Goal: Transaction & Acquisition: Purchase product/service

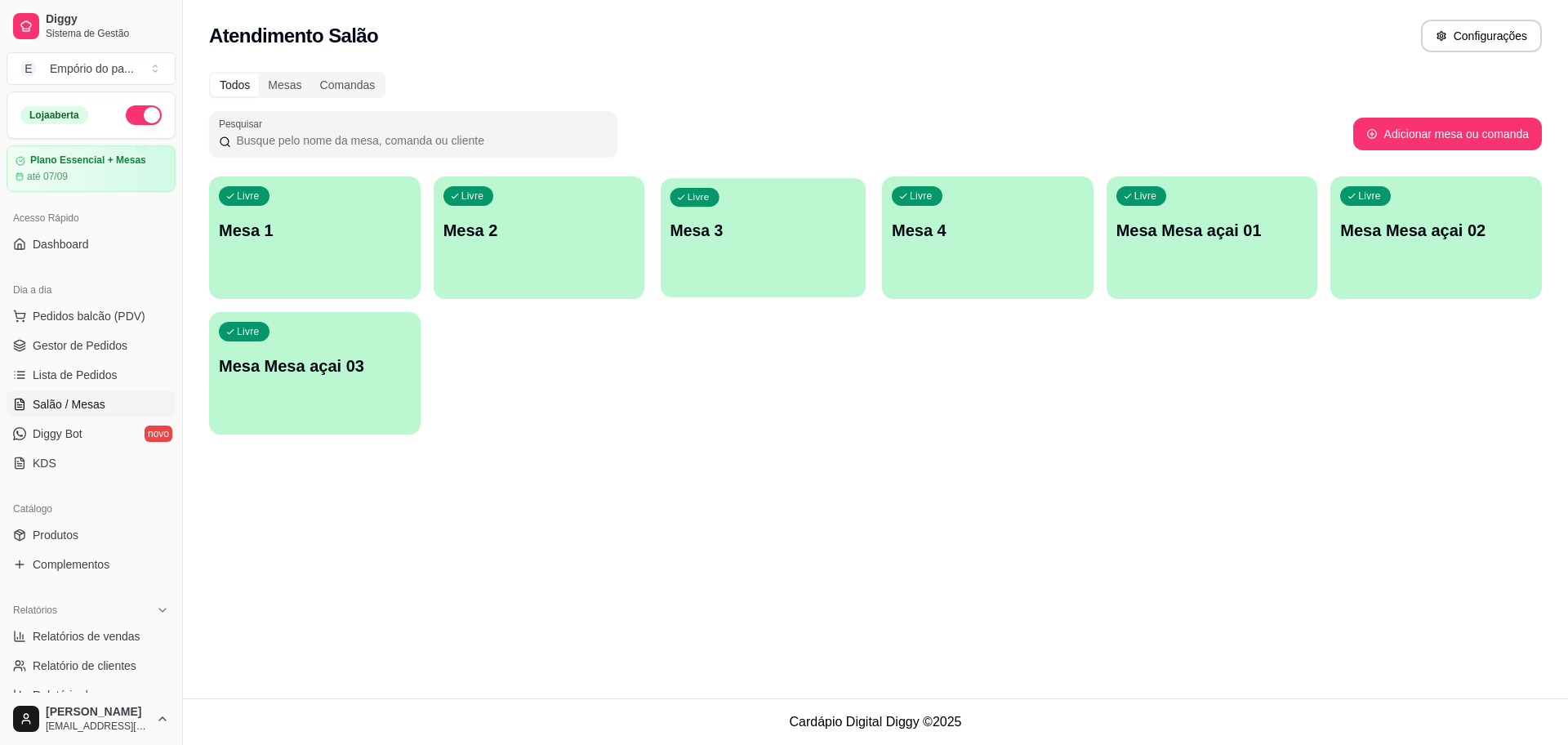
click at [769, 249] on div "Livre Mesa 3" at bounding box center [763, 228] width 205 height 100
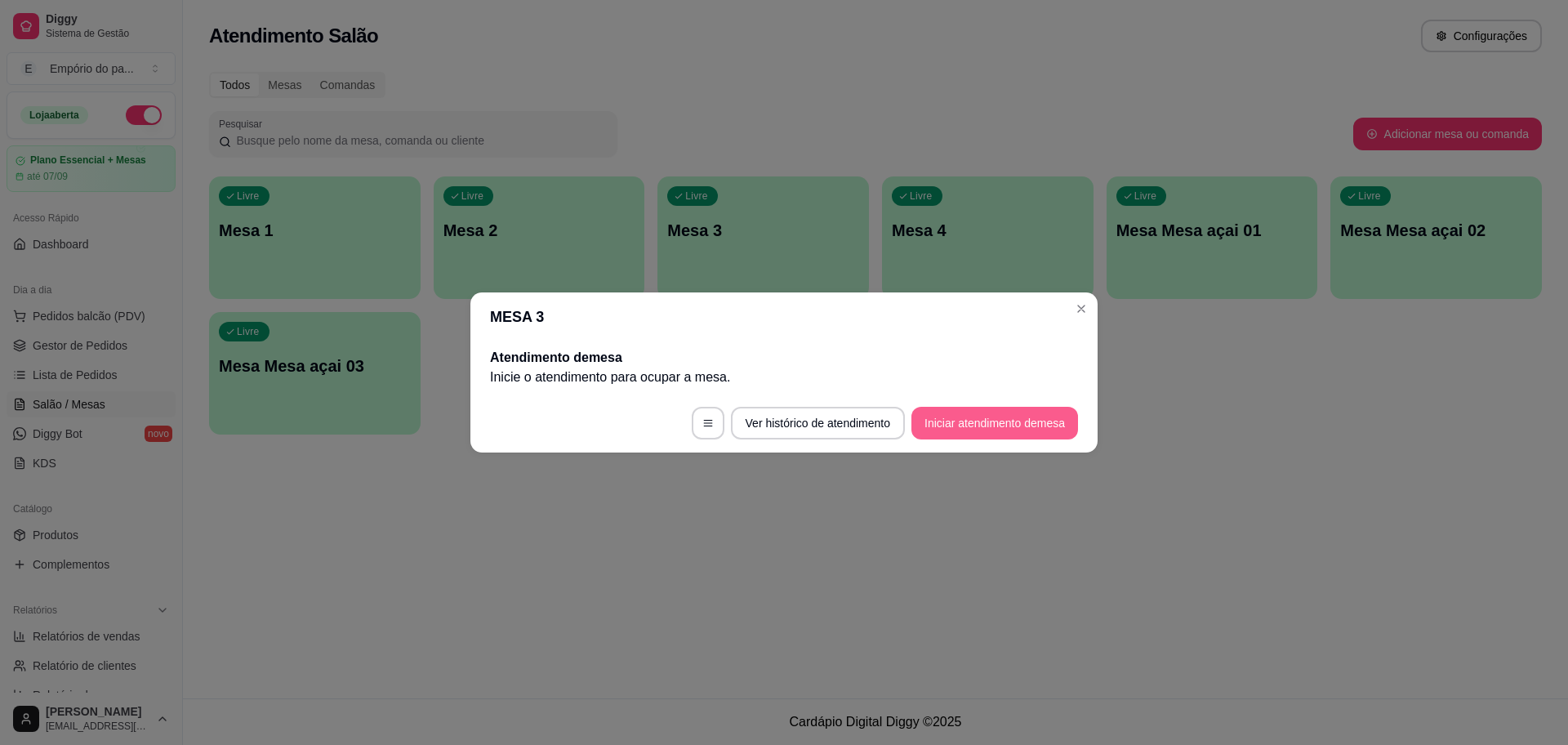
click at [923, 421] on button "Iniciar atendimento de mesa" at bounding box center [994, 423] width 166 height 33
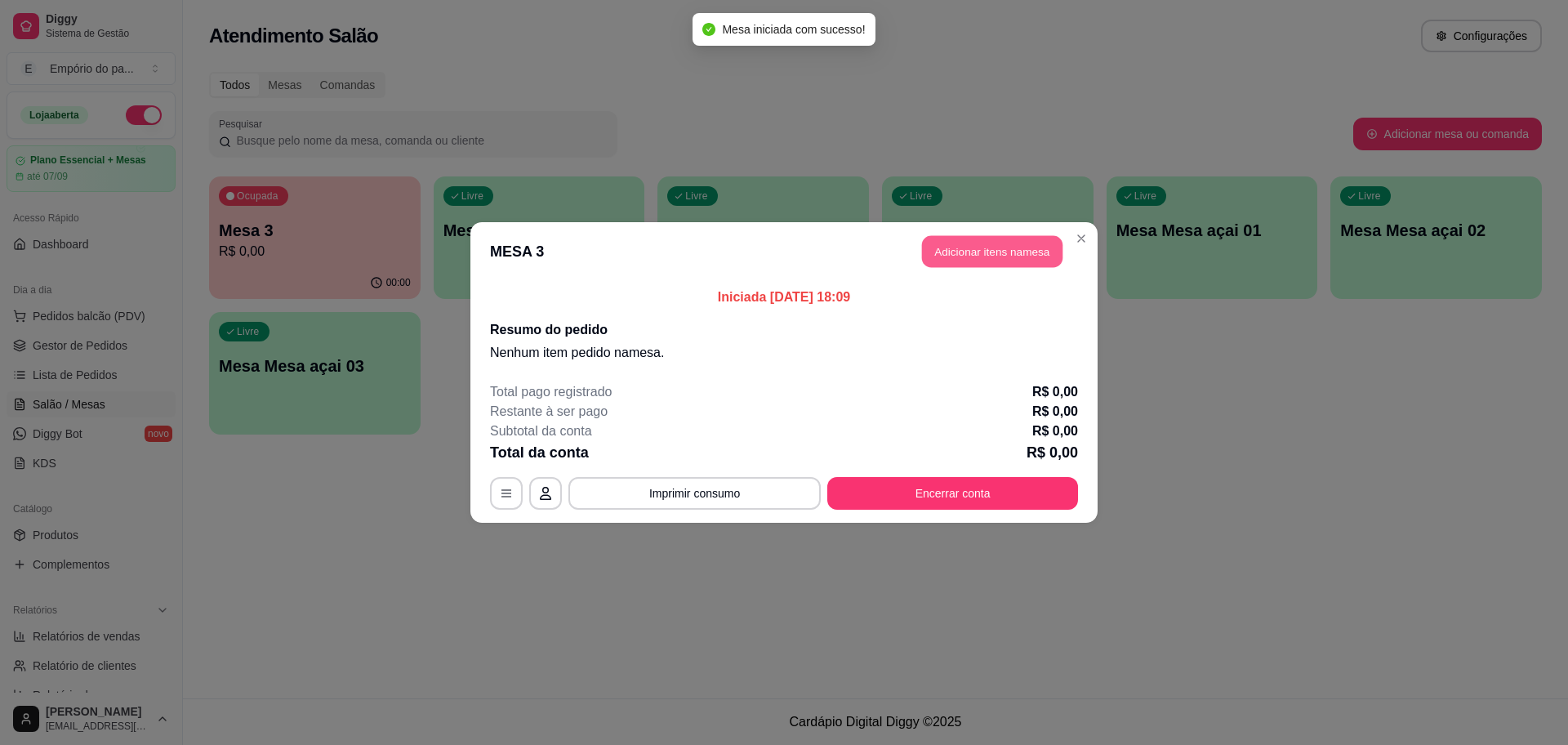
click at [1020, 252] on button "Adicionar itens na mesa" at bounding box center [992, 252] width 140 height 32
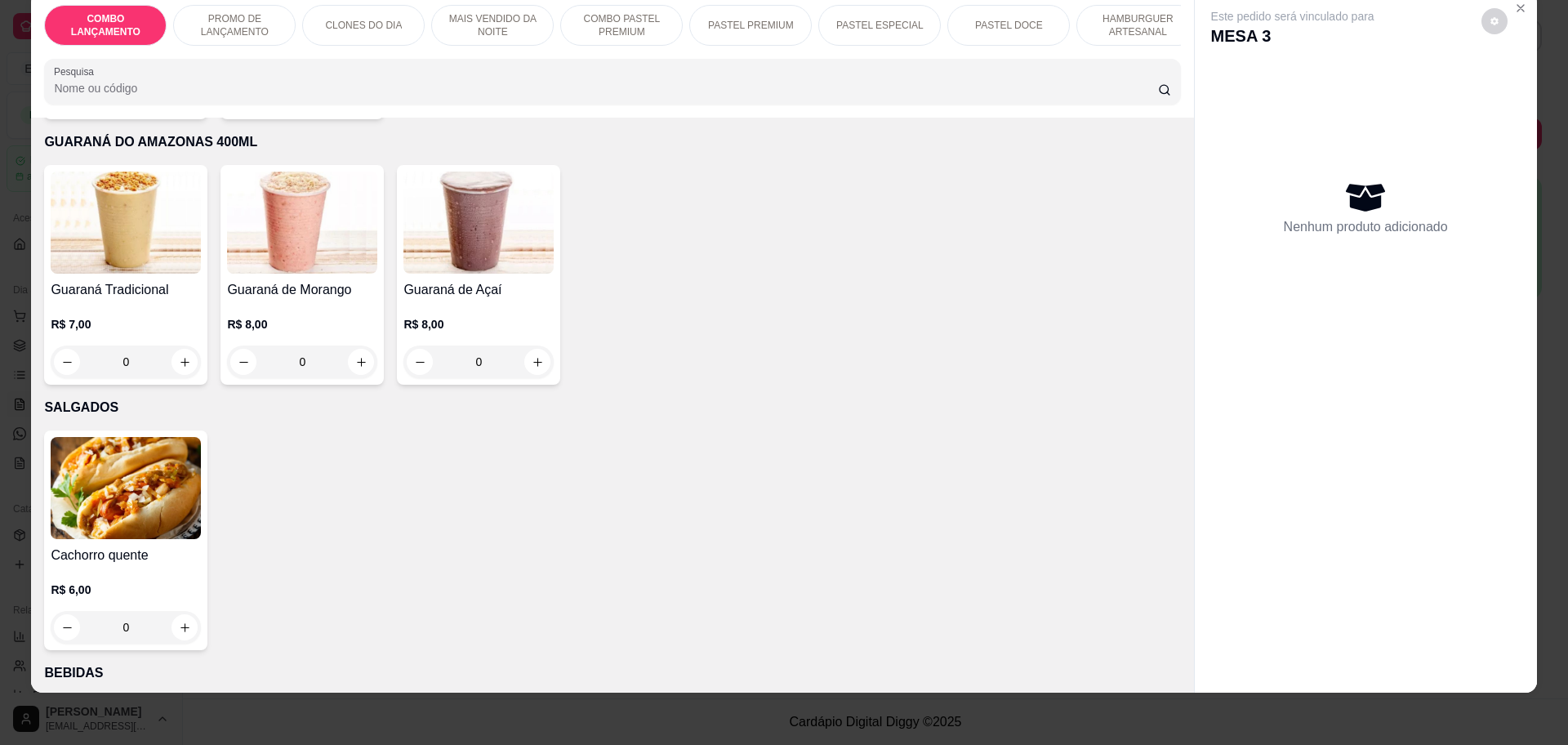
scroll to position [5001, 0]
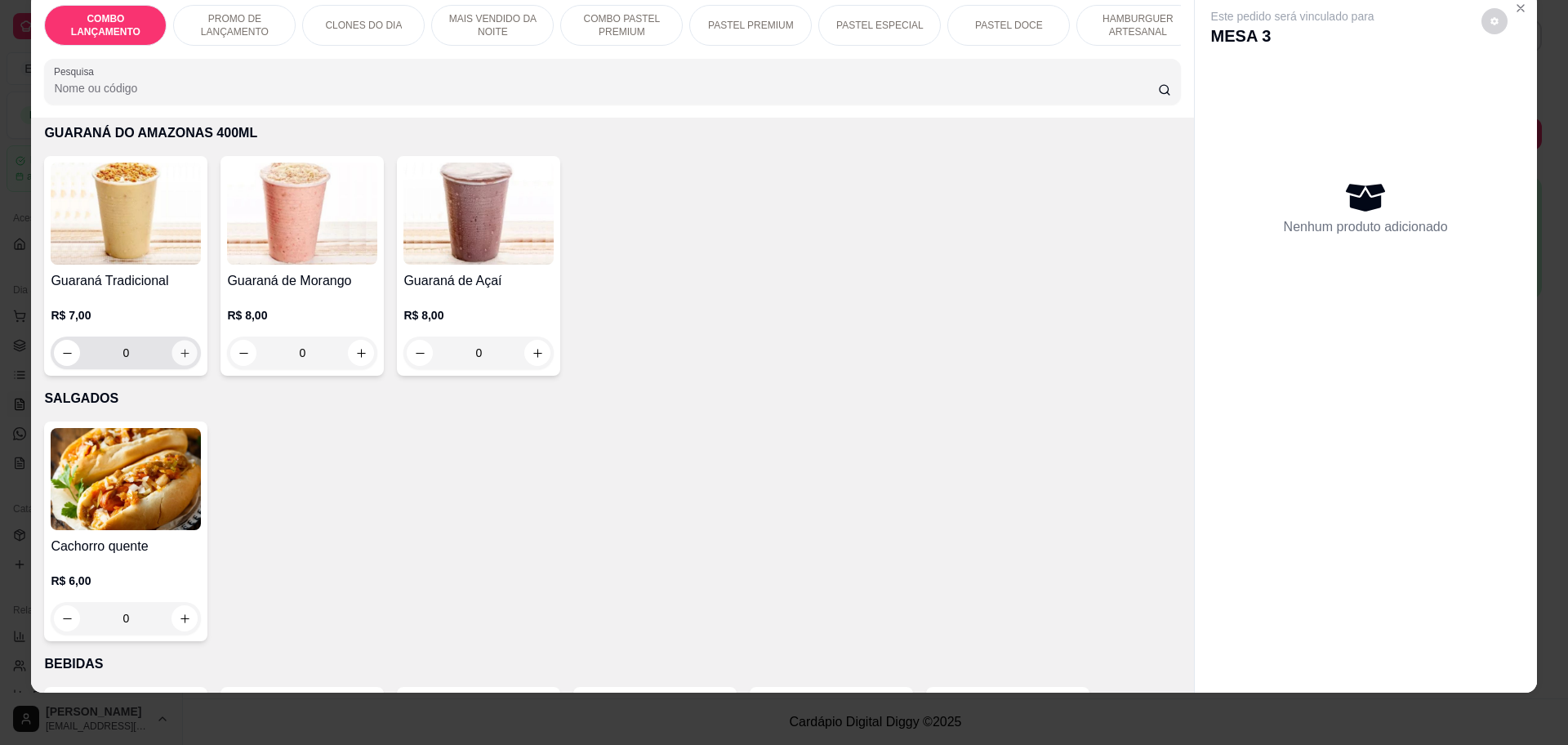
click at [179, 347] on icon "increase-product-quantity" at bounding box center [185, 353] width 13 height 13
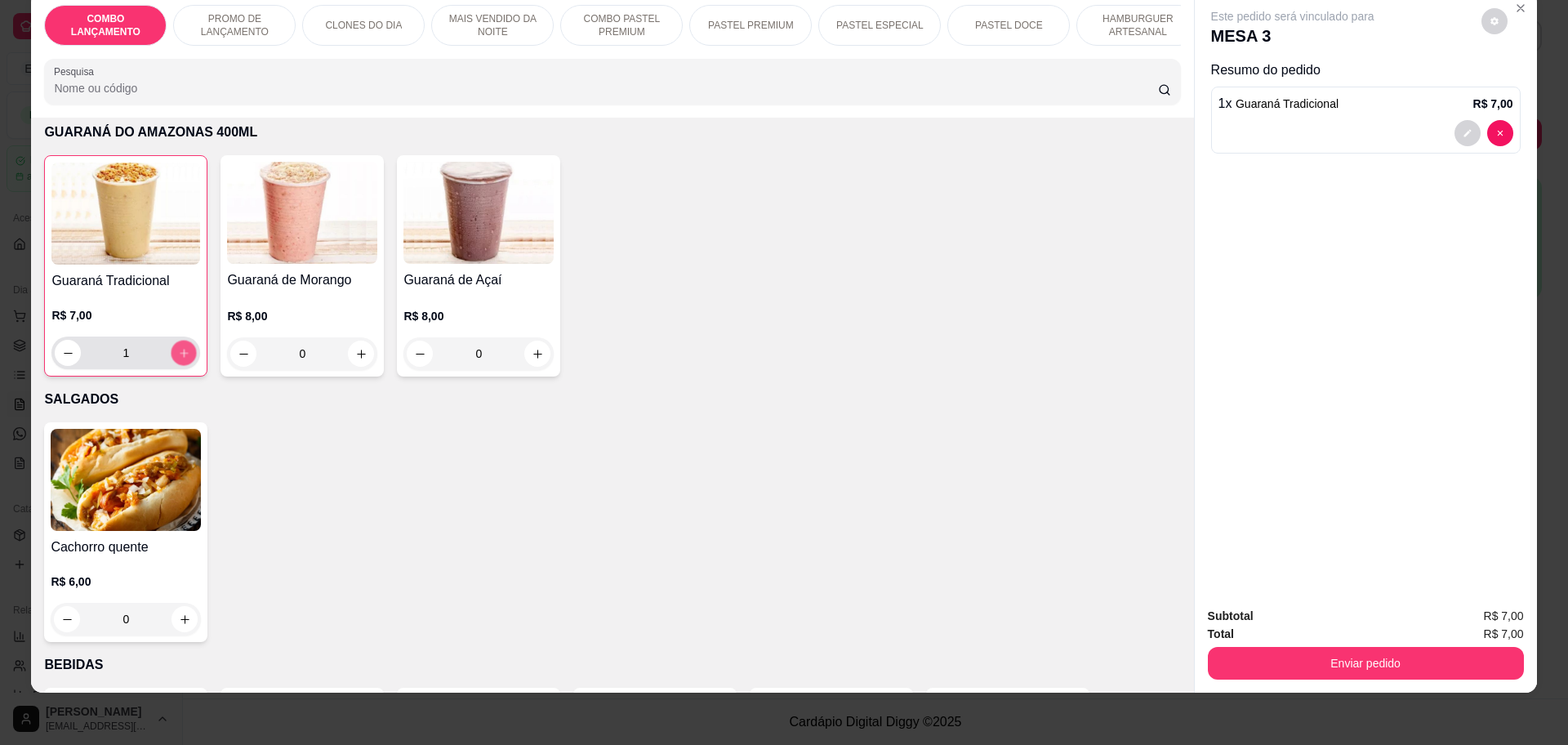
click at [178, 347] on icon "increase-product-quantity" at bounding box center [184, 353] width 13 height 13
type input "2"
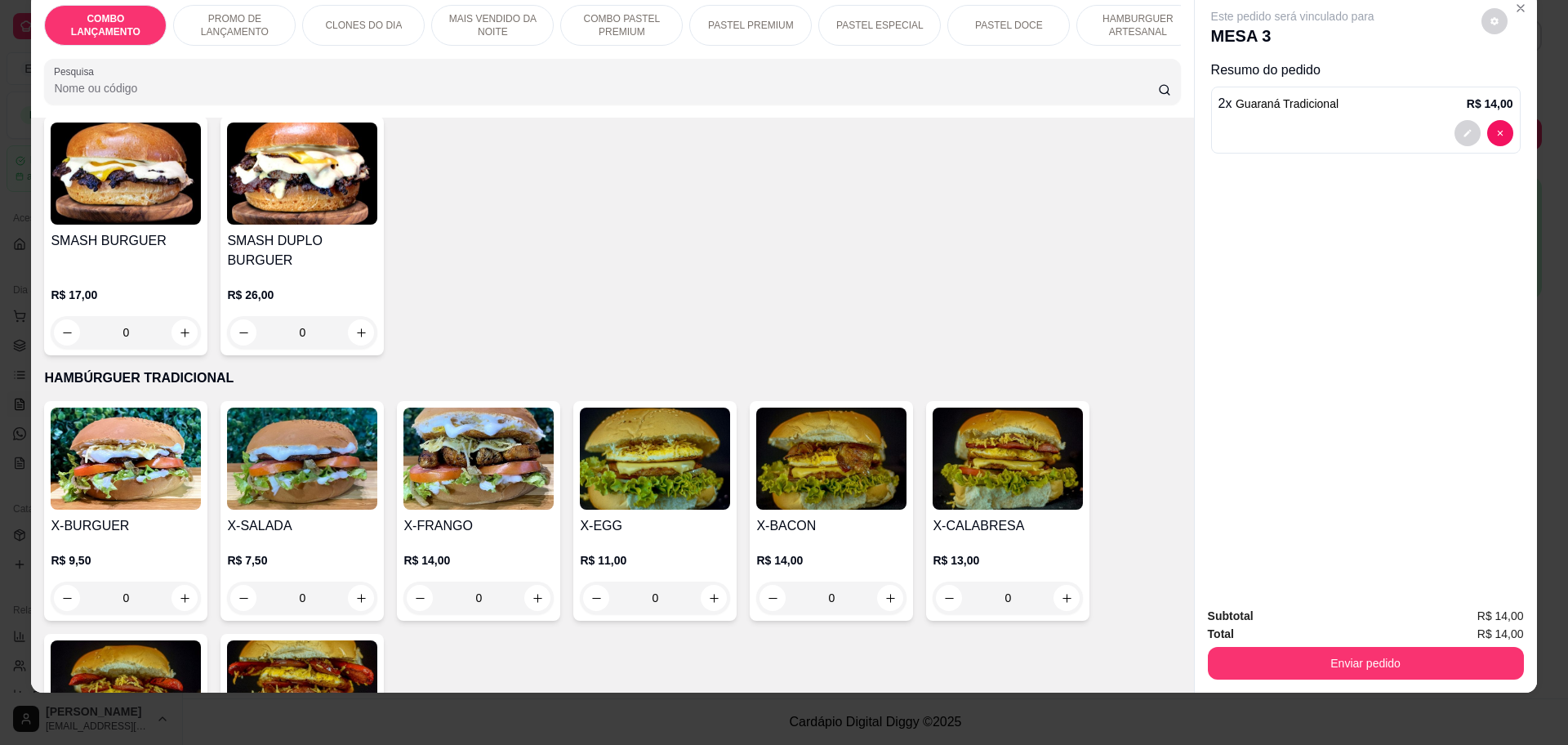
scroll to position [3471, 0]
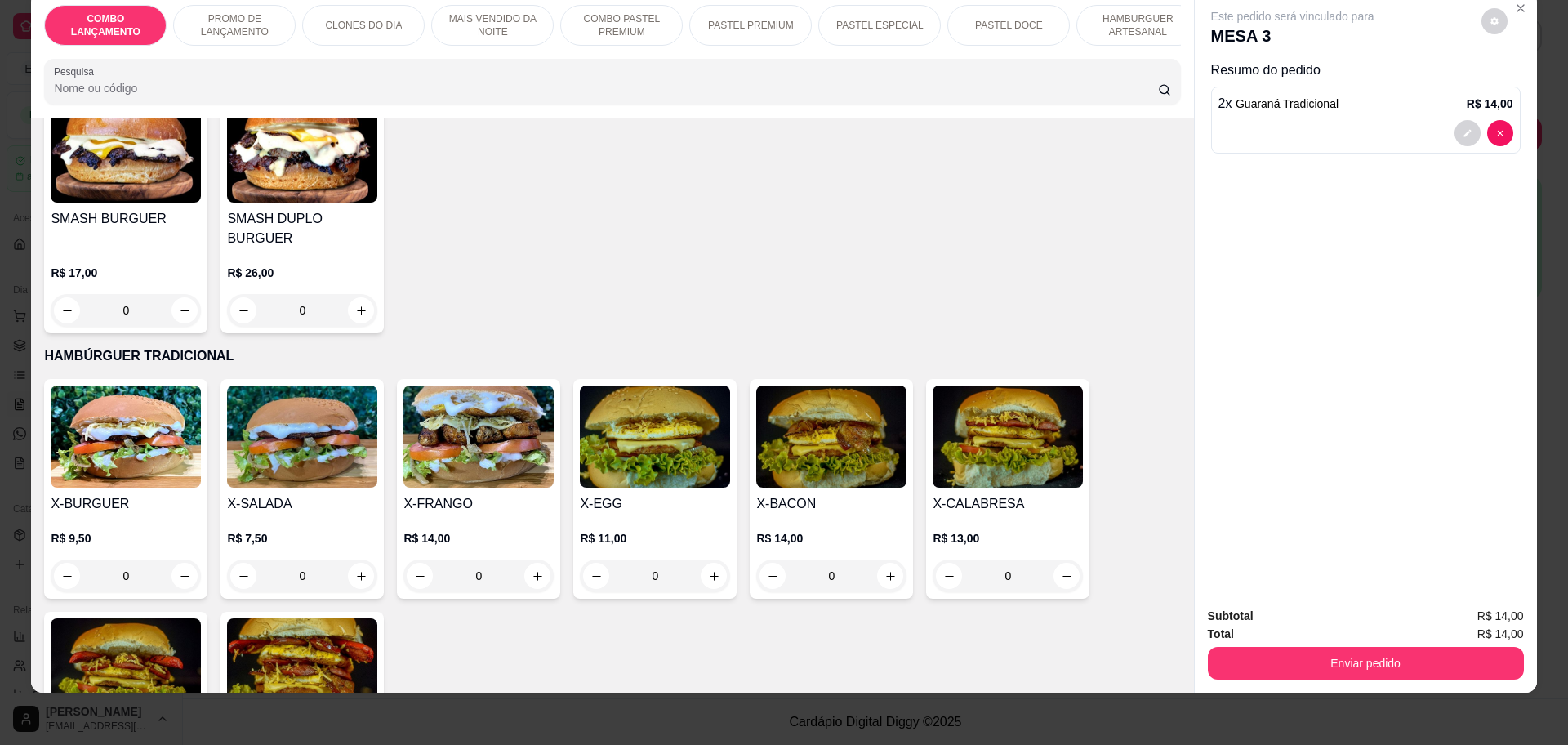
click at [360, 559] on div "0" at bounding box center [302, 575] width 150 height 33
click at [354, 559] on div "0" at bounding box center [302, 575] width 150 height 33
click at [360, 494] on h4 "X-SALADA" at bounding box center [302, 503] width 150 height 19
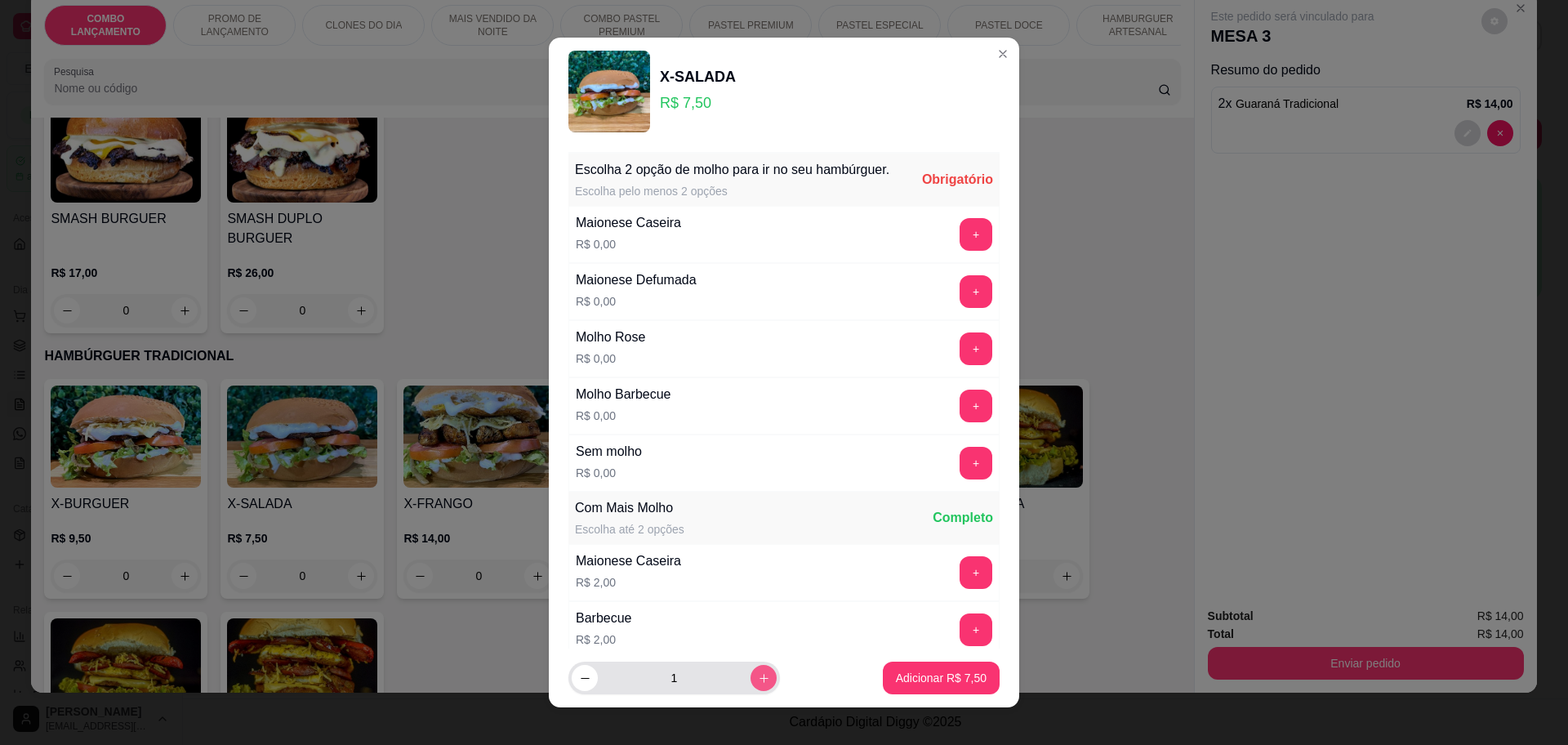
click at [750, 669] on button "increase-product-quantity" at bounding box center [763, 678] width 26 height 26
type input "2"
click at [960, 250] on button "+" at bounding box center [976, 234] width 32 height 32
click at [960, 414] on button "+" at bounding box center [976, 406] width 32 height 32
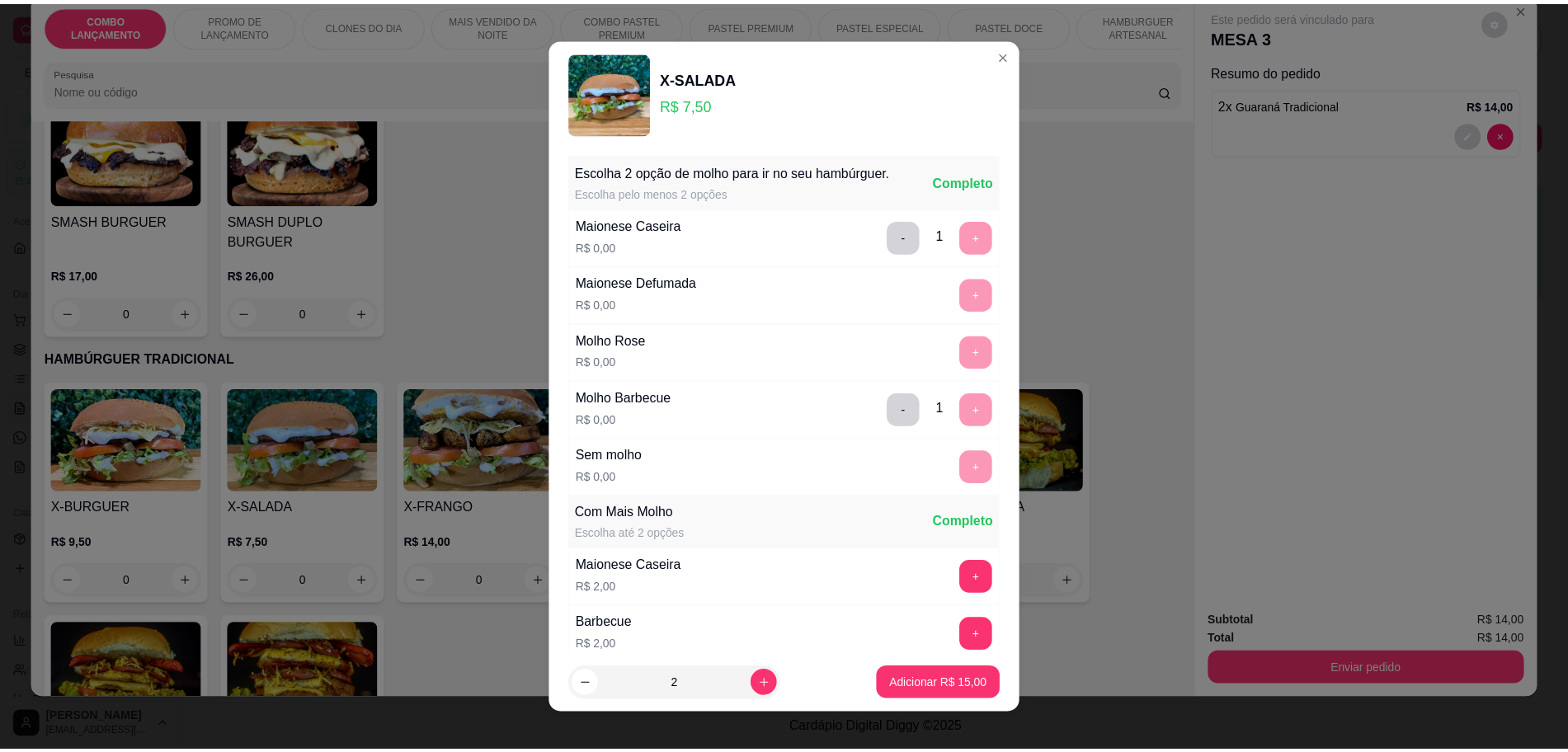
scroll to position [248, 0]
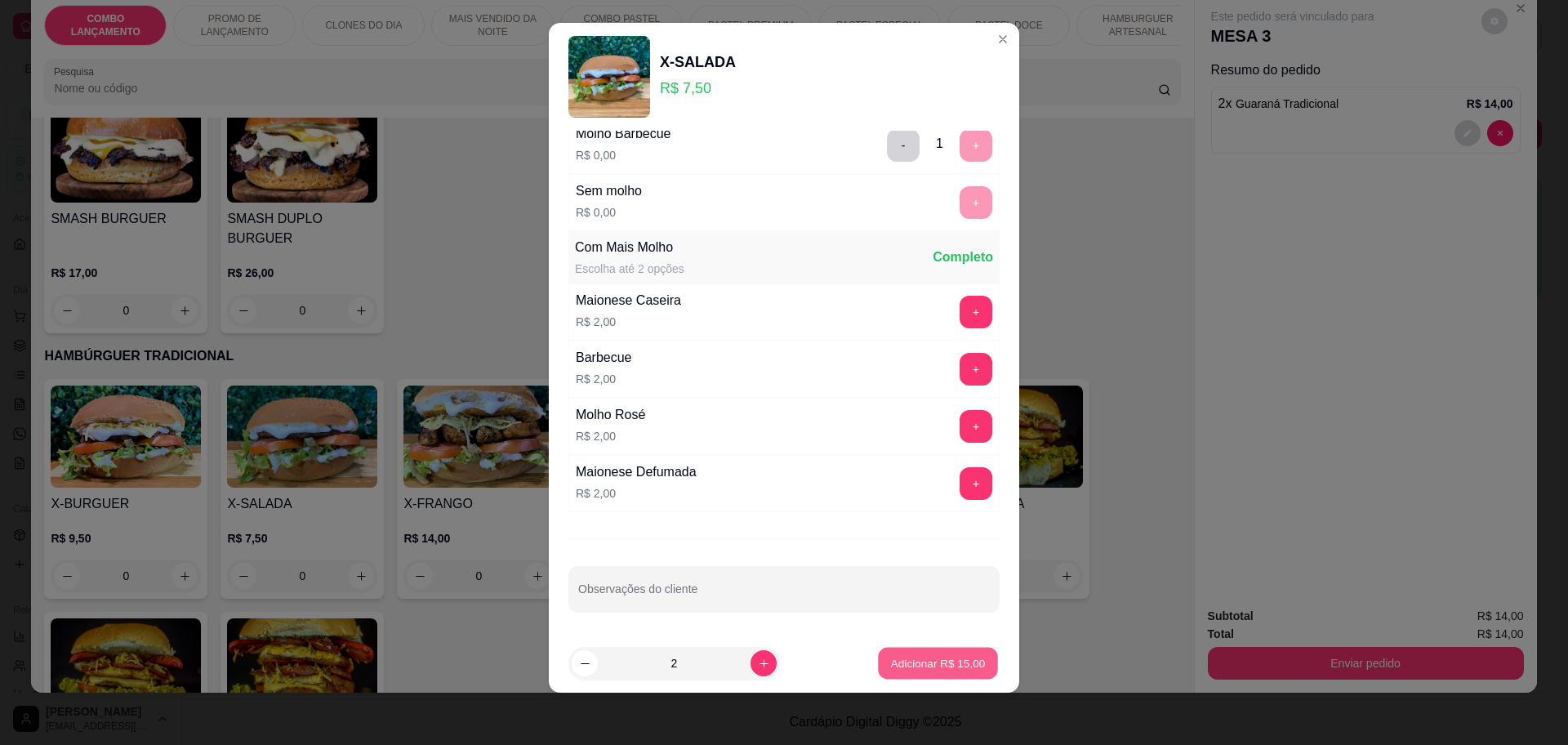
click at [911, 664] on p "Adicionar R$ 15,00" at bounding box center [938, 663] width 95 height 15
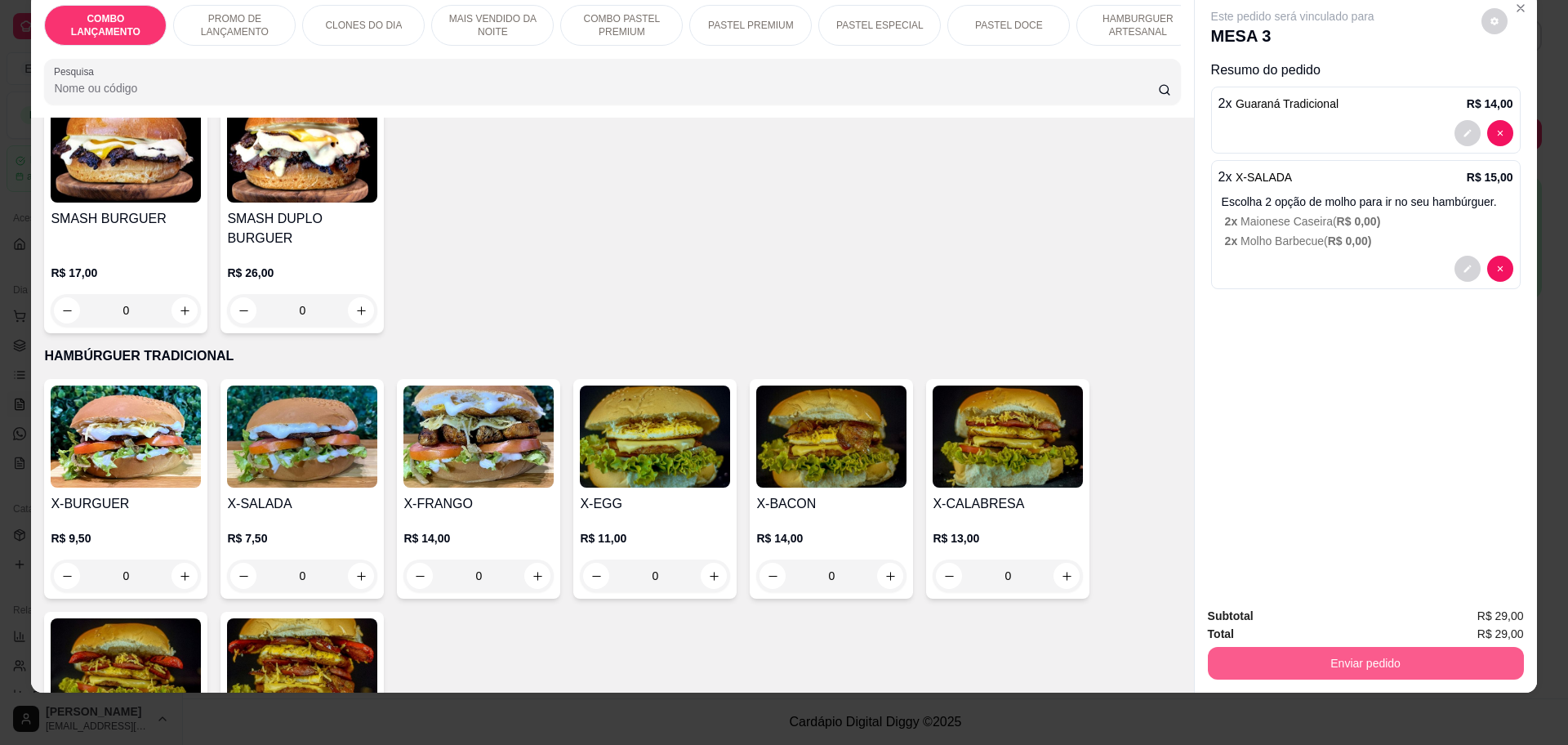
click at [1293, 648] on button "Enviar pedido" at bounding box center [1365, 662] width 316 height 33
click at [1311, 609] on button "Não registrar e enviar pedido" at bounding box center [1310, 623] width 170 height 31
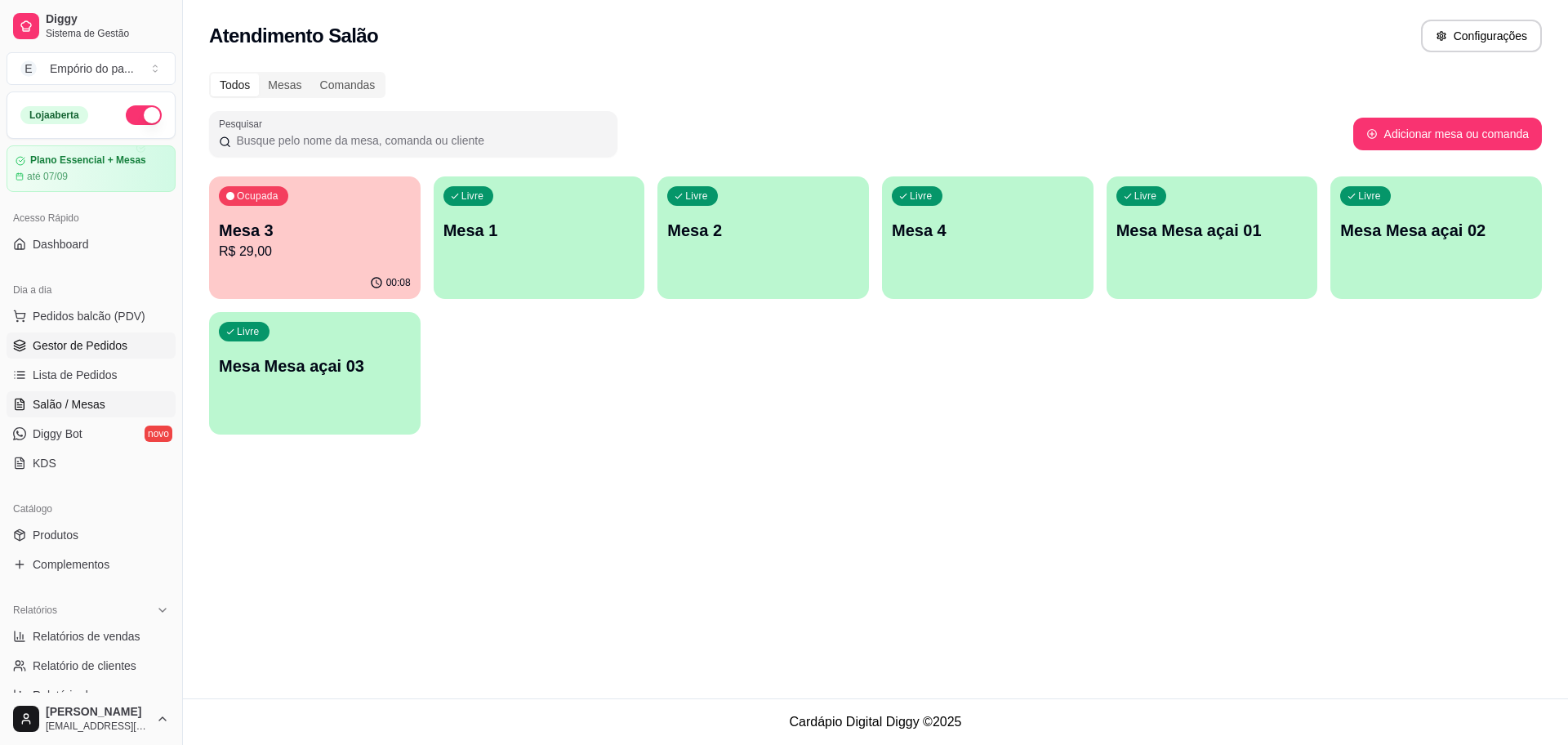
click at [60, 345] on span "Gestor de Pedidos" at bounding box center [80, 345] width 95 height 16
click at [394, 284] on p "00:24" at bounding box center [398, 282] width 24 height 13
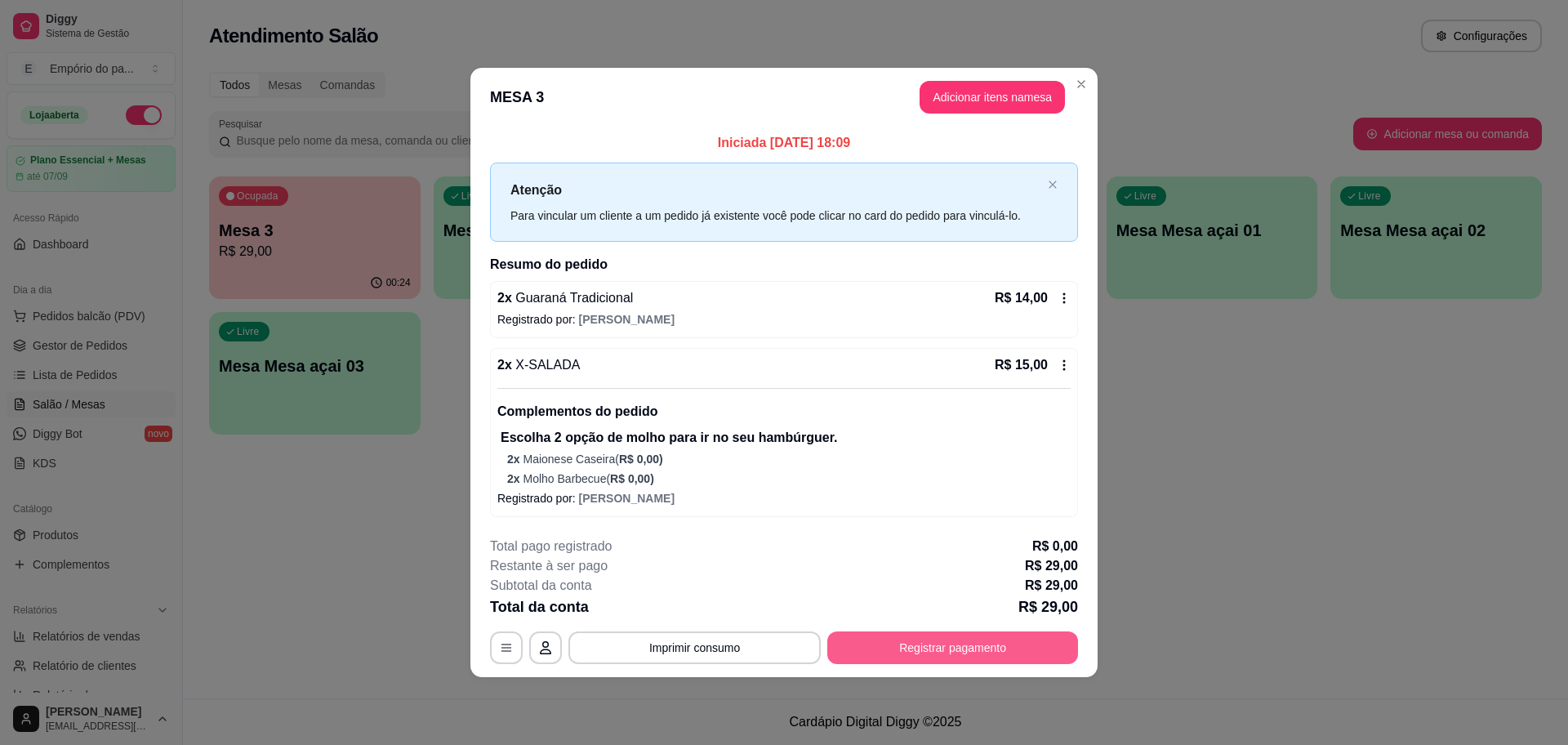
click at [916, 644] on button "Registrar pagamento" at bounding box center [952, 647] width 251 height 33
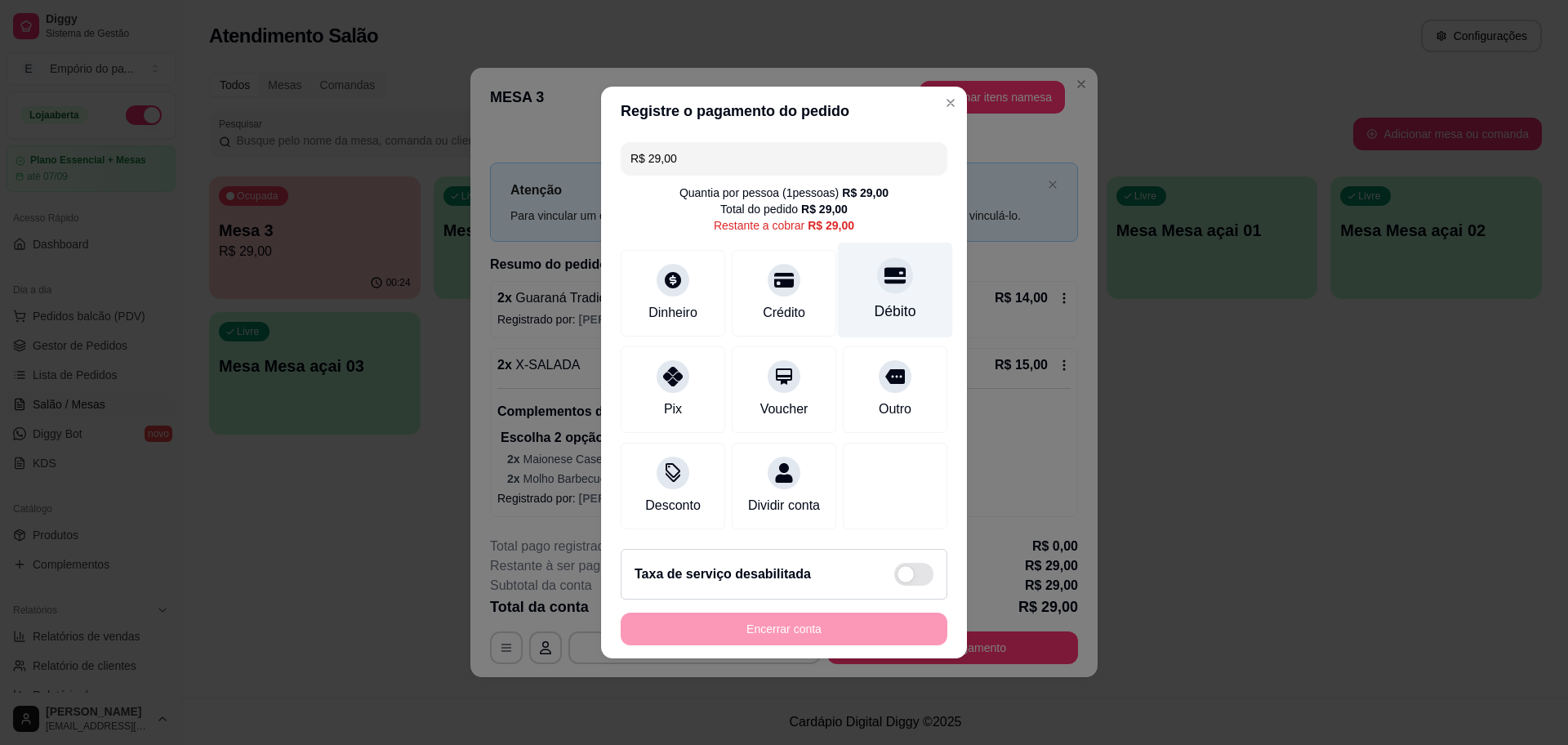
click at [876, 300] on div "Débito" at bounding box center [895, 310] width 41 height 21
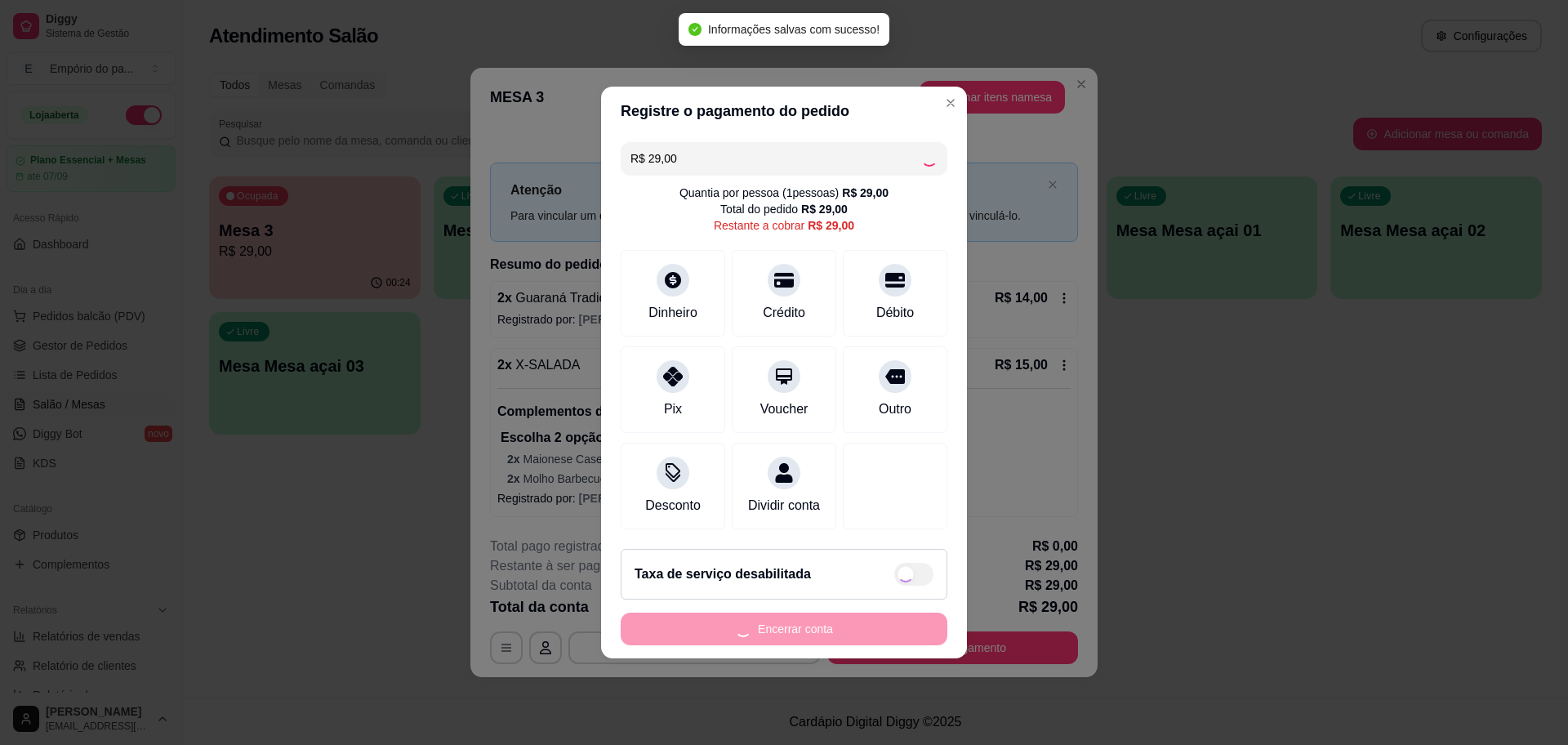
type input "R$ 0,00"
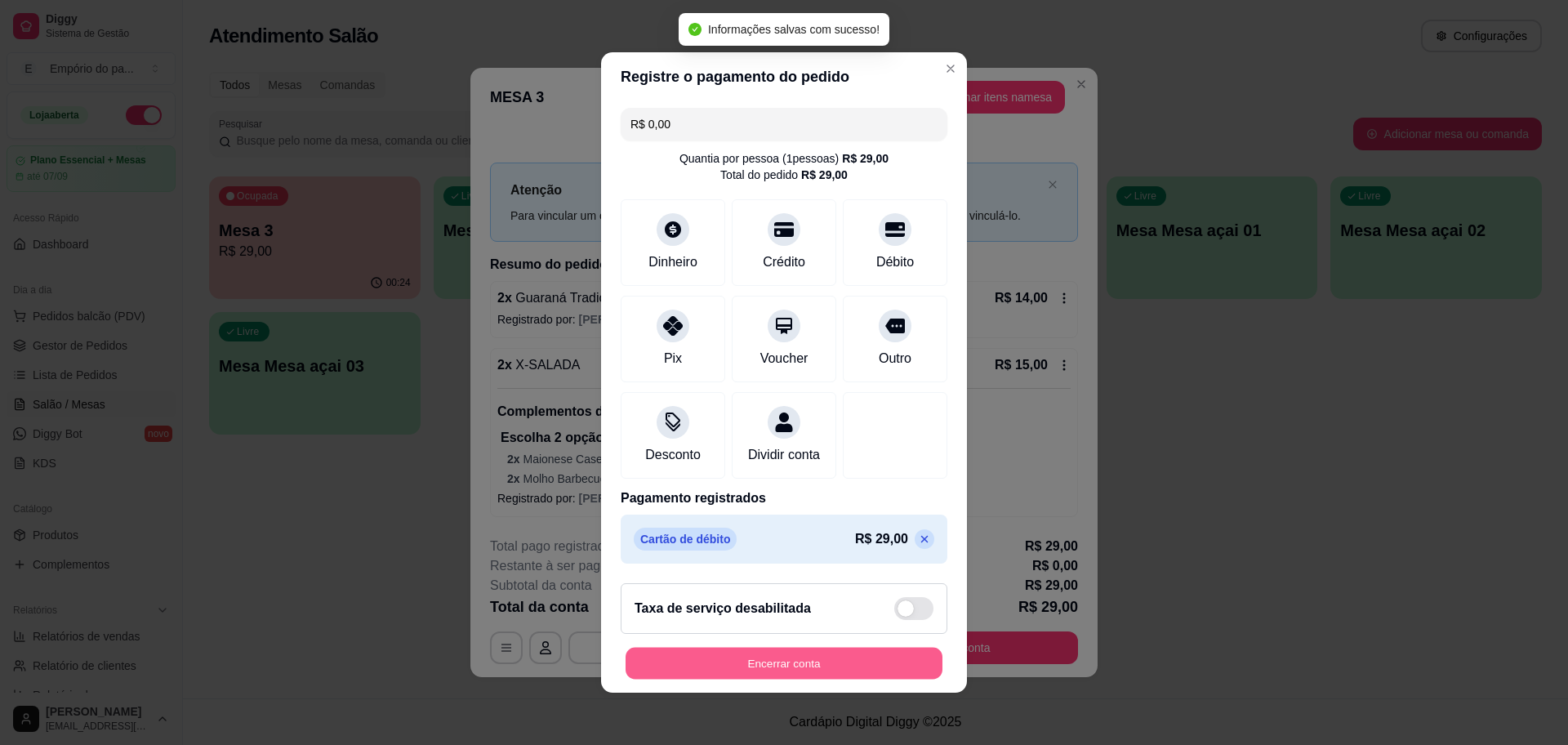
click at [814, 664] on button "Encerrar conta" at bounding box center [783, 663] width 316 height 32
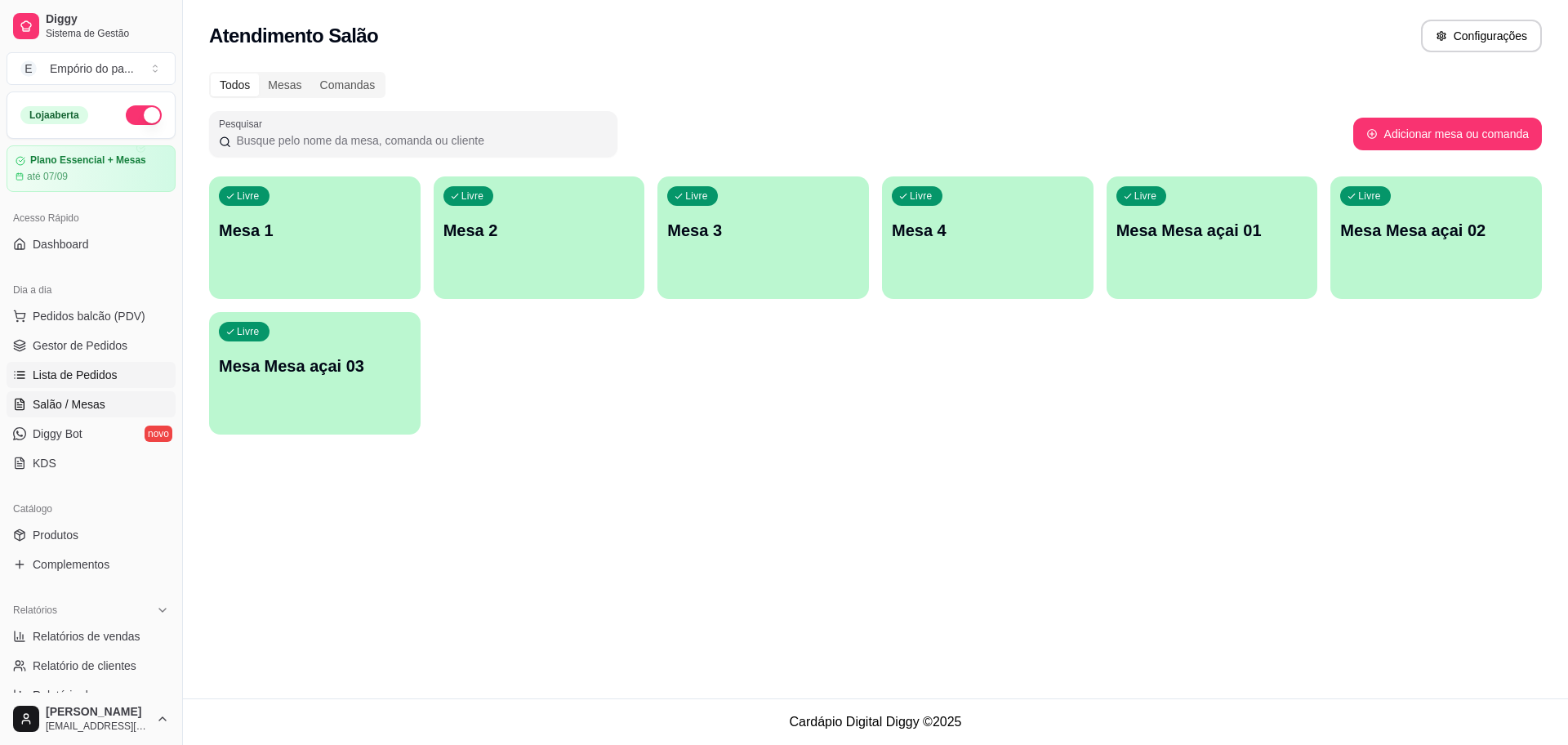
click at [95, 374] on span "Lista de Pedidos" at bounding box center [75, 374] width 85 height 16
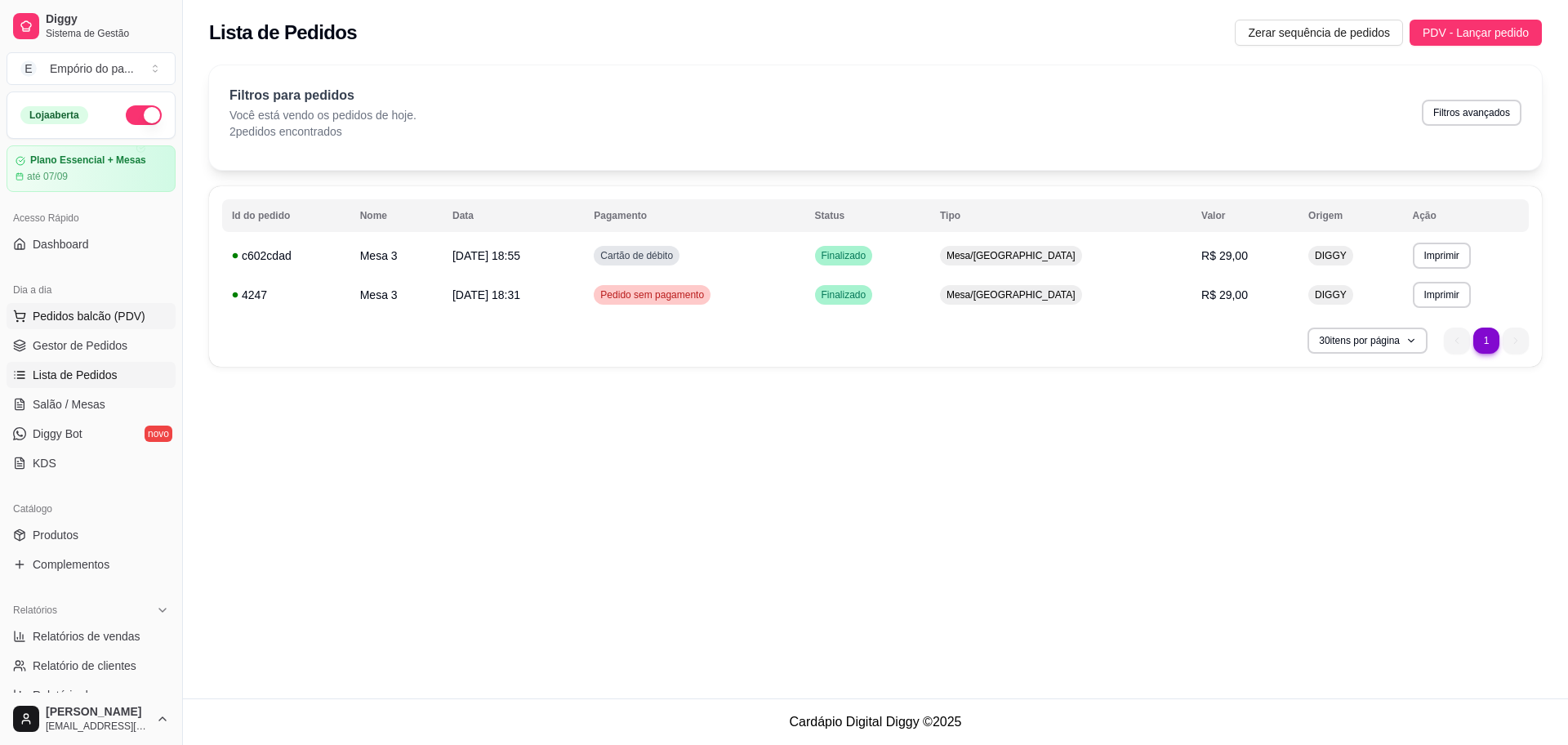
click at [104, 316] on span "Pedidos balcão (PDV)" at bounding box center [89, 316] width 113 height 16
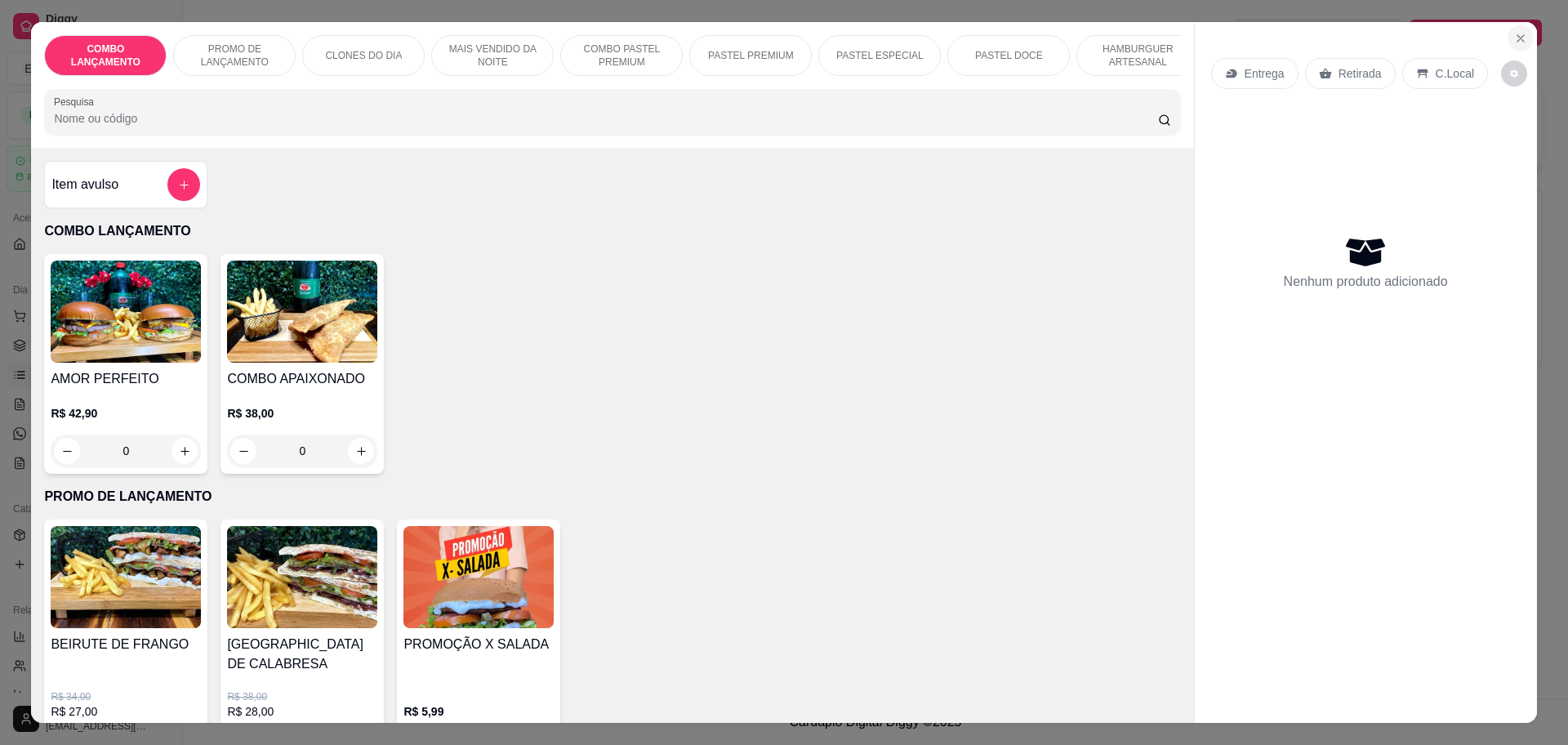
click at [1521, 38] on button "Close" at bounding box center [1520, 38] width 26 height 26
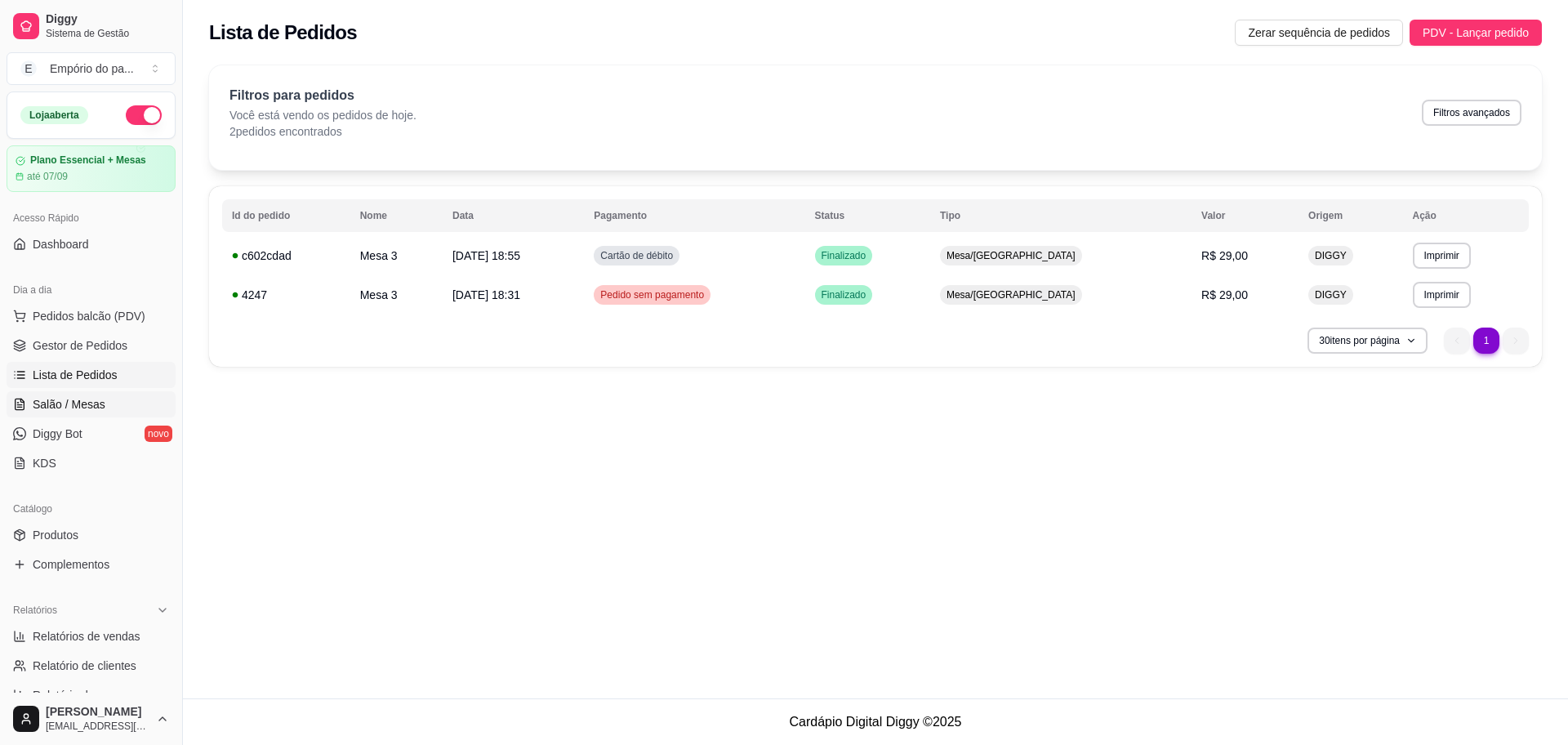
click at [106, 397] on link "Salão / Mesas" at bounding box center [91, 404] width 169 height 26
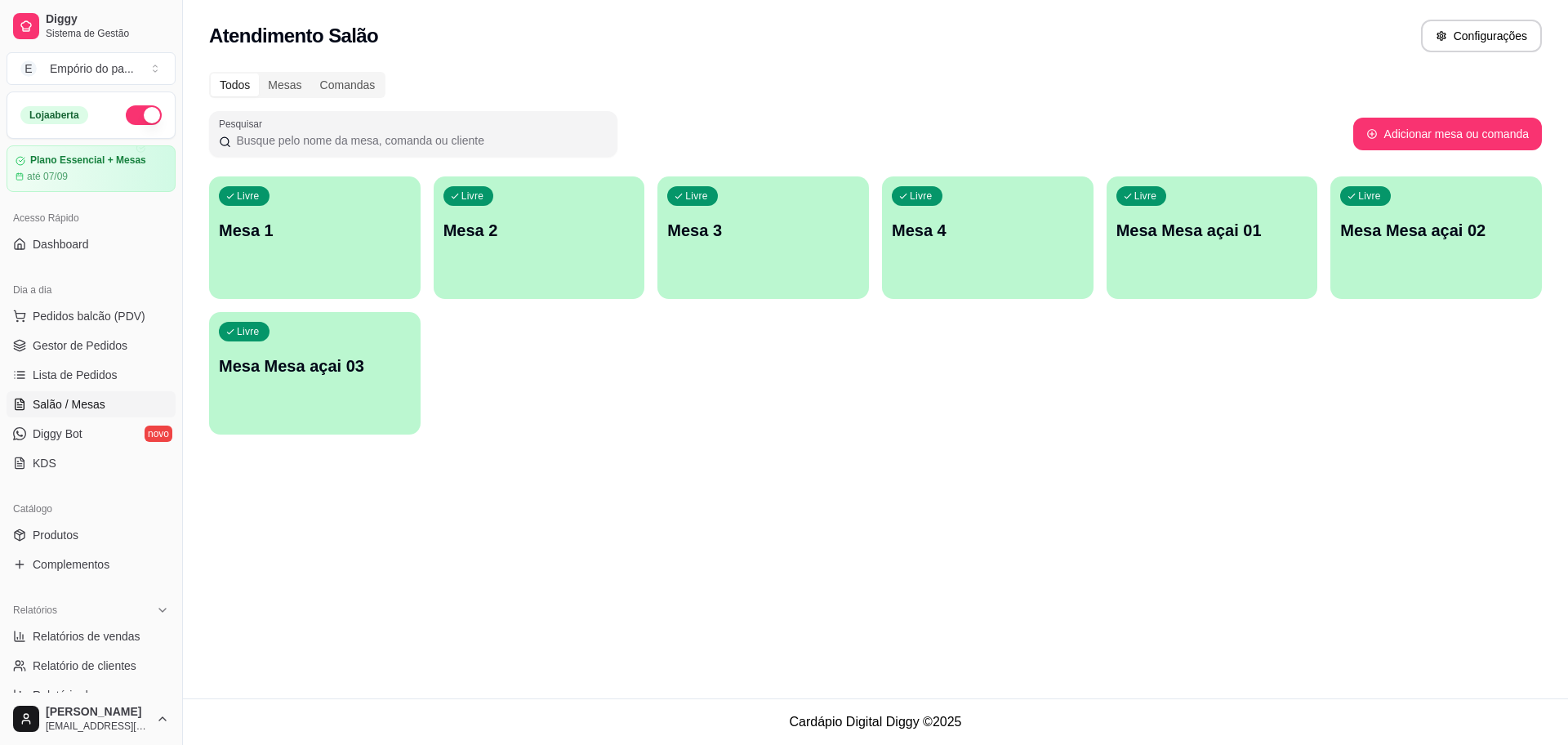
click at [614, 272] on div "Livre Mesa 2" at bounding box center [539, 228] width 212 height 103
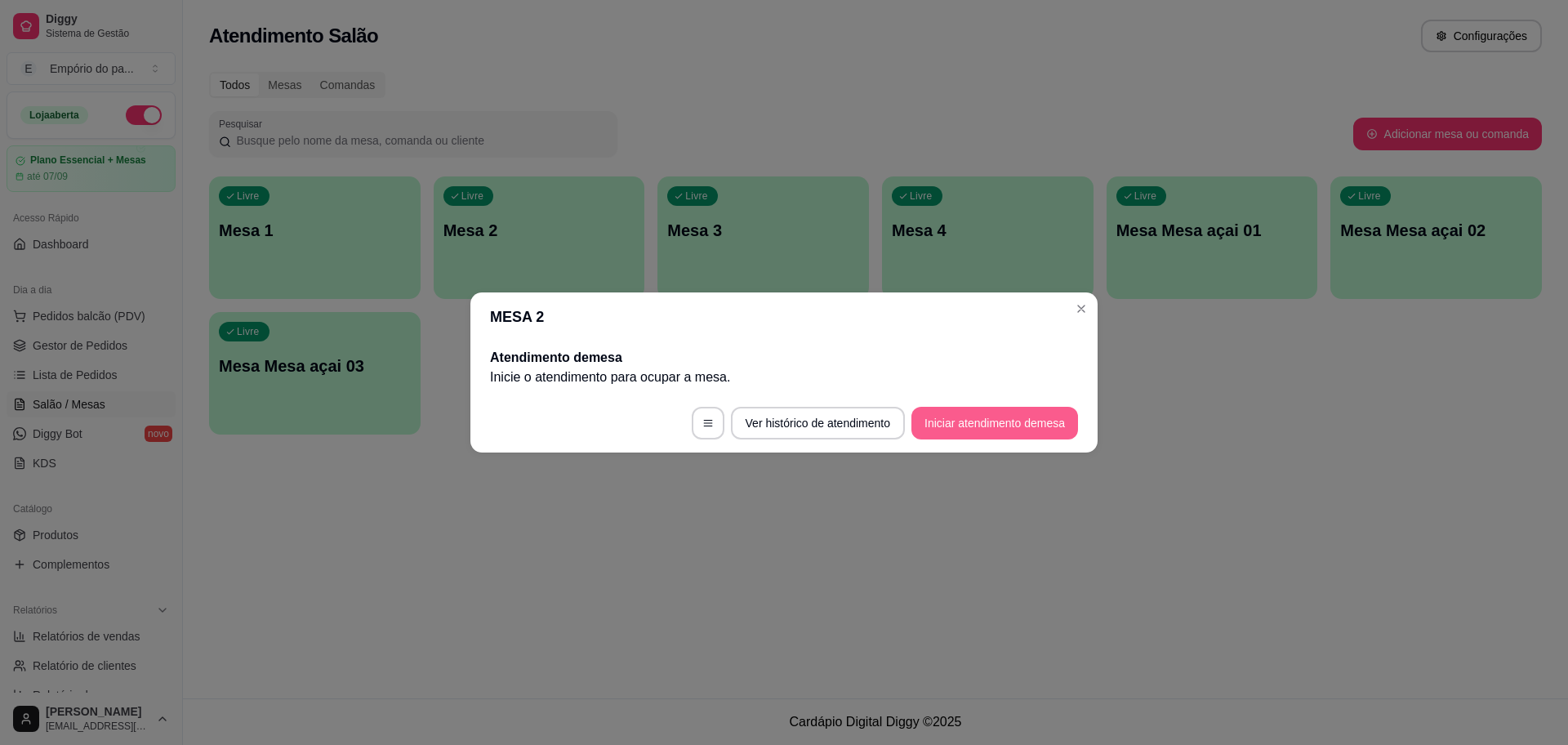
click at [1019, 423] on button "Iniciar atendimento de mesa" at bounding box center [994, 423] width 166 height 33
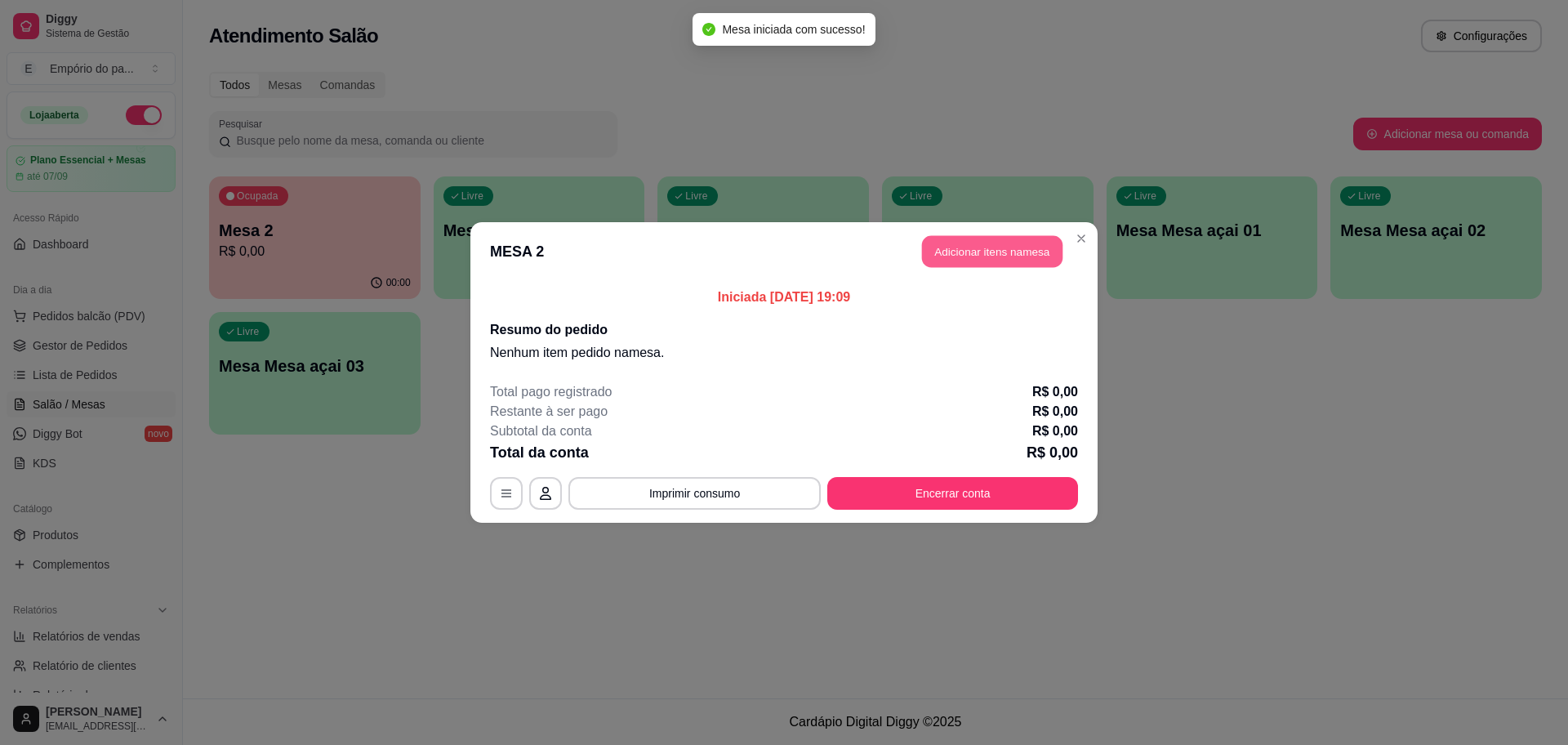
click at [1013, 246] on button "Adicionar itens na mesa" at bounding box center [992, 252] width 140 height 32
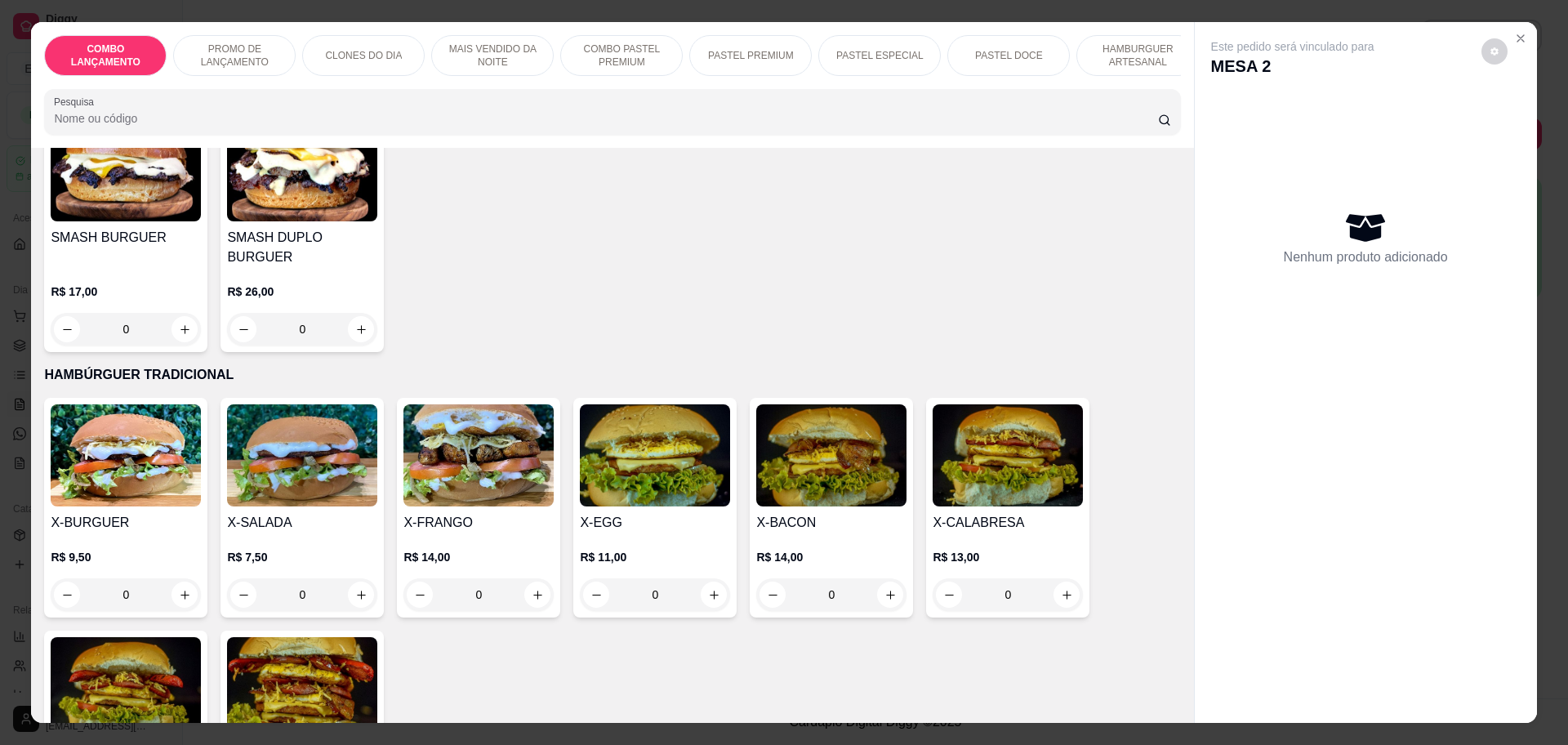
scroll to position [3674, 0]
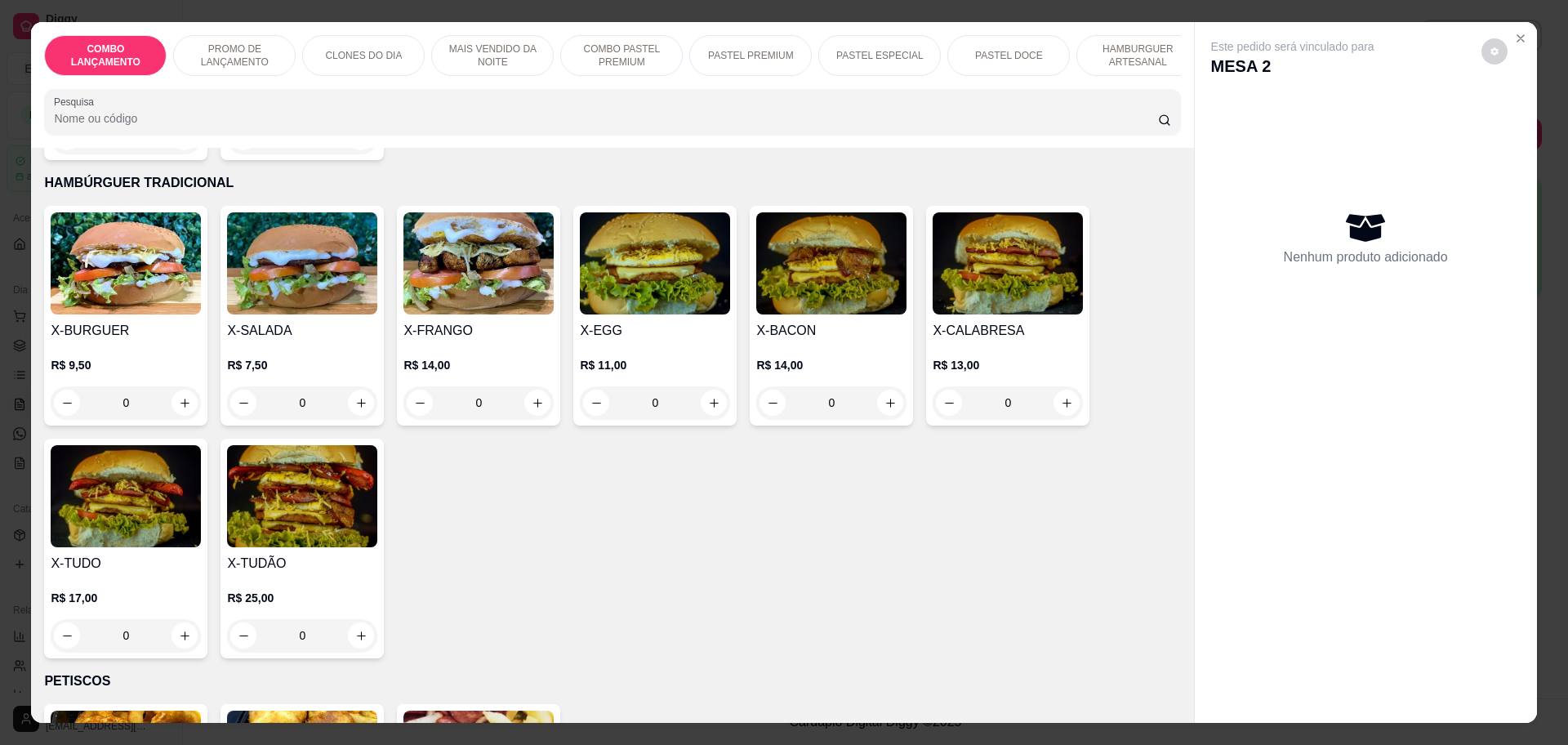
click at [173, 386] on div "0" at bounding box center [126, 402] width 150 height 33
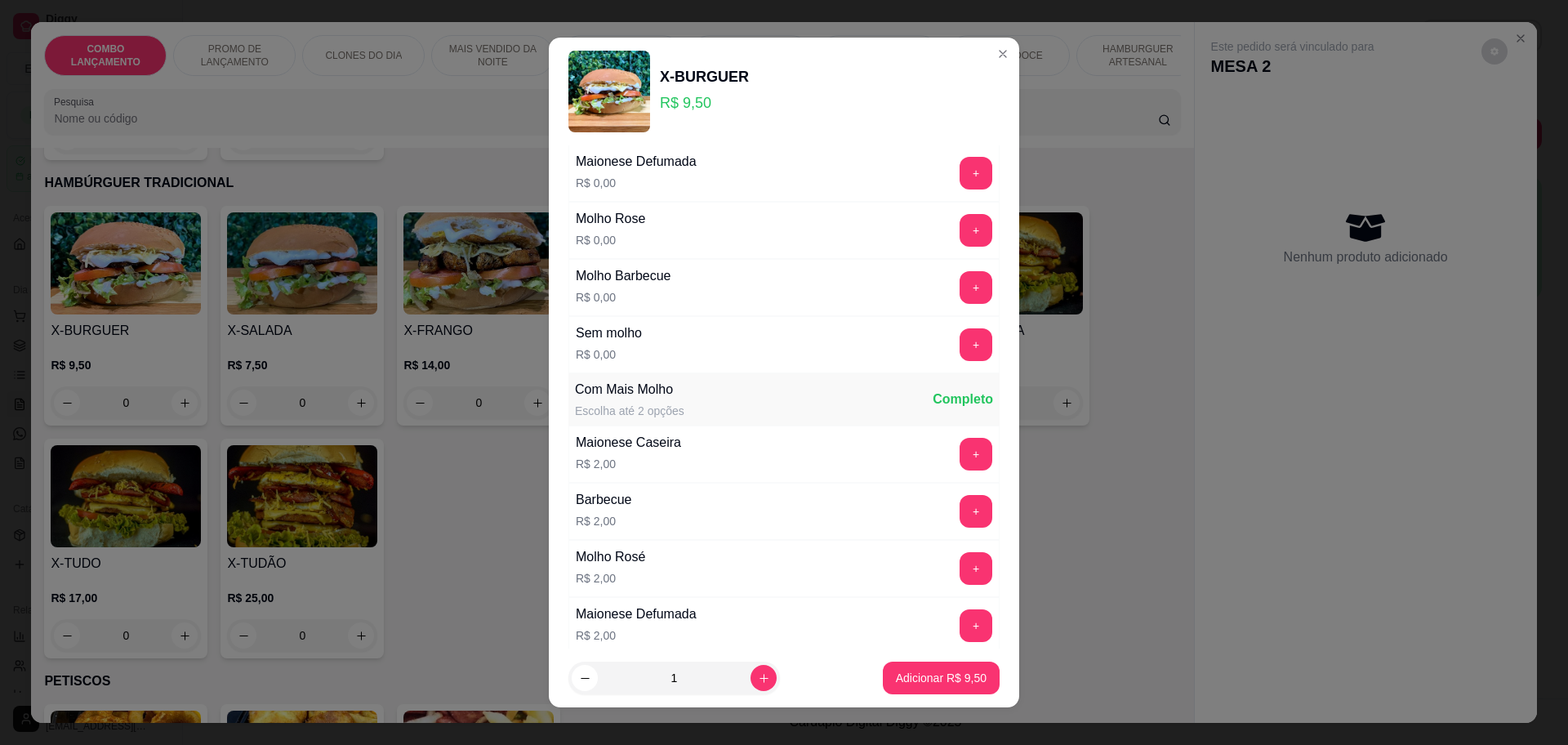
scroll to position [0, 0]
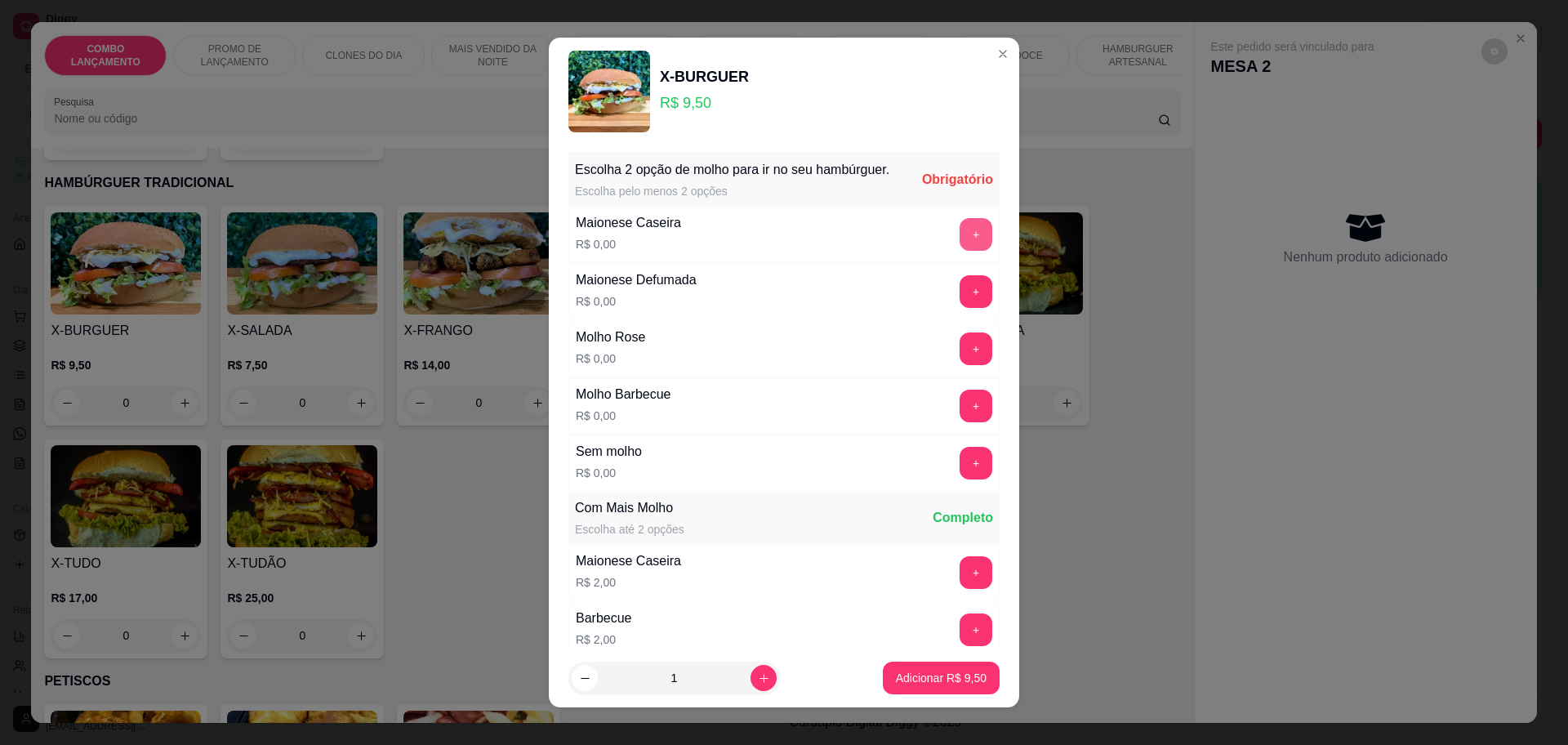
click at [960, 244] on button "+" at bounding box center [976, 234] width 33 height 33
click at [960, 302] on button "+" at bounding box center [976, 291] width 33 height 33
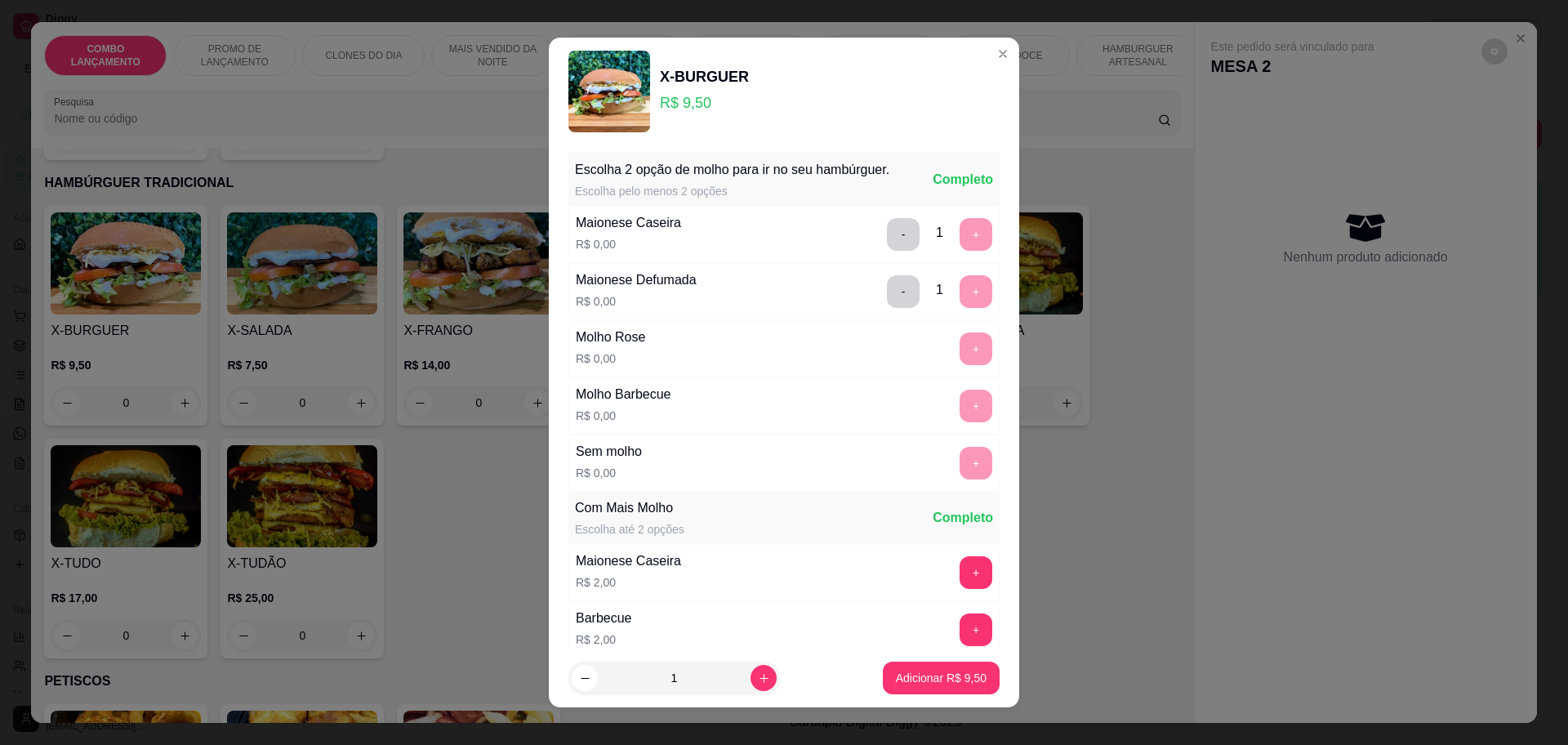
scroll to position [246, 0]
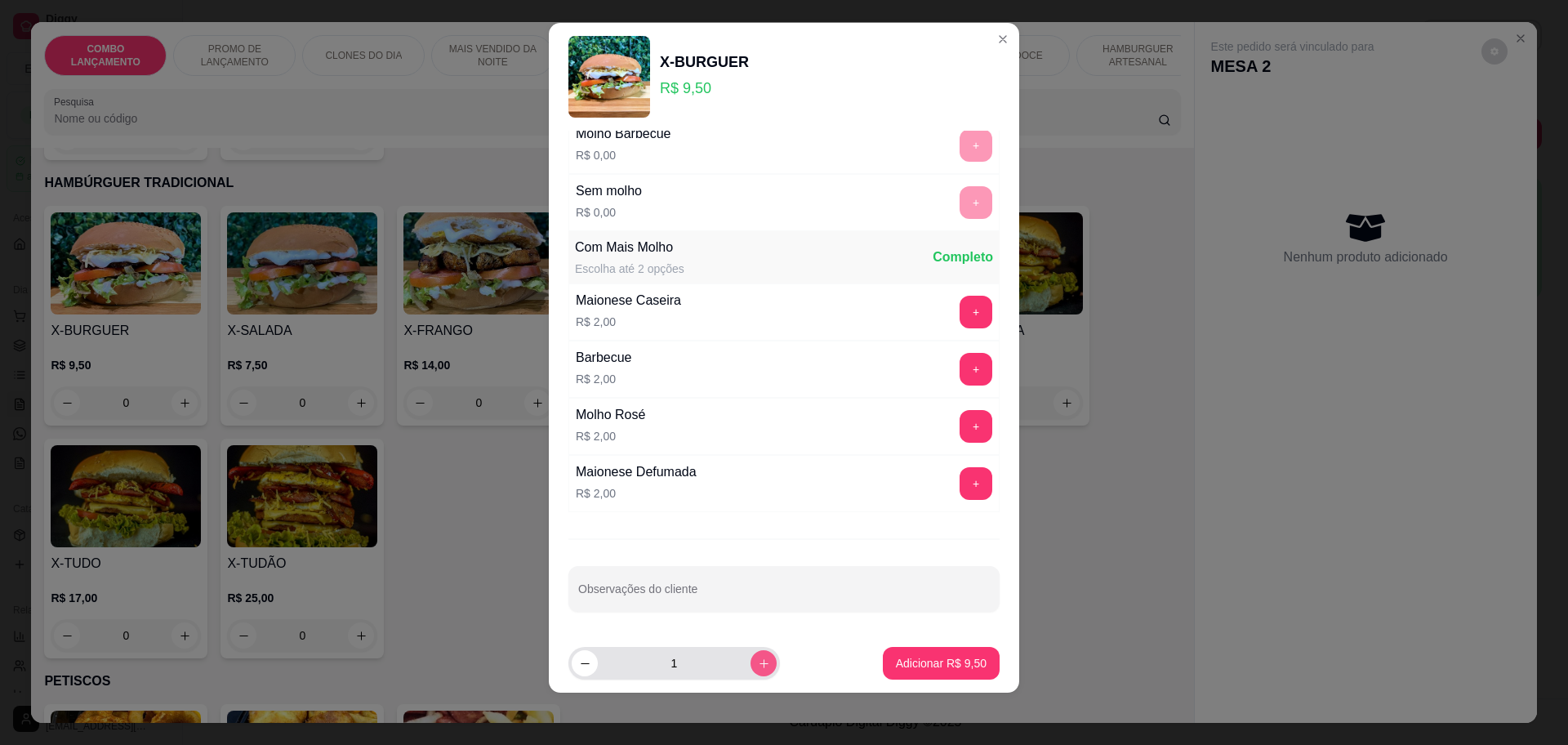
click at [750, 663] on button "increase-product-quantity" at bounding box center [763, 662] width 26 height 26
type input "2"
click at [889, 655] on p "Adicionar R$ 19,00" at bounding box center [938, 662] width 97 height 16
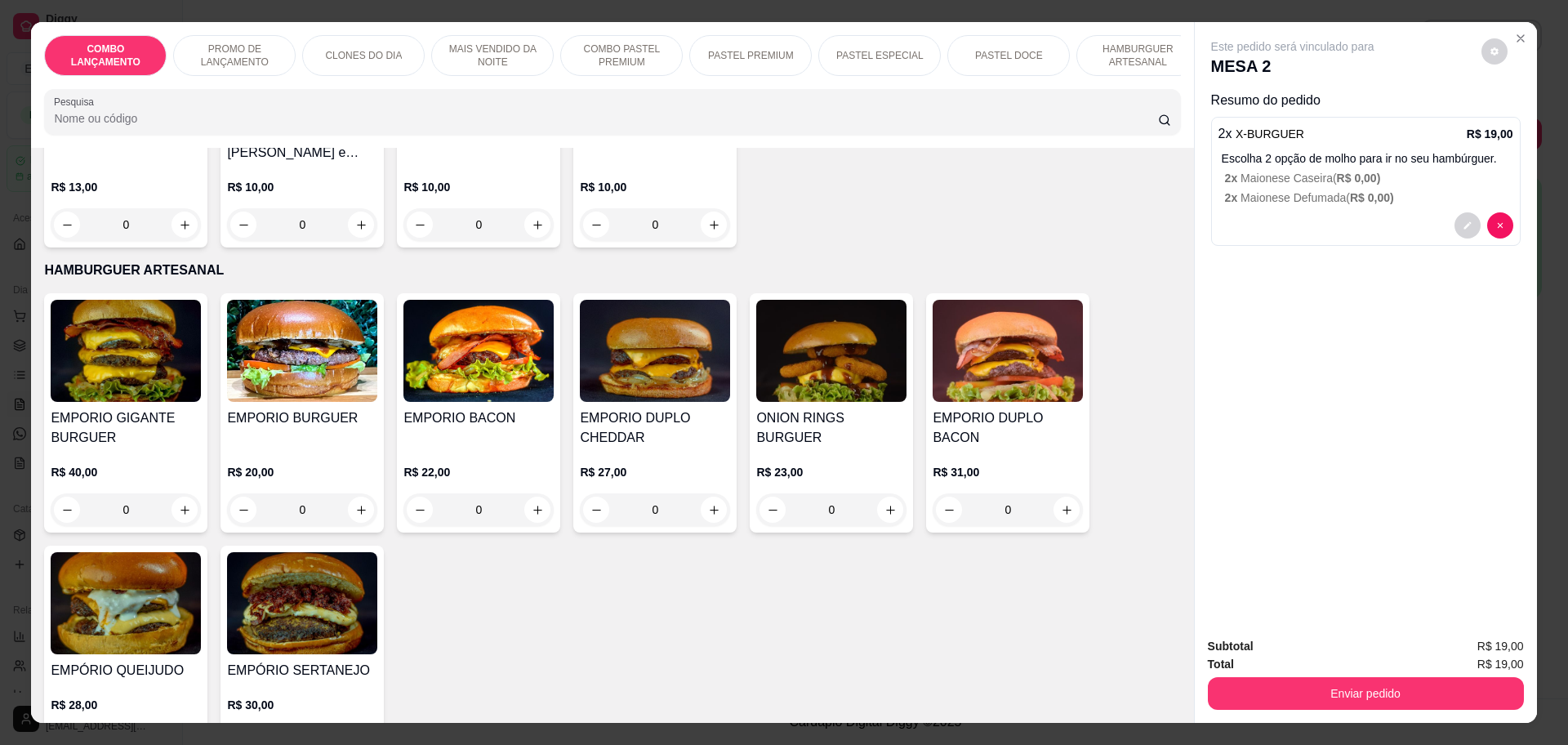
scroll to position [2756, 0]
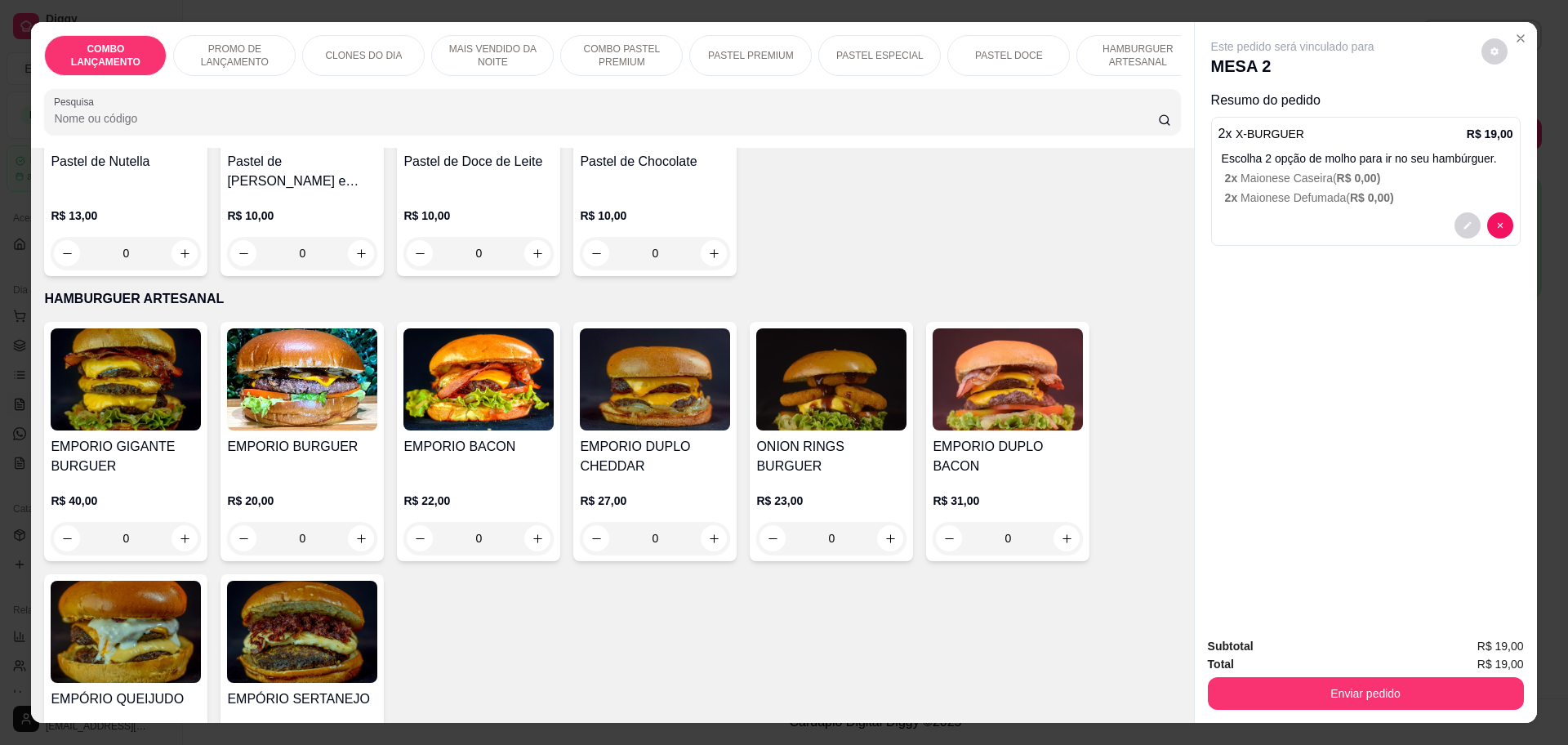
click at [351, 521] on div "0" at bounding box center [302, 537] width 150 height 33
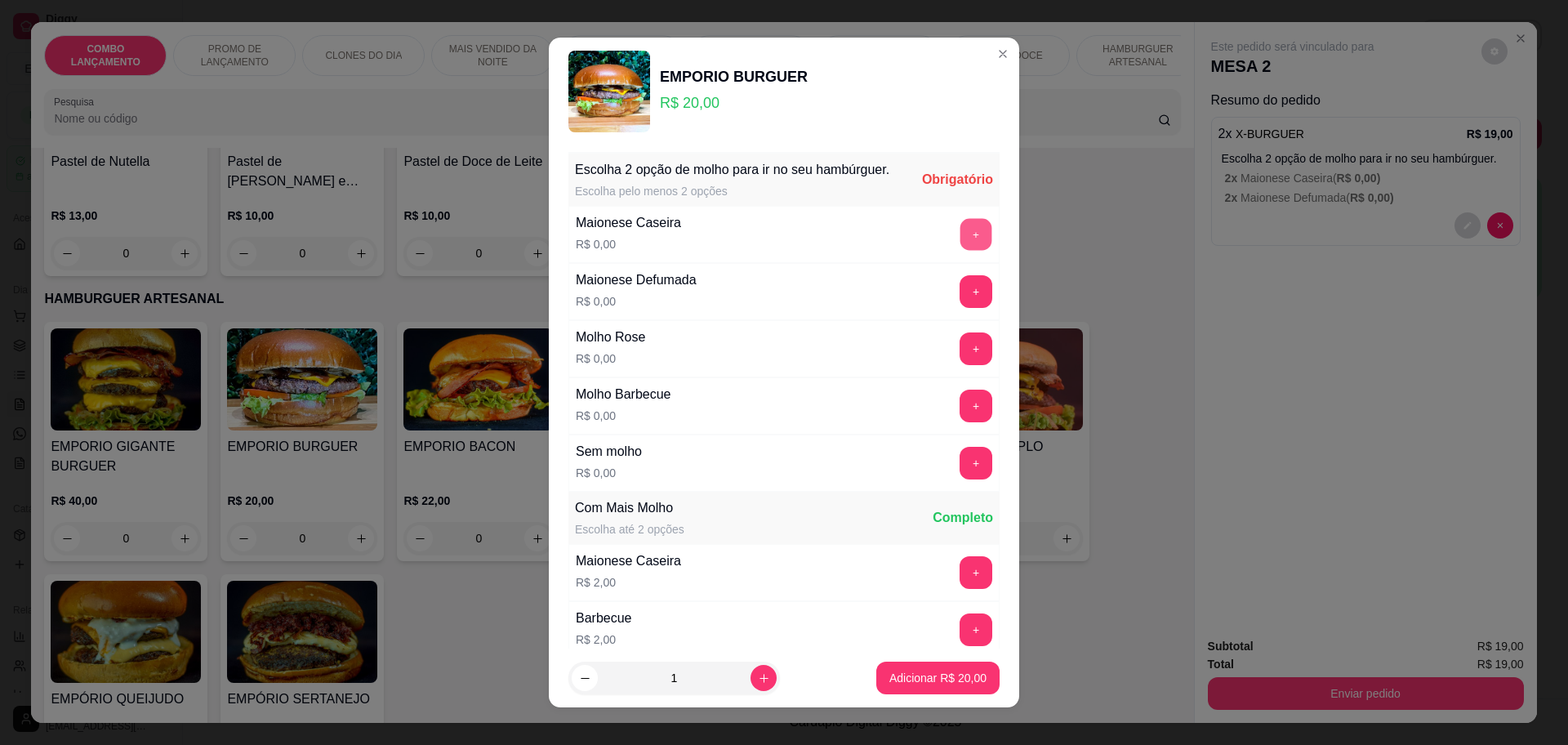
click at [960, 249] on button "+" at bounding box center [976, 234] width 32 height 32
click at [960, 300] on button "+" at bounding box center [976, 291] width 32 height 32
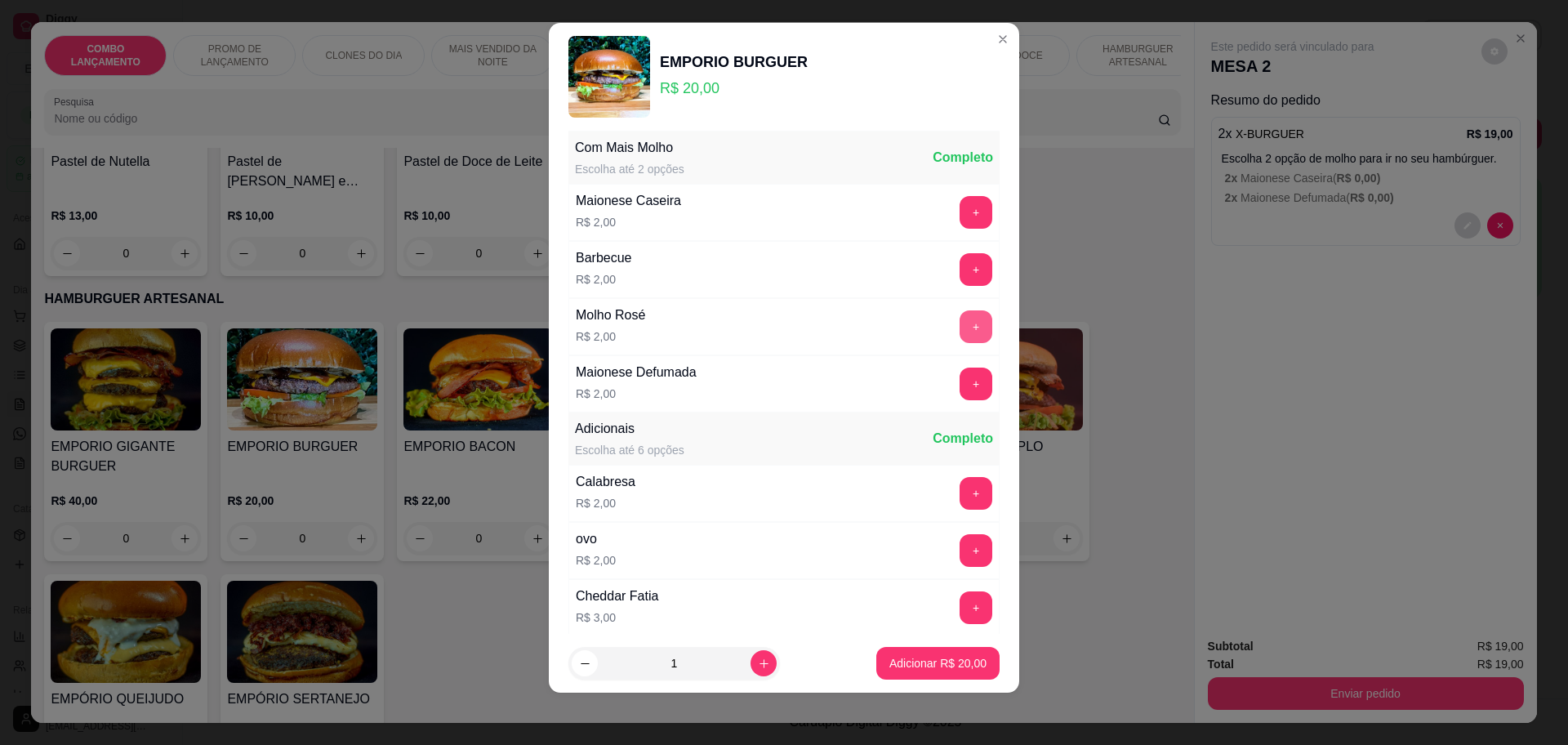
scroll to position [346, 0]
click at [934, 653] on button "Adicionar R$ 20,00" at bounding box center [938, 663] width 120 height 32
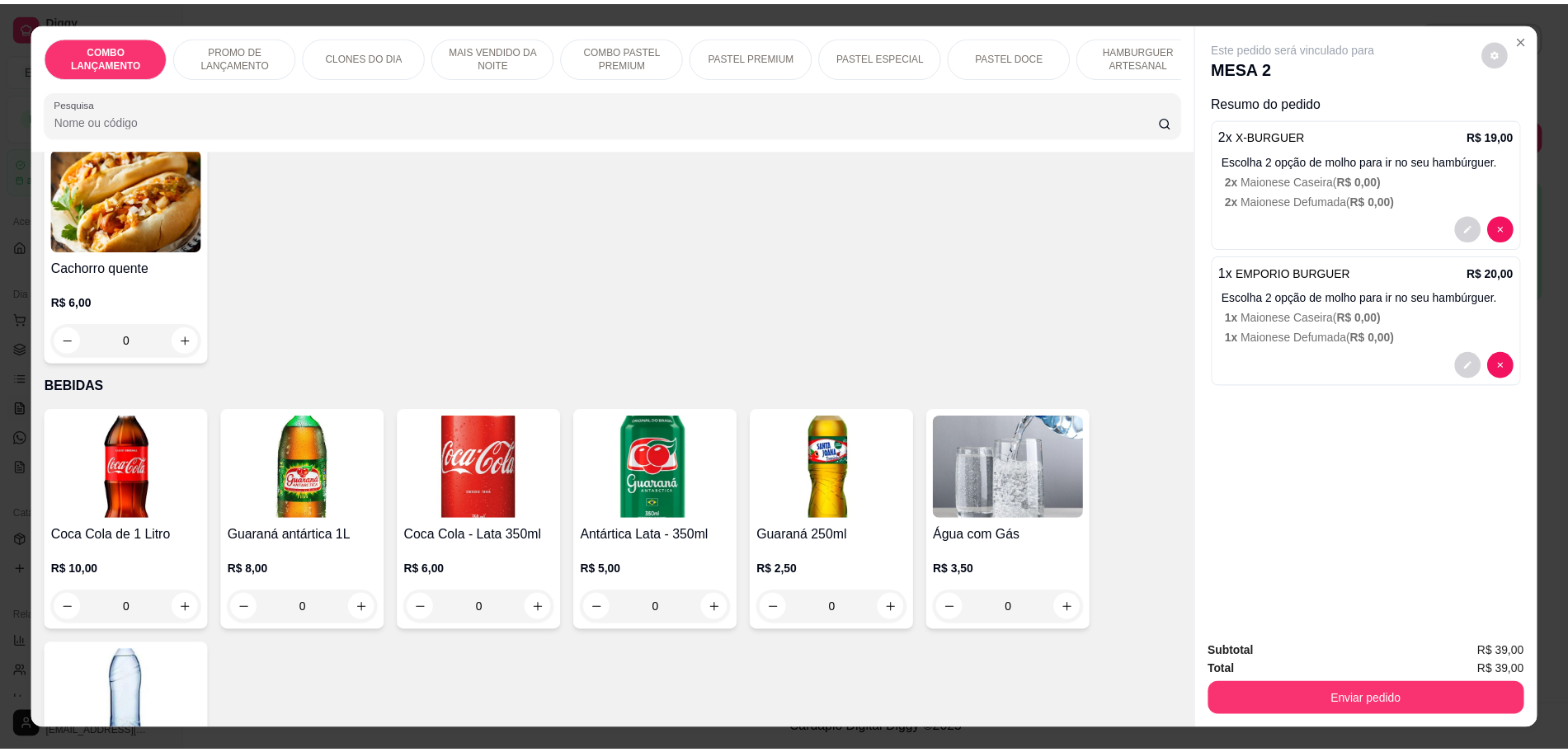
scroll to position [5284, 0]
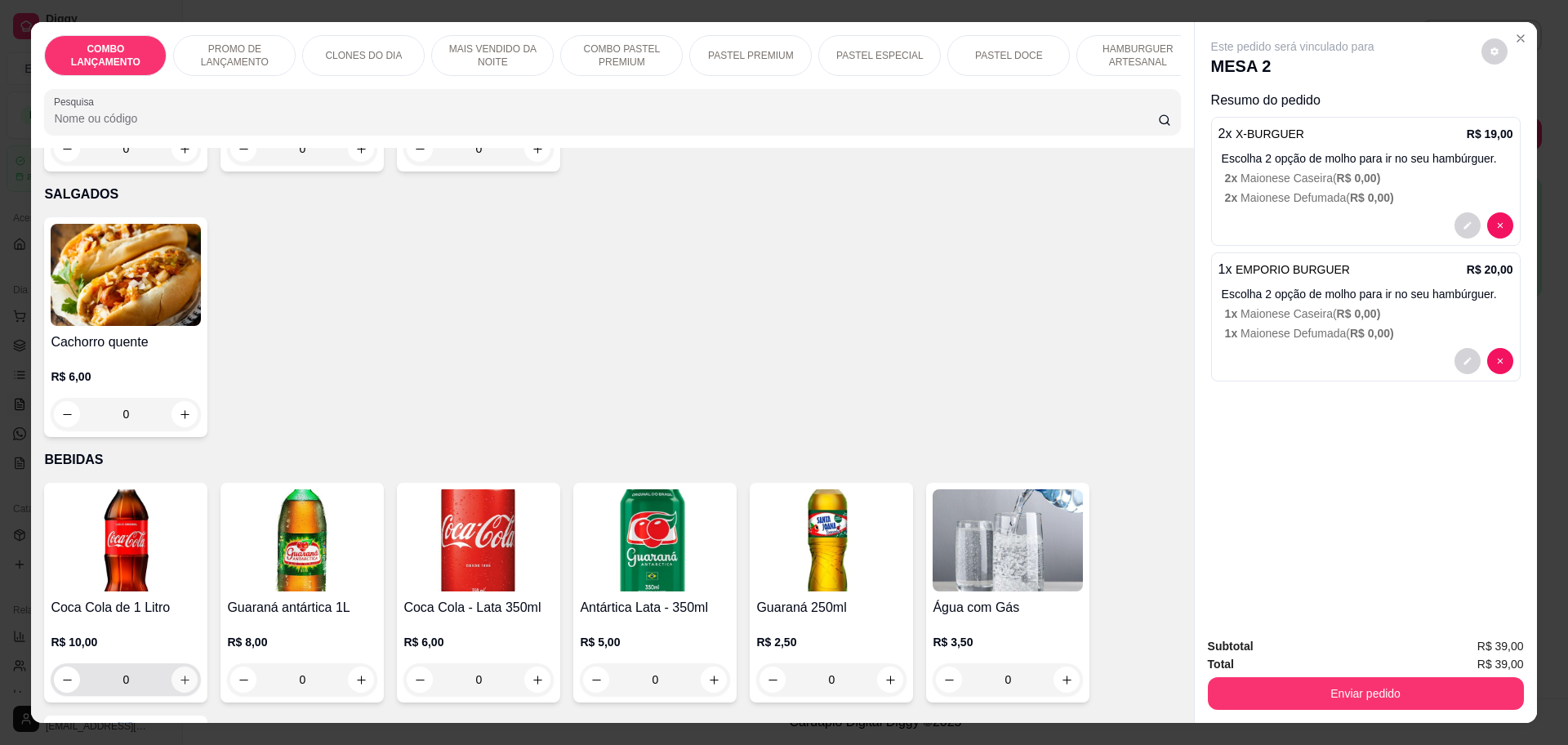
click at [179, 673] on icon "increase-product-quantity" at bounding box center [185, 679] width 13 height 13
type input "1"
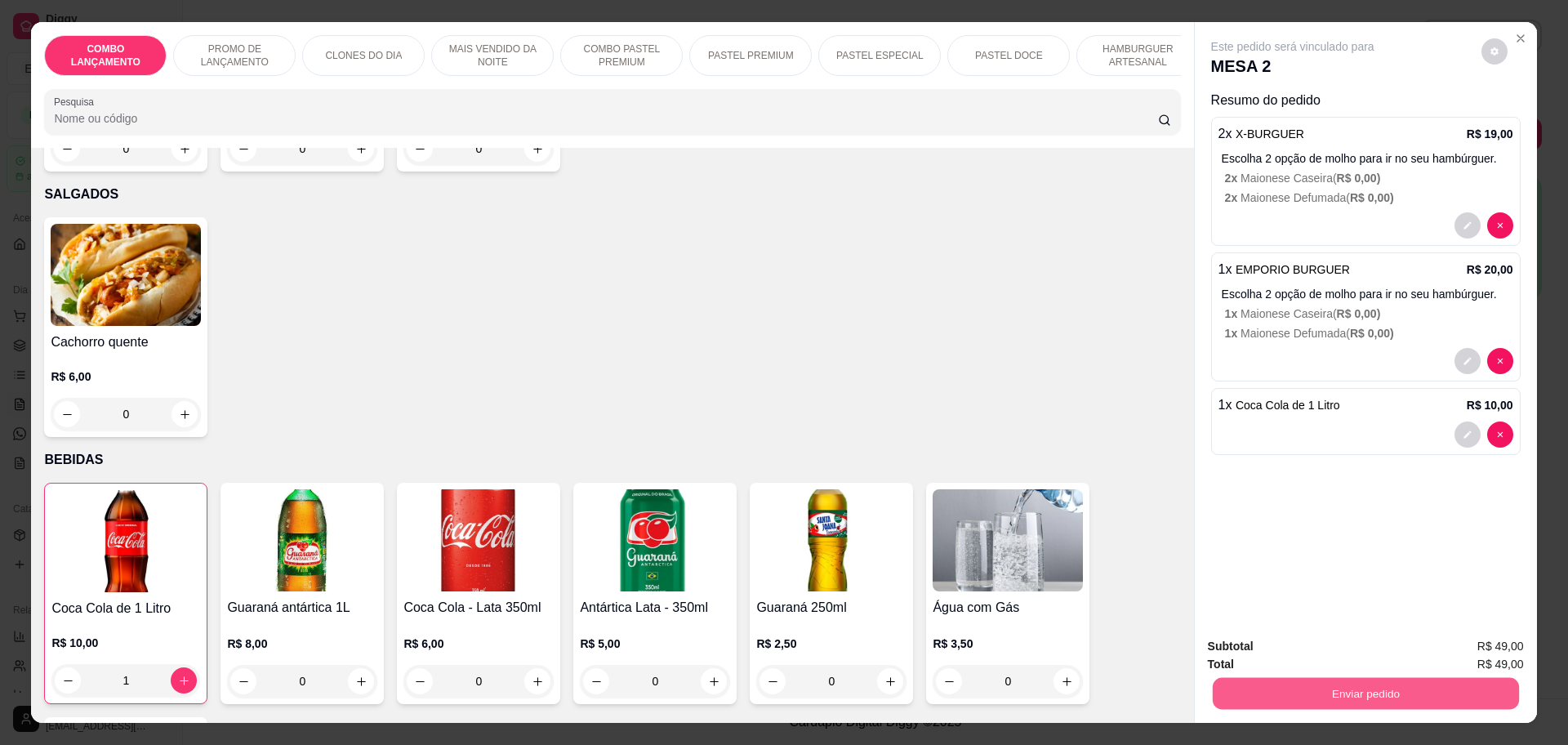
click at [1370, 691] on button "Enviar pedido" at bounding box center [1365, 693] width 306 height 32
click at [1351, 653] on button "Não registrar e enviar pedido" at bounding box center [1310, 653] width 170 height 31
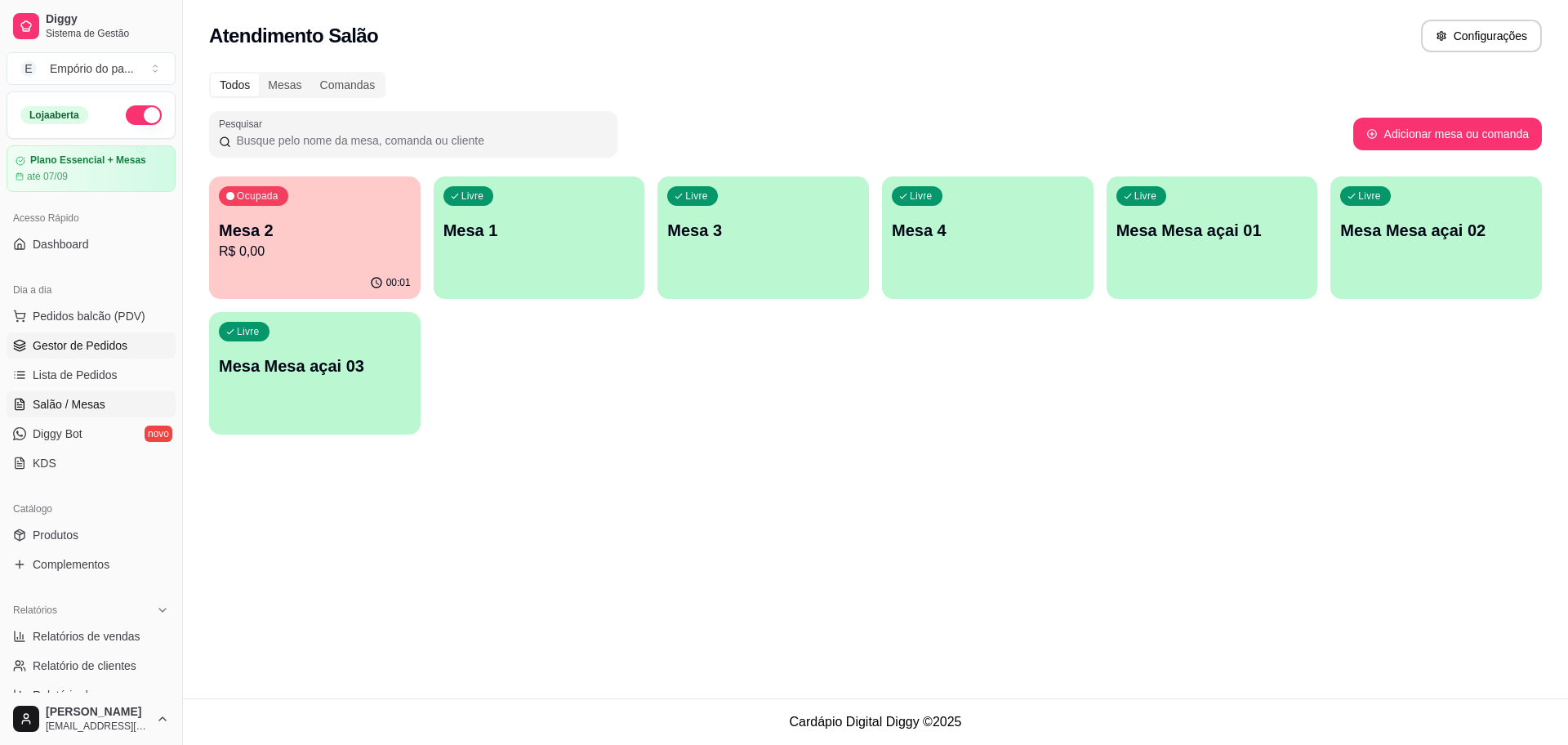
click at [79, 332] on link "Gestor de Pedidos" at bounding box center [91, 345] width 169 height 26
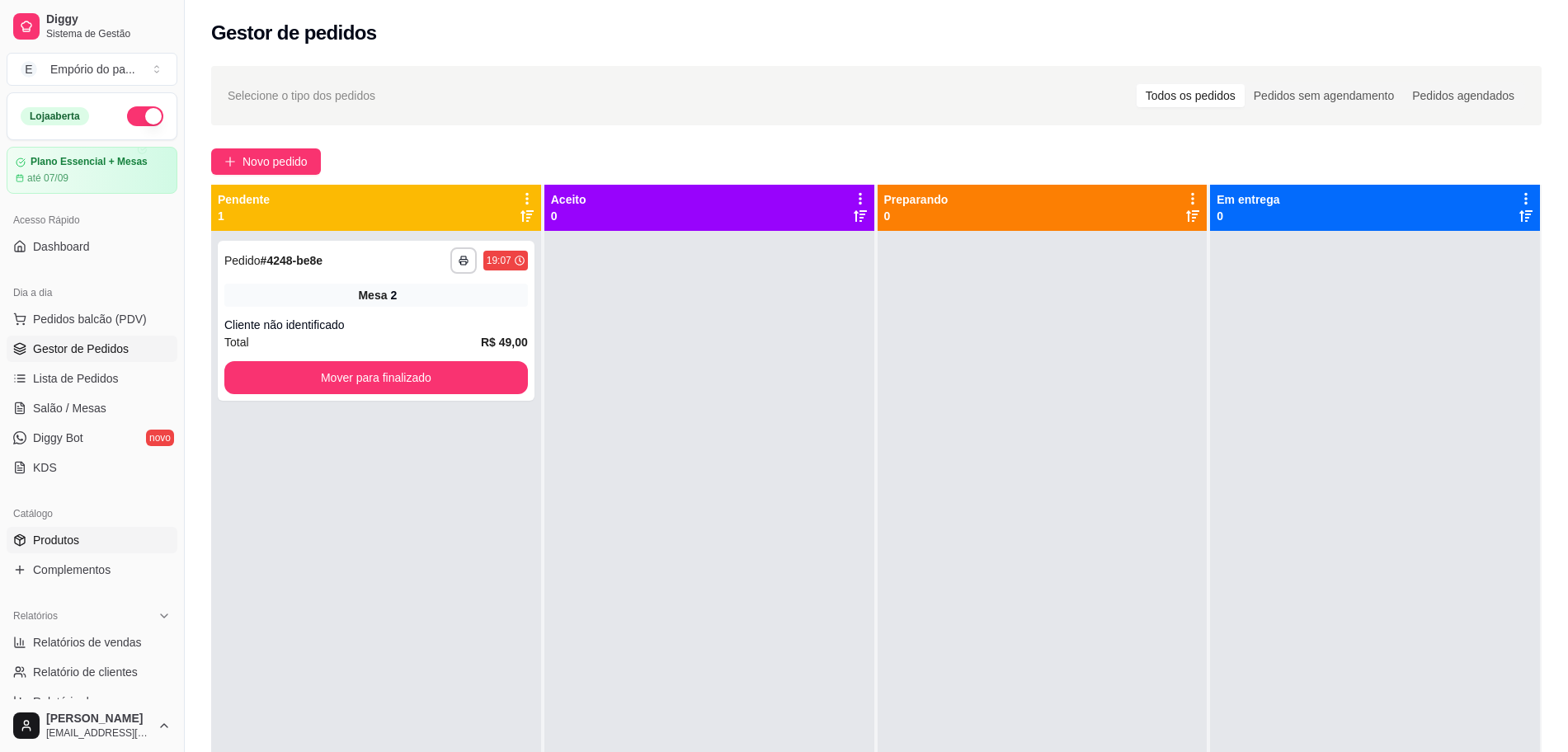
click at [72, 546] on span "Produtos" at bounding box center [56, 539] width 46 height 16
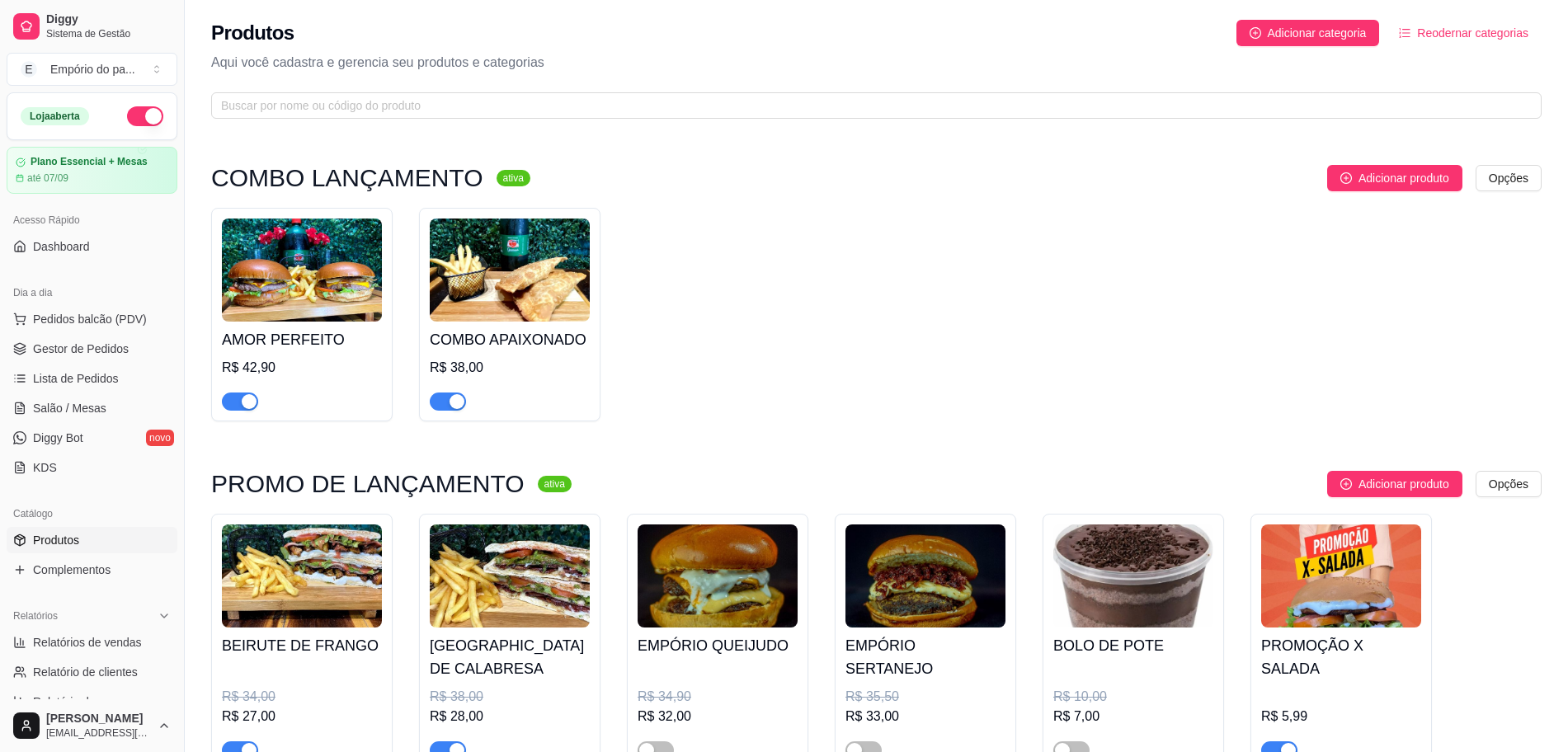
click at [251, 397] on div "button" at bounding box center [249, 401] width 14 height 14
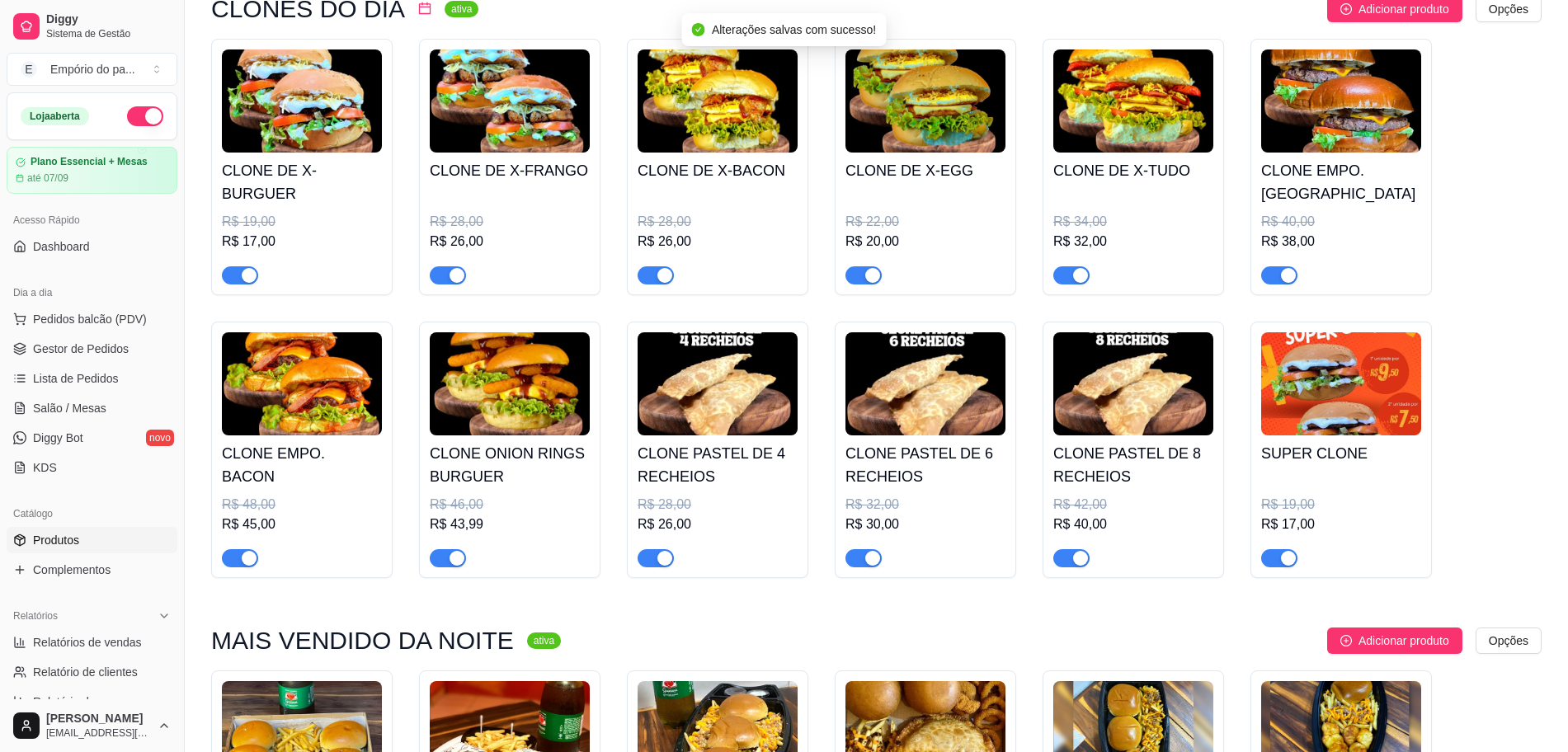
scroll to position [824, 0]
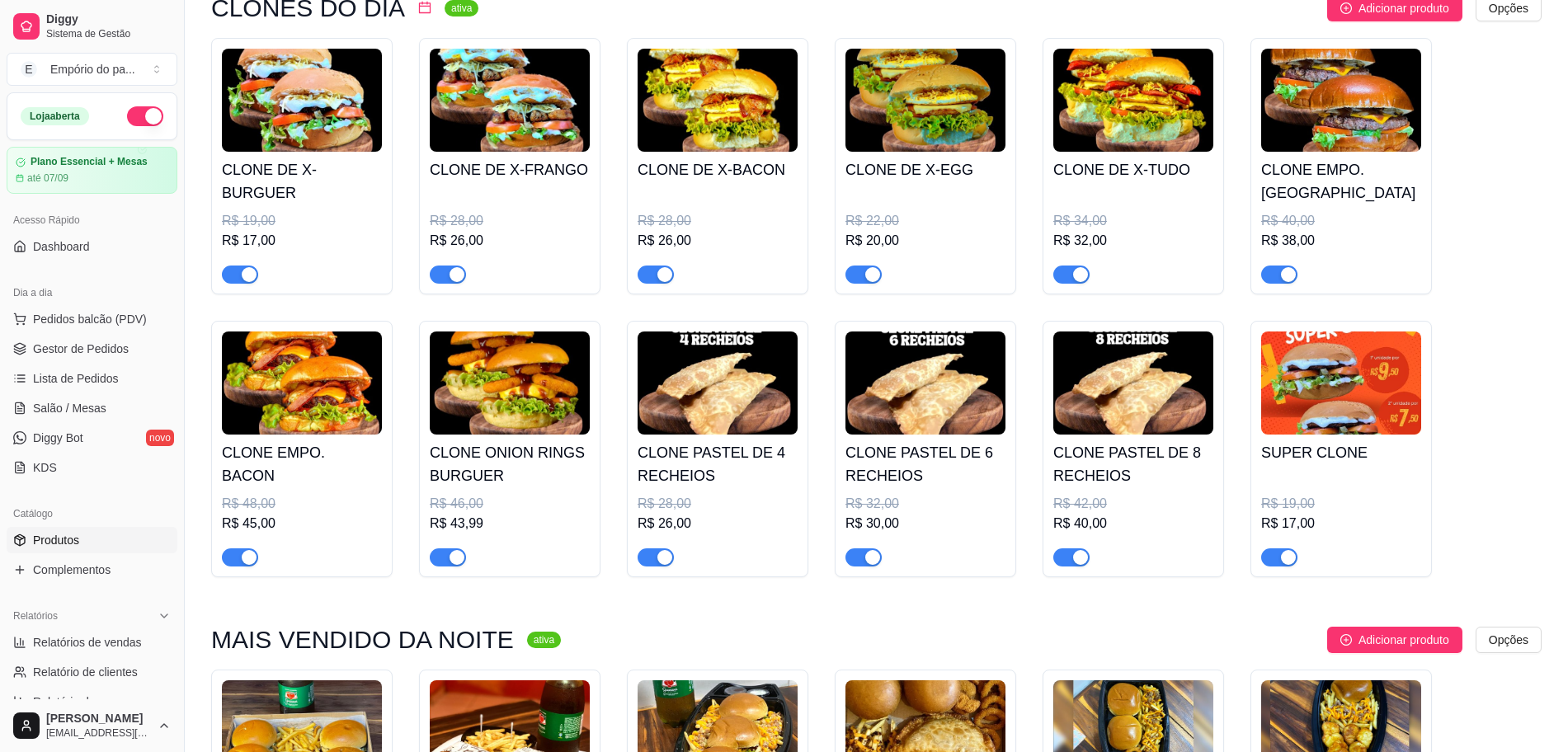
click at [1292, 271] on div "button" at bounding box center [1288, 274] width 14 height 14
click at [455, 560] on div "button" at bounding box center [456, 556] width 14 height 14
click at [245, 564] on div "button" at bounding box center [249, 556] width 14 height 14
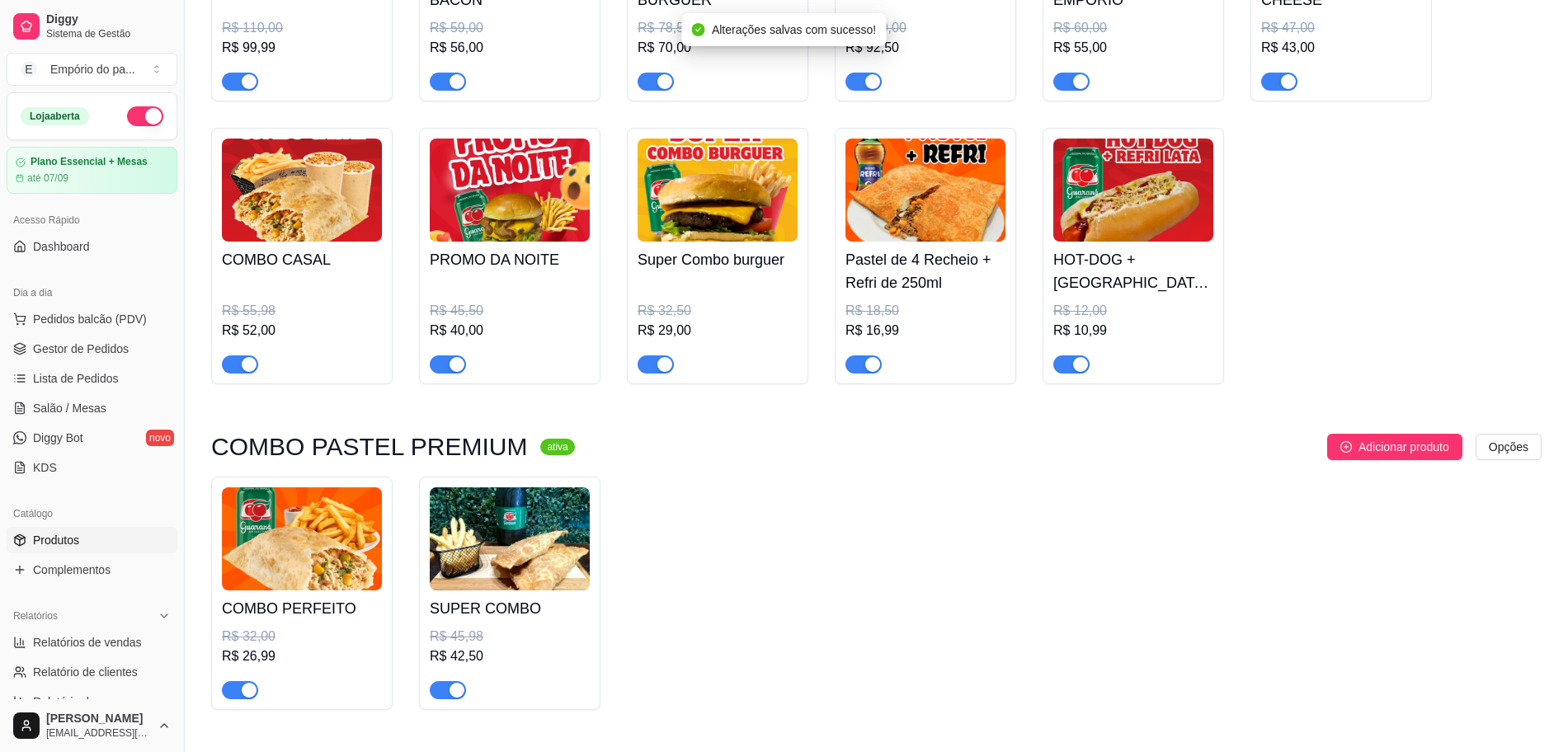
scroll to position [1237, 0]
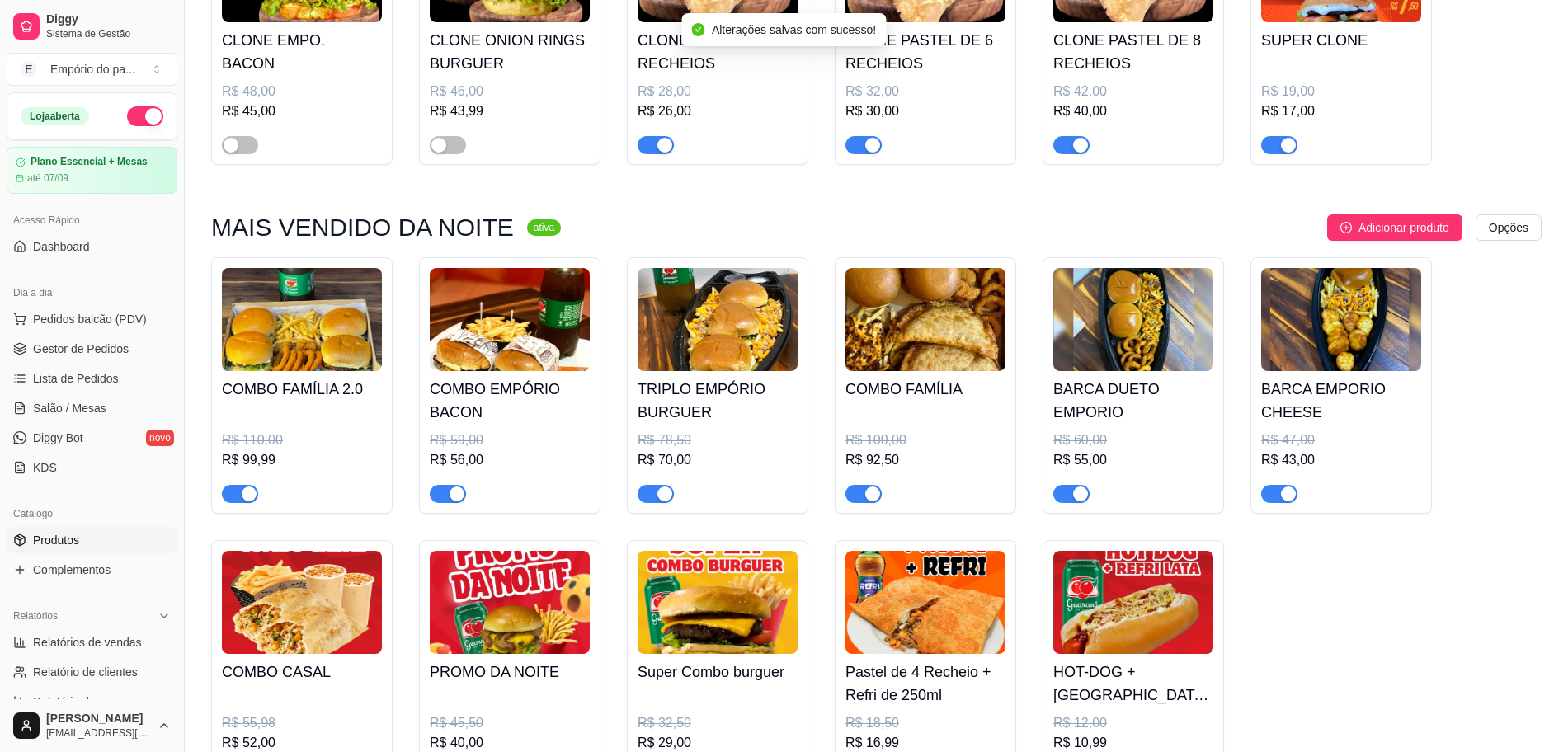
click at [244, 491] on div "button" at bounding box center [249, 493] width 14 height 14
click at [451, 493] on div "button" at bounding box center [456, 493] width 14 height 14
click at [666, 501] on div "button" at bounding box center [664, 493] width 14 height 14
click at [870, 507] on div "COMBO FAMÍLIA R$ 100,00 R$ 92,50" at bounding box center [925, 385] width 182 height 256
click at [878, 493] on div "Produto pesável Ao marcar essa opção o valor do produto será desconsiderado da …" at bounding box center [647, 504] width 516 height 36
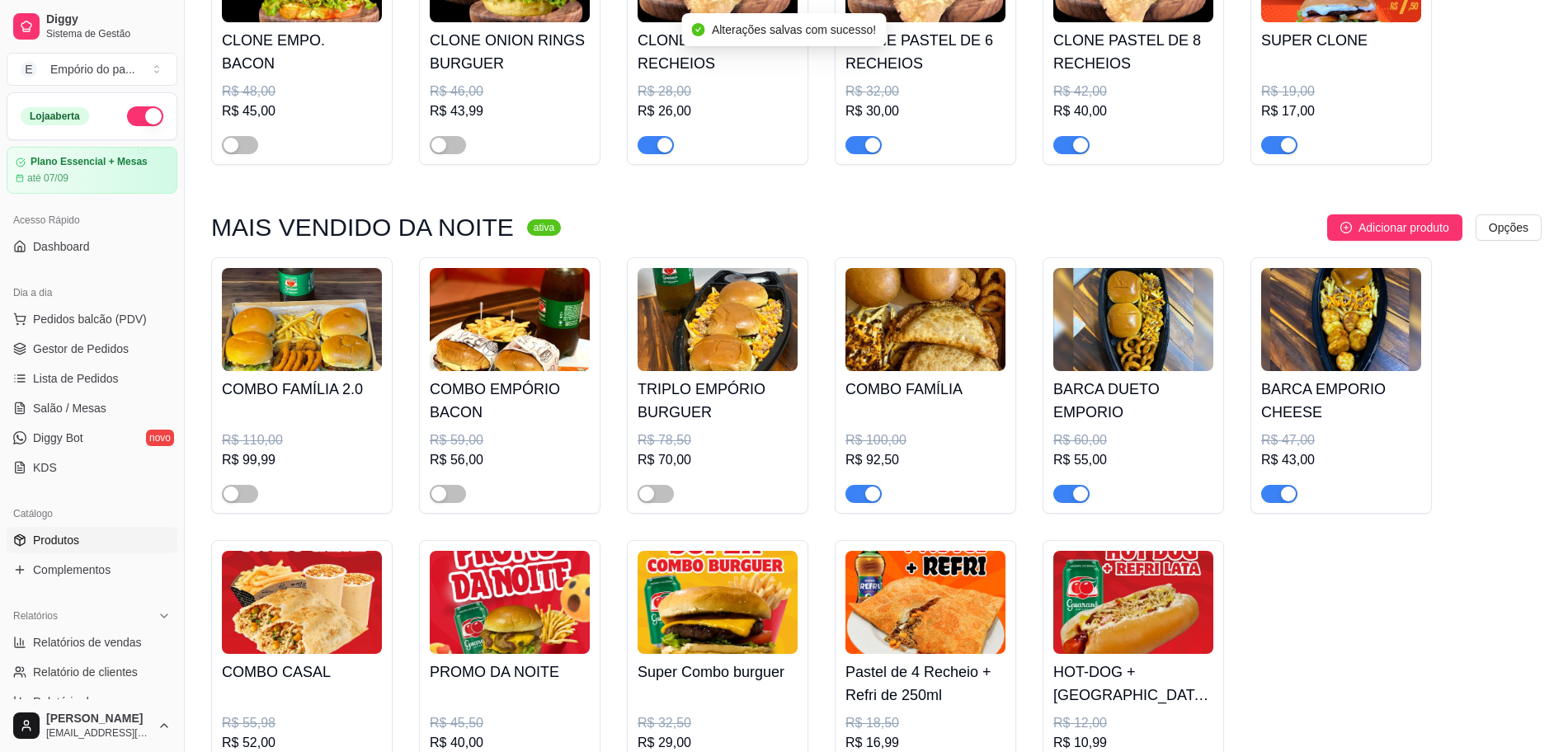
click at [867, 500] on div "button" at bounding box center [872, 493] width 14 height 14
click at [1083, 501] on div "button" at bounding box center [1080, 493] width 14 height 14
click at [1286, 499] on div "button" at bounding box center [1288, 493] width 14 height 14
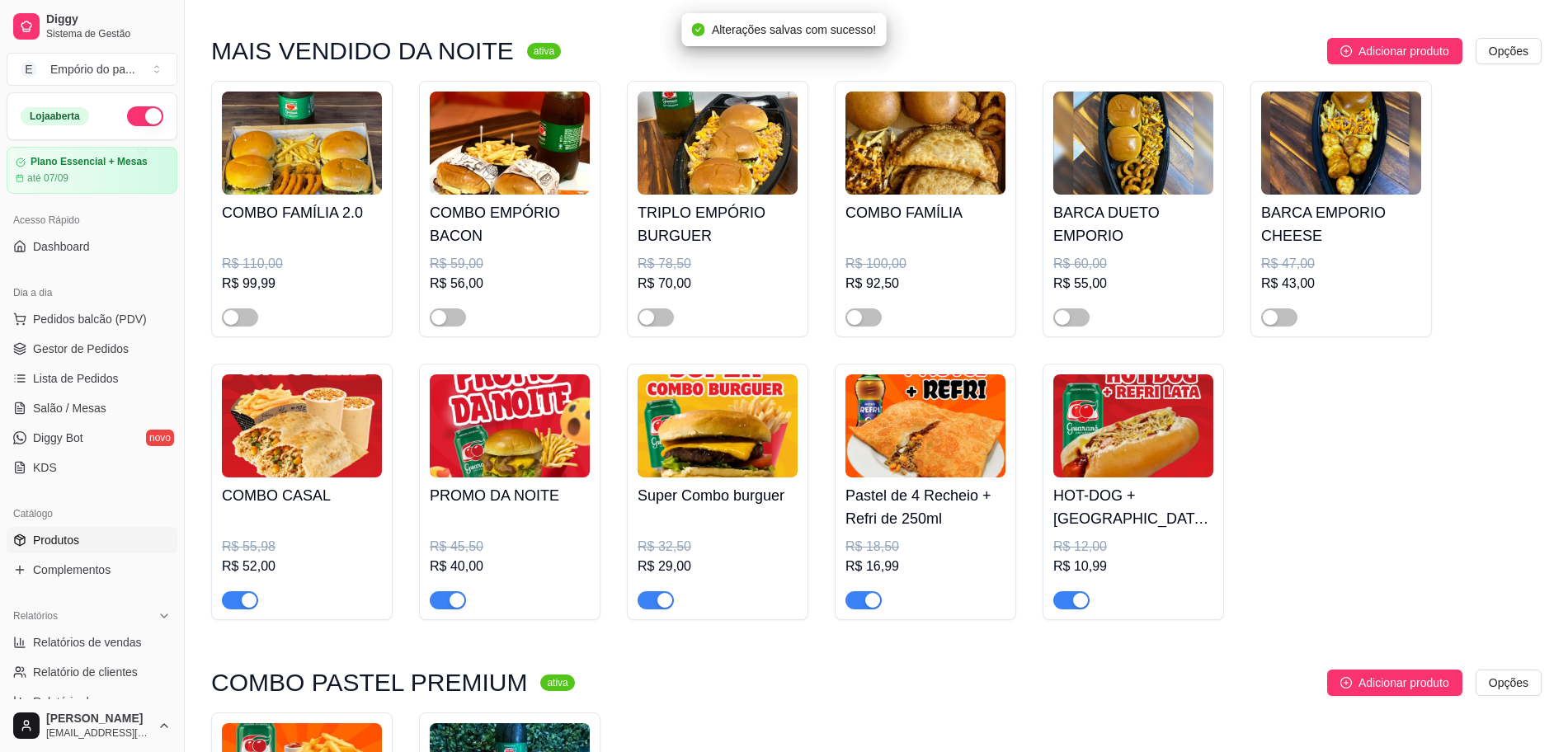
scroll to position [1545, 0]
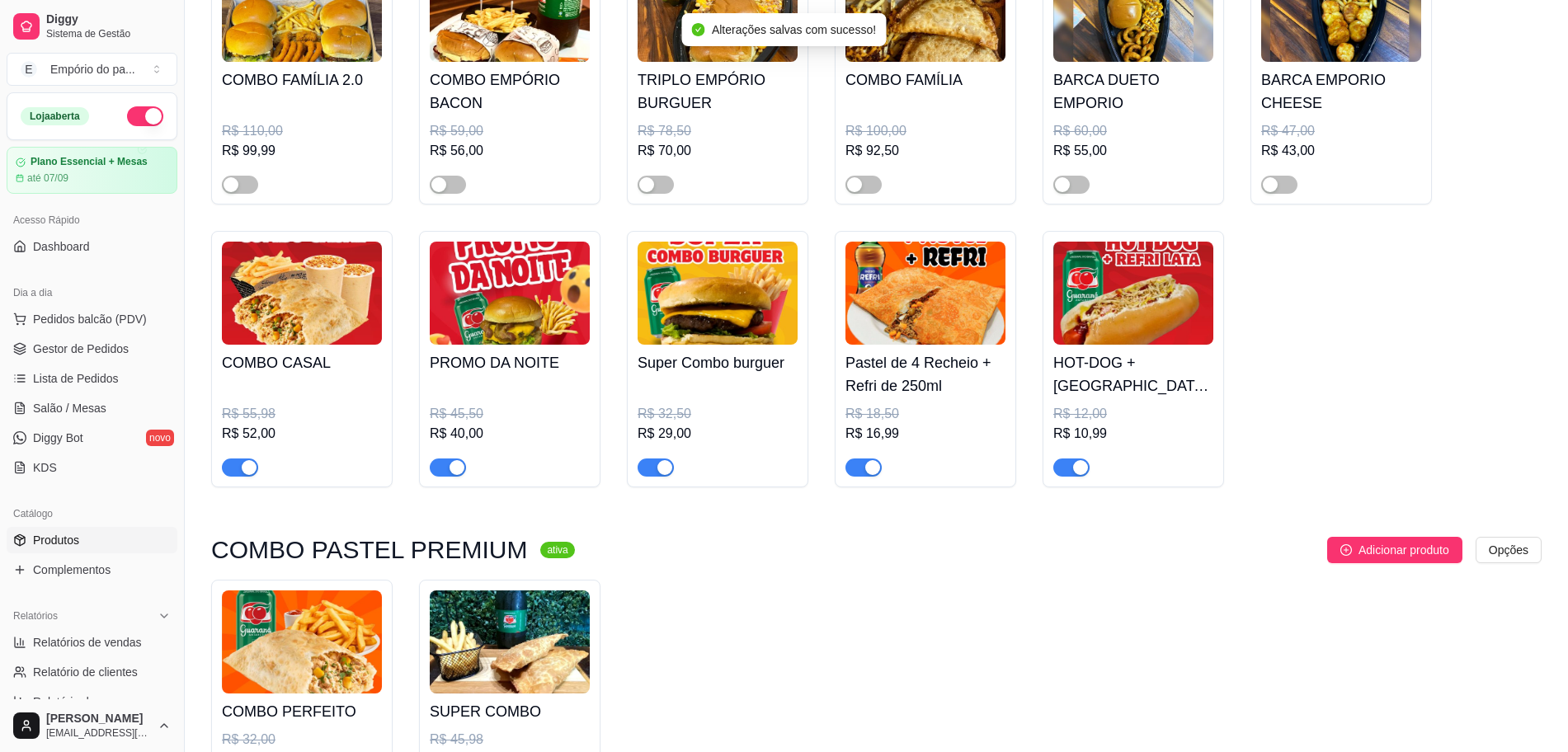
click at [671, 472] on div "button" at bounding box center [664, 467] width 14 height 14
click at [464, 470] on div "button" at bounding box center [456, 467] width 14 height 14
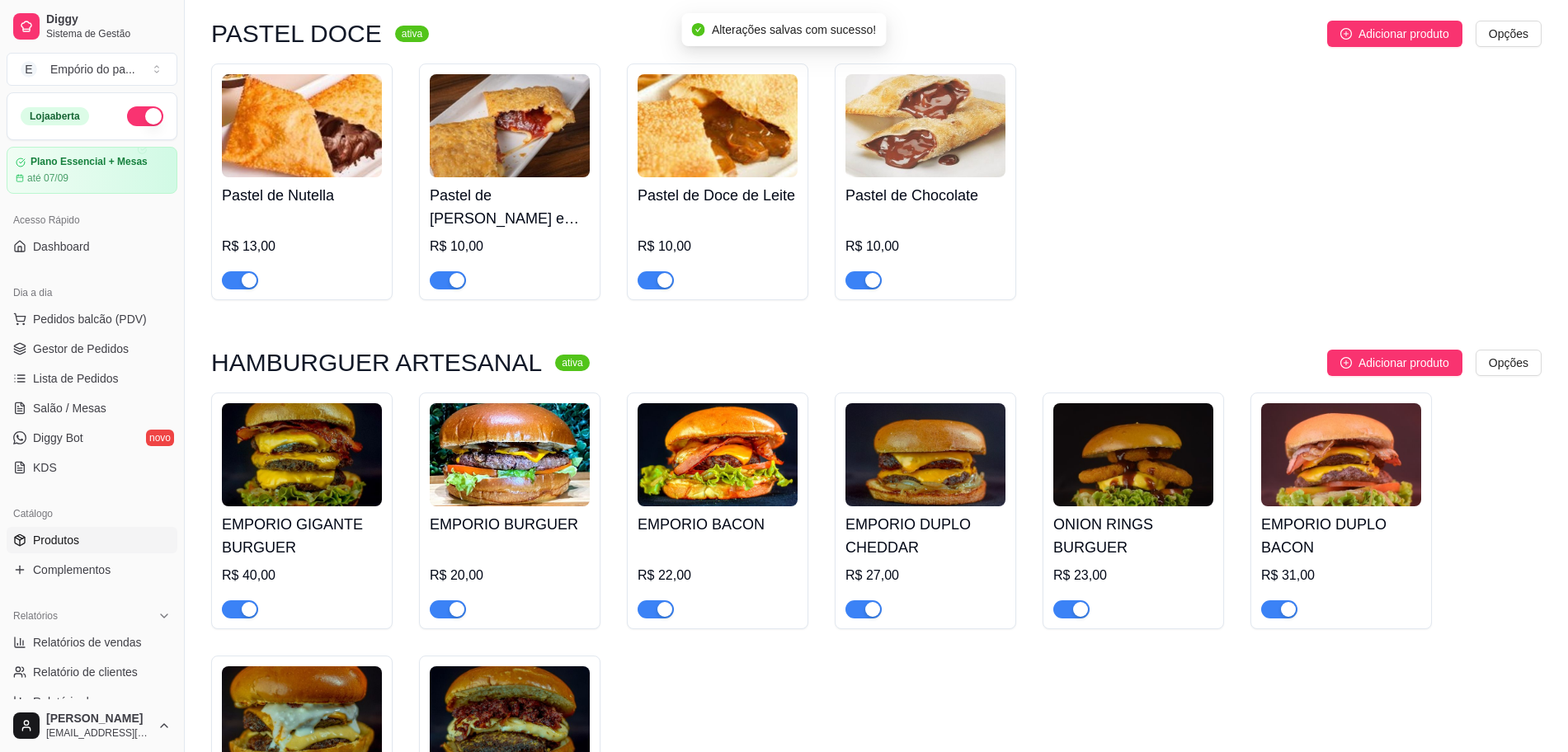
scroll to position [3091, 0]
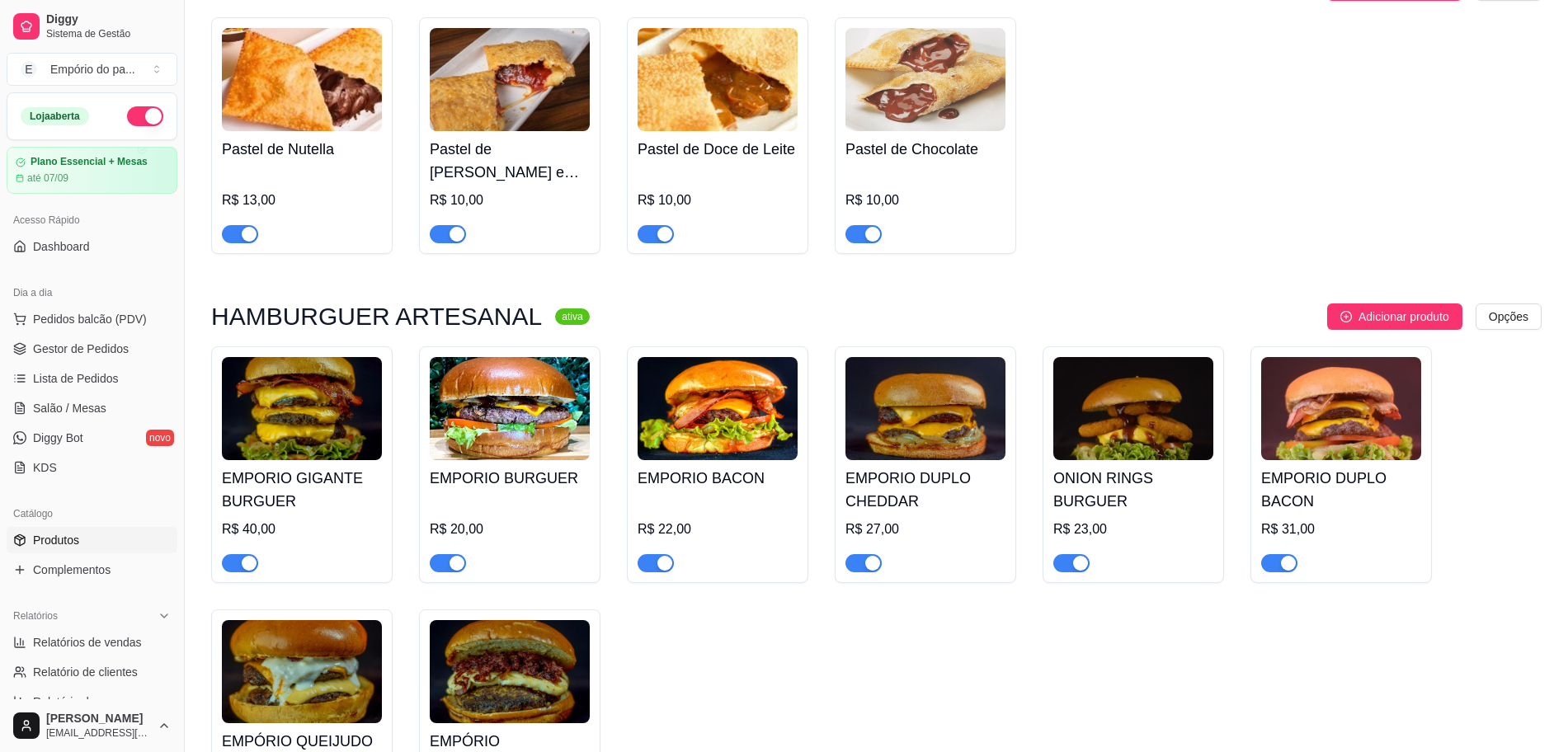
click at [251, 555] on div "button" at bounding box center [249, 562] width 14 height 14
click at [449, 555] on div "button" at bounding box center [456, 562] width 14 height 14
click at [649, 554] on span "button" at bounding box center [655, 562] width 37 height 18
click at [879, 555] on div "button" at bounding box center [872, 562] width 14 height 14
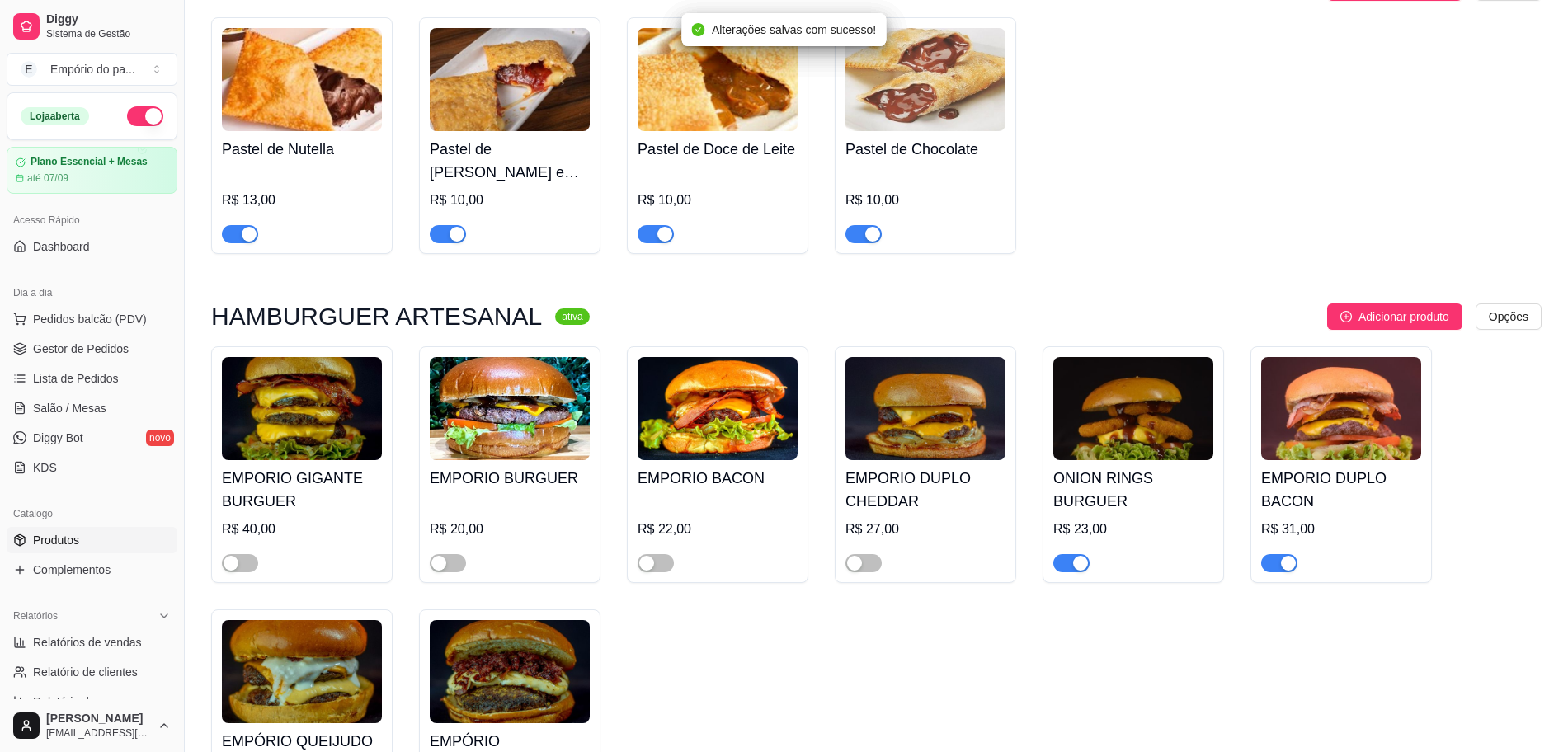
click at [1070, 554] on span "button" at bounding box center [1071, 562] width 37 height 18
click at [1276, 554] on span "button" at bounding box center [1279, 562] width 37 height 18
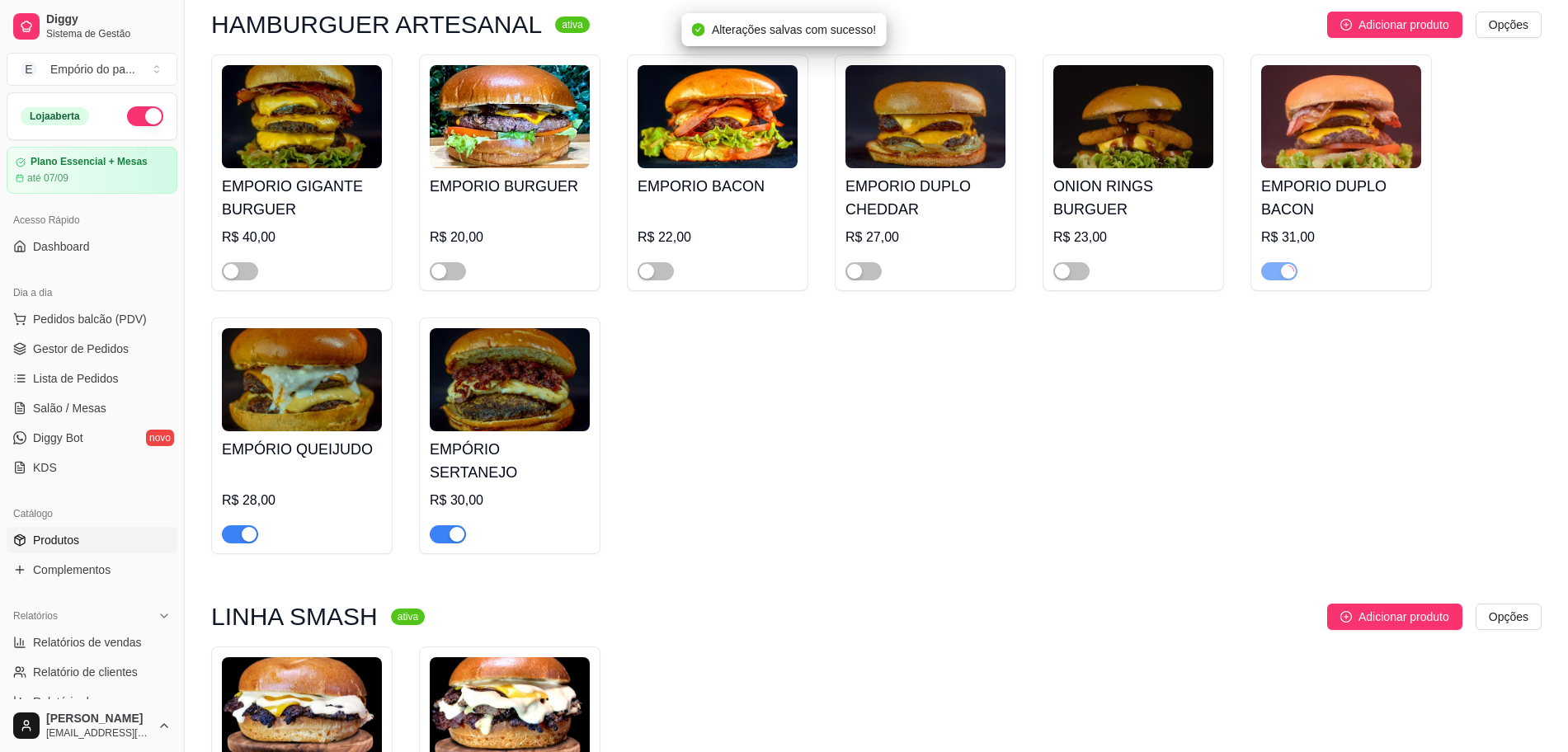
scroll to position [3400, 0]
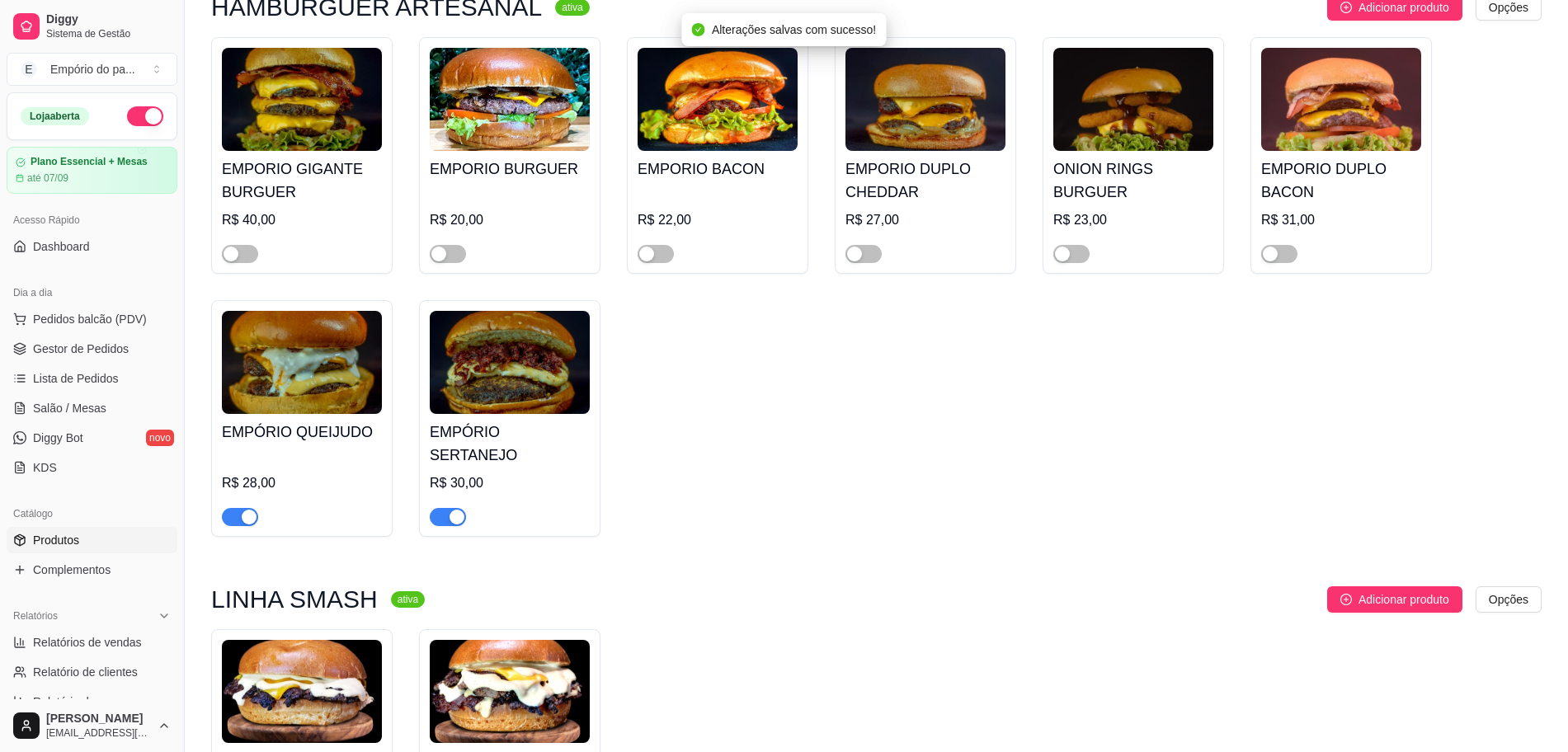
click at [251, 509] on div "button" at bounding box center [249, 516] width 14 height 14
click at [452, 509] on div "button" at bounding box center [456, 516] width 14 height 14
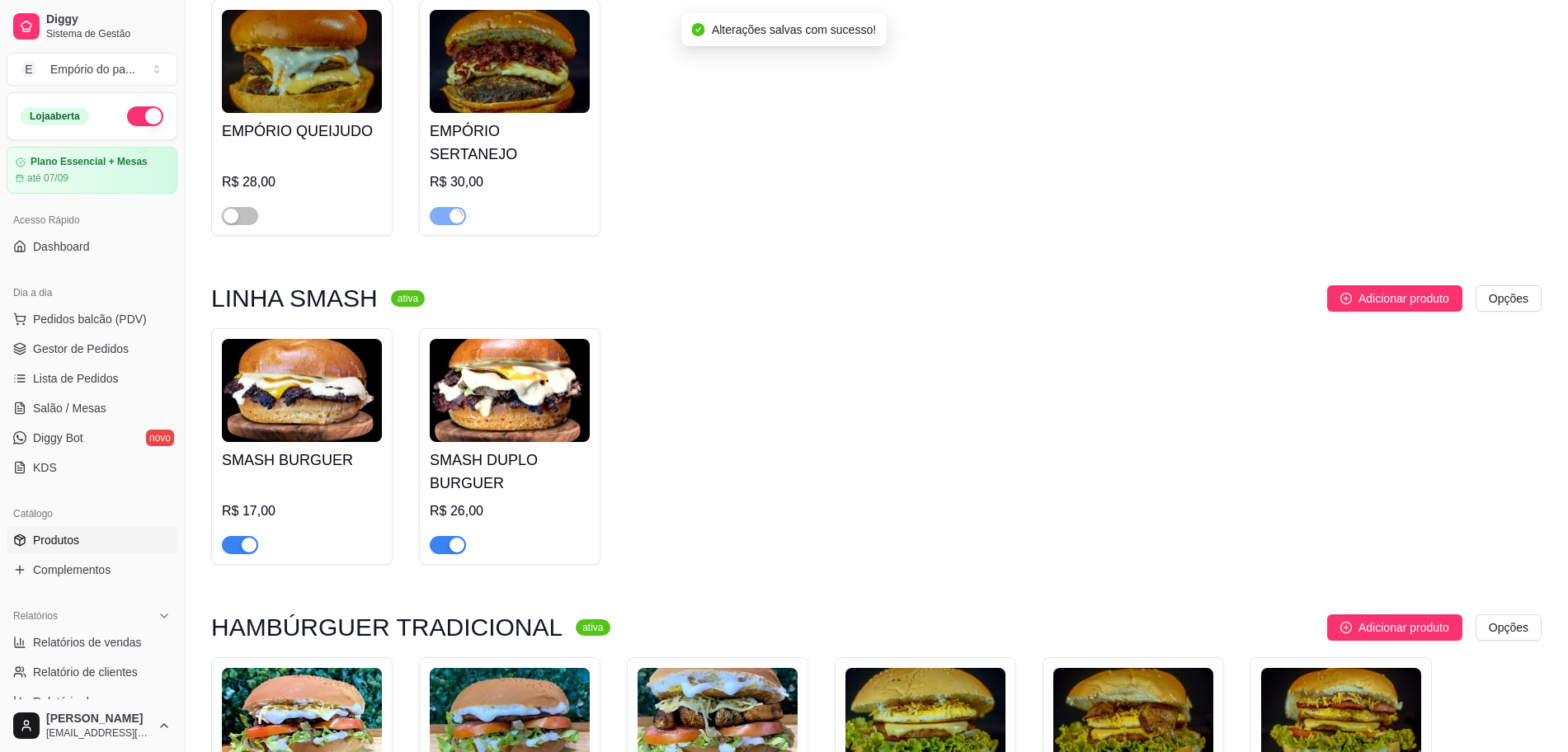
scroll to position [3709, 0]
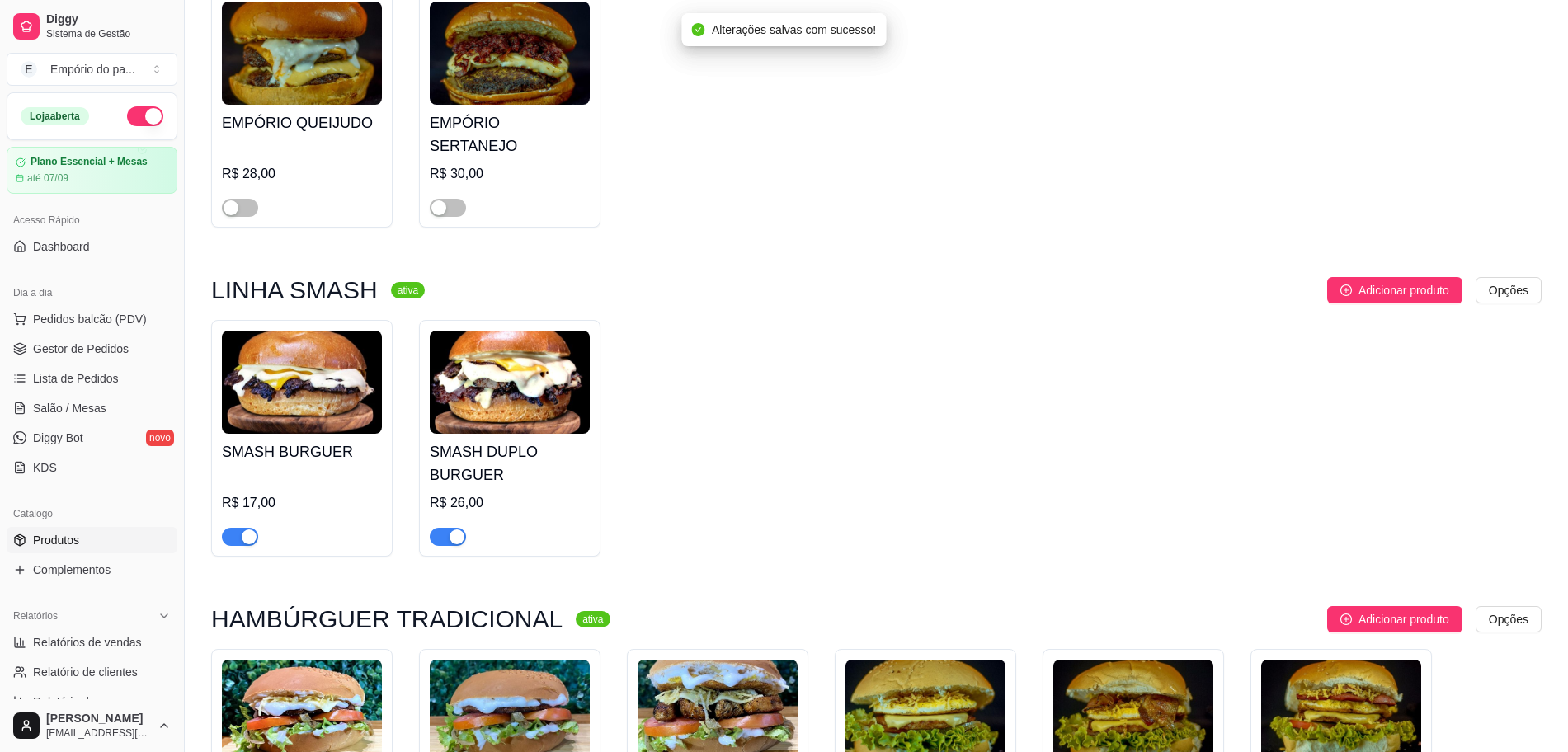
click at [246, 529] on div "button" at bounding box center [249, 536] width 14 height 14
click at [460, 529] on div "button" at bounding box center [456, 536] width 14 height 14
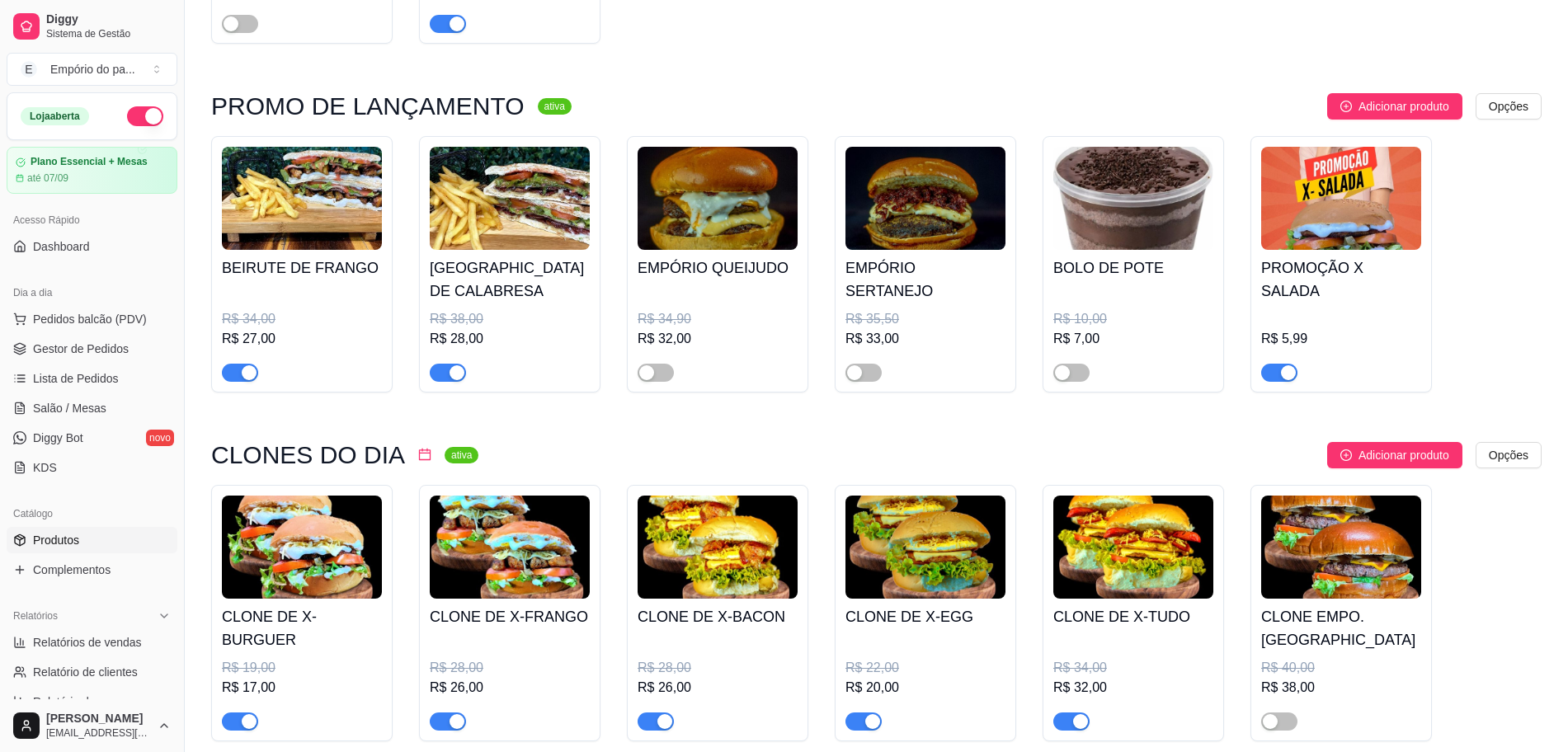
scroll to position [309, 0]
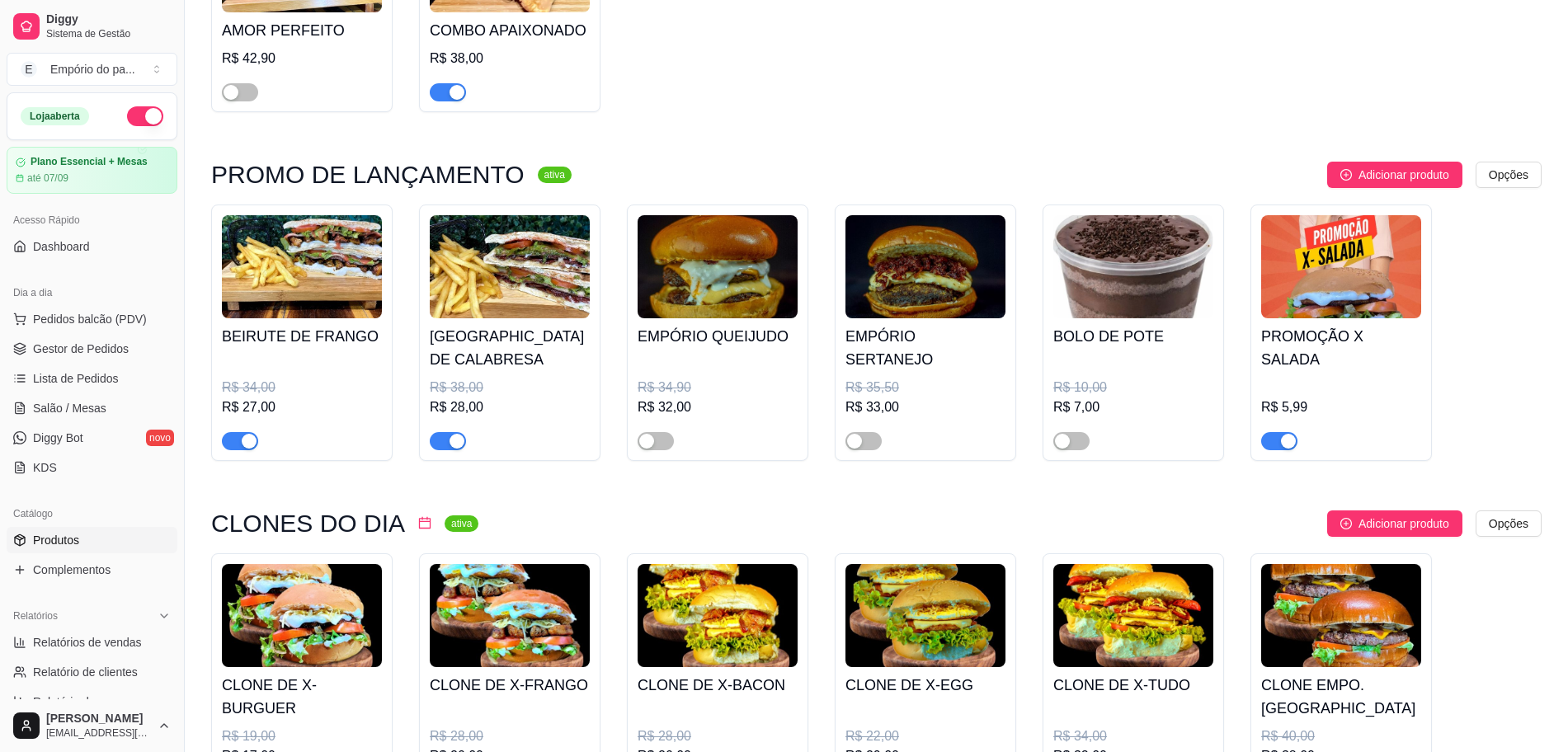
click at [437, 444] on span "button" at bounding box center [447, 440] width 37 height 18
click at [238, 445] on span "button" at bounding box center [239, 440] width 37 height 18
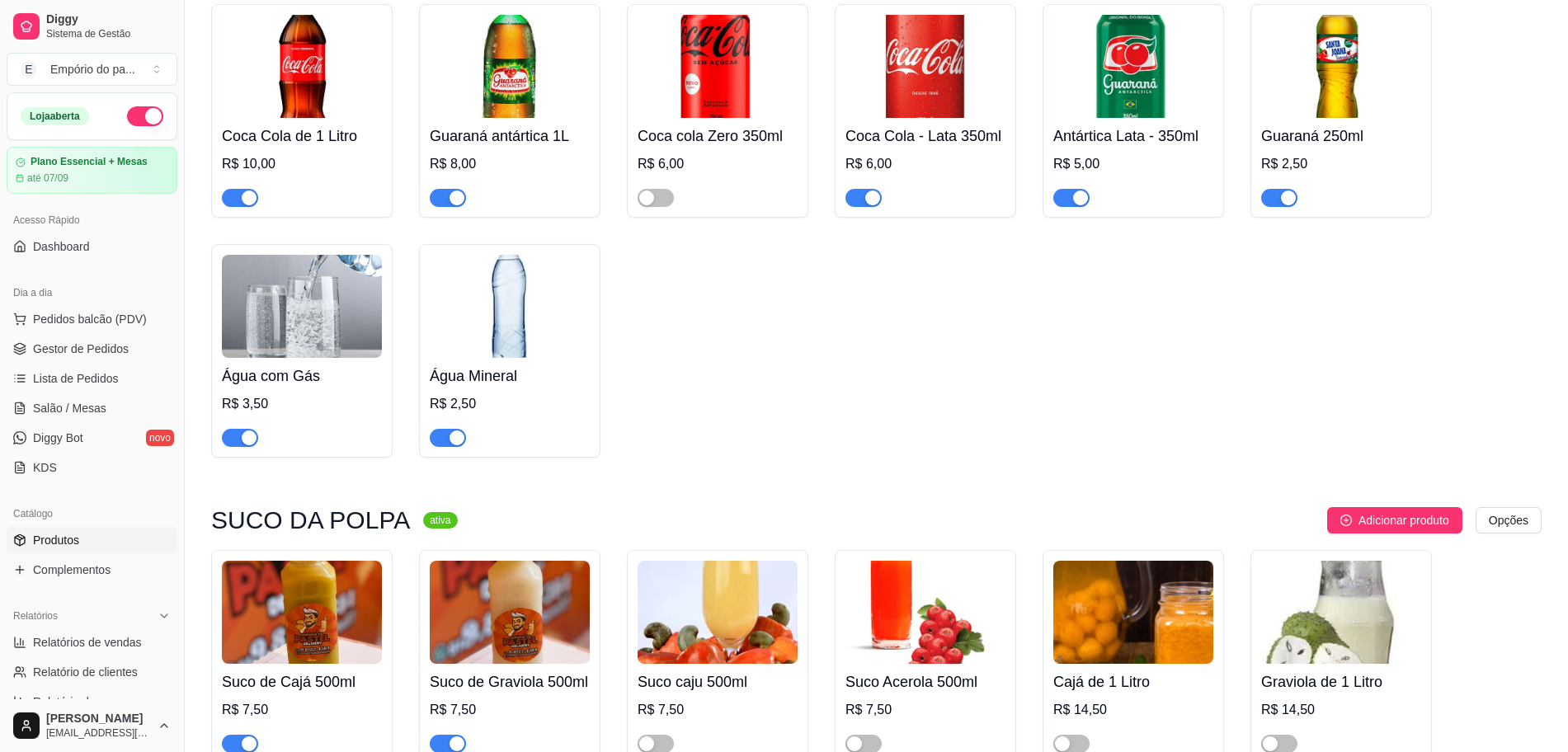
scroll to position [6845, 0]
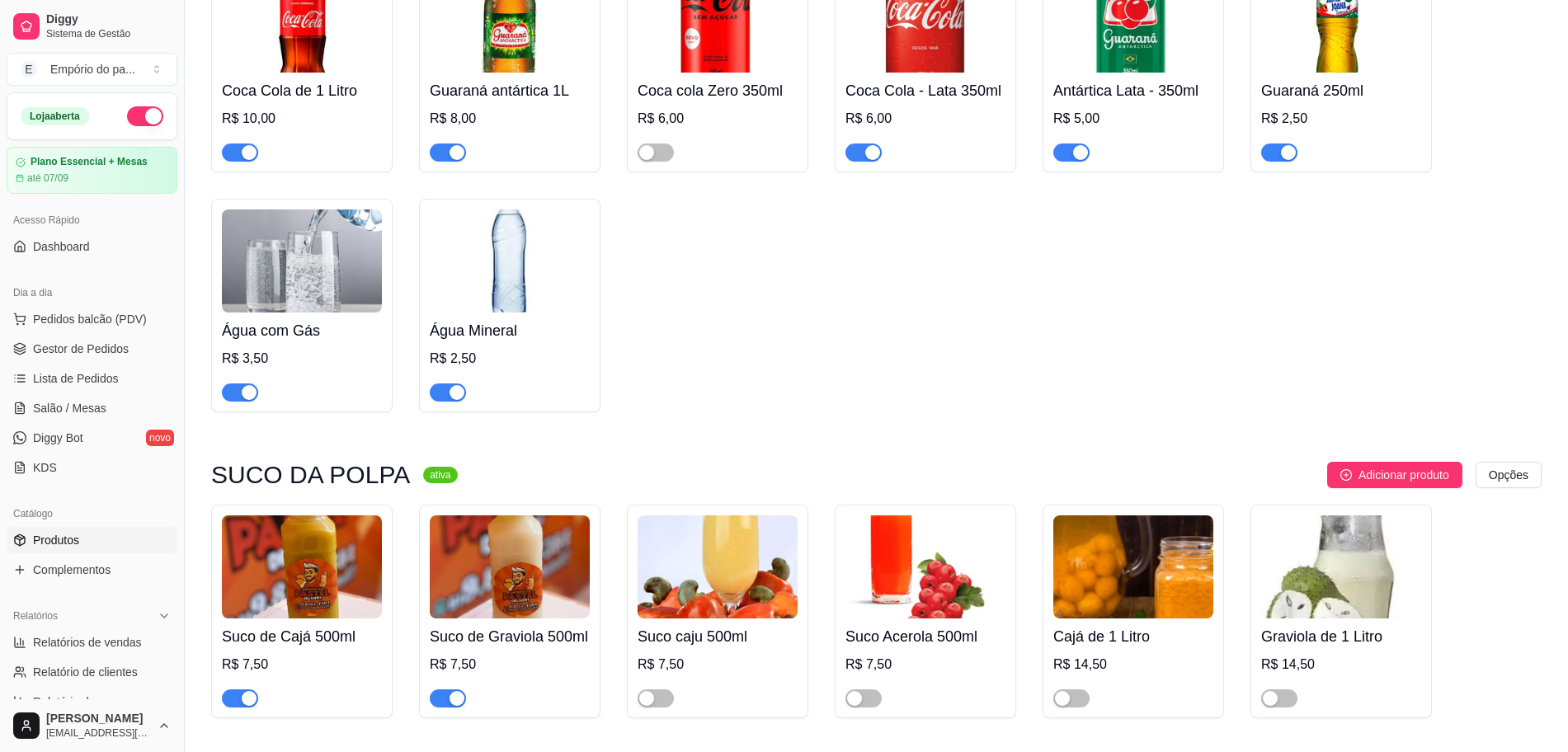
click at [453, 691] on div "button" at bounding box center [456, 697] width 14 height 14
click at [242, 691] on div "button" at bounding box center [249, 697] width 14 height 14
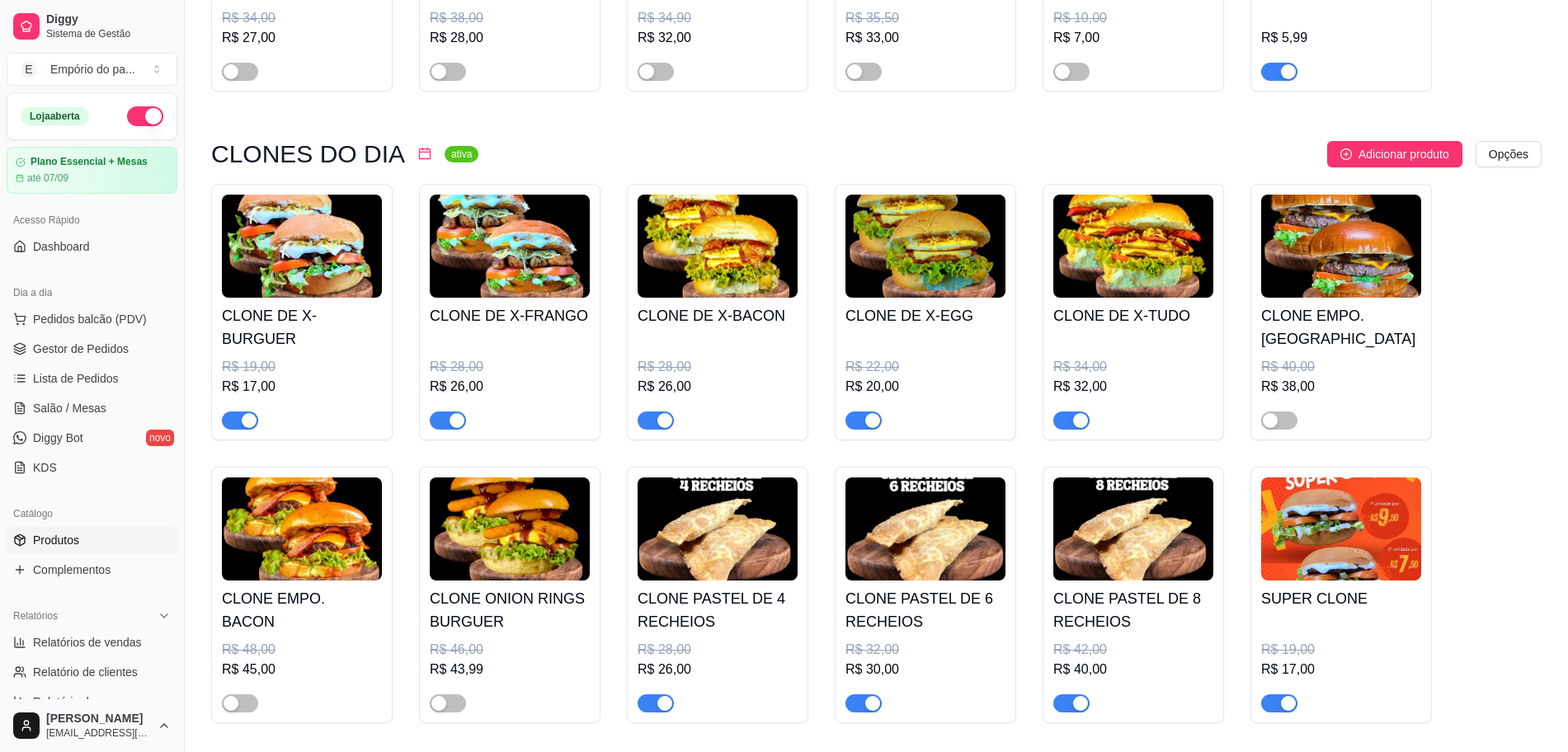
scroll to position [663, 0]
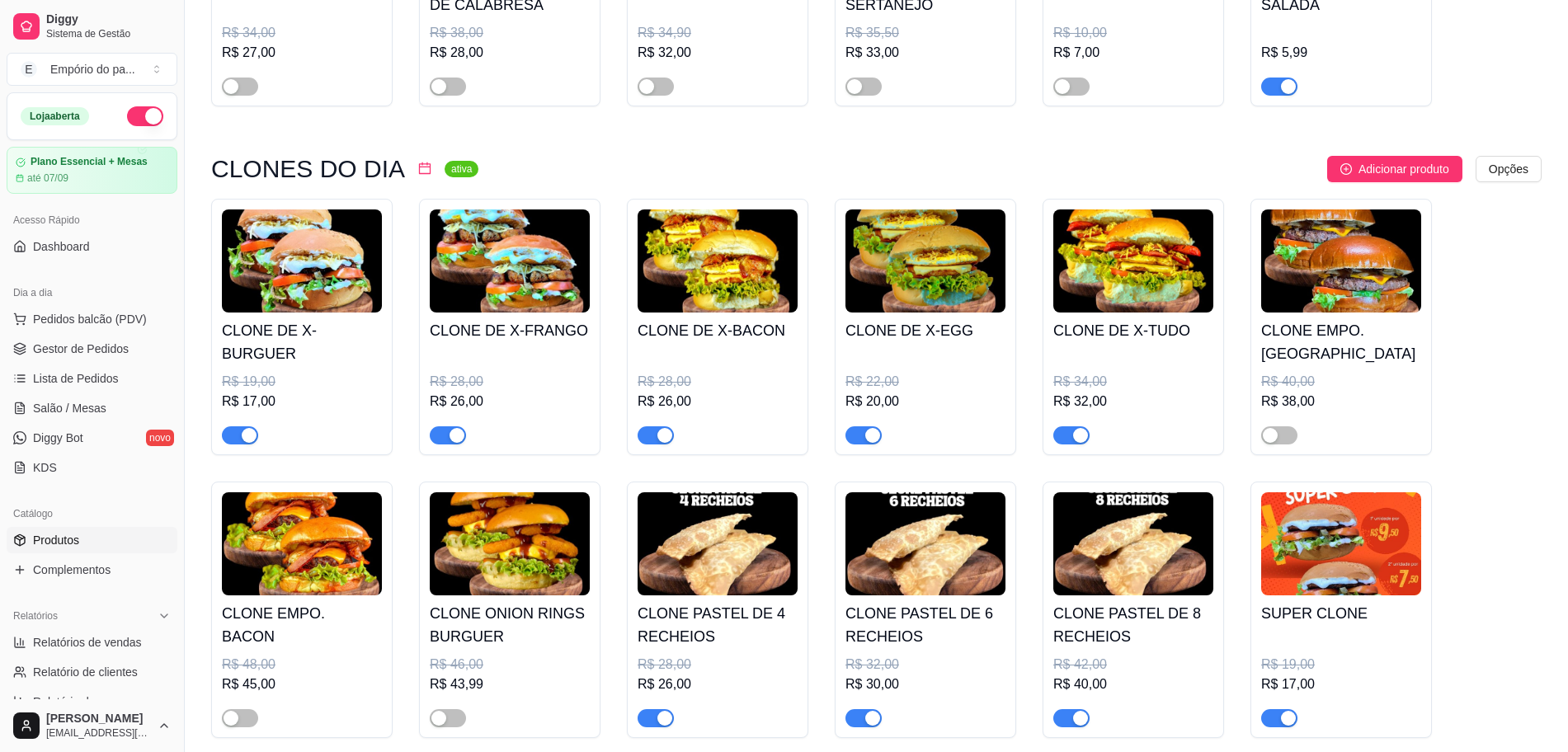
click at [1293, 545] on img at bounding box center [1341, 543] width 160 height 103
click at [112, 344] on span "Gestor de Pedidos" at bounding box center [81, 348] width 95 height 16
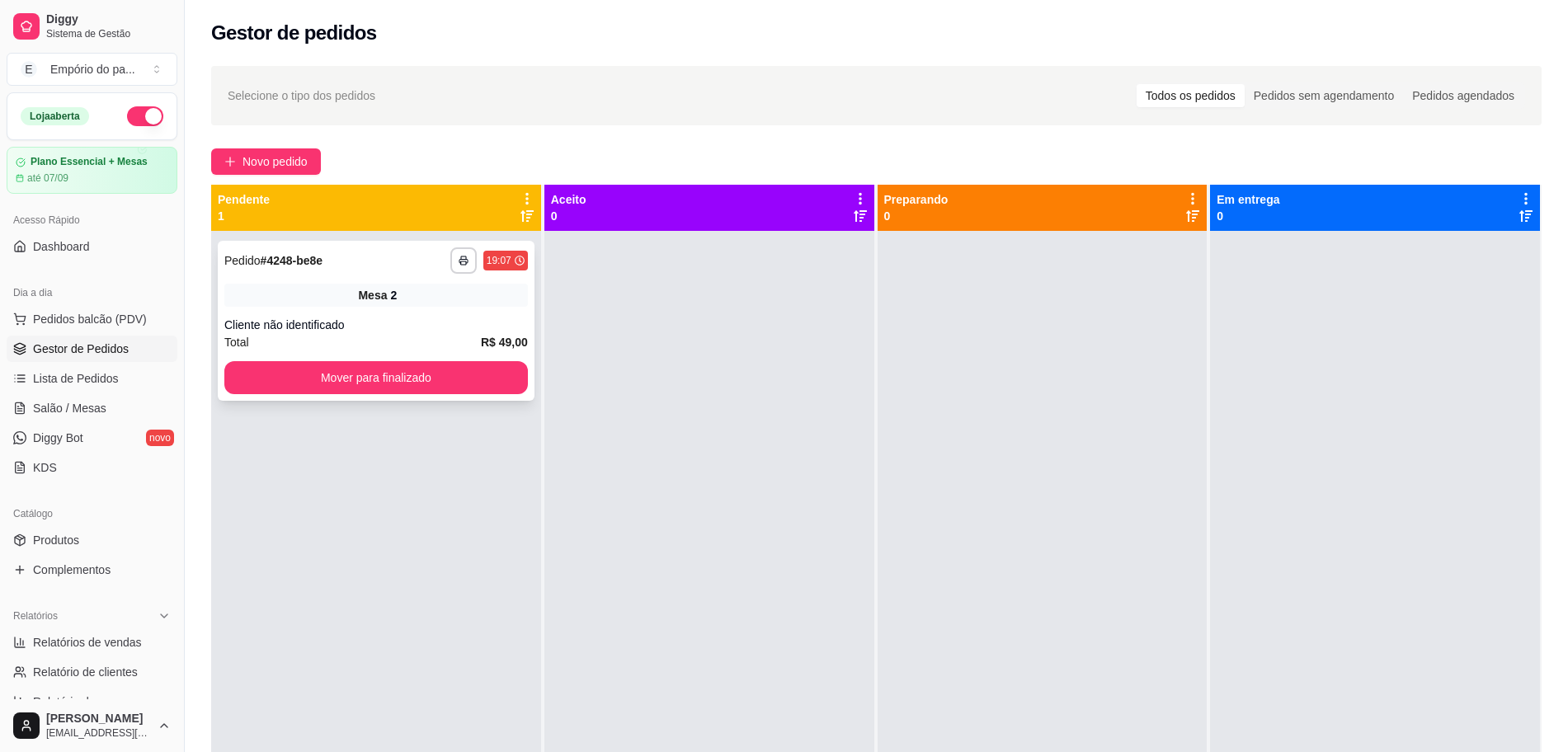
click at [423, 322] on div "Cliente não identificado" at bounding box center [376, 324] width 303 height 16
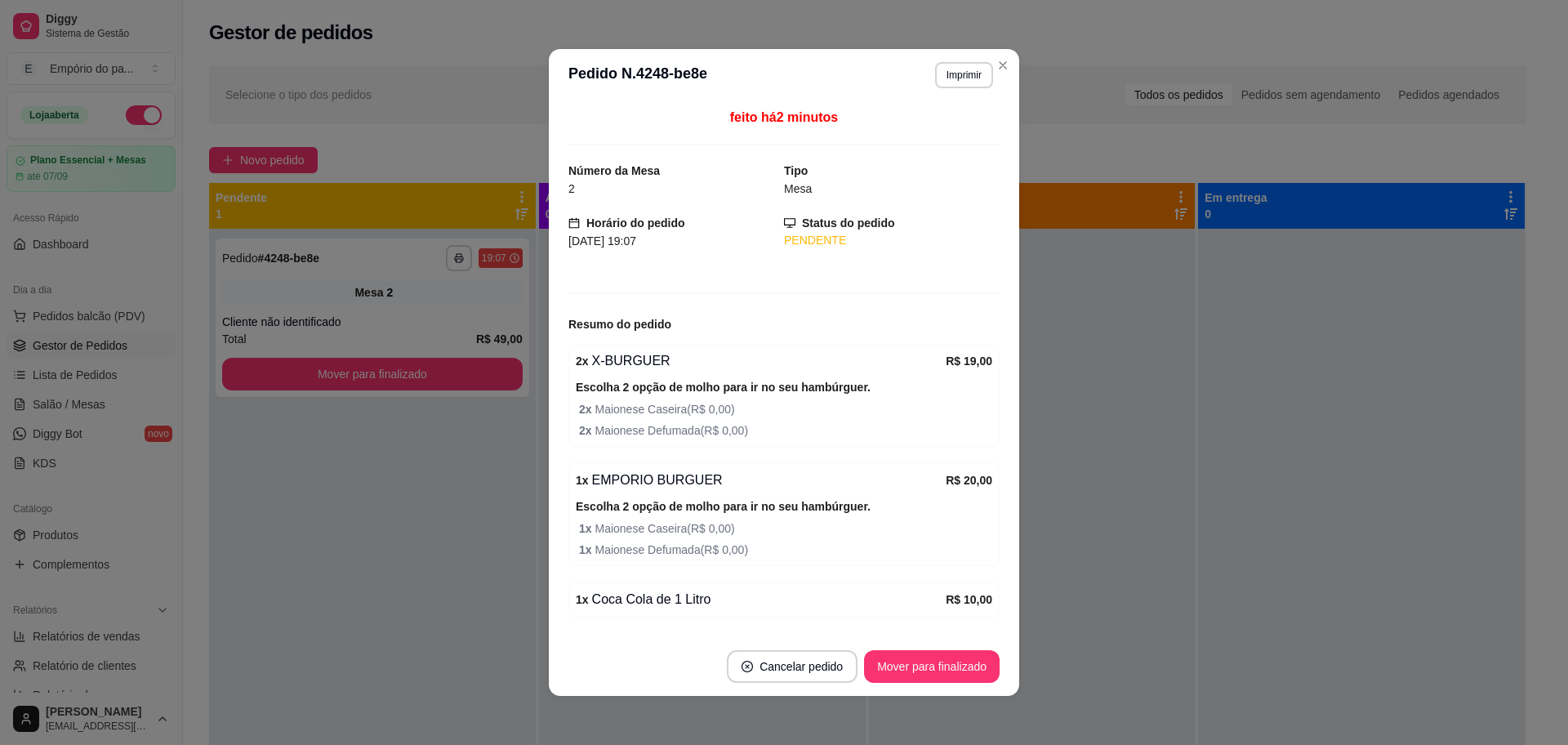
scroll to position [50, 0]
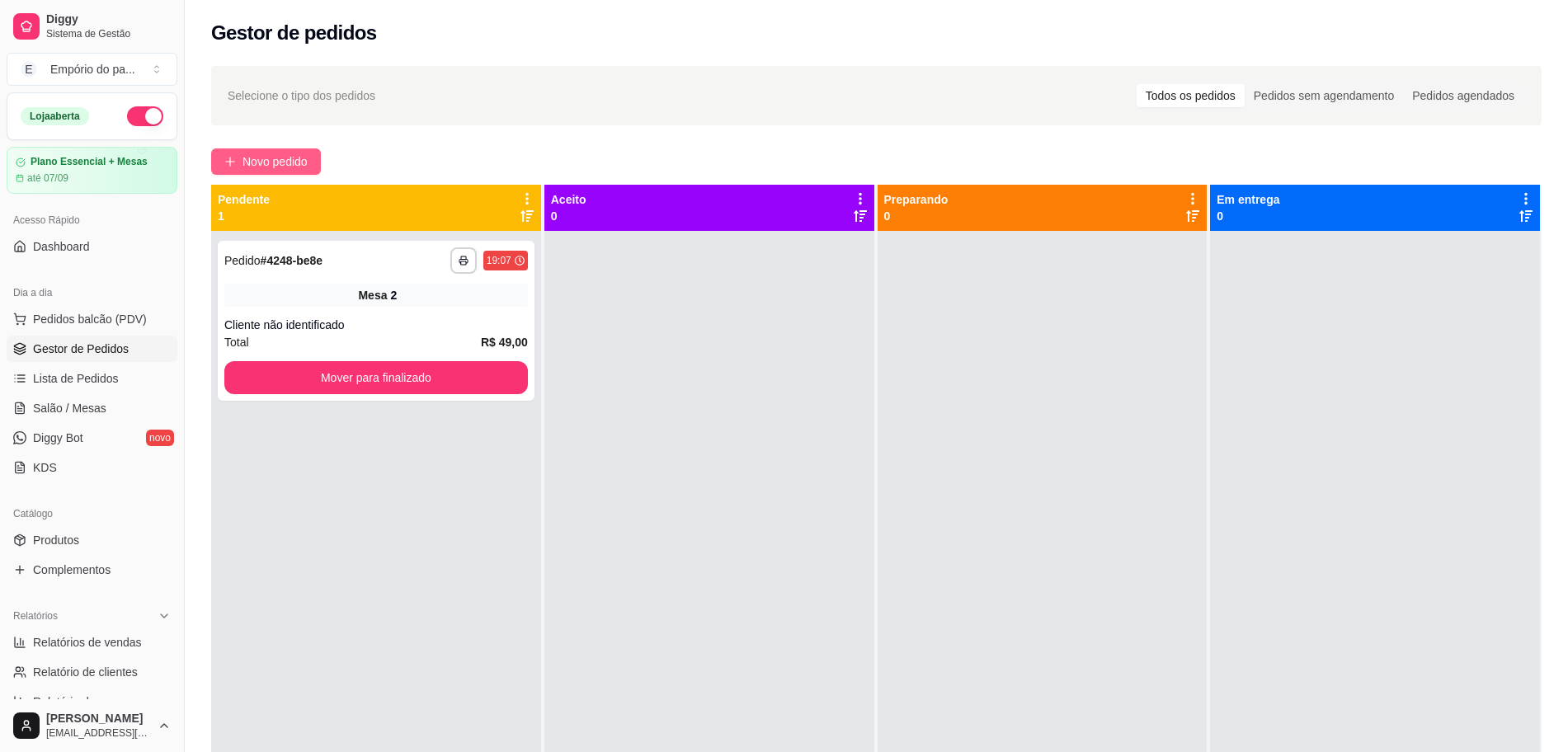
click at [300, 151] on button "Novo pedido" at bounding box center [266, 161] width 110 height 26
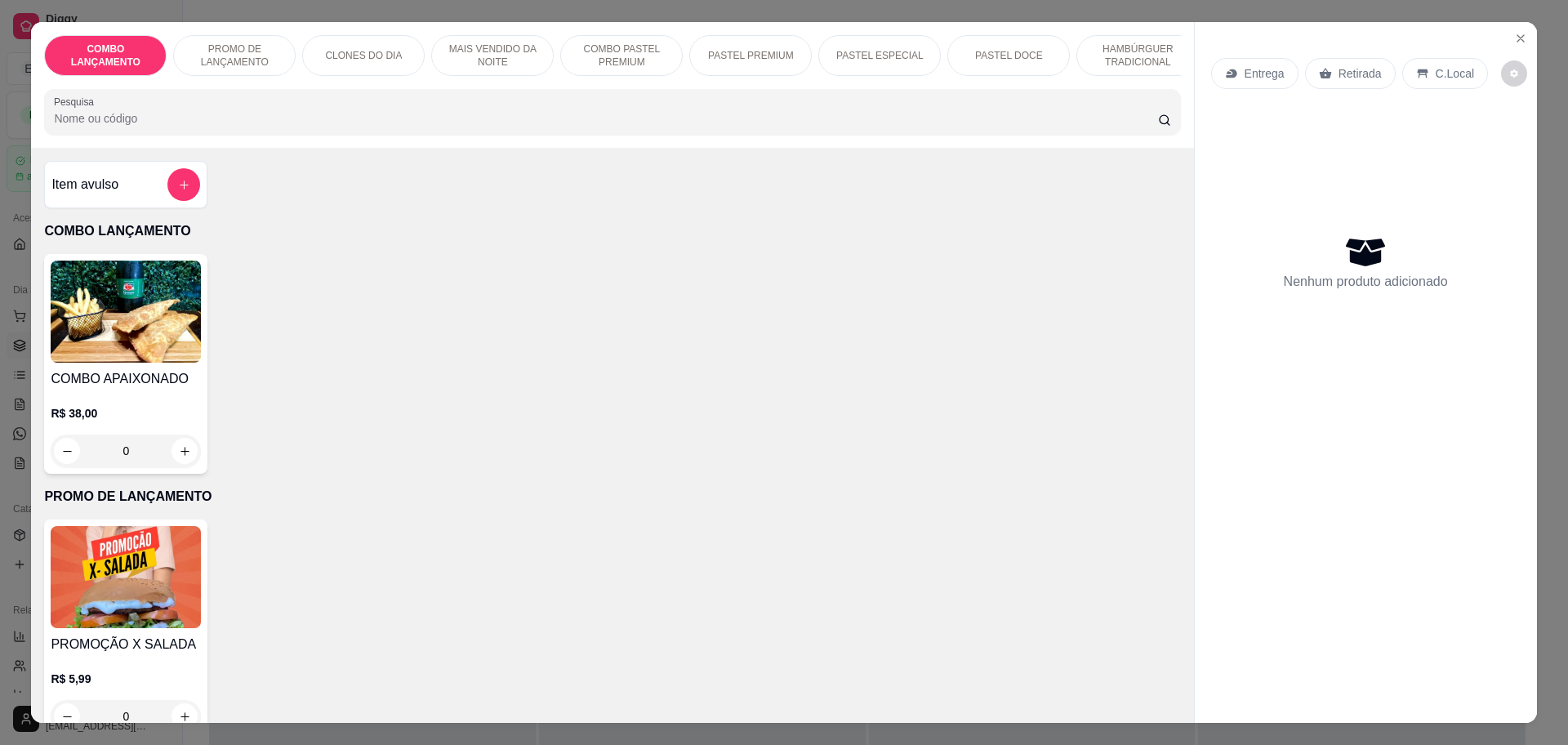
click at [1338, 72] on p "Retirada" at bounding box center [1360, 73] width 43 height 16
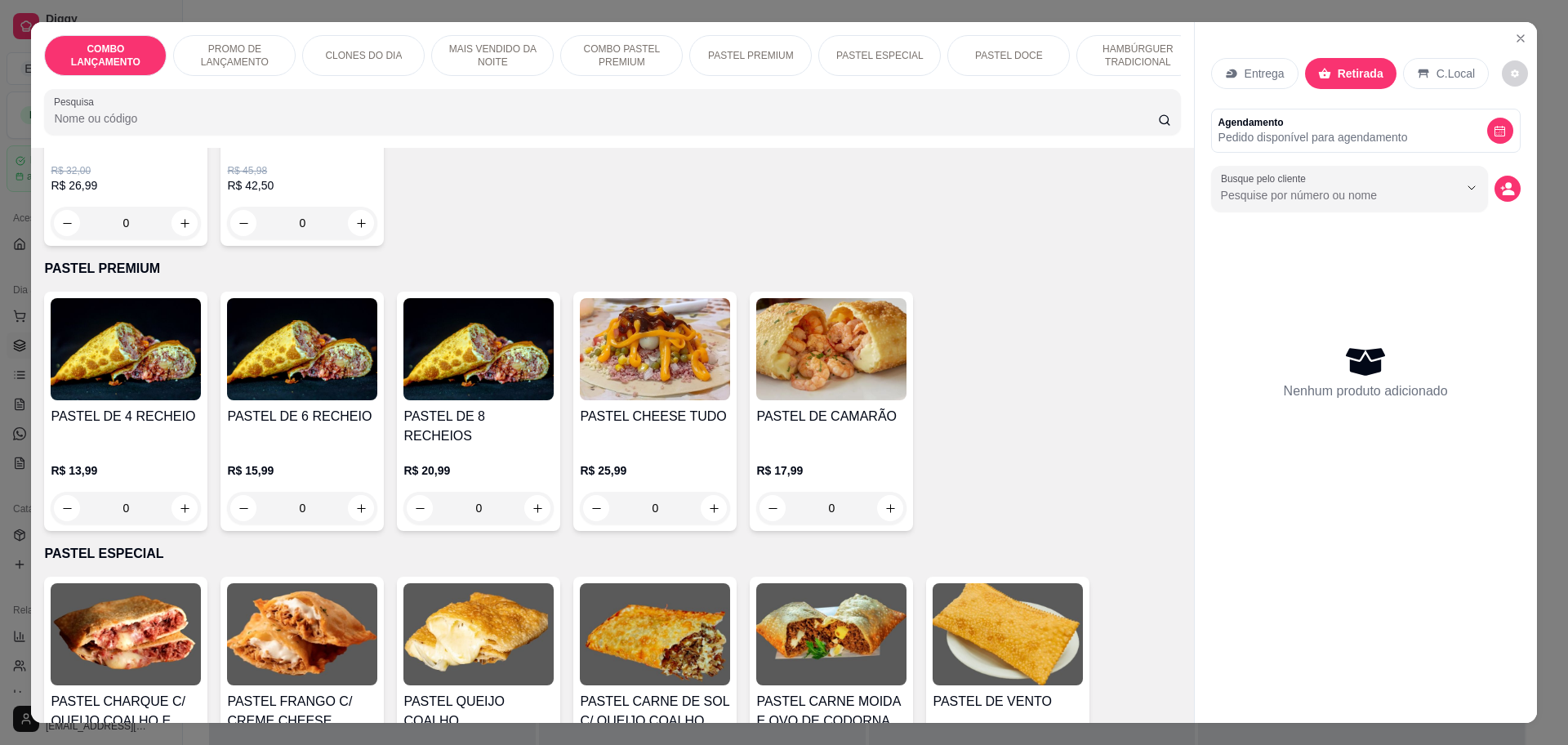
scroll to position [1735, 0]
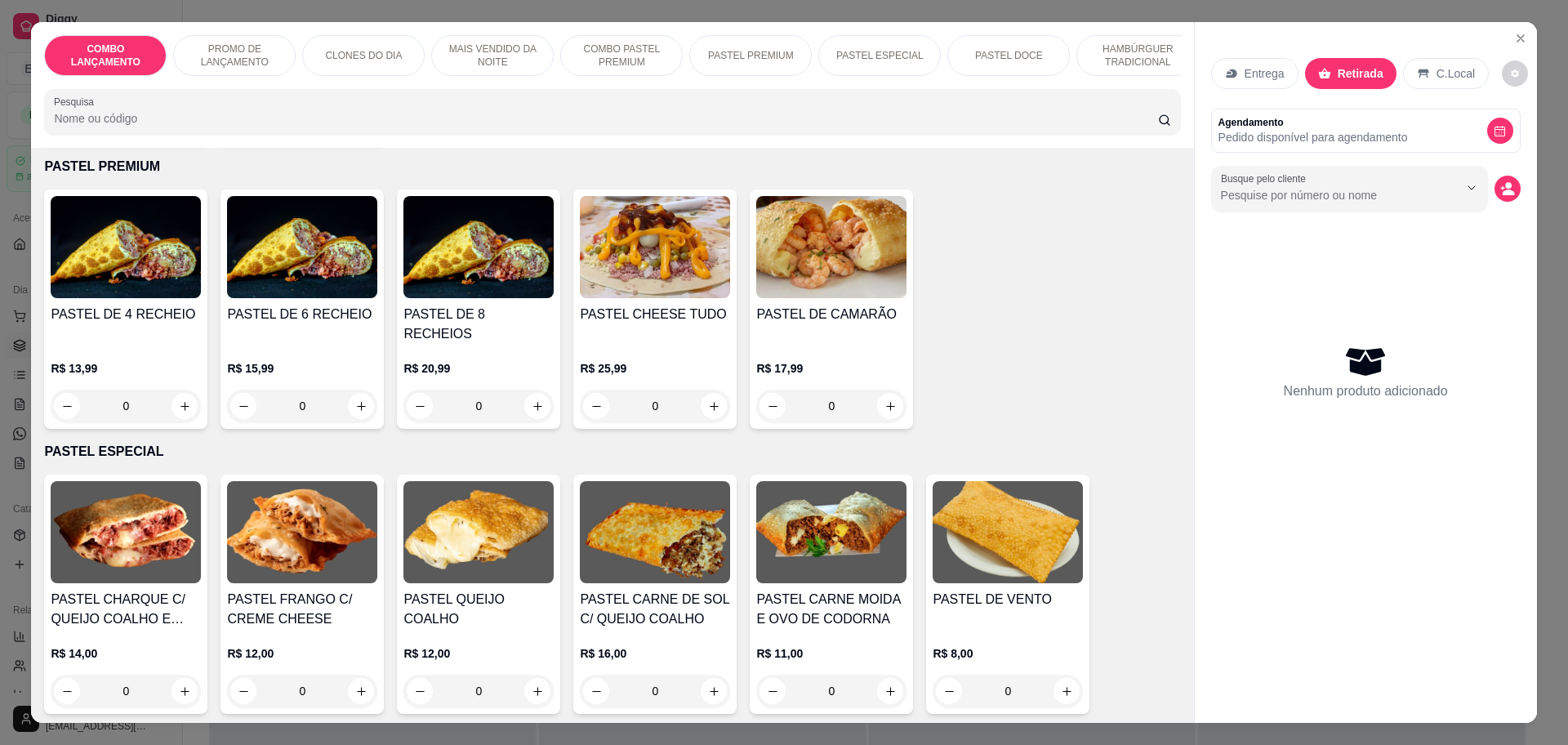
click at [180, 399] on div "0" at bounding box center [126, 406] width 150 height 33
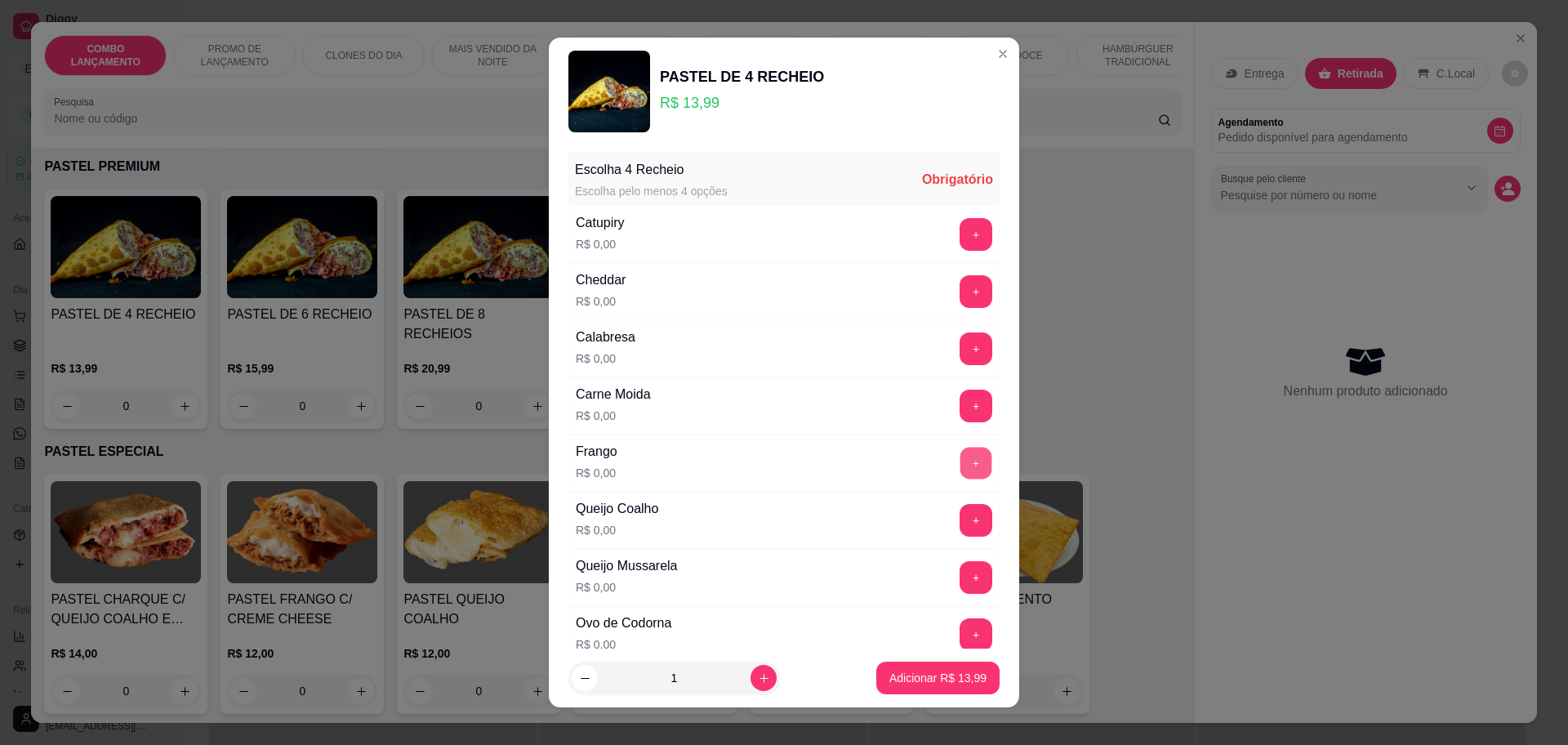
click at [960, 456] on button "+" at bounding box center [976, 462] width 32 height 32
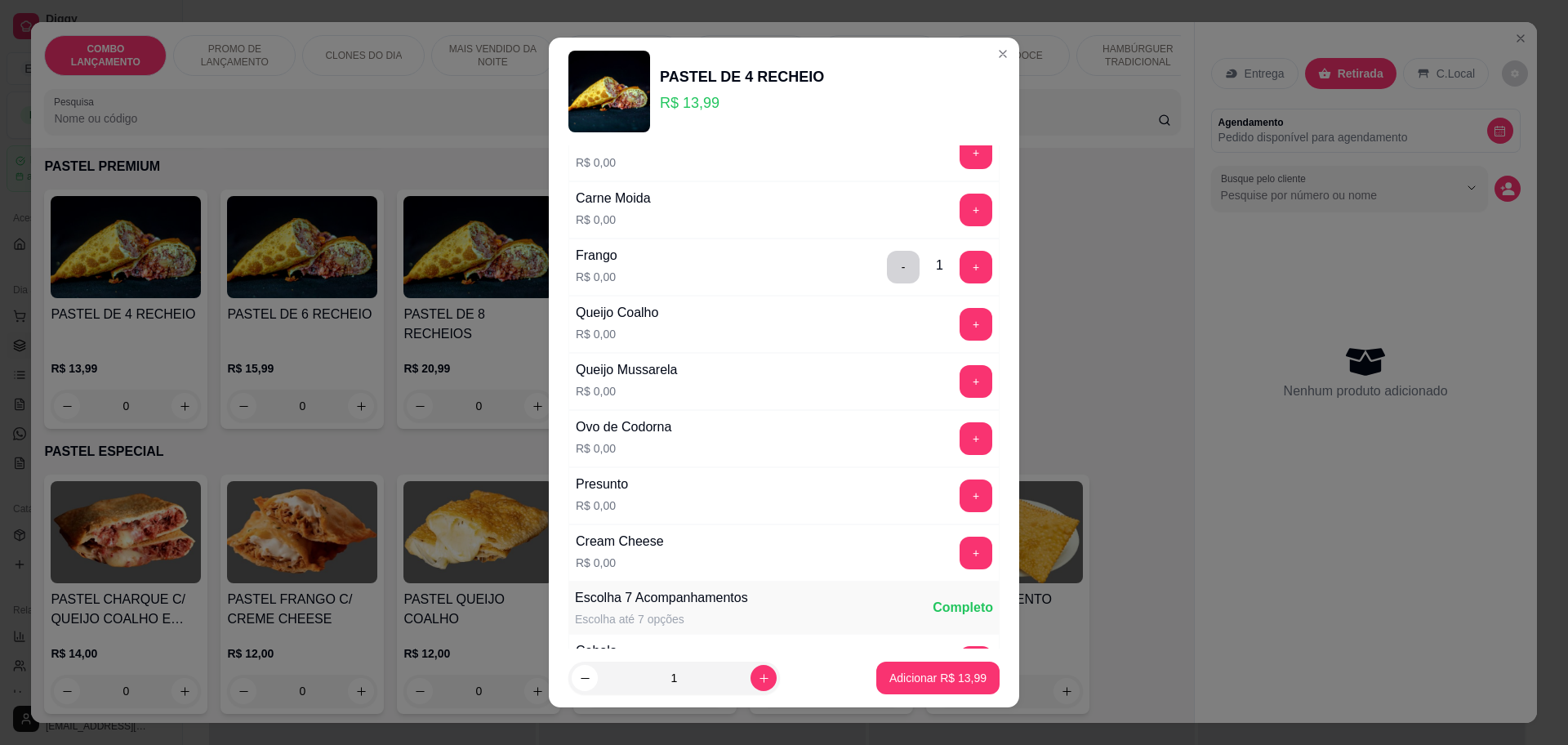
scroll to position [204, 0]
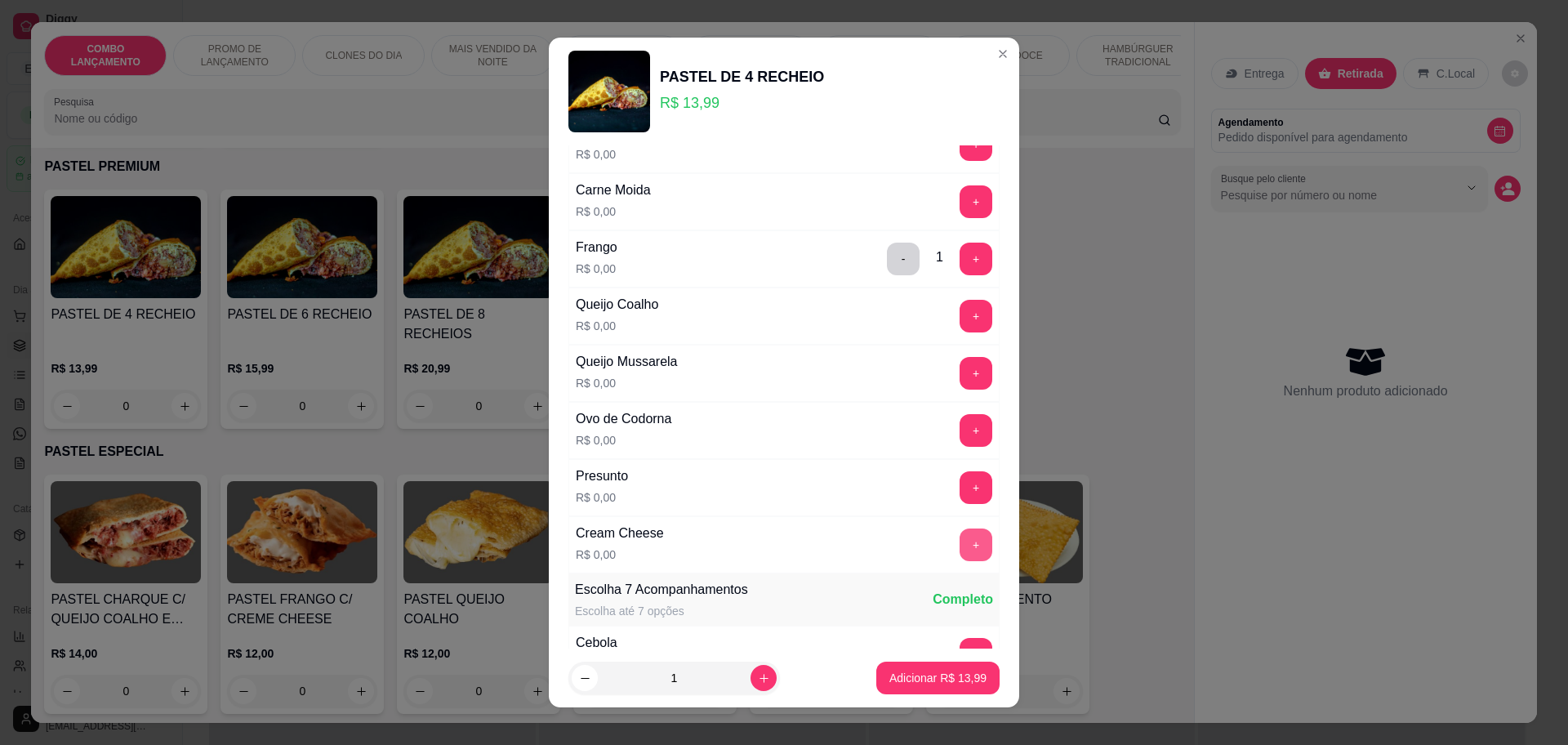
click at [960, 543] on button "+" at bounding box center [976, 544] width 33 height 33
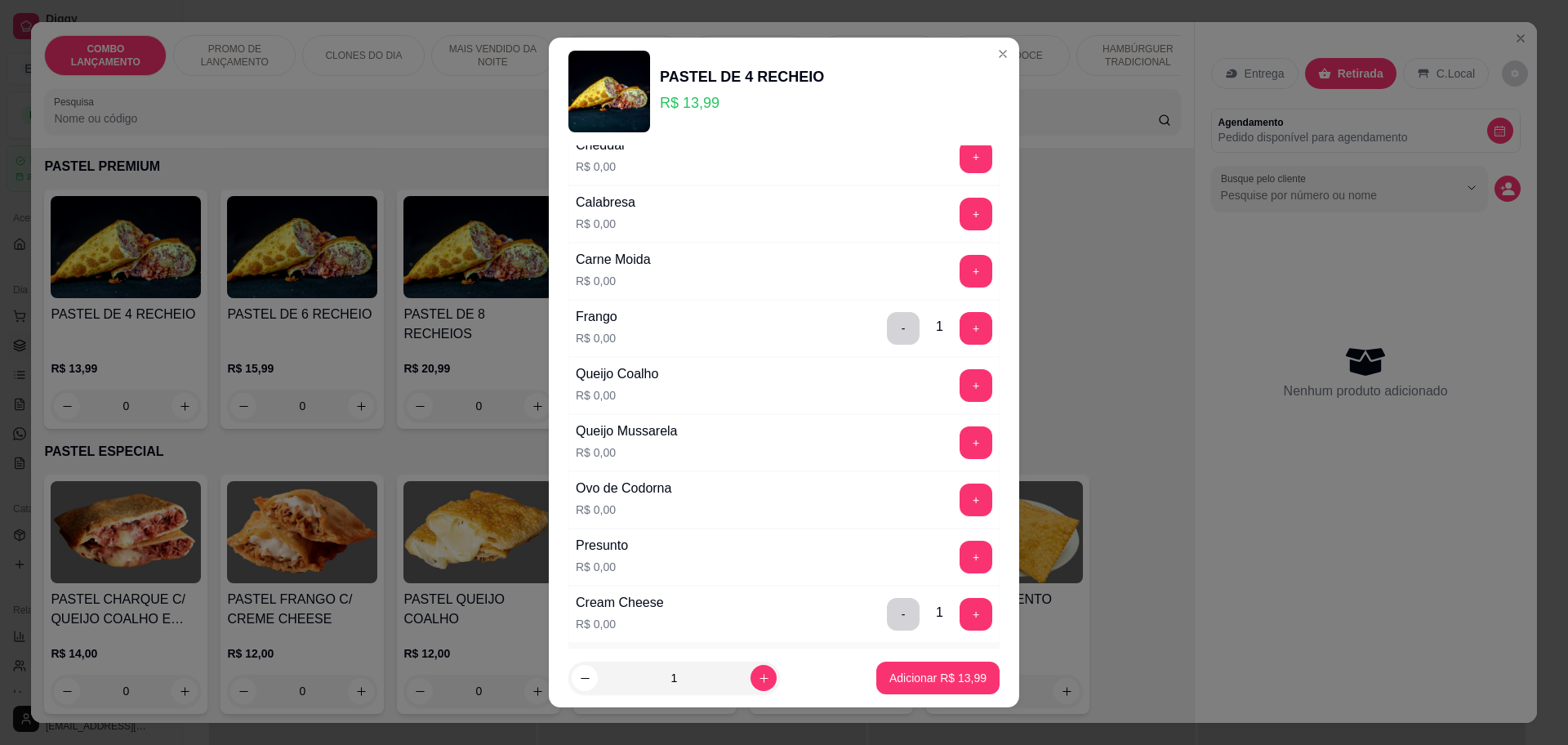
scroll to position [0, 0]
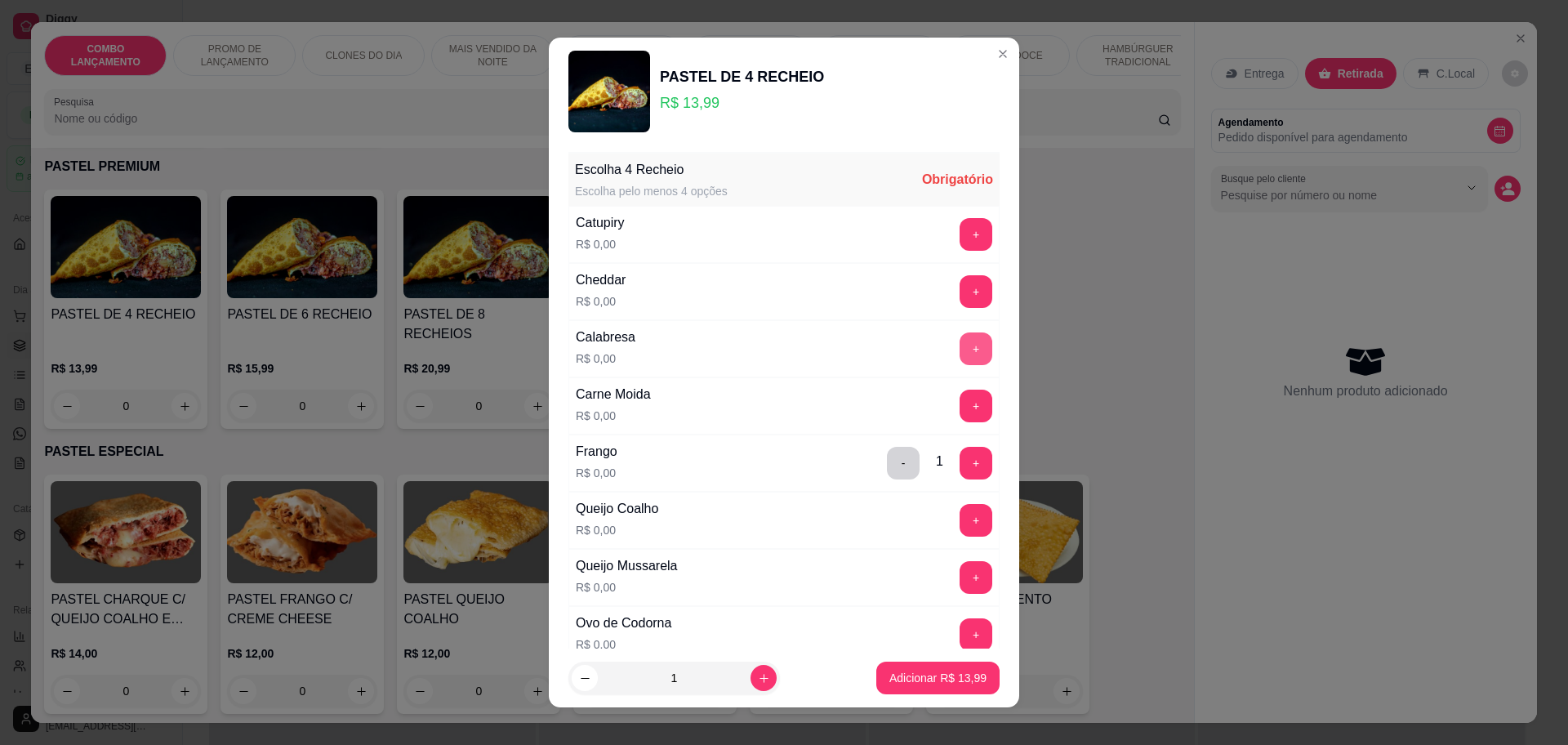
click at [960, 348] on button "+" at bounding box center [976, 348] width 33 height 33
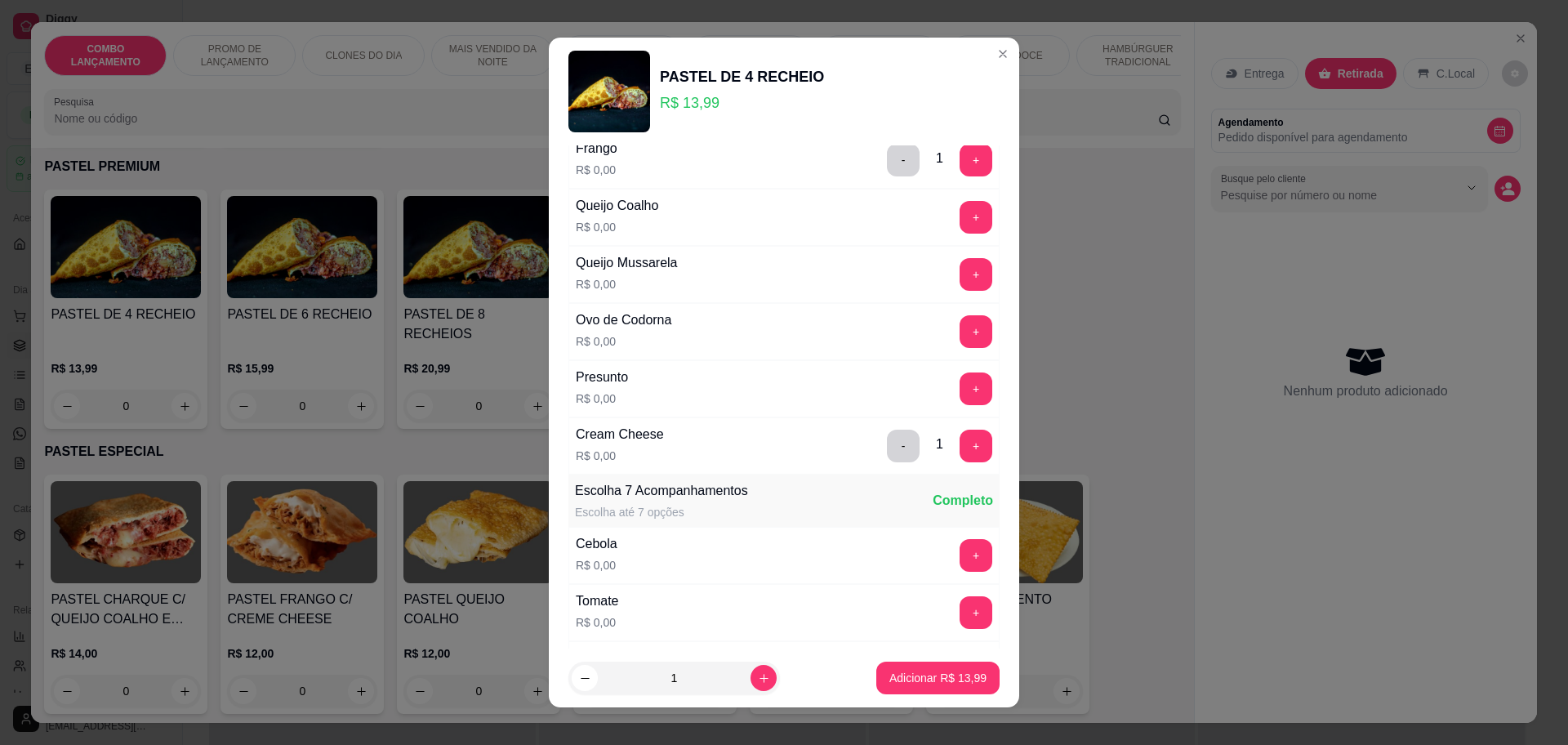
scroll to position [306, 0]
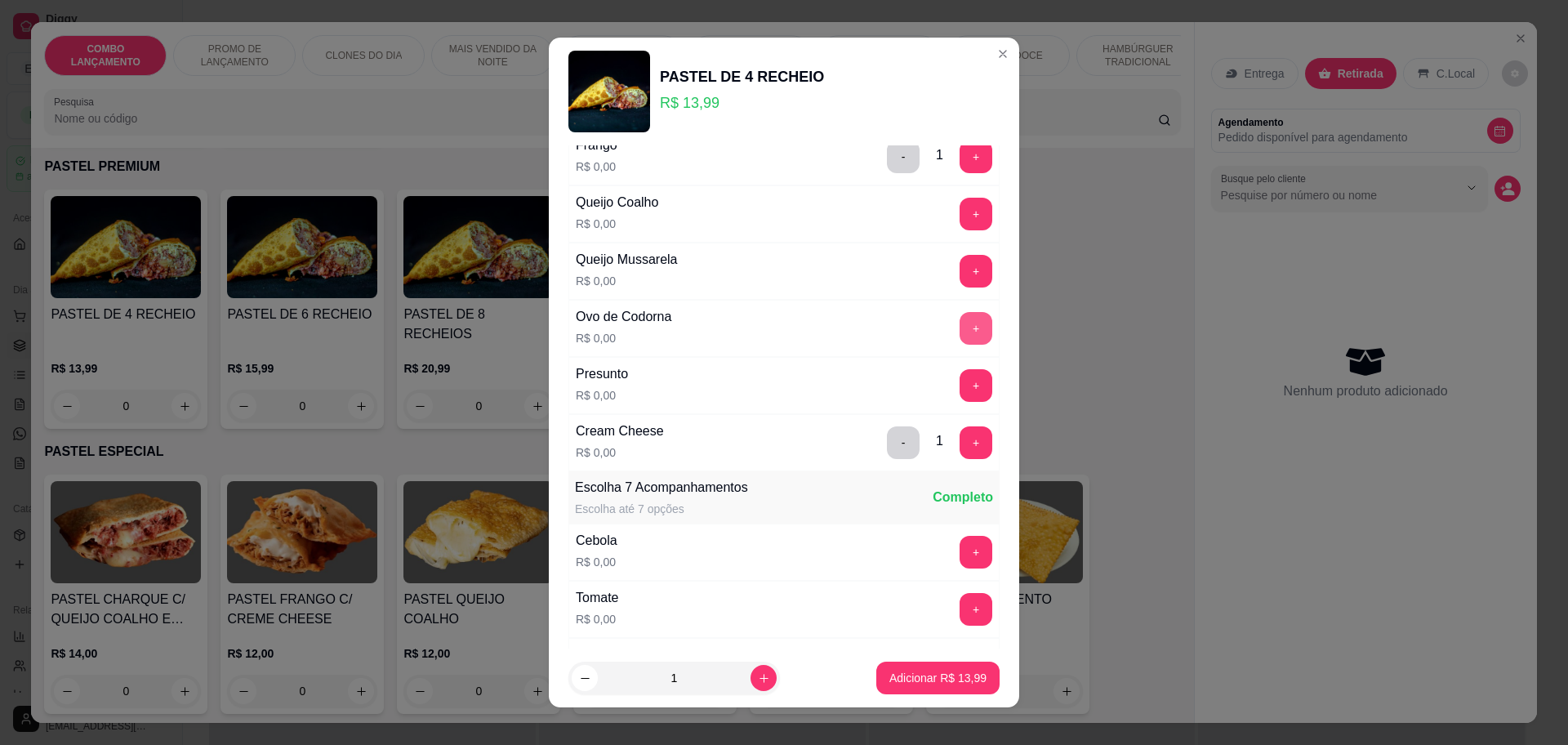
click at [960, 330] on button "+" at bounding box center [976, 328] width 33 height 33
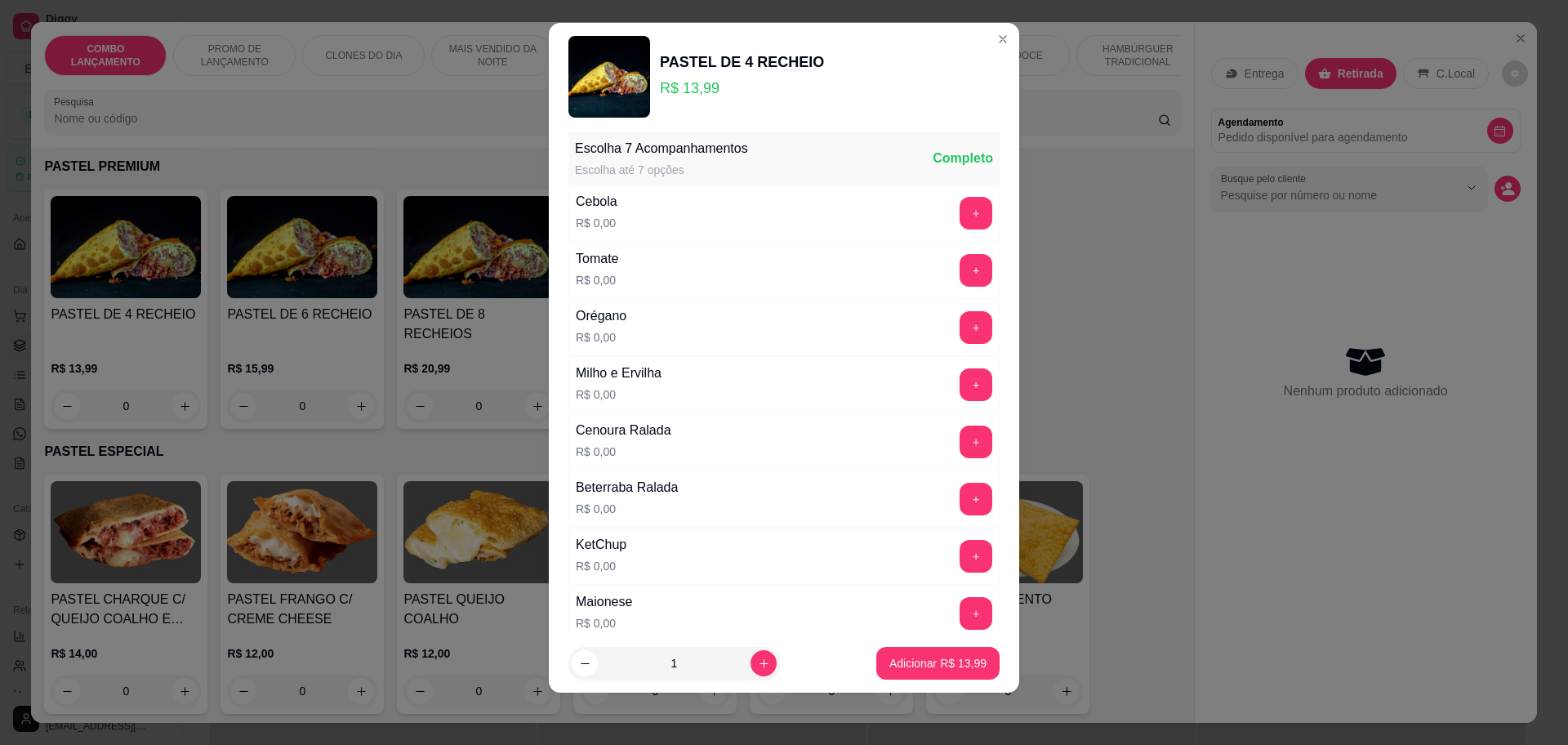
scroll to position [632, 0]
click at [960, 268] on button "+" at bounding box center [976, 268] width 33 height 33
click at [960, 214] on button "+" at bounding box center [976, 211] width 32 height 32
click at [960, 316] on button "+" at bounding box center [976, 326] width 33 height 33
click at [960, 378] on button "+" at bounding box center [976, 382] width 32 height 32
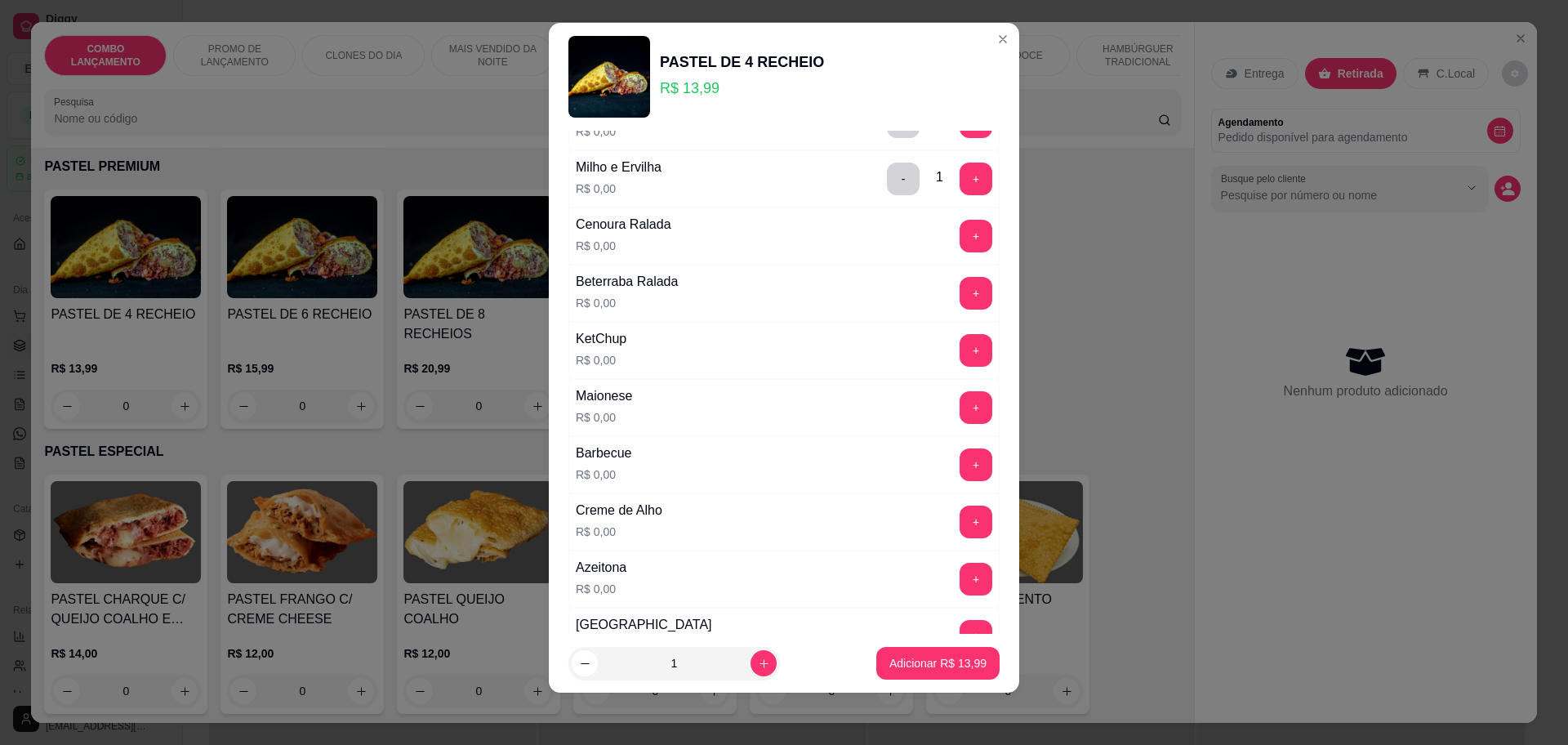
scroll to position [938, 0]
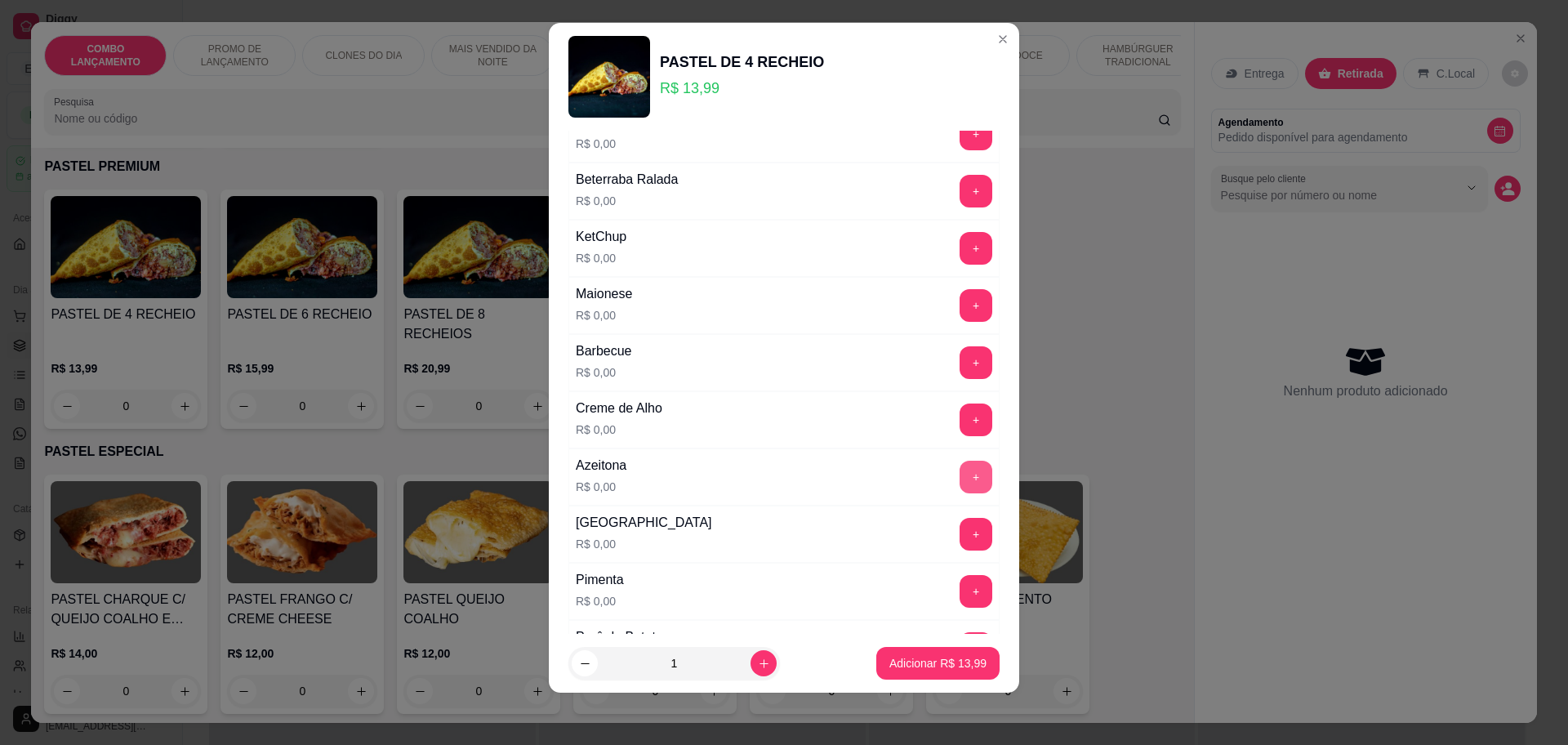
click at [960, 466] on button "+" at bounding box center [976, 477] width 33 height 33
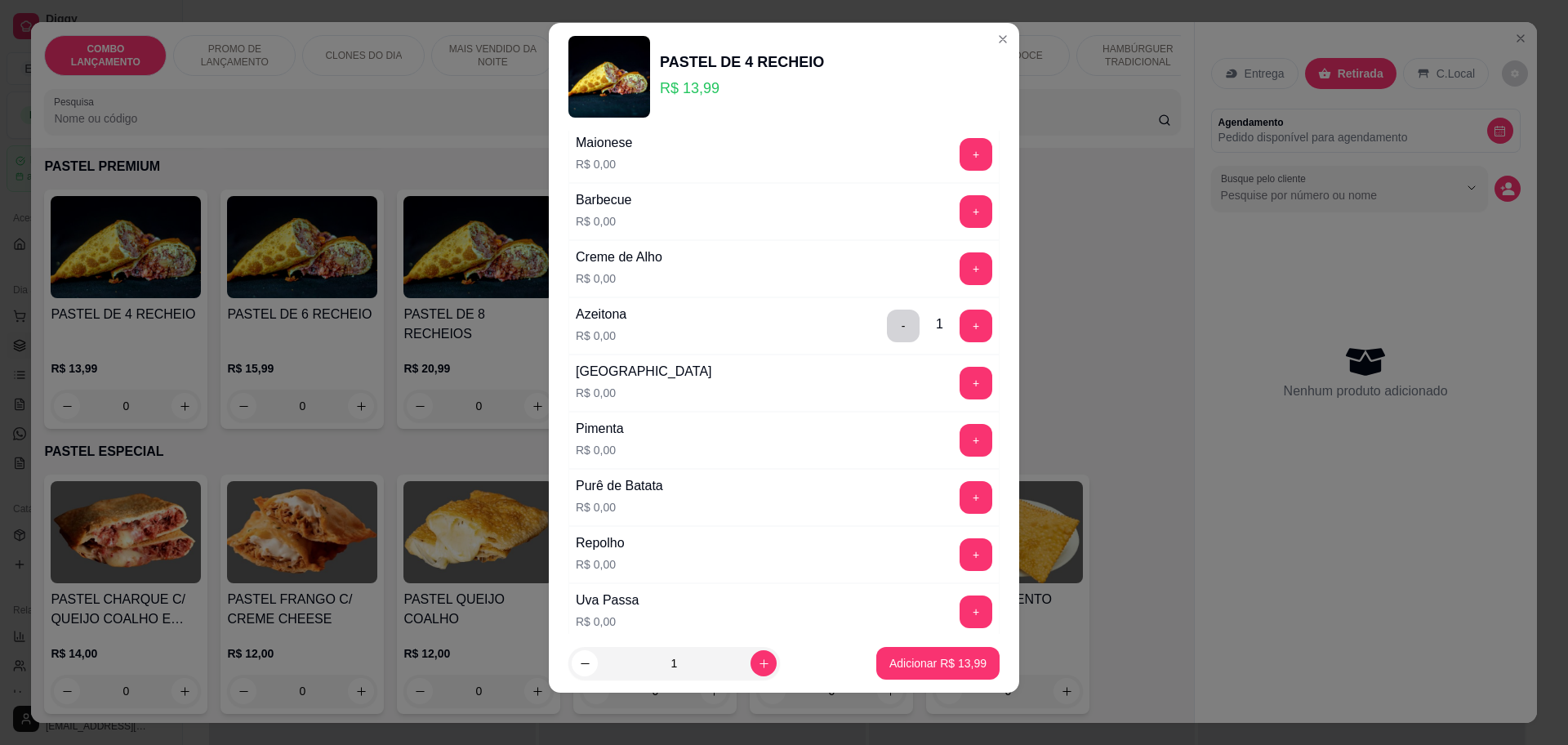
scroll to position [1040, 0]
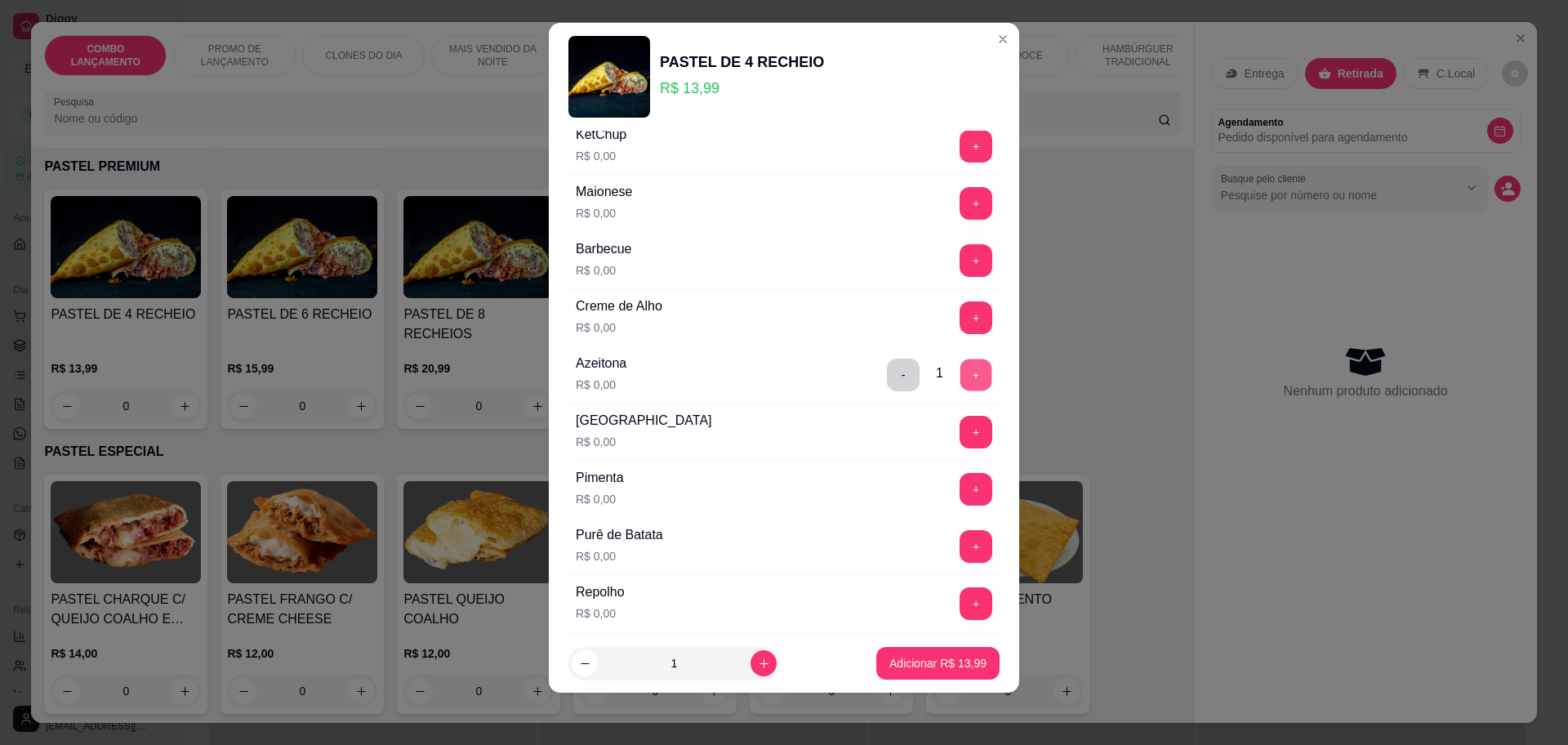
click at [960, 366] on button "+" at bounding box center [976, 375] width 32 height 32
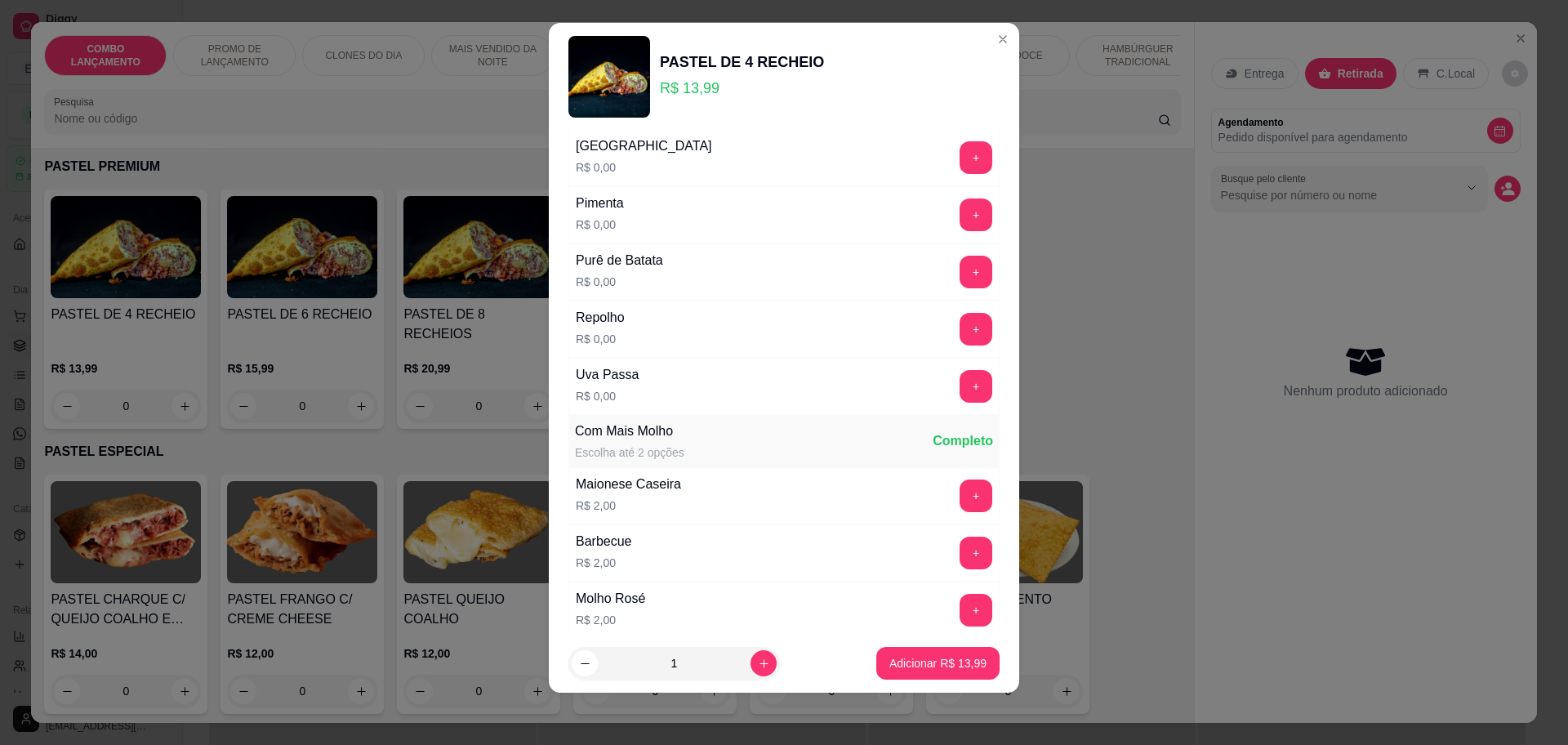
scroll to position [1347, 0]
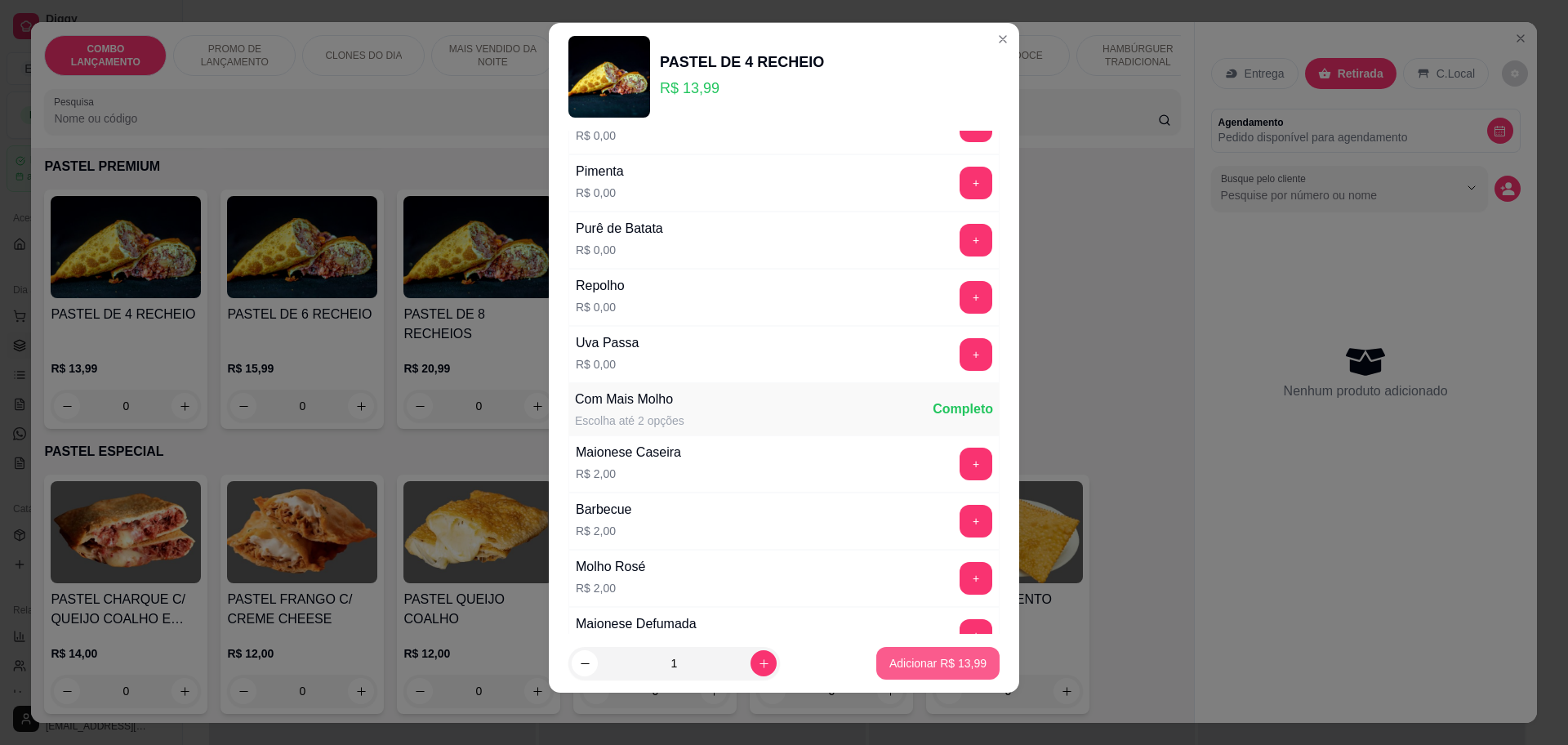
click at [933, 658] on p "Adicionar R$ 13,99" at bounding box center [938, 662] width 97 height 16
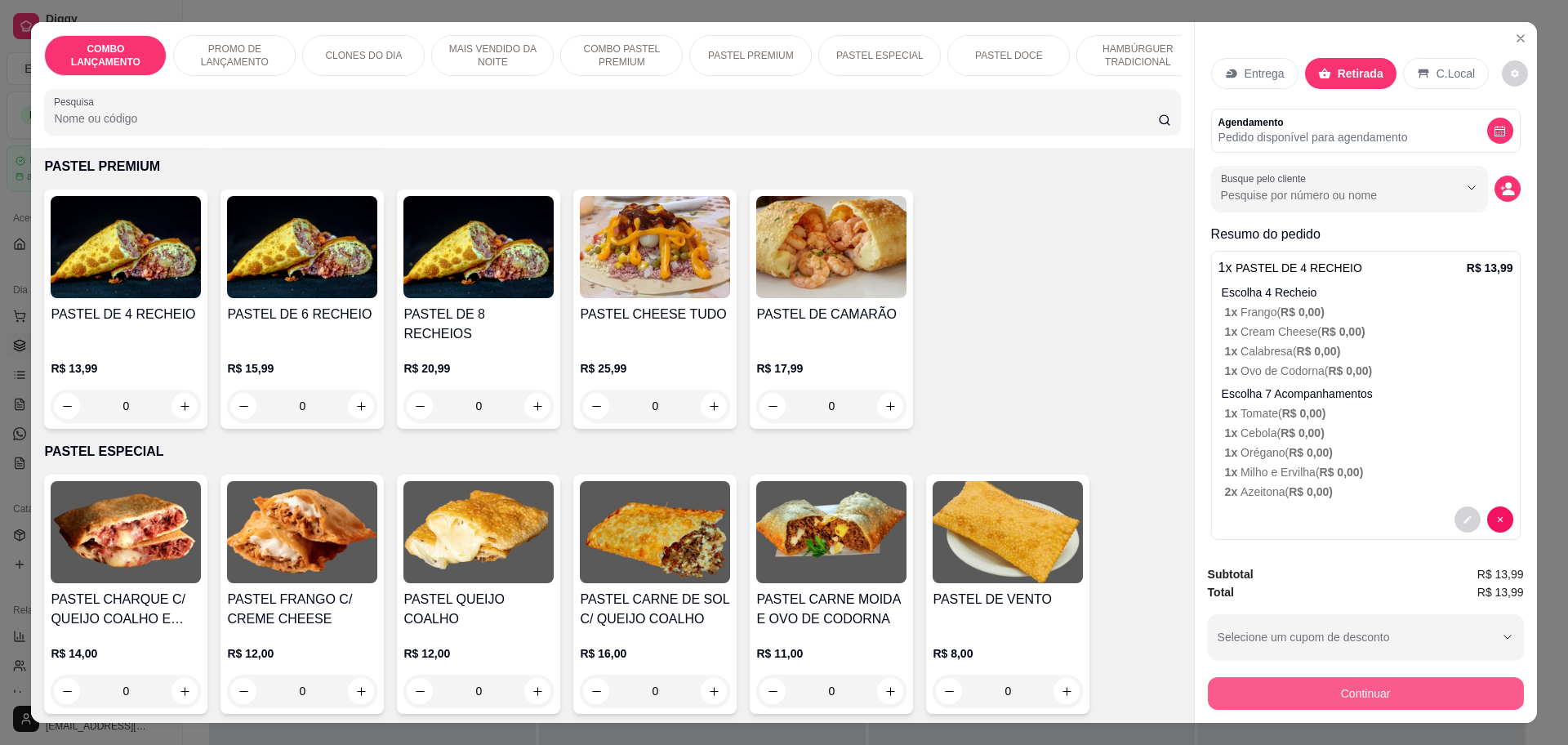
click at [1349, 688] on button "Continuar" at bounding box center [1365, 693] width 316 height 33
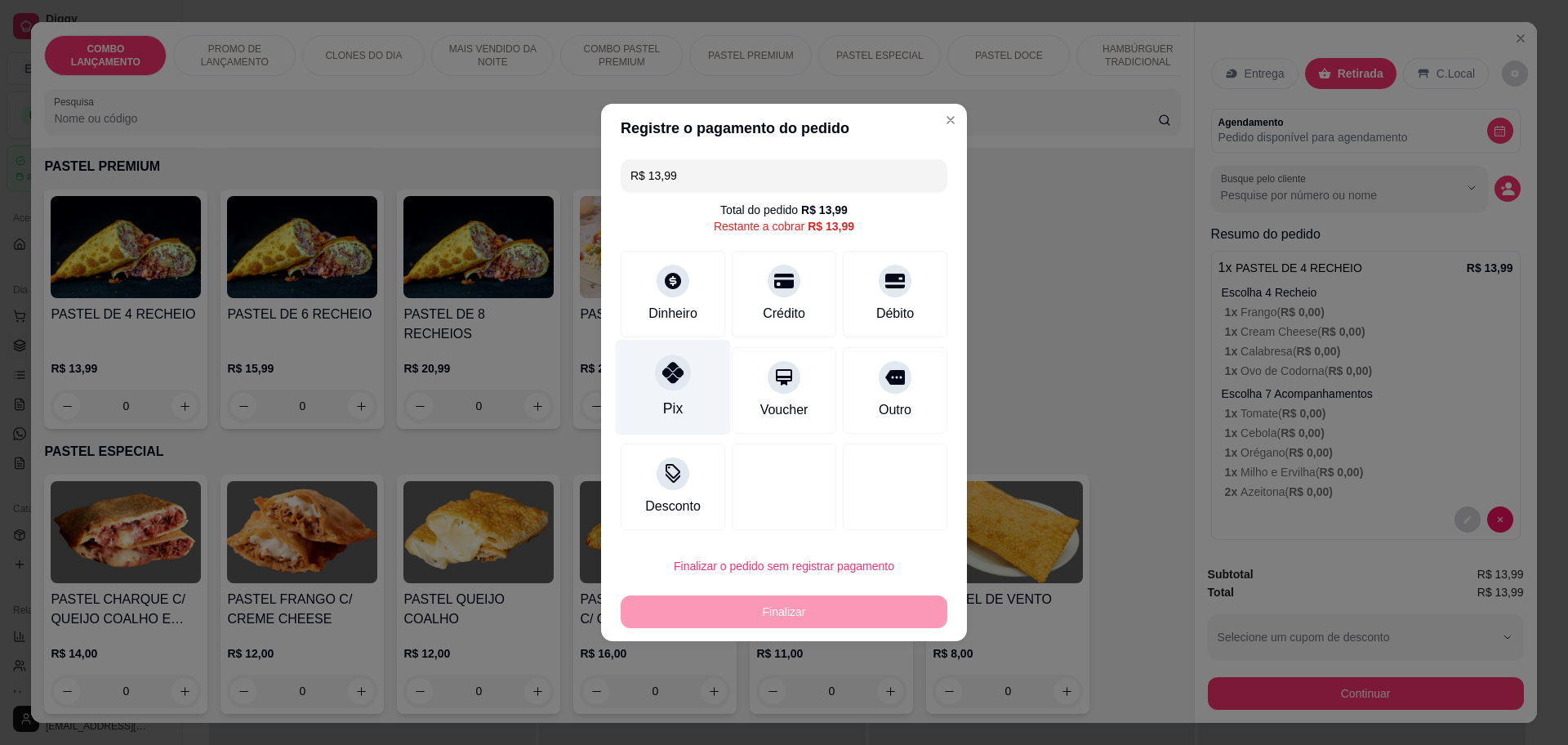
click at [670, 359] on div at bounding box center [673, 372] width 36 height 36
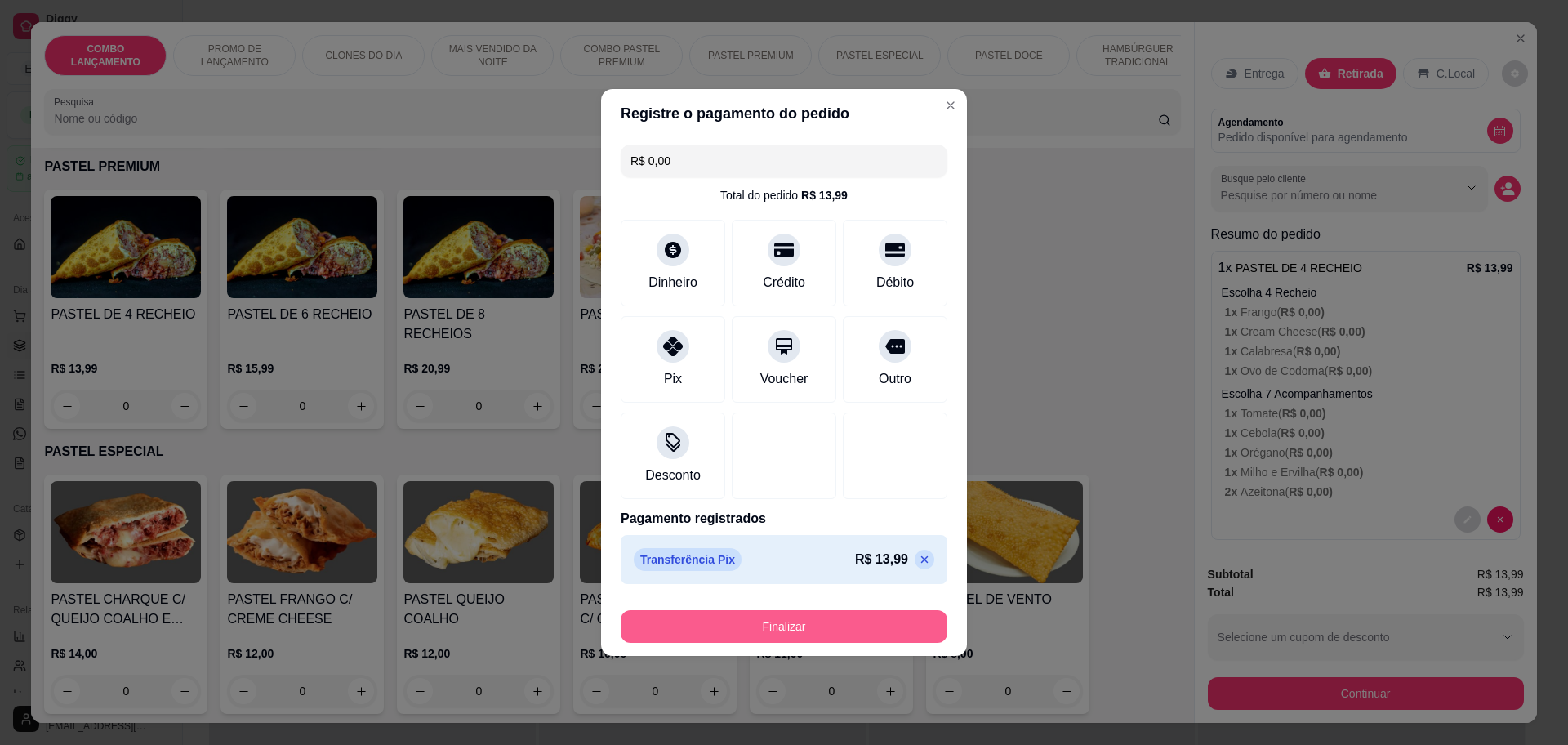
click at [808, 617] on button "Finalizar" at bounding box center [783, 626] width 327 height 33
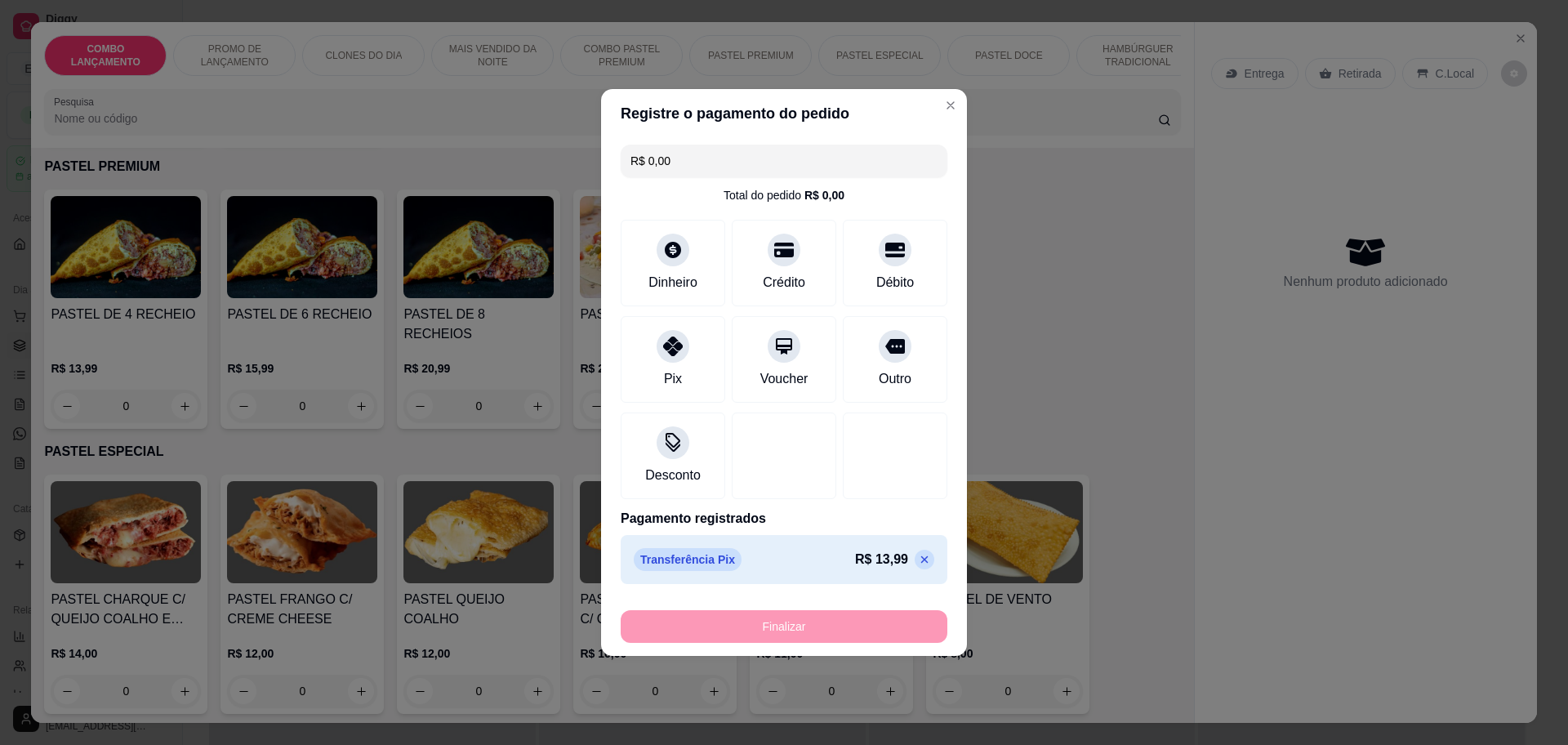
type input "-R$ 13,99"
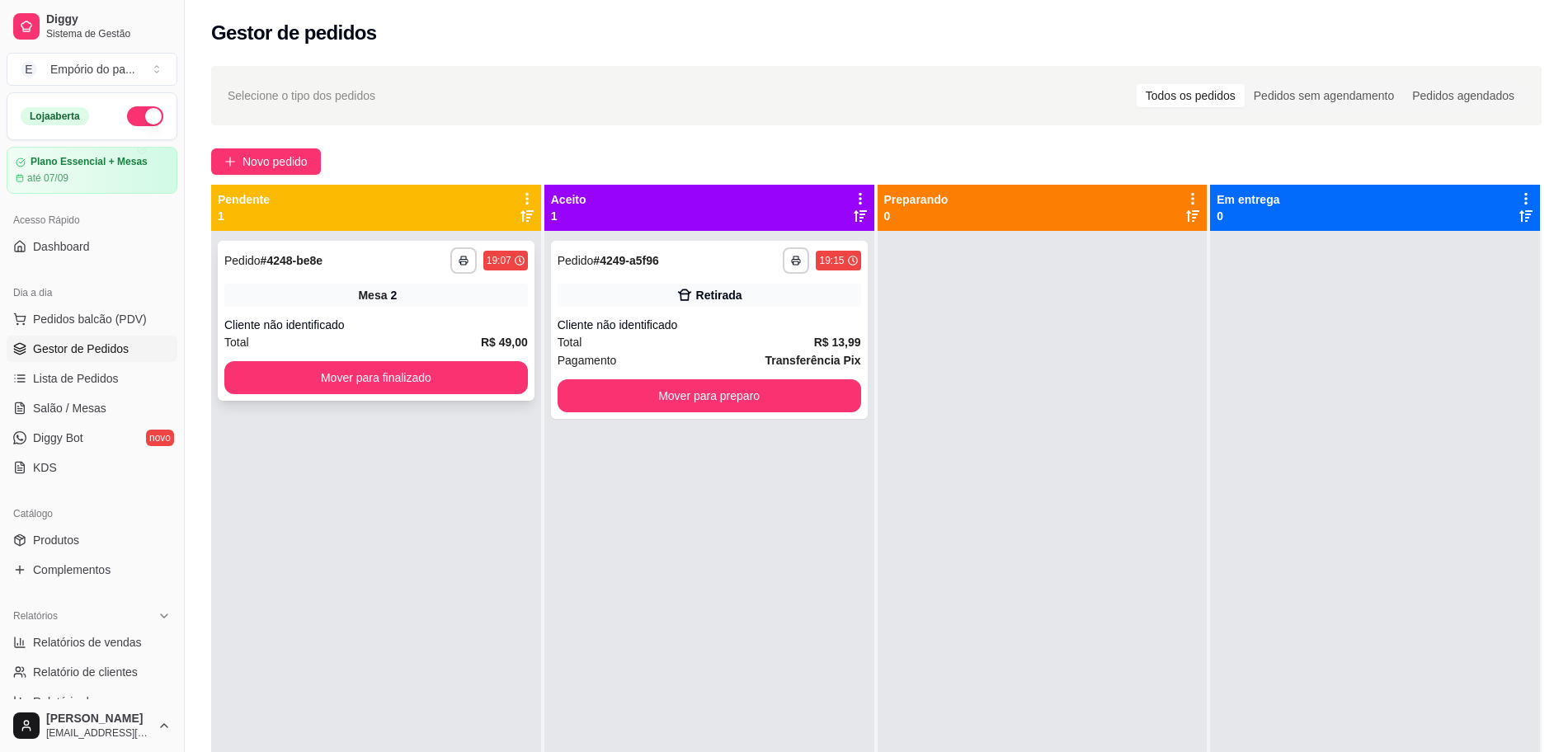
click at [499, 321] on div "Cliente não identificado" at bounding box center [376, 324] width 303 height 16
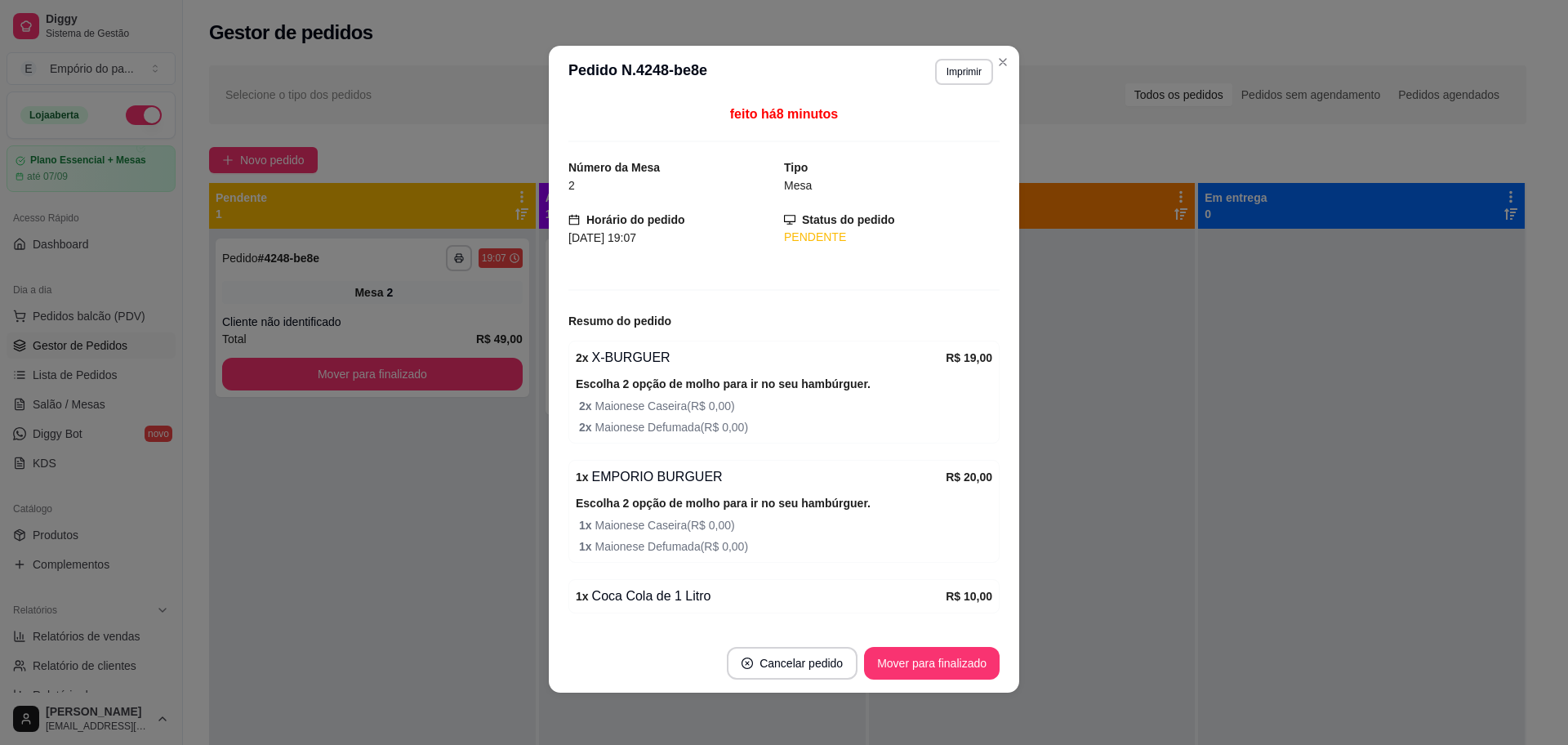
scroll to position [50, 0]
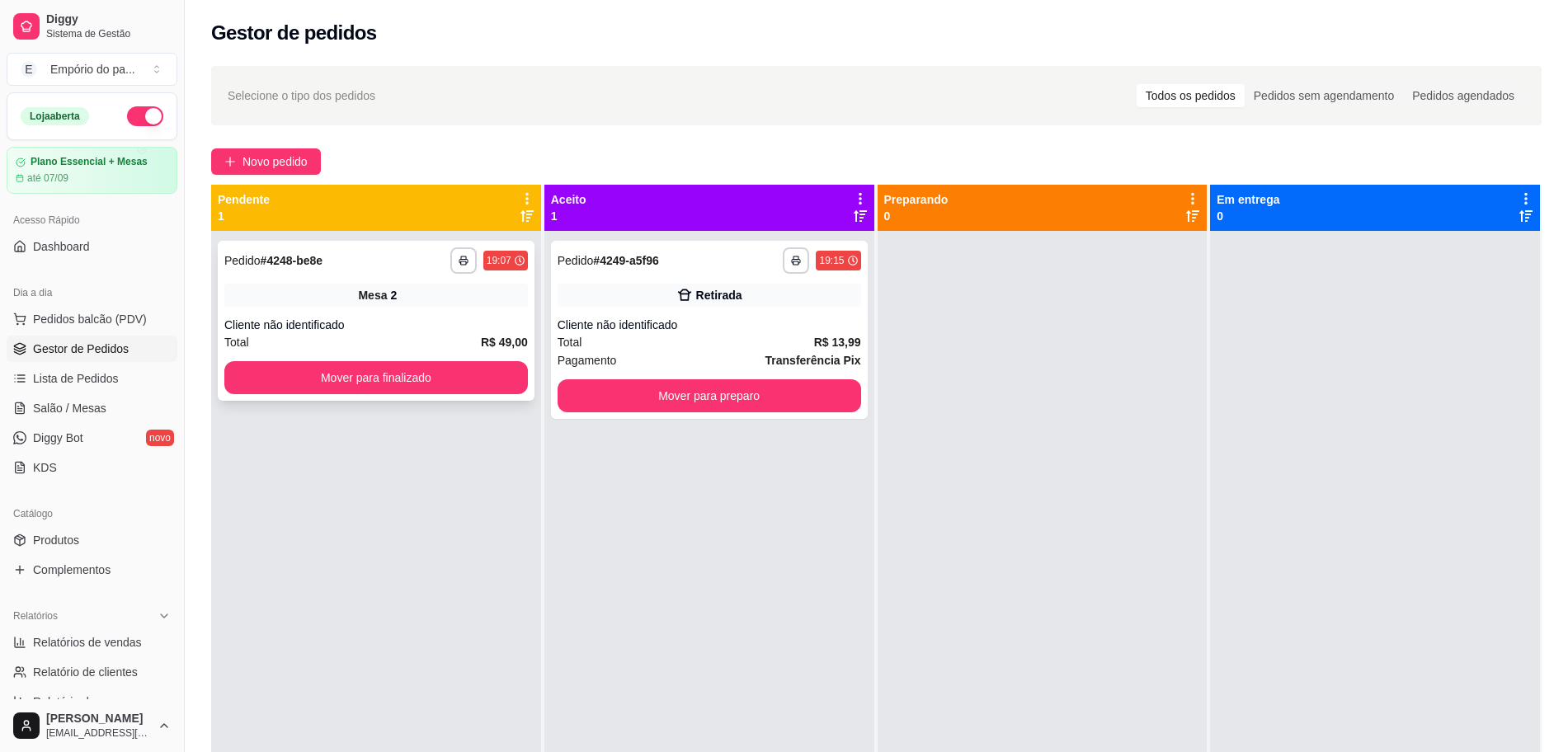
click at [458, 330] on div "Cliente não identificado" at bounding box center [376, 324] width 303 height 16
click at [233, 150] on button "Novo pedido" at bounding box center [266, 161] width 110 height 26
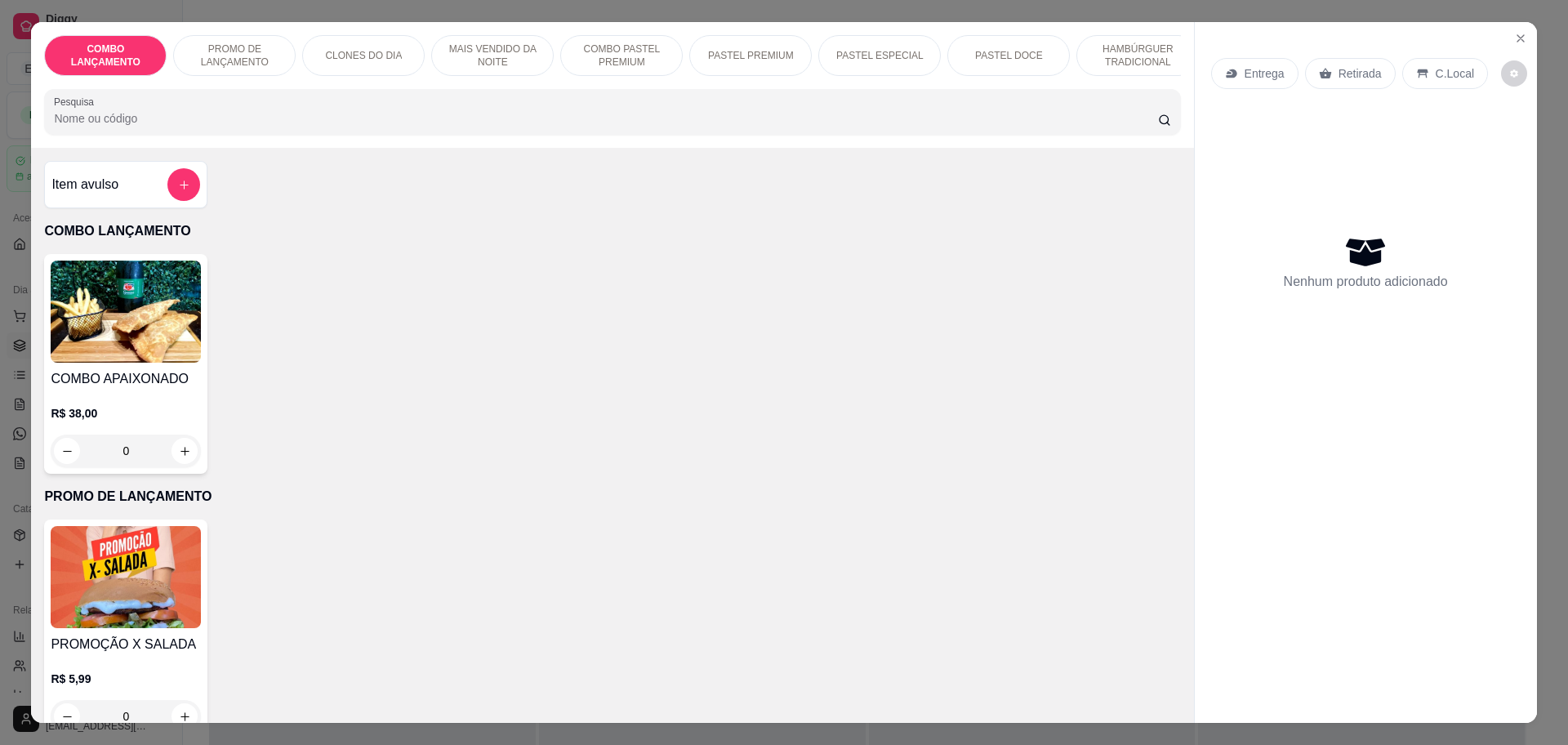
click at [1358, 67] on p "Retirada" at bounding box center [1360, 73] width 43 height 16
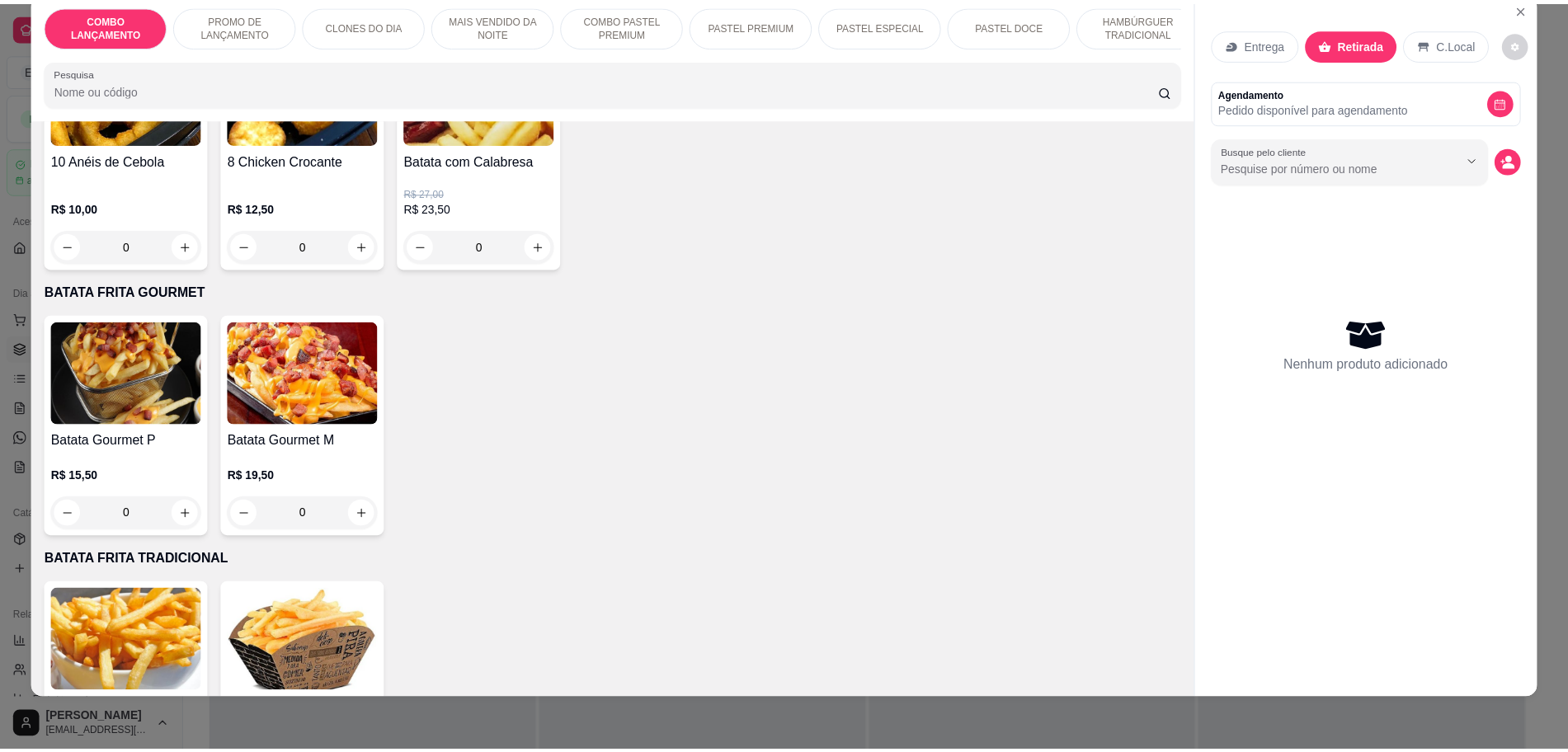
scroll to position [3141, 0]
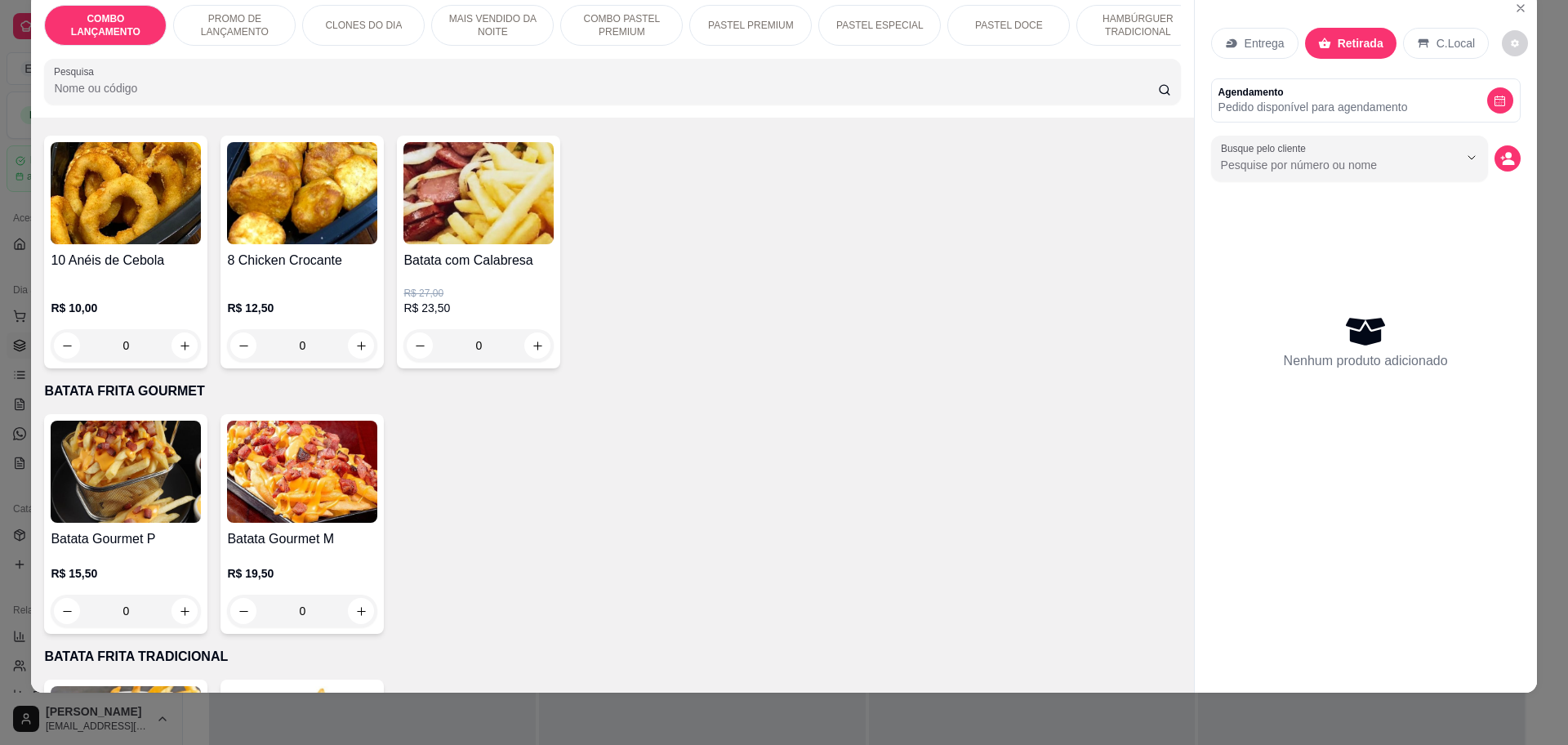
click at [170, 594] on div "0" at bounding box center [126, 610] width 150 height 33
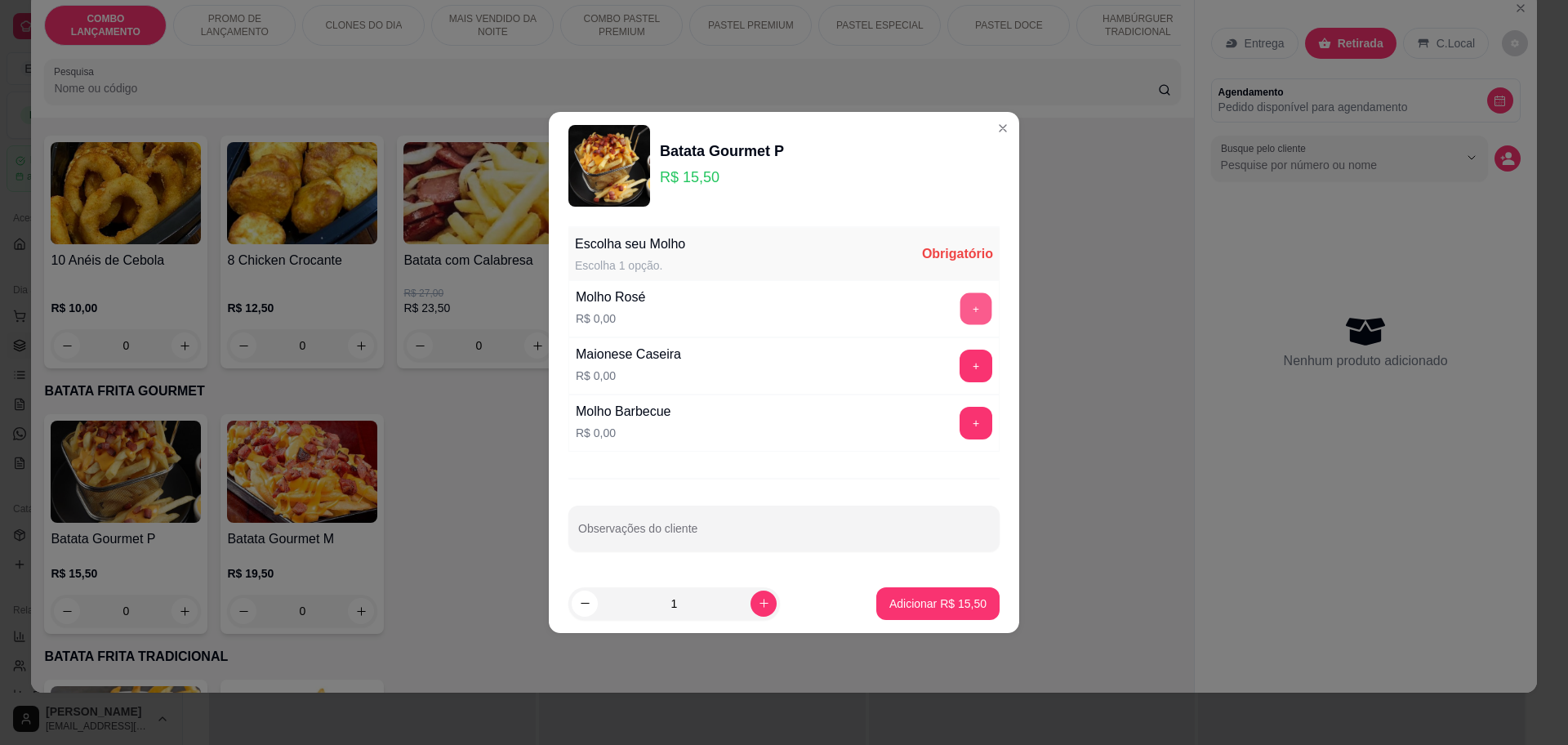
click at [971, 307] on button "+" at bounding box center [976, 308] width 32 height 32
click at [954, 601] on p "Adicionar R$ 15,50" at bounding box center [938, 602] width 95 height 15
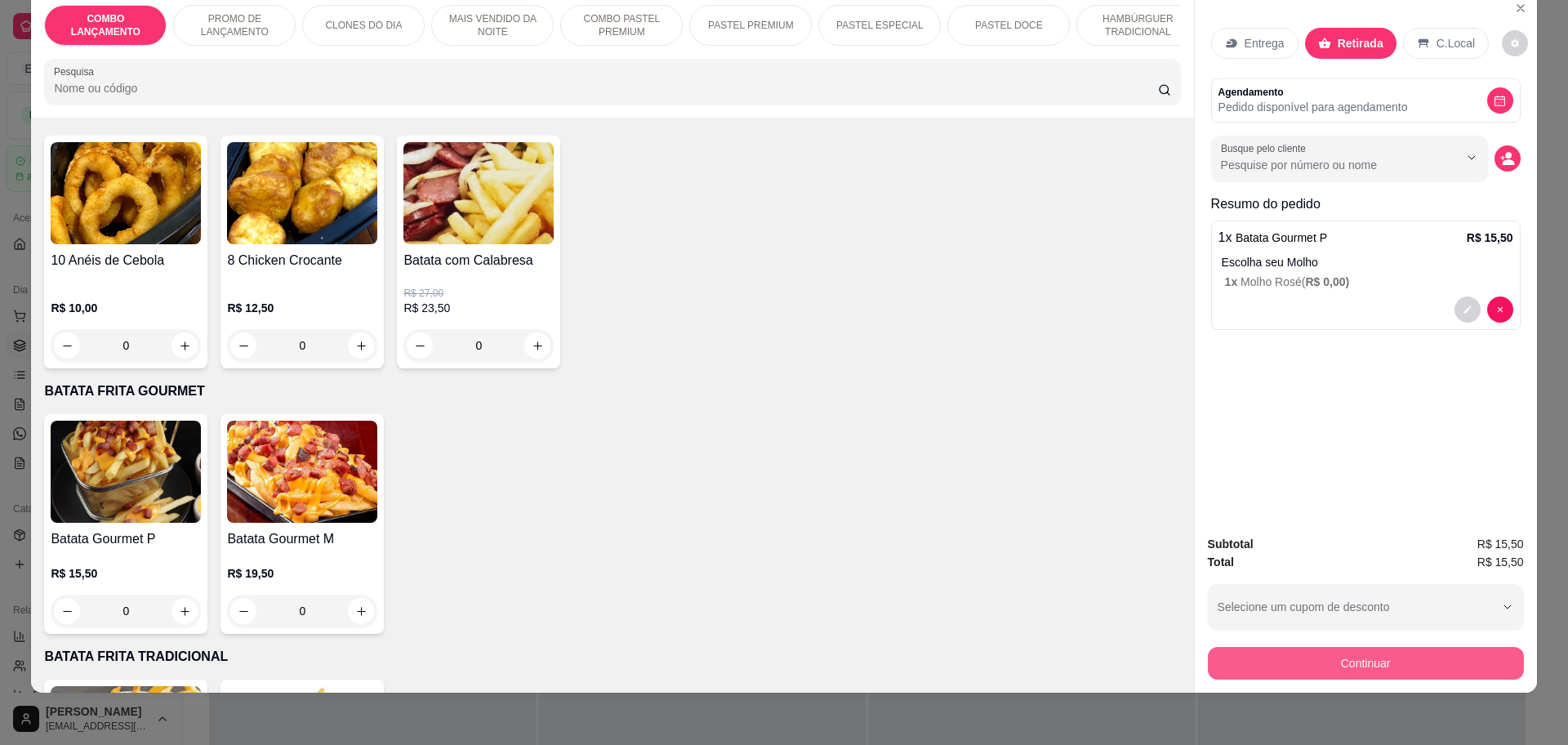
click at [1394, 656] on button "Continuar" at bounding box center [1365, 662] width 316 height 33
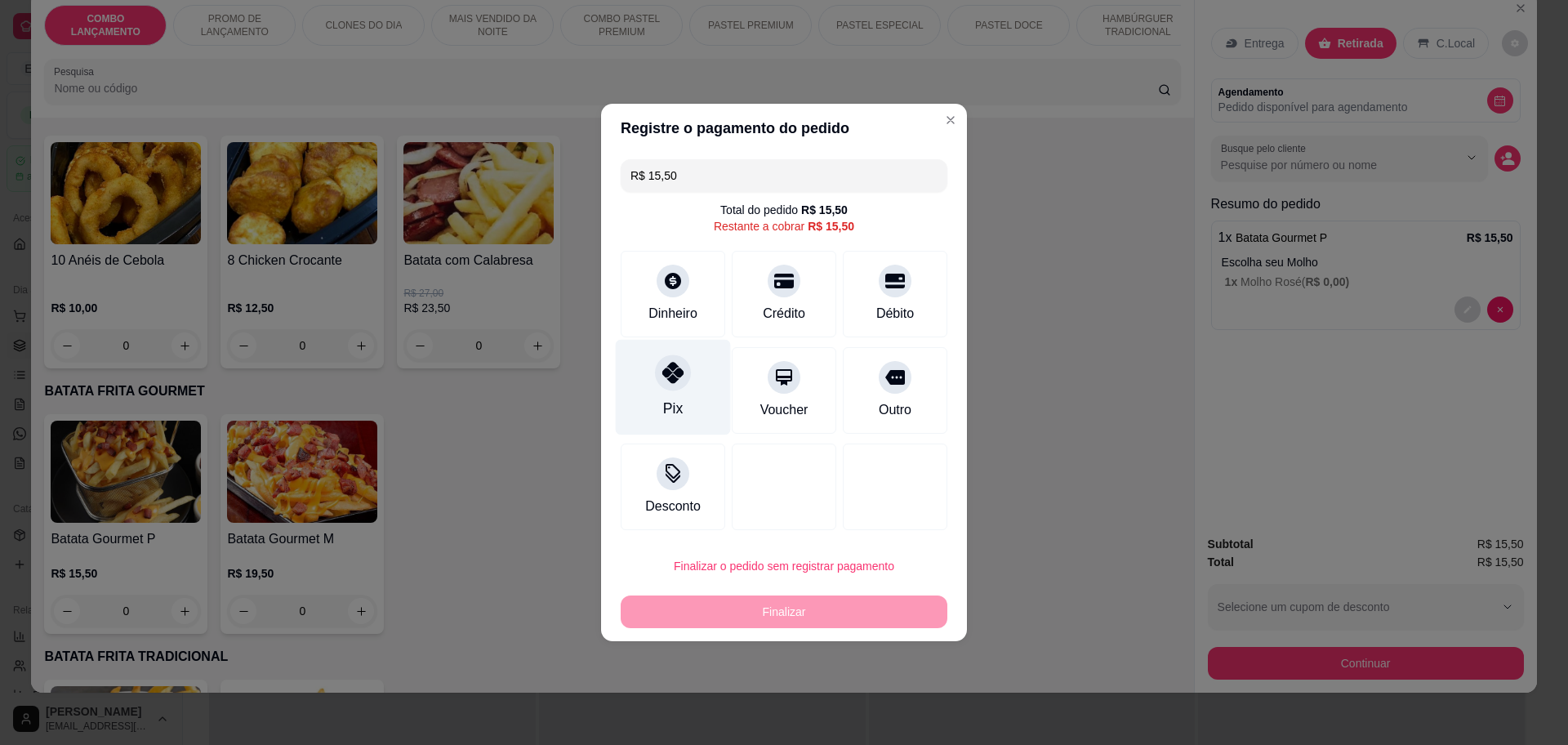
click at [684, 372] on div at bounding box center [673, 372] width 36 height 36
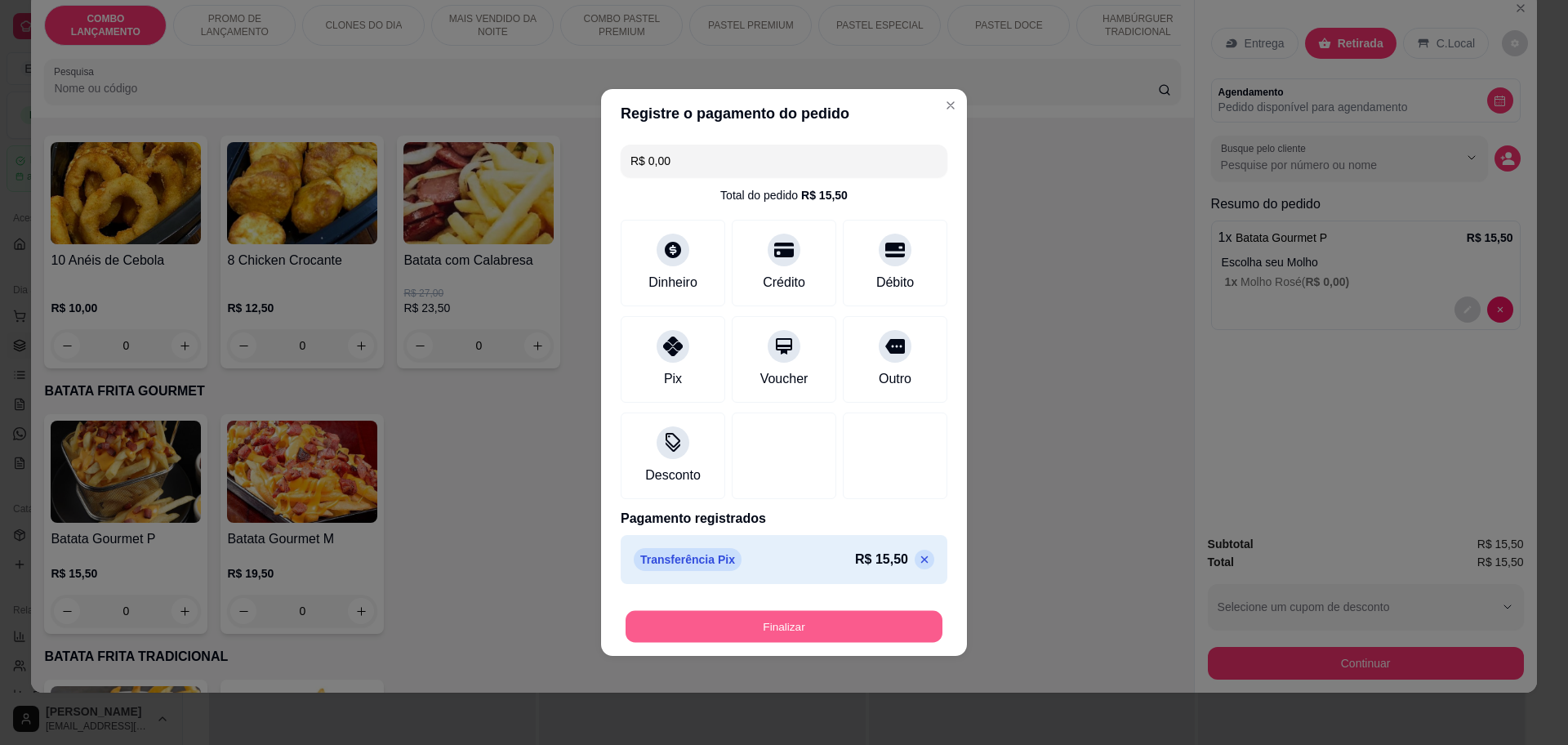
click at [754, 621] on button "Finalizar" at bounding box center [783, 627] width 316 height 32
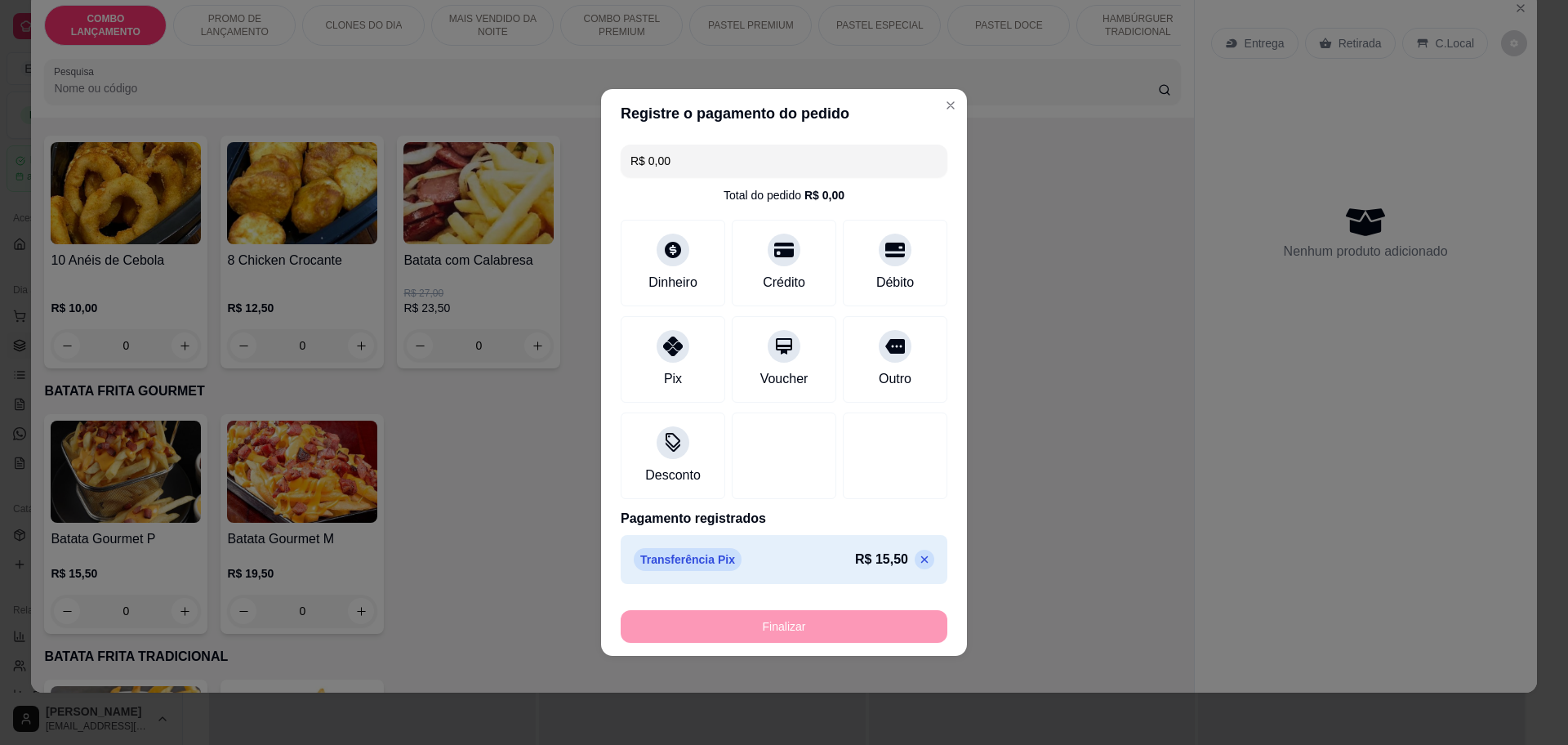
type input "-R$ 15,50"
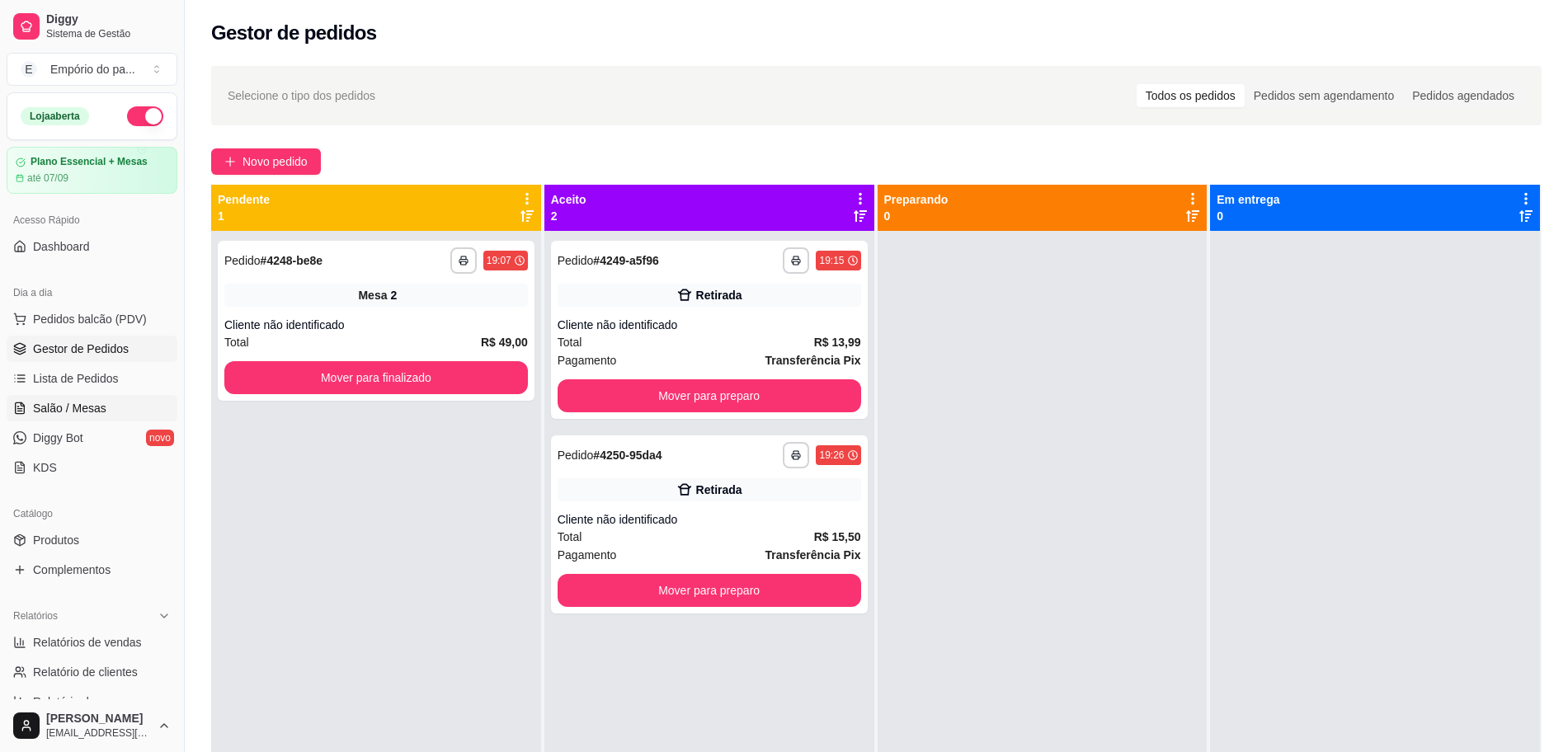
click at [54, 402] on span "Salão / Mesas" at bounding box center [70, 407] width 73 height 16
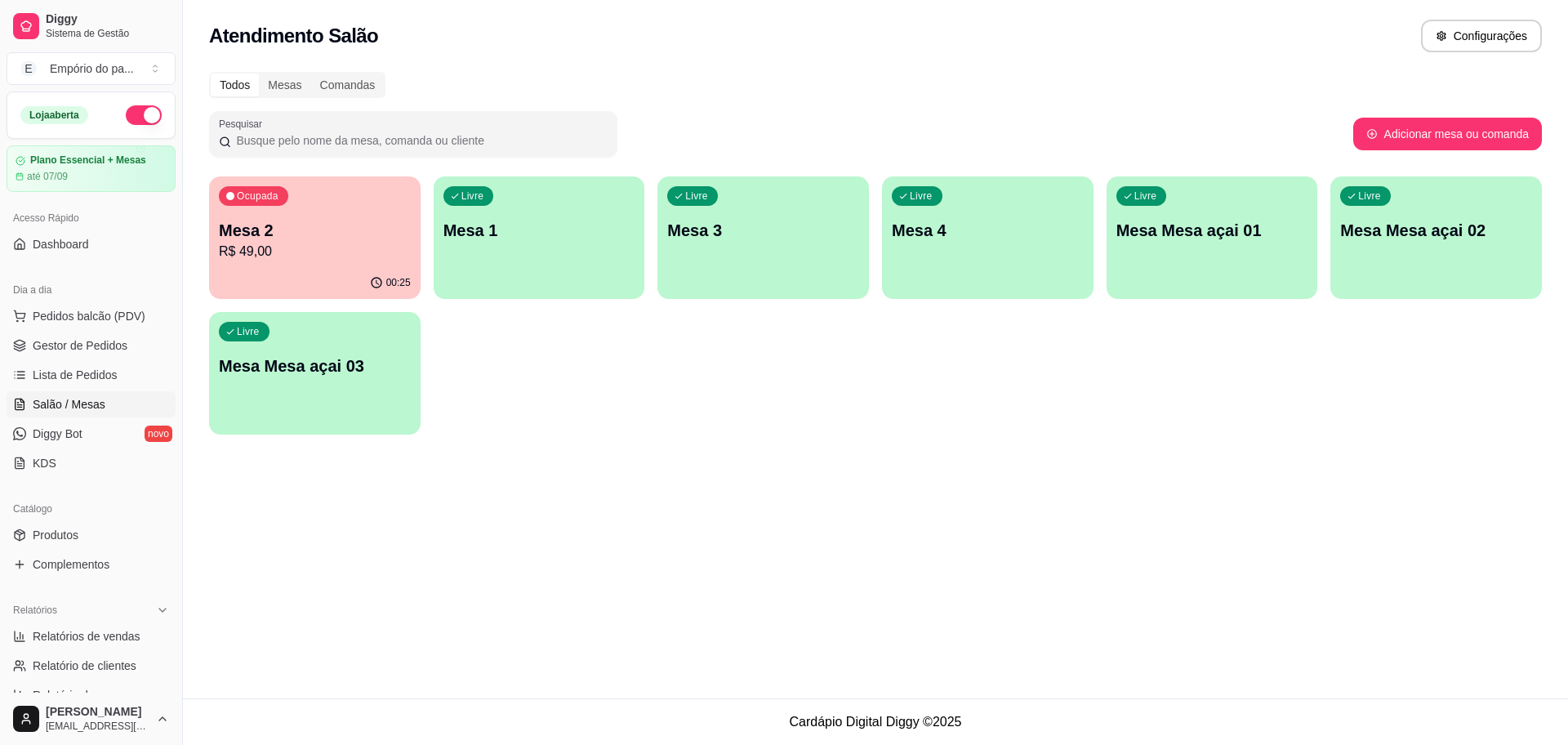
click at [981, 284] on div "button" at bounding box center [987, 289] width 212 height 19
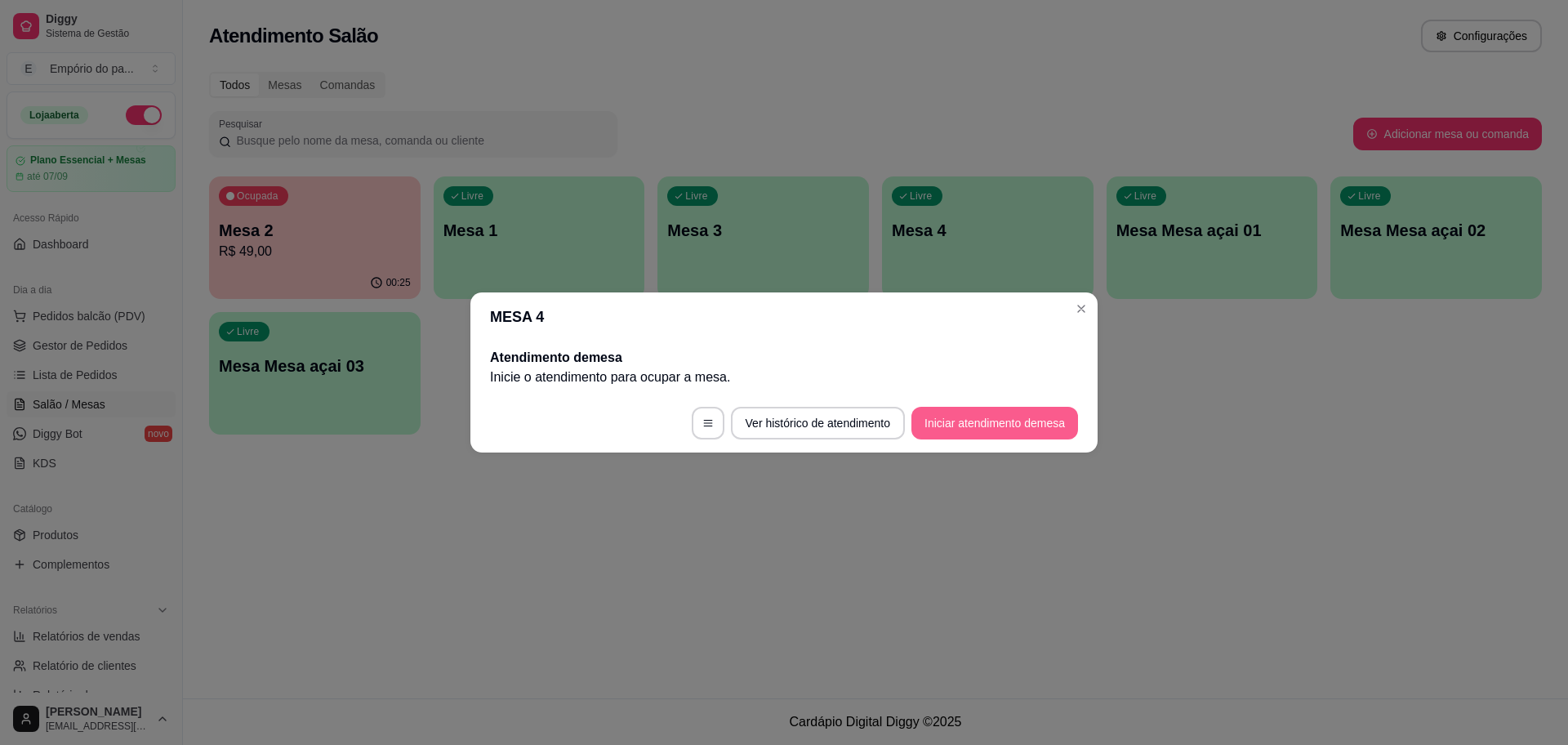
click at [1026, 413] on button "Iniciar atendimento de mesa" at bounding box center [994, 423] width 166 height 33
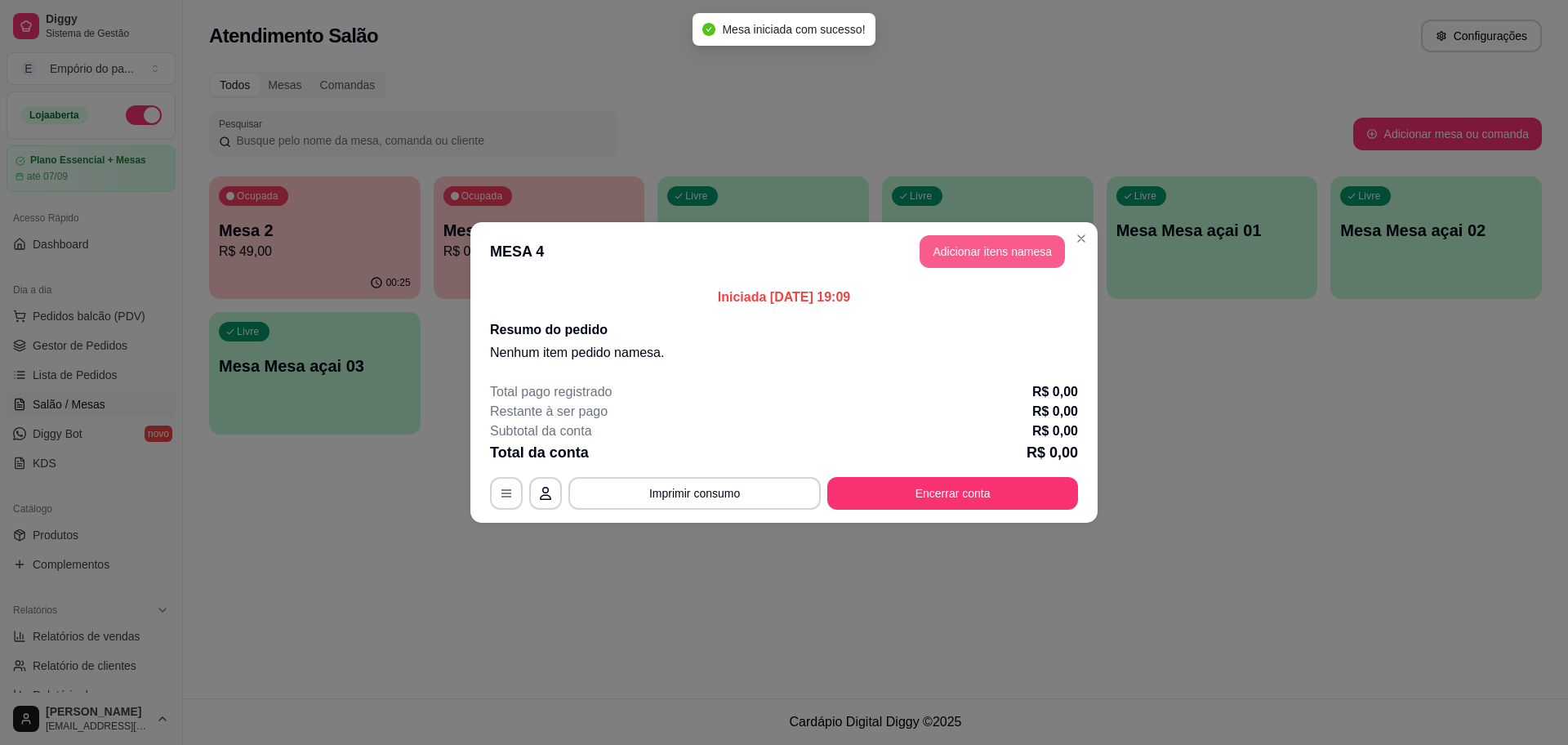
click at [1027, 243] on button "Adicionar itens na mesa" at bounding box center [992, 251] width 145 height 33
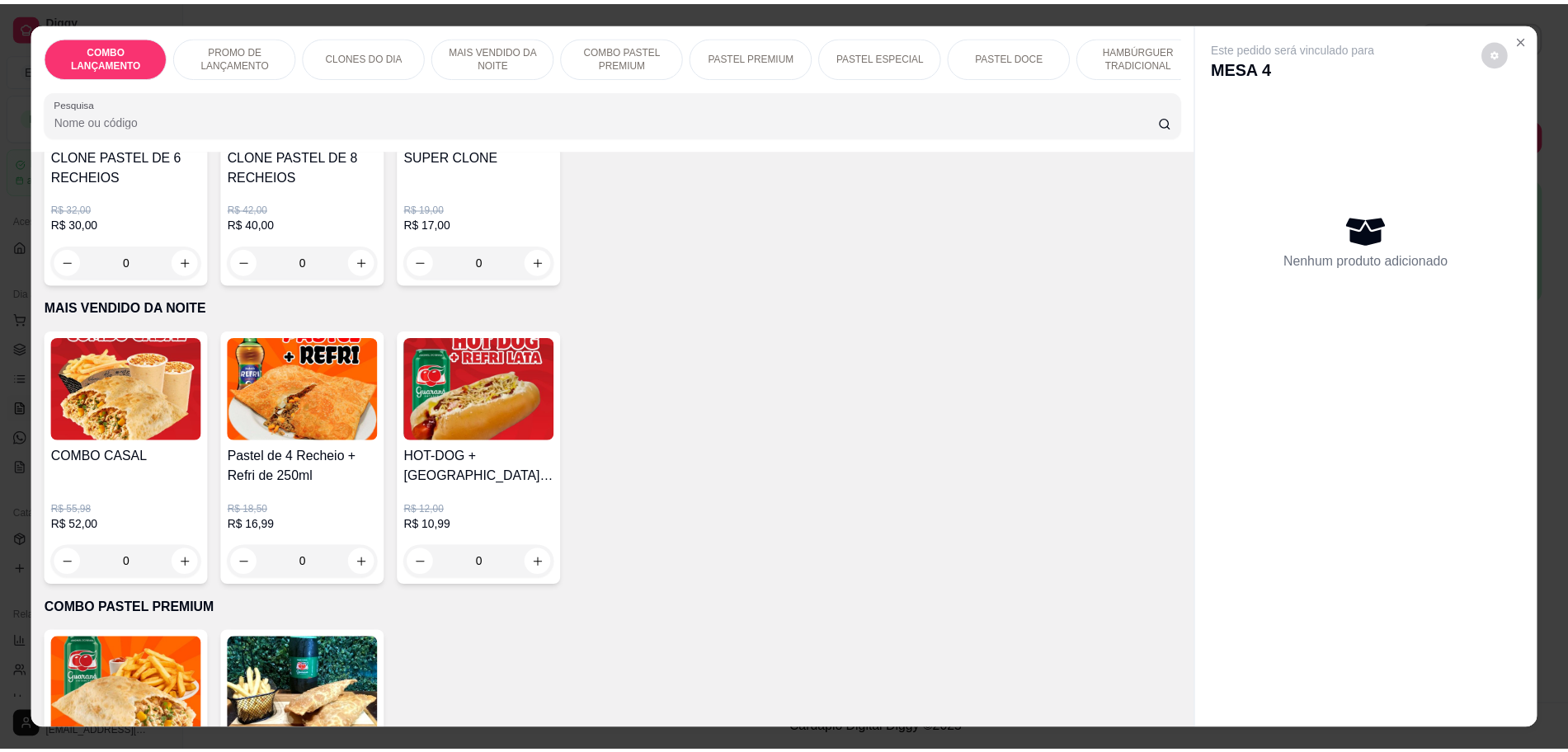
scroll to position [515, 0]
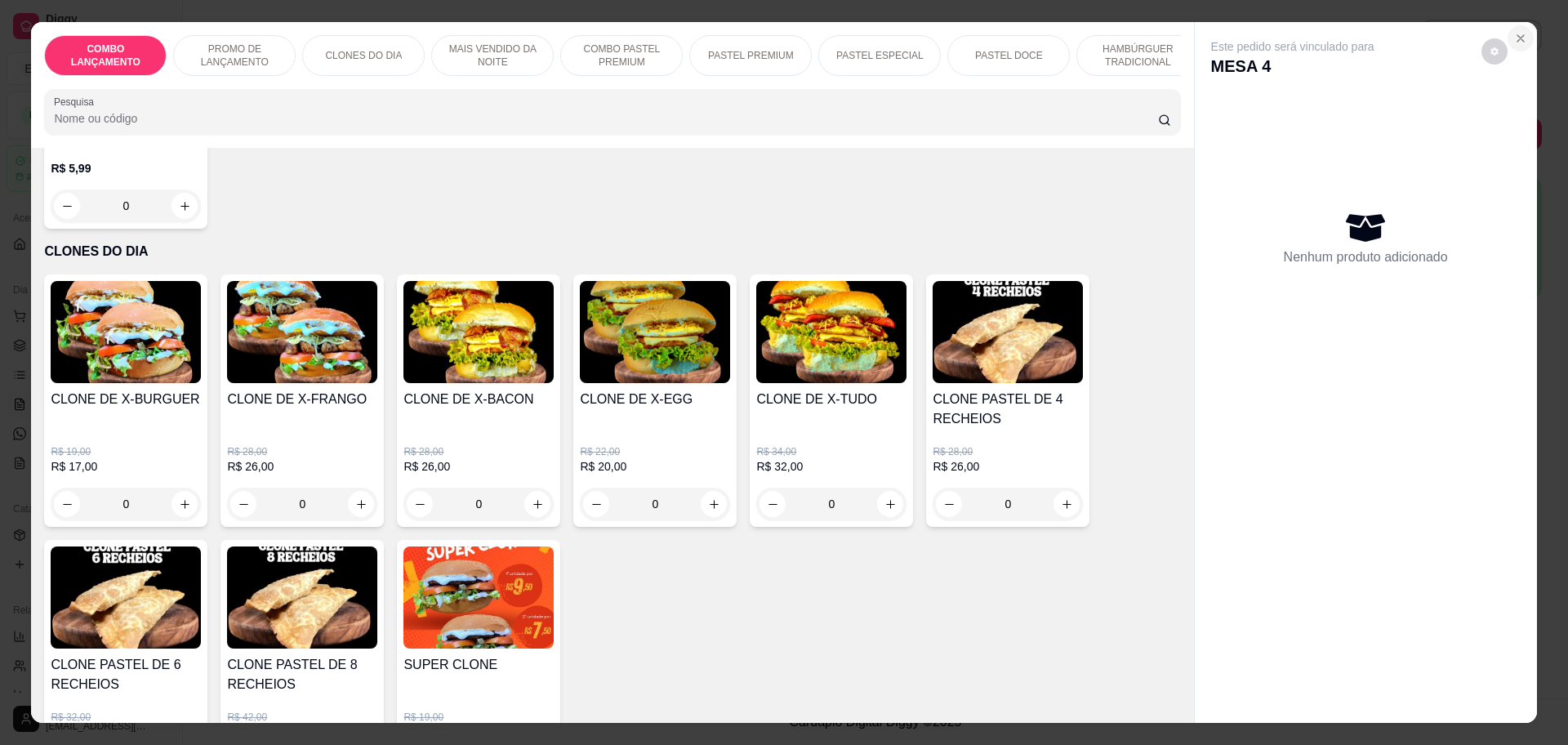
click at [1517, 35] on icon "Close" at bounding box center [1521, 39] width 7 height 7
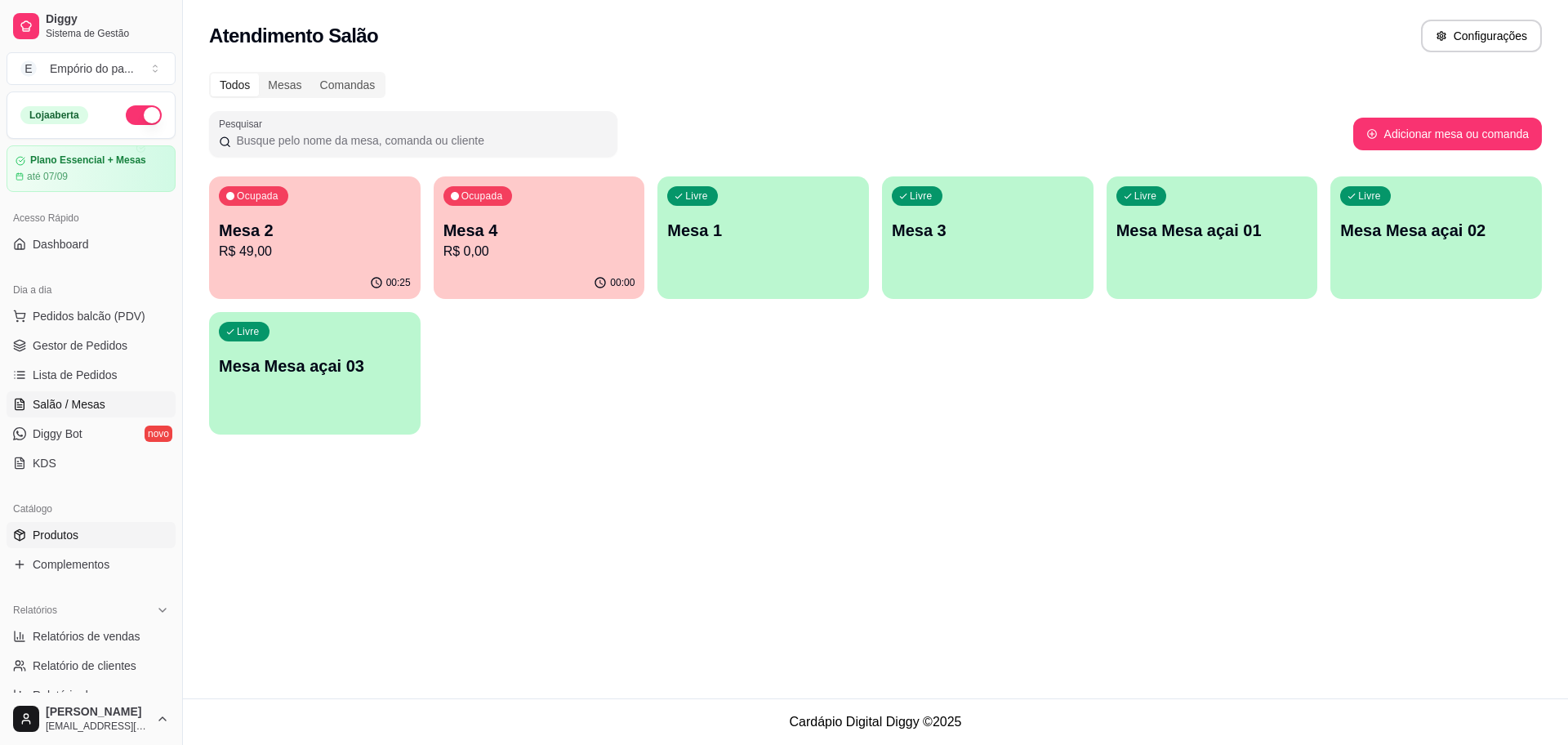
click at [76, 537] on span "Produtos" at bounding box center [56, 534] width 46 height 16
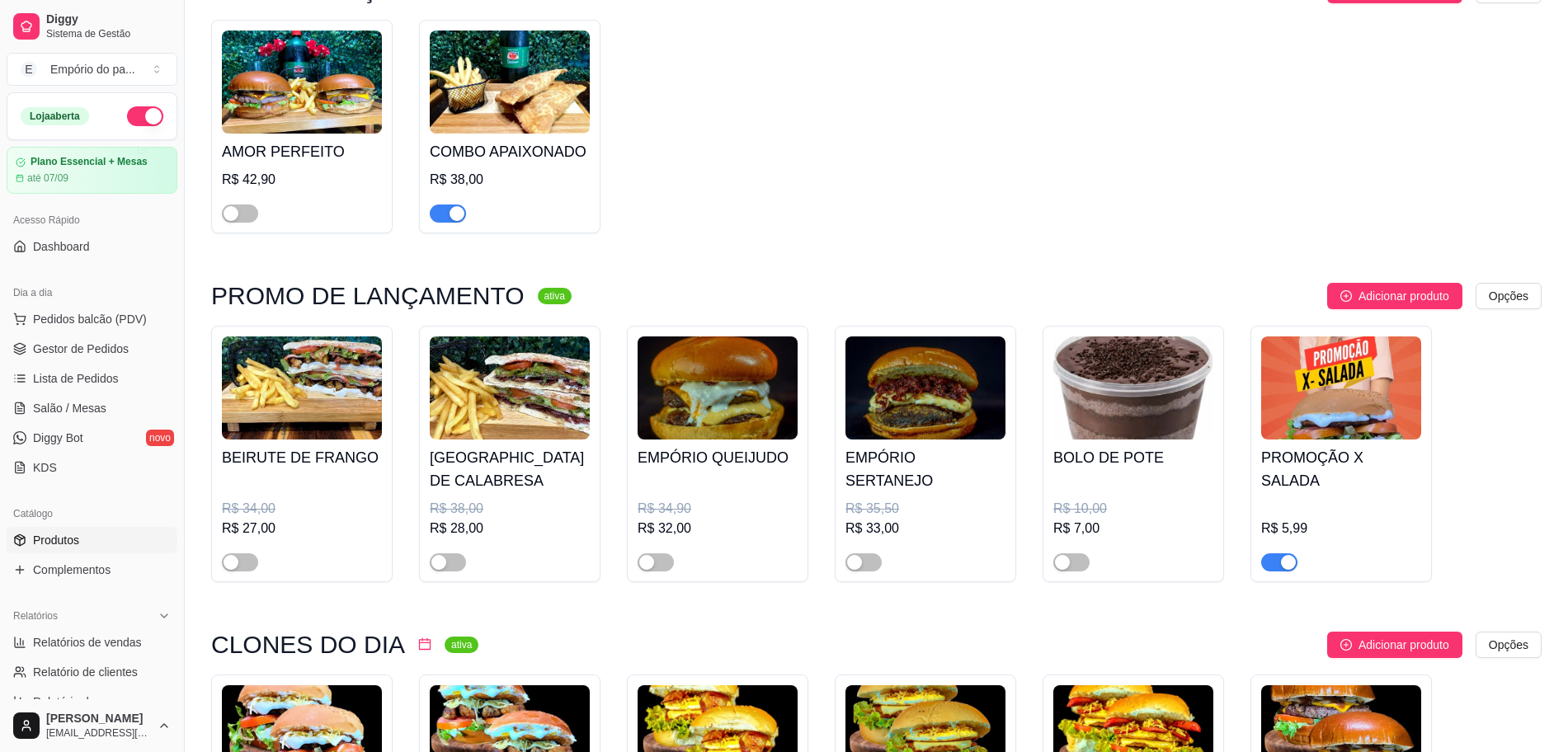
scroll to position [515, 0]
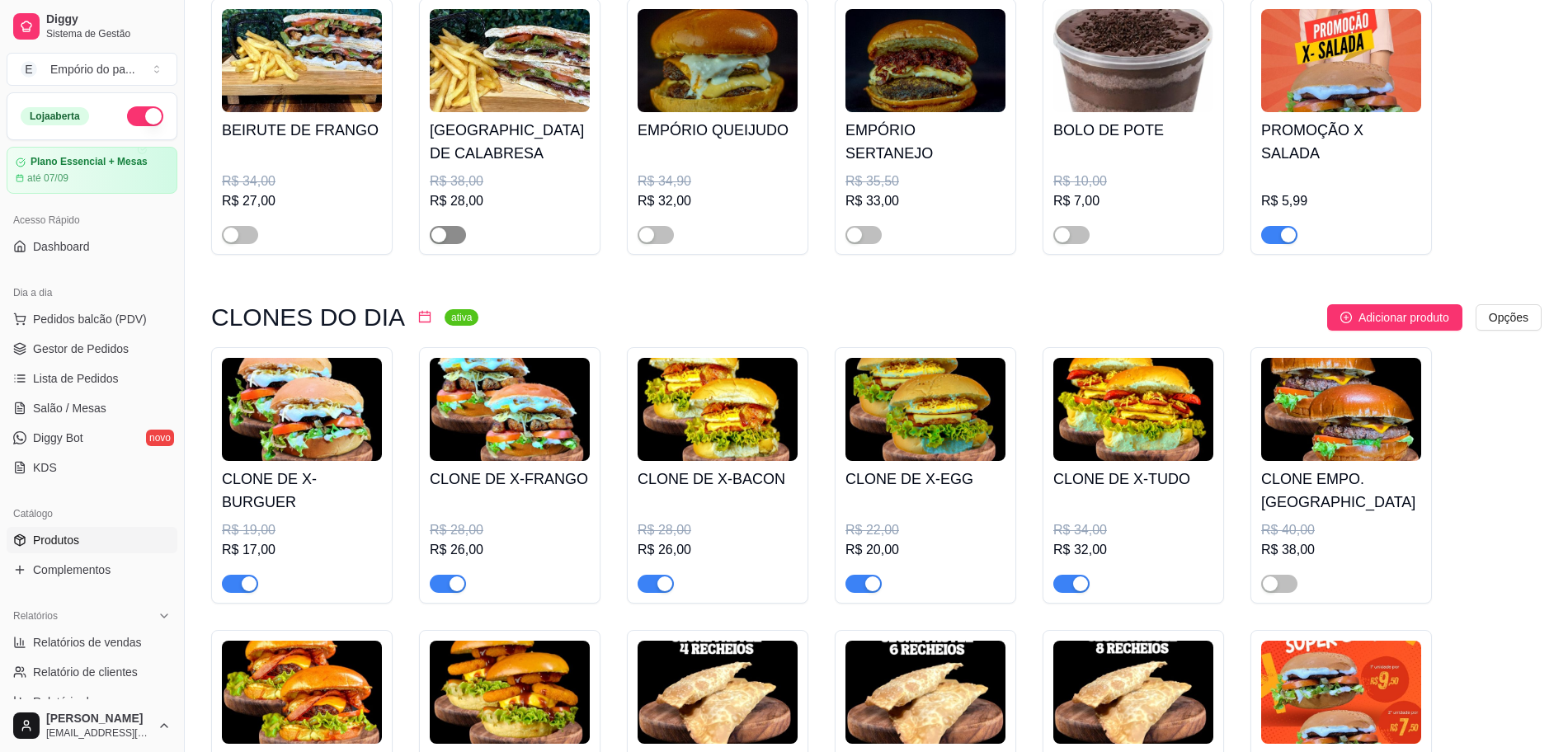
click at [446, 240] on div "button" at bounding box center [438, 234] width 14 height 14
click at [245, 227] on span "button" at bounding box center [239, 234] width 37 height 18
click at [1289, 578] on span "button" at bounding box center [1279, 583] width 37 height 18
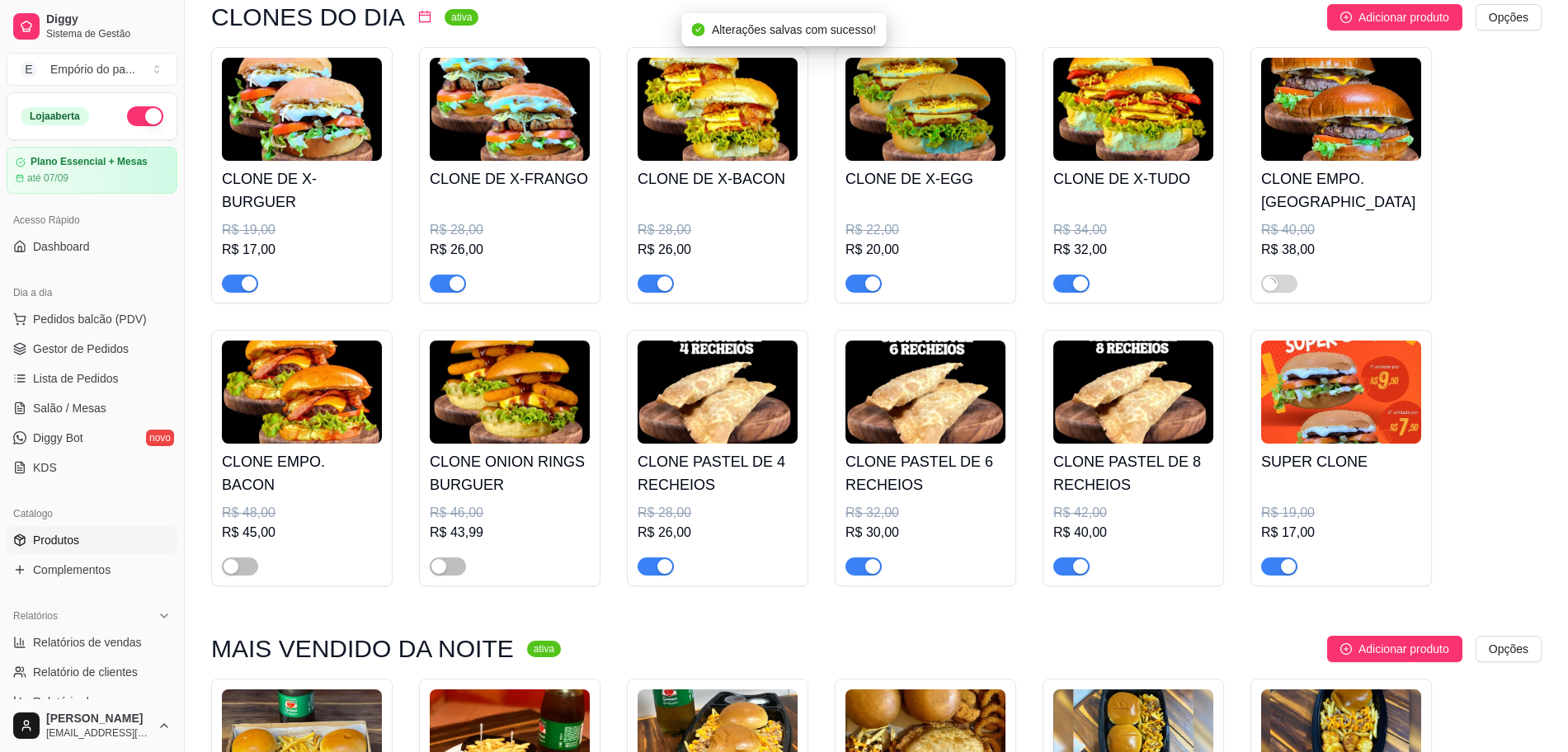
scroll to position [824, 0]
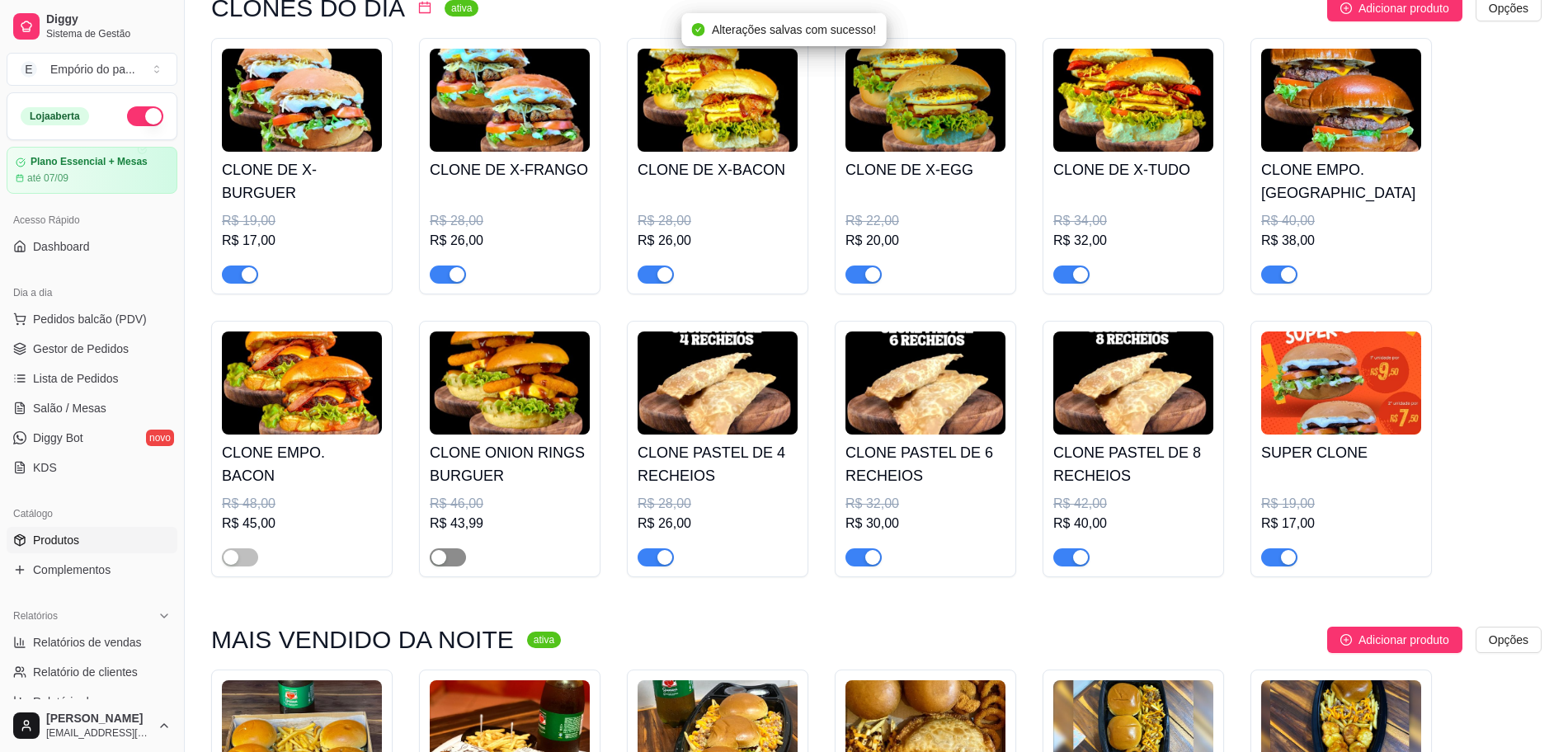
click at [451, 552] on span "button" at bounding box center [447, 557] width 37 height 18
click at [247, 551] on span "button" at bounding box center [239, 557] width 37 height 18
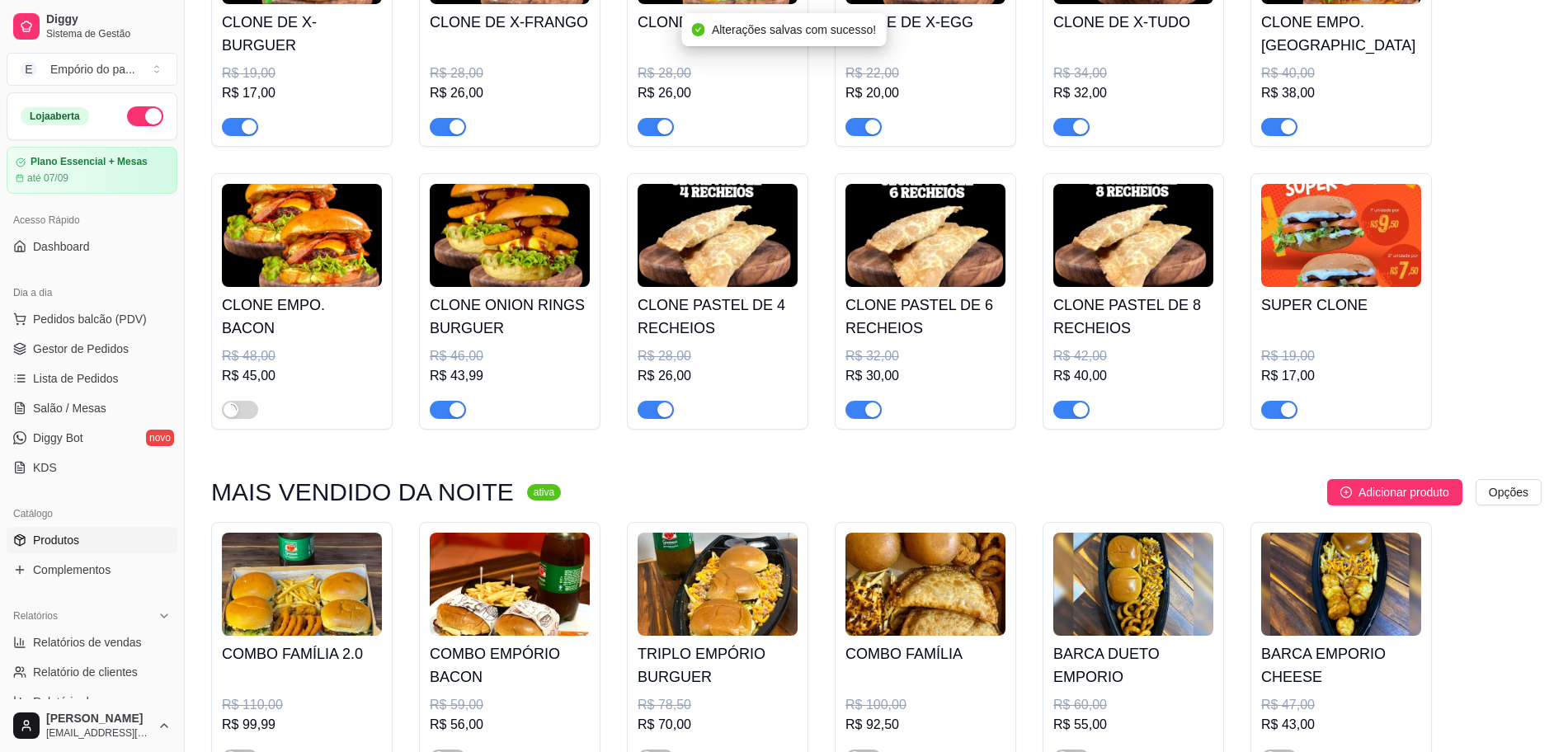
scroll to position [1134, 0]
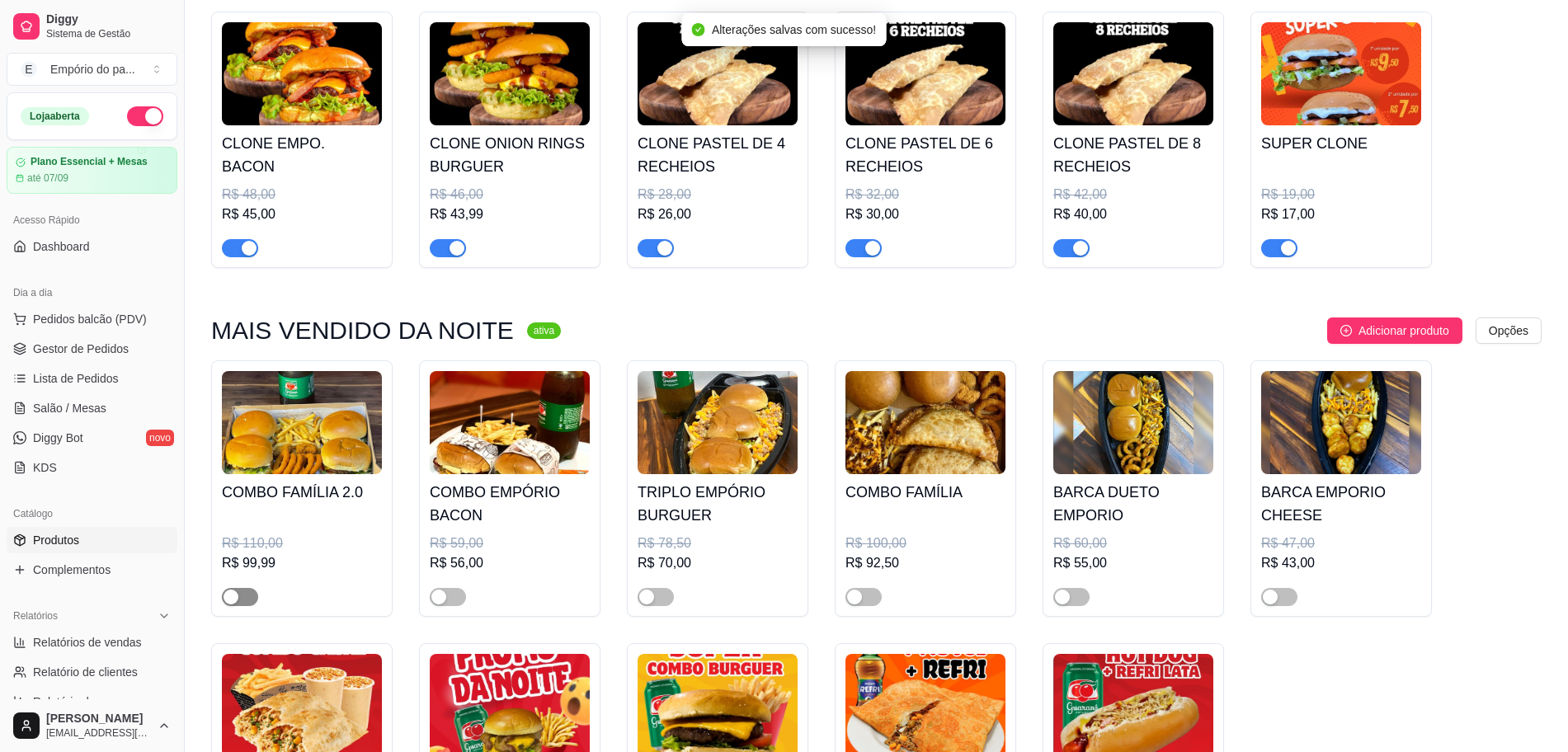
click at [225, 600] on div "button" at bounding box center [230, 596] width 14 height 14
click at [455, 602] on span "button" at bounding box center [447, 596] width 37 height 18
click at [650, 600] on div "button" at bounding box center [646, 596] width 14 height 14
click at [868, 600] on span "button" at bounding box center [863, 596] width 37 height 18
click at [1102, 612] on div "BARCA DUETO EMPORIO R$ 60,00 R$ 55,00" at bounding box center [1133, 488] width 182 height 256
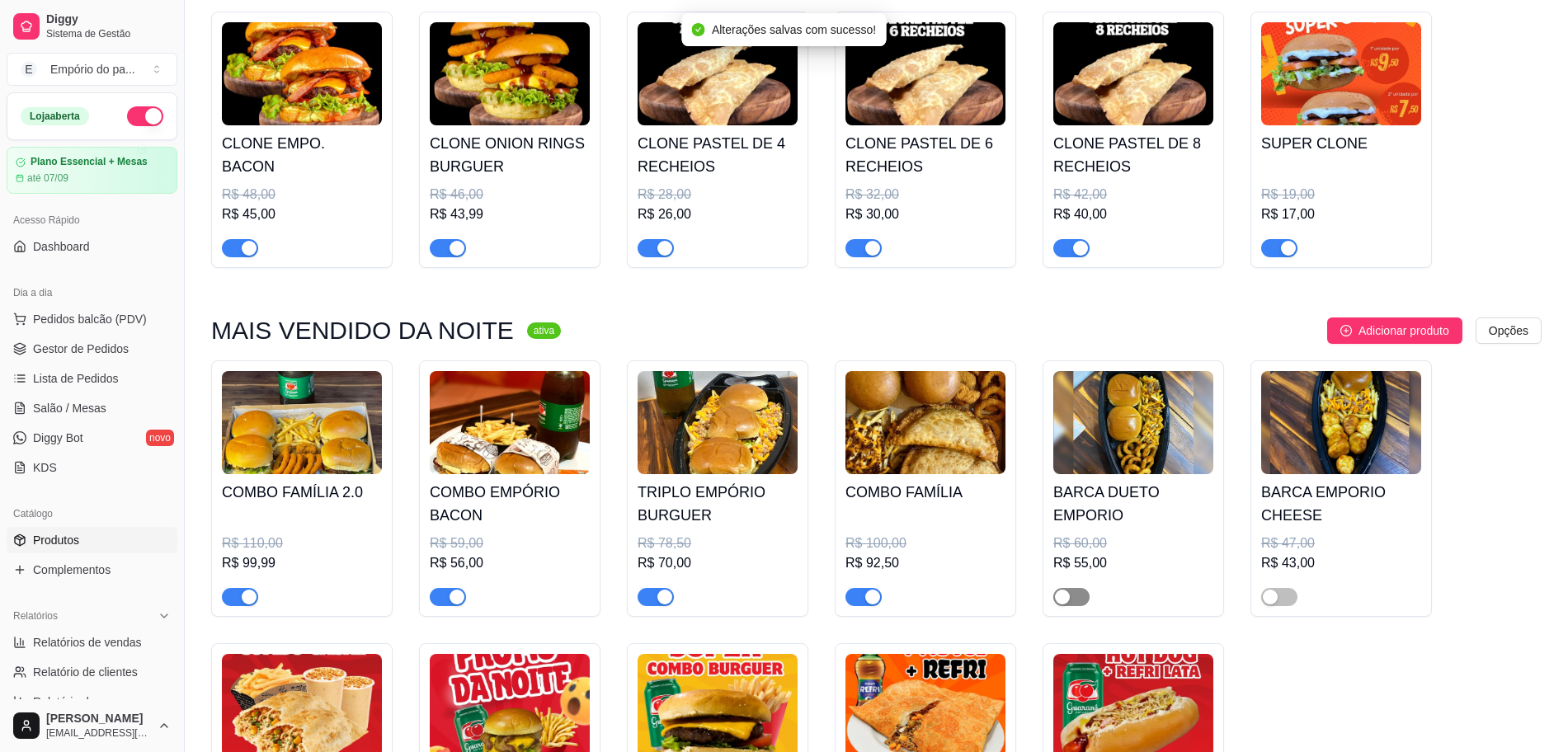
click at [1080, 606] on span "button" at bounding box center [1071, 596] width 37 height 18
click at [1277, 595] on span "button" at bounding box center [1279, 596] width 37 height 18
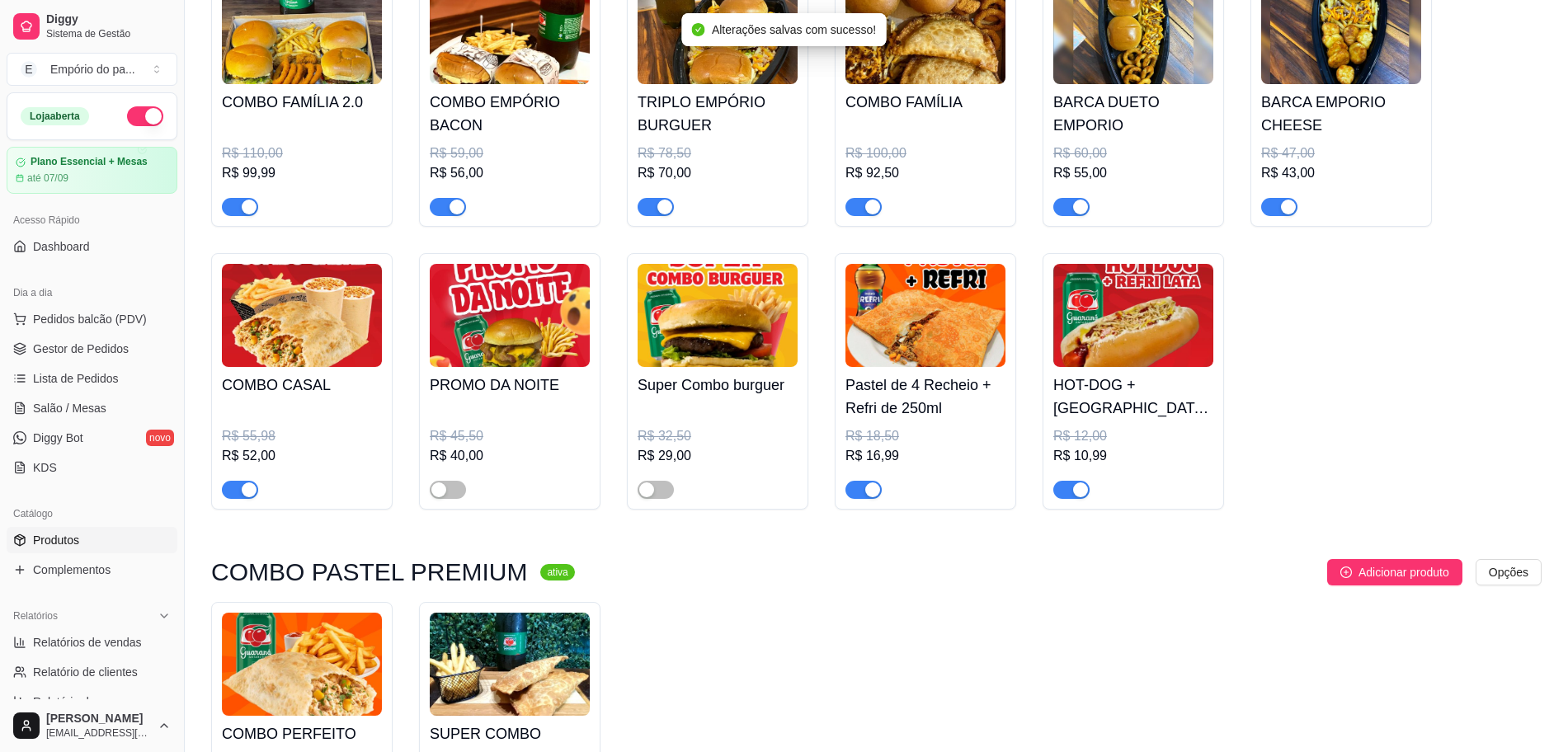
scroll to position [1545, 0]
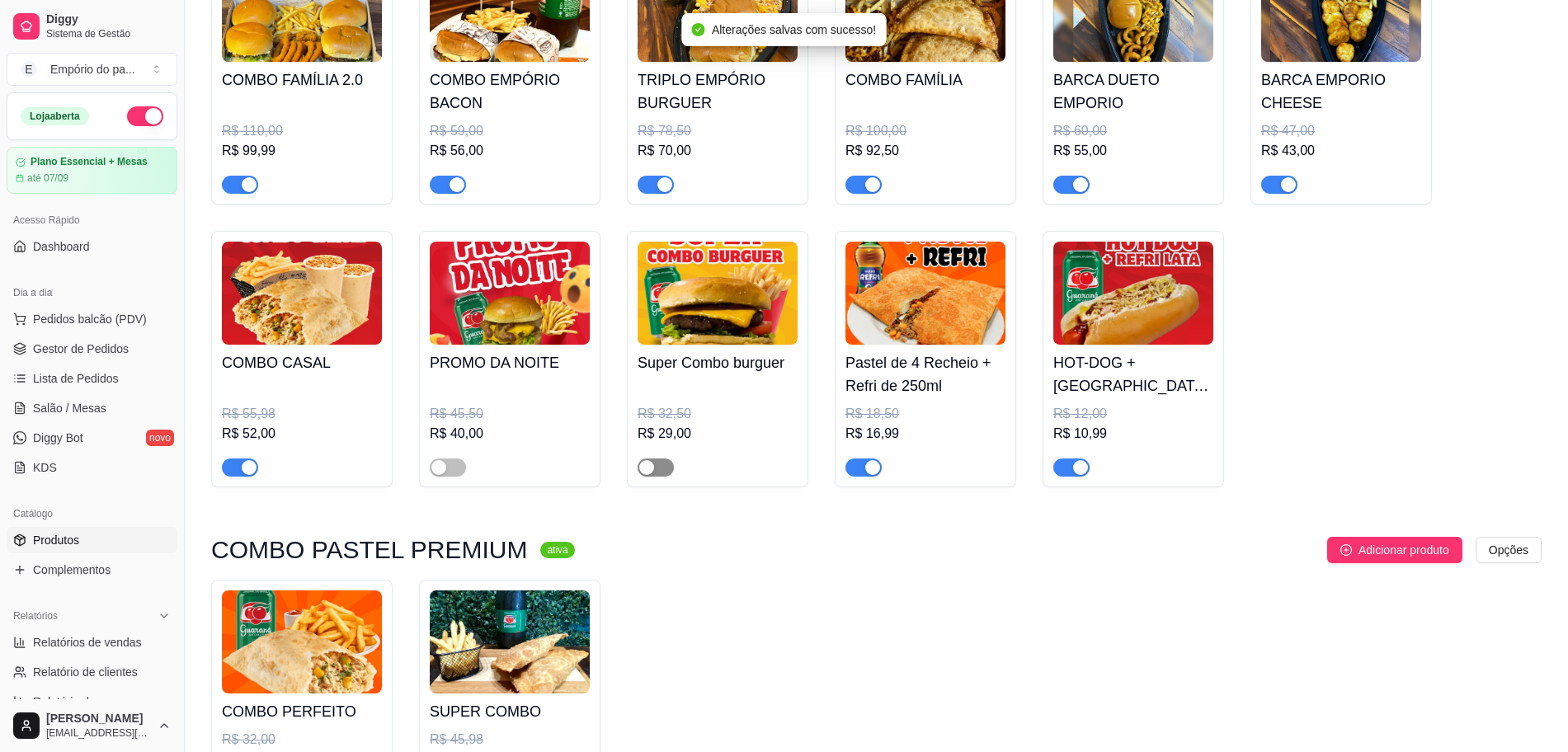
click at [652, 474] on div "button" at bounding box center [646, 467] width 14 height 14
click at [444, 474] on div "button" at bounding box center [438, 467] width 14 height 14
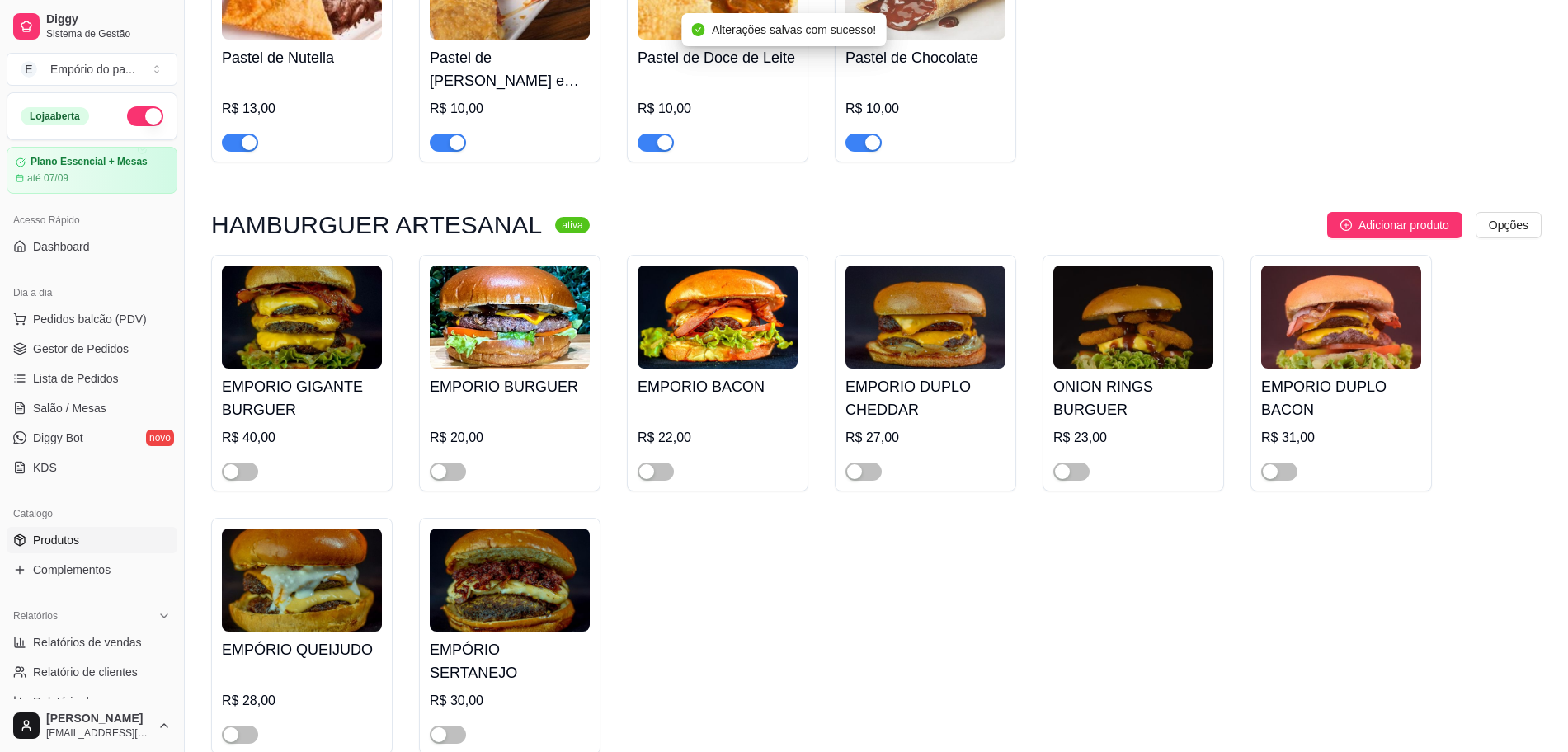
scroll to position [3194, 0]
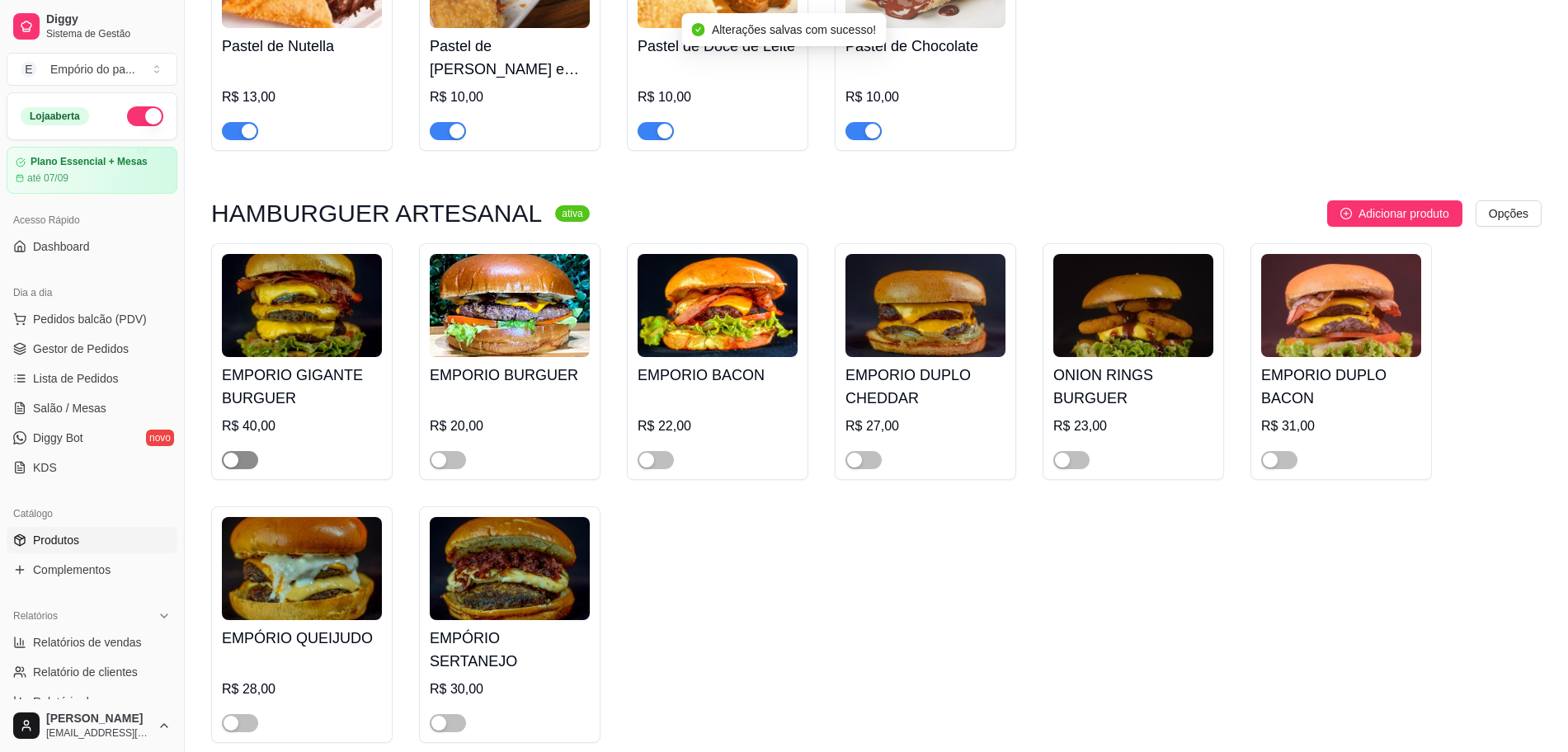
click at [250, 451] on span "button" at bounding box center [239, 459] width 37 height 18
click at [452, 451] on span "button" at bounding box center [447, 459] width 37 height 18
click at [655, 451] on span "button" at bounding box center [655, 459] width 37 height 18
click at [856, 452] on div "button" at bounding box center [854, 459] width 14 height 14
click at [1081, 451] on span "button" at bounding box center [1071, 459] width 37 height 18
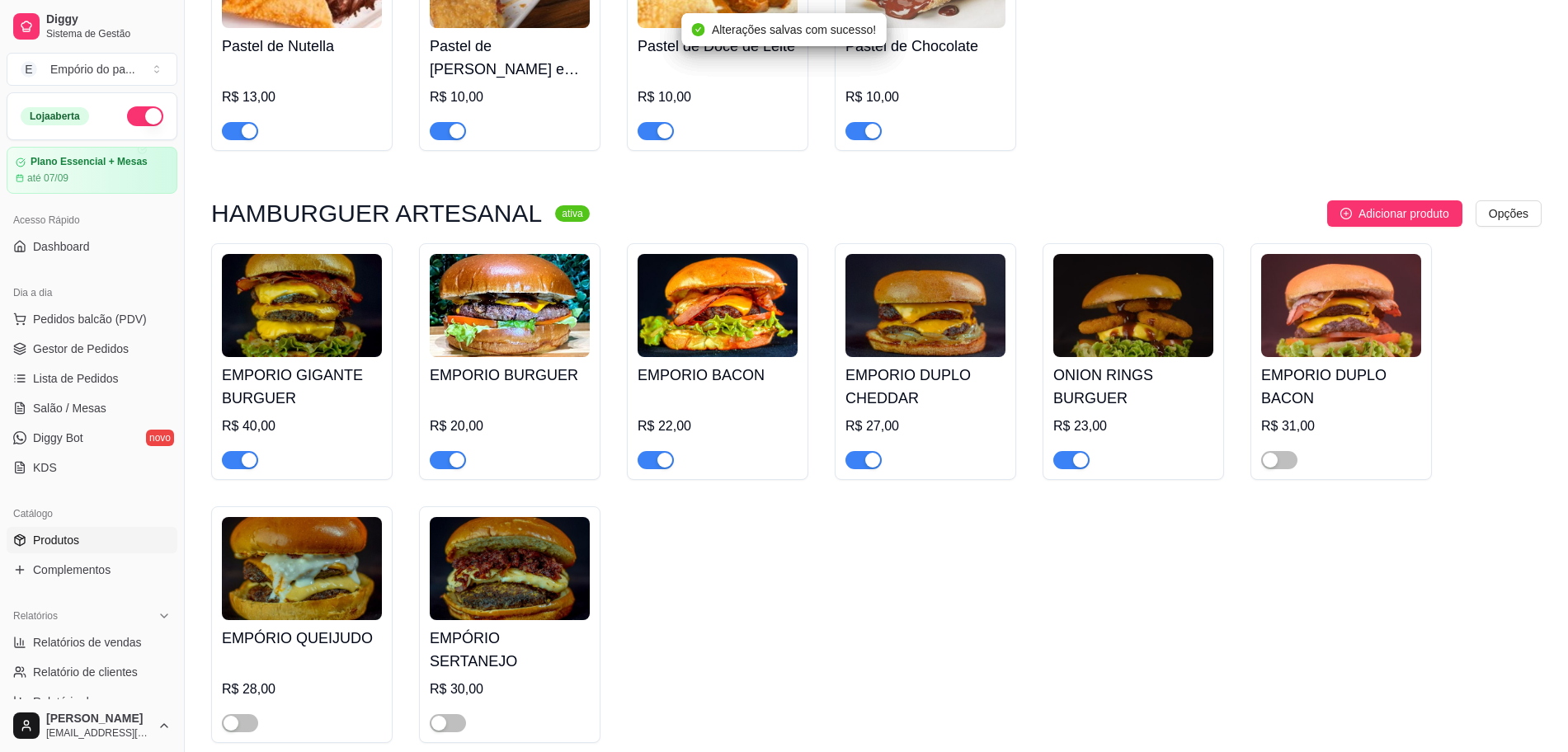
click at [1277, 449] on div at bounding box center [1279, 458] width 37 height 20
click at [1285, 451] on span "button" at bounding box center [1279, 459] width 37 height 18
click at [451, 714] on span "button" at bounding box center [447, 722] width 37 height 18
click at [244, 714] on span "button" at bounding box center [239, 722] width 37 height 18
click at [131, 352] on link "Gestor de Pedidos" at bounding box center [92, 348] width 170 height 26
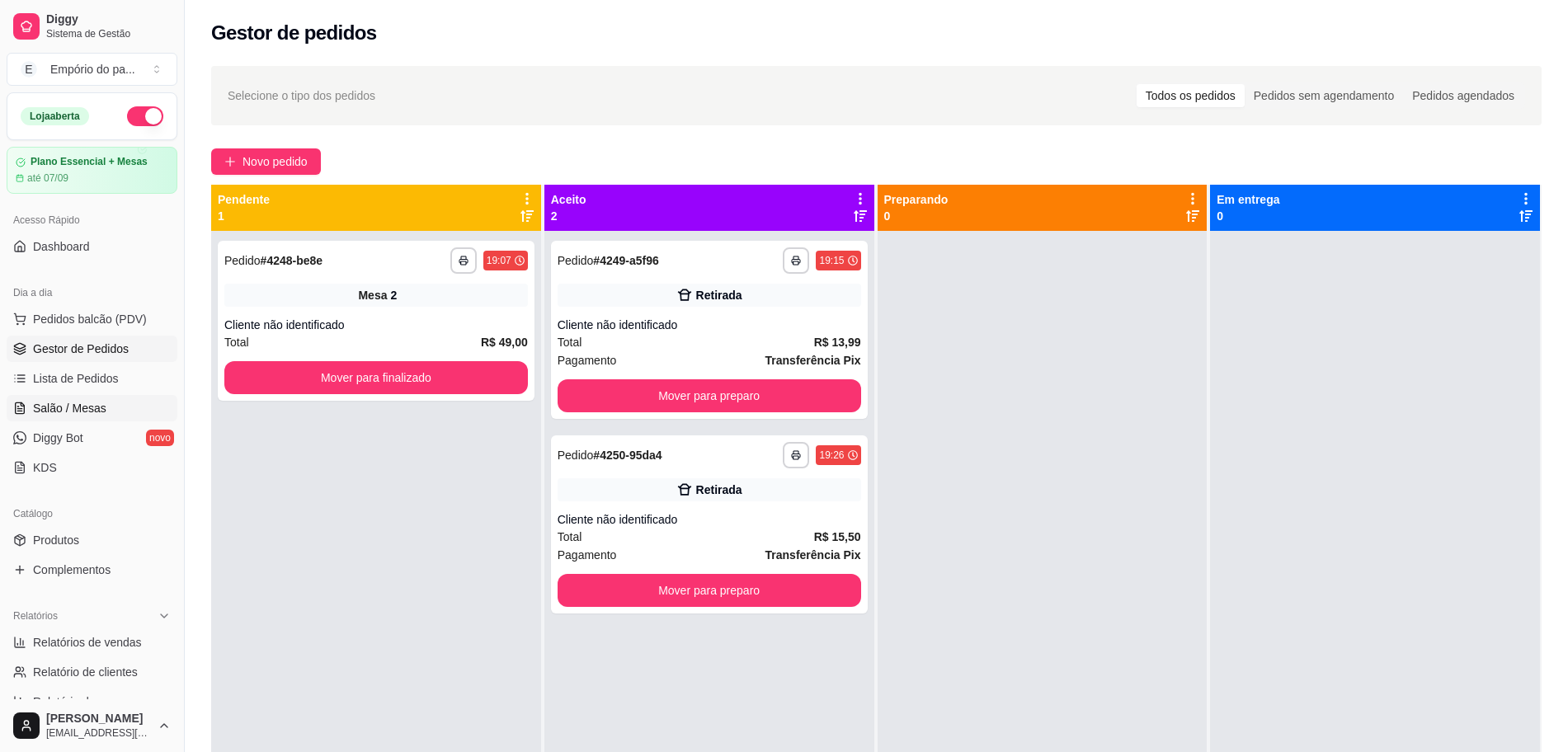
click at [68, 405] on span "Salão / Mesas" at bounding box center [70, 407] width 73 height 16
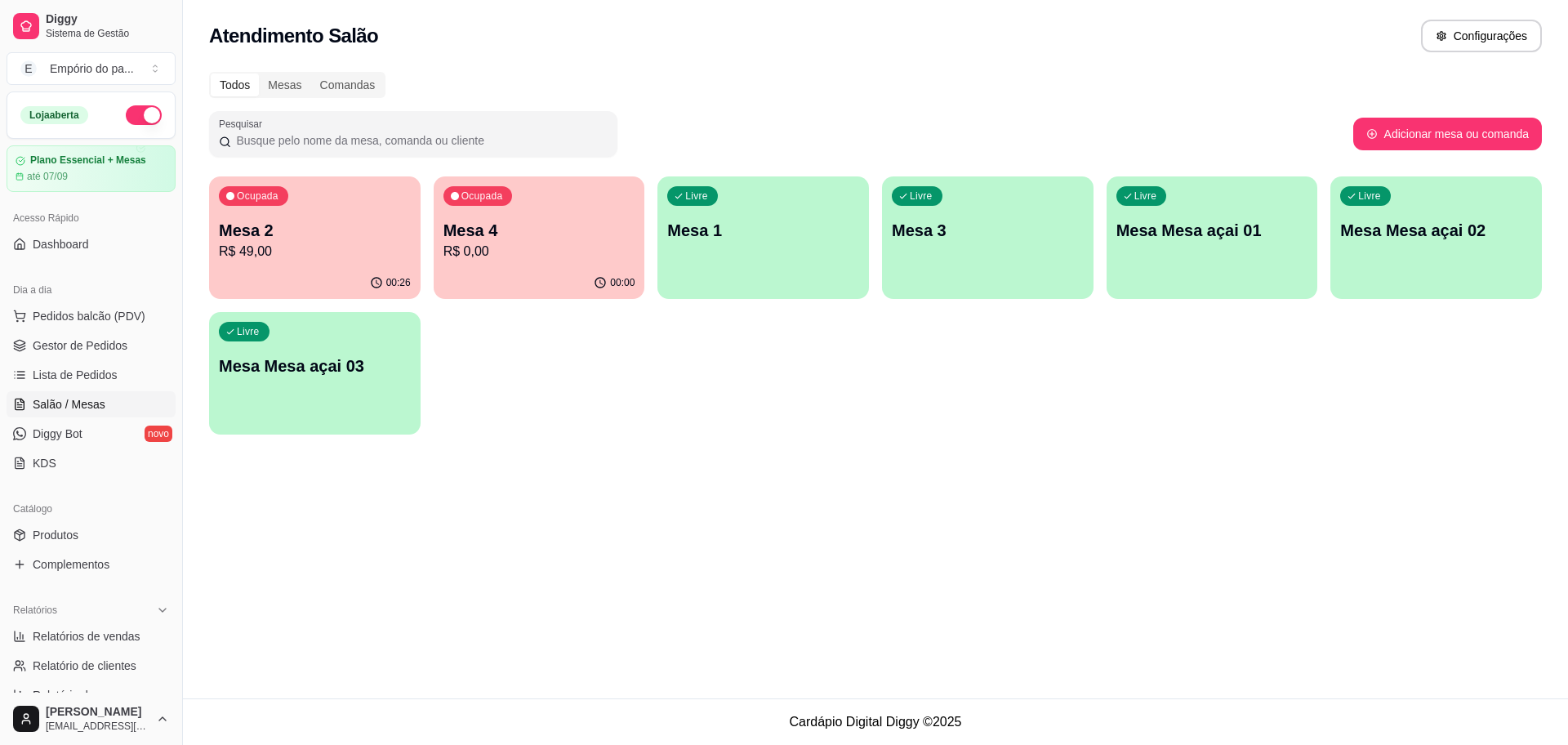
click at [506, 278] on div "00:00" at bounding box center [539, 283] width 212 height 32
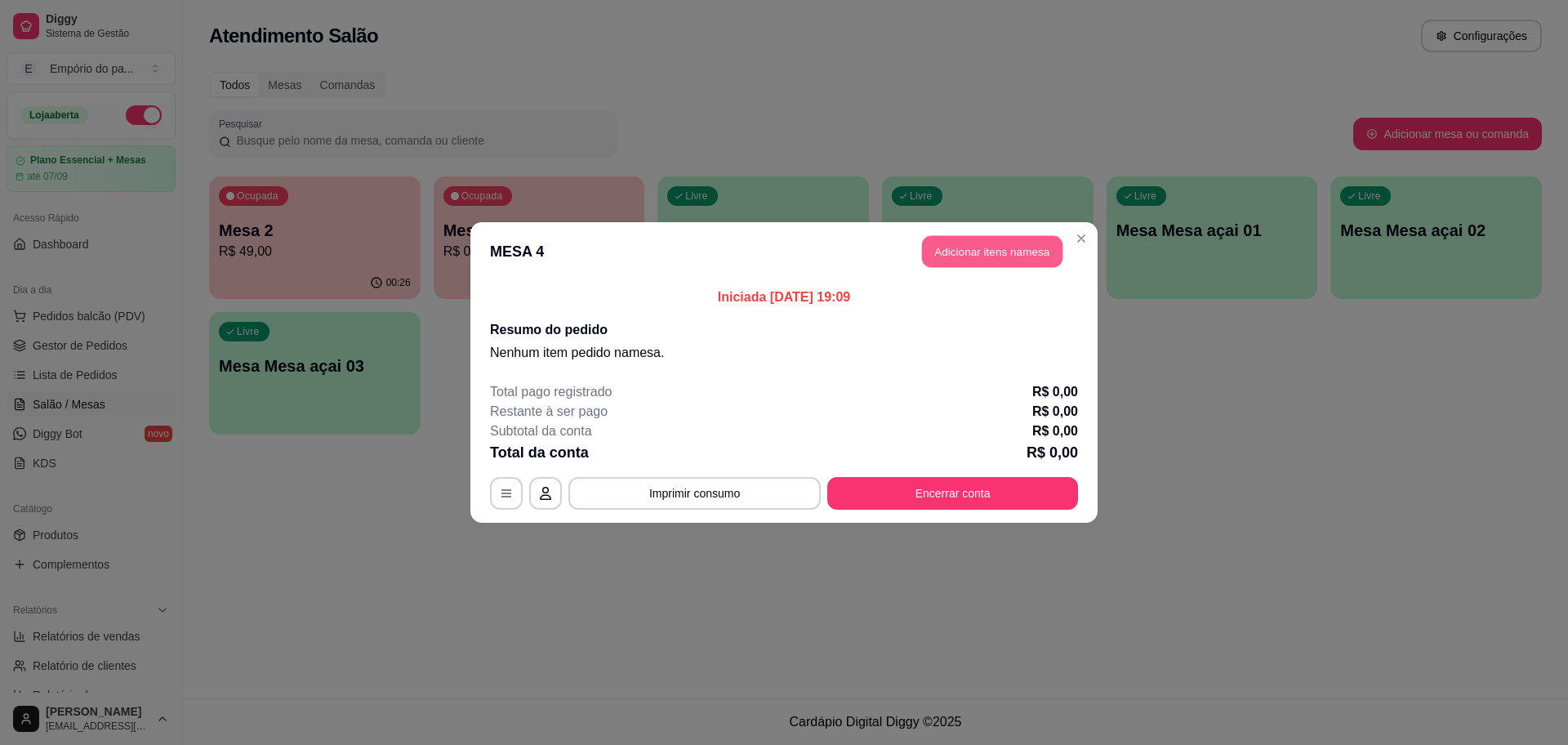
click at [964, 246] on button "Adicionar itens na mesa" at bounding box center [992, 252] width 140 height 32
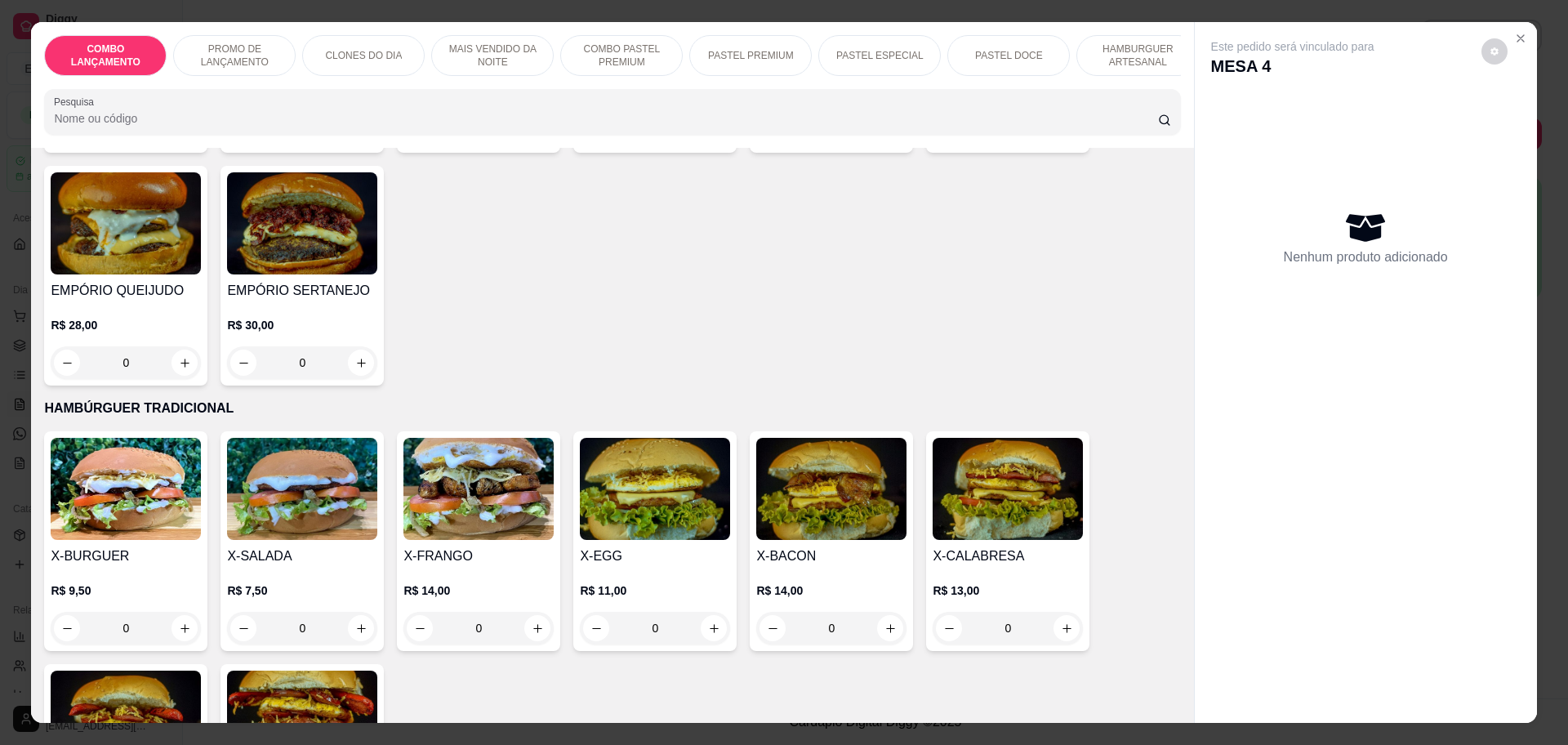
scroll to position [2756, 0]
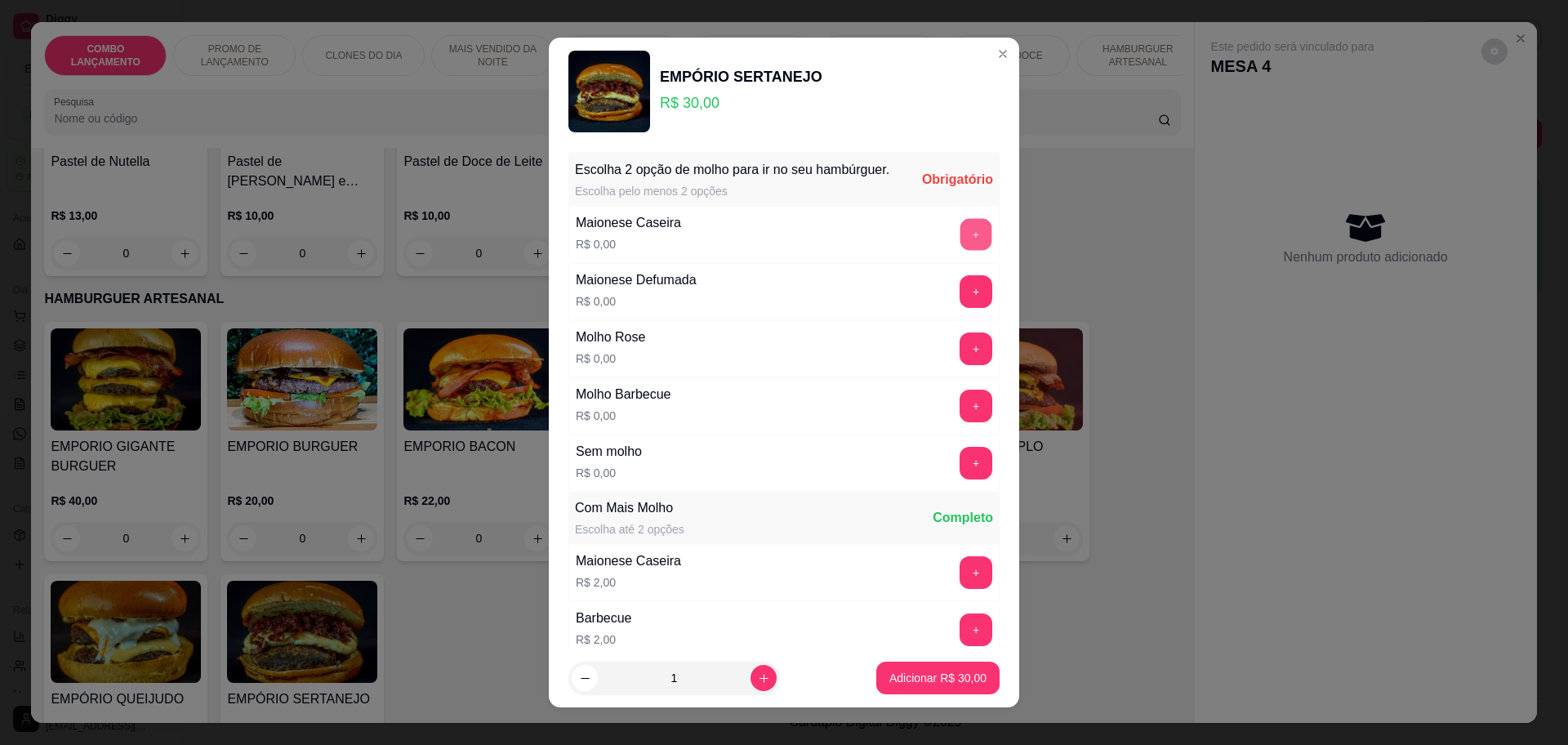
click at [960, 246] on button "+" at bounding box center [976, 234] width 32 height 32
click at [960, 246] on button "+" at bounding box center [976, 234] width 33 height 33
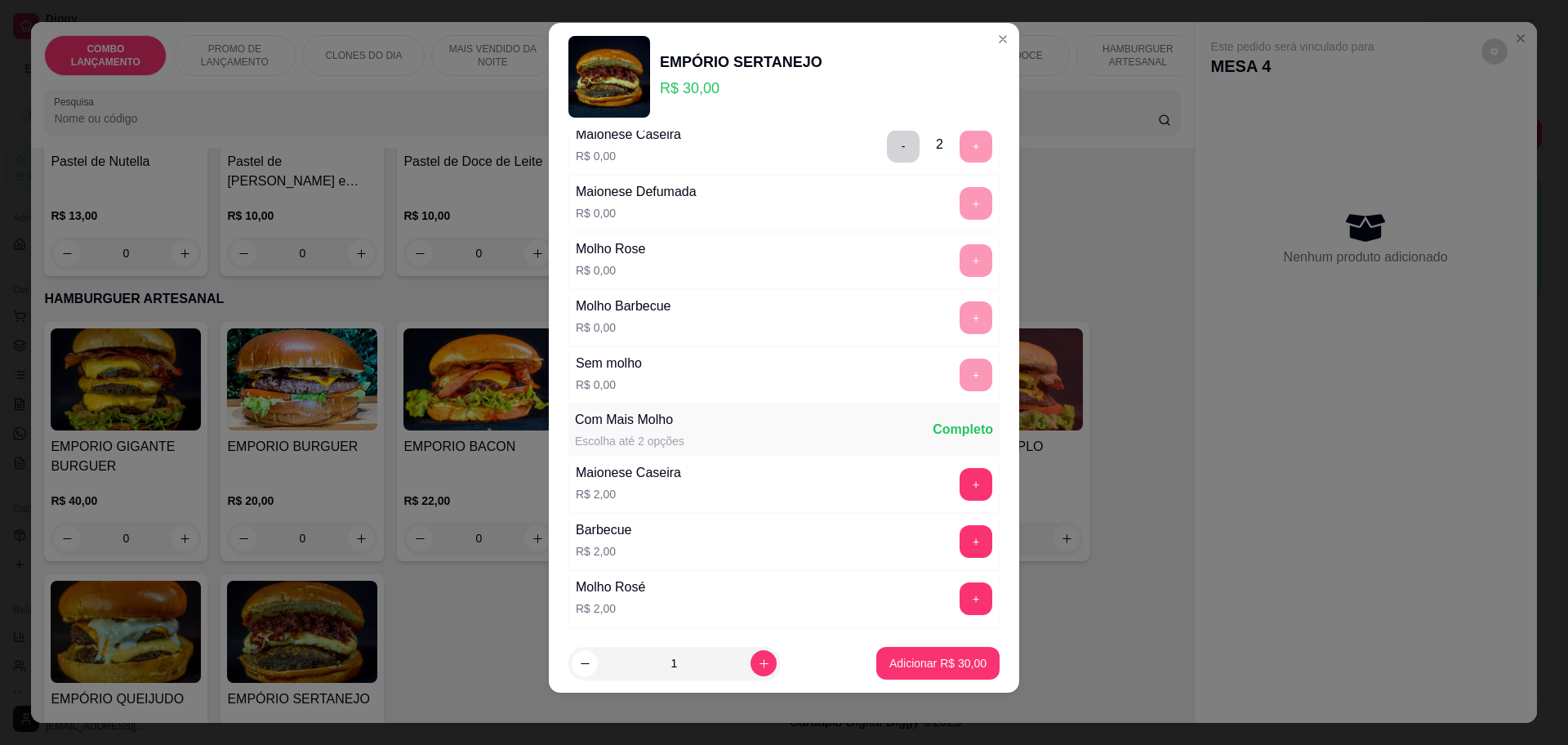
scroll to position [0, 0]
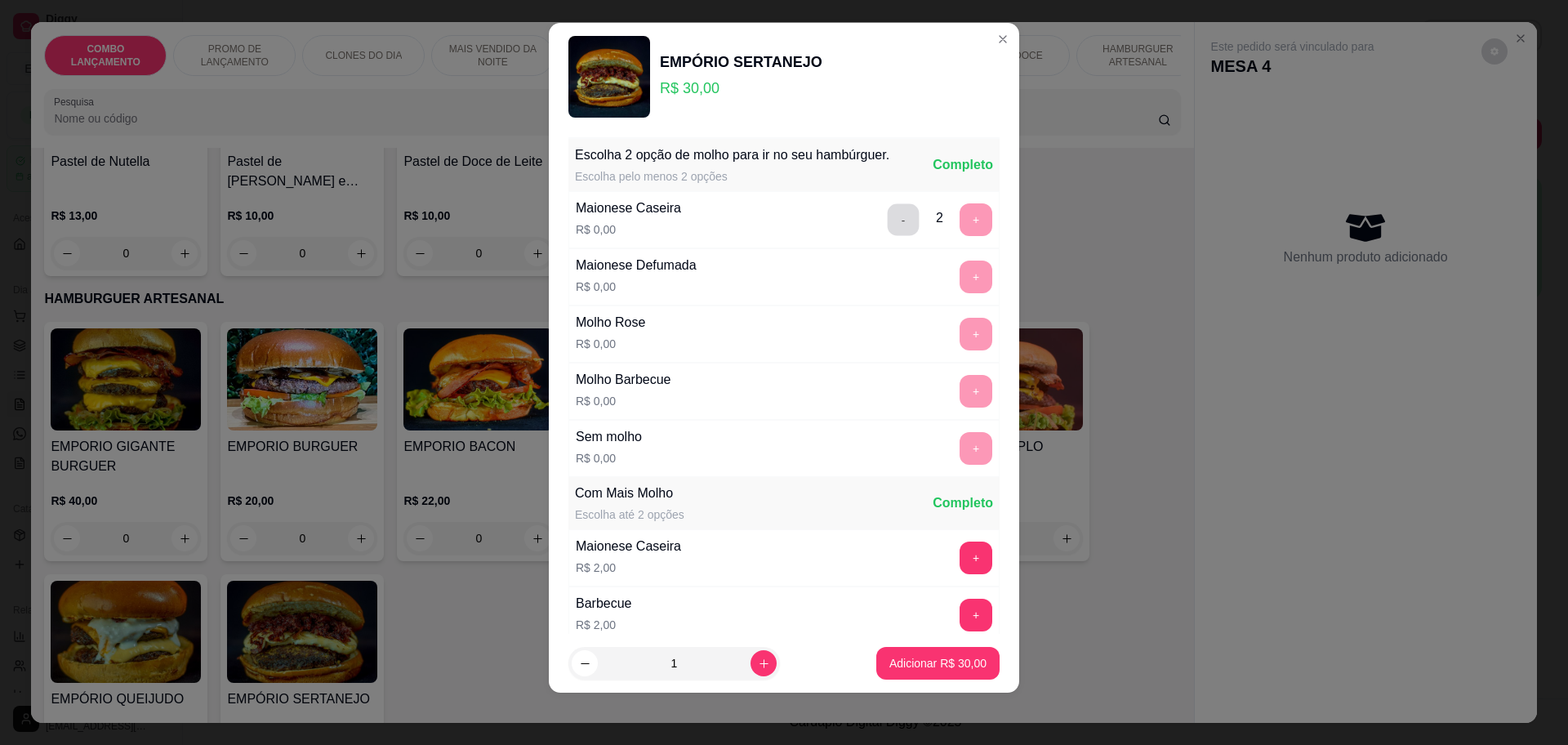
click at [888, 220] on button "-" at bounding box center [904, 219] width 32 height 32
click at [960, 292] on button "+" at bounding box center [976, 277] width 32 height 32
click at [931, 659] on p "Adicionar R$ 30,00" at bounding box center [938, 662] width 97 height 16
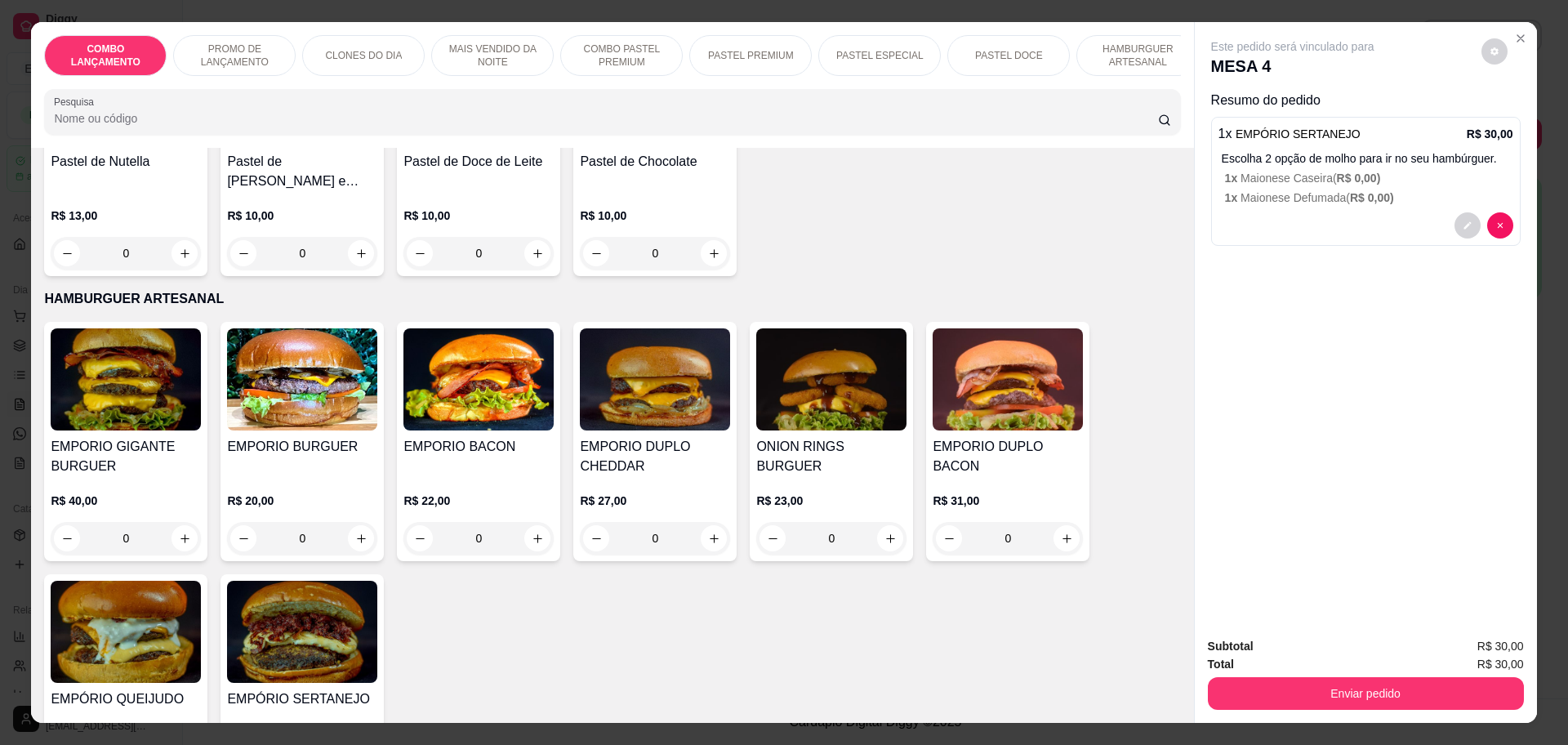
click at [535, 521] on div "0" at bounding box center [479, 537] width 150 height 33
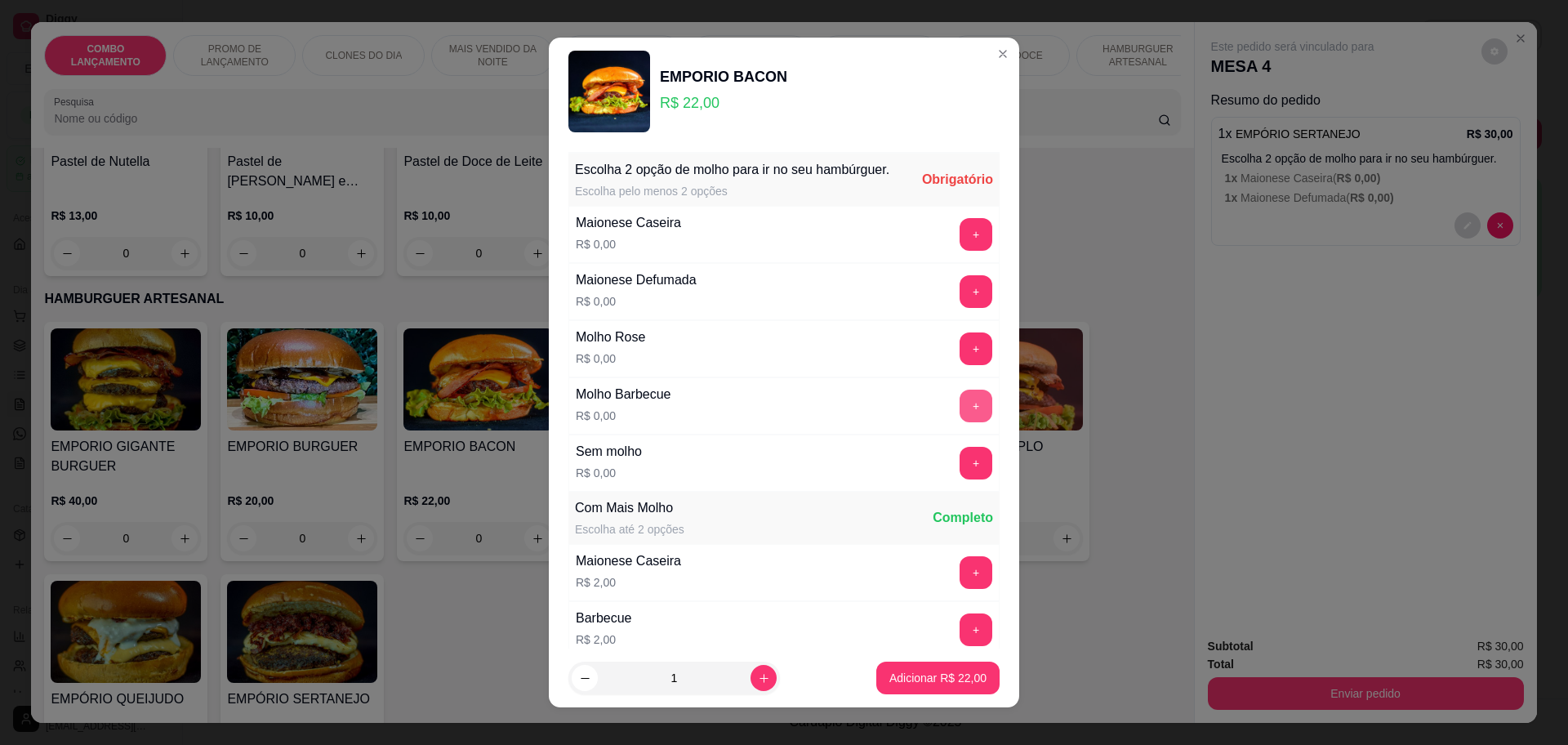
click at [960, 414] on button "+" at bounding box center [976, 406] width 33 height 33
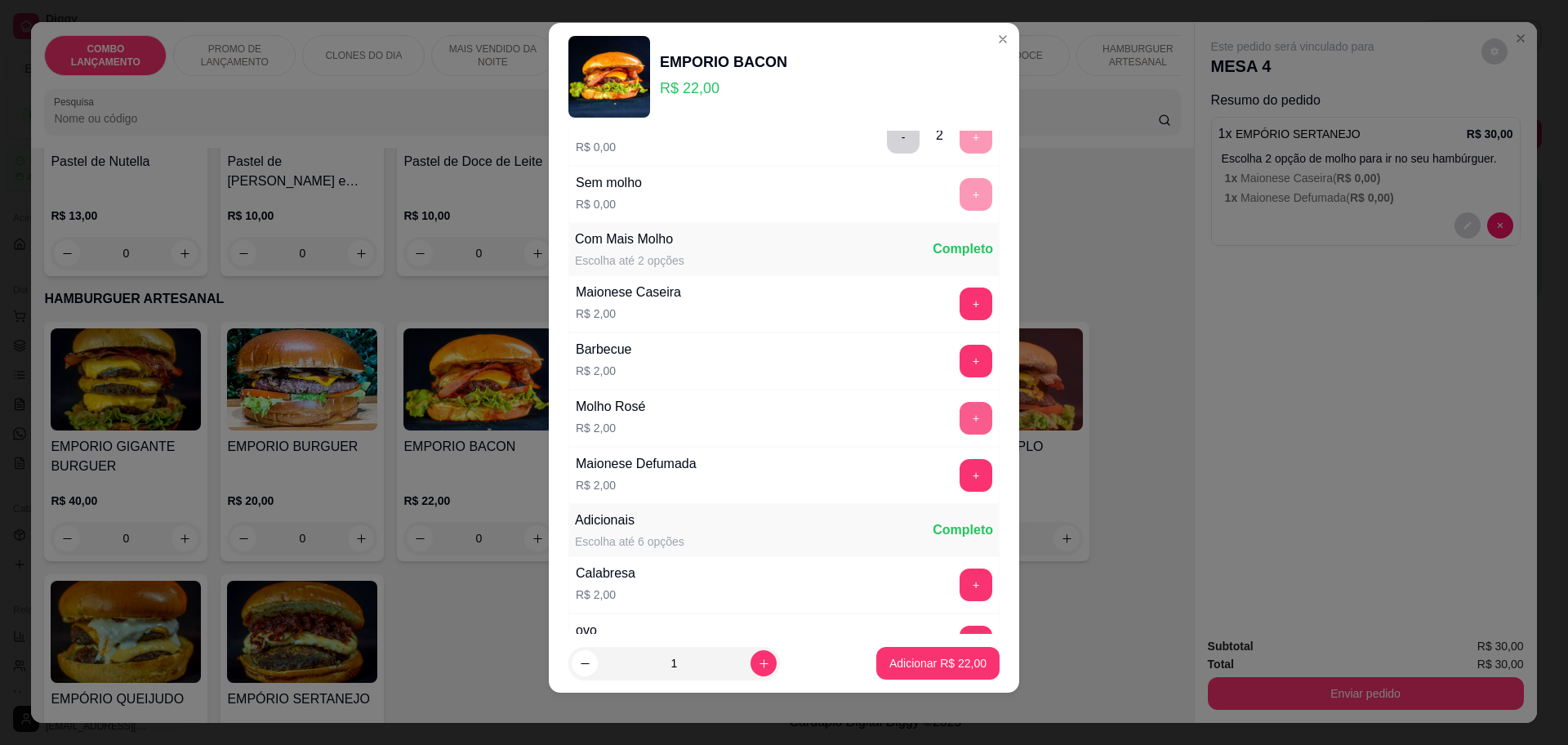
scroll to position [346, 0]
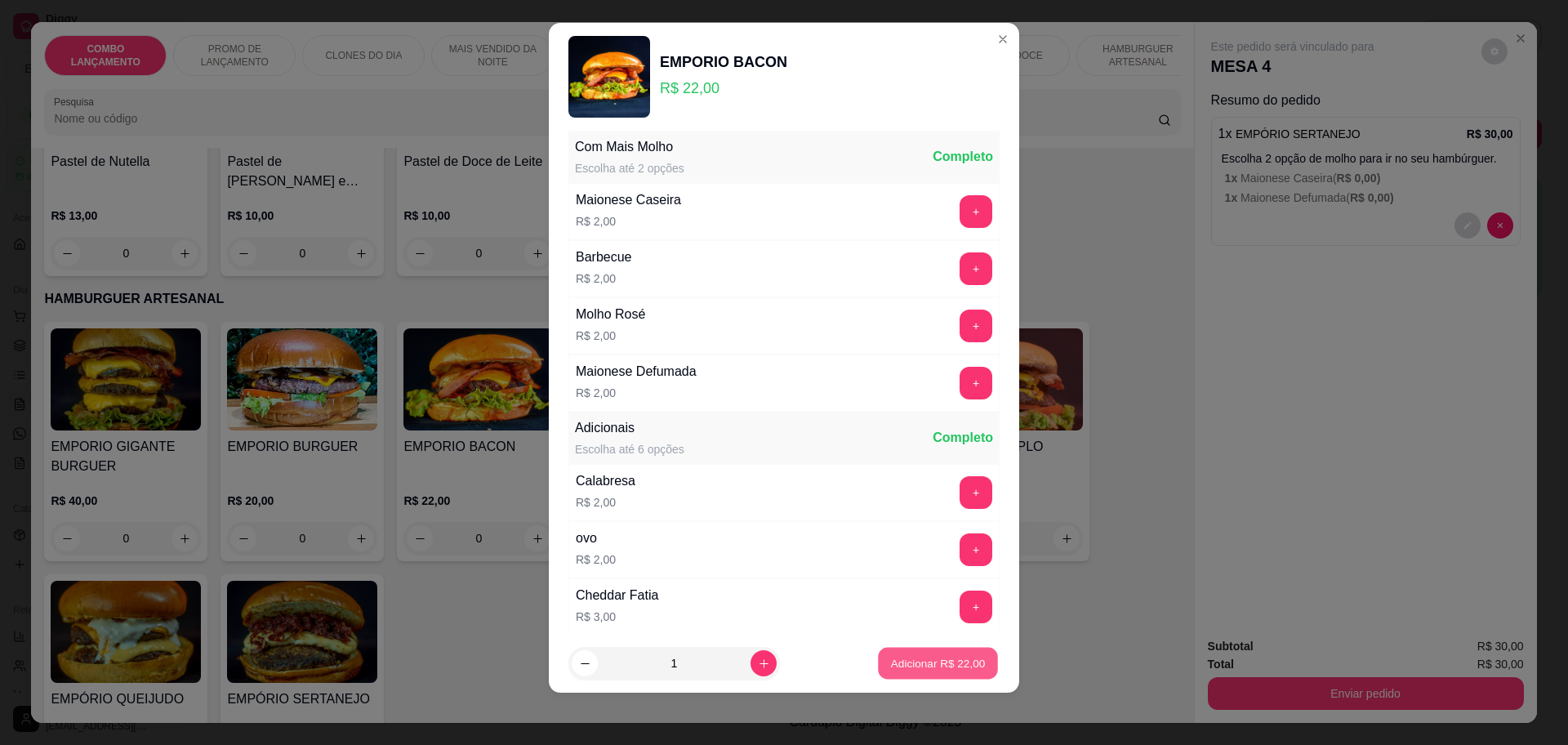
click at [923, 661] on p "Adicionar R$ 22,00" at bounding box center [938, 663] width 95 height 15
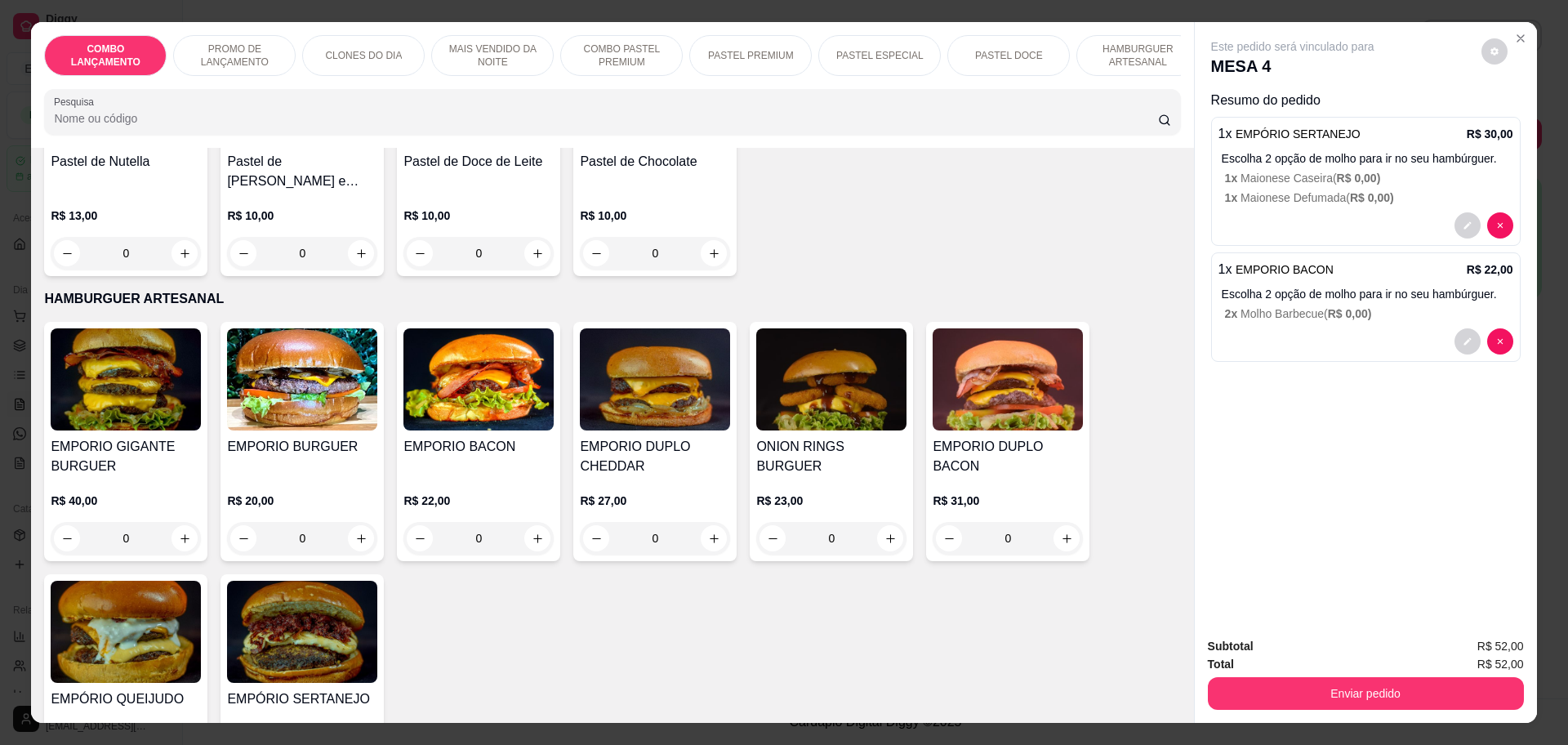
scroll to position [2858, 0]
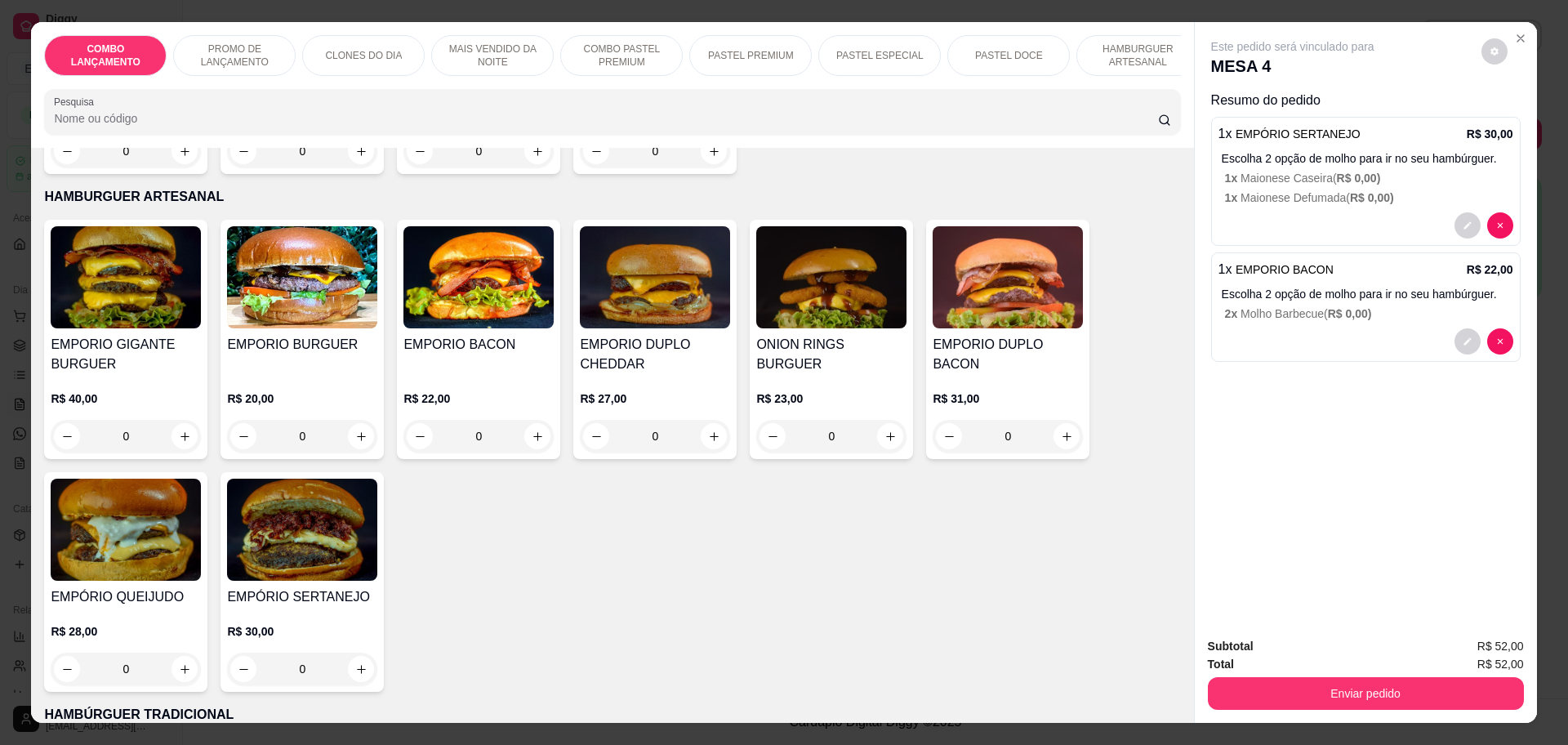
click at [174, 652] on div "0" at bounding box center [126, 668] width 150 height 33
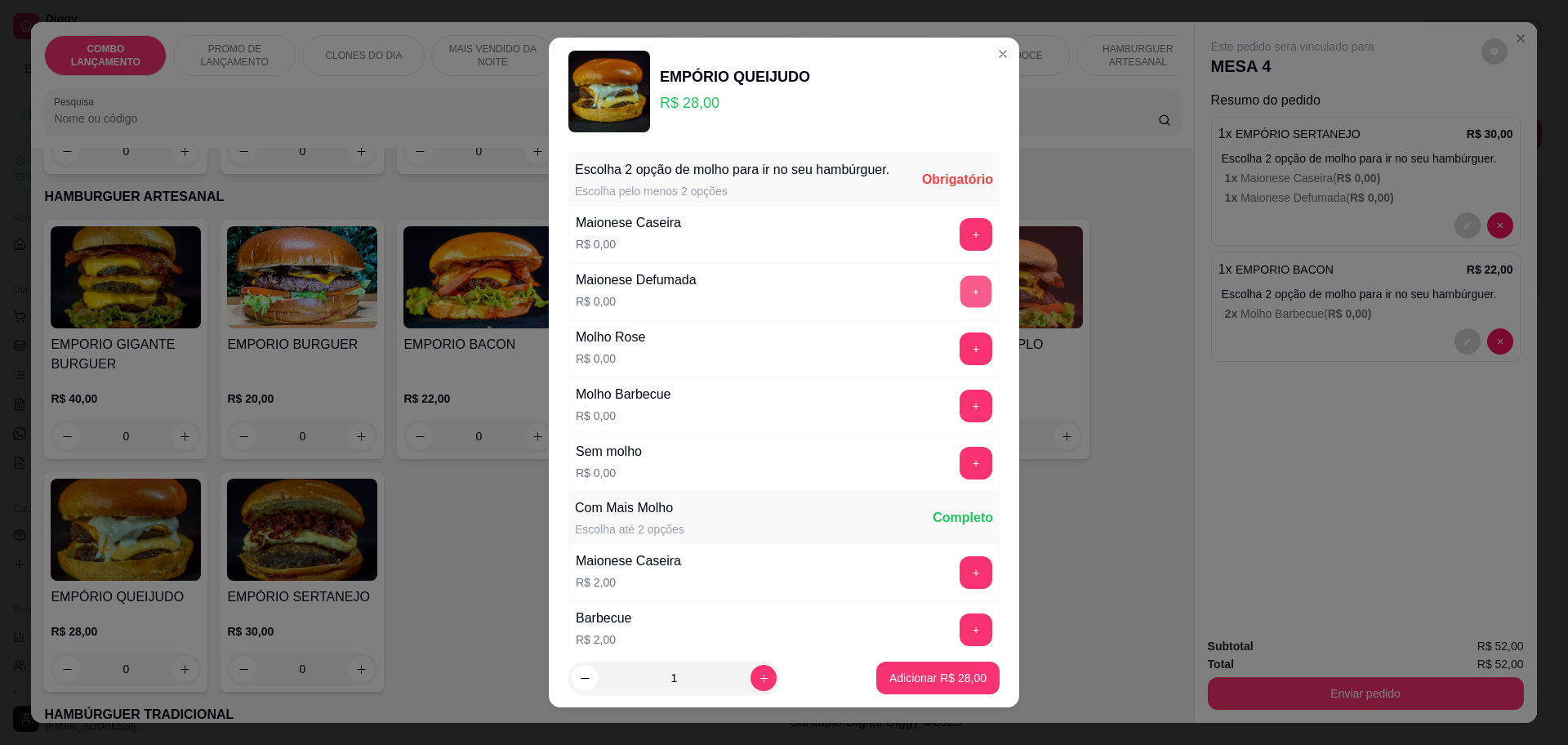
click at [960, 307] on button "+" at bounding box center [976, 291] width 32 height 32
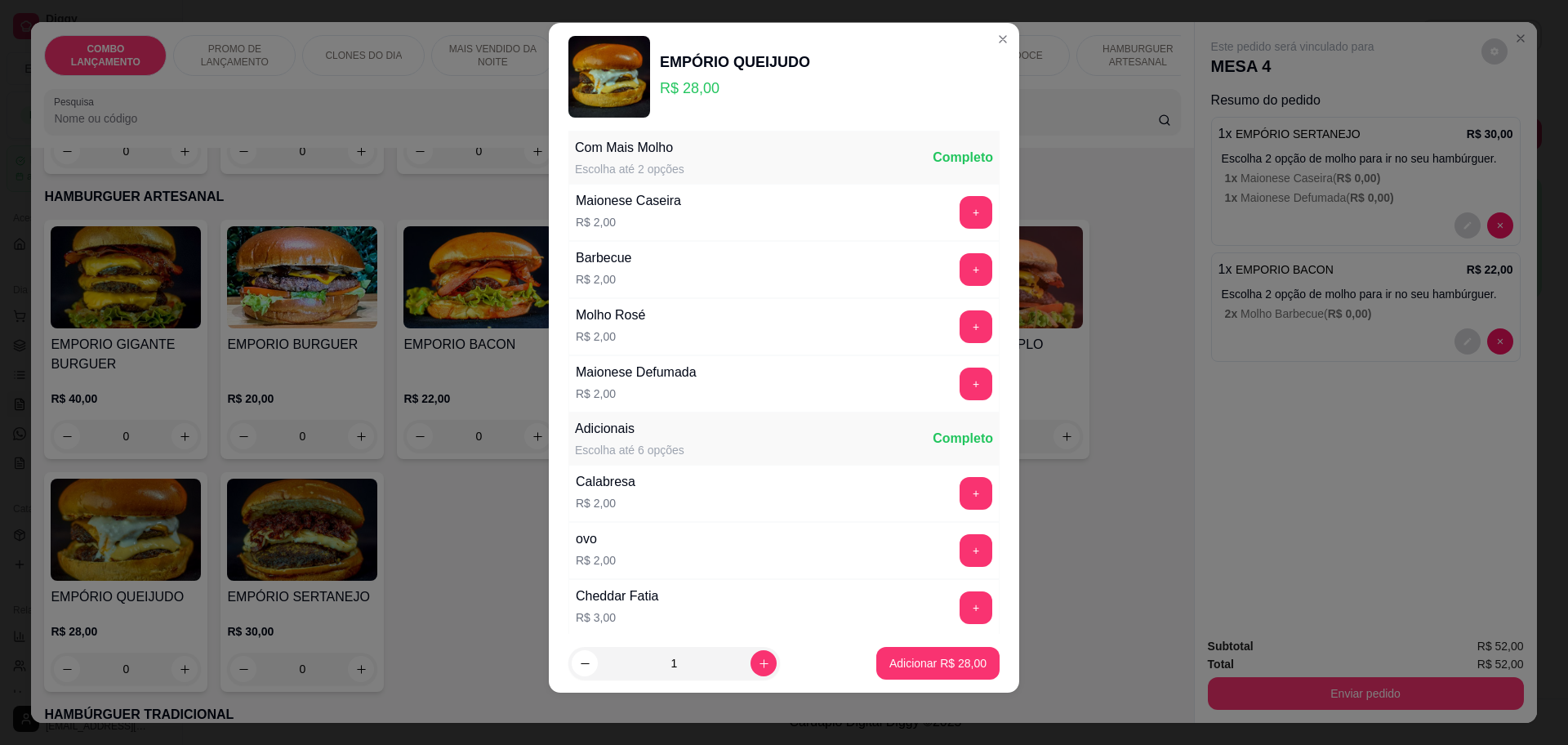
scroll to position [346, 0]
click at [916, 670] on p "Adicionar R$ 28,00" at bounding box center [938, 662] width 97 height 16
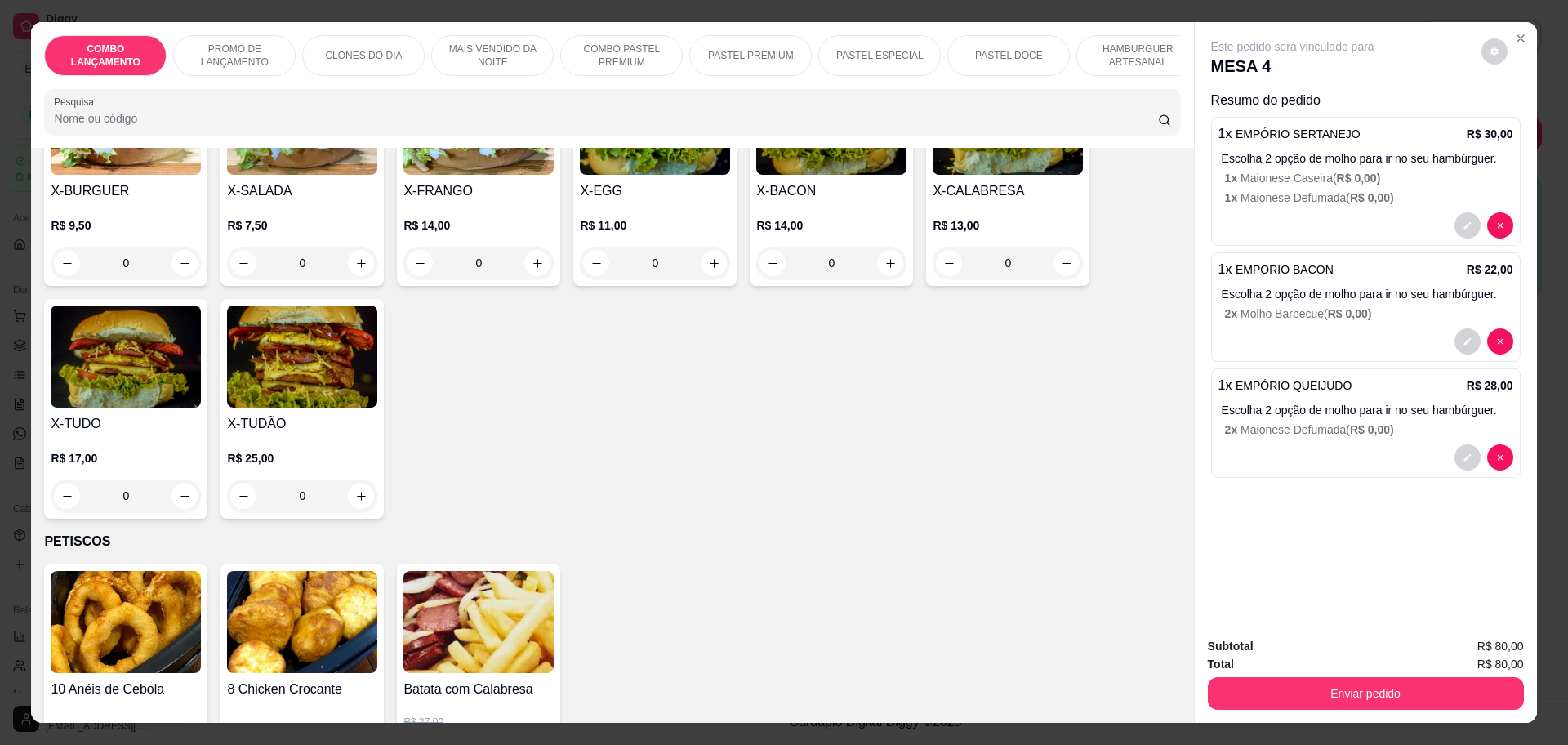
scroll to position [3368, 0]
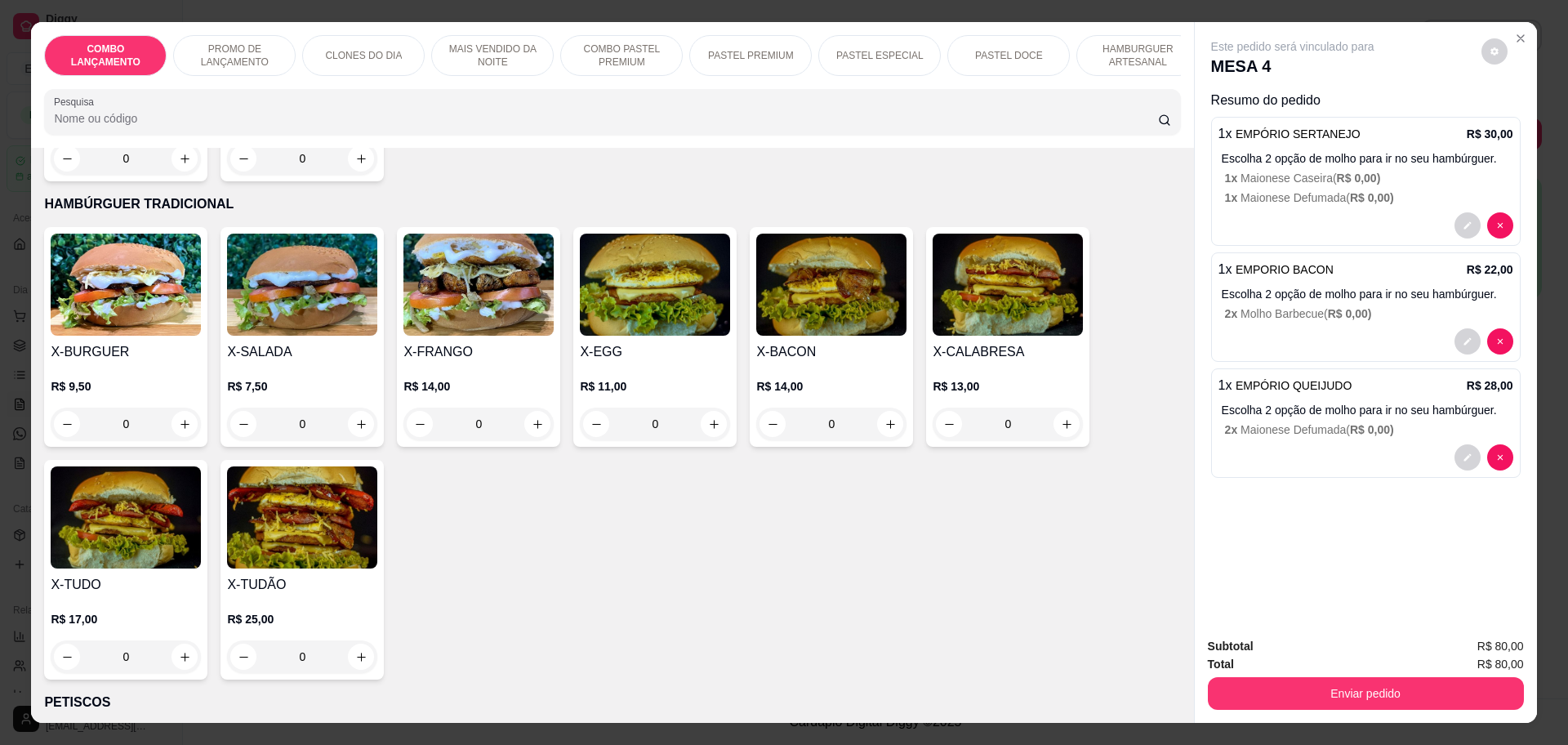
click at [530, 408] on div "0" at bounding box center [479, 424] width 150 height 33
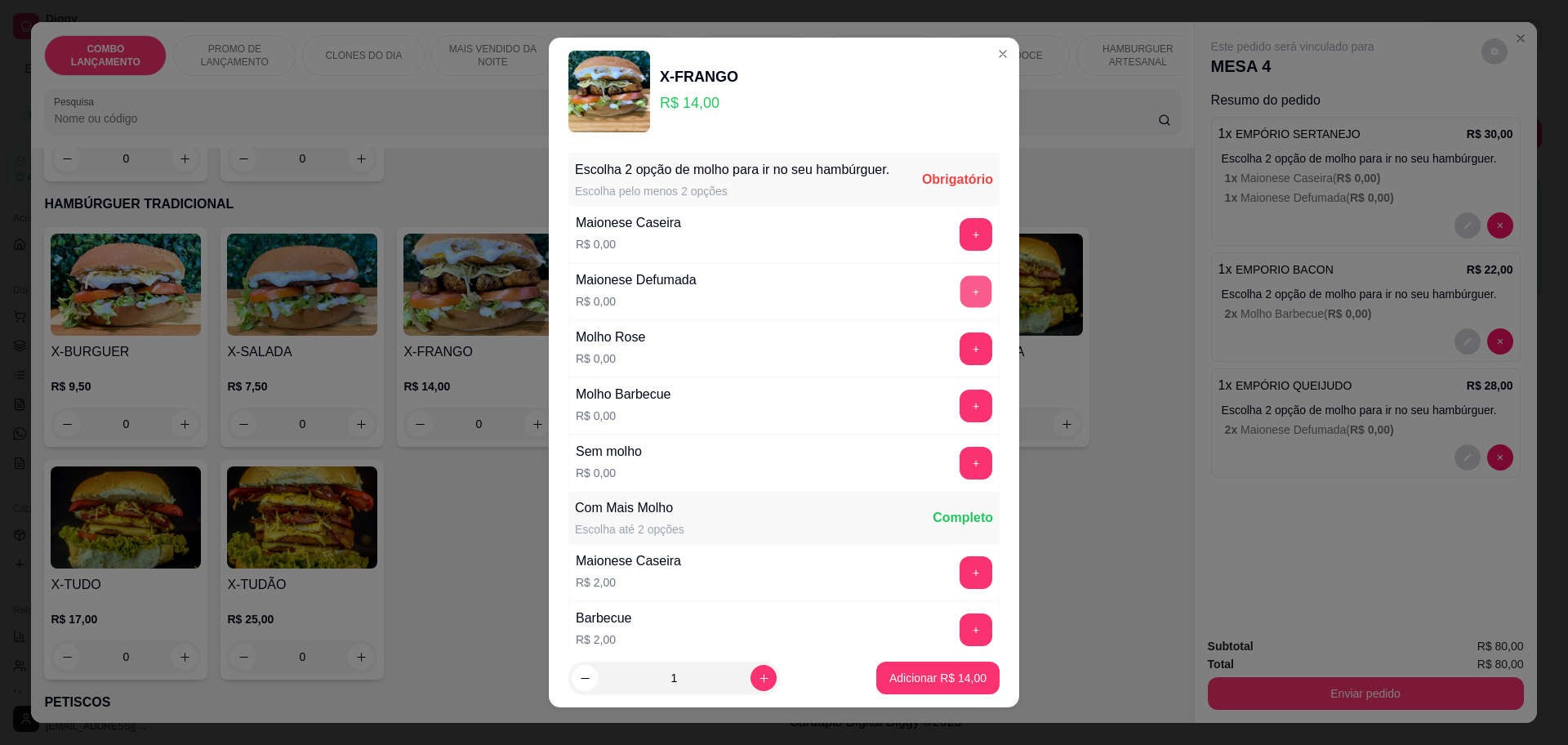
click at [960, 307] on button "+" at bounding box center [976, 291] width 32 height 32
click at [960, 305] on button "+" at bounding box center [976, 291] width 33 height 33
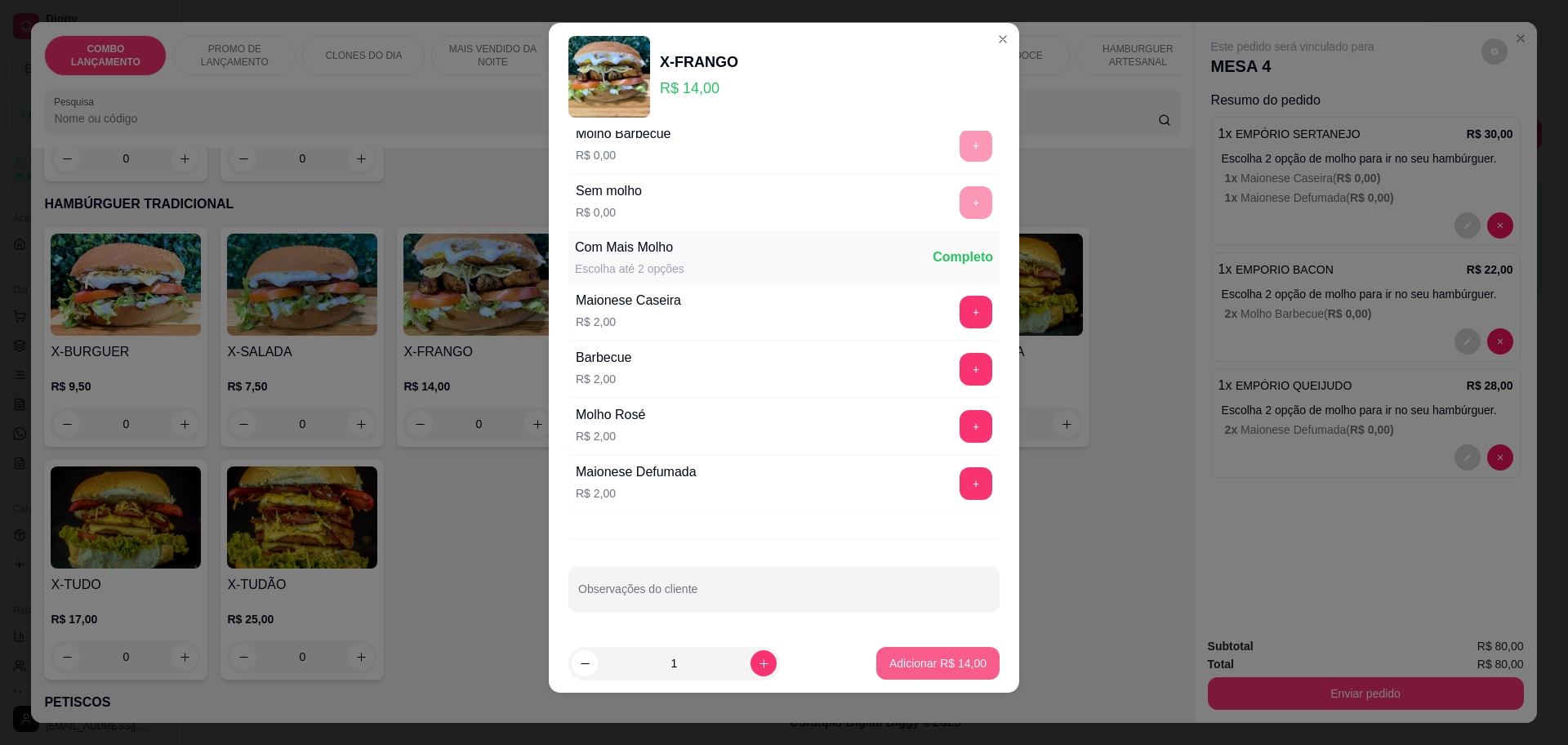
click at [915, 664] on p "Adicionar R$ 14,00" at bounding box center [938, 662] width 97 height 16
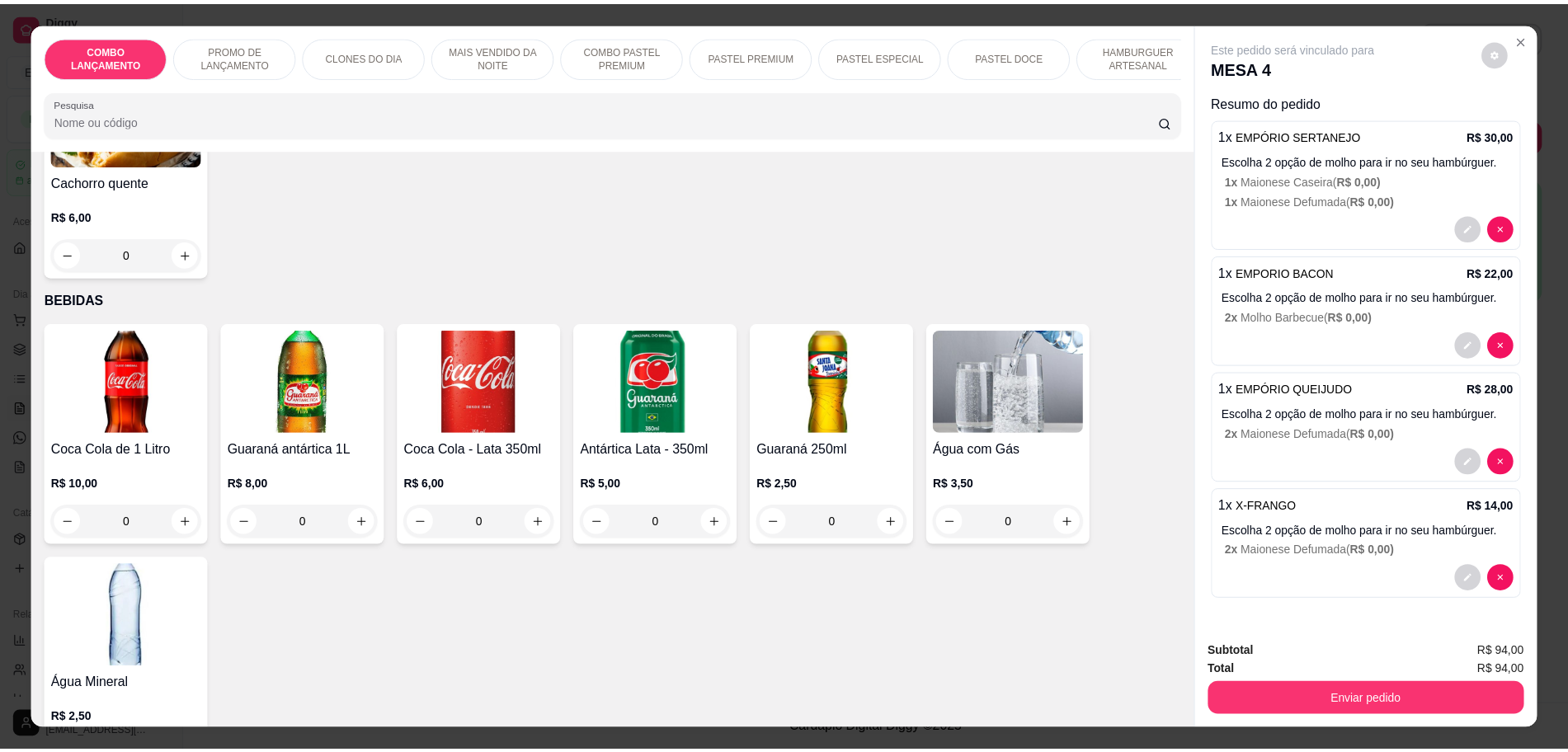
scroll to position [31, 0]
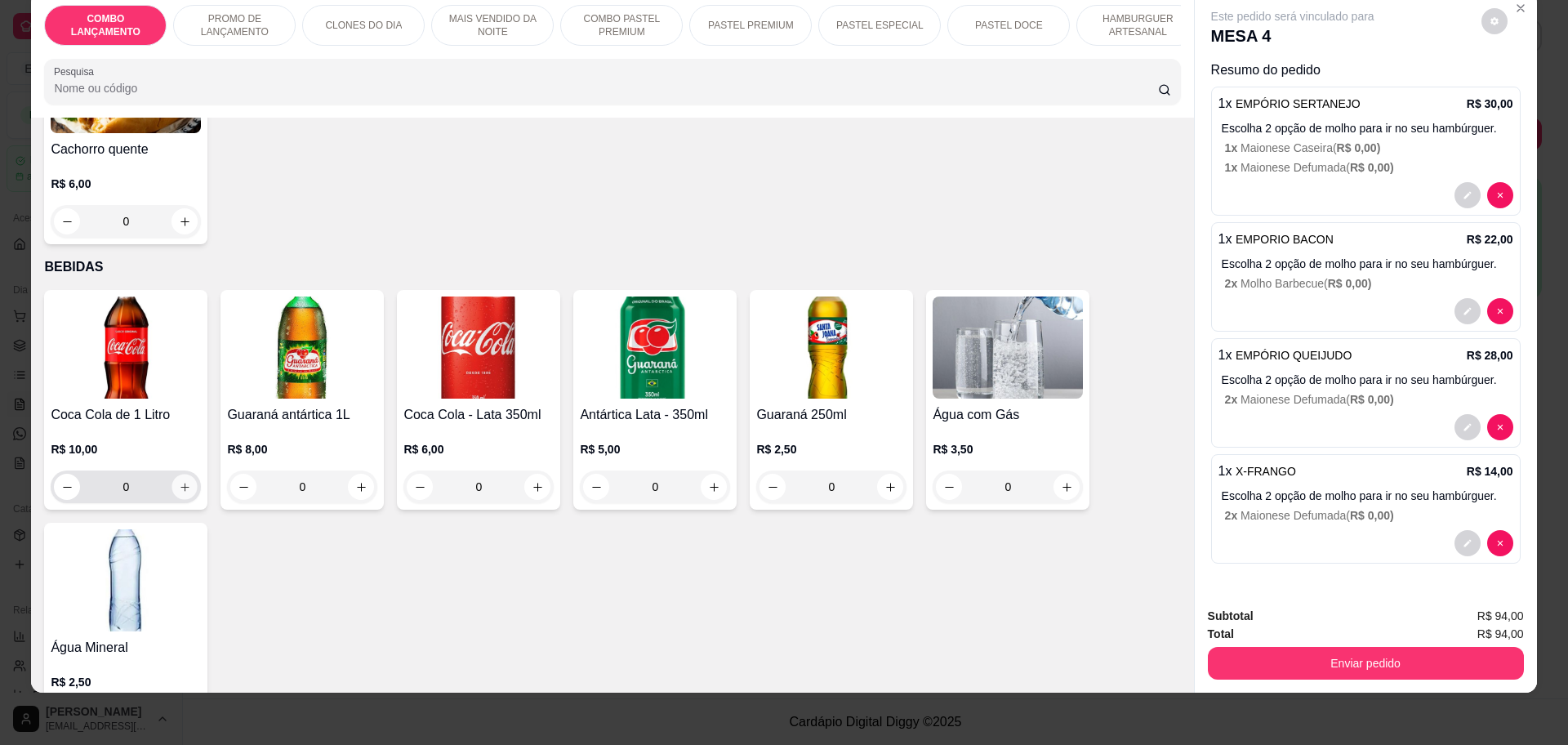
click at [178, 474] on button "increase-product-quantity" at bounding box center [185, 487] width 25 height 25
type input "1"
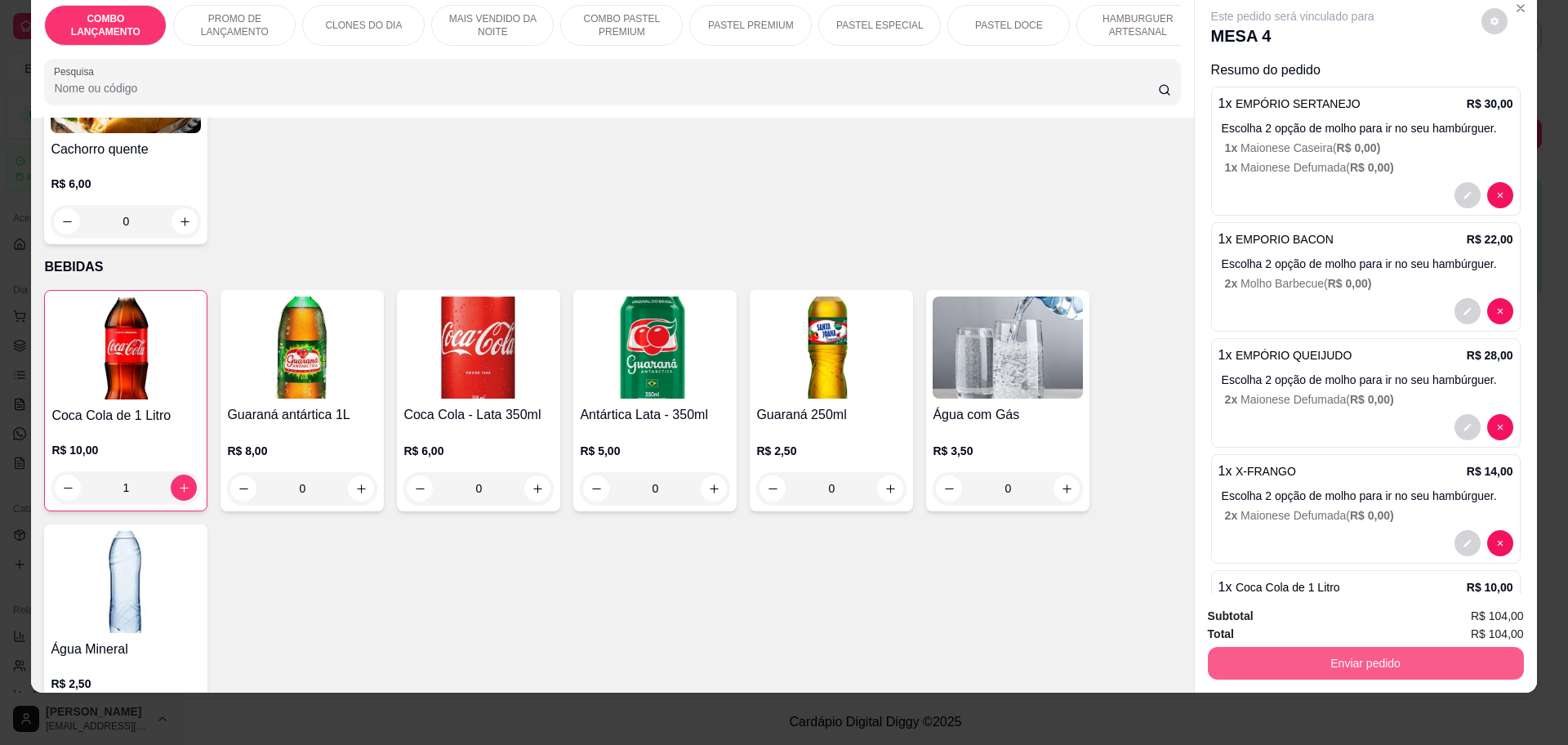
click at [1397, 652] on button "Enviar pedido" at bounding box center [1365, 662] width 316 height 33
click at [1343, 610] on button "Não registrar e enviar pedido" at bounding box center [1309, 623] width 165 height 30
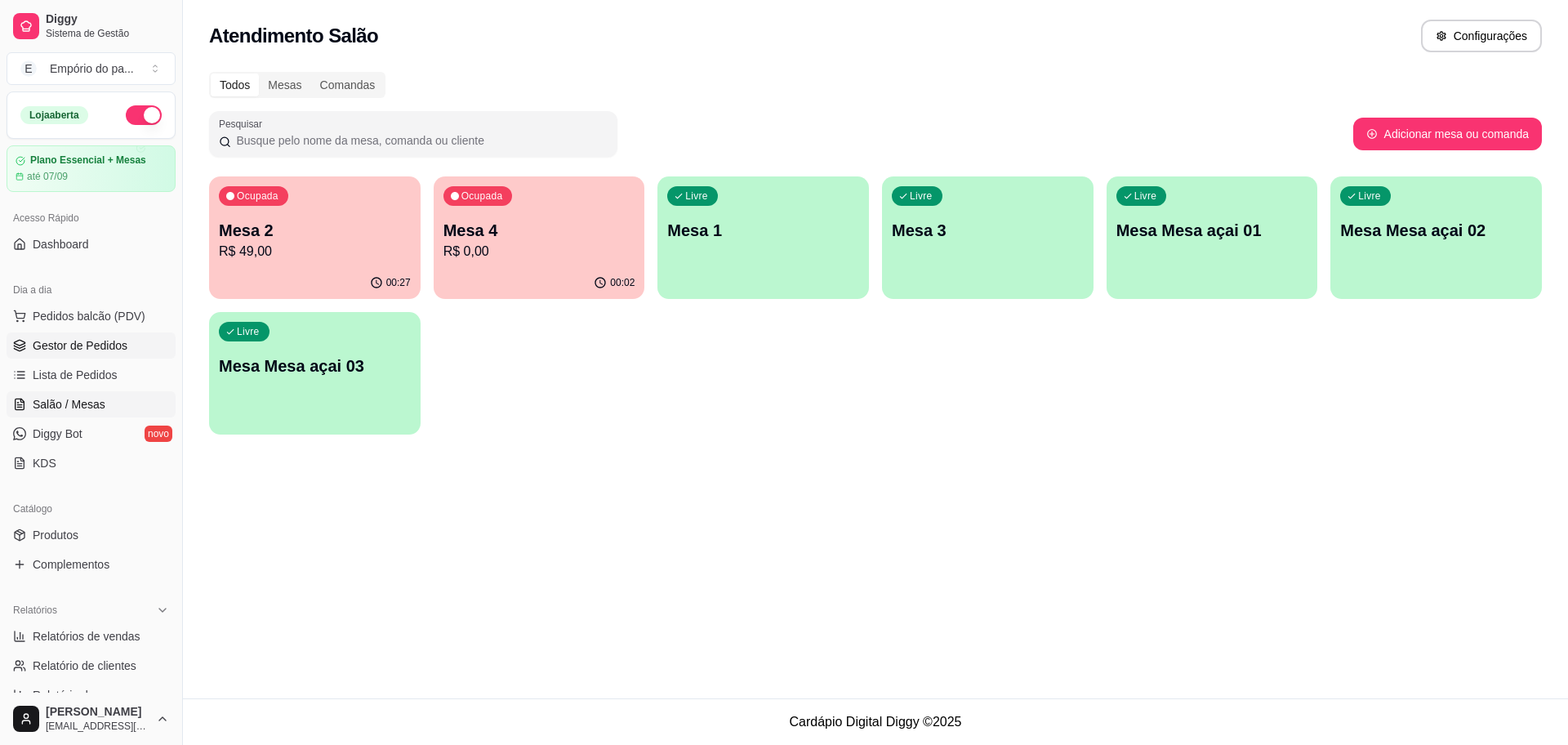
click at [116, 341] on span "Gestor de Pedidos" at bounding box center [80, 345] width 95 height 16
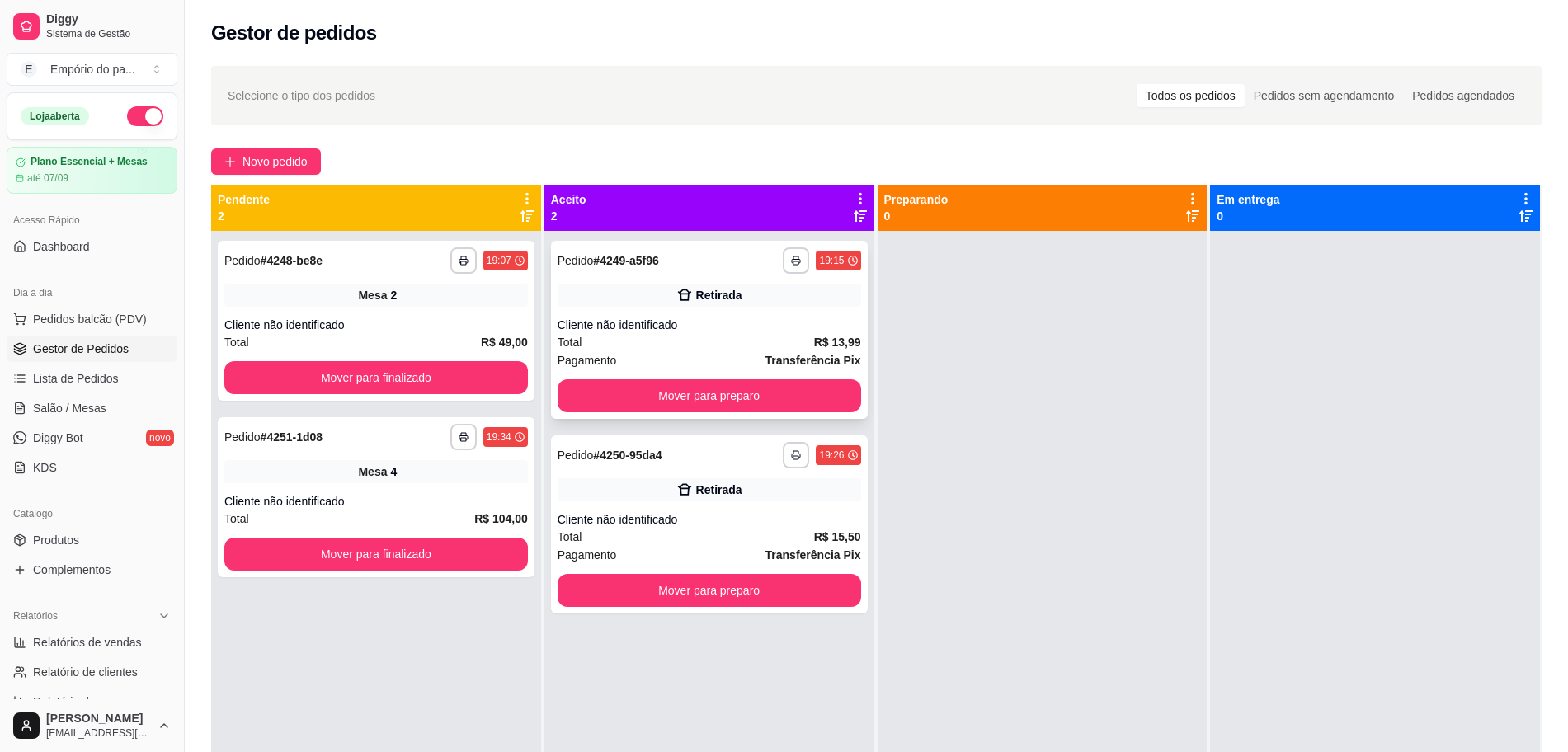
click at [650, 327] on div "Cliente não identificado" at bounding box center [709, 324] width 303 height 16
click at [737, 399] on button "Mover para preparo" at bounding box center [708, 396] width 294 height 32
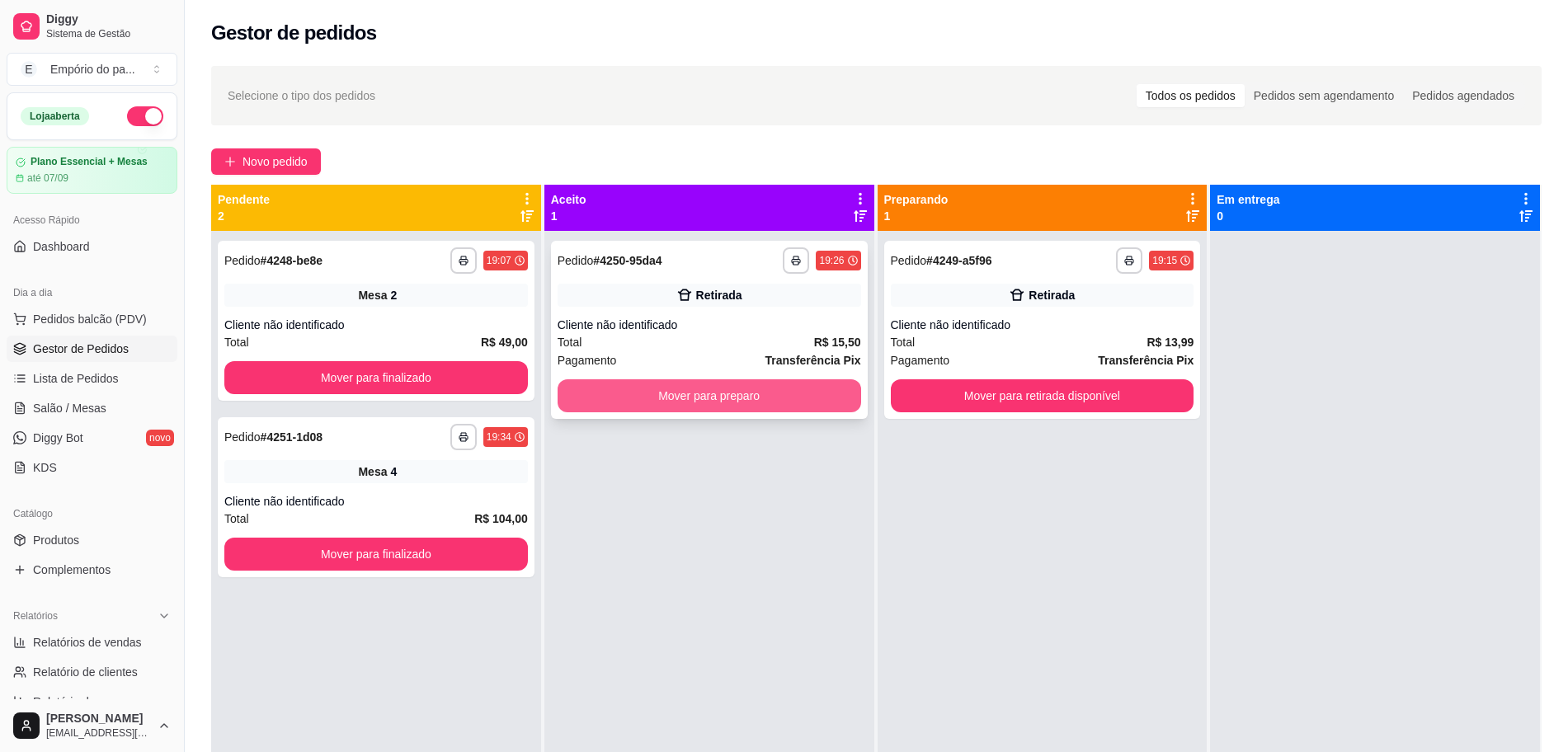
click at [829, 398] on button "Mover para preparo" at bounding box center [709, 395] width 303 height 33
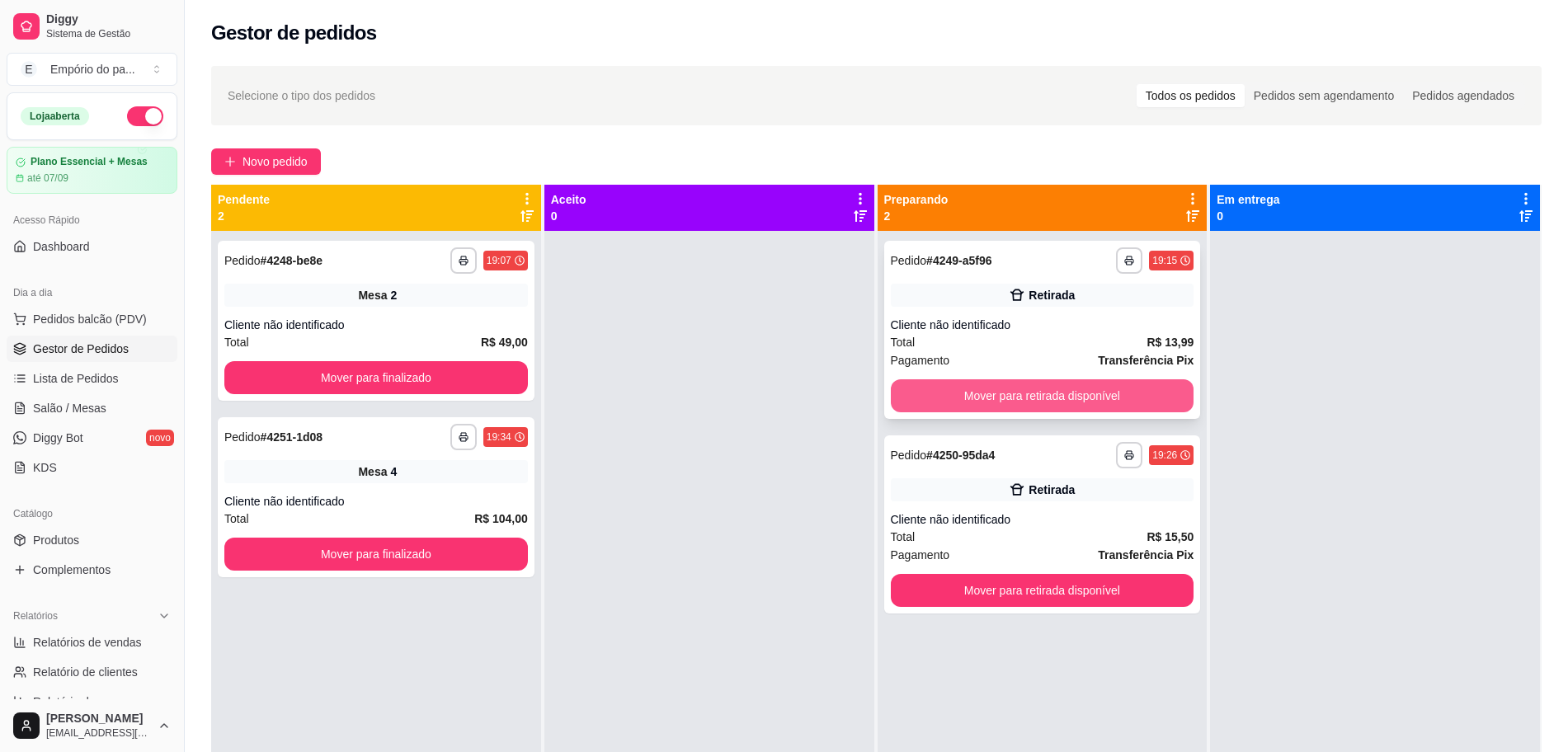
click at [965, 397] on button "Mover para retirada disponível" at bounding box center [1042, 395] width 303 height 33
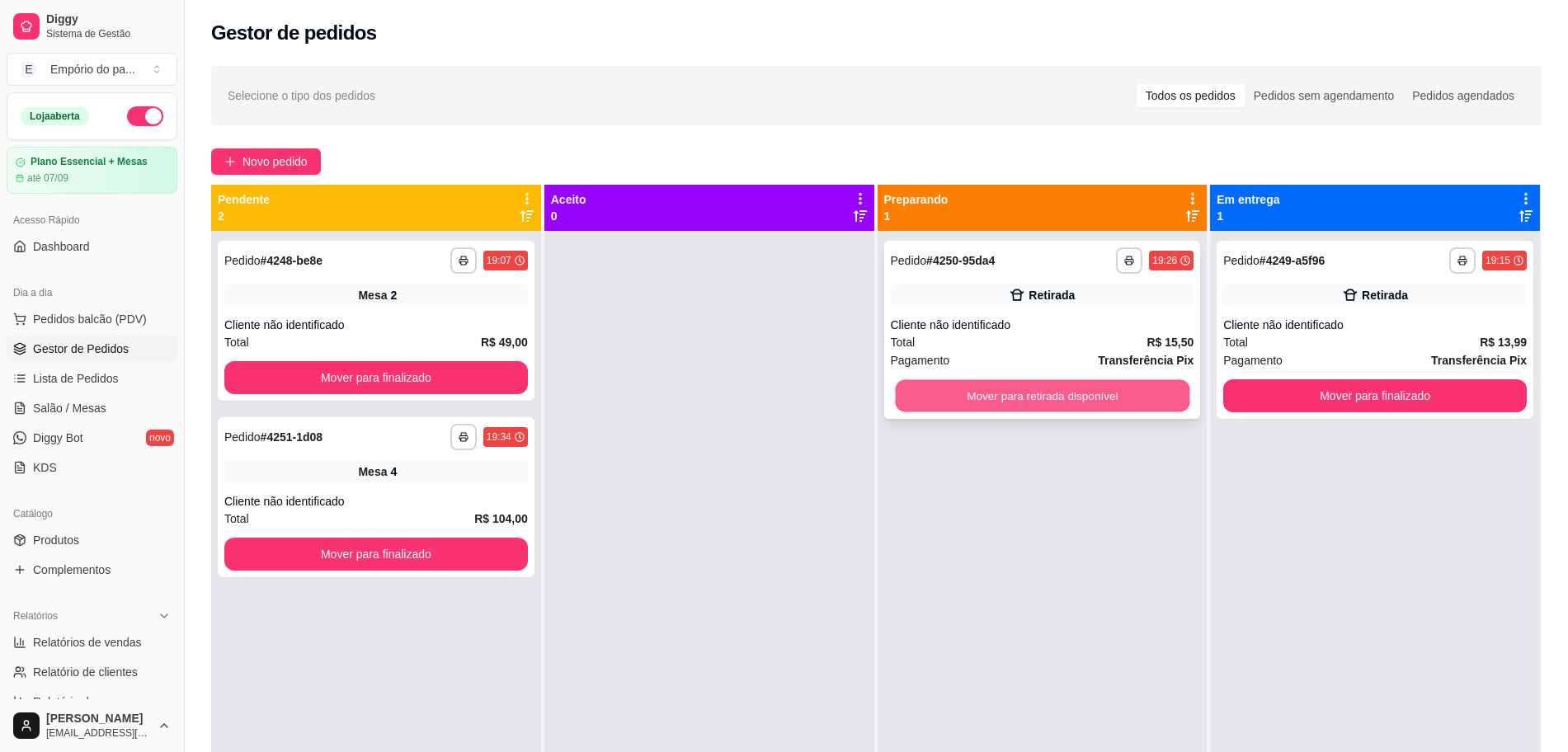
click at [1027, 399] on button "Mover para retirada disponível" at bounding box center [1041, 396] width 294 height 32
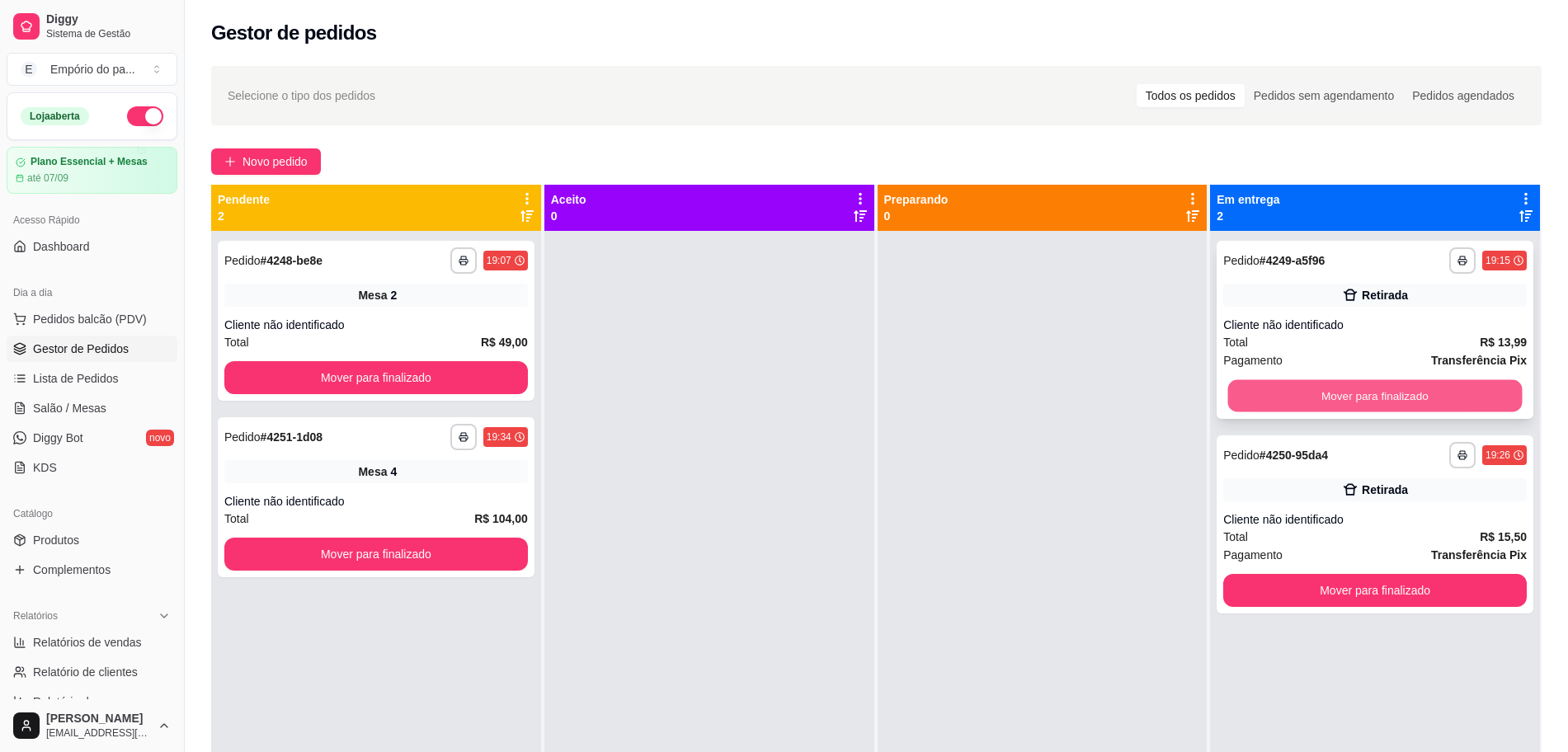
click at [1314, 393] on button "Mover para finalizado" at bounding box center [1375, 396] width 294 height 32
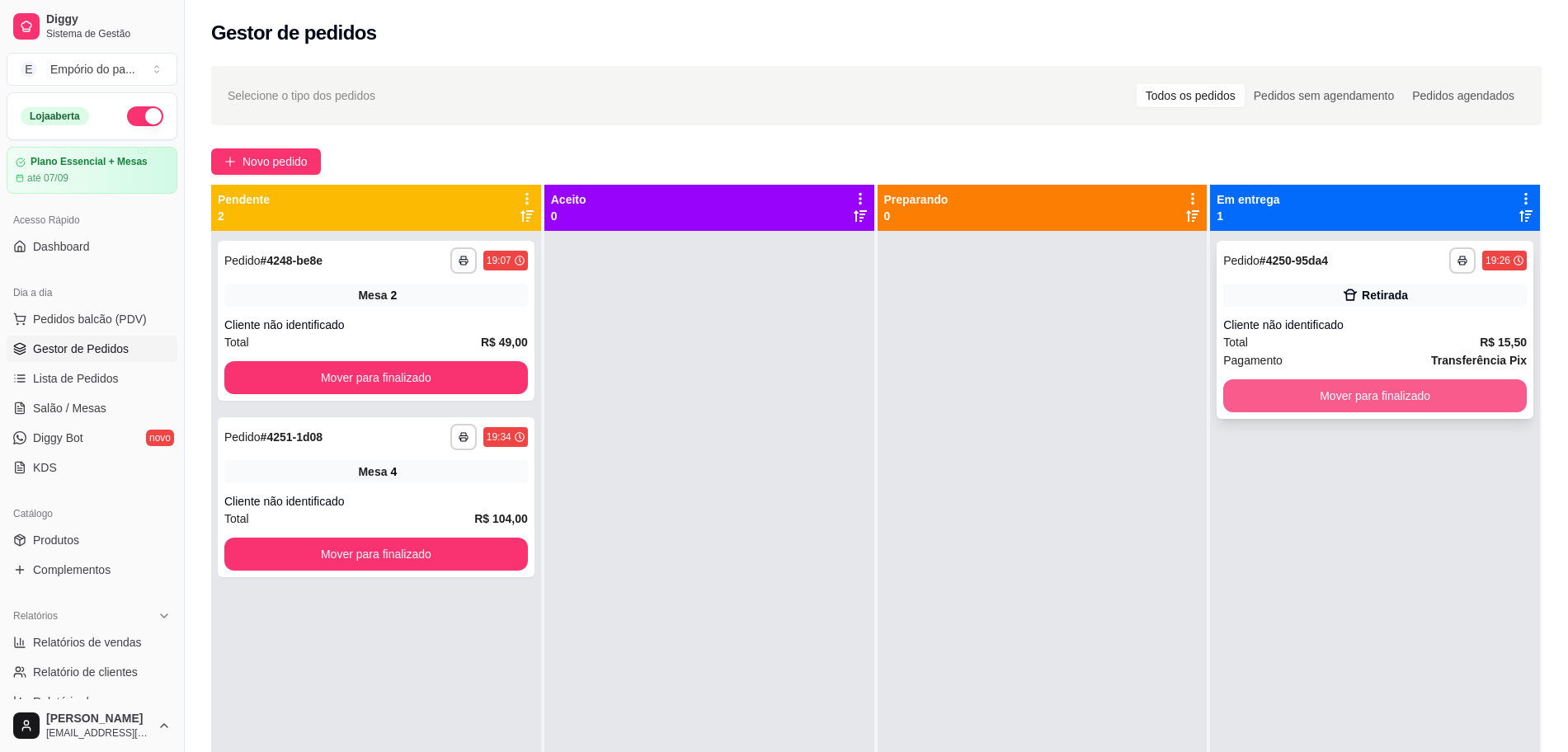
click at [1313, 397] on button "Mover para finalizado" at bounding box center [1375, 395] width 303 height 33
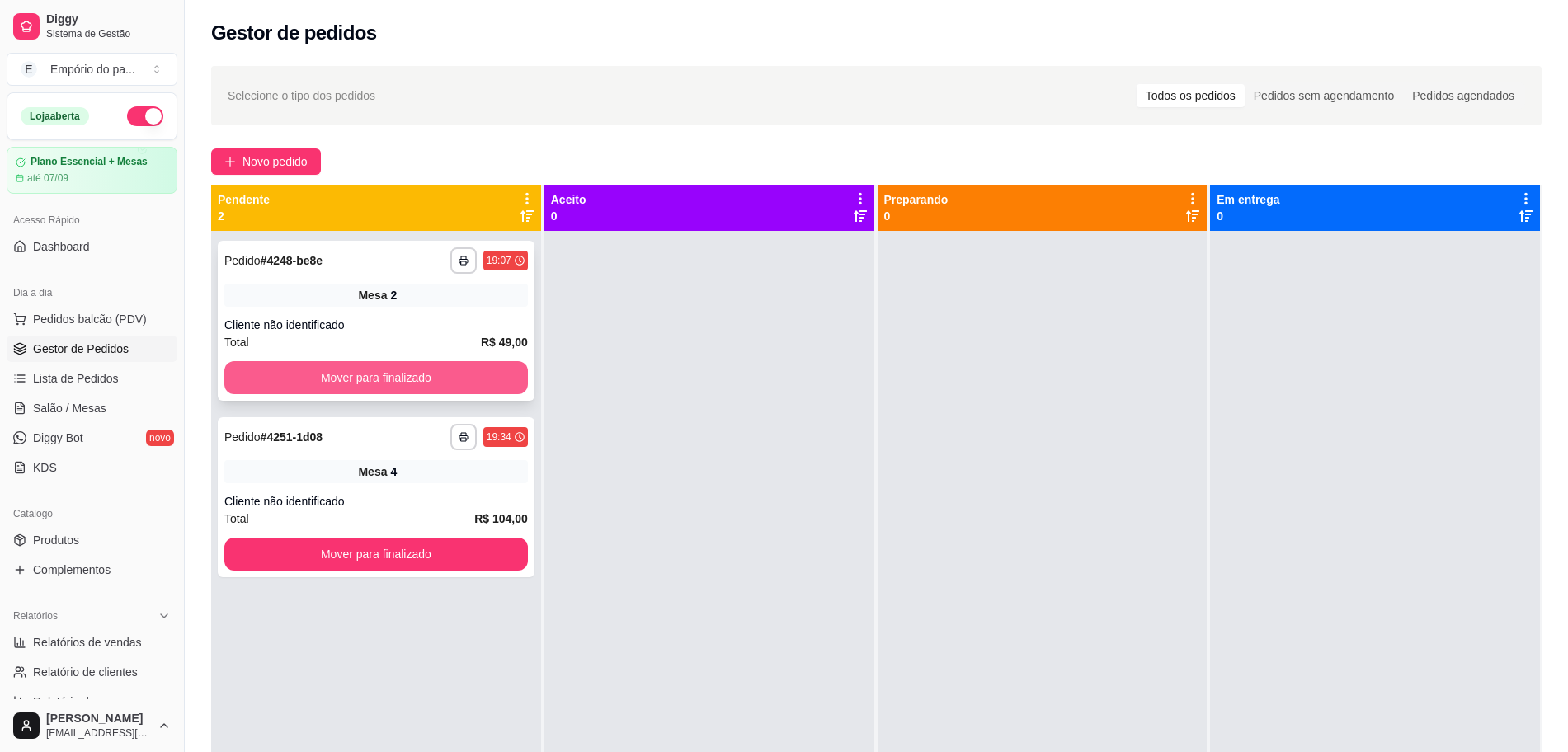
click at [329, 370] on button "Mover para finalizado" at bounding box center [376, 377] width 303 height 33
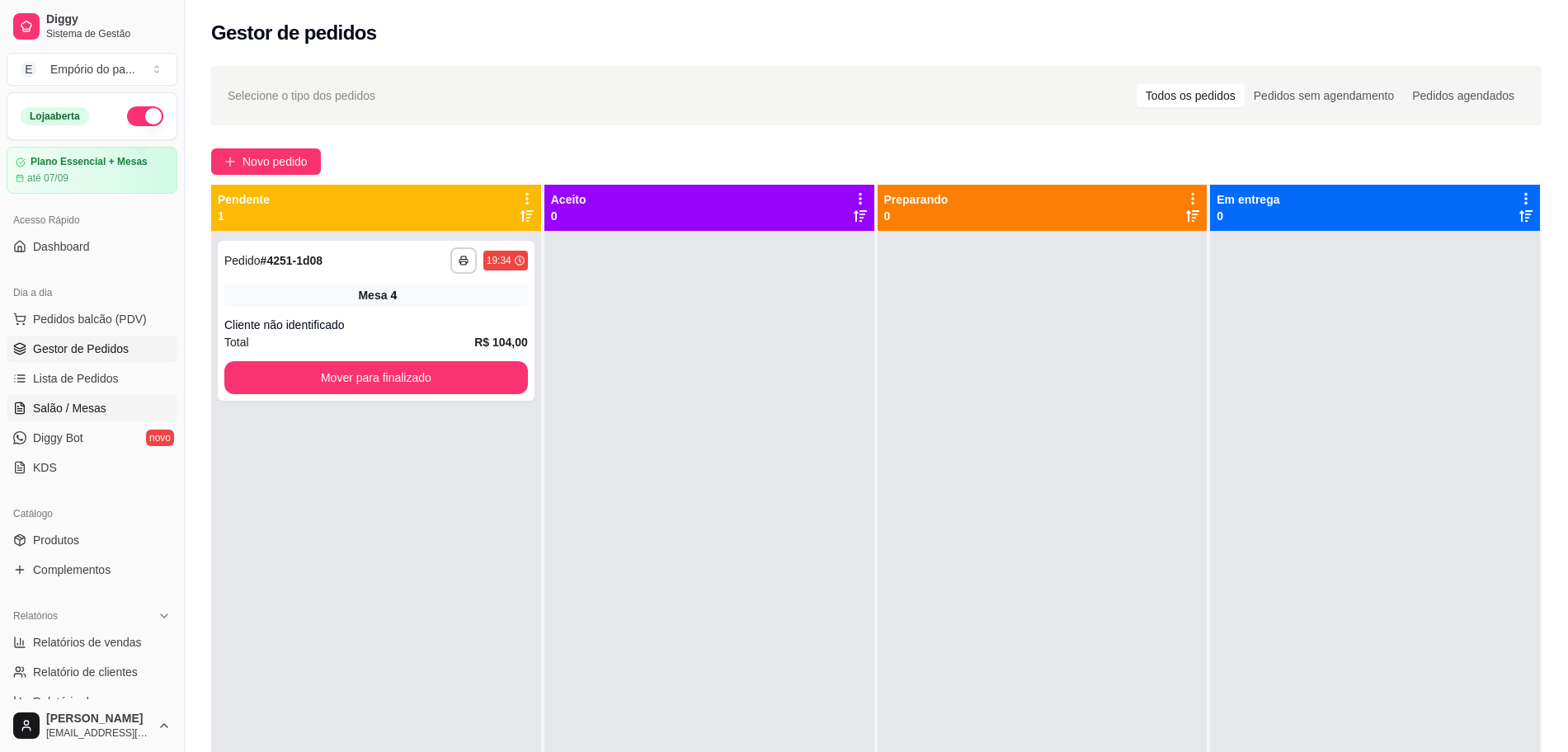
click at [121, 408] on link "Salão / Mesas" at bounding box center [92, 408] width 170 height 26
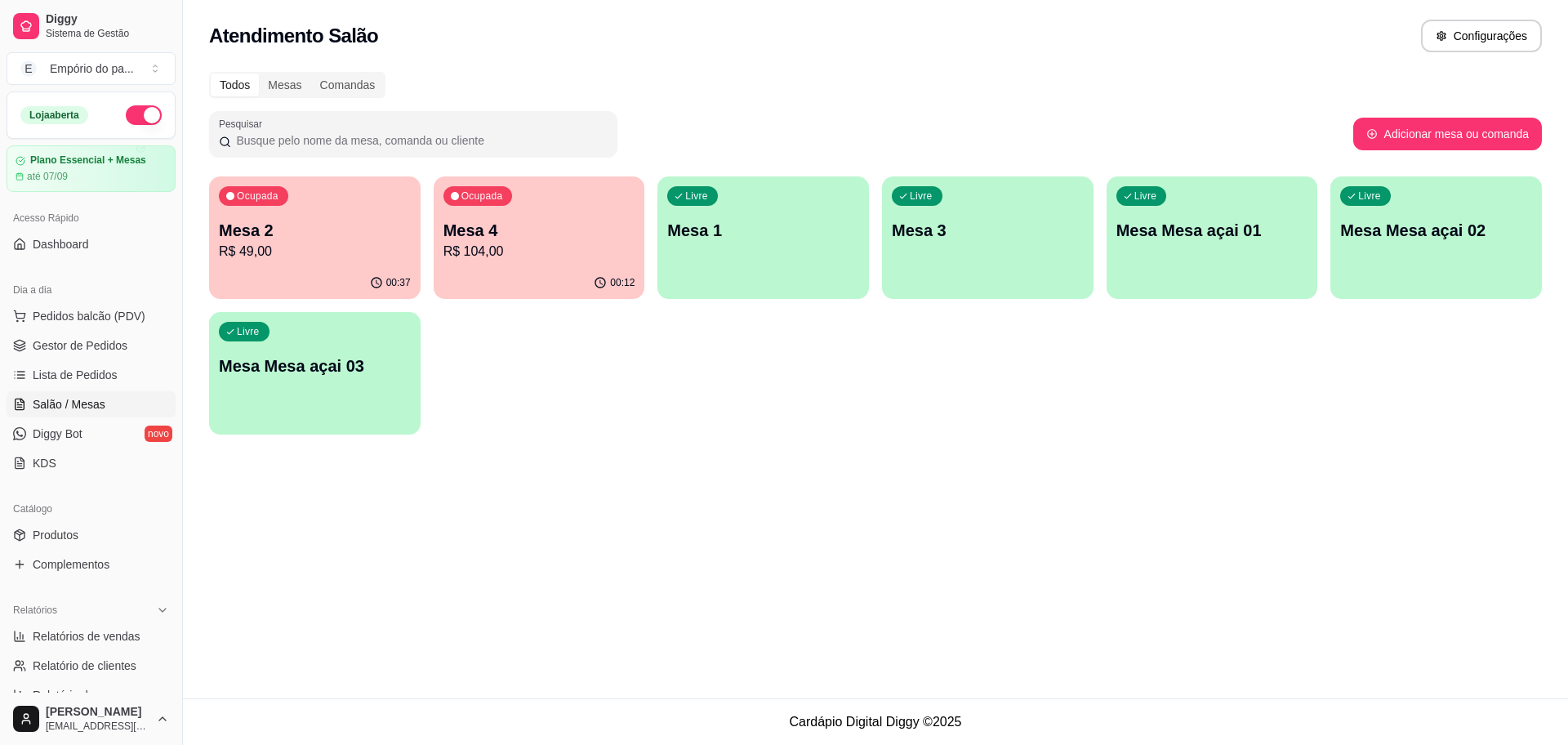
click at [285, 221] on p "Mesa 2" at bounding box center [314, 229] width 192 height 23
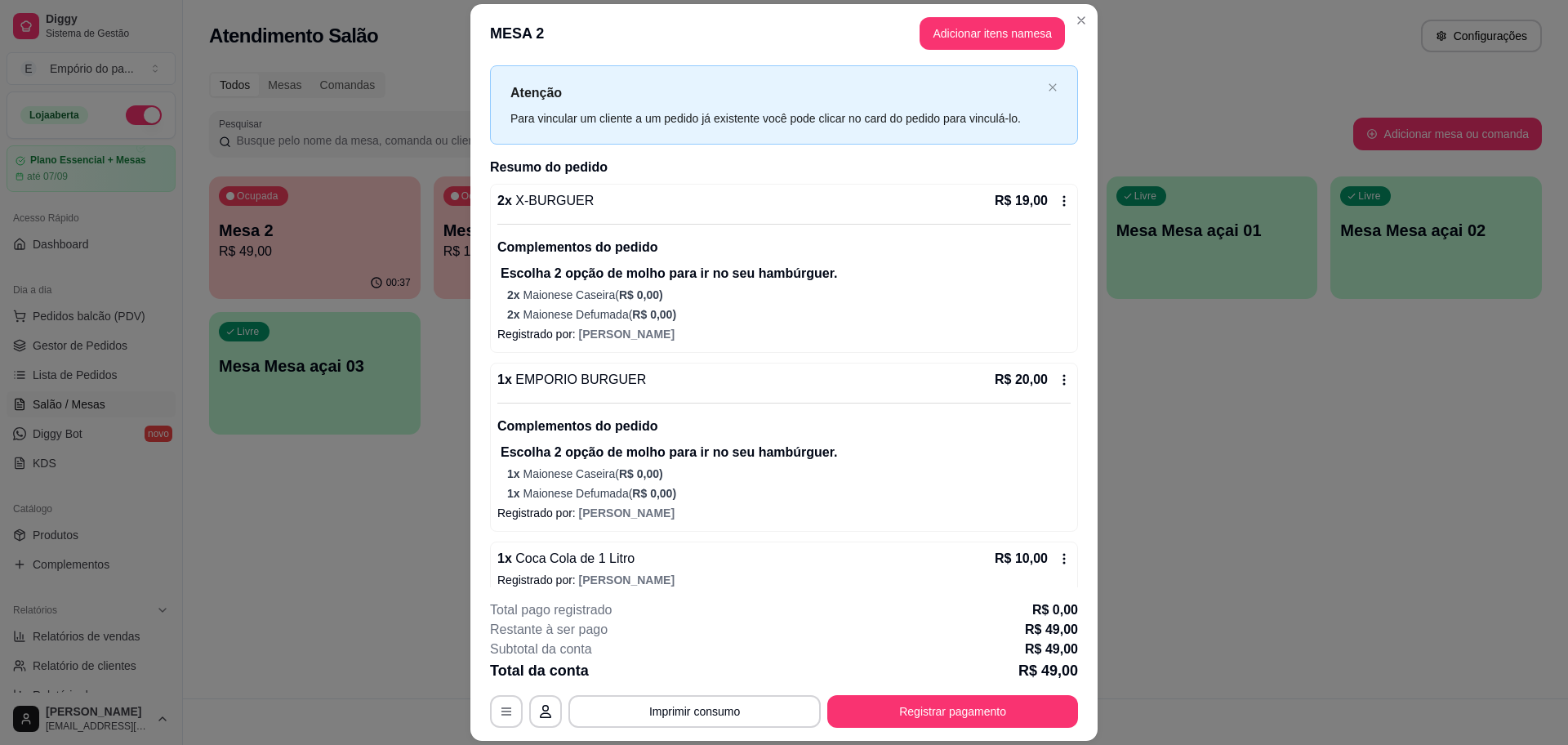
scroll to position [51, 0]
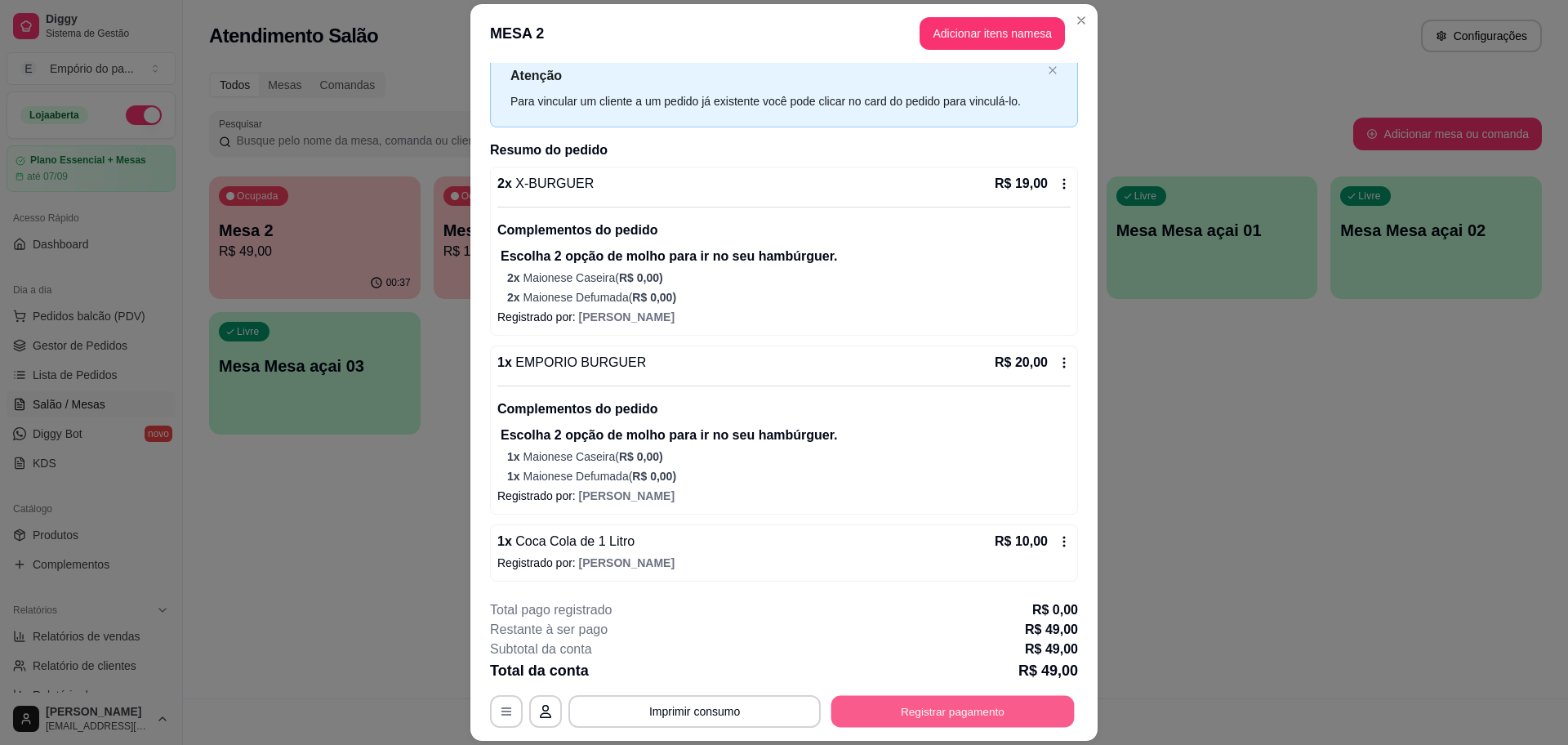
click at [896, 699] on button "Registrar pagamento" at bounding box center [953, 711] width 243 height 32
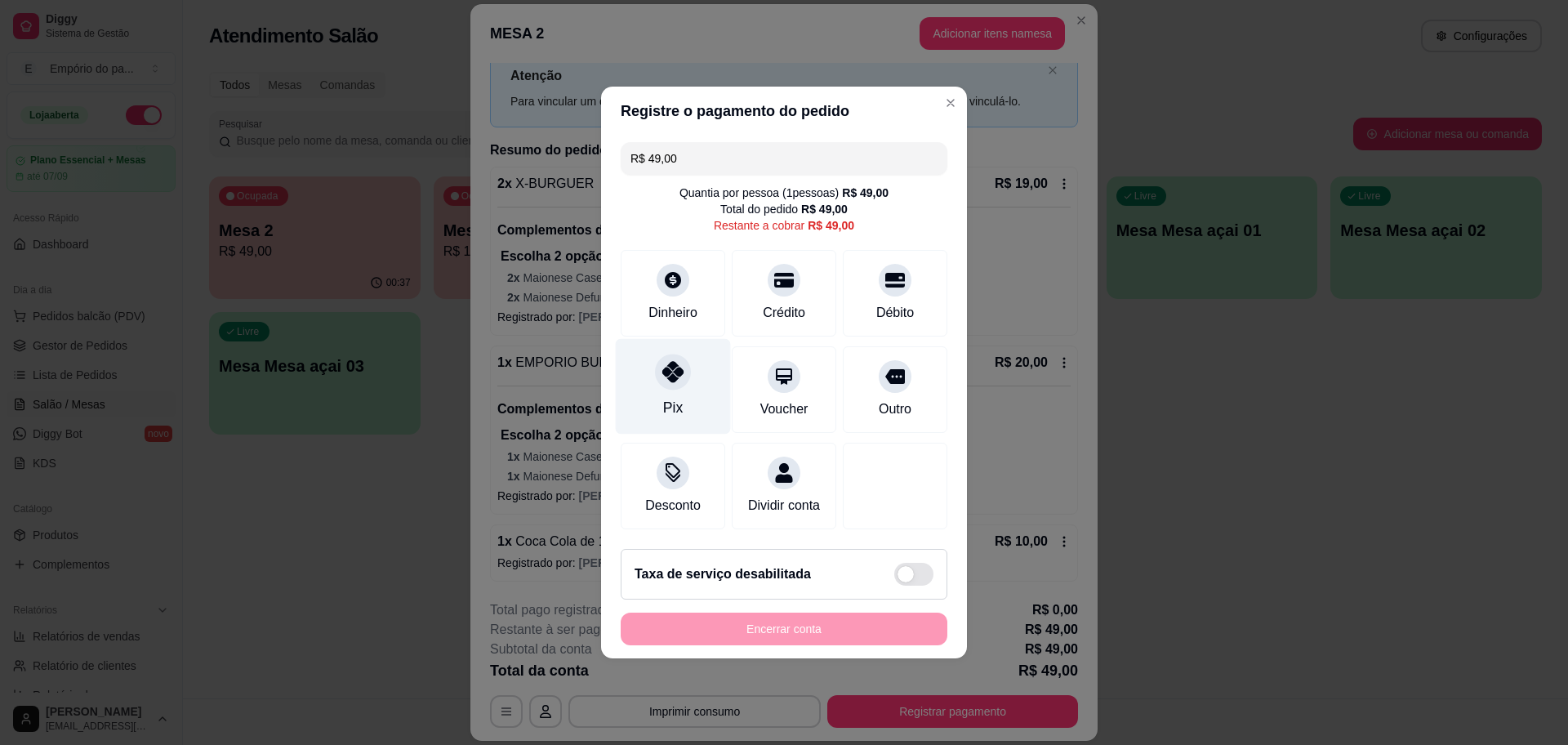
click at [619, 355] on div "Pix" at bounding box center [673, 386] width 115 height 95
type input "R$ 0,00"
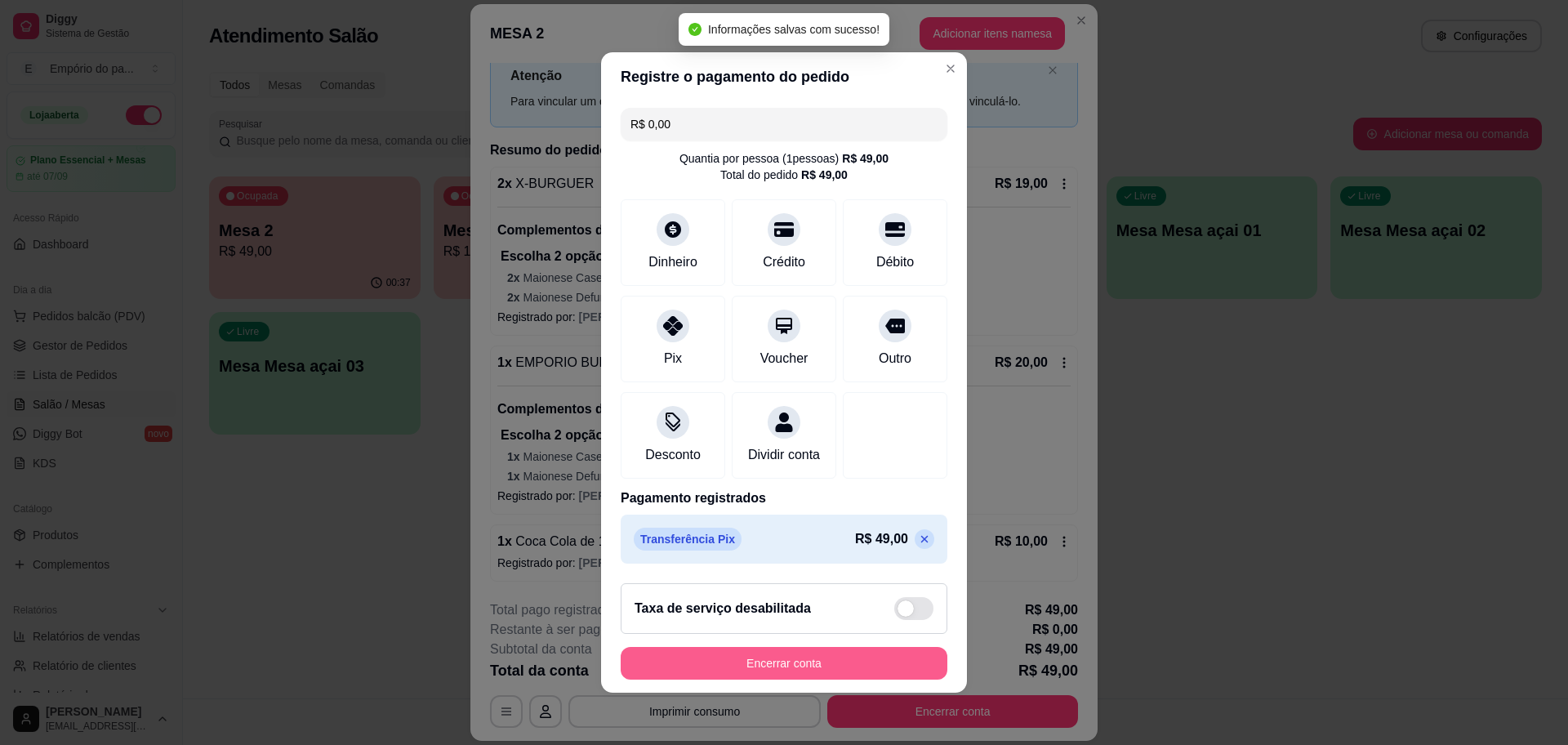
click at [781, 673] on button "Encerrar conta" at bounding box center [783, 662] width 327 height 33
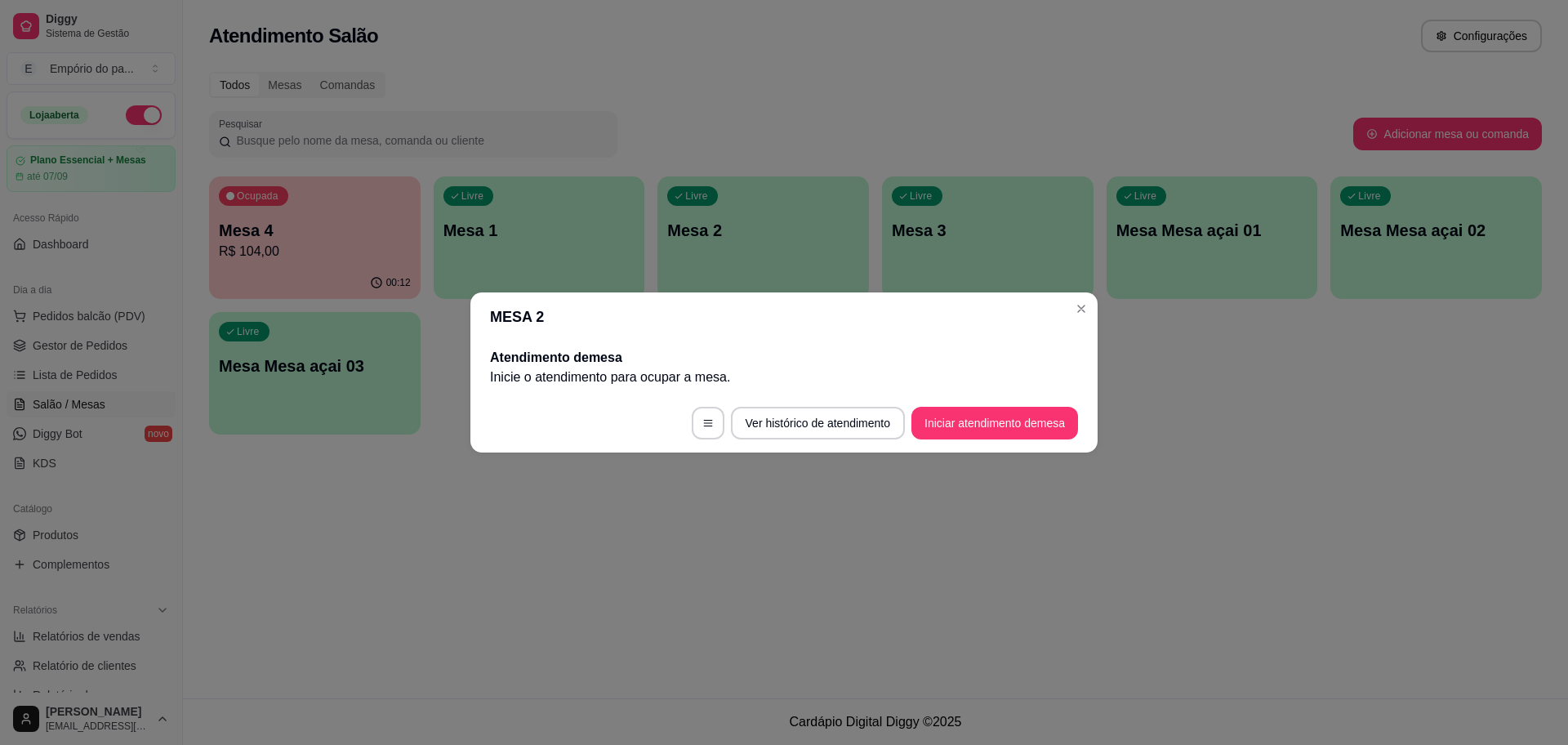
scroll to position [0, 0]
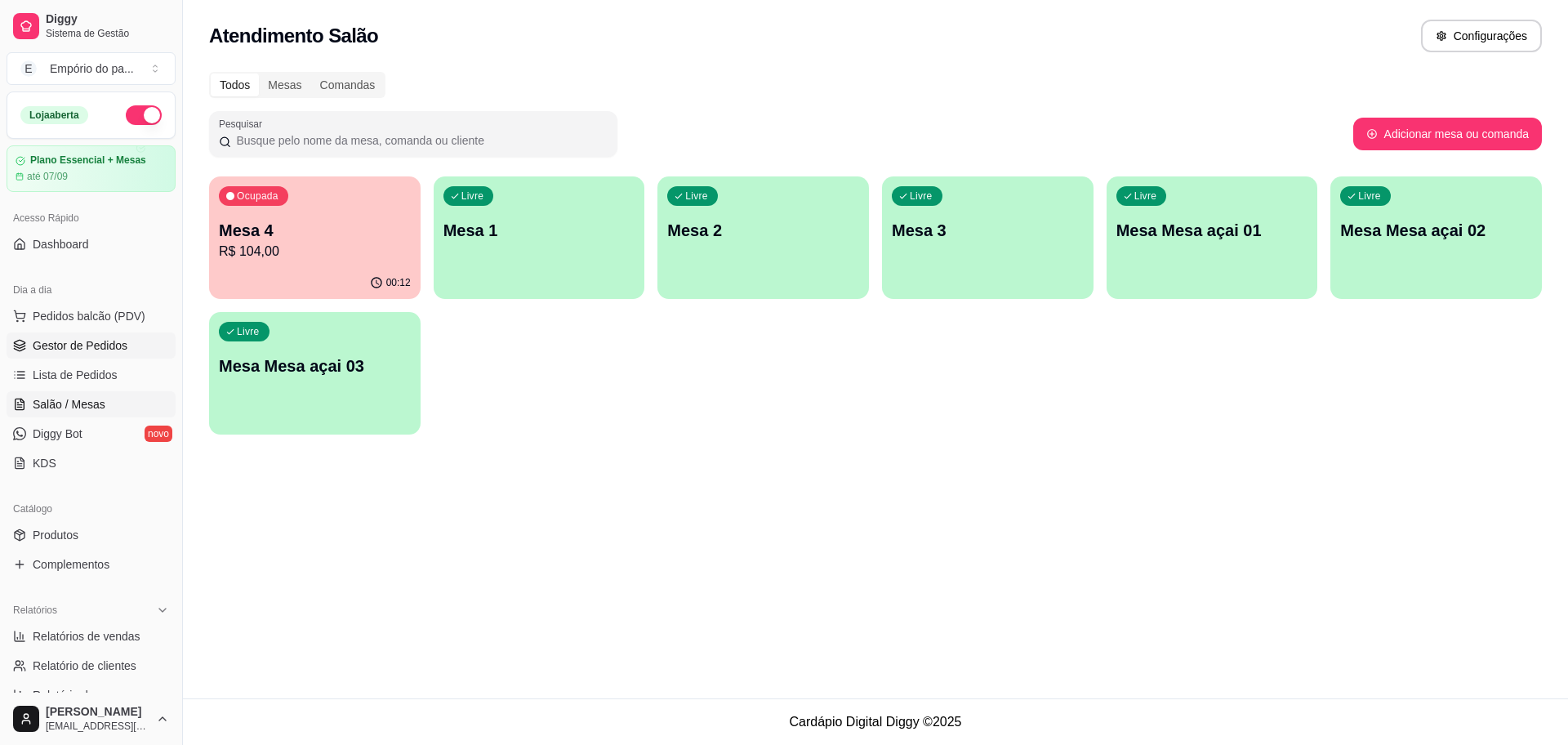
click at [63, 346] on span "Gestor de Pedidos" at bounding box center [80, 345] width 95 height 16
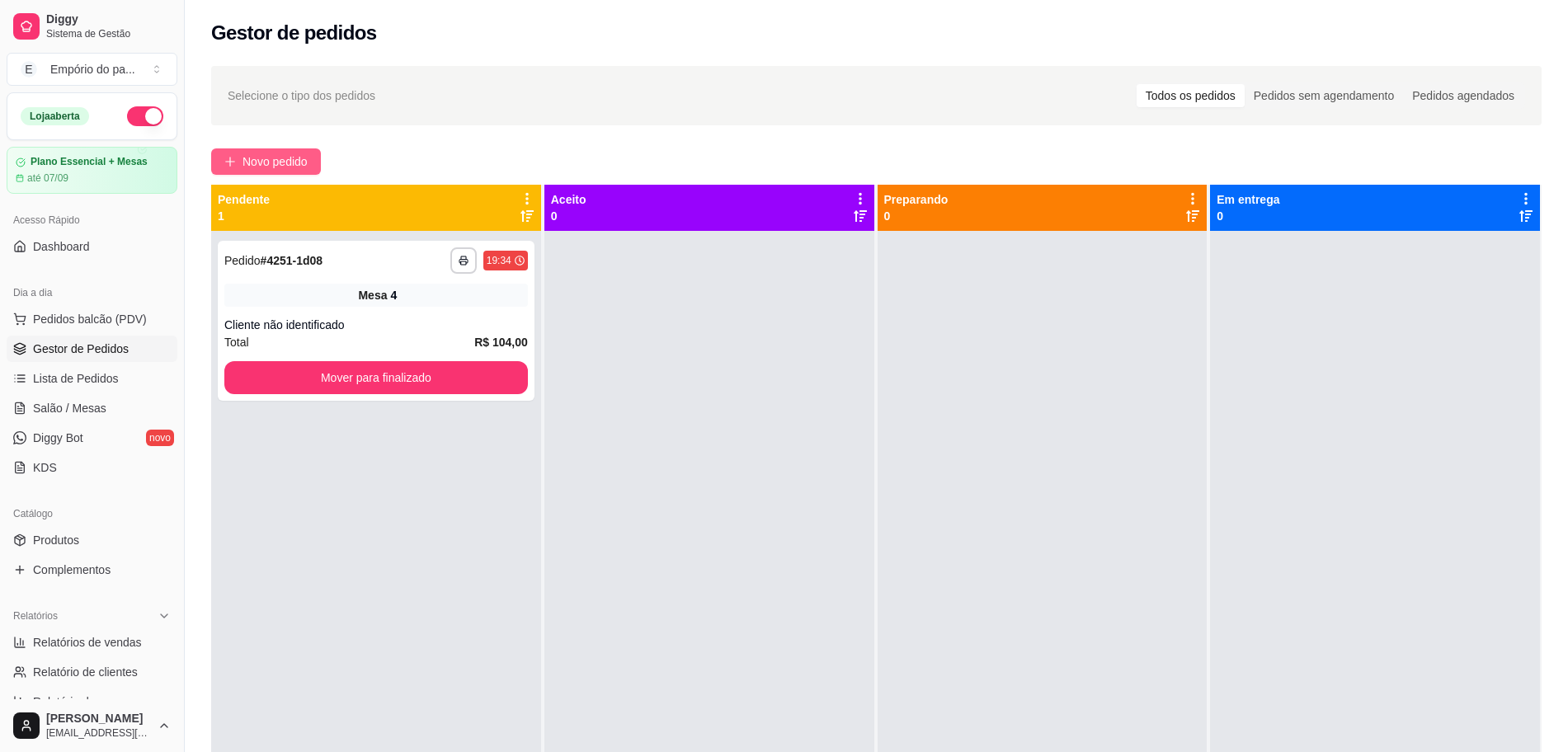
click at [292, 163] on span "Novo pedido" at bounding box center [274, 161] width 65 height 18
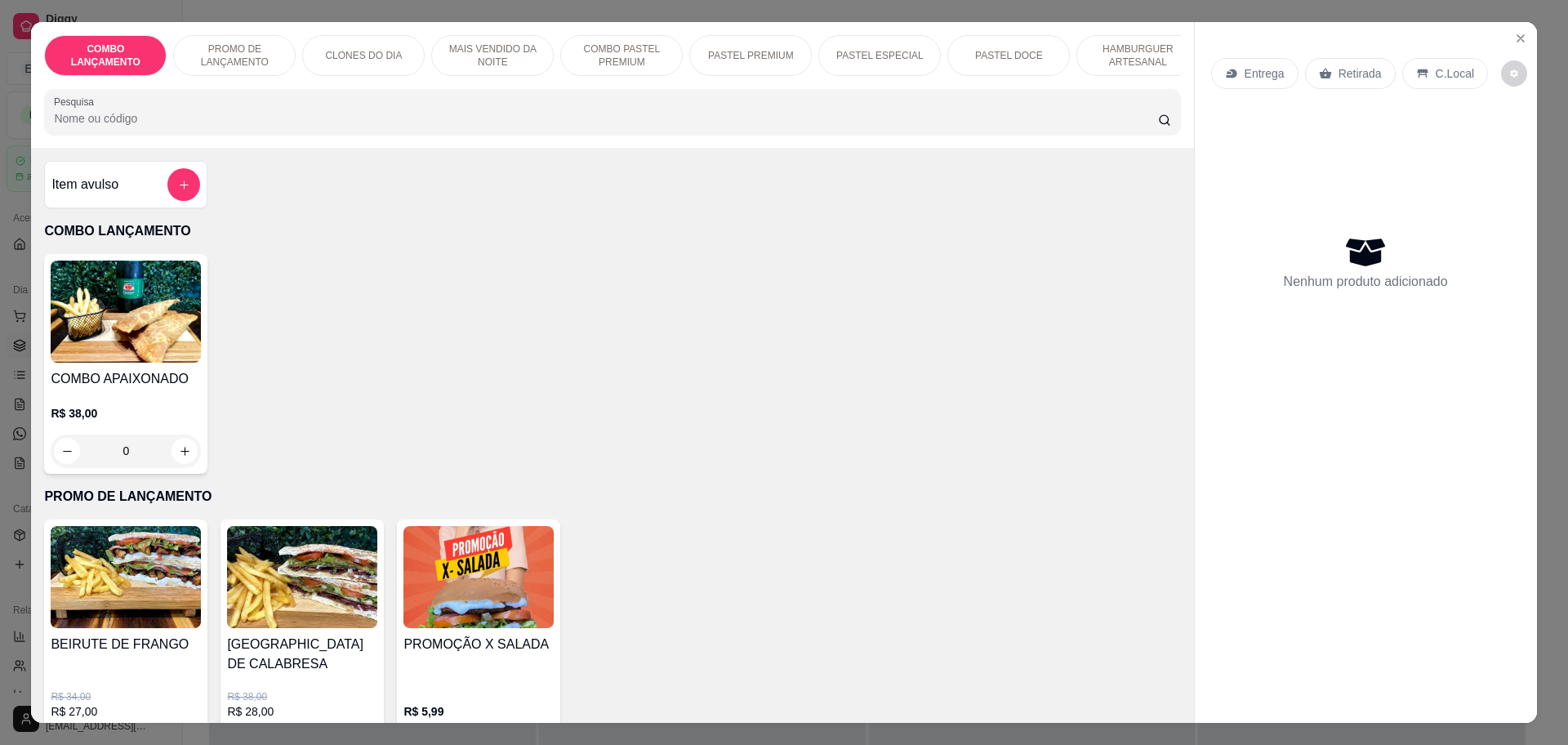
click at [1319, 67] on icon at bounding box center [1325, 73] width 13 height 13
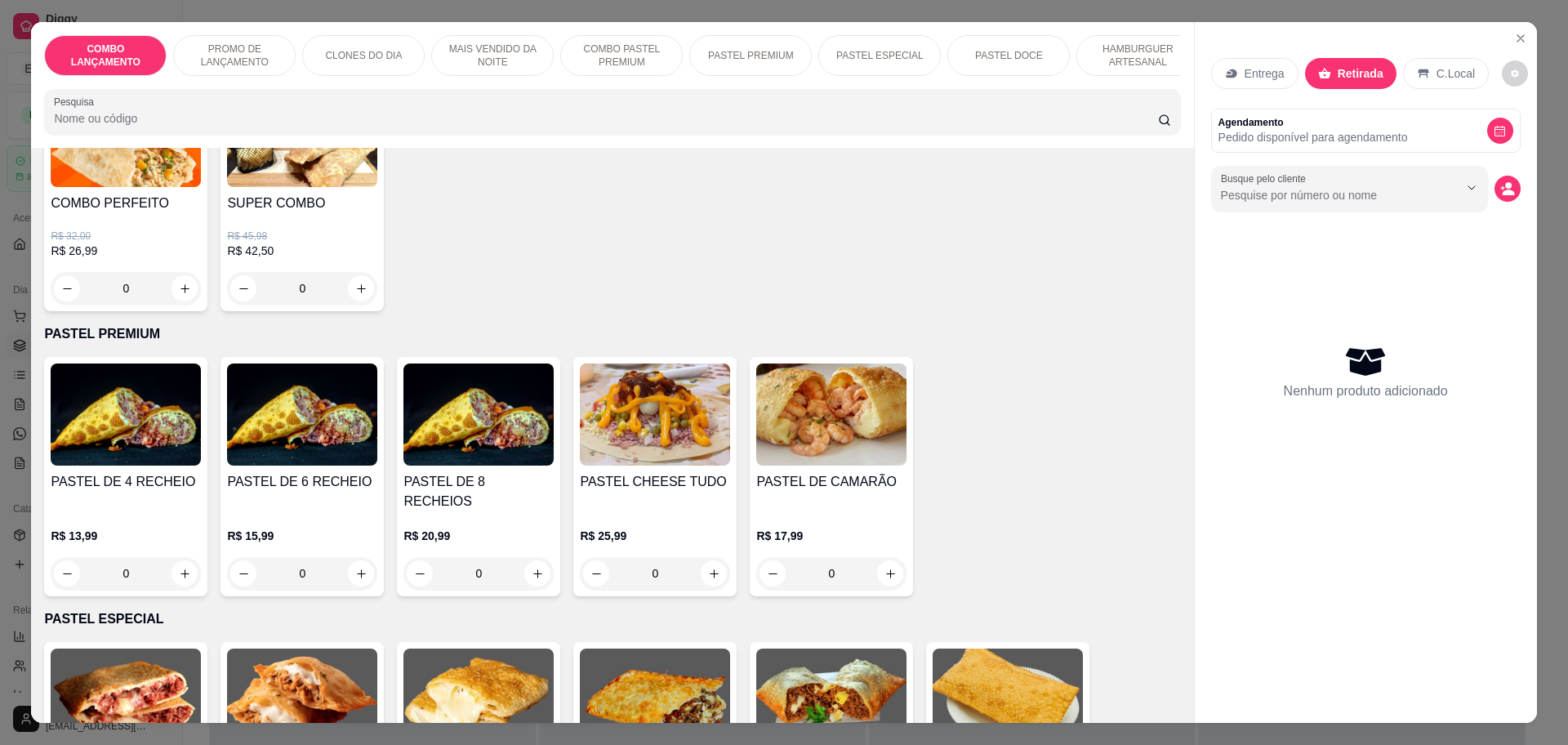
scroll to position [2143, 0]
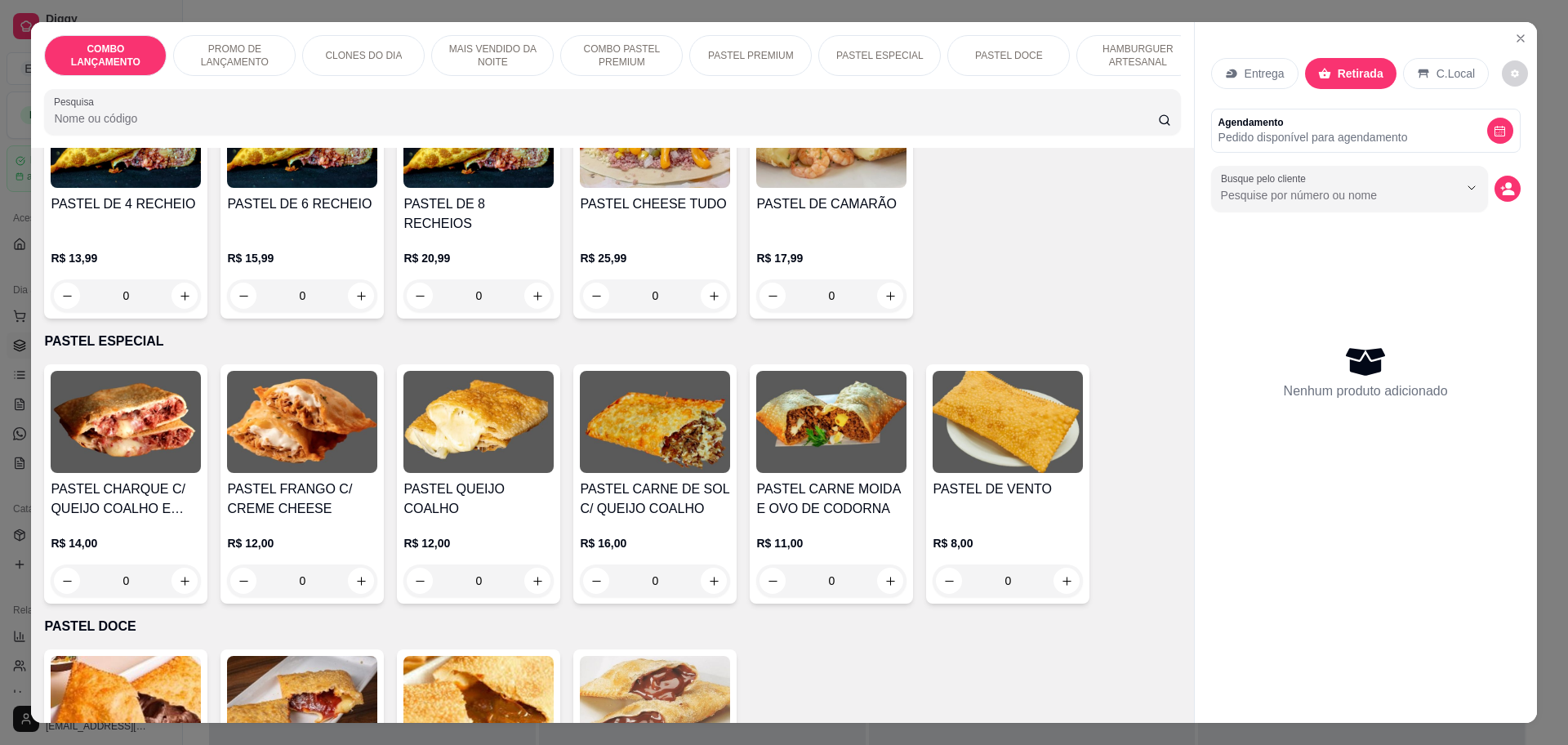
click at [177, 279] on div "0" at bounding box center [126, 295] width 150 height 33
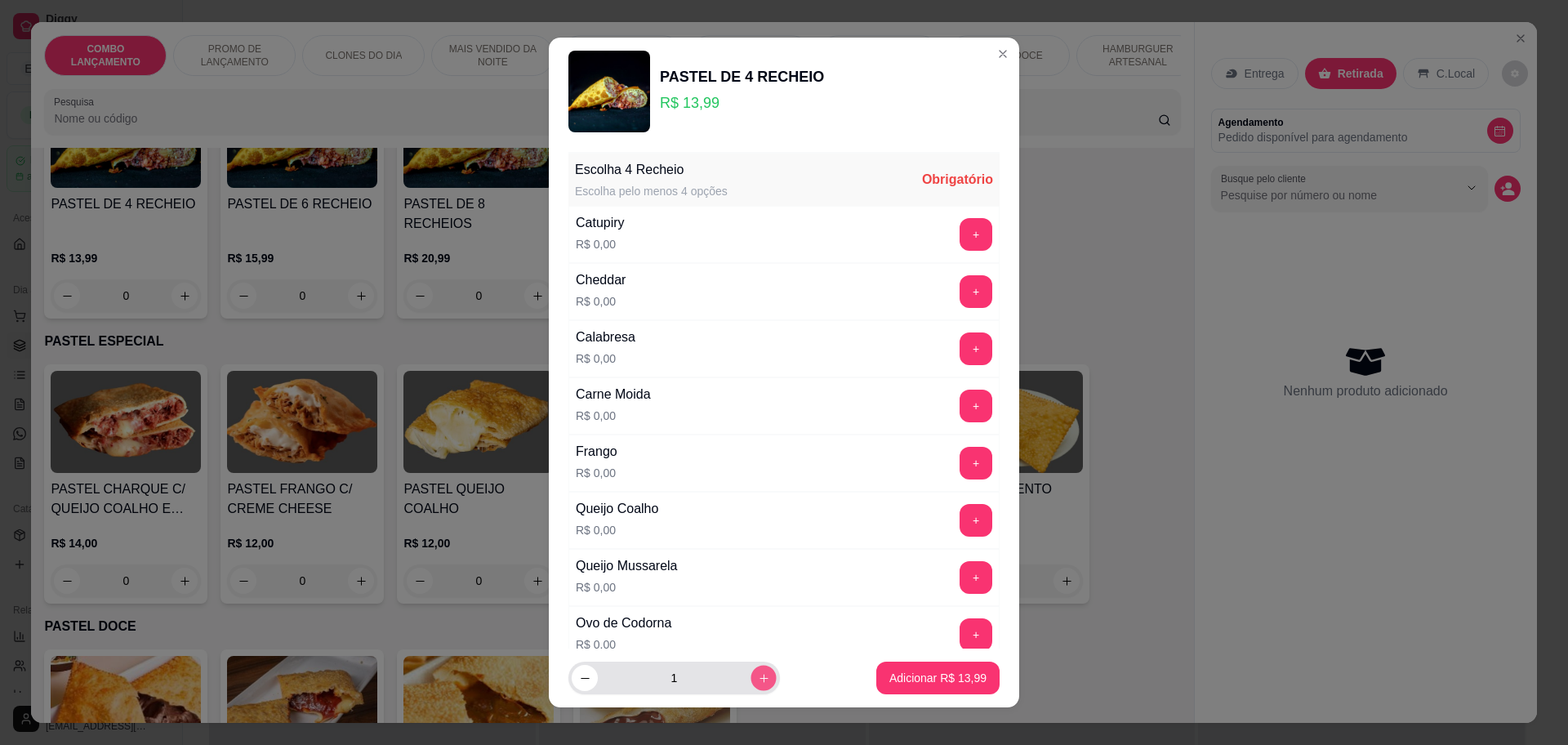
click at [758, 676] on icon "increase-product-quantity" at bounding box center [764, 678] width 13 height 13
type input "2"
click at [960, 456] on button "+" at bounding box center [976, 462] width 33 height 33
click at [960, 275] on button "+" at bounding box center [976, 291] width 32 height 32
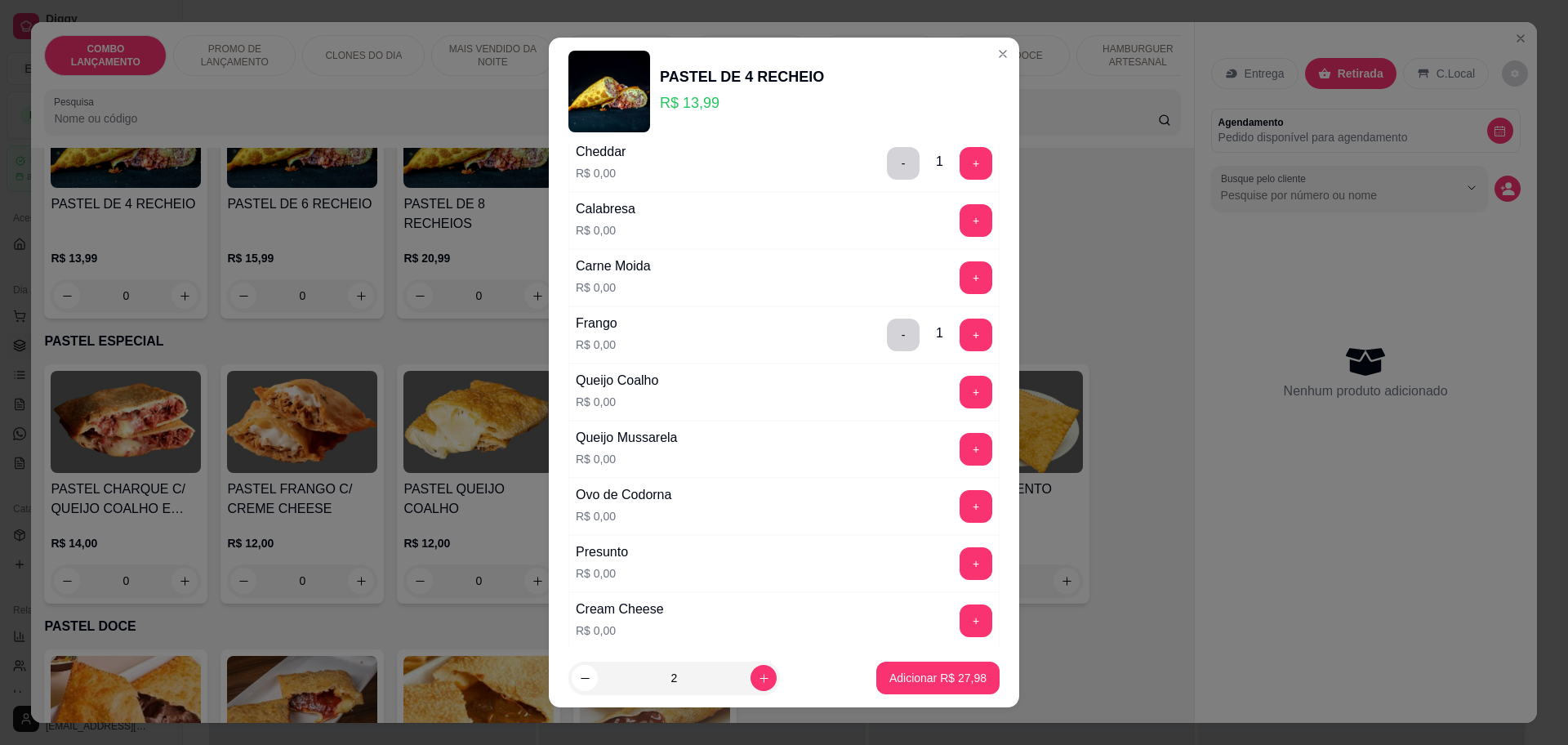
scroll to position [204, 0]
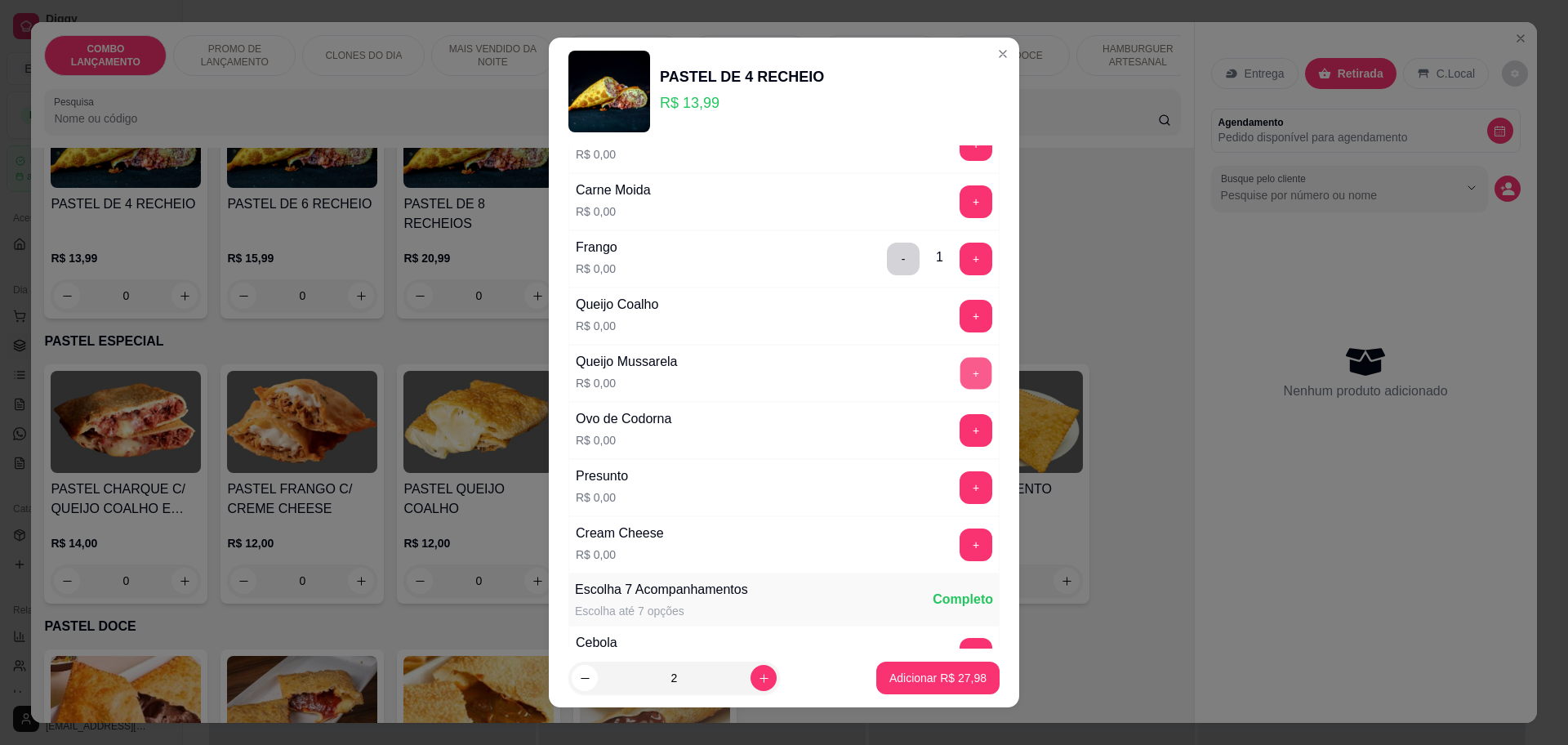
click at [960, 369] on button "+" at bounding box center [976, 373] width 32 height 32
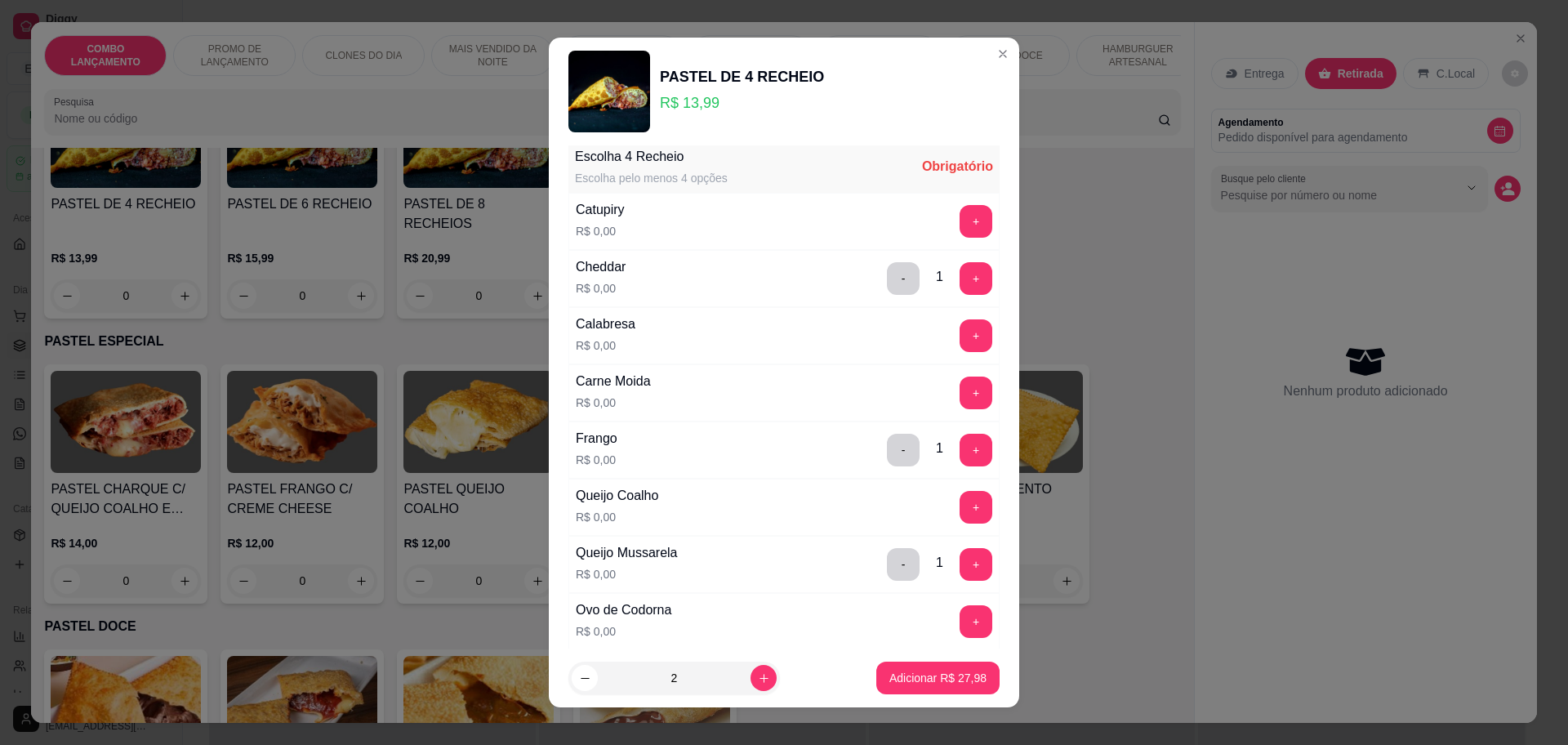
scroll to position [0, 0]
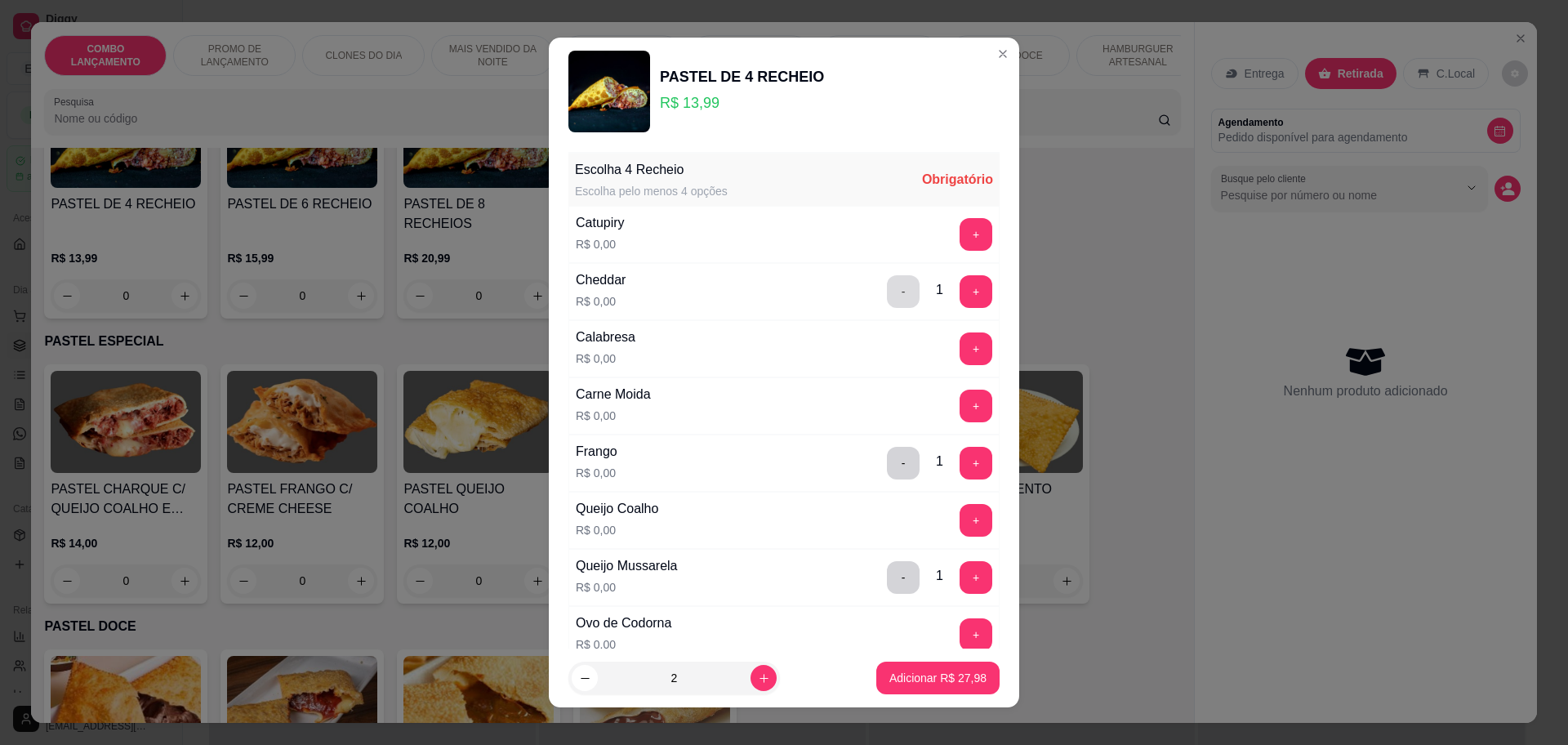
click button "-"
click button "+"
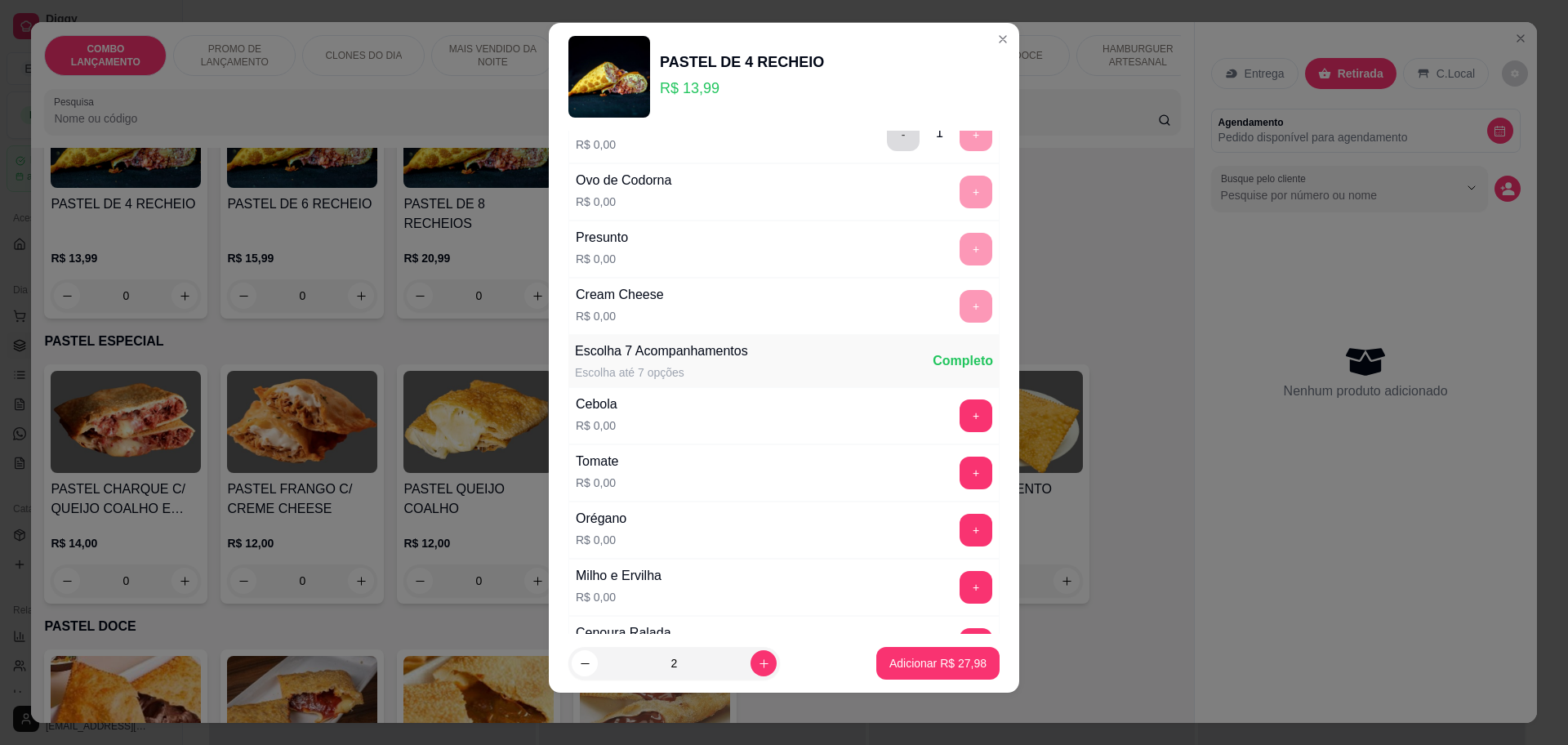
scroll to position [530, 0]
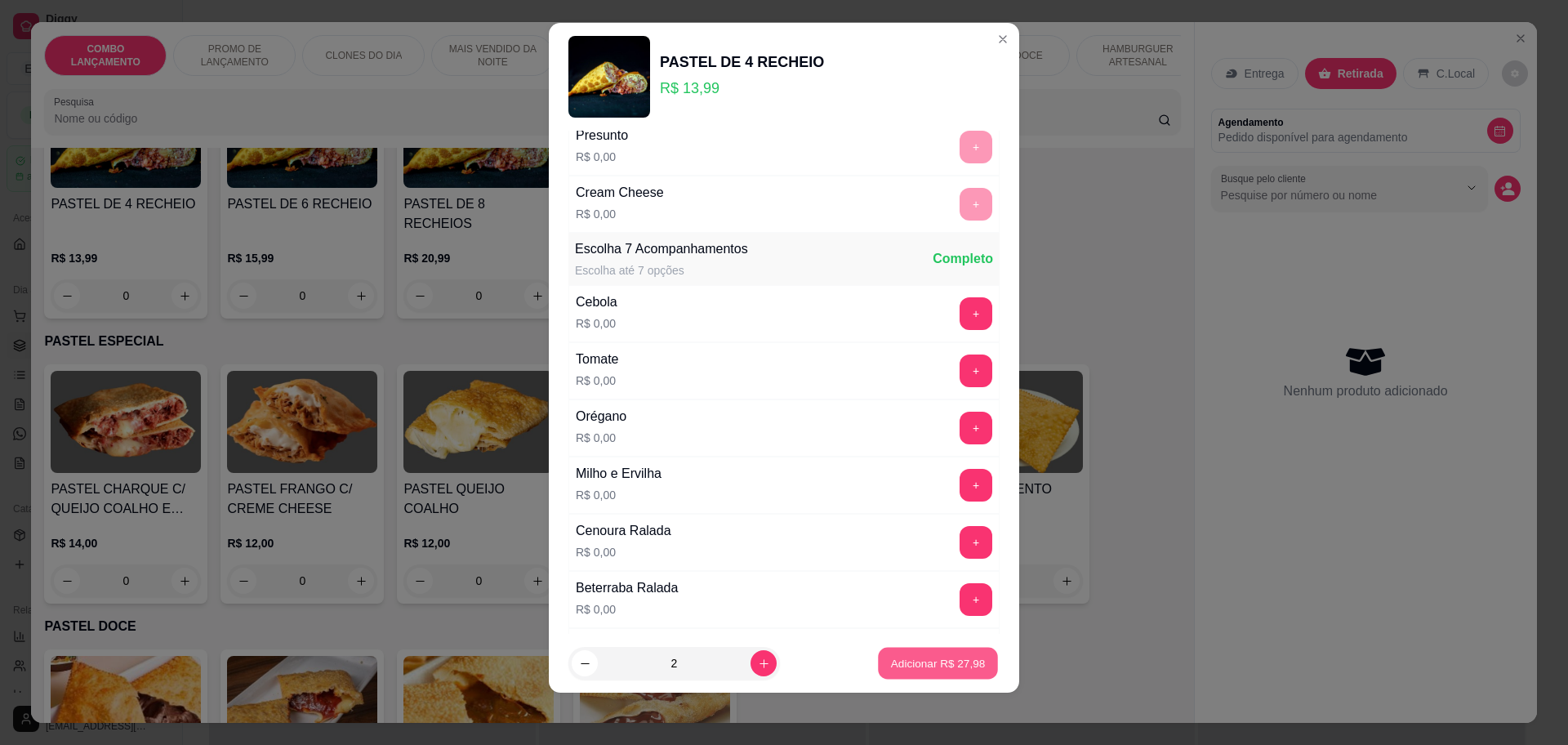
click p "Adicionar R$ 27,98"
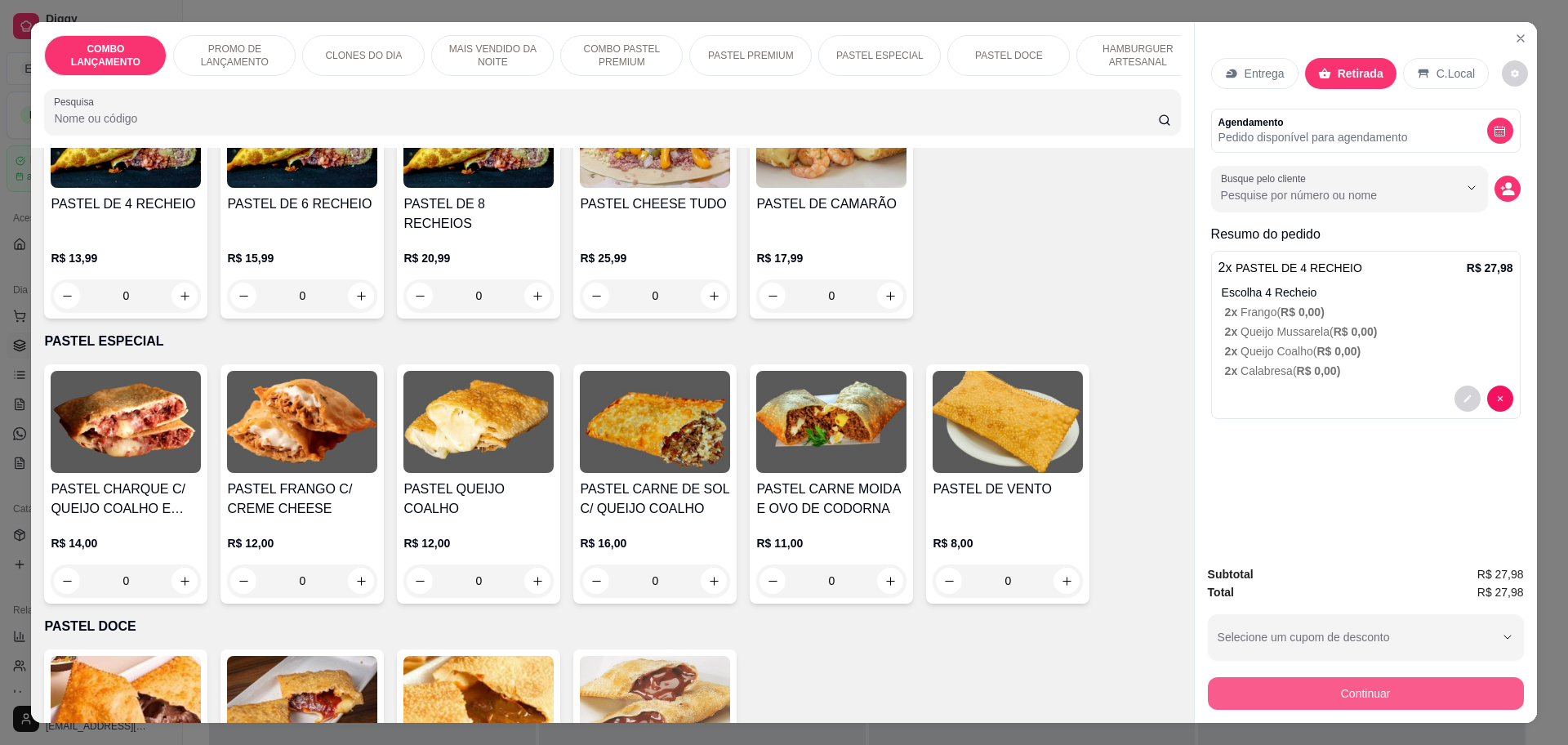
click button "Continuar"
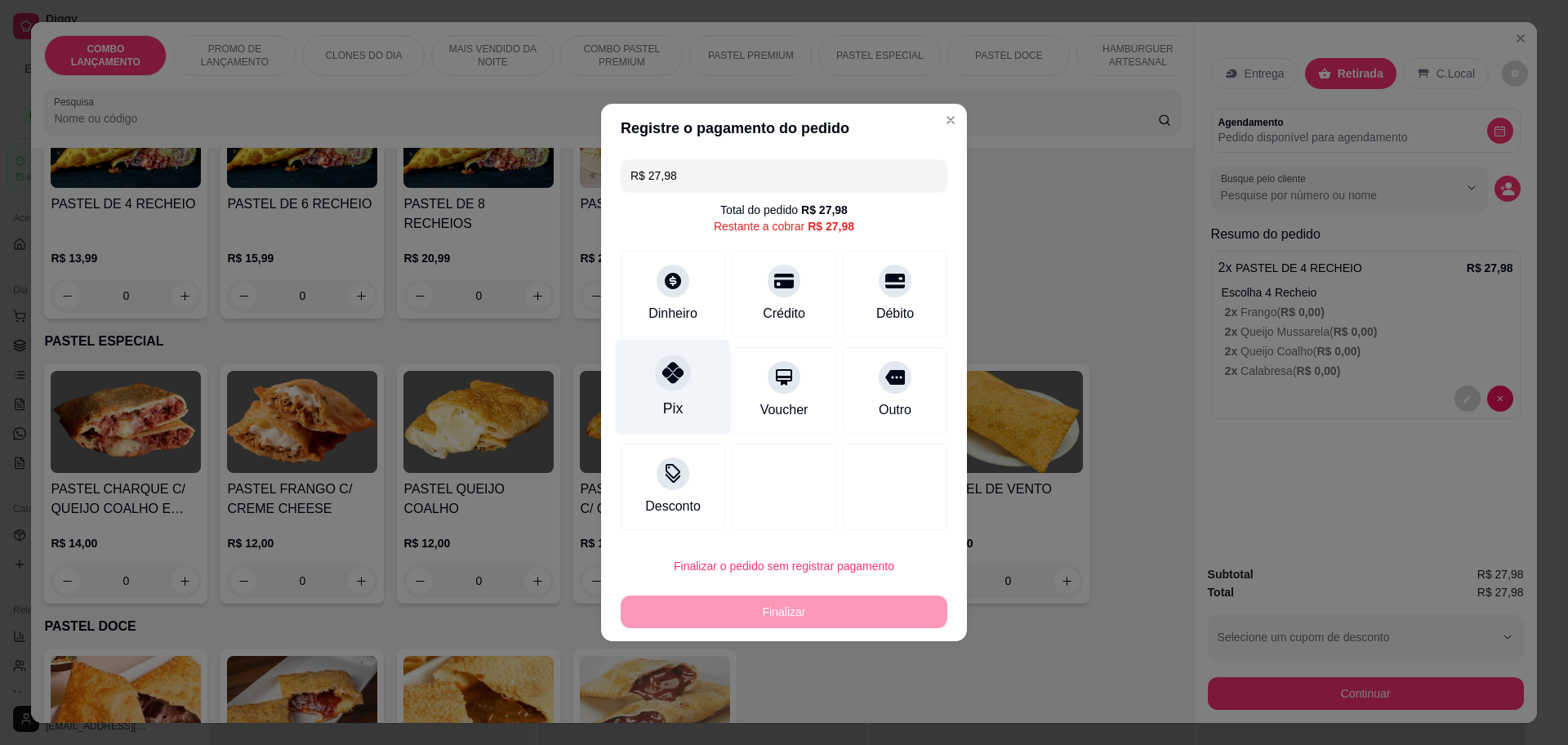
click div
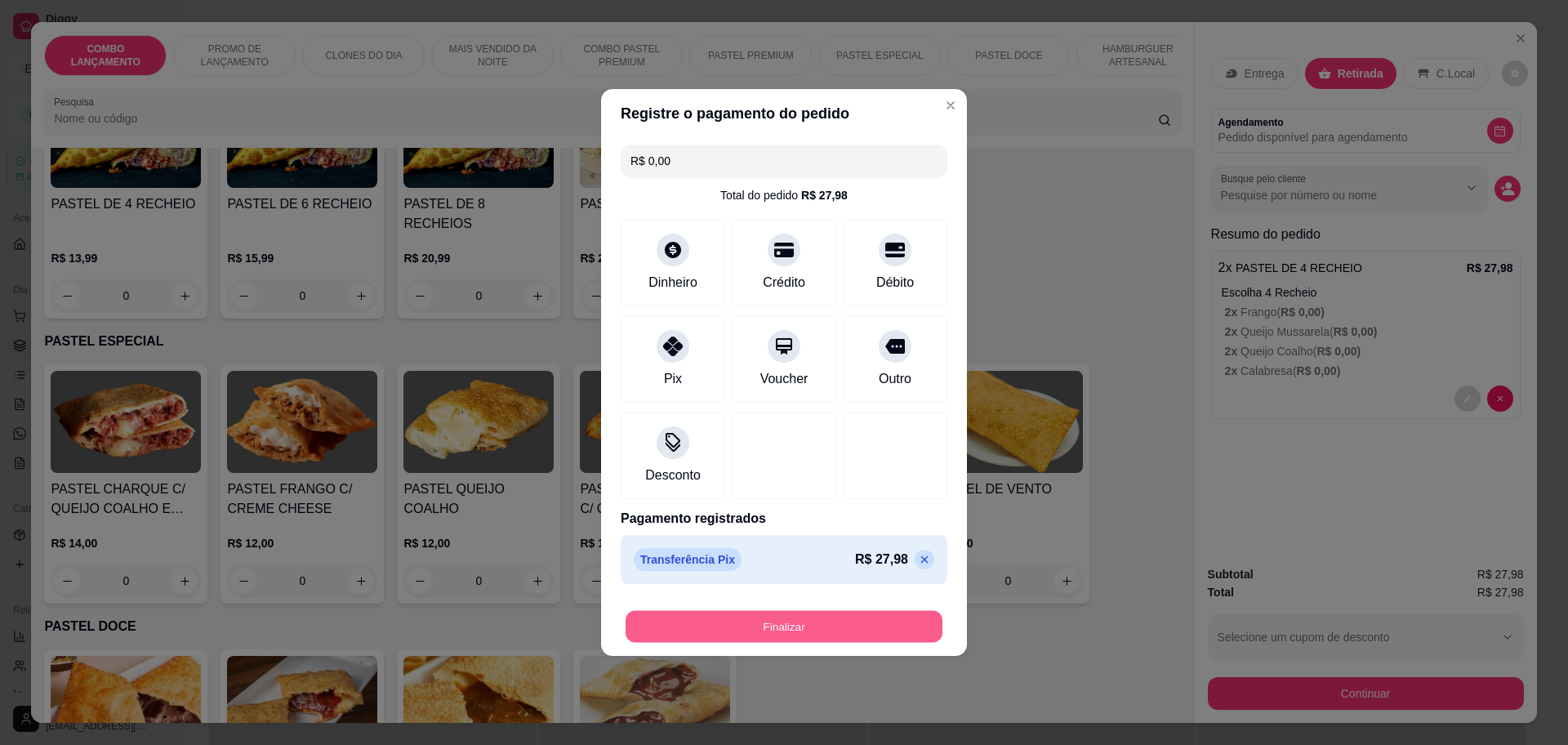
click button "Finalizar"
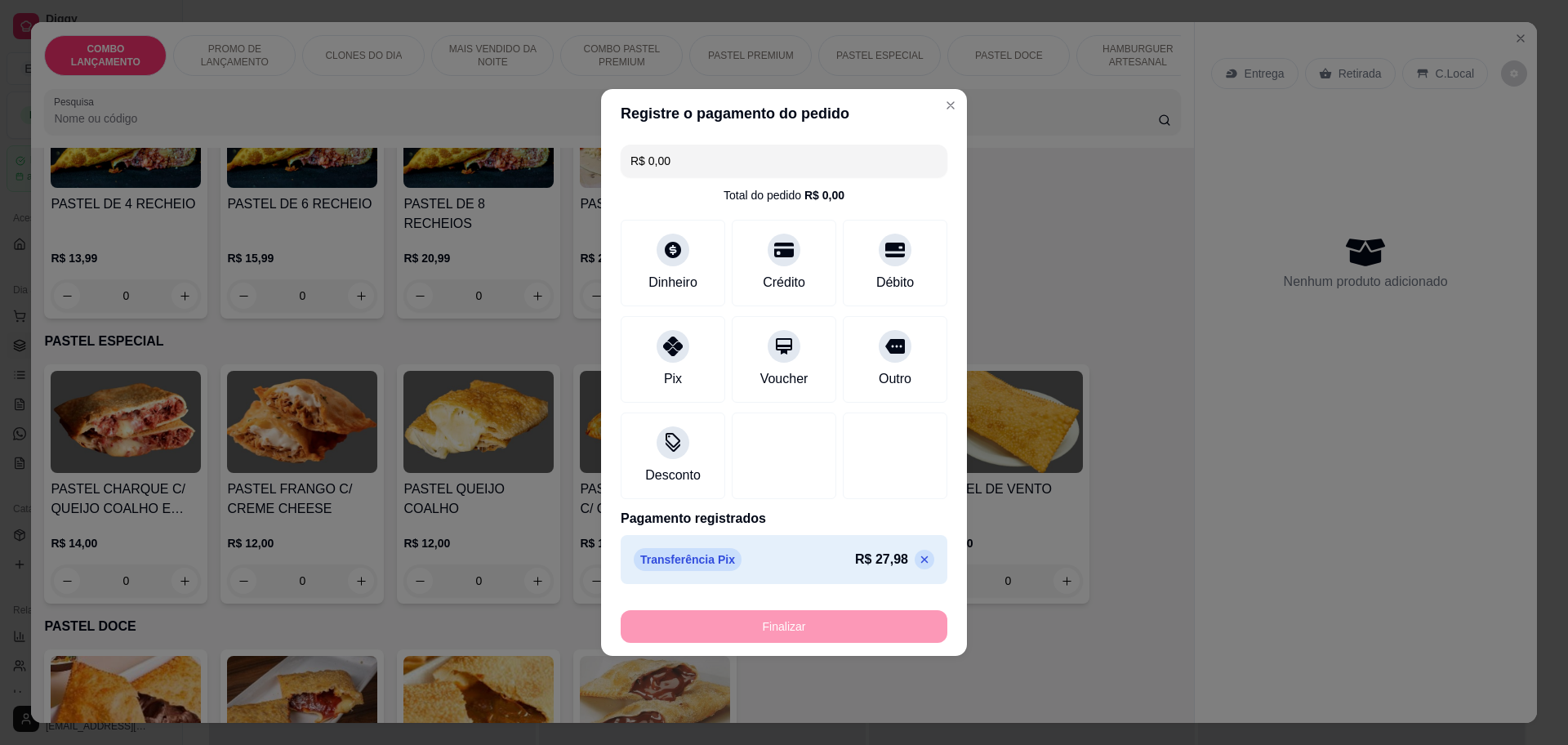
type input "-R$ 27,98"
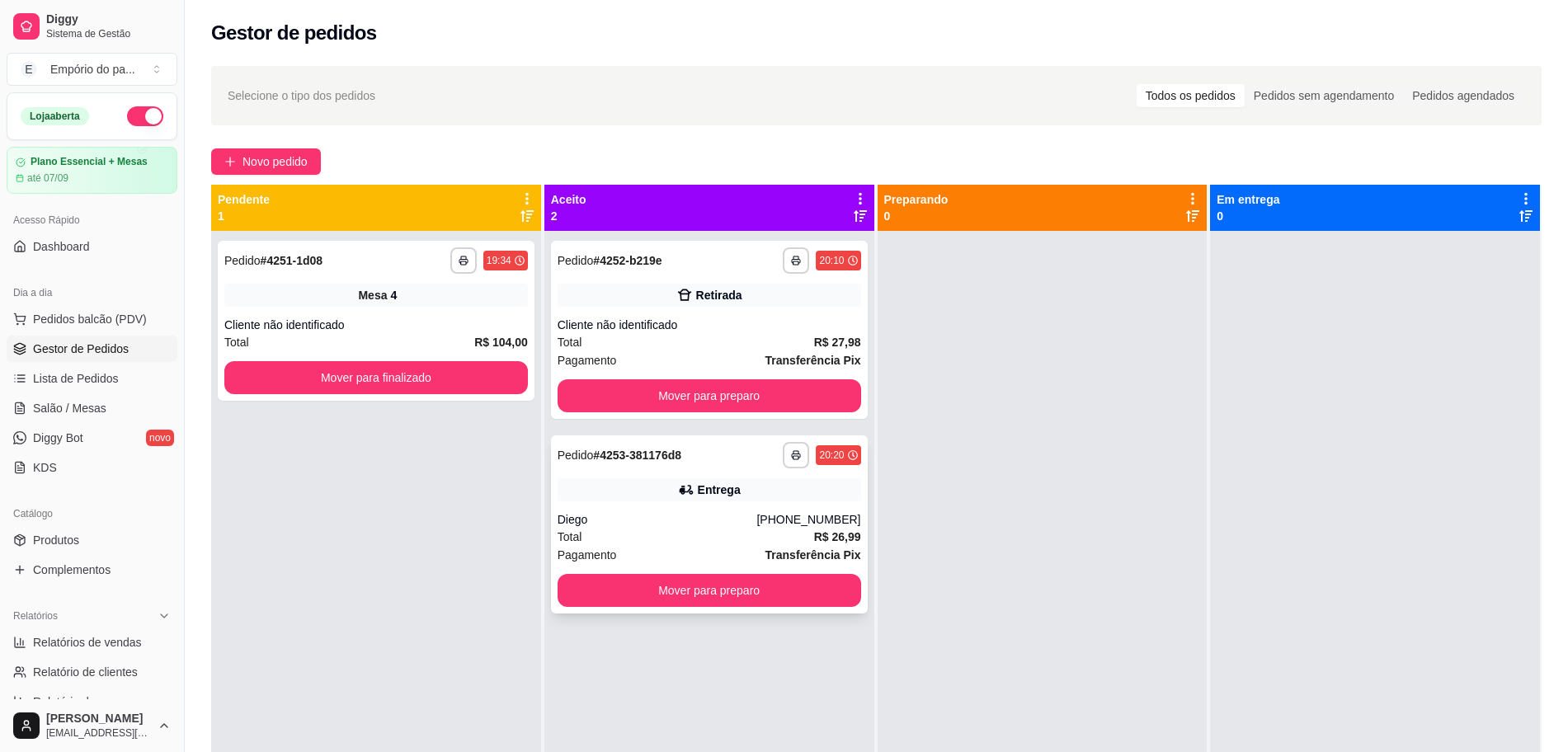
click div "Total R$ 26,99"
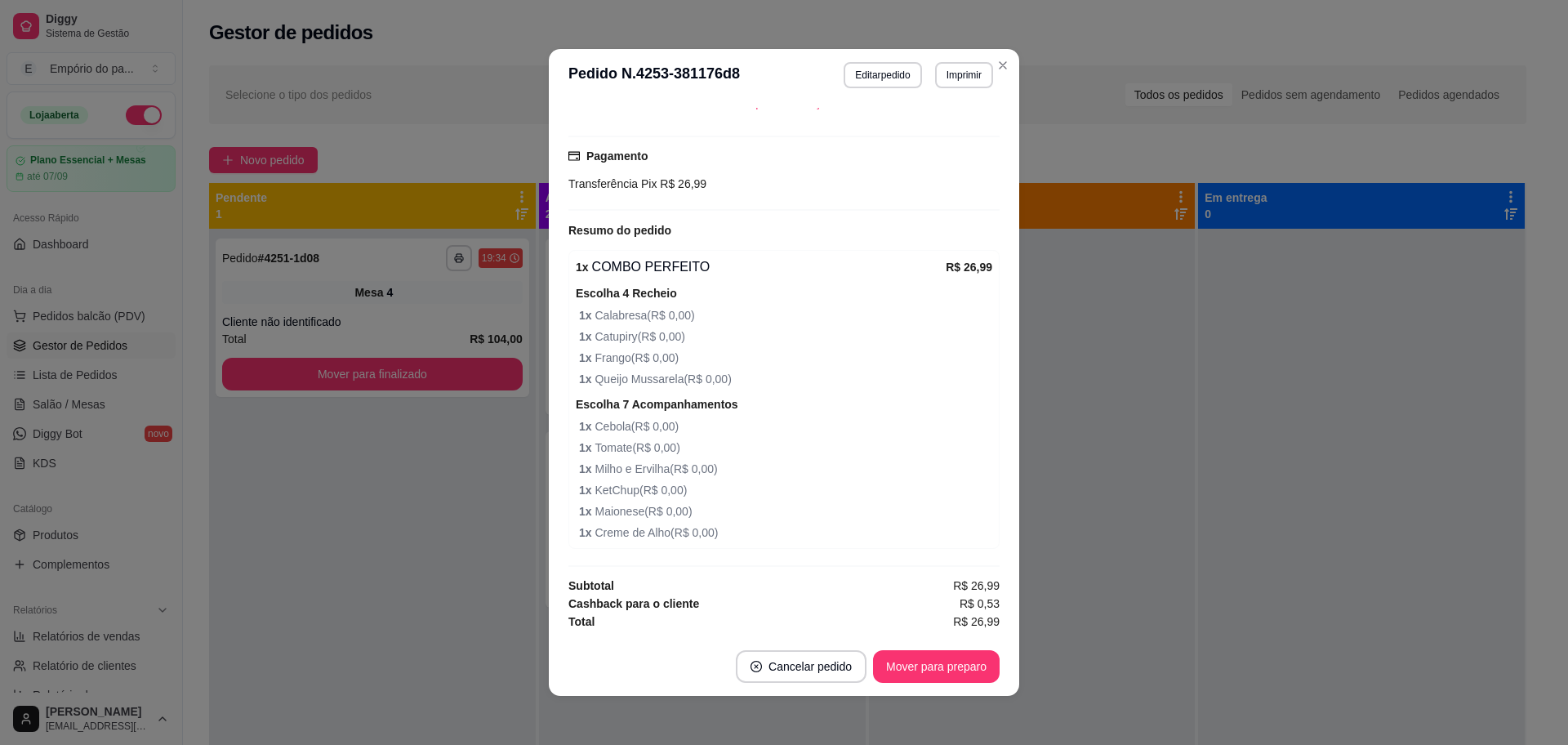
scroll to position [3, 0]
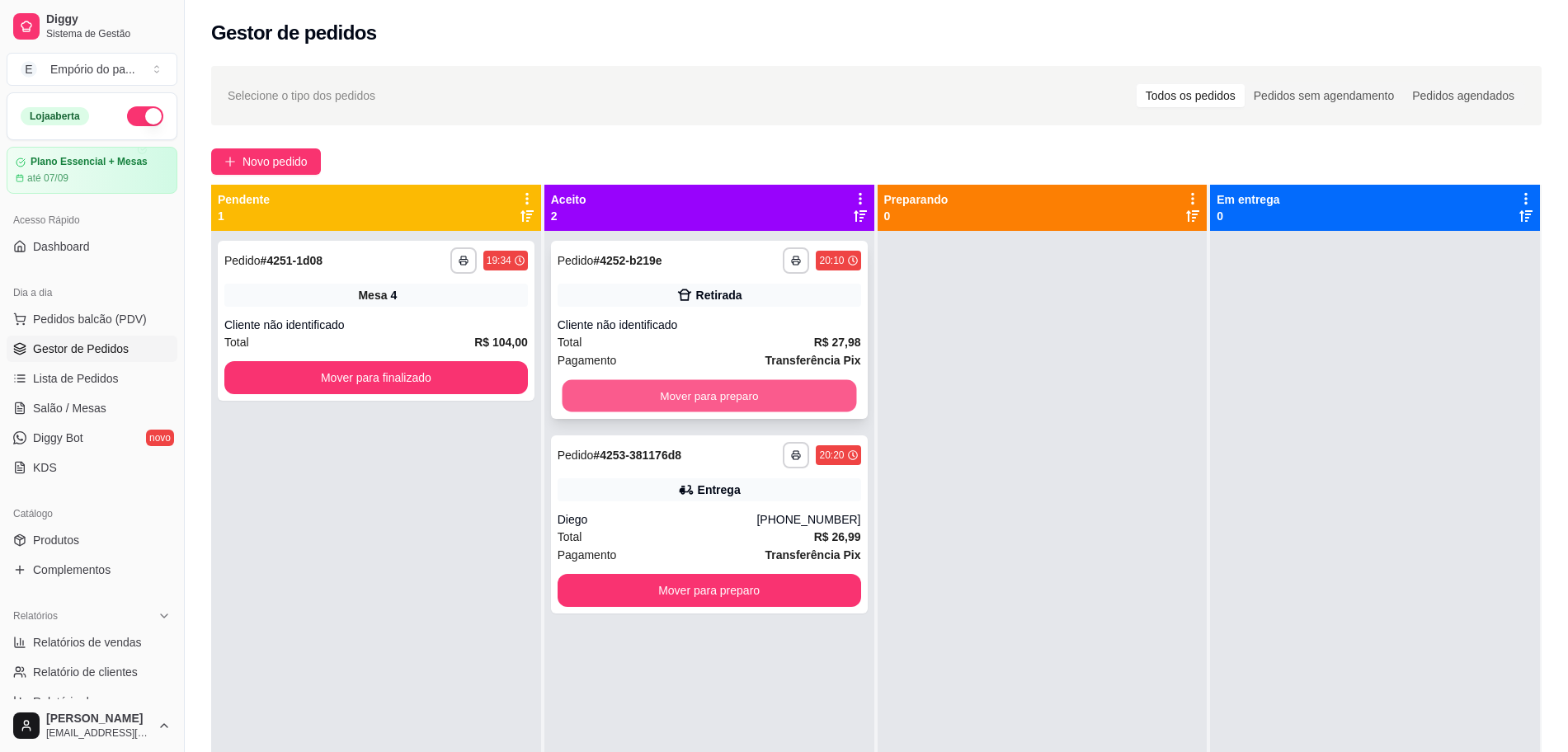
click button "Mover para preparo"
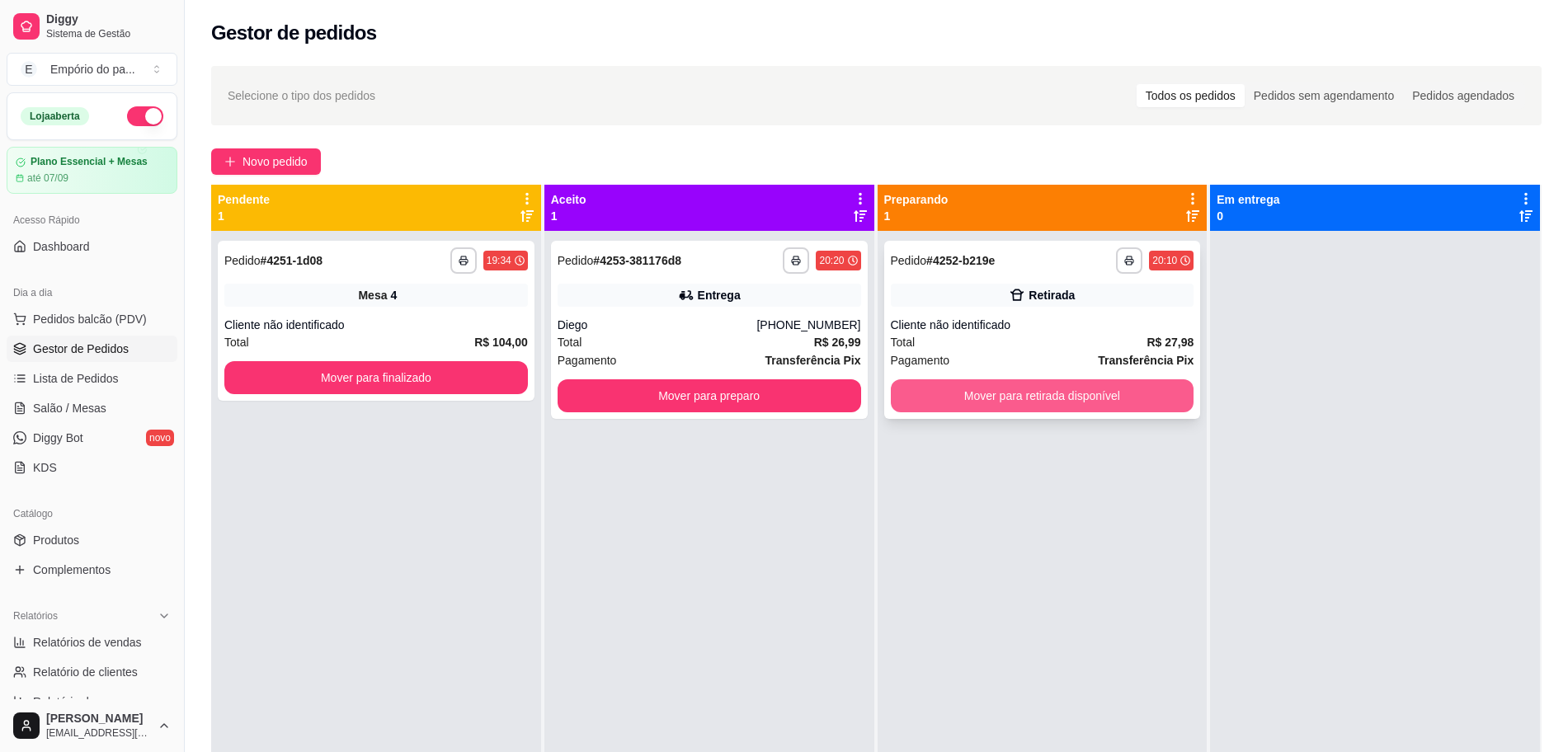
click button "Mover para retirada disponível"
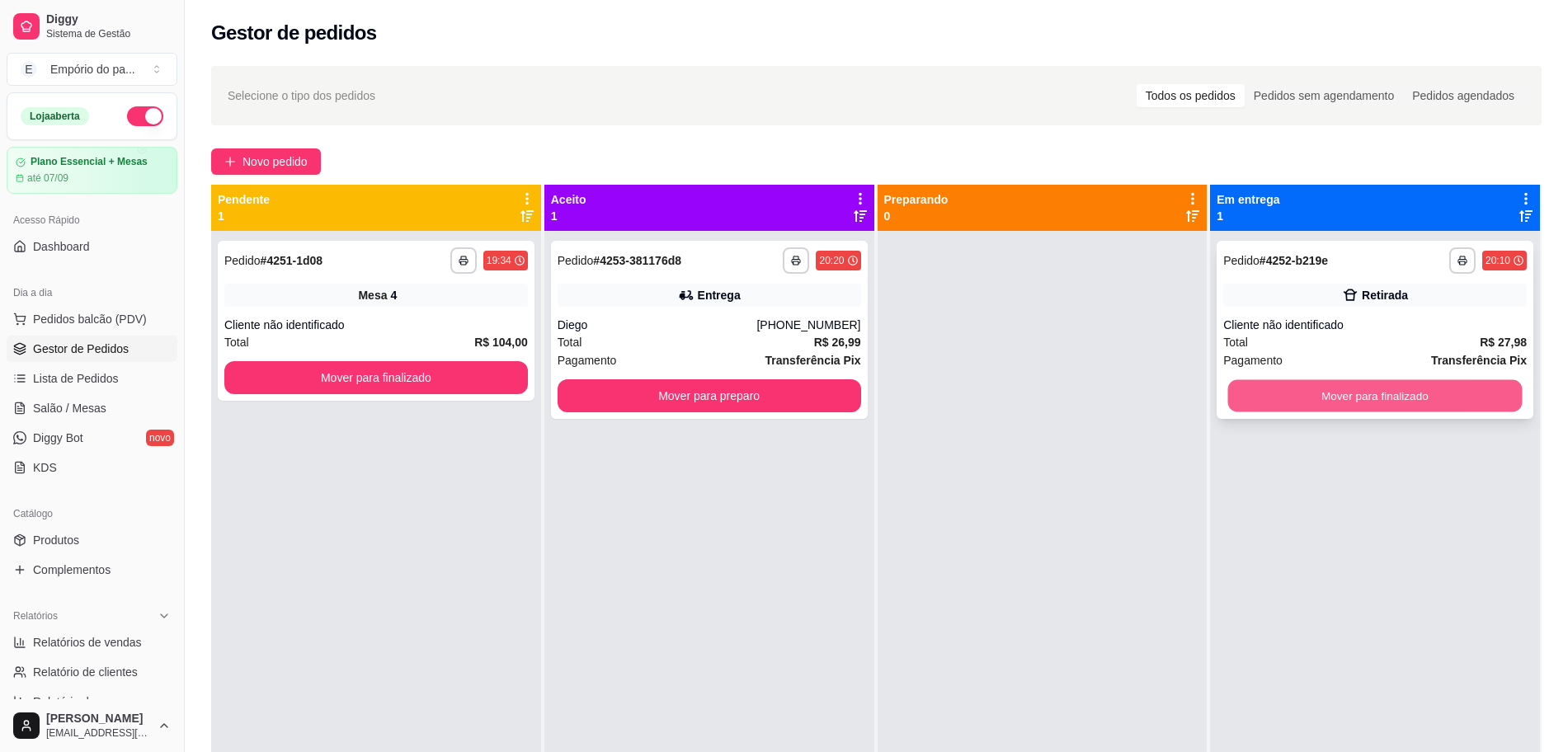
click button "Mover para finalizado"
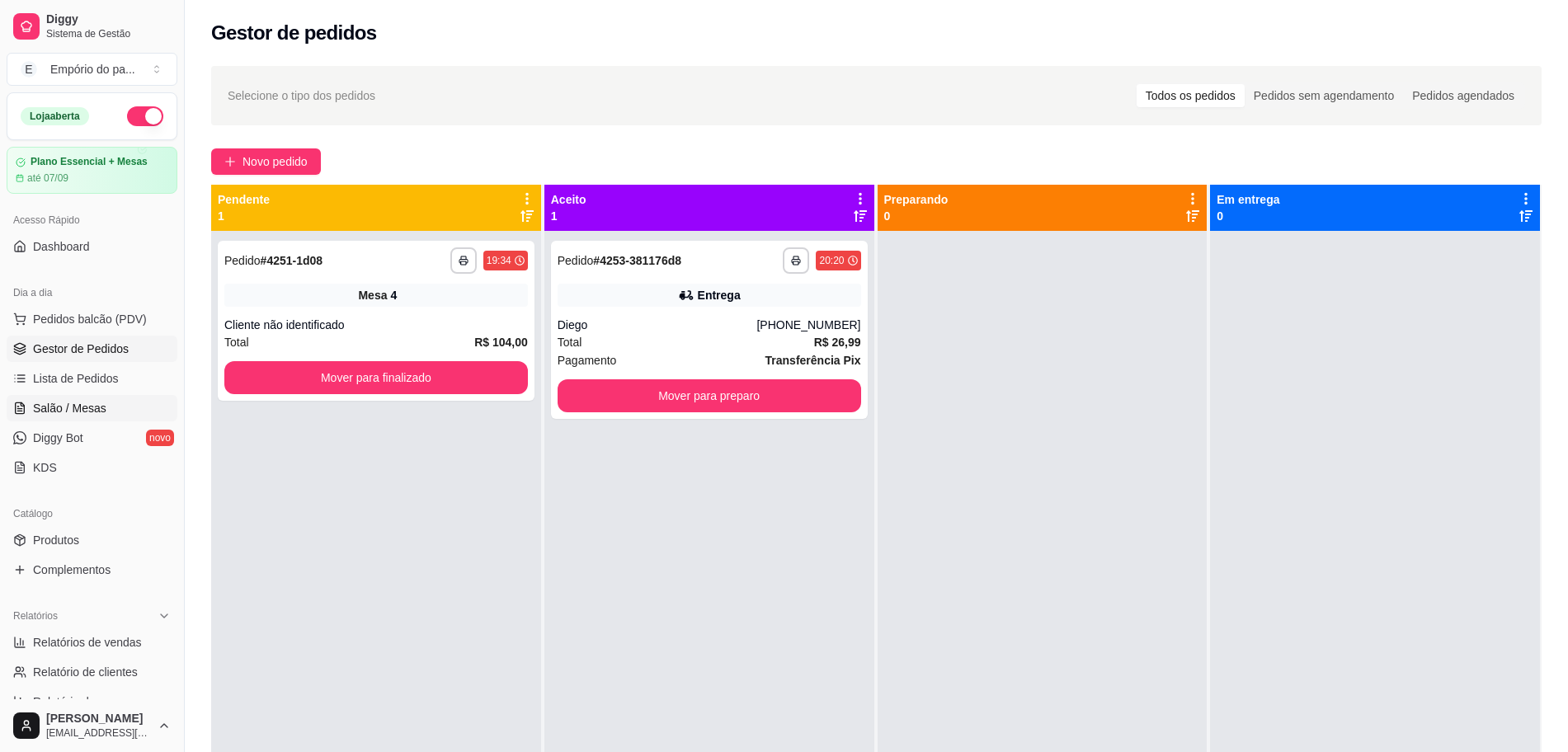
click span "Salão / Mesas"
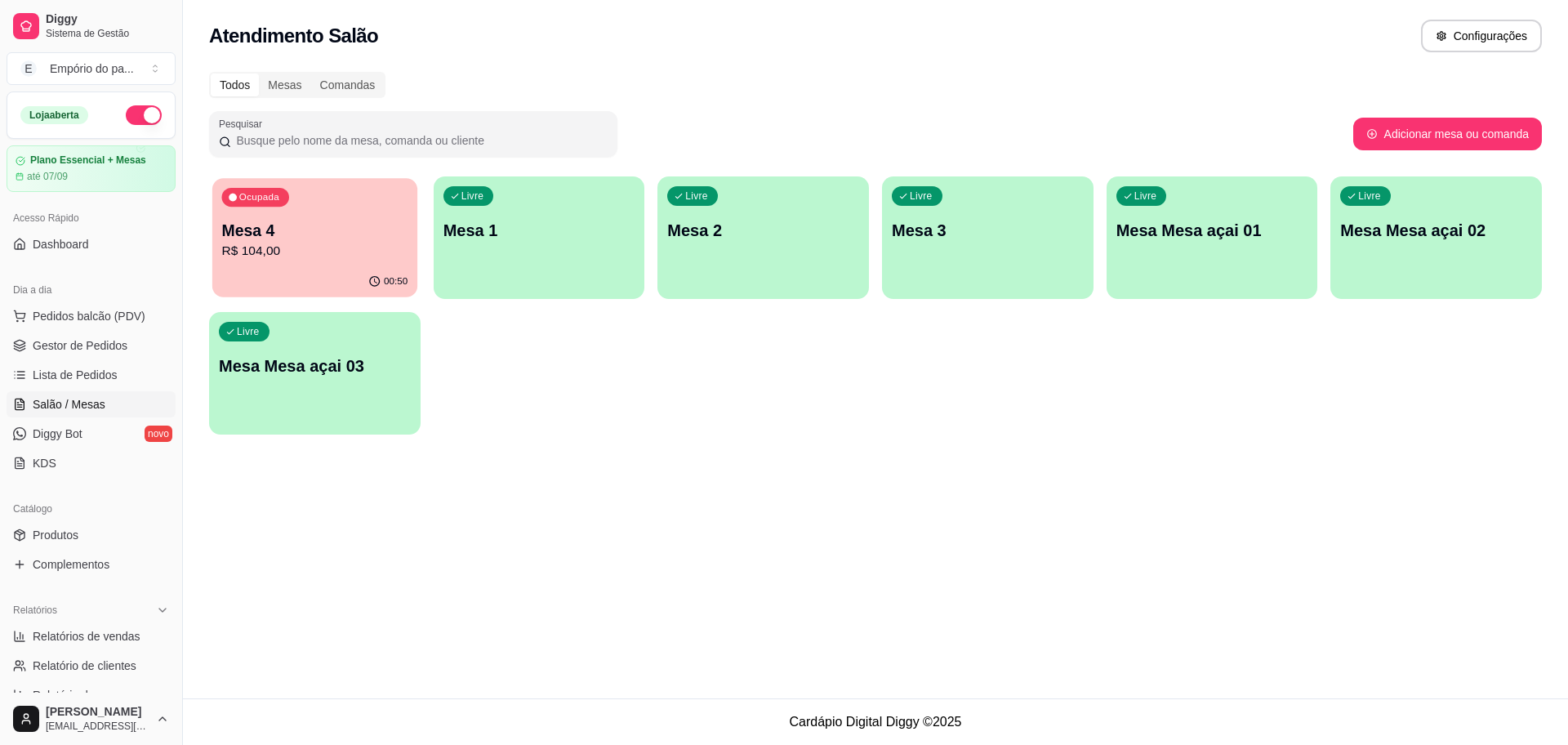
click div "Ocupada Mesa 4 R$ 104,00"
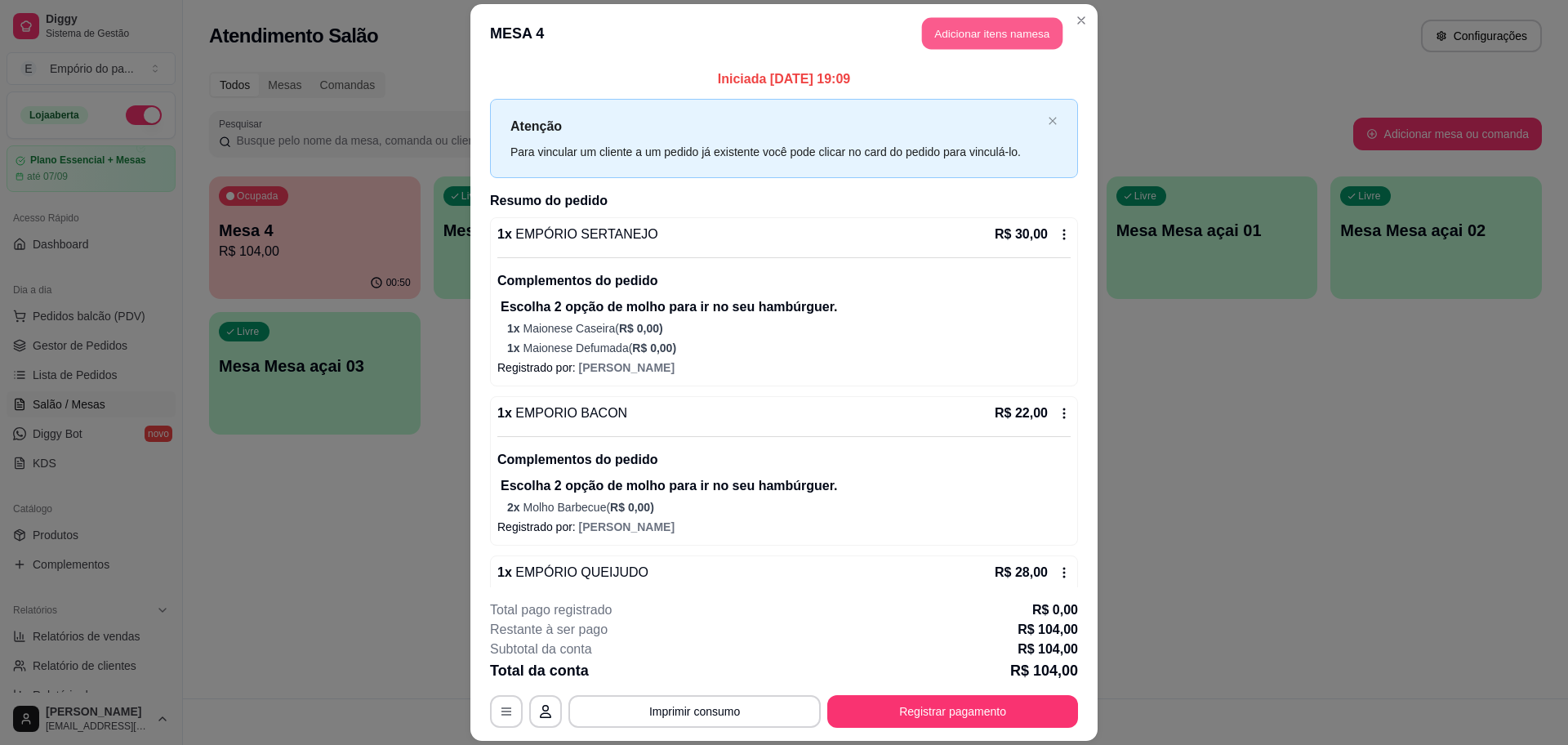
click button "Adicionar itens na mesa"
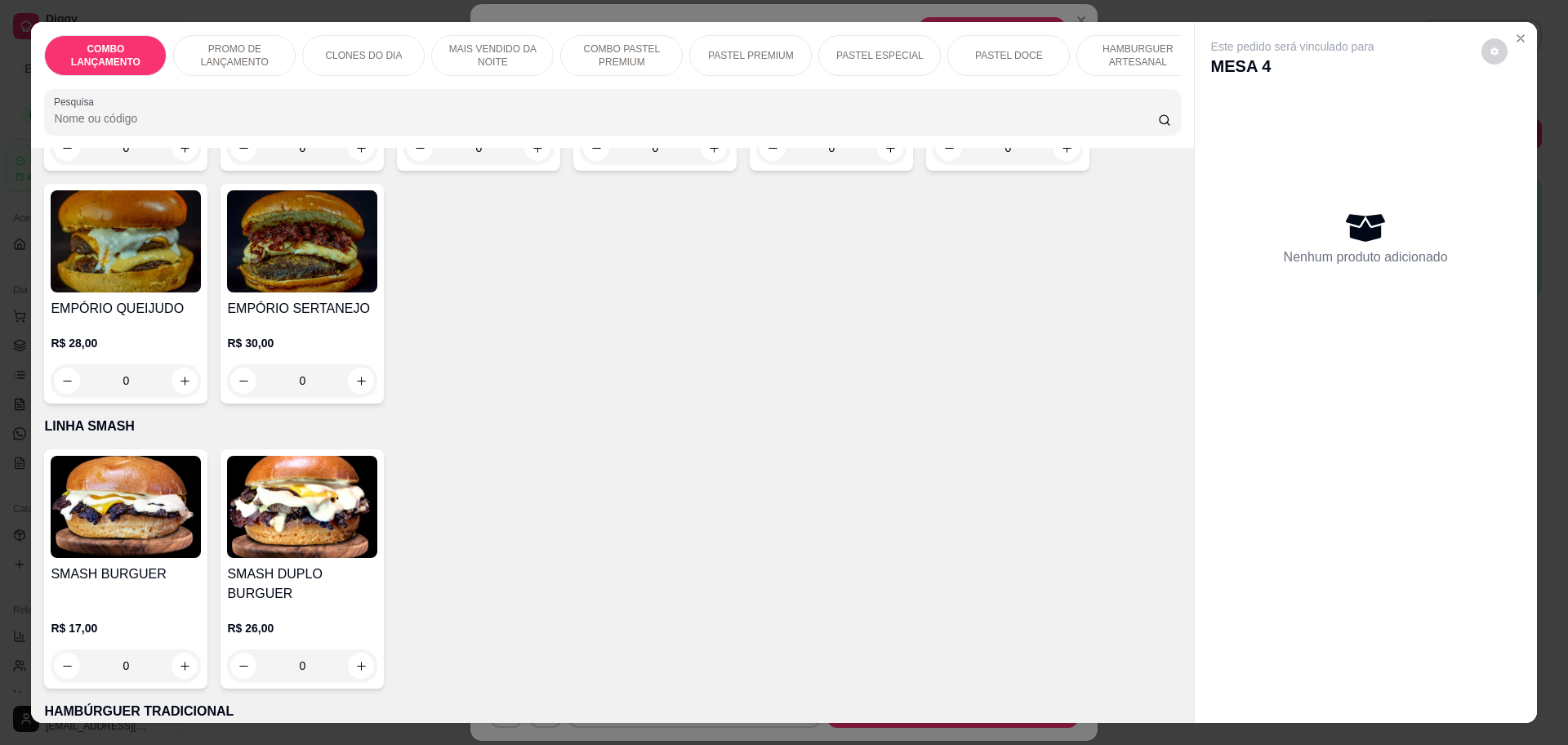
scroll to position [3164, 0]
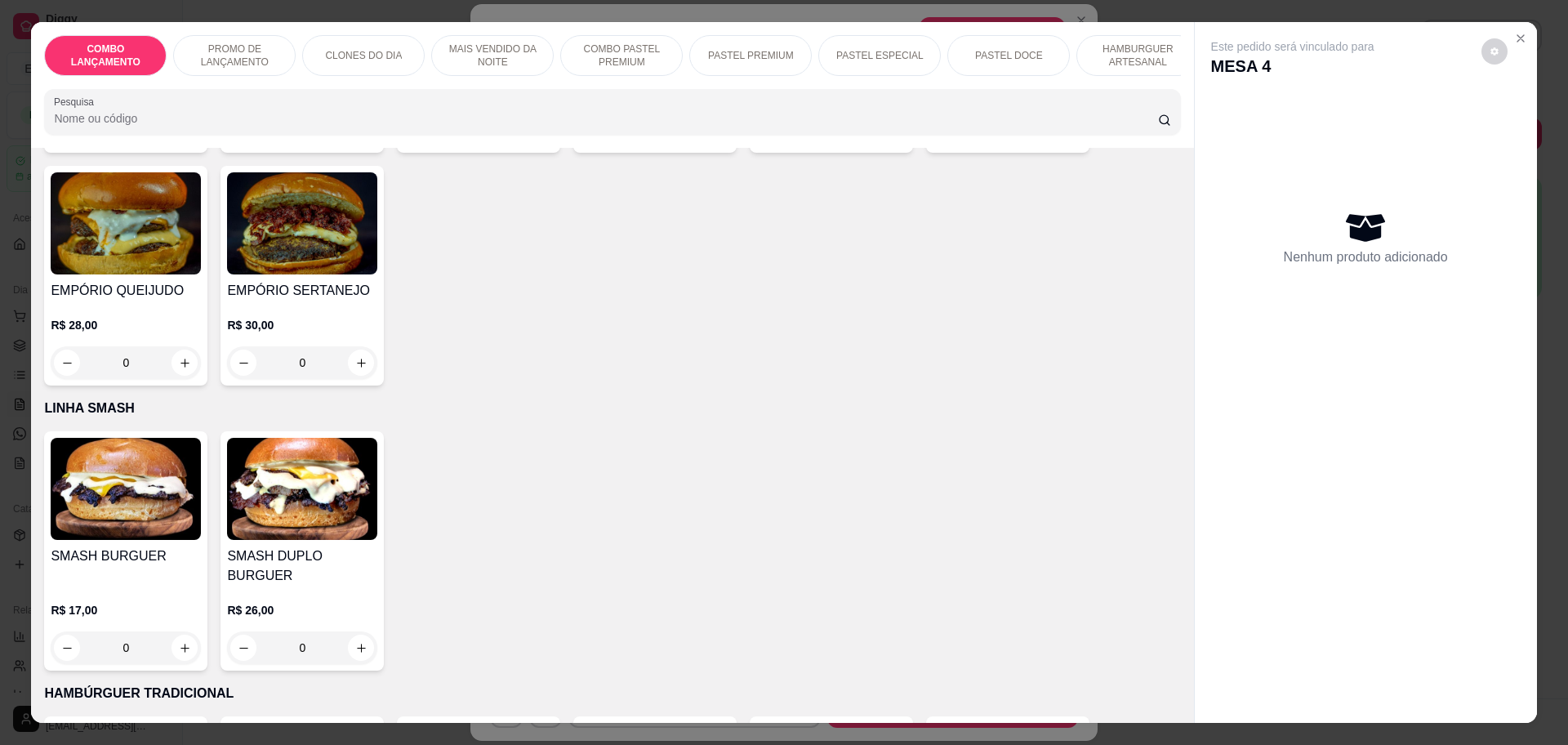
click div "0"
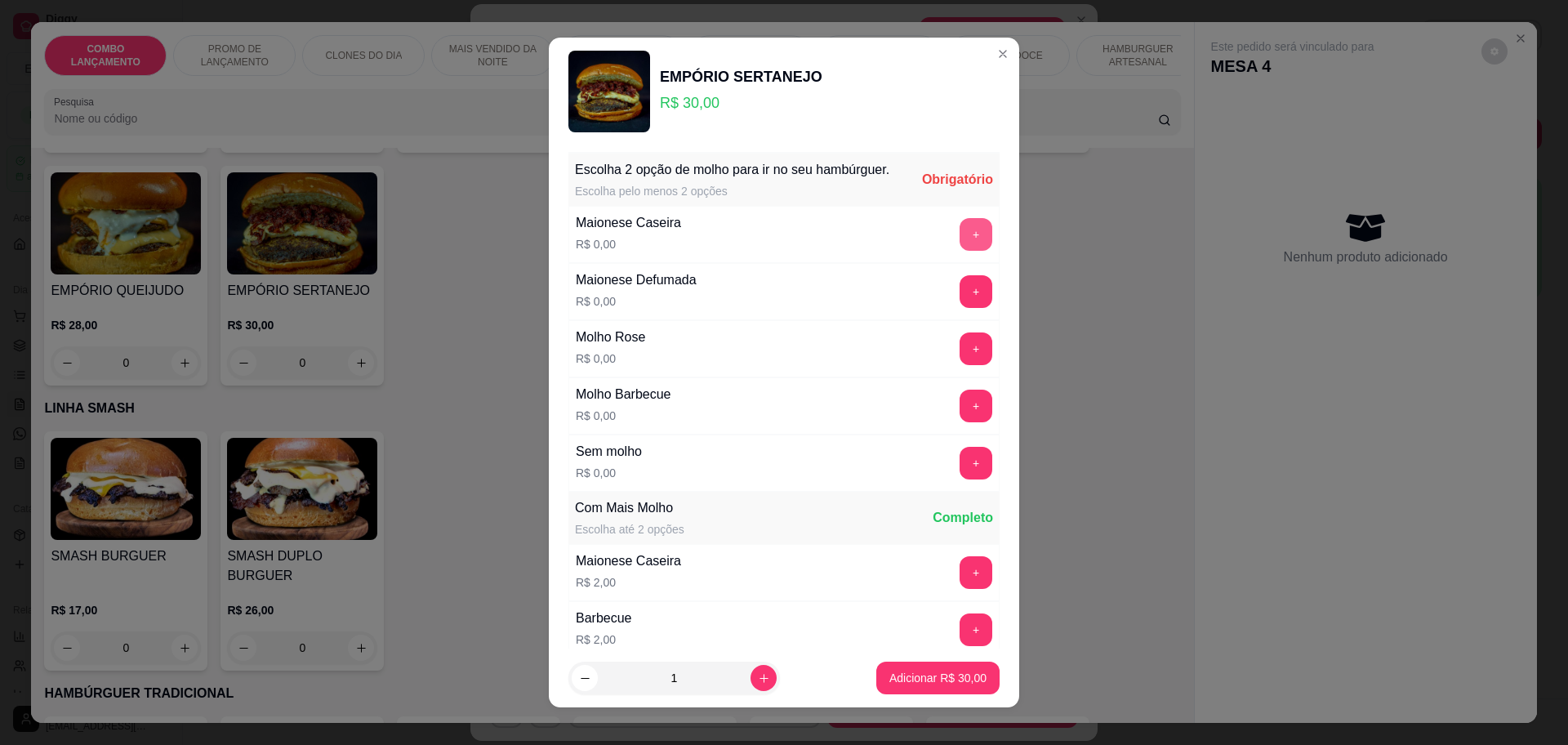
click button "+"
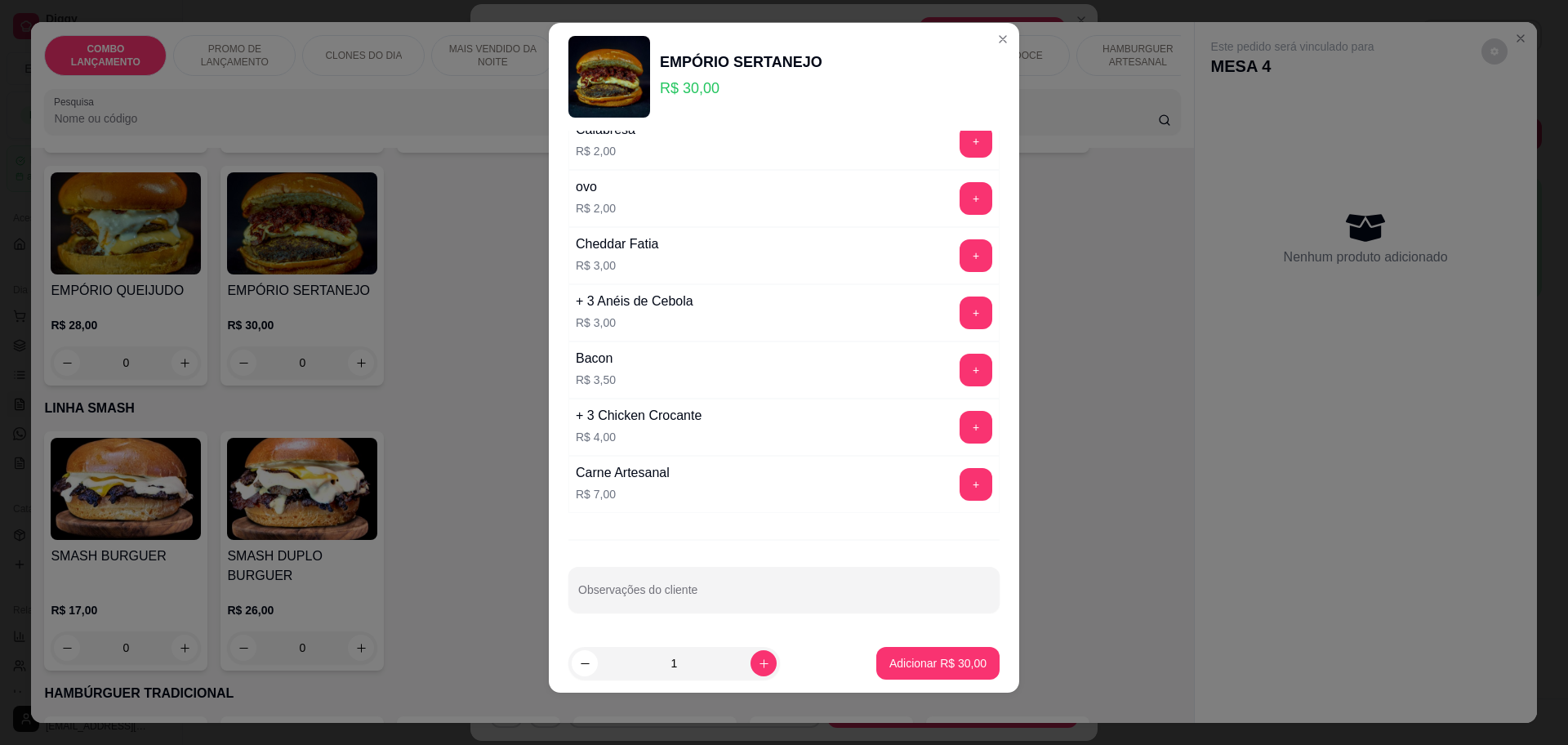
scroll to position [698, 0]
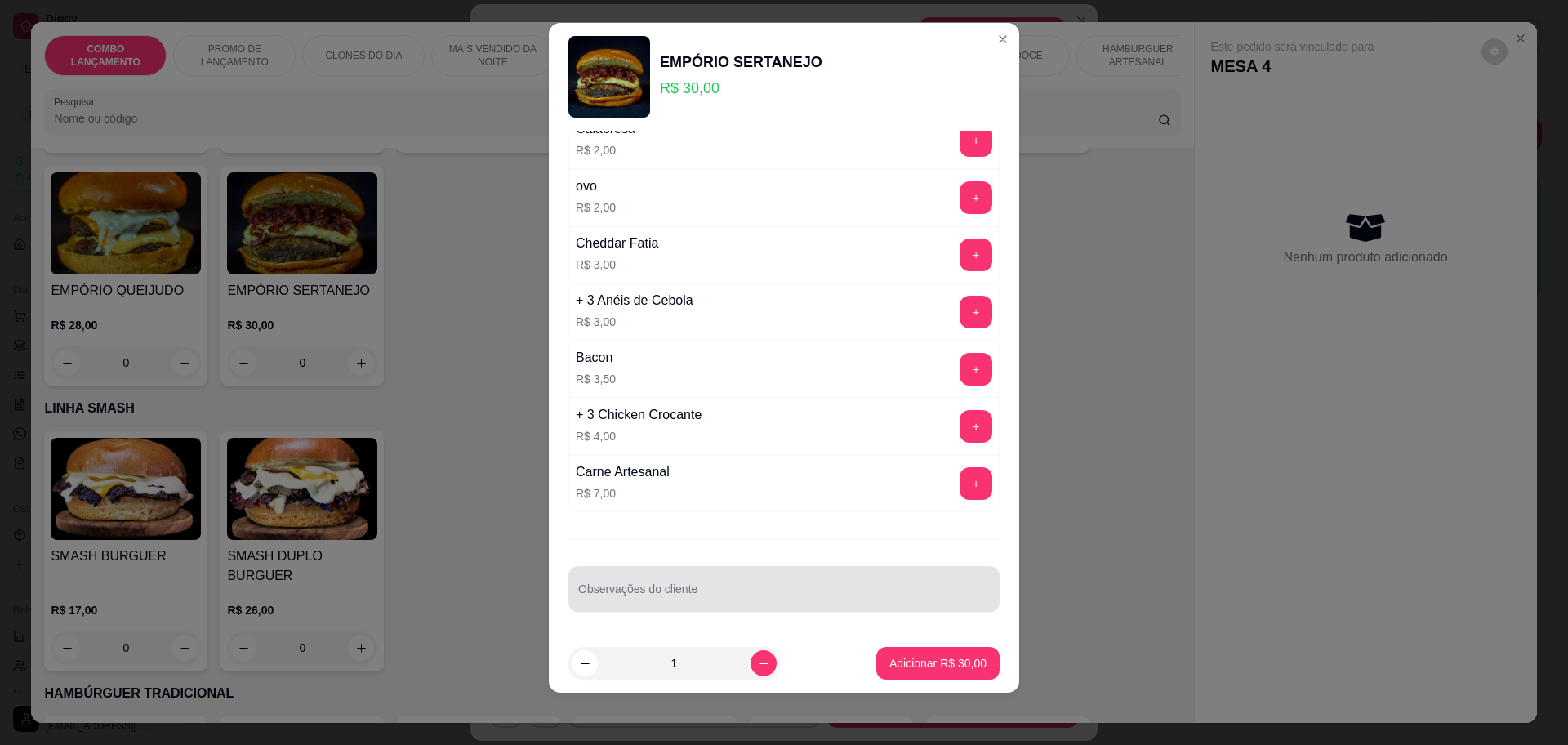
click input "Observações do cliente"
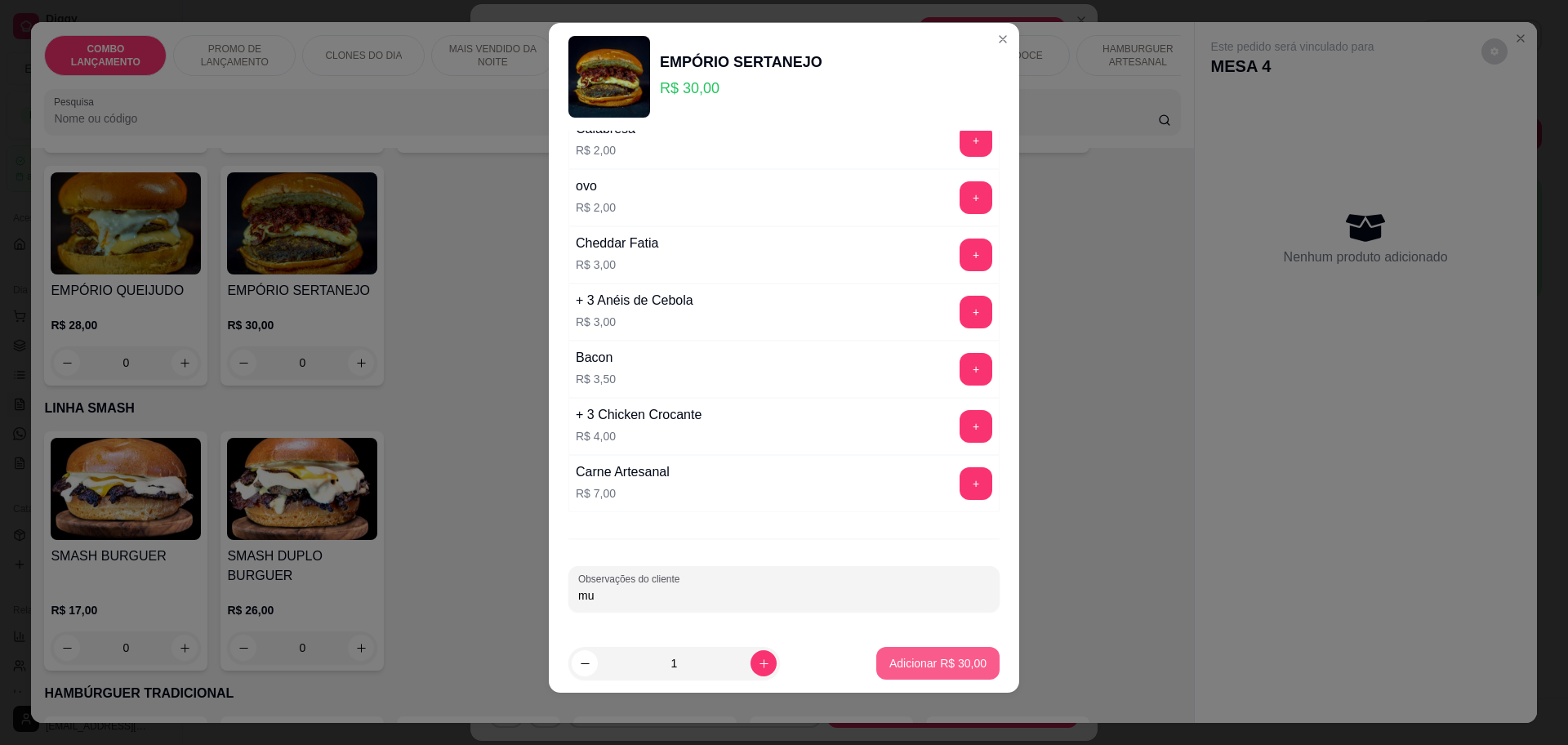
type input "m"
click p "Adicionar R$ 30,00"
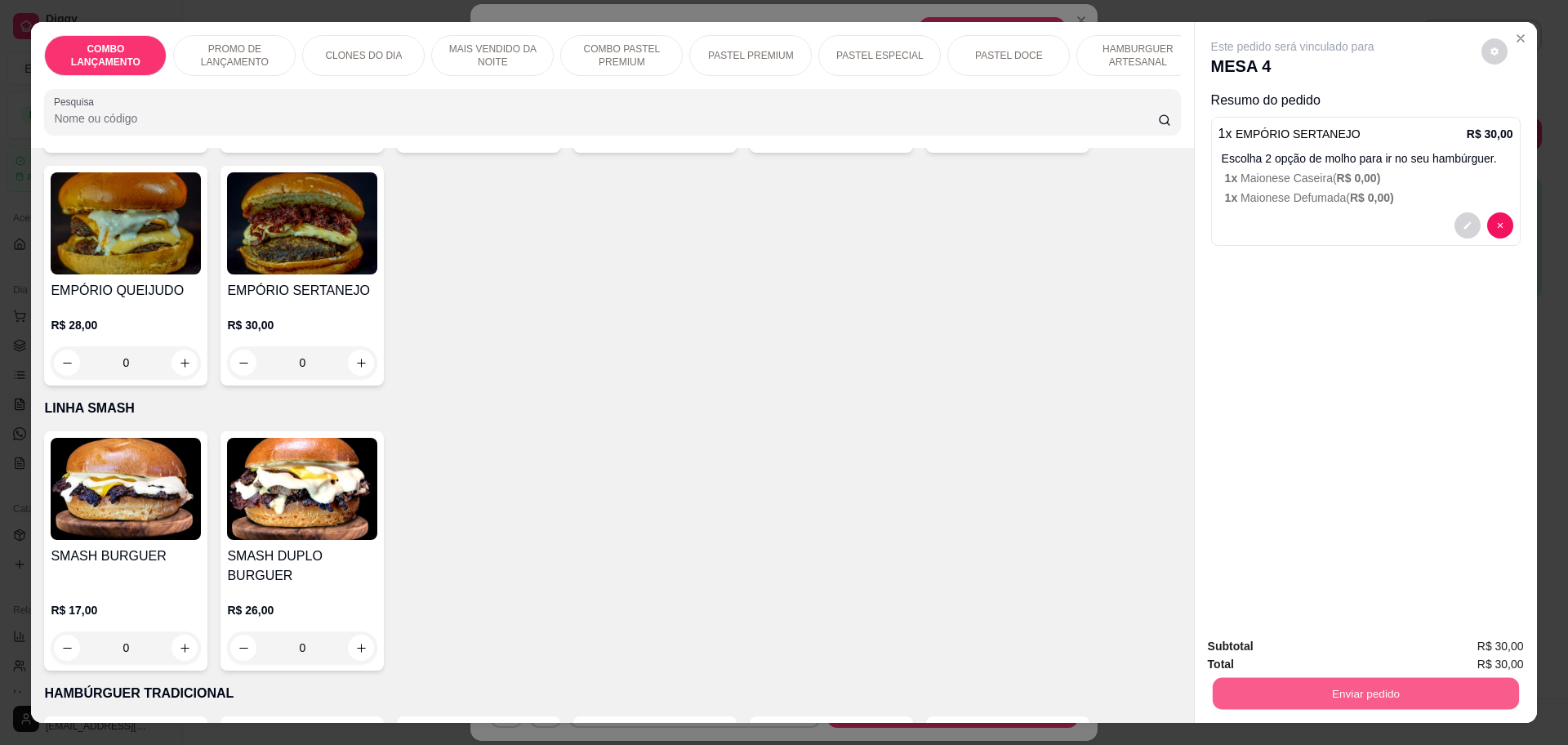
click button "Enviar pedido"
click button "Não registrar e enviar pedido"
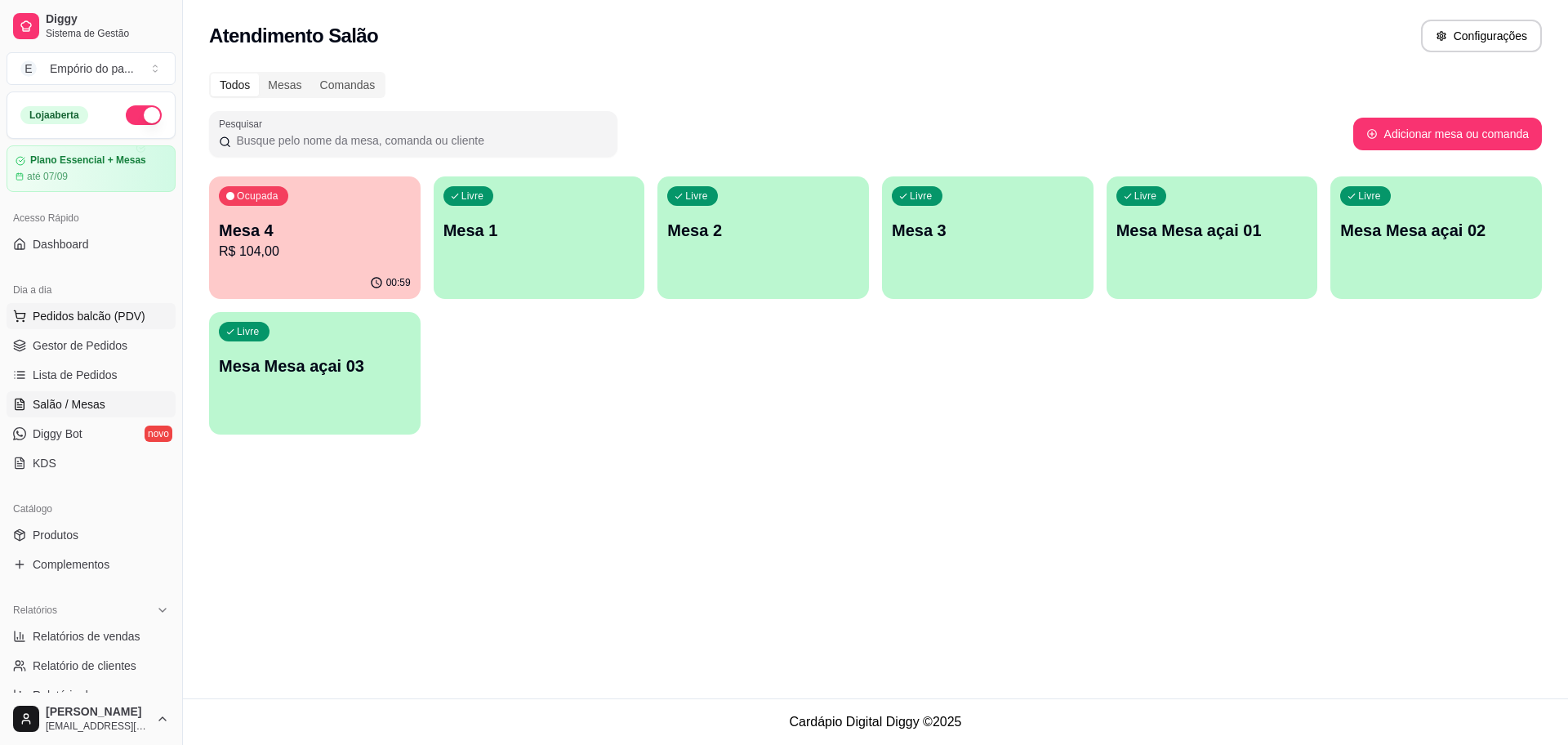
click button "Pedidos balcão (PDV)"
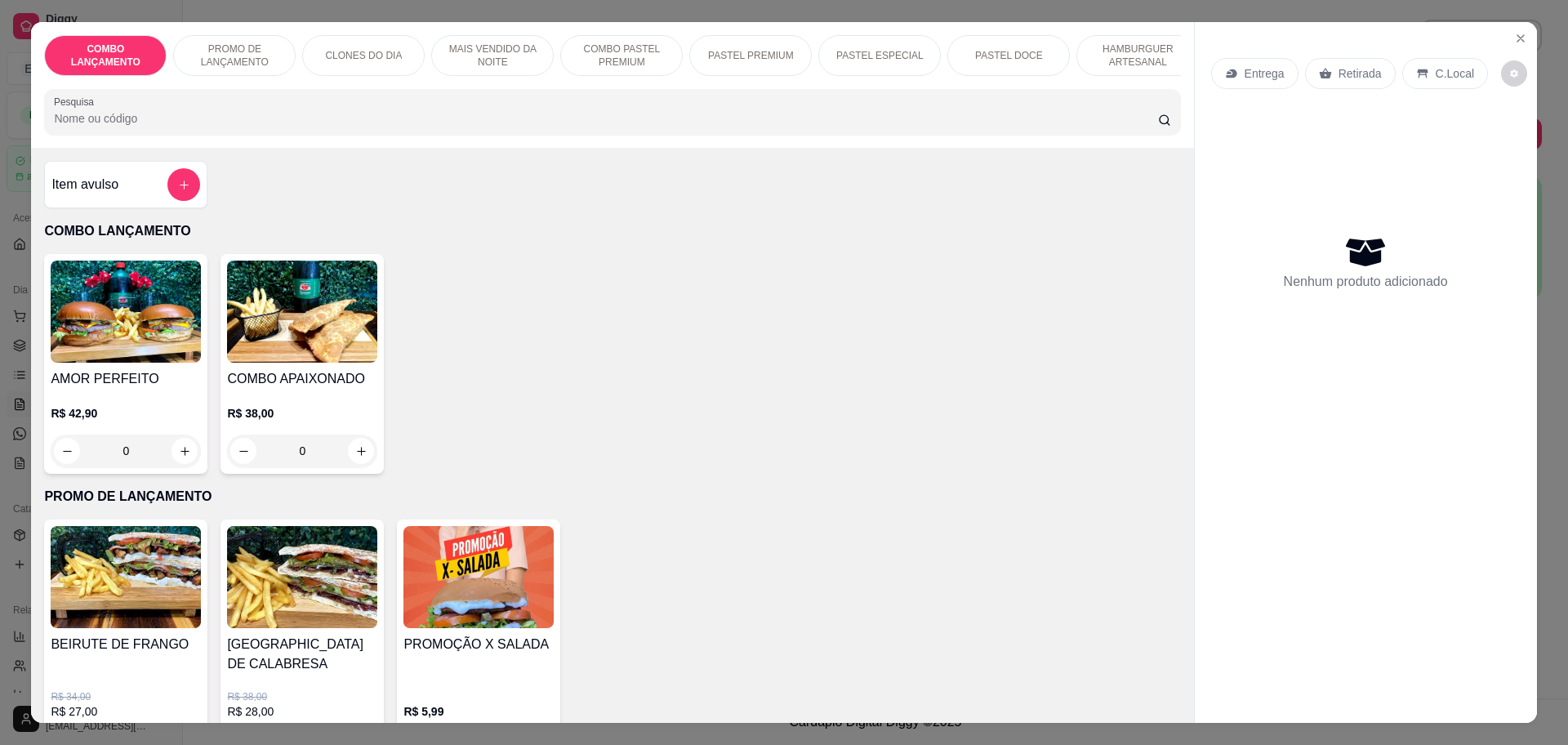
click div "Entrega Retirada C.Local Nenhum produto adicionado"
click button "Close"
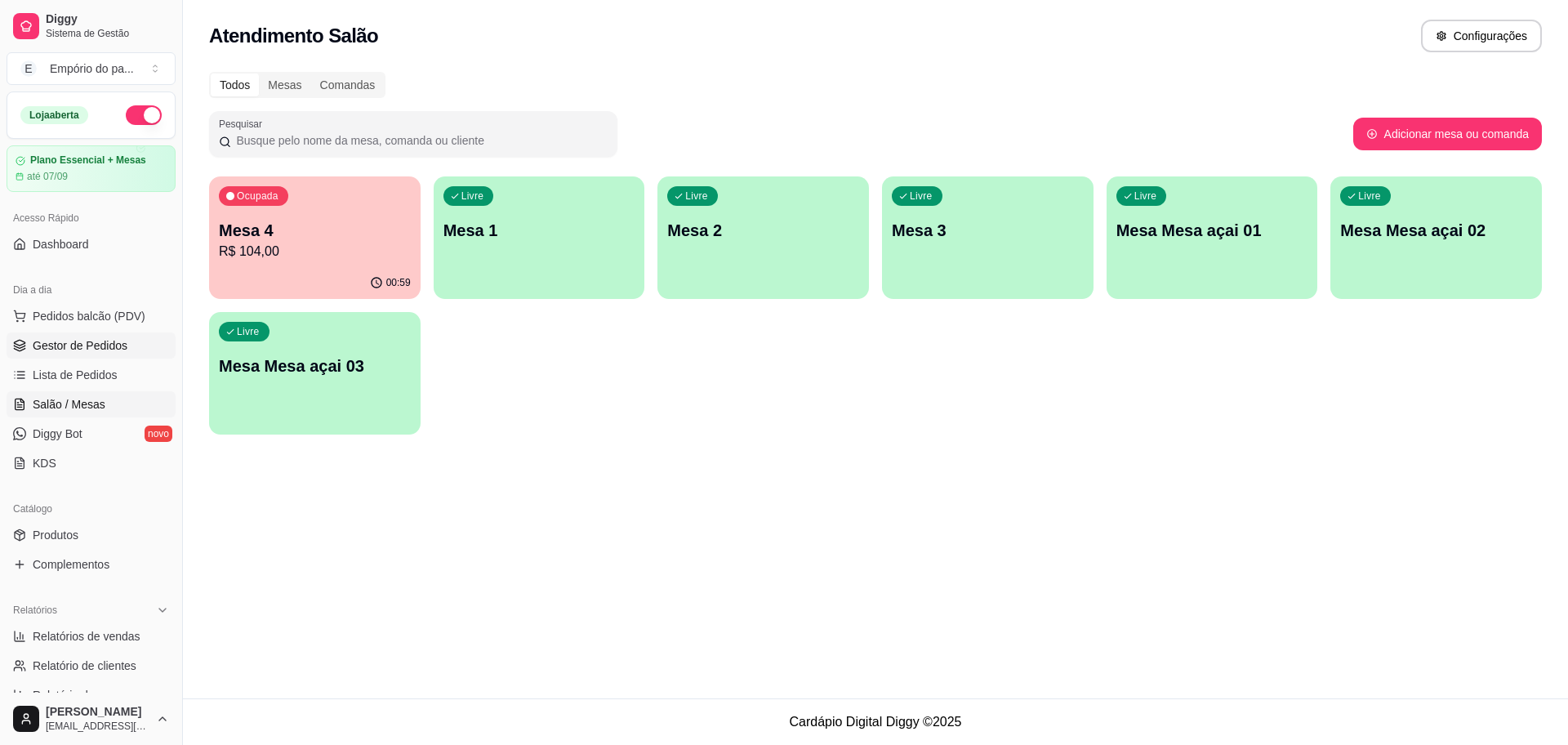
click span "Gestor de Pedidos"
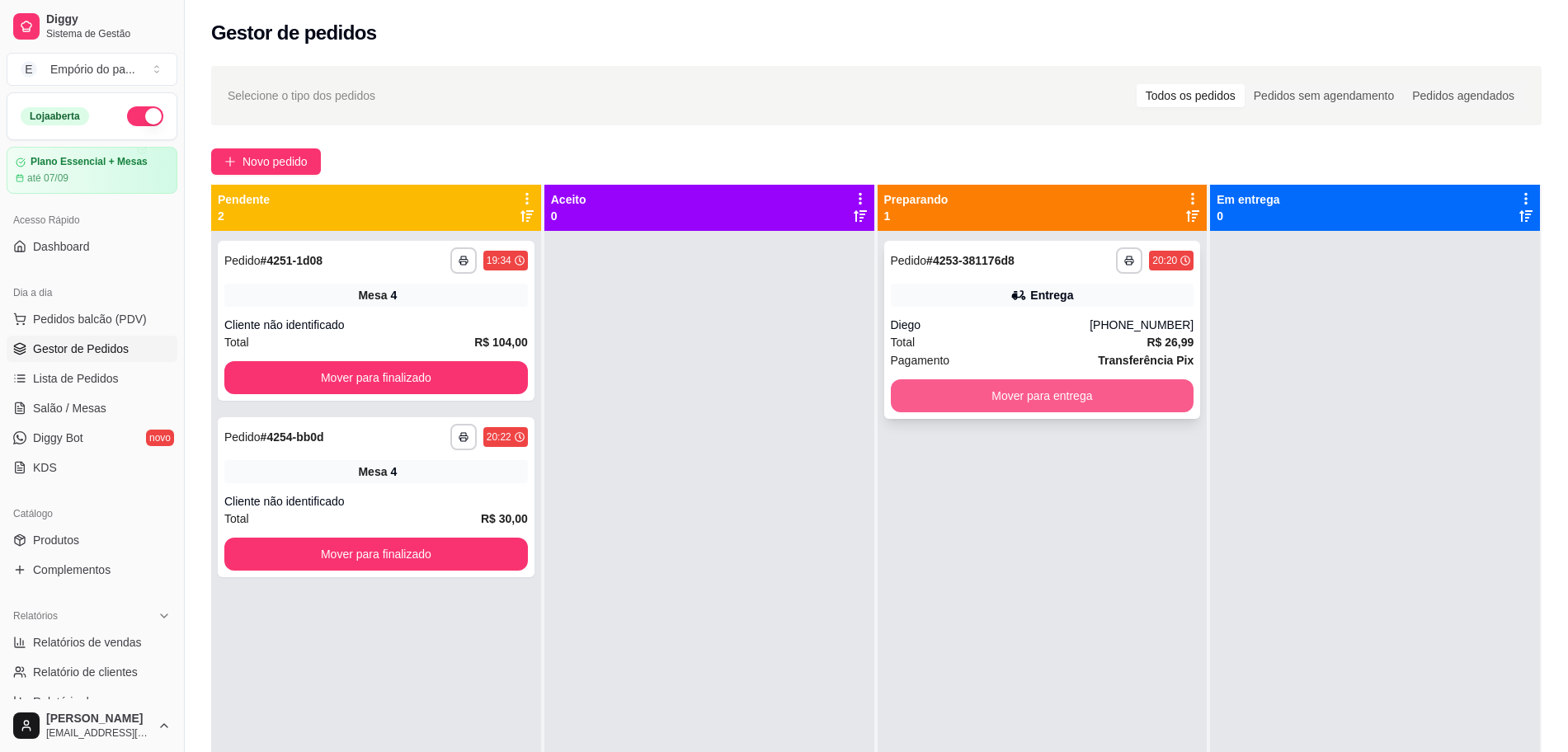
click button "Mover para entrega"
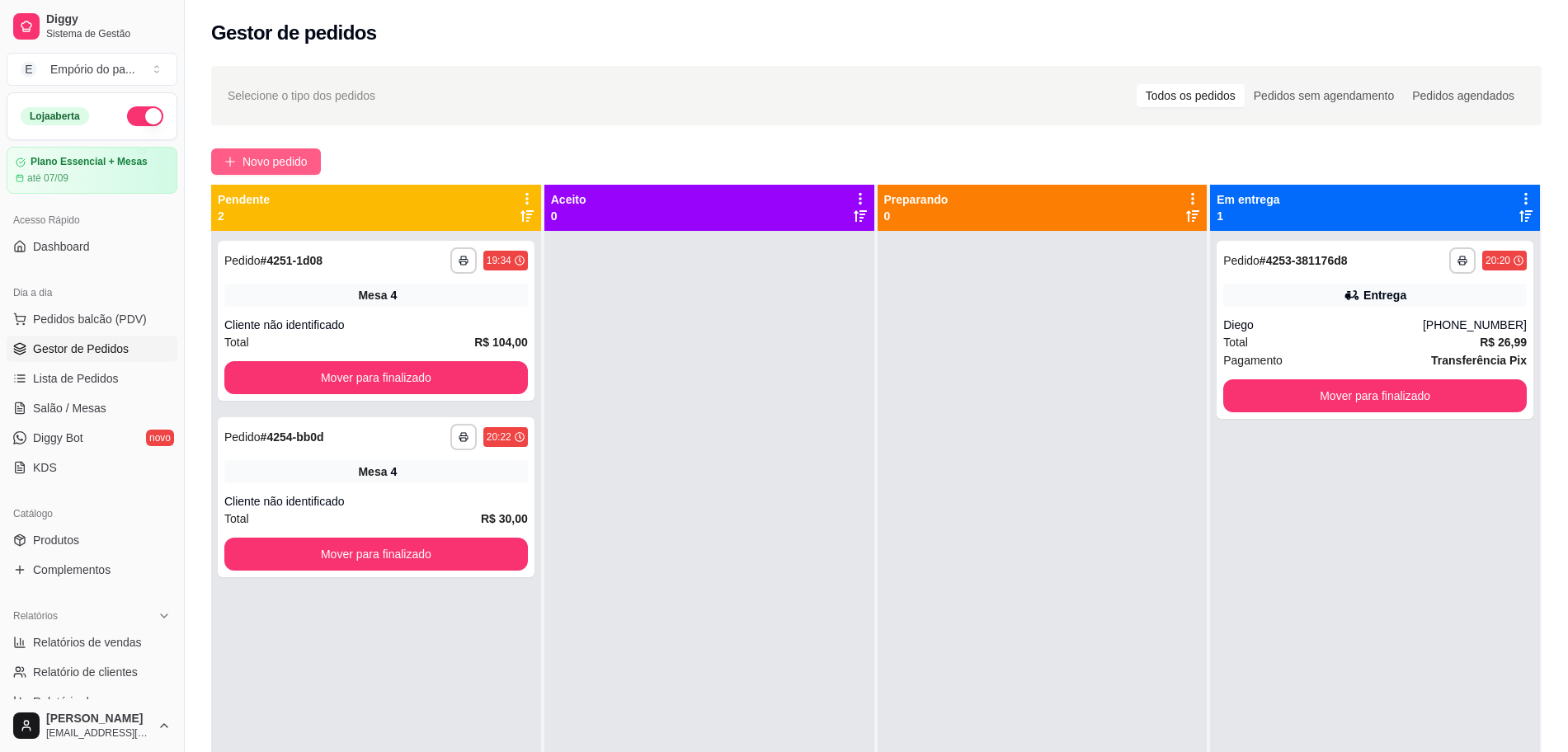
click span "Novo pedido"
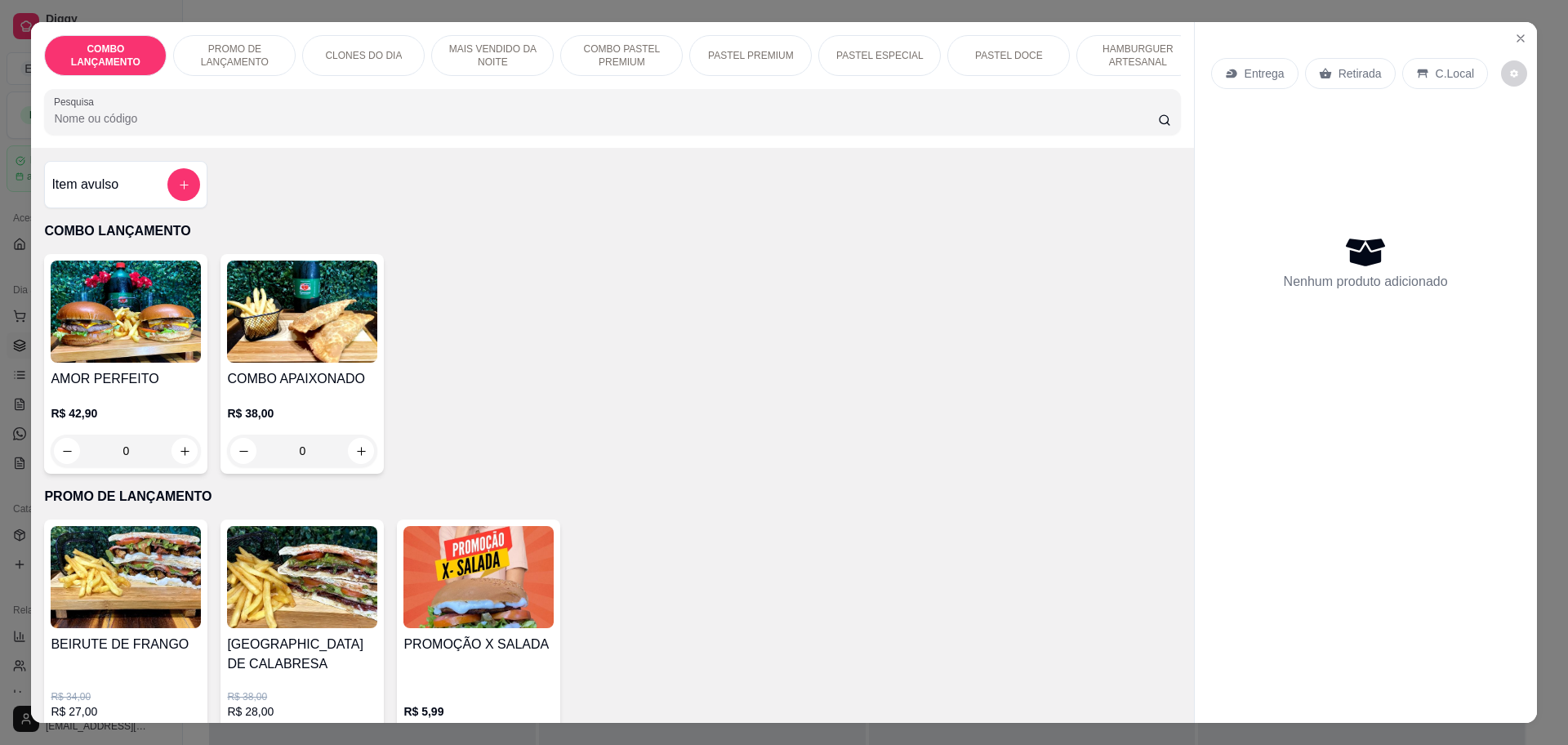
click p "Retirada"
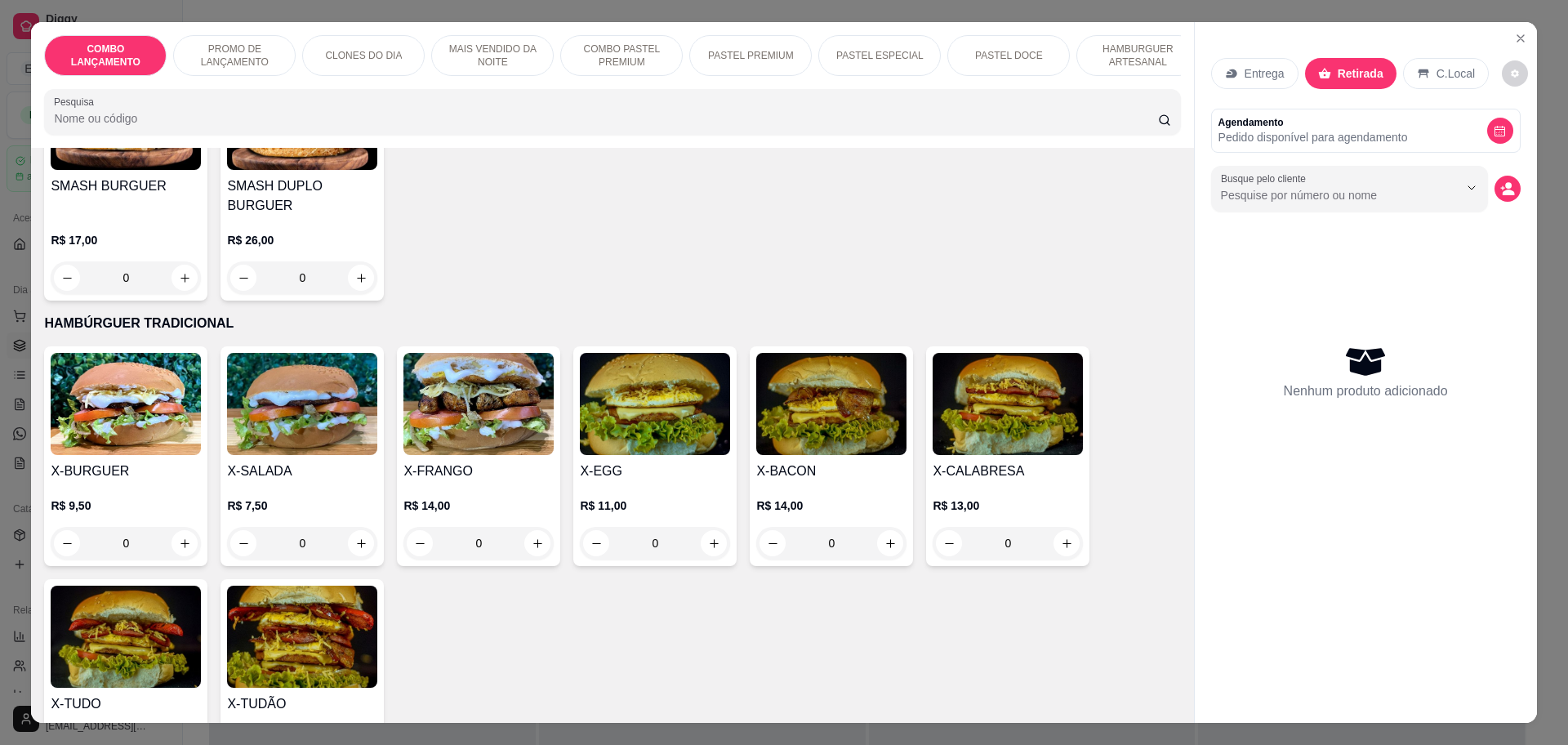
scroll to position [3572, 0]
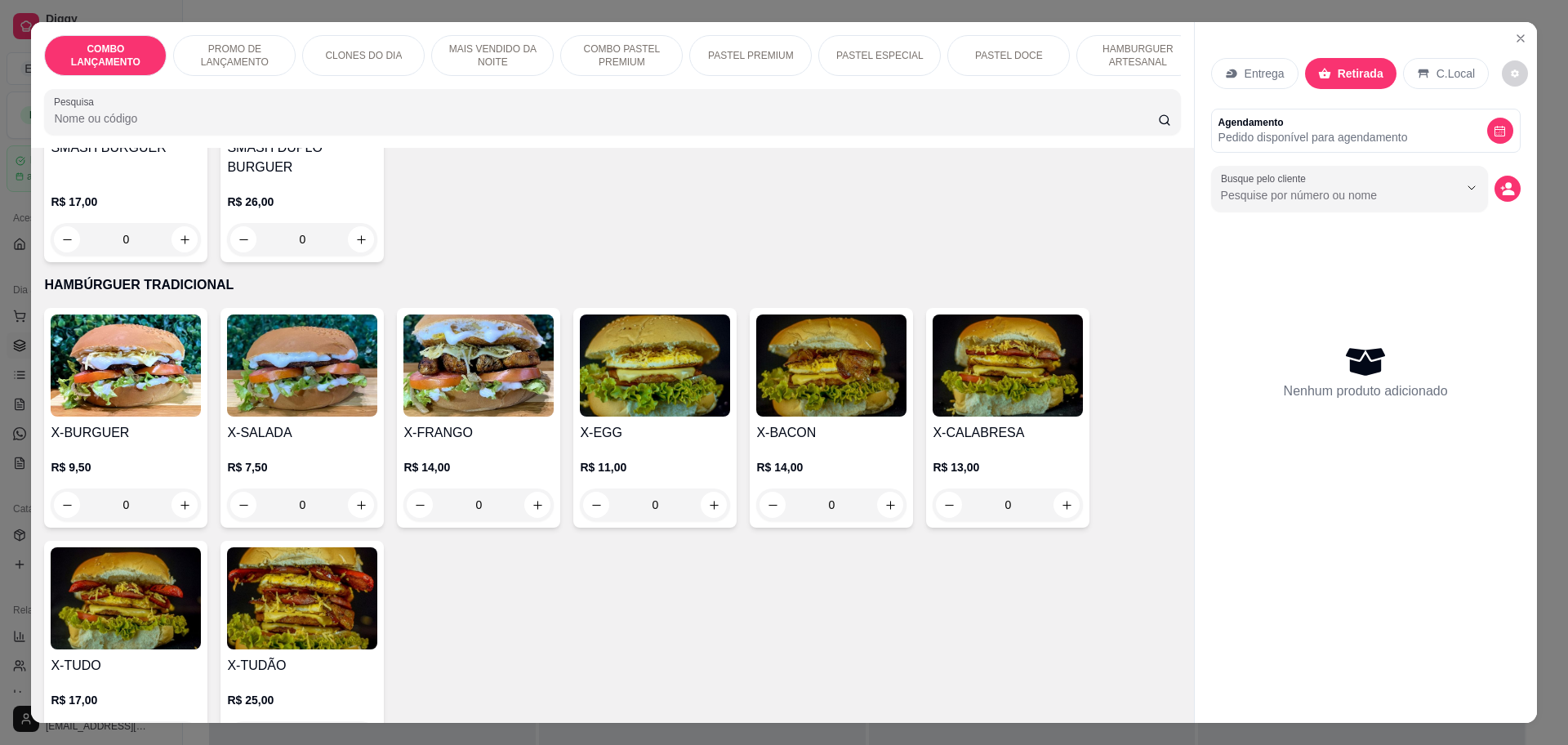
click div "0"
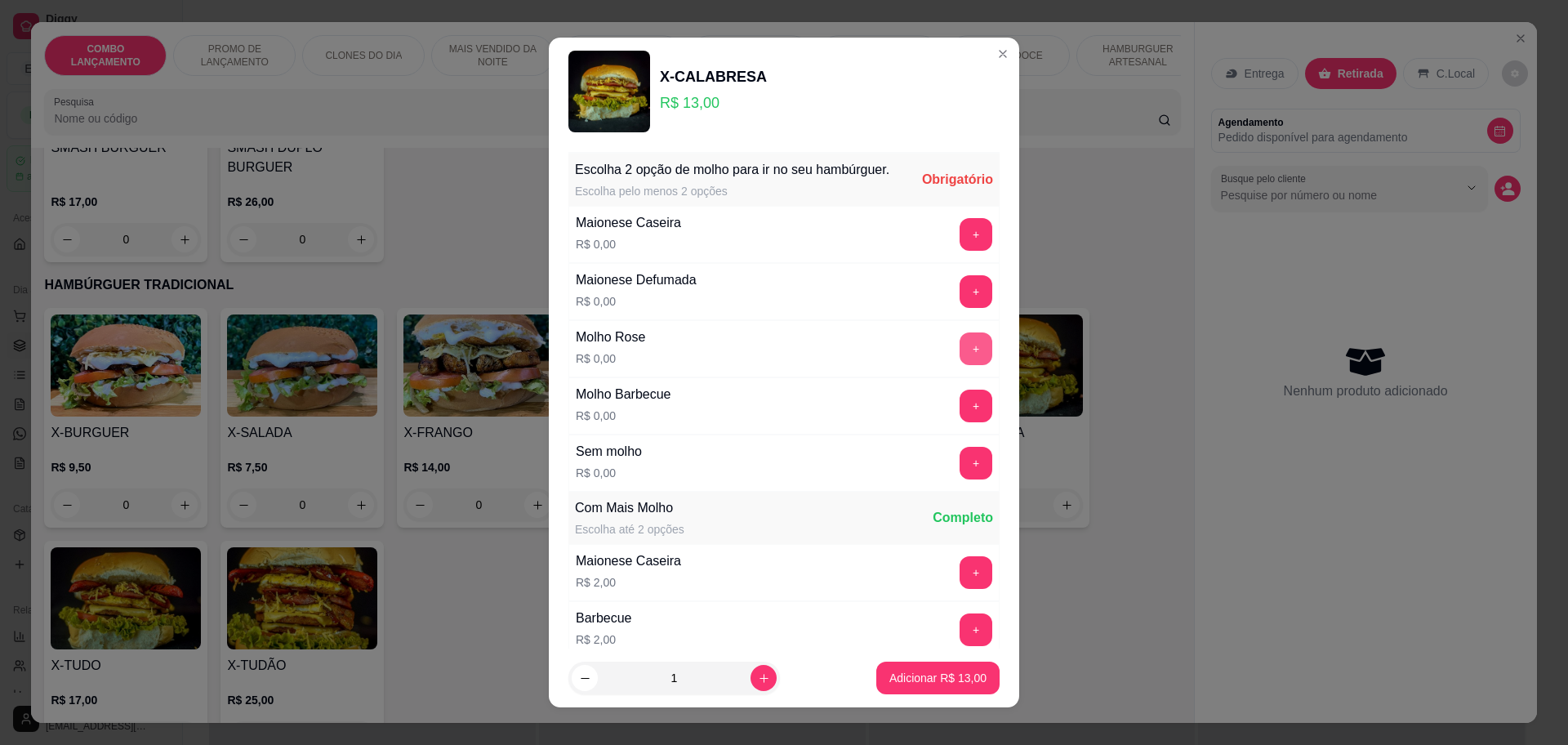
click button "+"
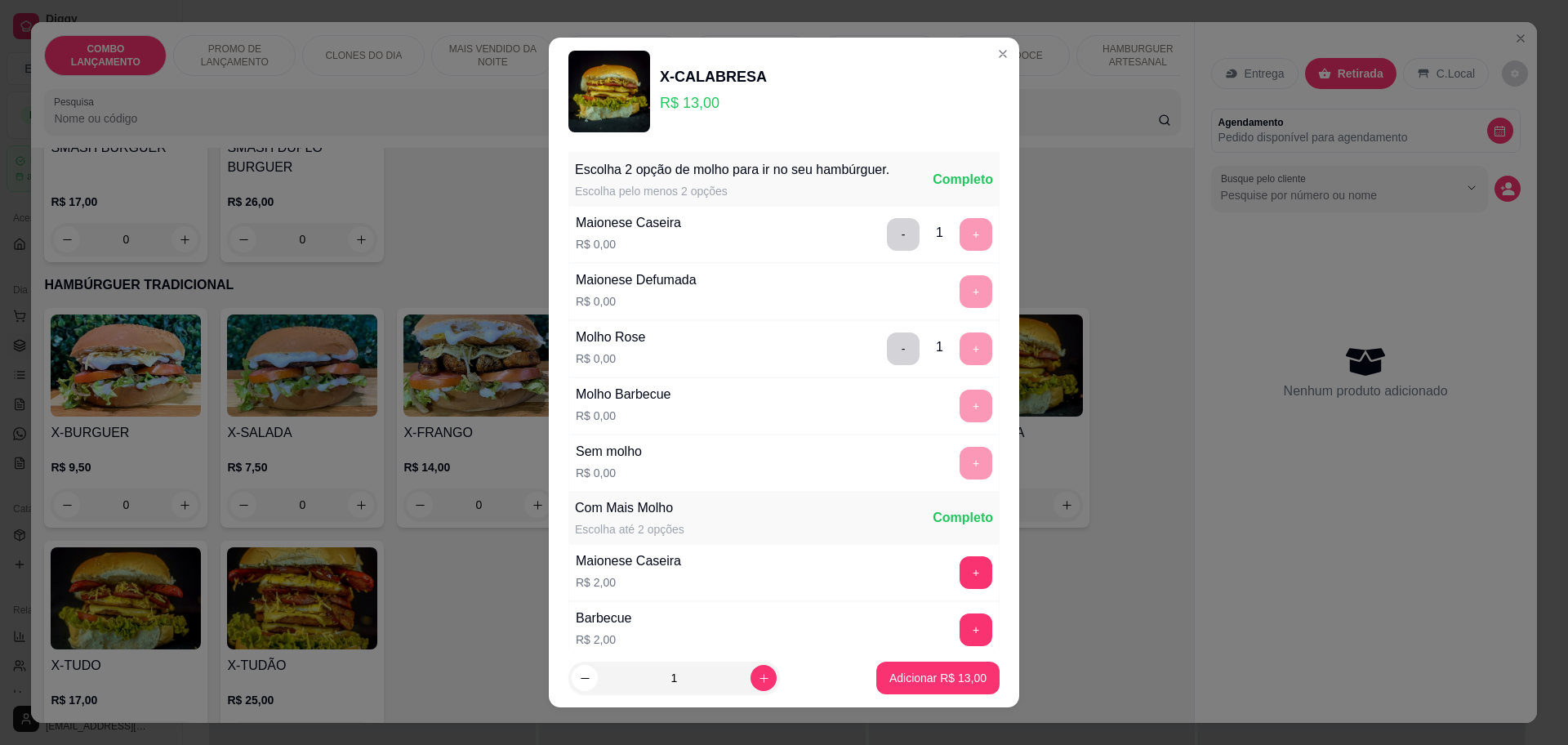
scroll to position [246, 0]
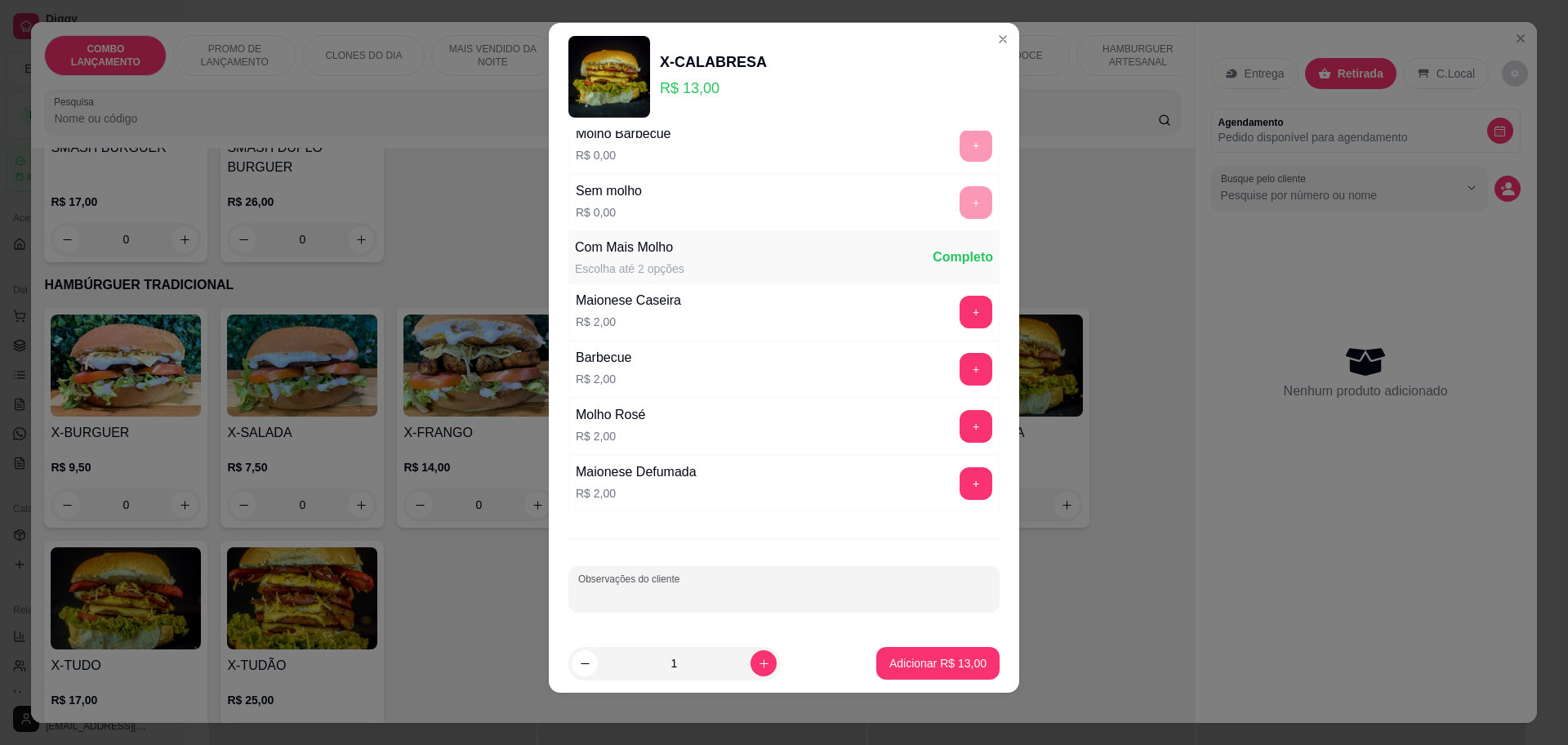
click input "Observações do cliente"
type input "sem tomate e sem cebola"
click p "Adicionar R$ 13,00"
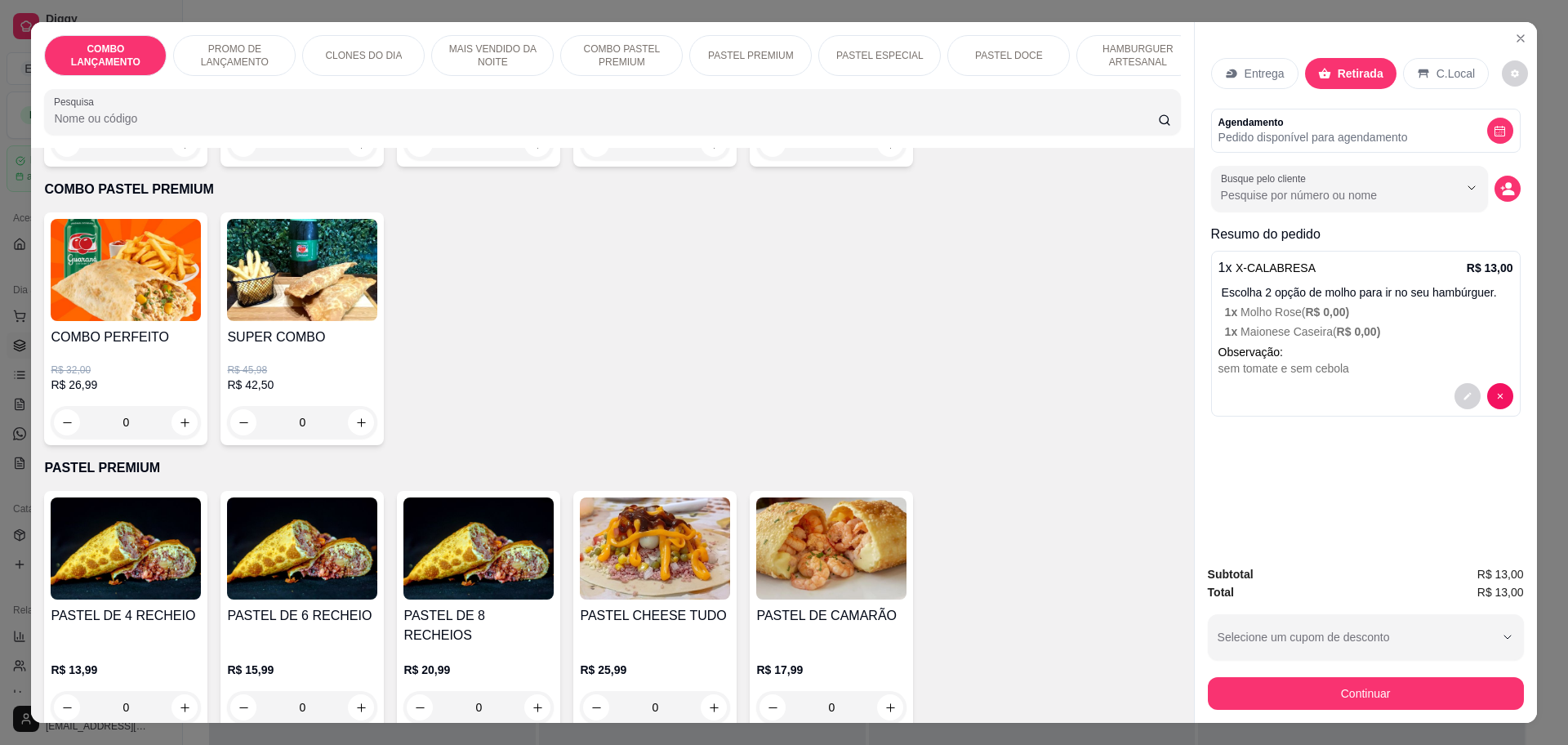
scroll to position [1735, 0]
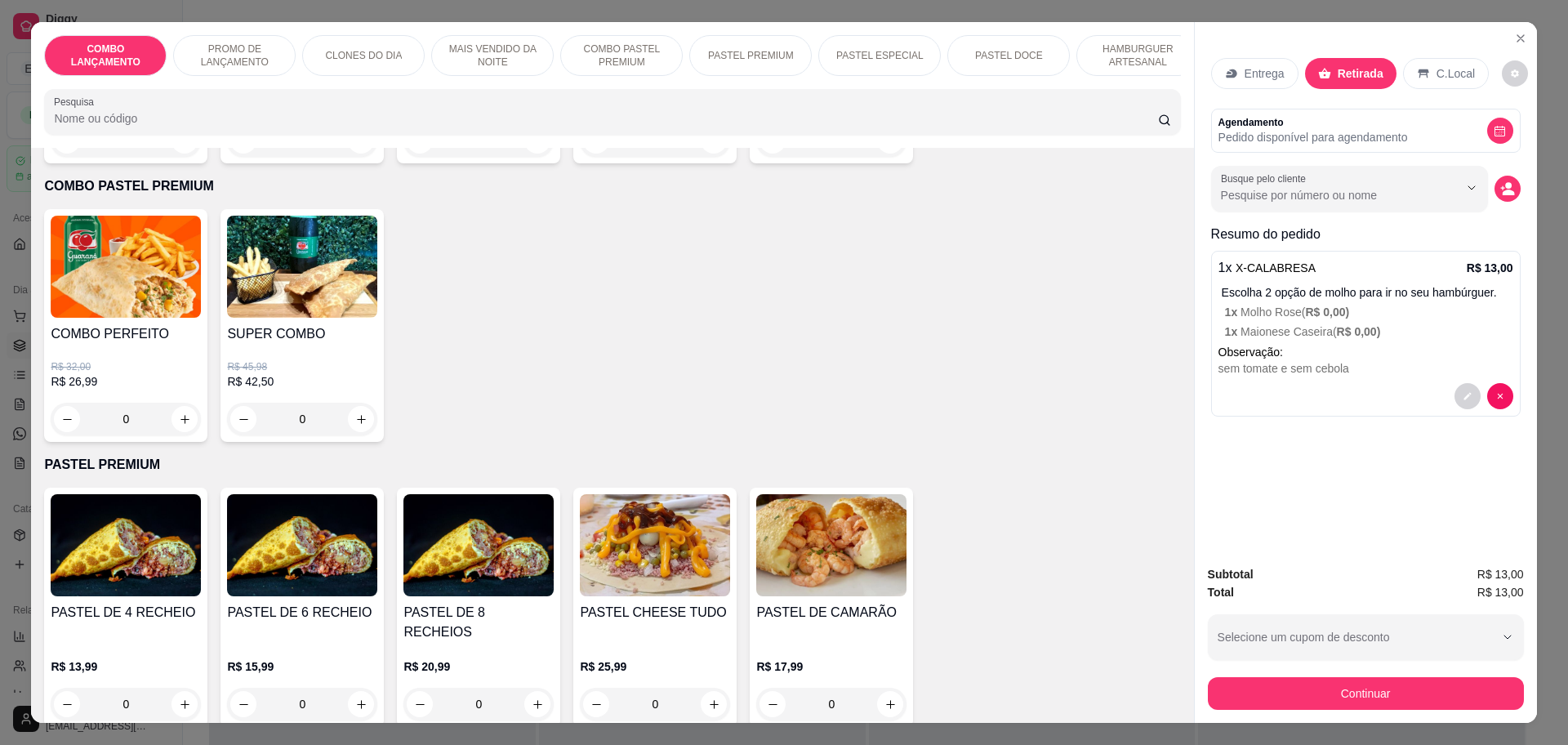
click div "0"
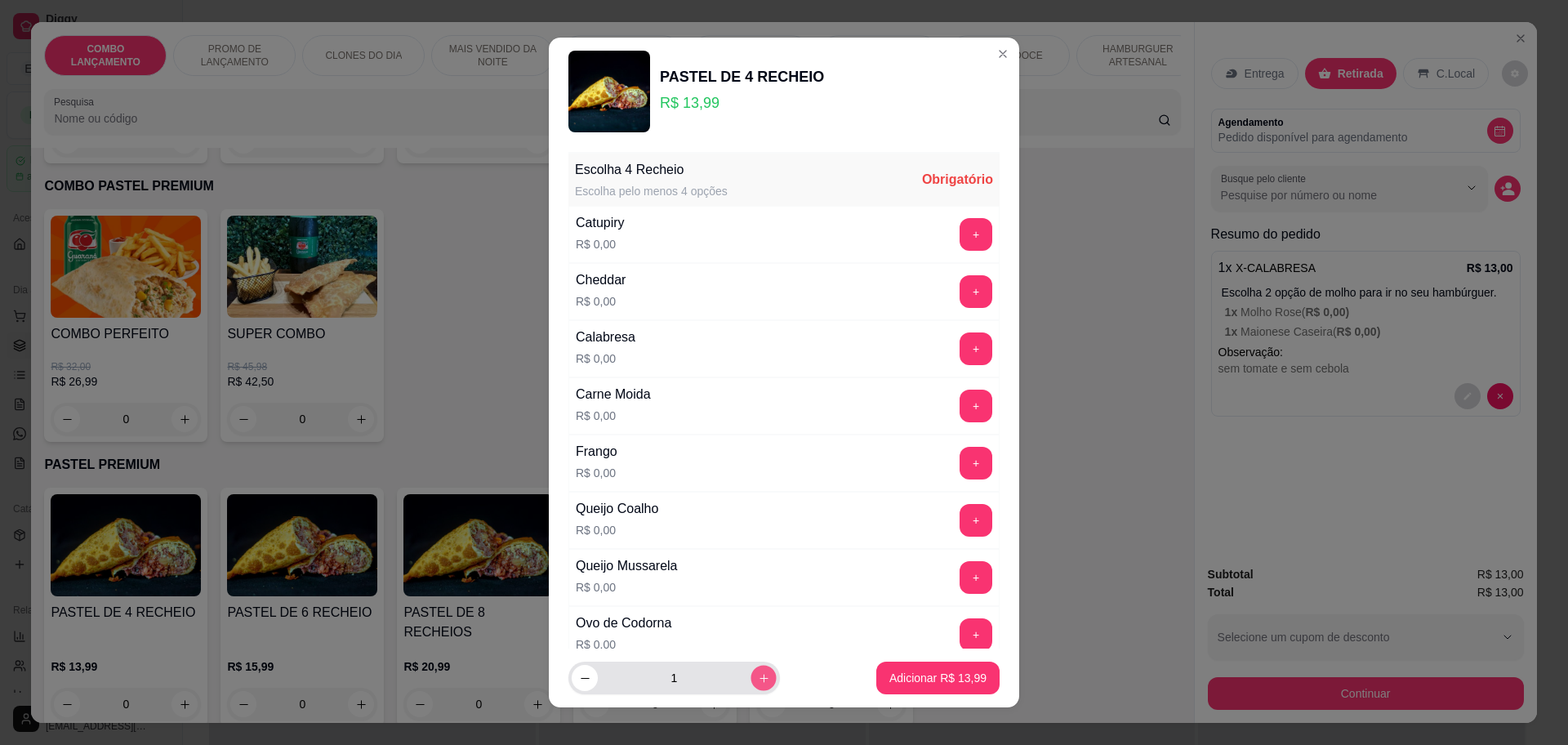
click button "increase-product-quantity"
type input "2"
click button "+"
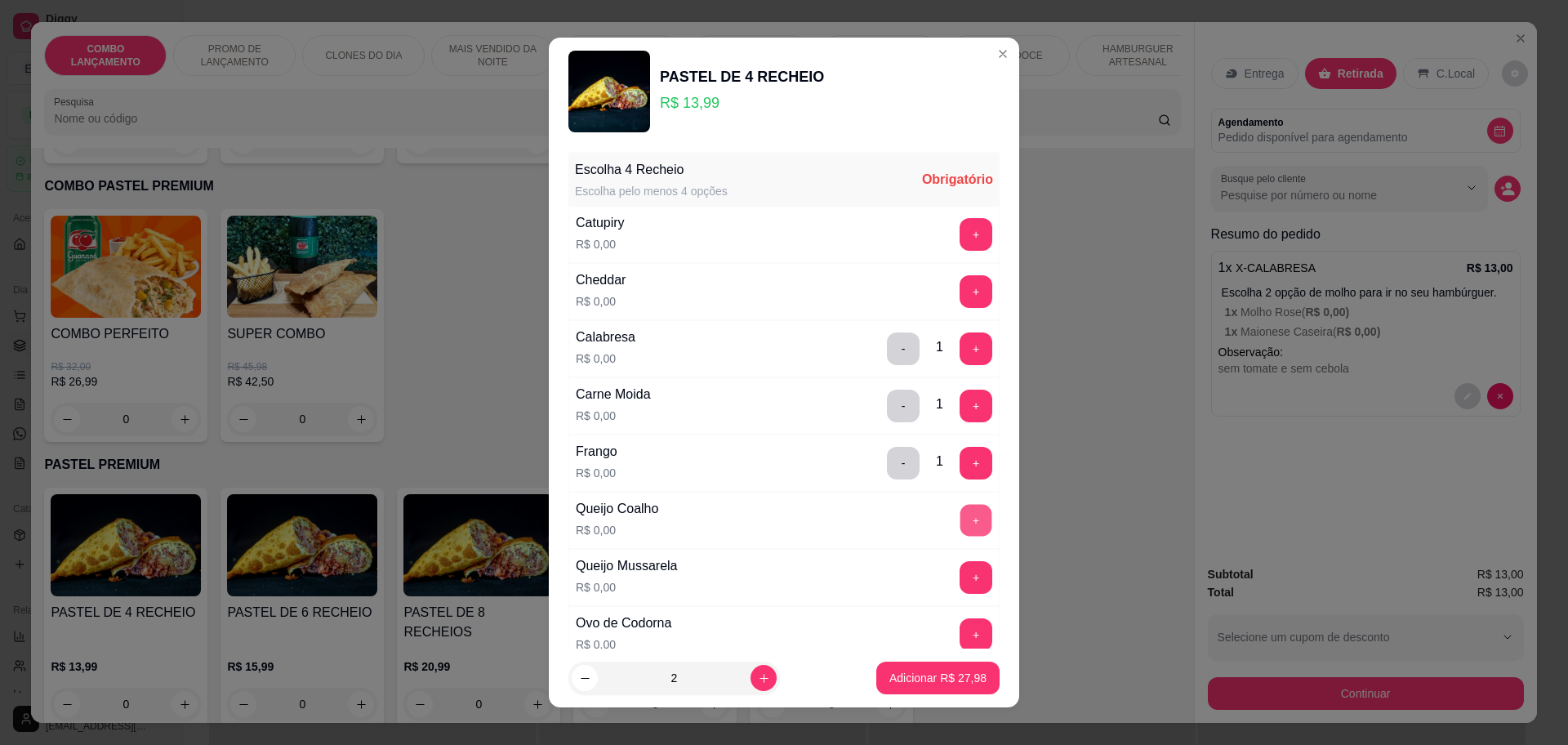
click button "+"
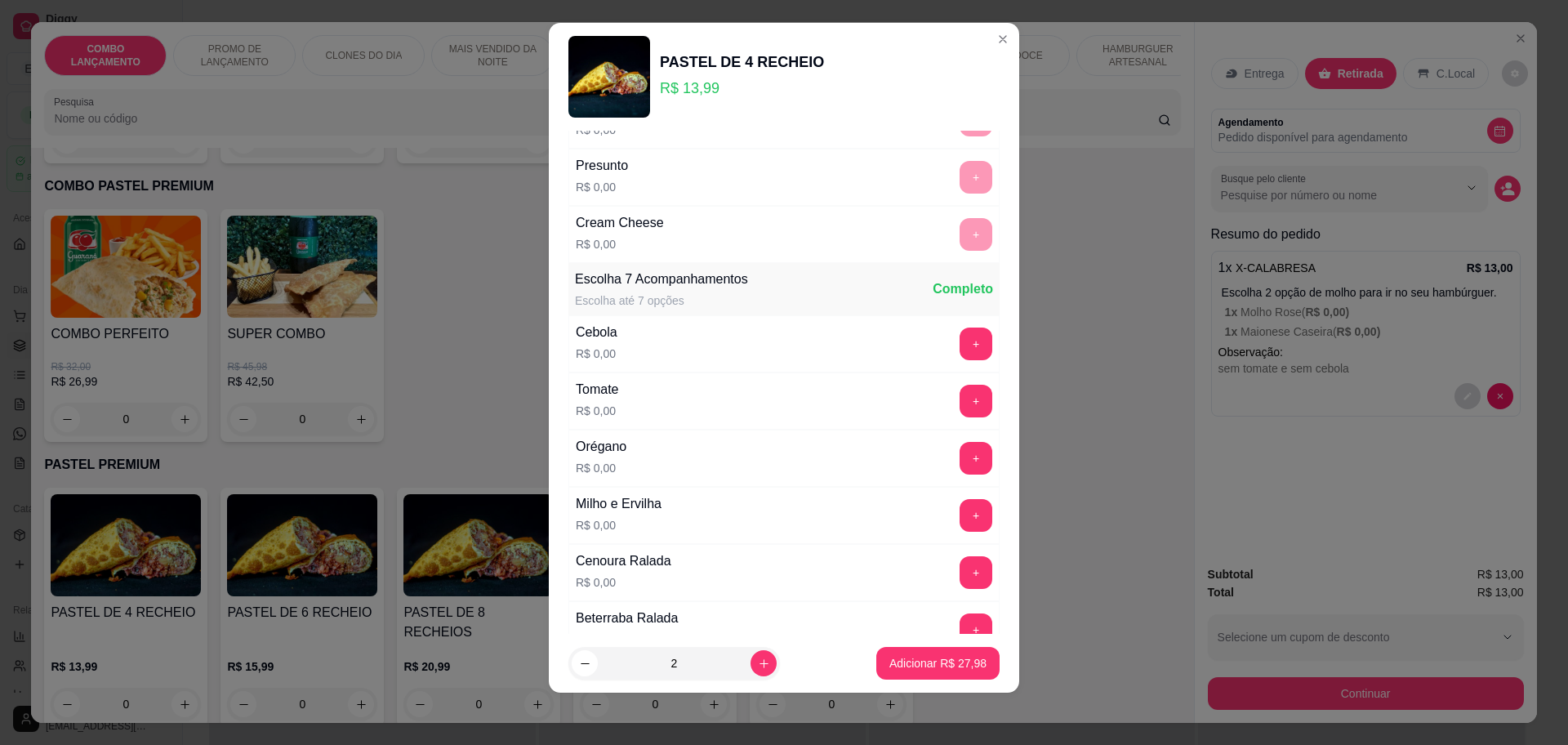
scroll to position [632, 0]
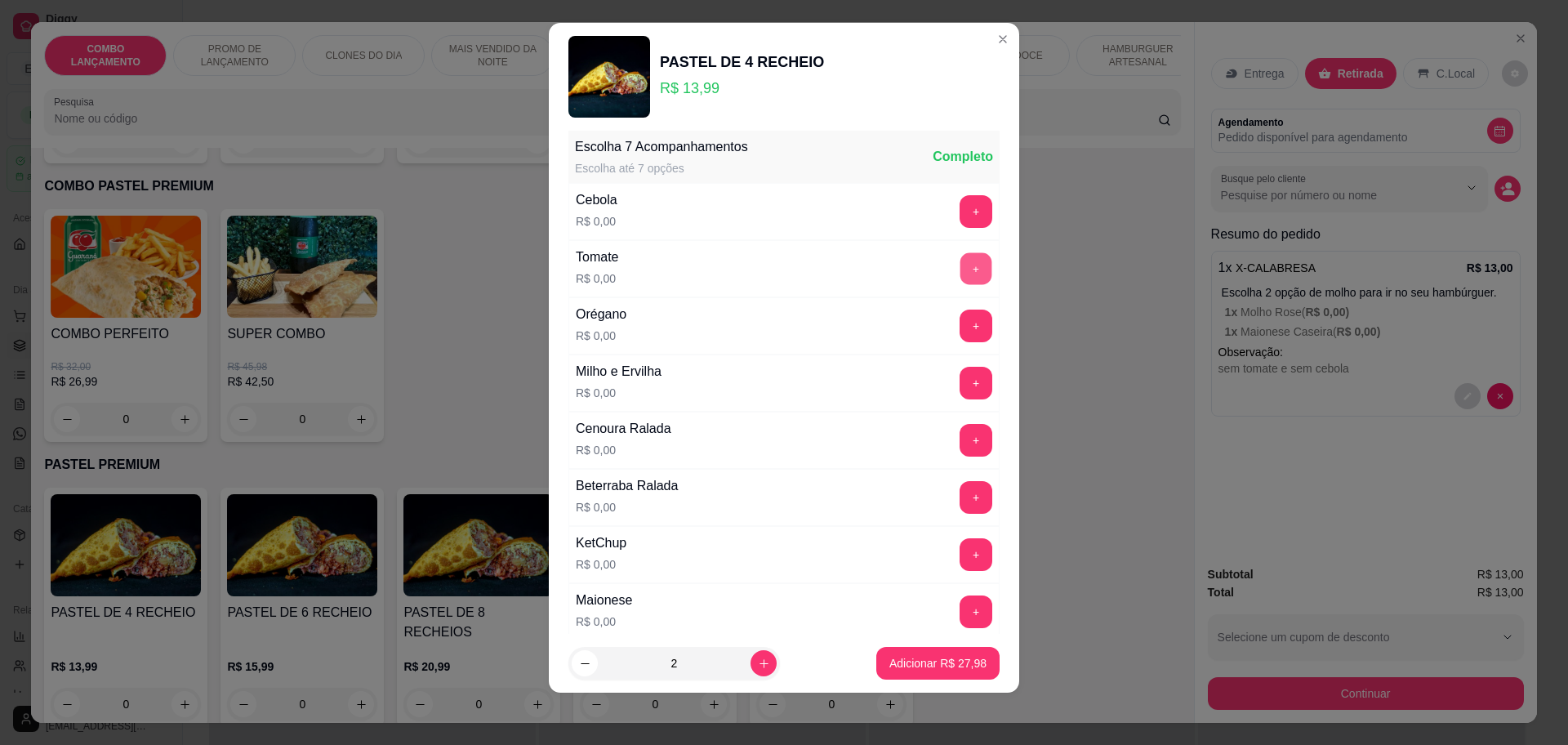
click button "+"
click button "-"
click button "+"
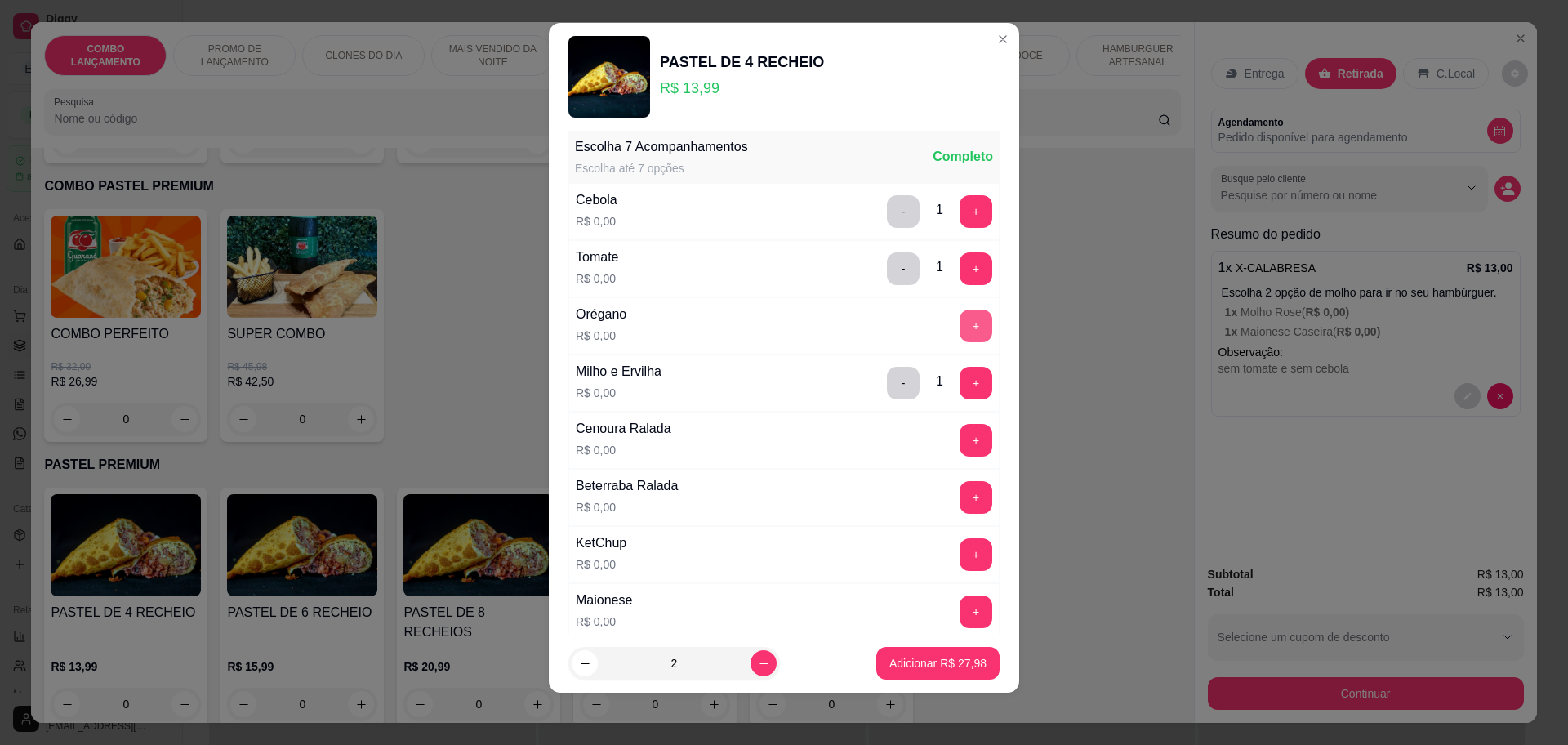
click button "+"
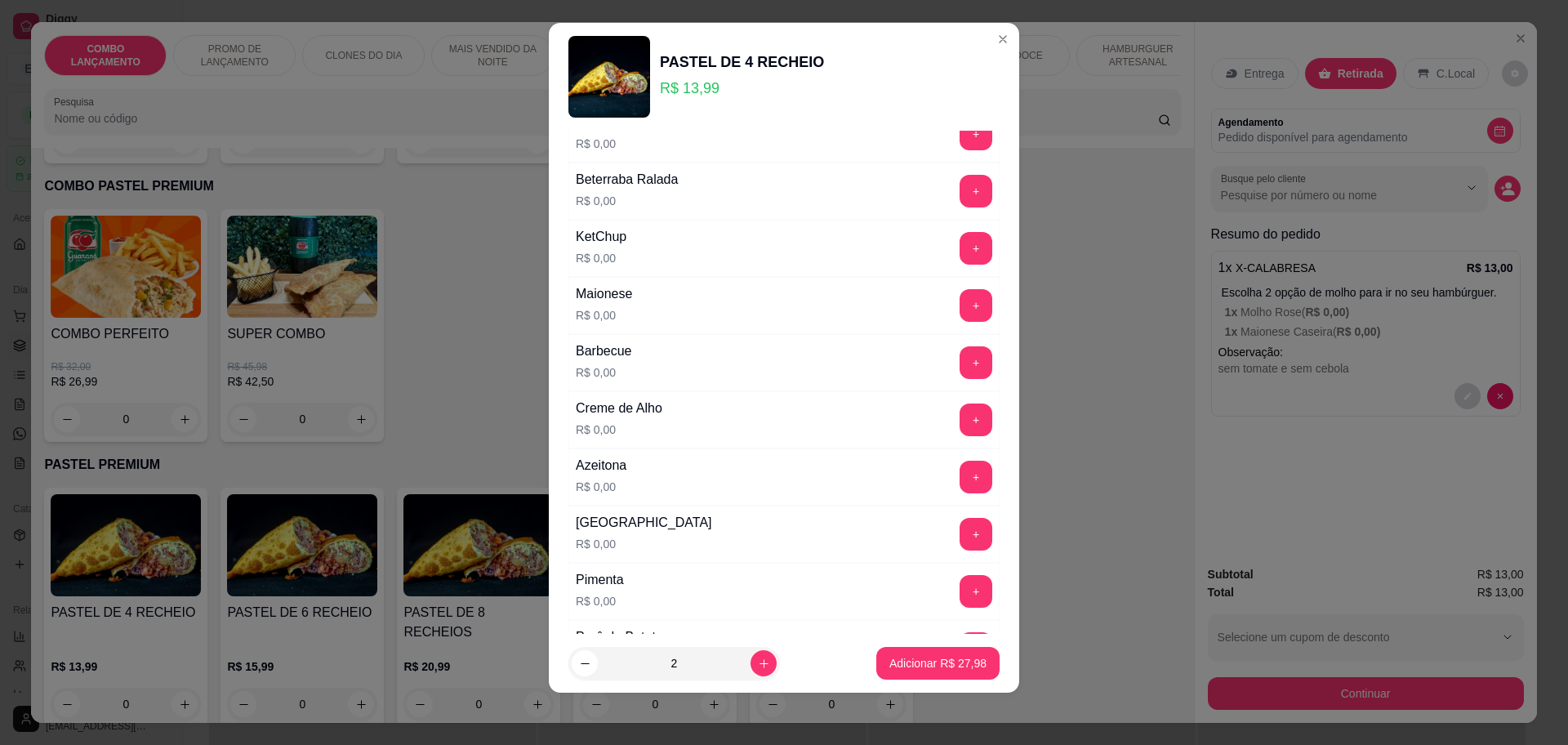
scroll to position [836, 0]
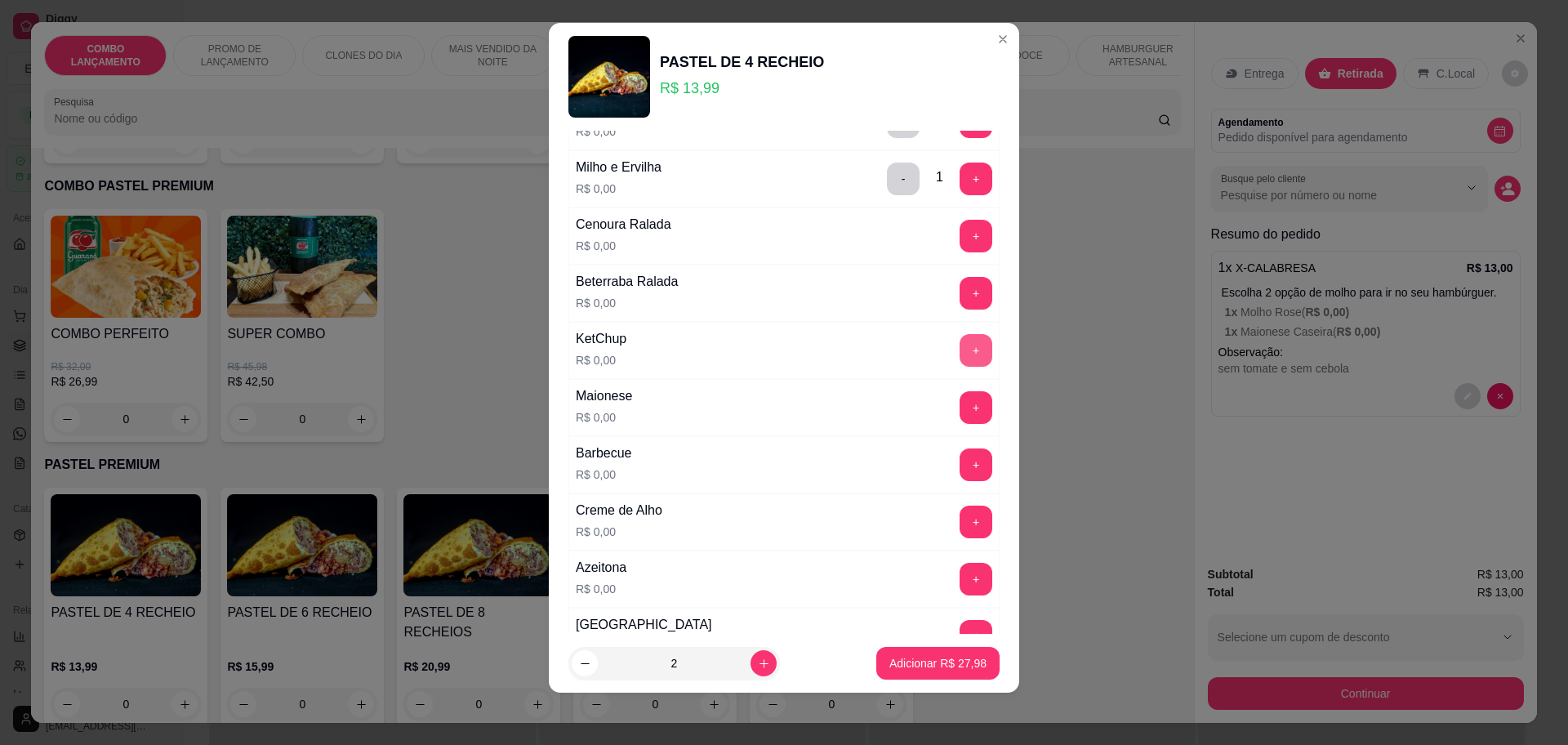
click button "+"
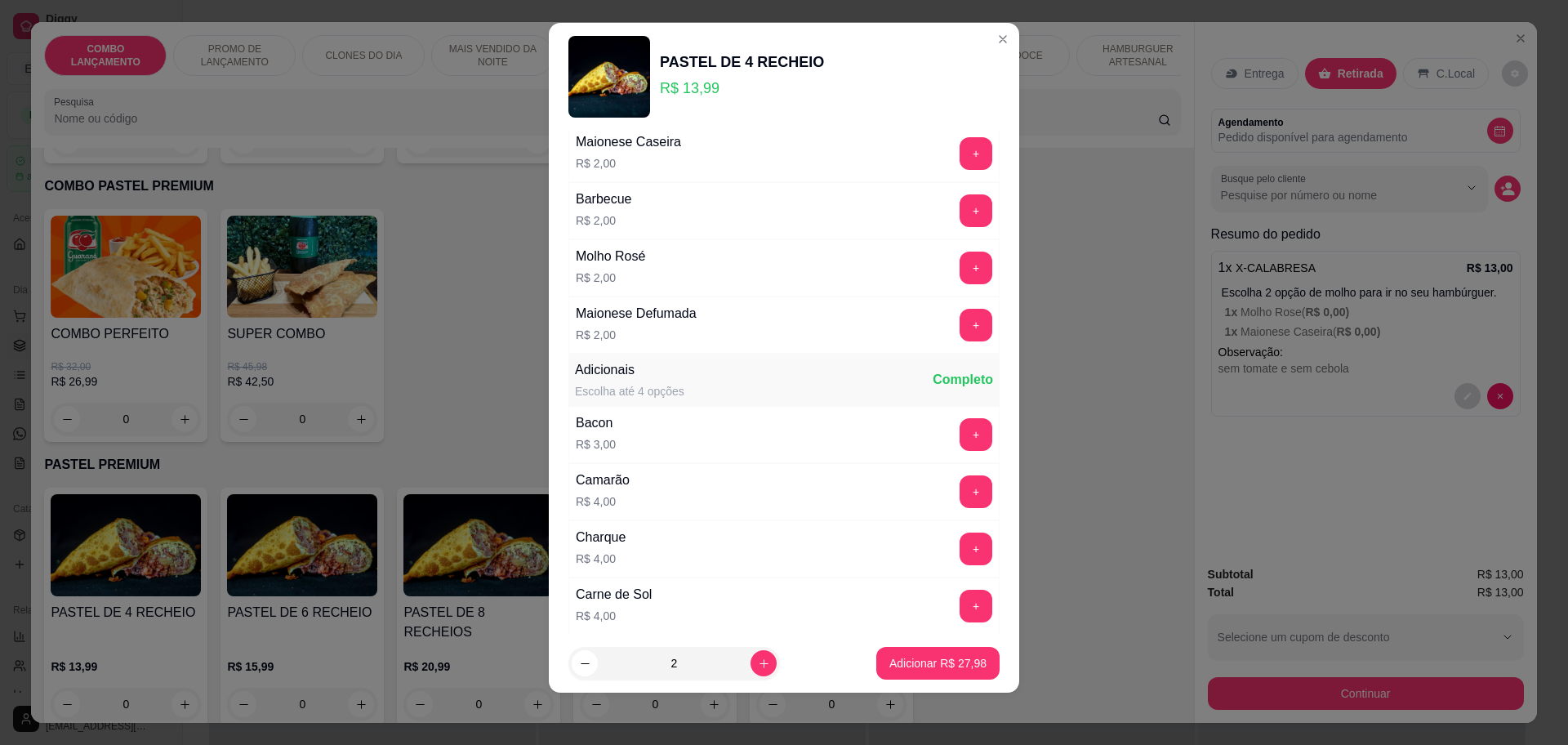
scroll to position [1701, 0]
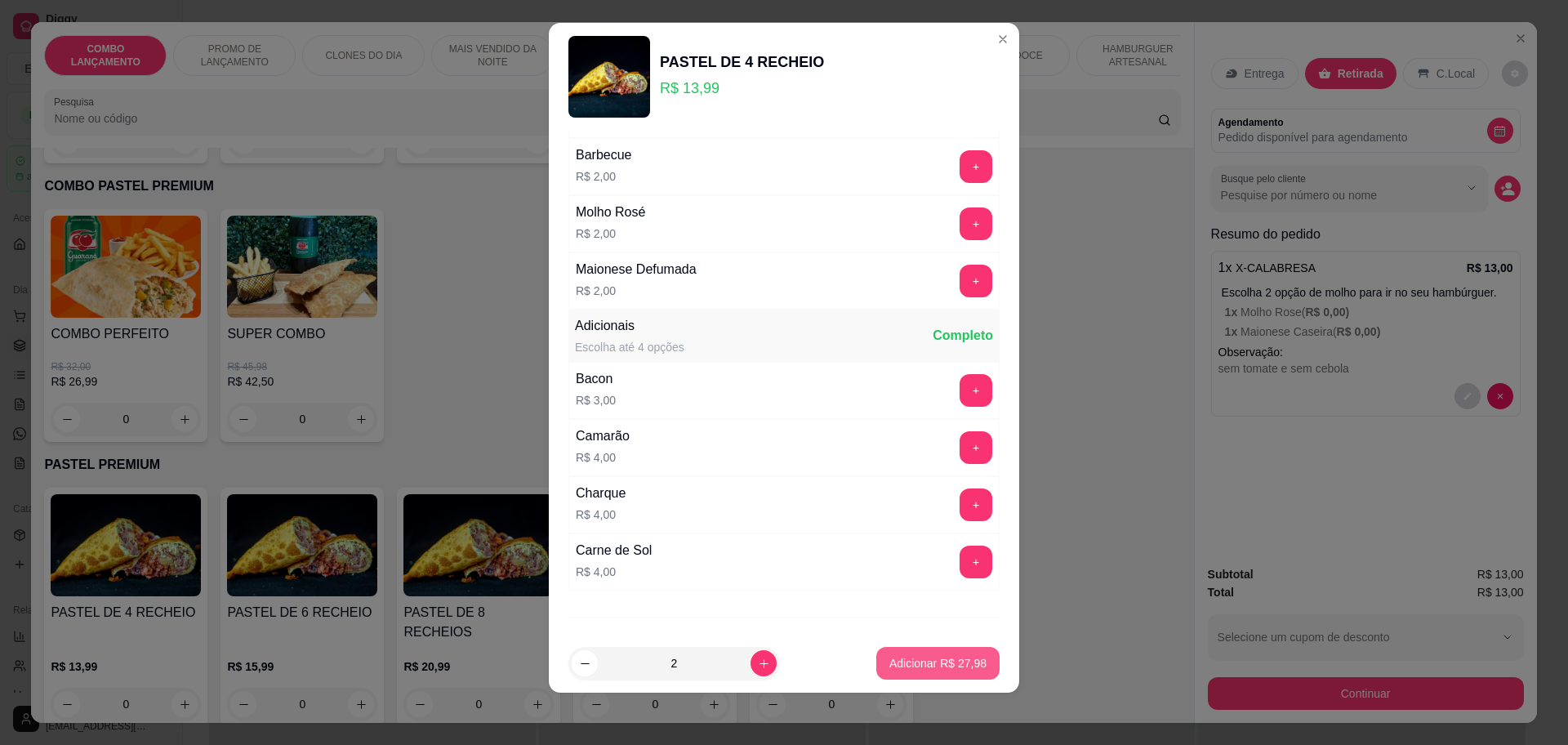
click p "Adicionar R$ 27,98"
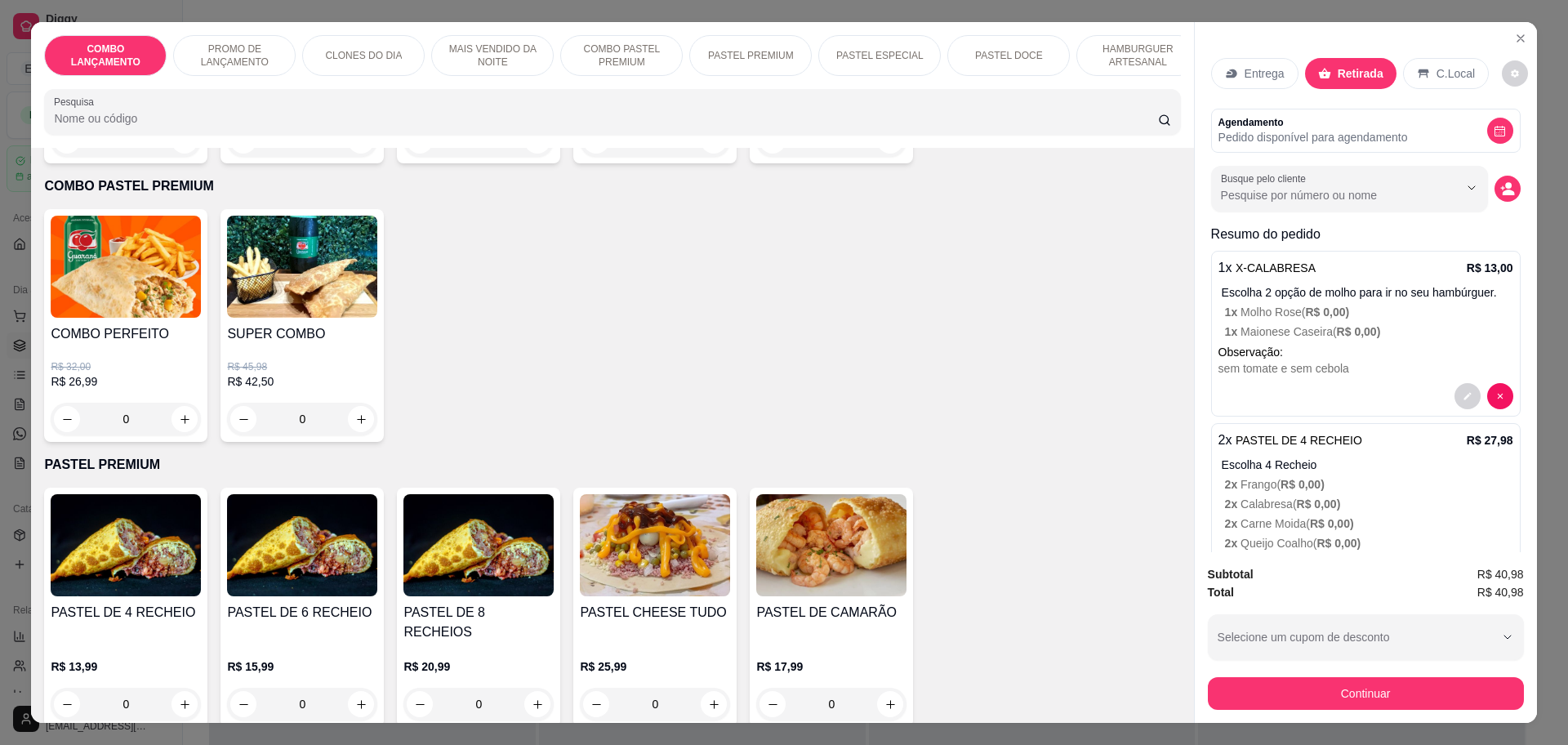
scroll to position [239, 0]
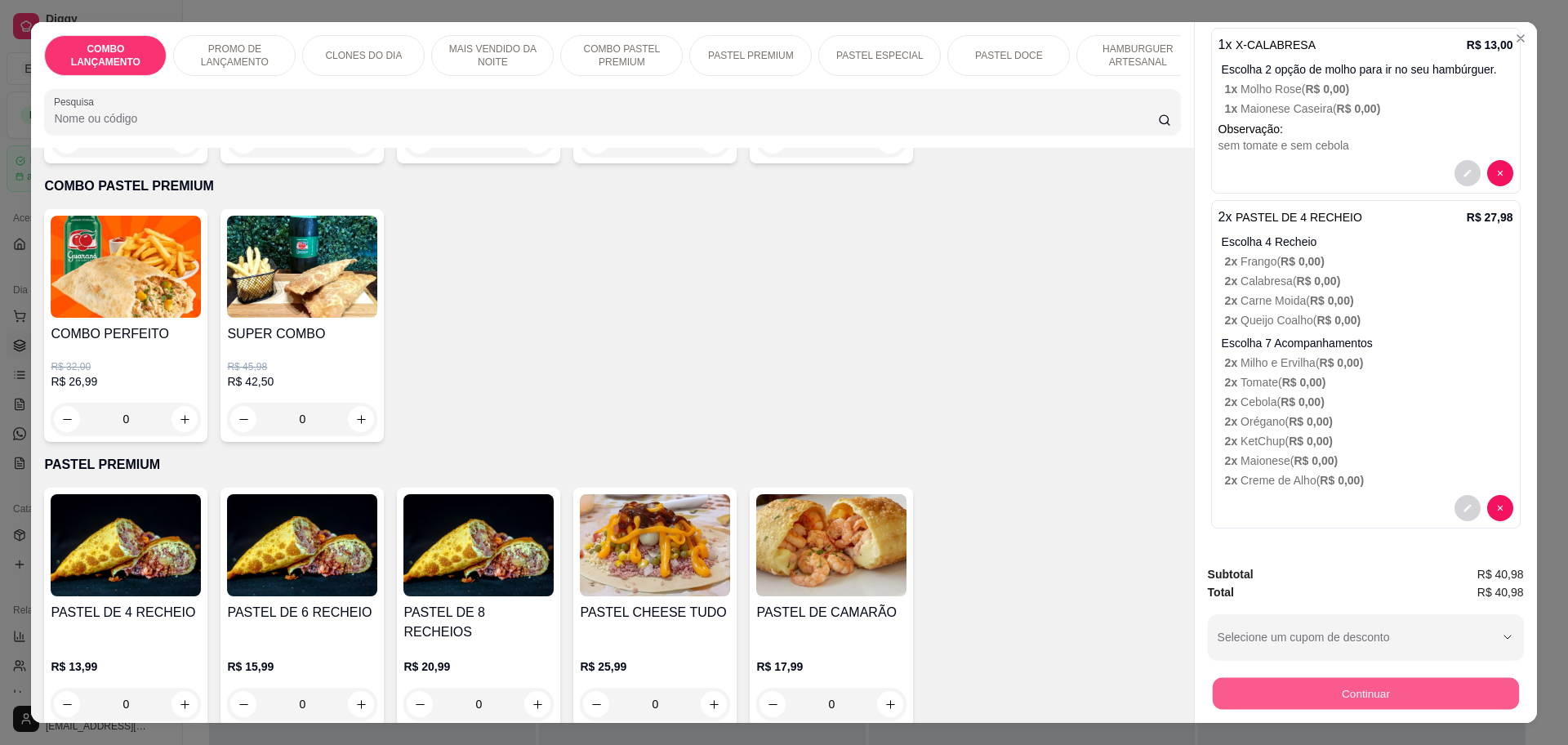
click button "Continuar"
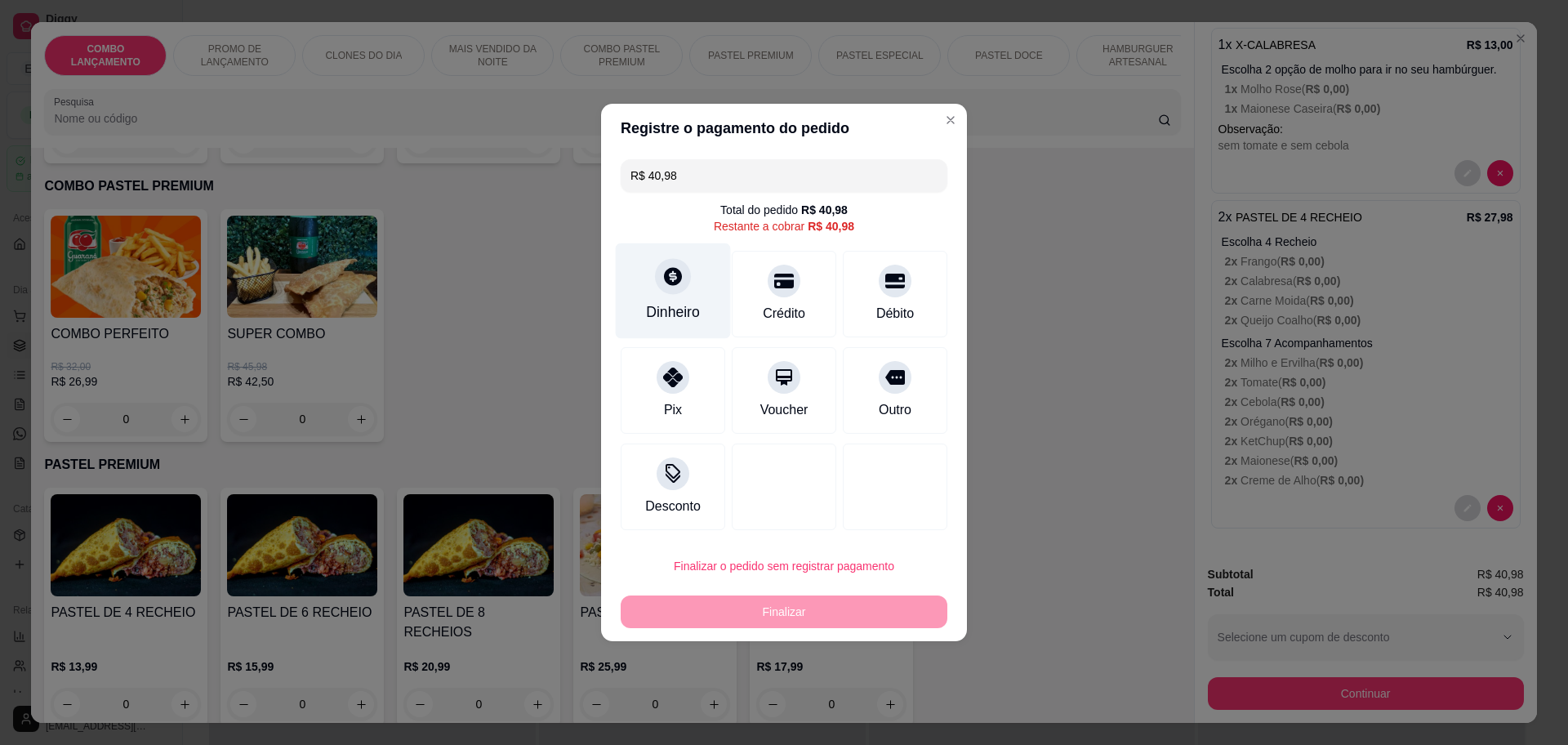
click div "Dinheiro"
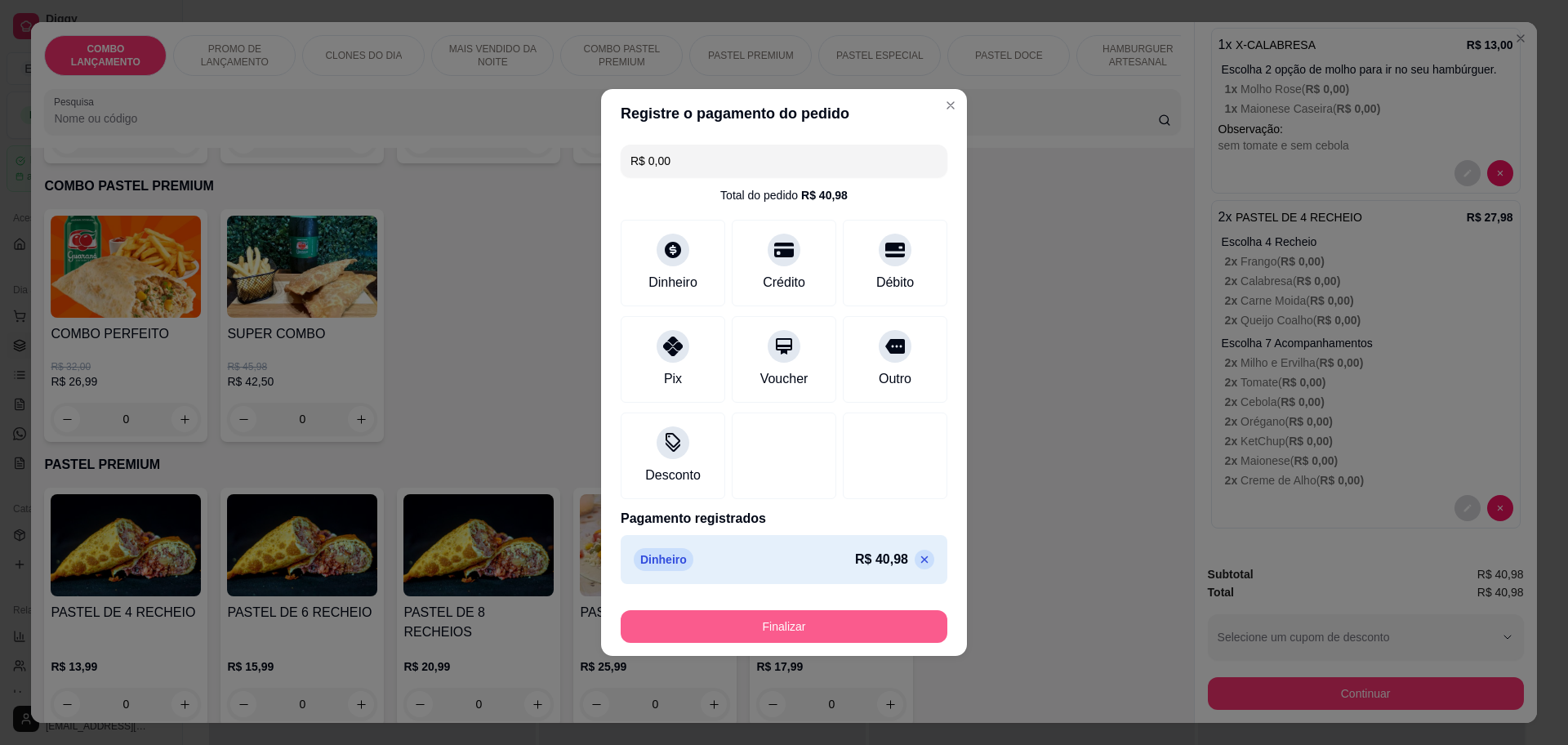
click button "Finalizar"
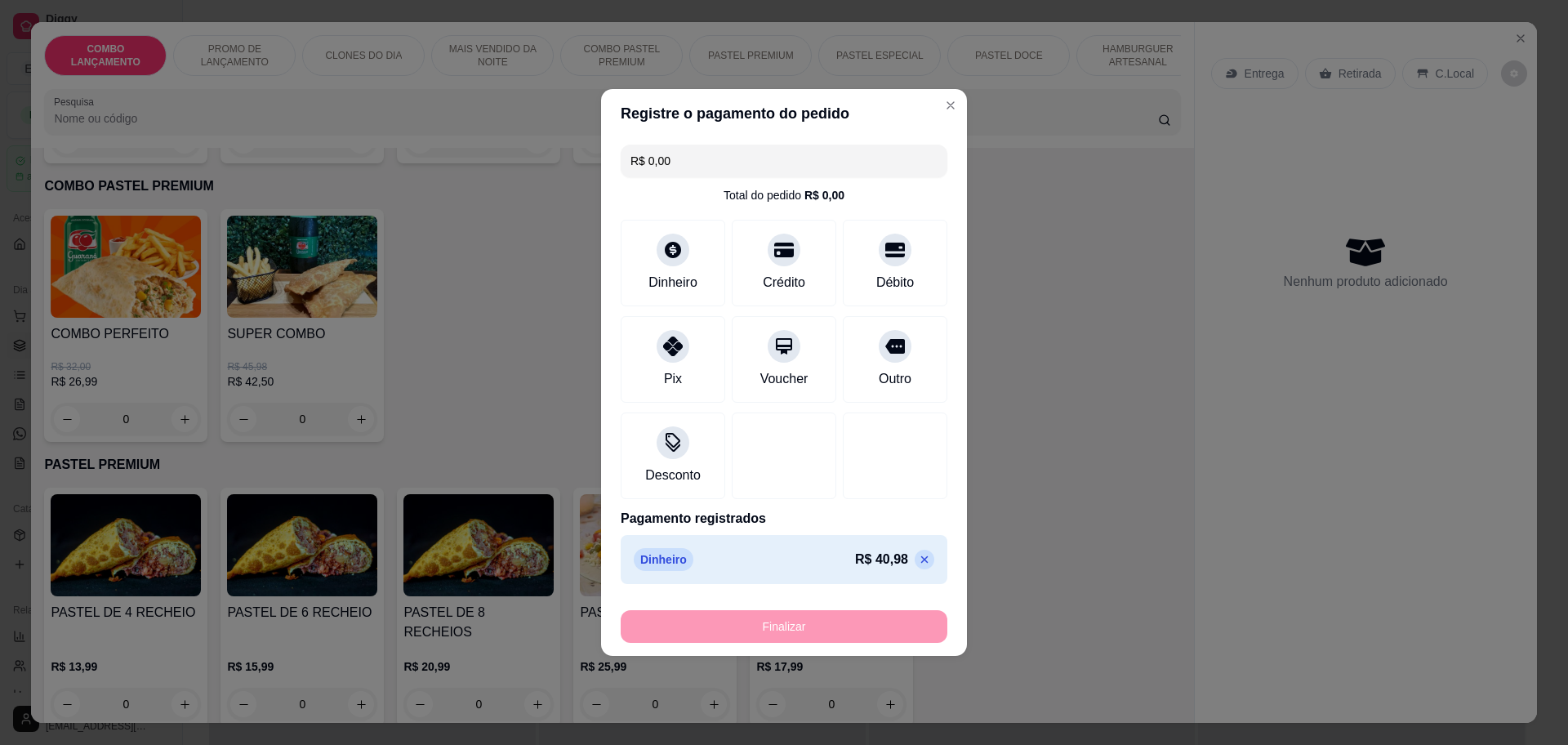
type input "-R$ 40,98"
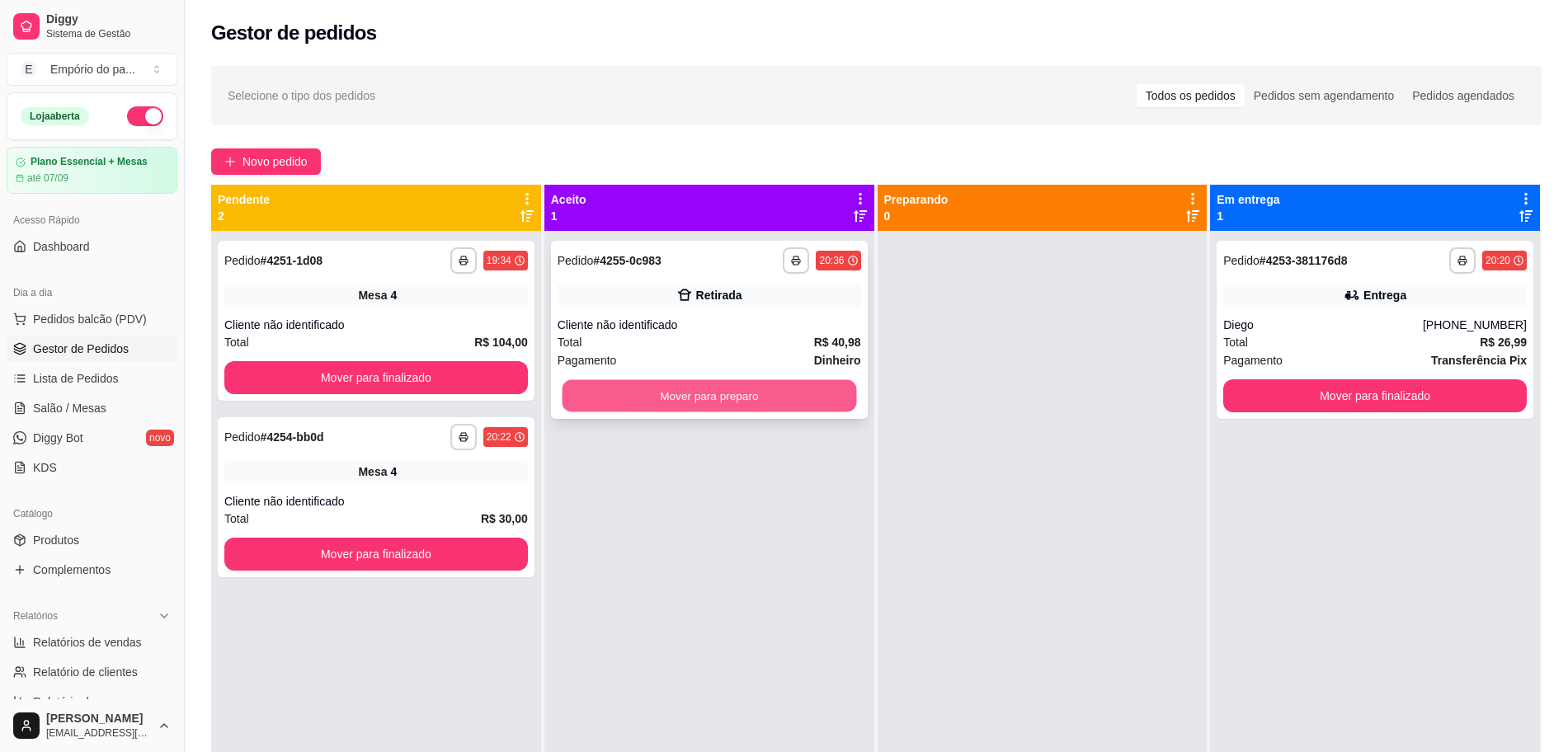
click button "Mover para preparo"
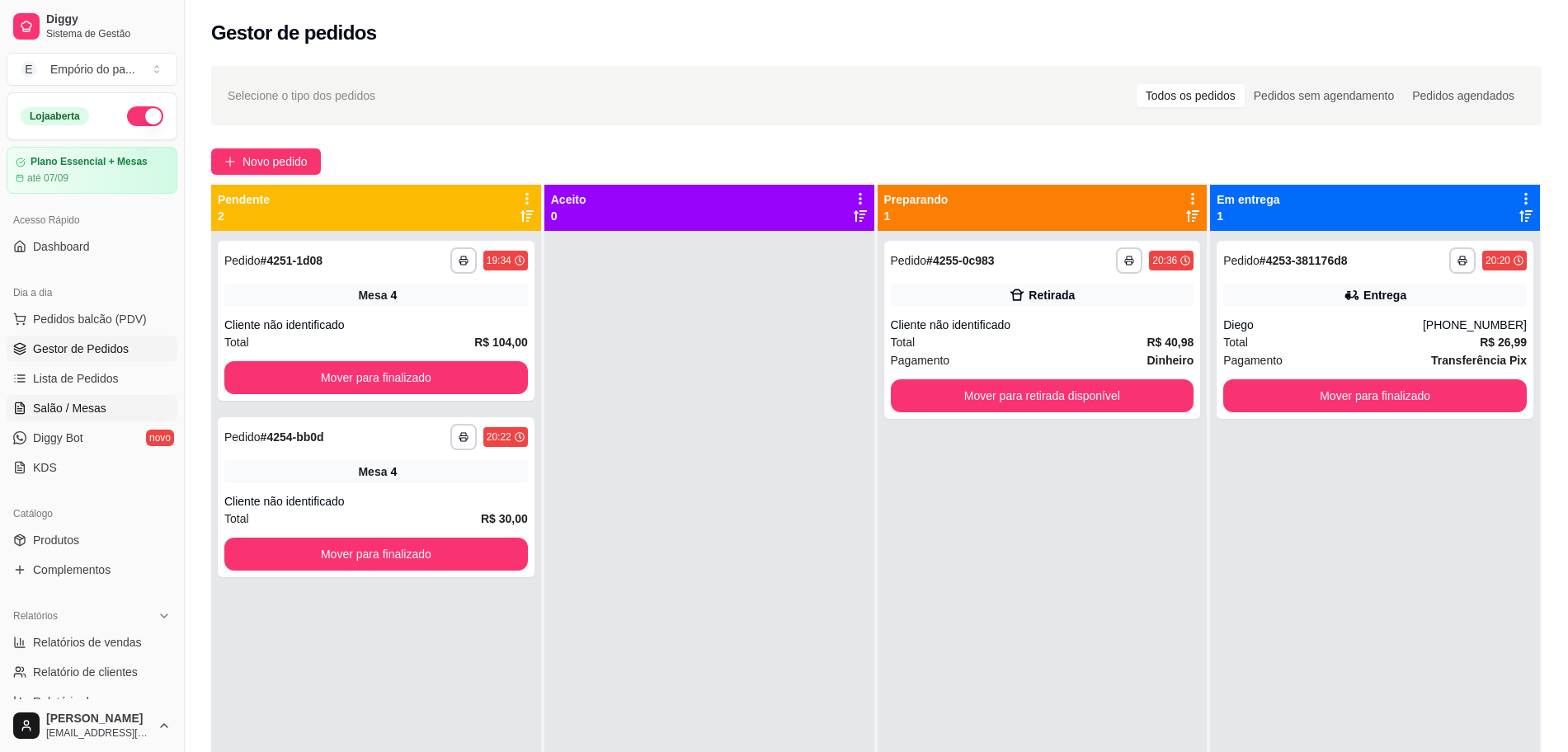
click span "Salão / Mesas"
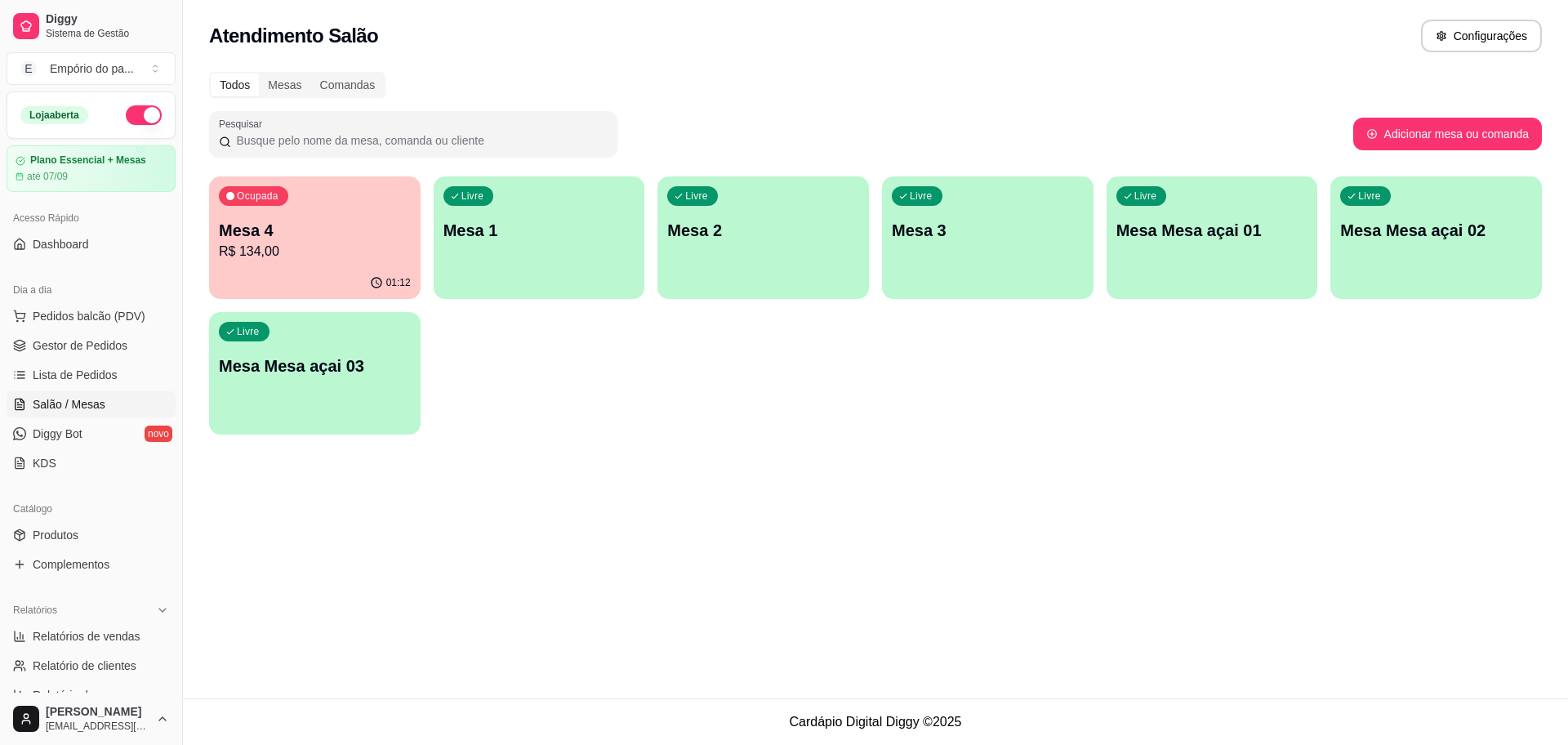
click p "R$ 134,00"
click span "Gestor de Pedidos"
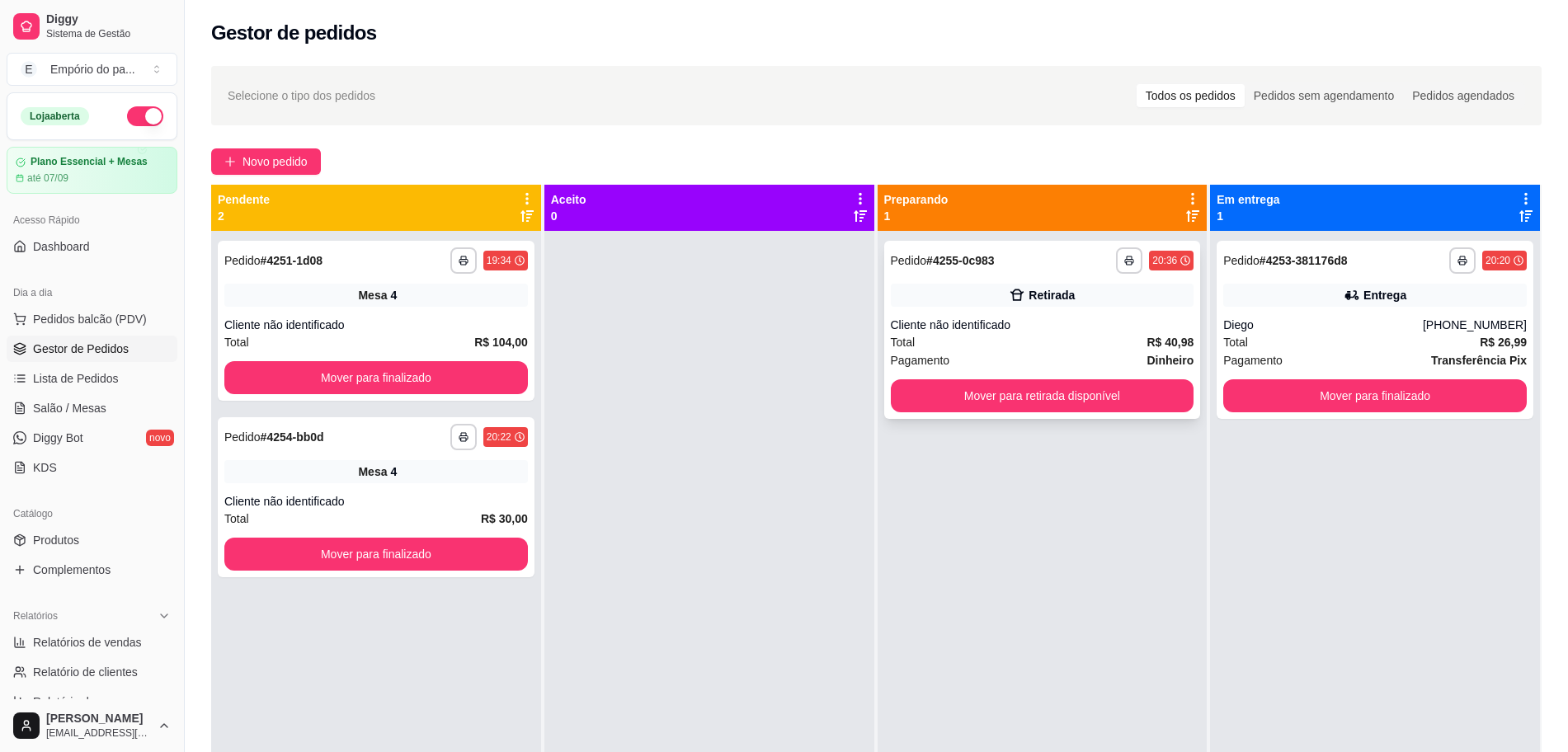
click div "Pagamento Dinheiro"
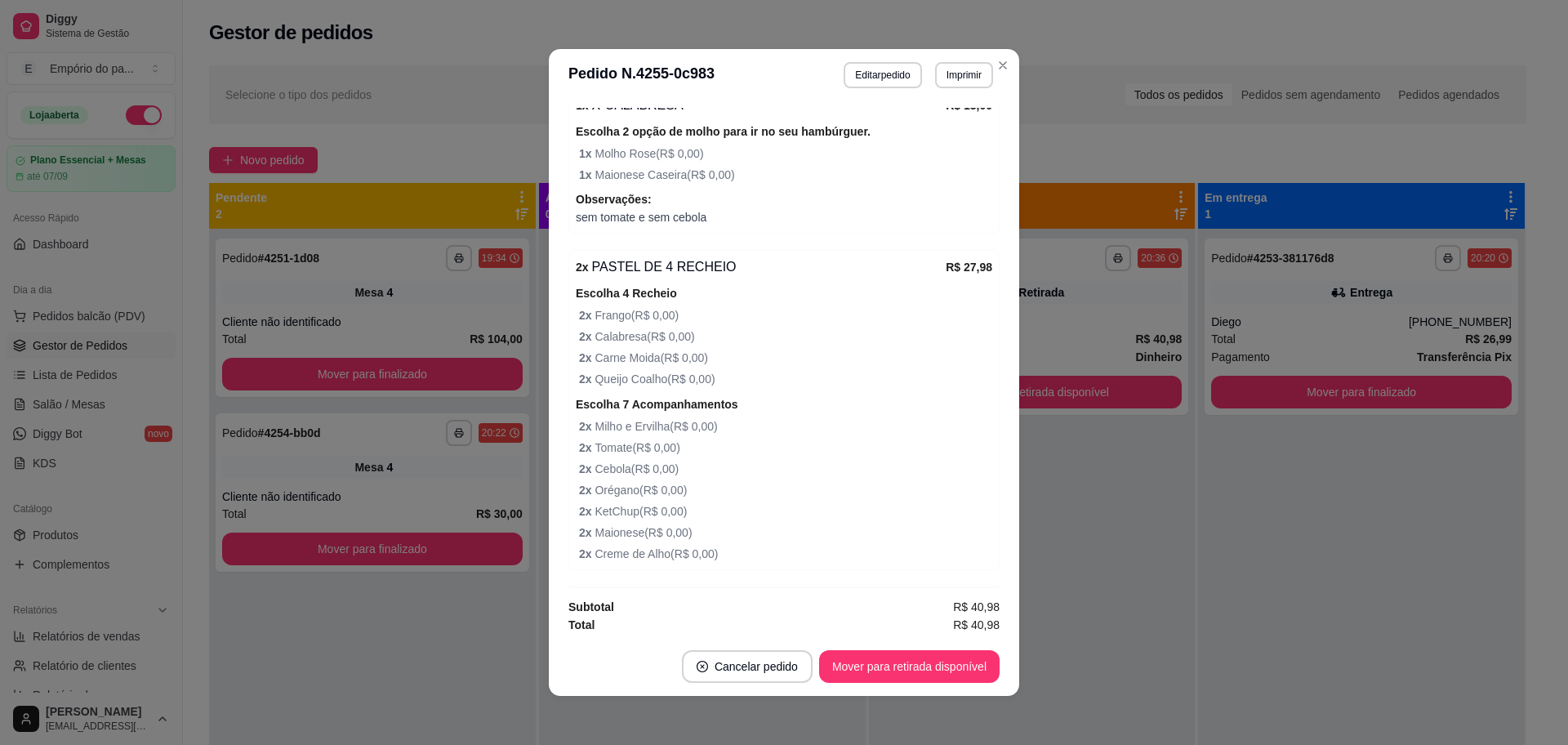
scroll to position [347, 0]
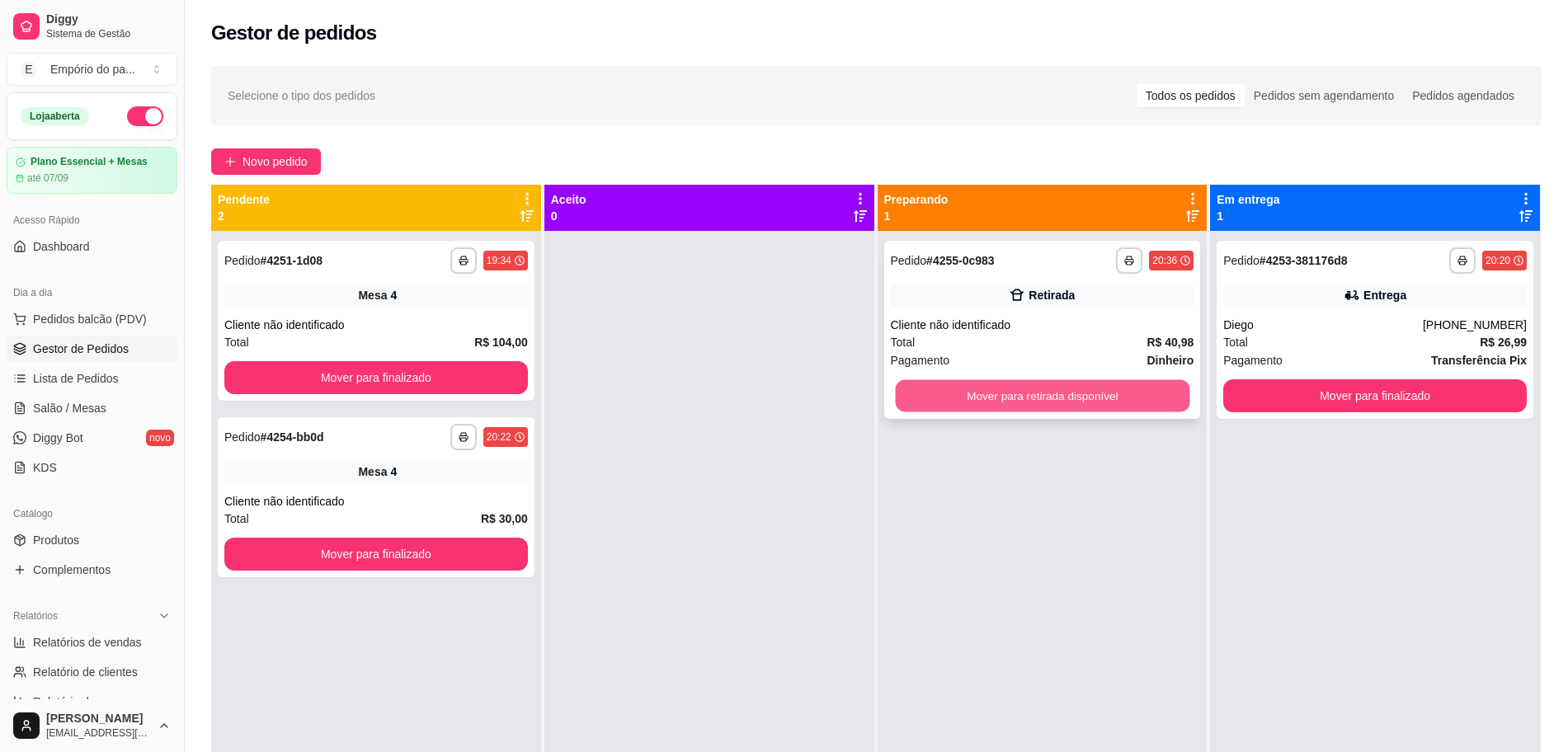
click button "Mover para retirada disponível"
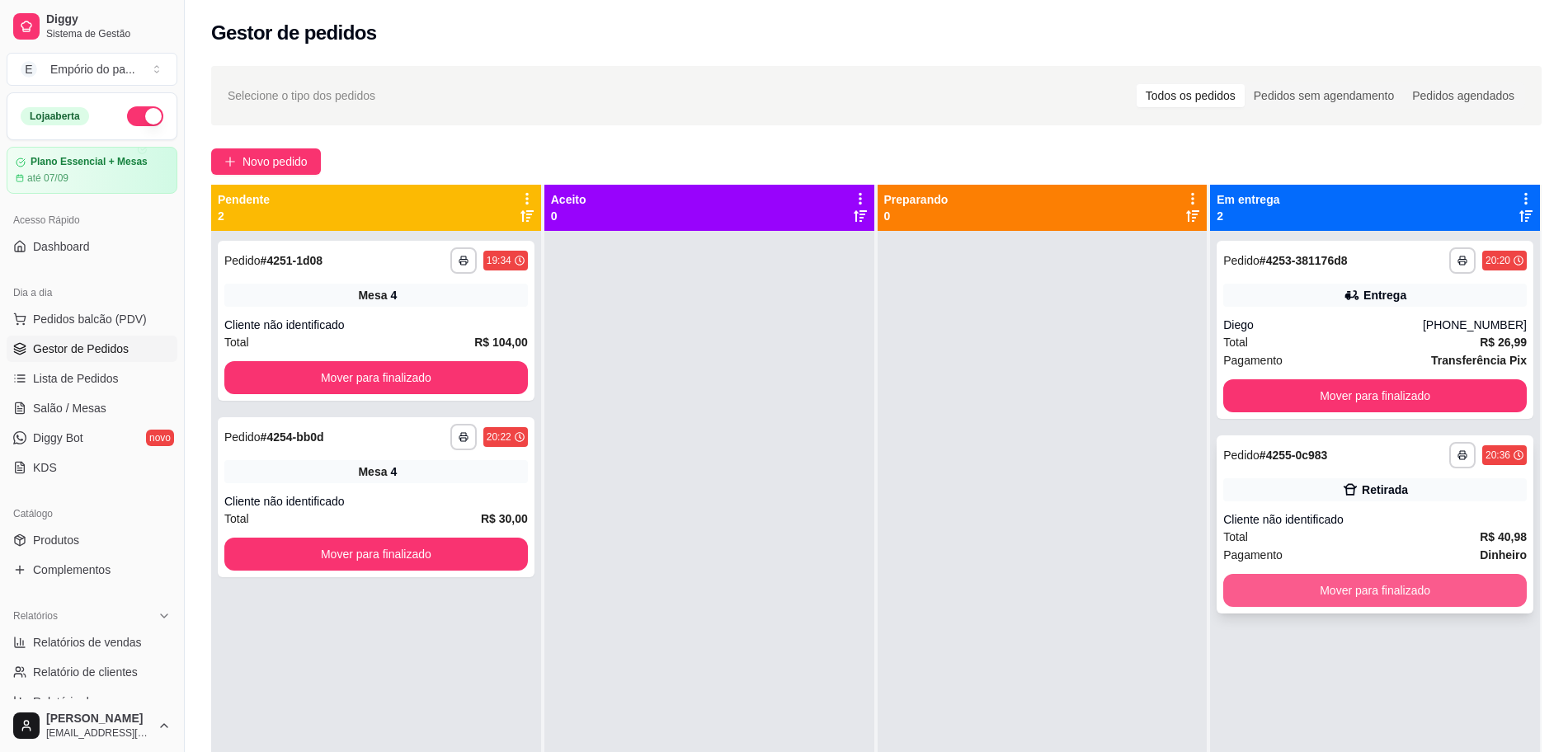
click button "Mover para finalizado"
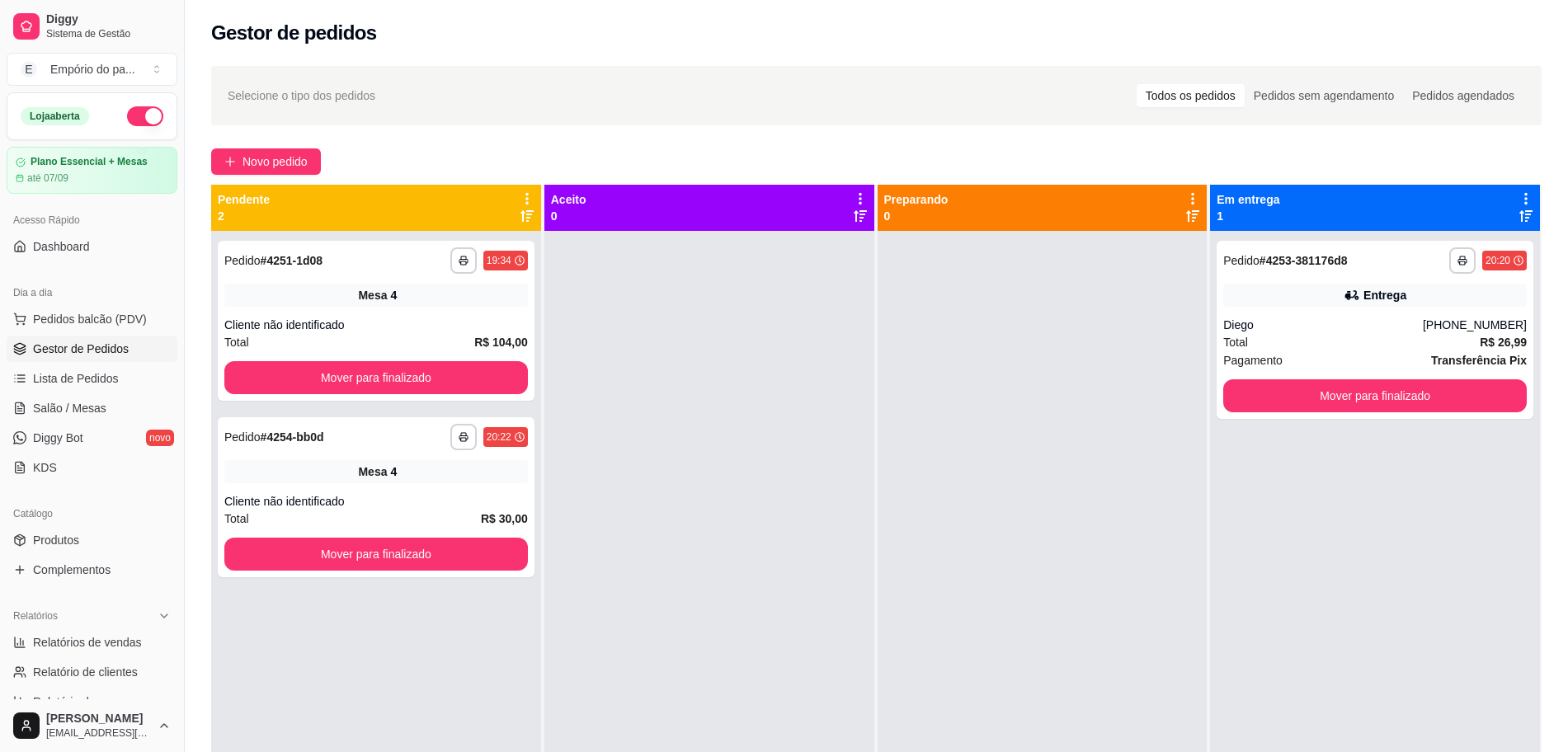
click span "Gestor de Pedidos"
click span "Salão / Mesas"
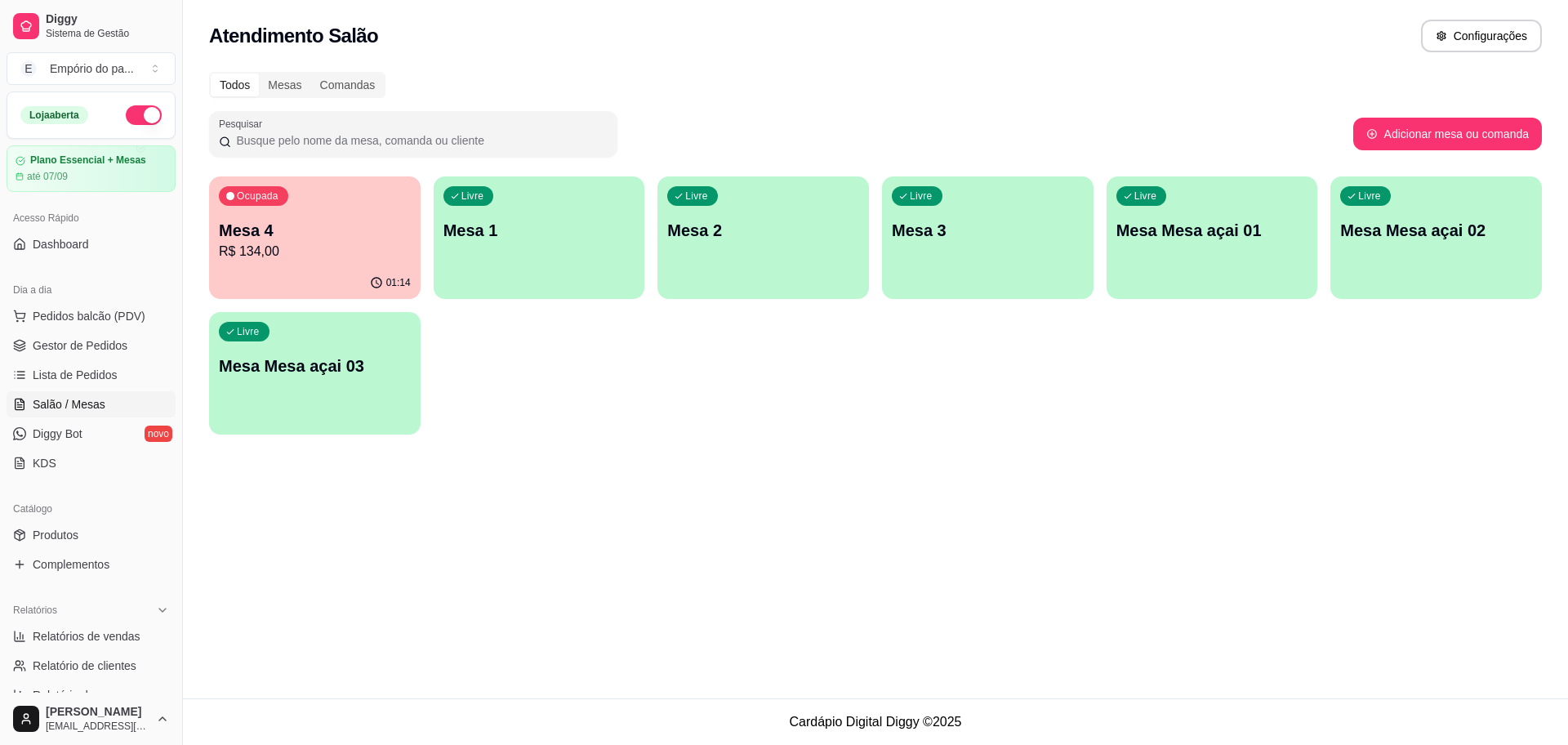
click p "R$ 134,00"
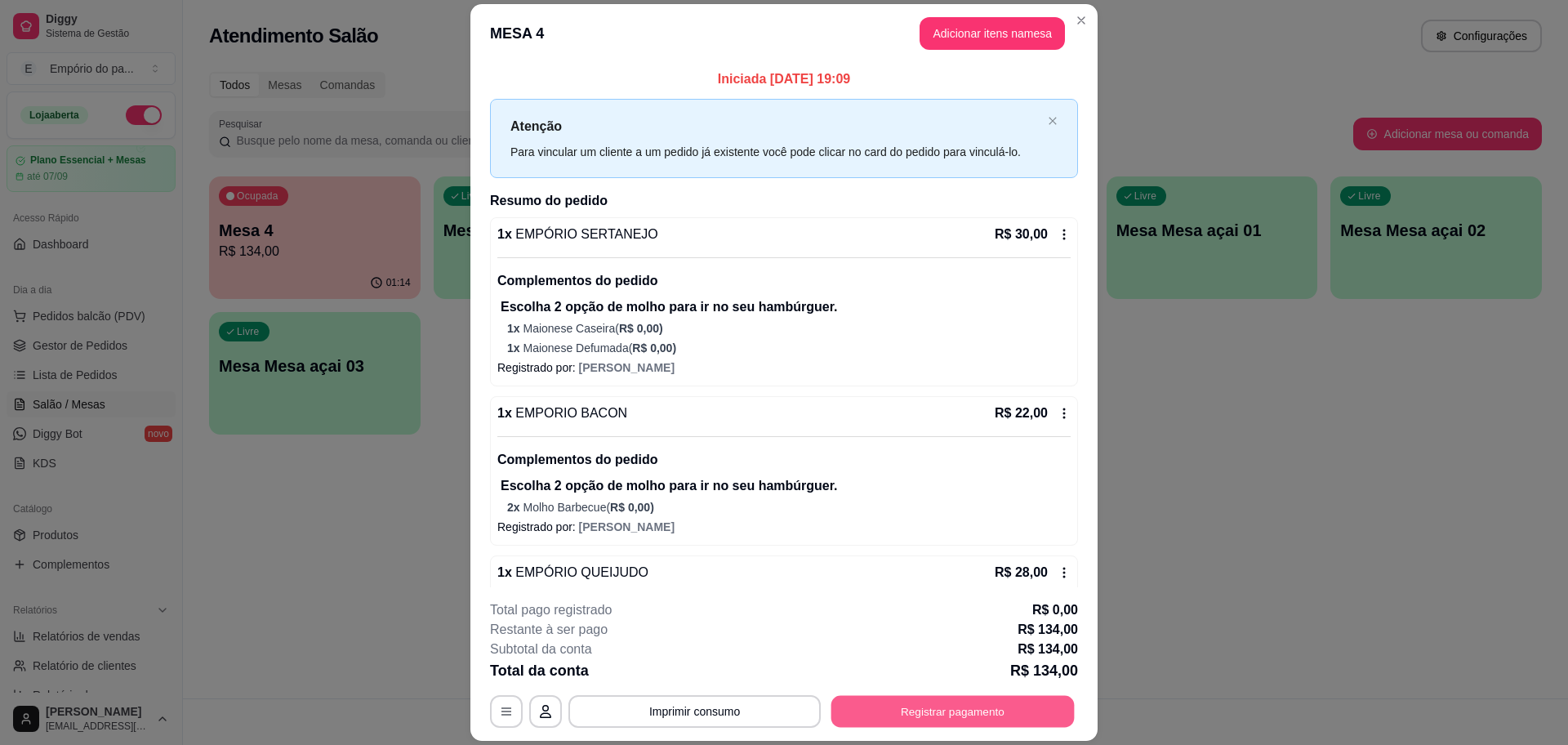
click button "Registrar pagamento"
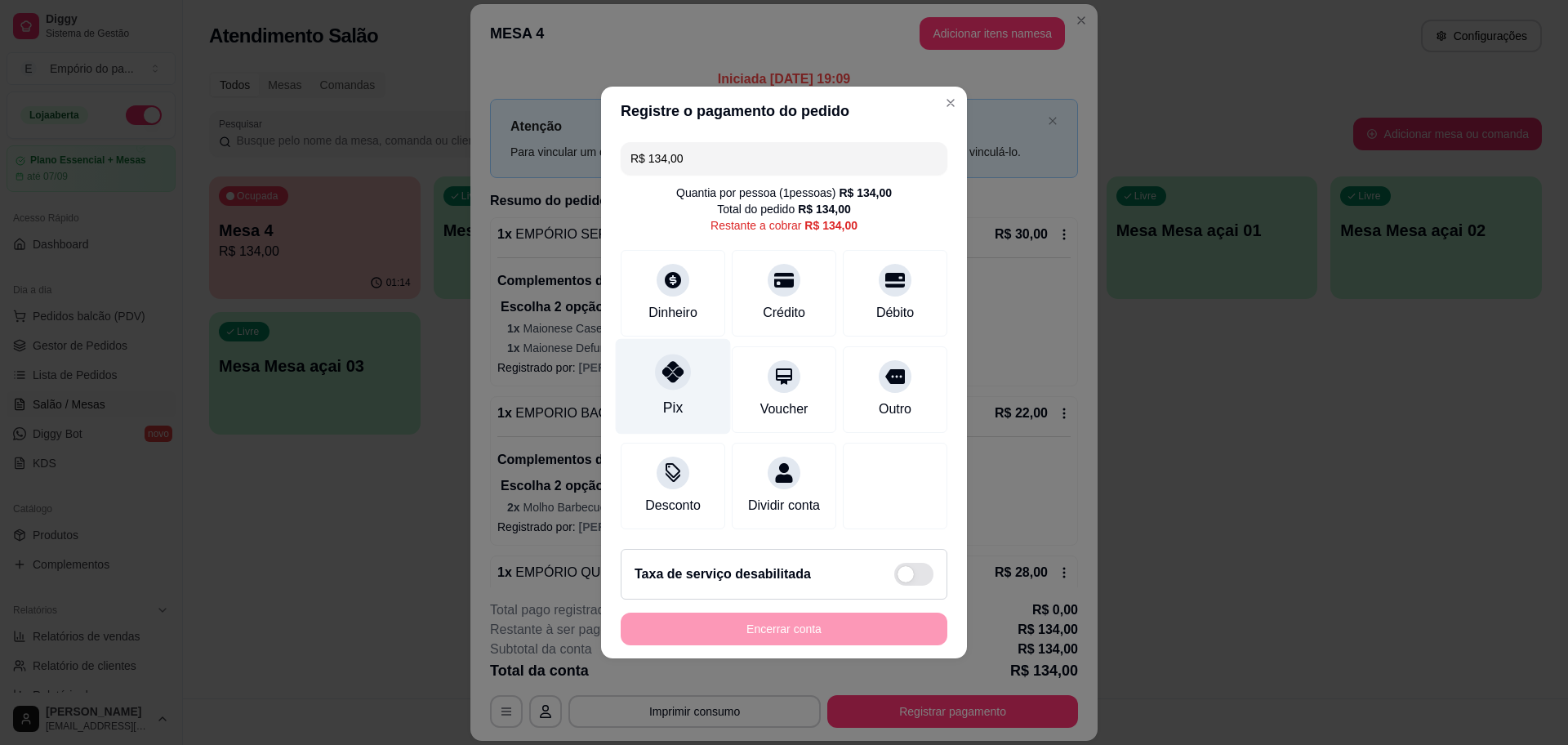
click icon
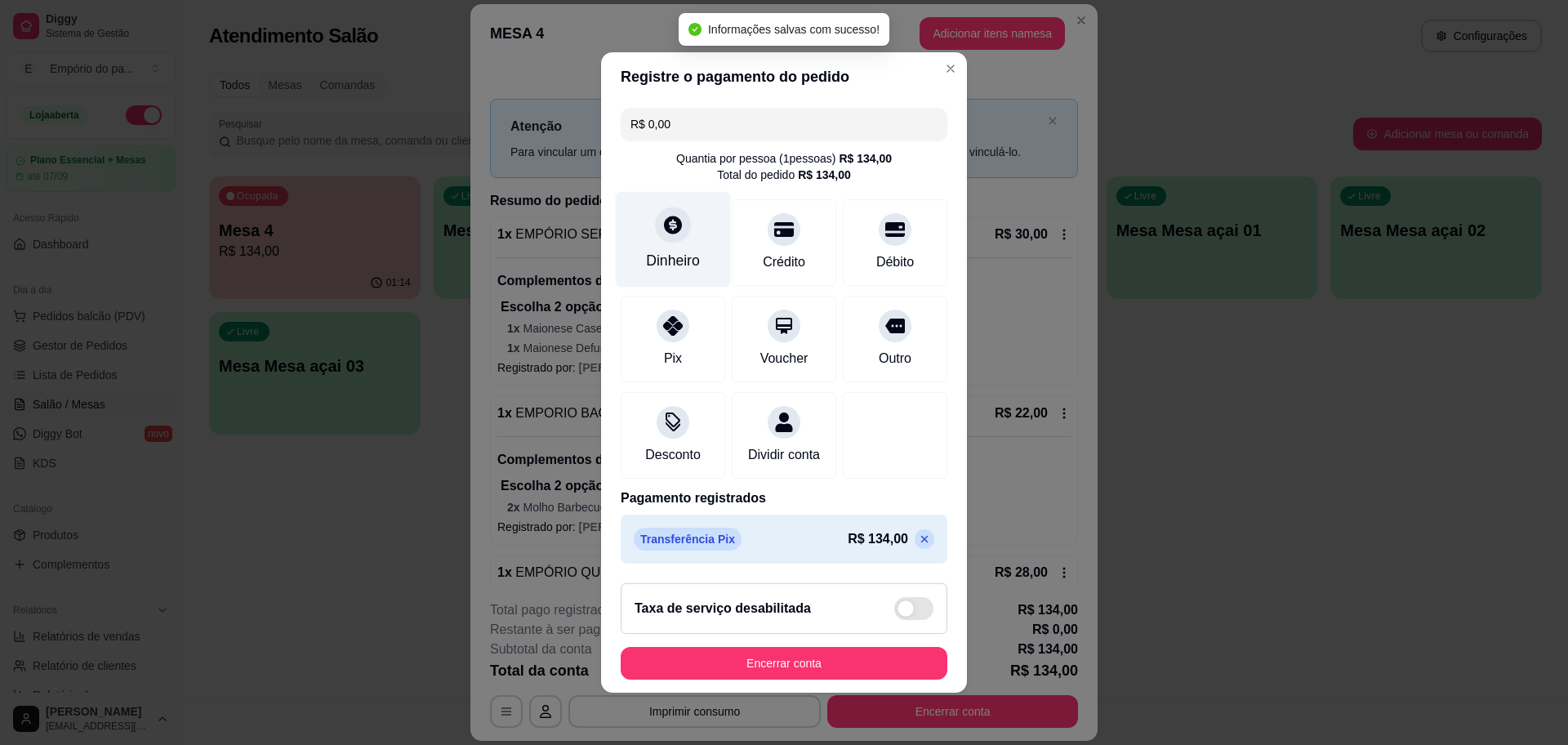
click icon
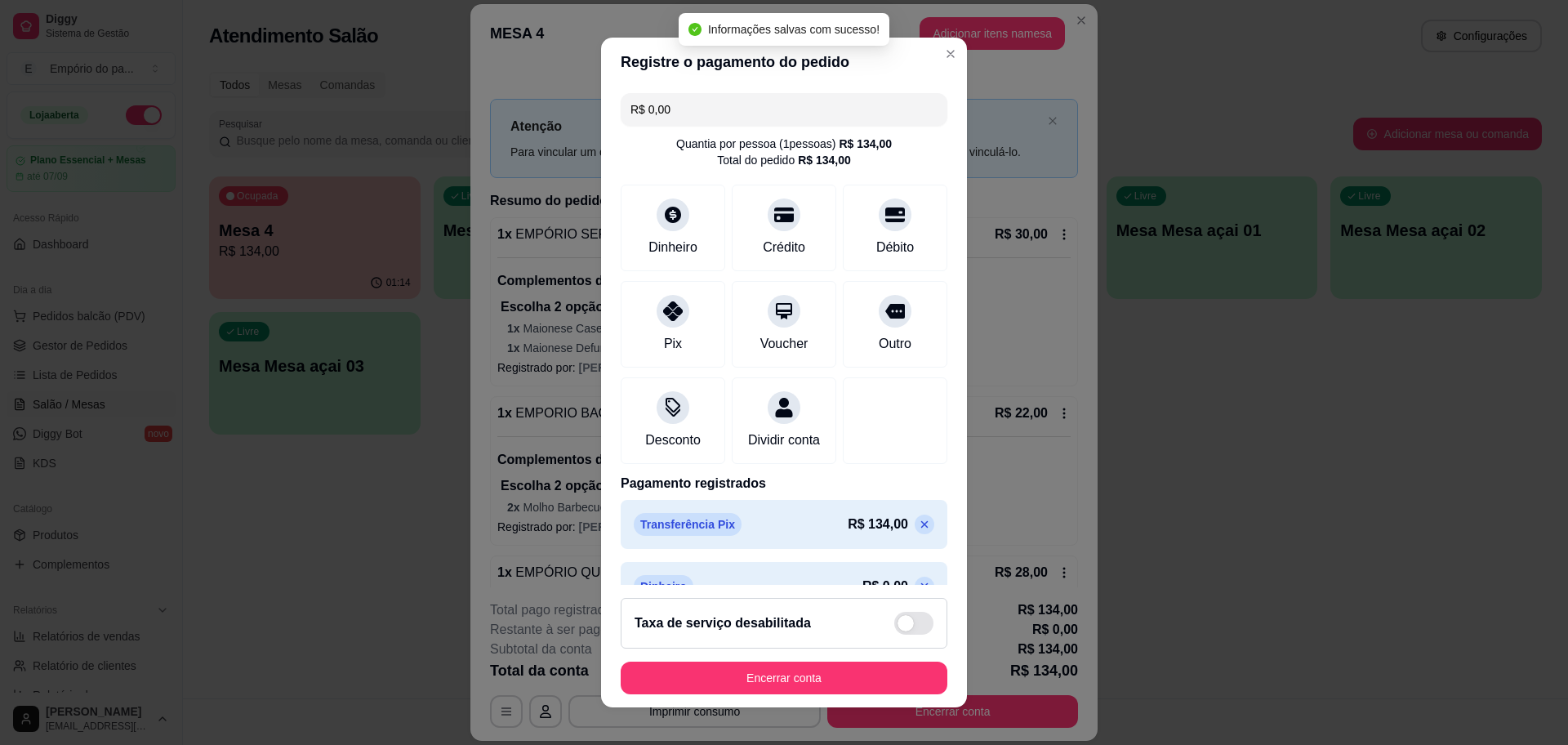
click icon
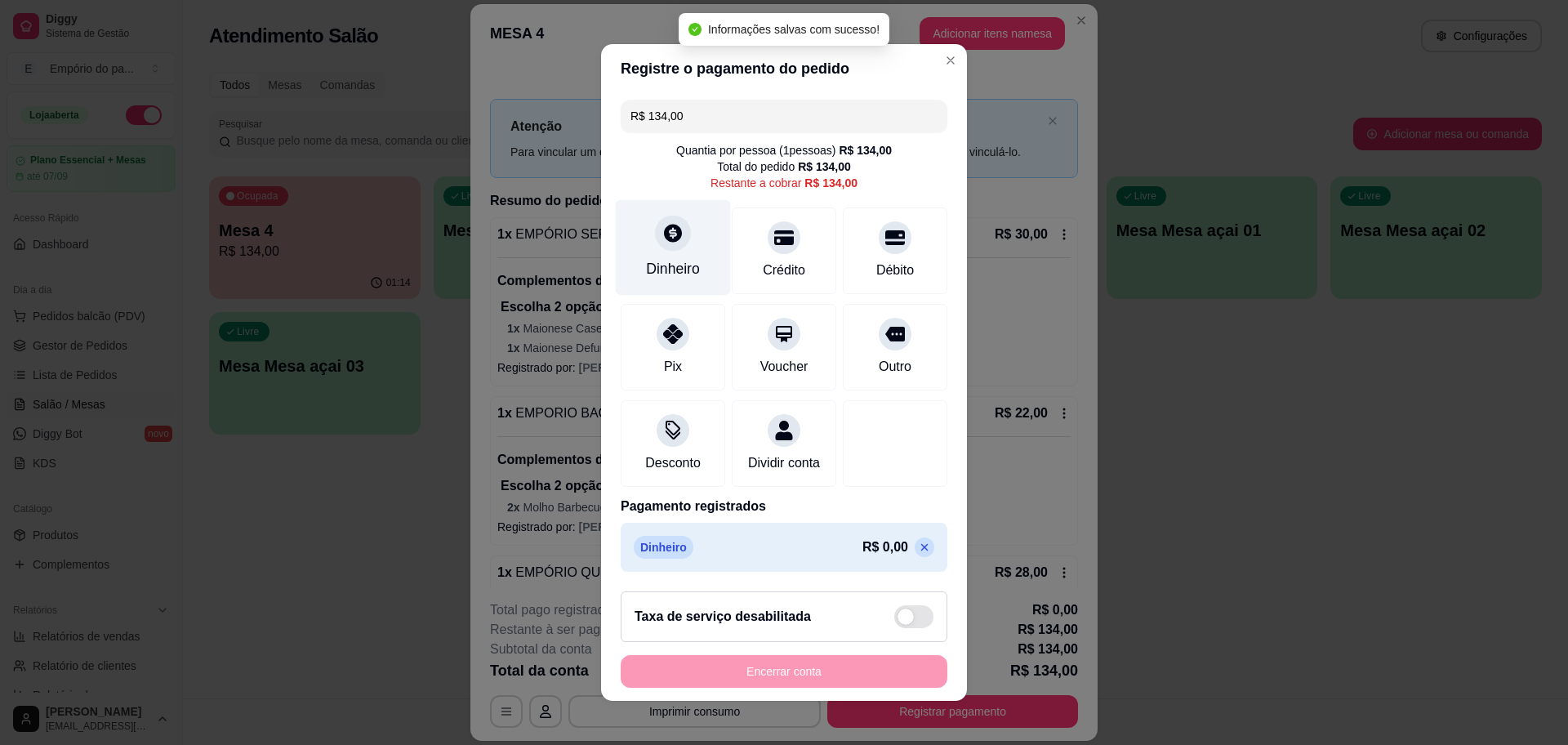
click div "Dinheiro"
type input "R$ 0,00"
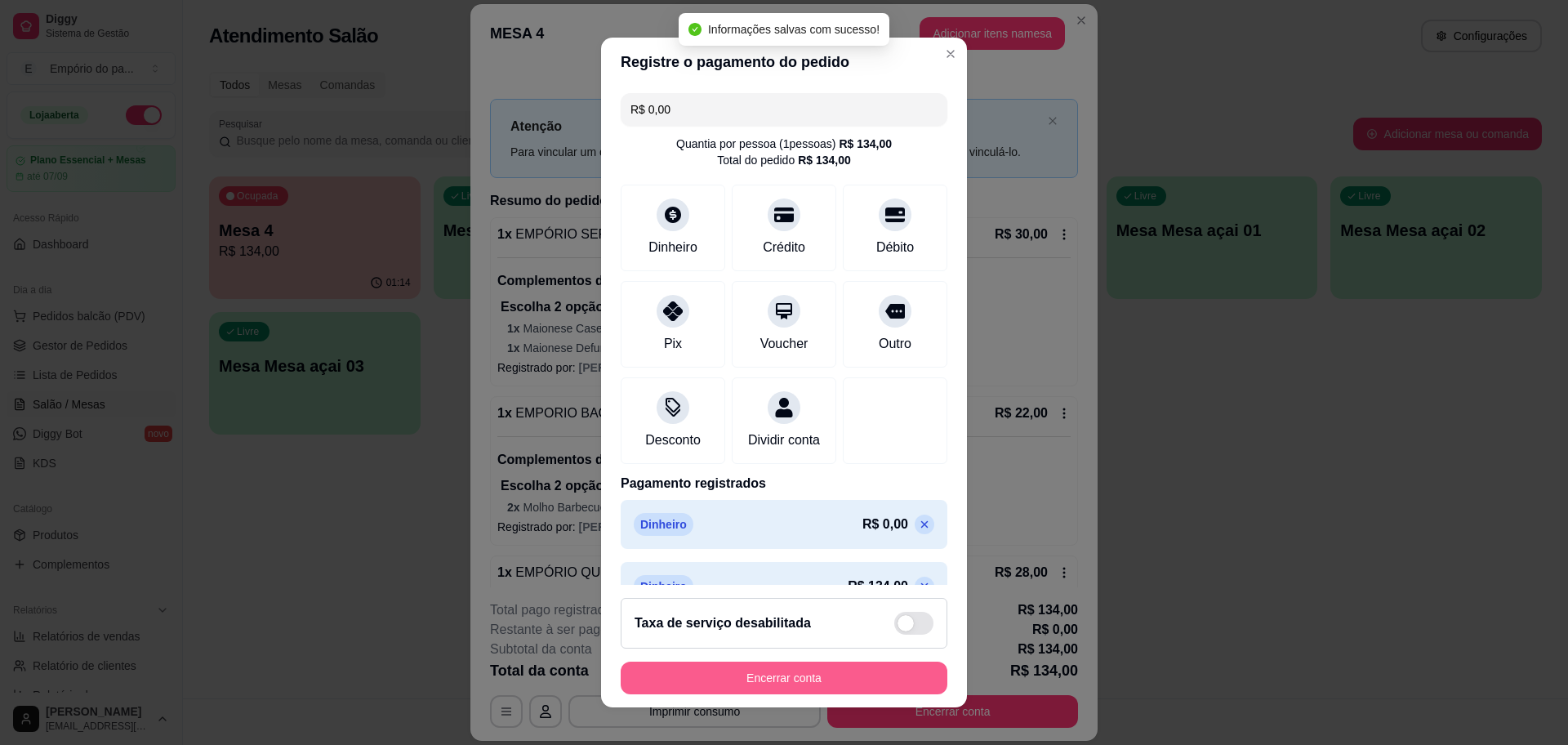
click button "Encerrar conta"
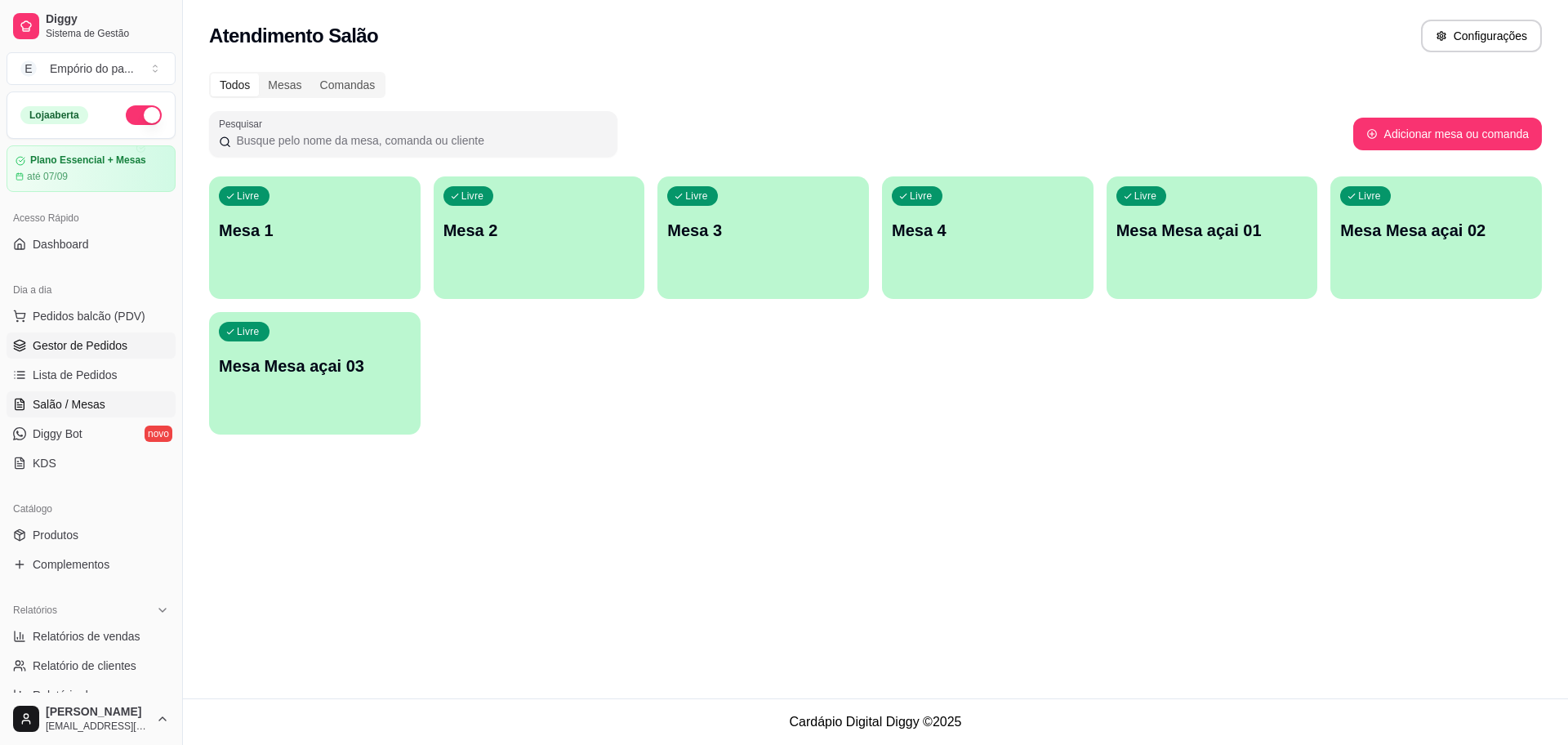
click span "Gestor de Pedidos"
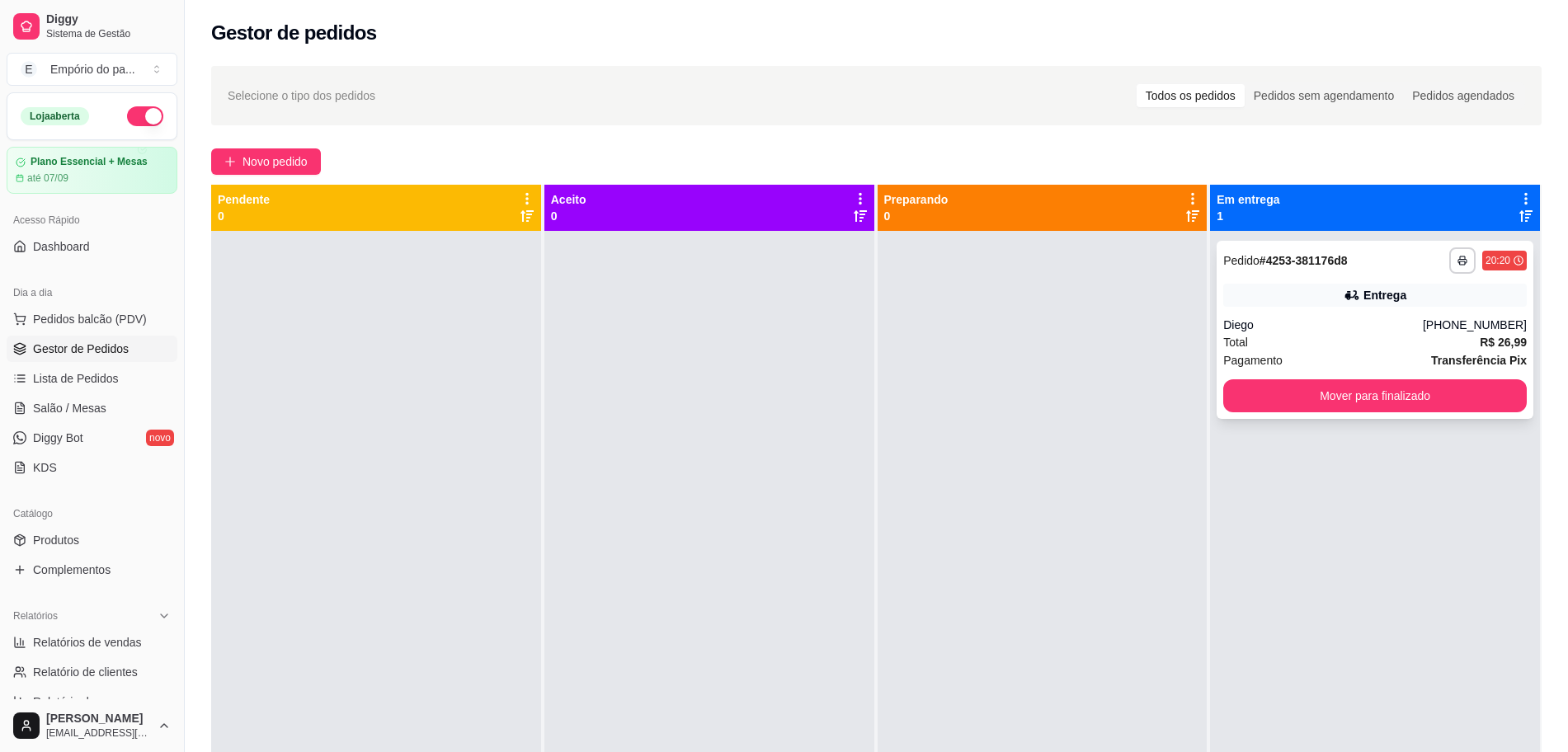
click div "Diego"
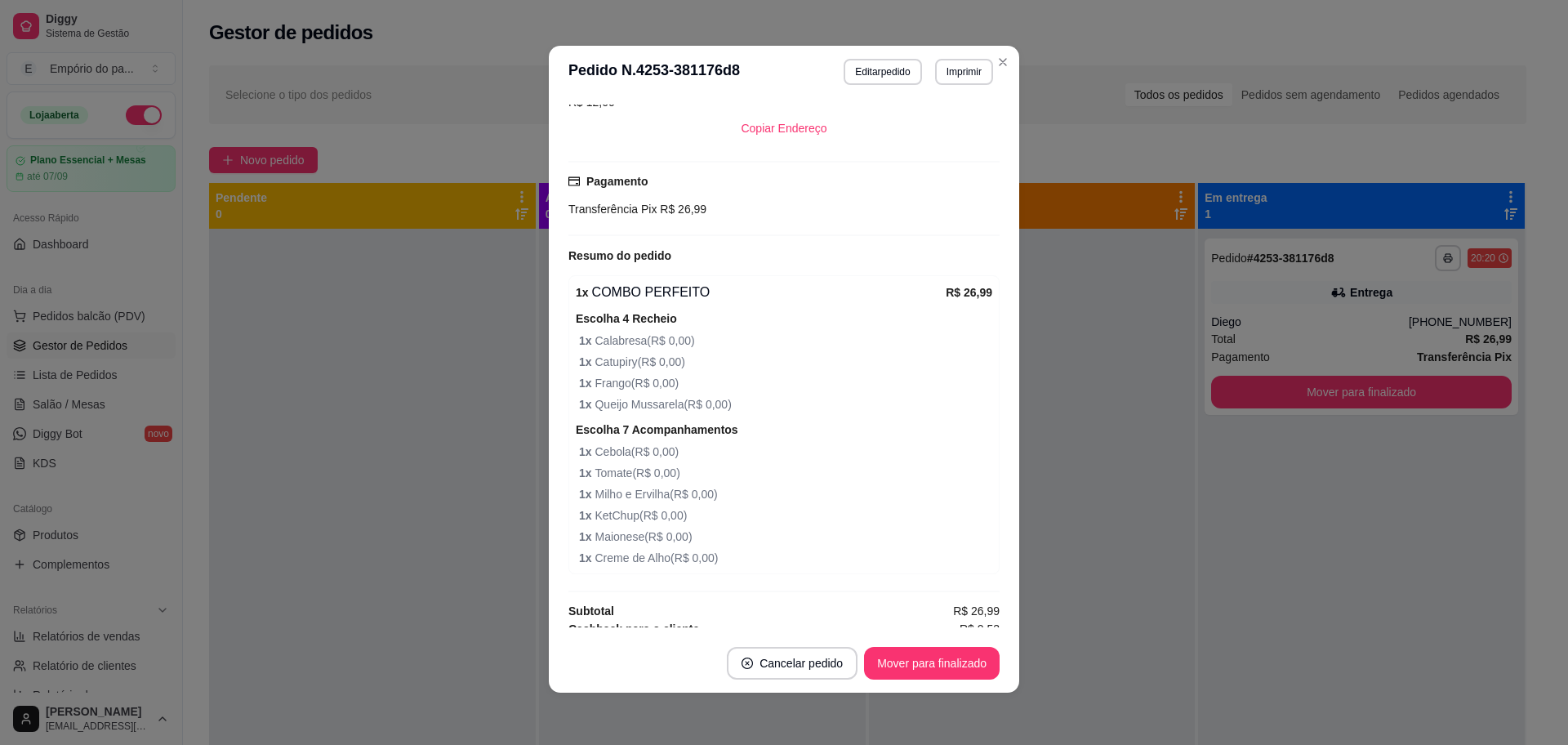
scroll to position [474, 0]
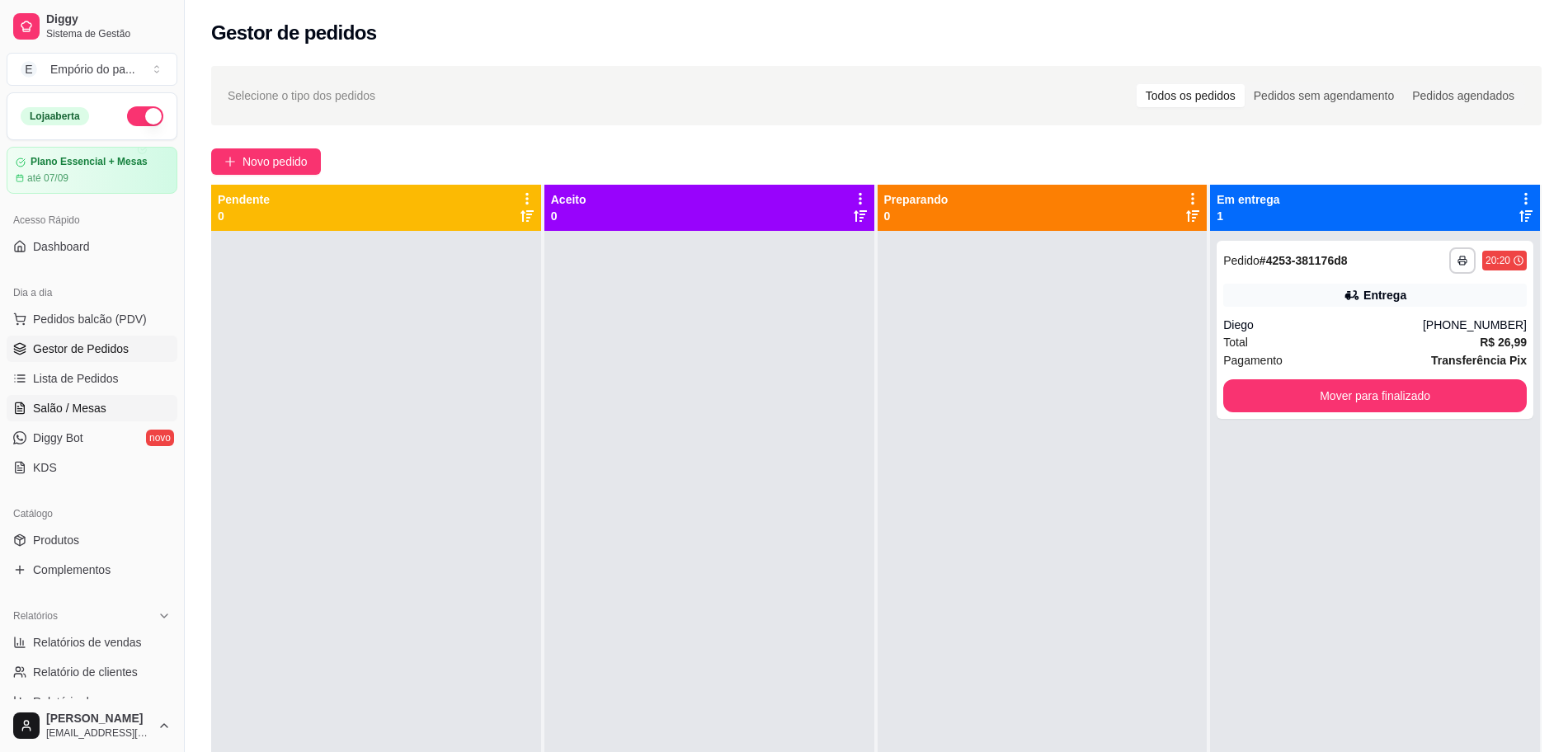
click link "Salão / Mesas"
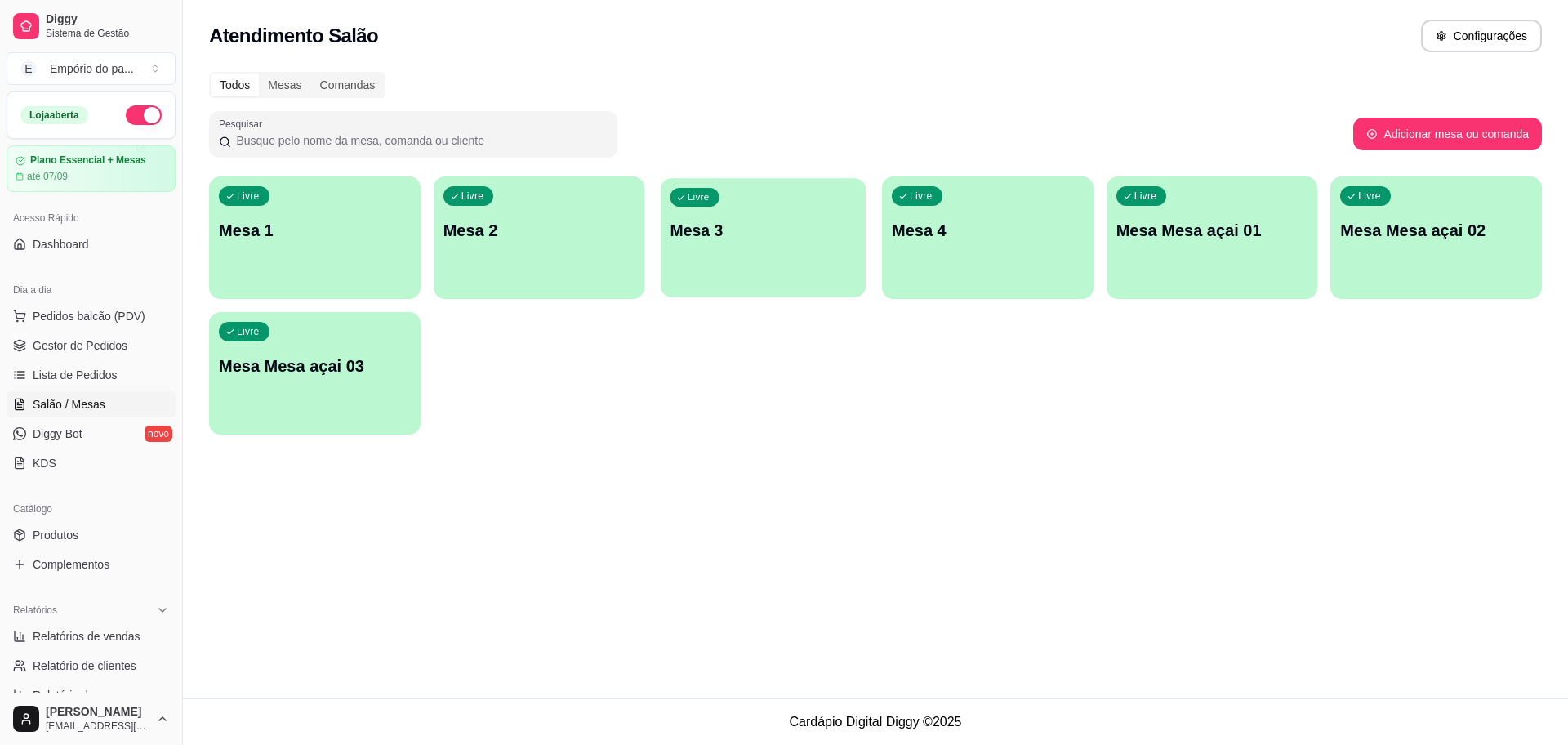
click div "Livre Mesa 3"
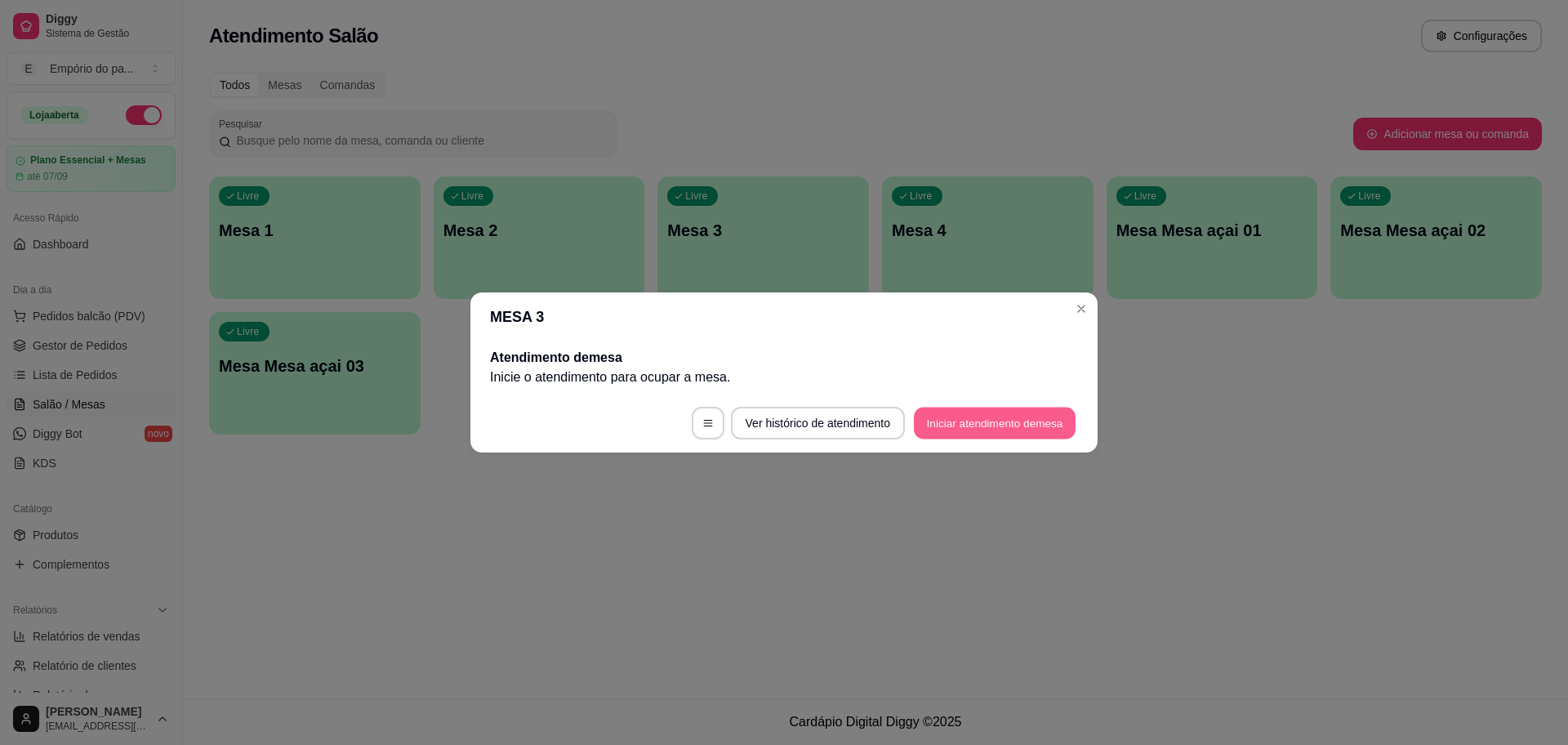
click button "Iniciar atendimento de mesa"
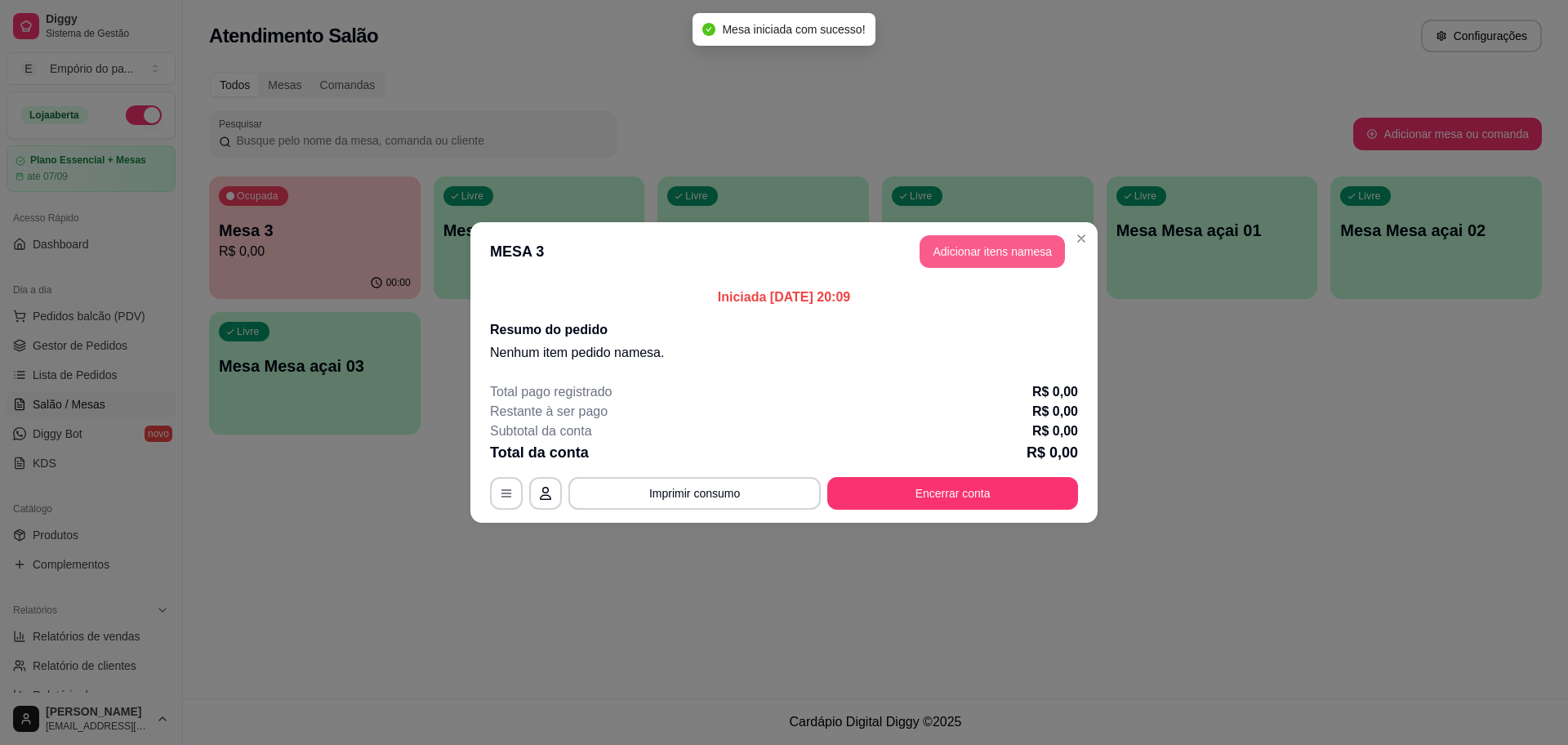
click button "Adicionar itens na mesa"
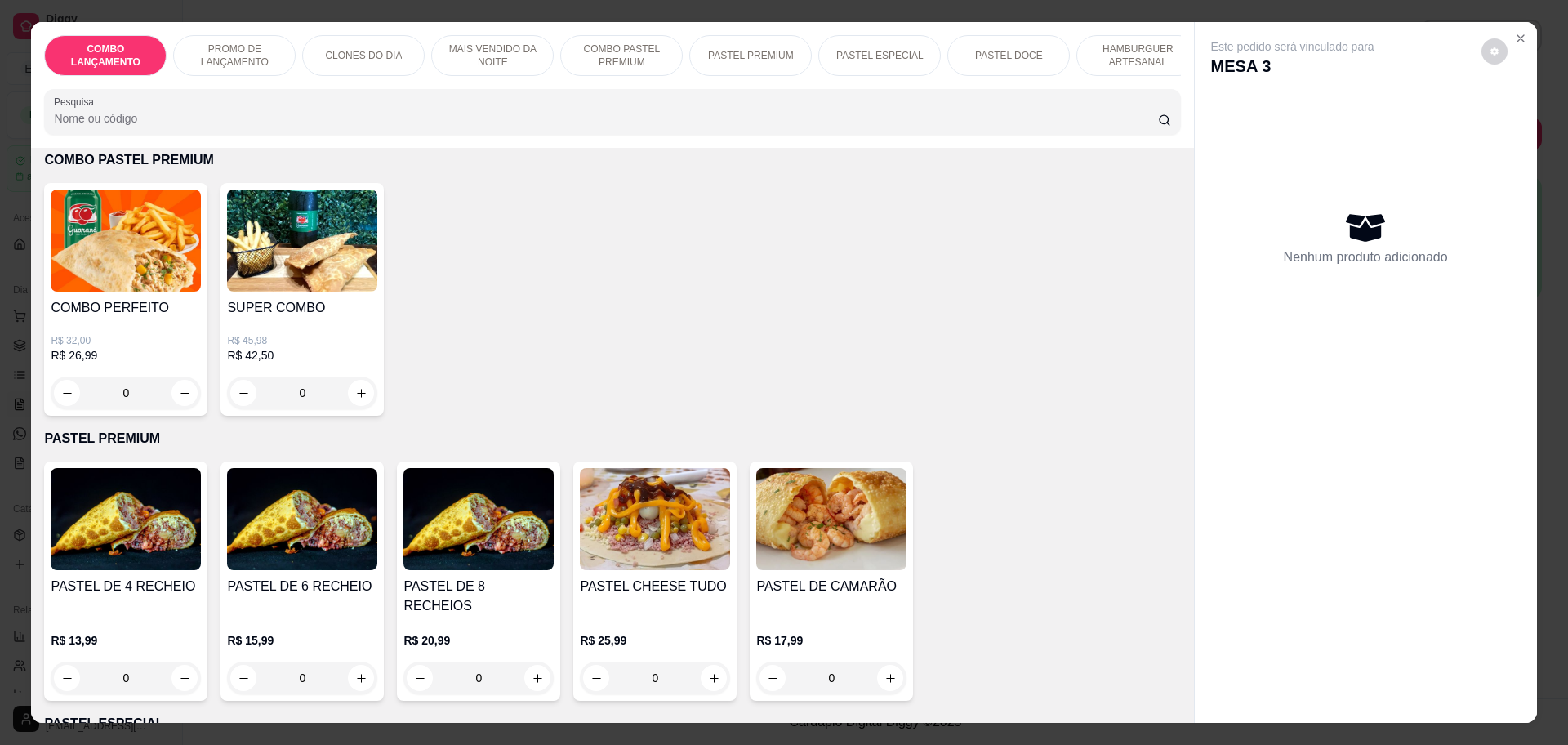
scroll to position [1939, 0]
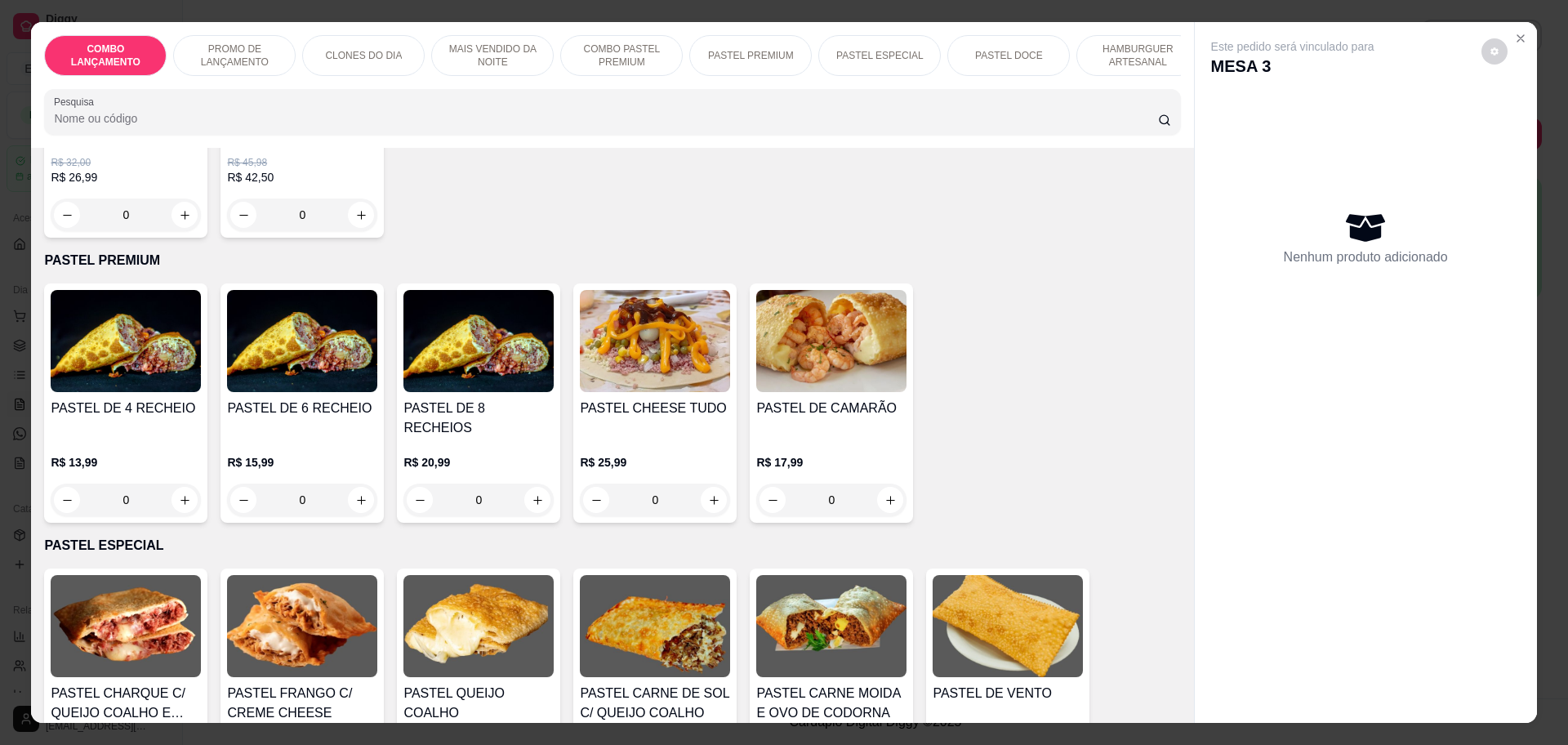
click div "0"
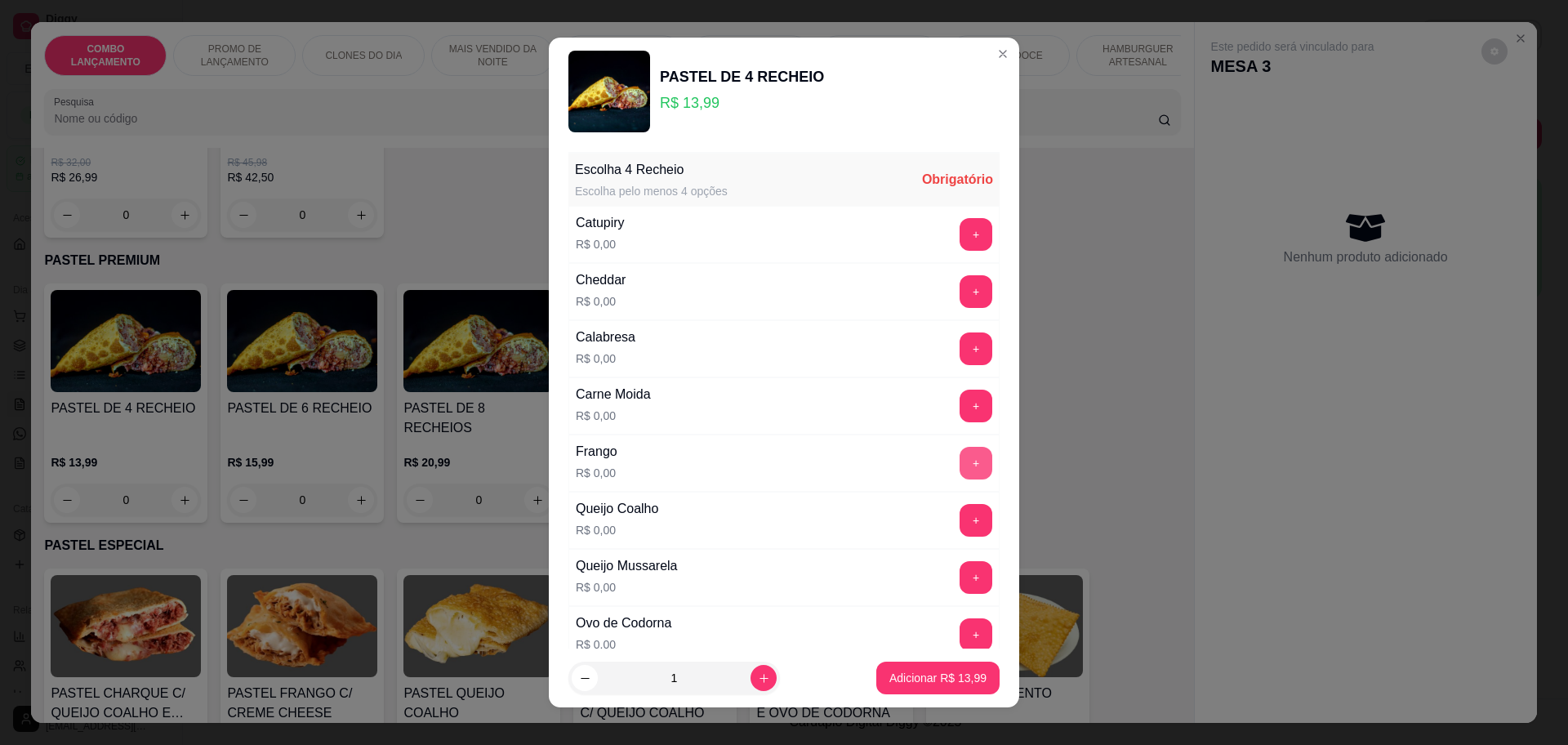
click button "+"
click button "-"
click button "+"
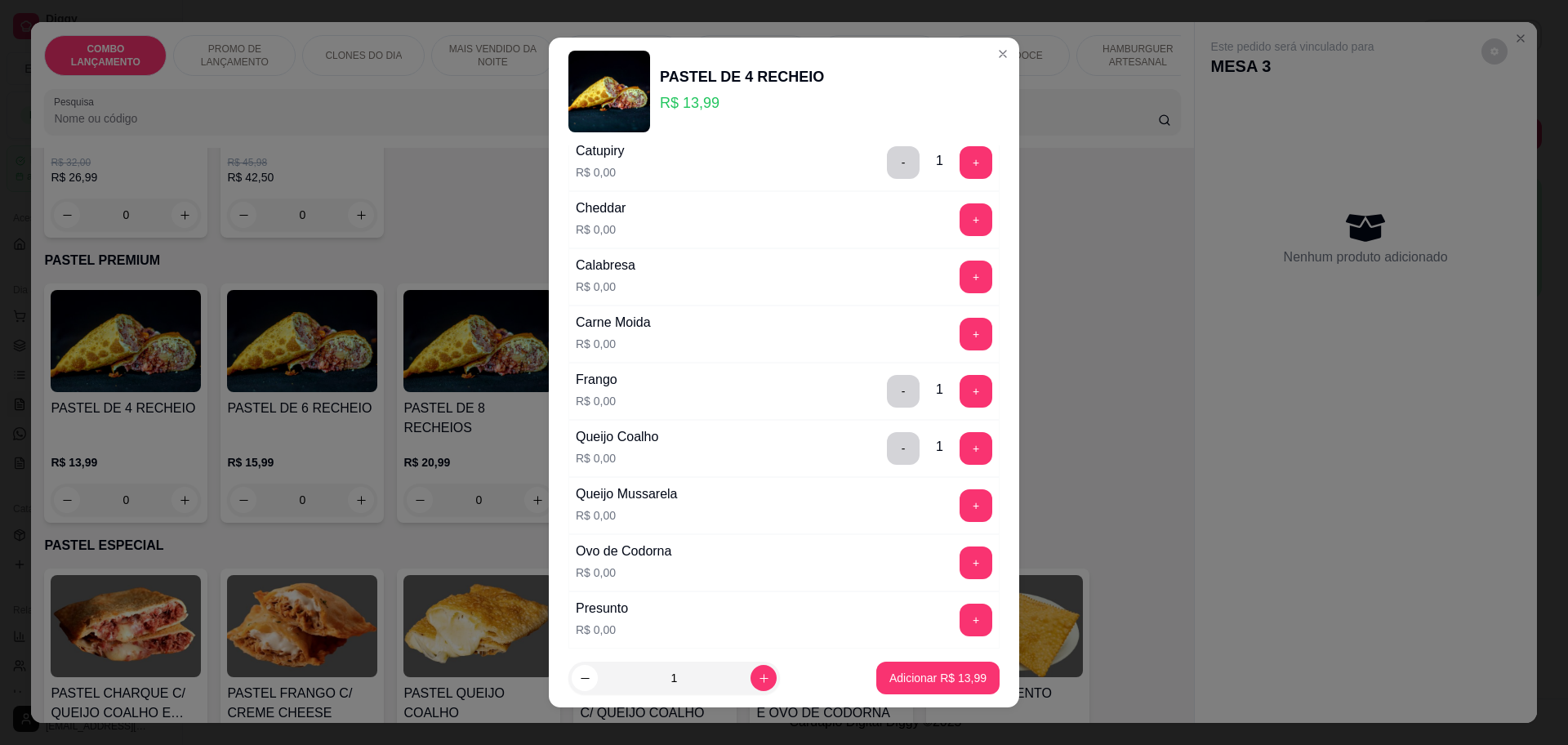
scroll to position [102, 0]
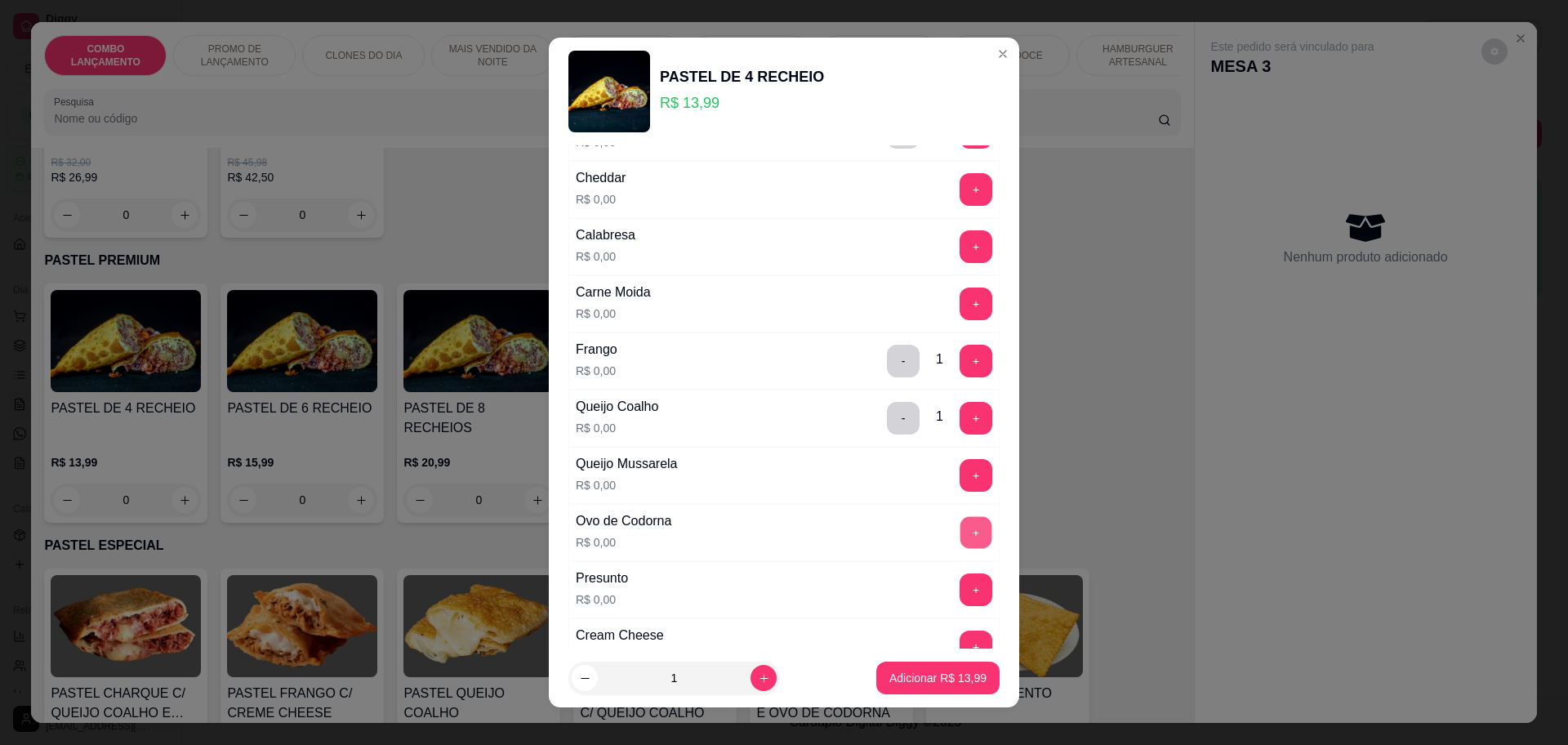
click button "+"
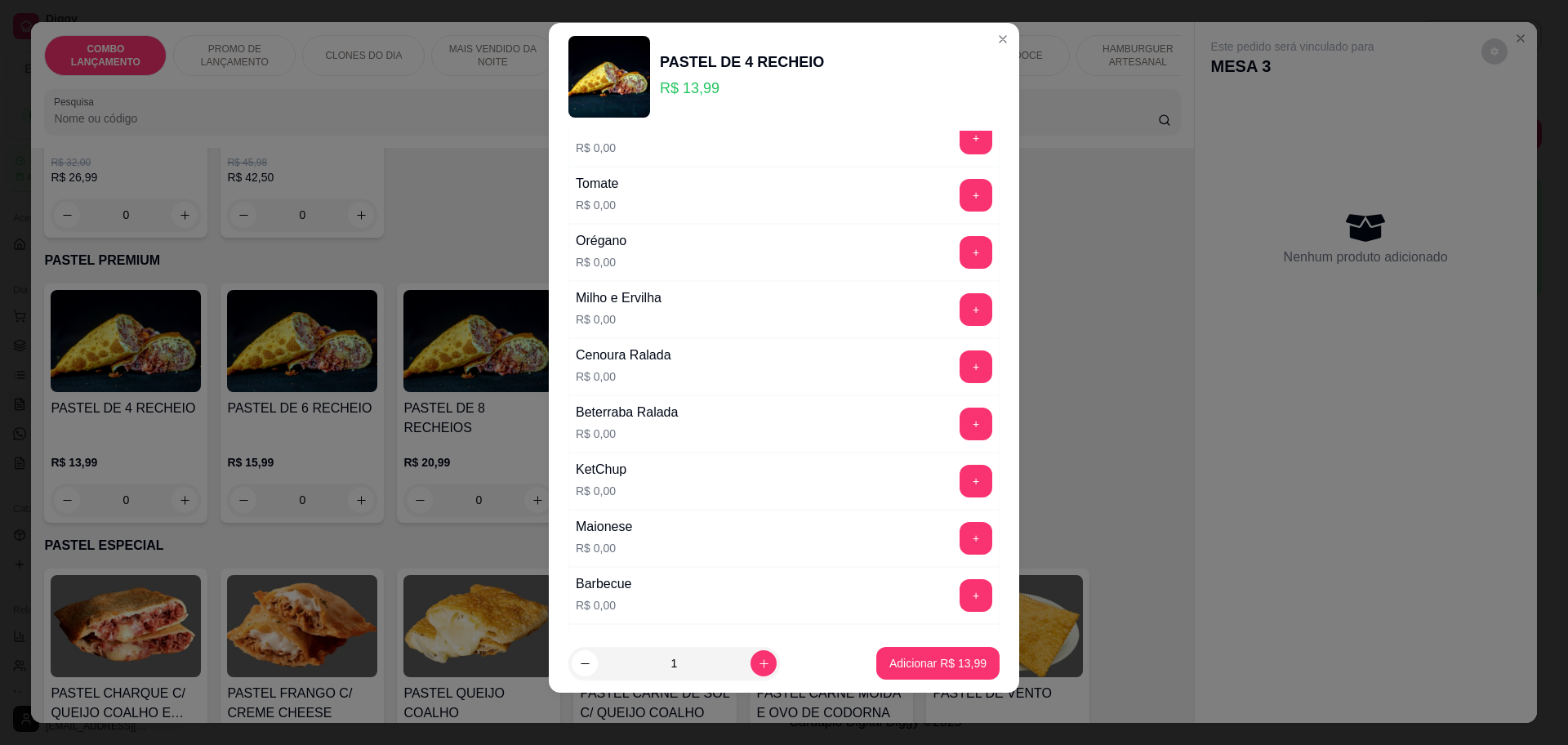
scroll to position [715, 0]
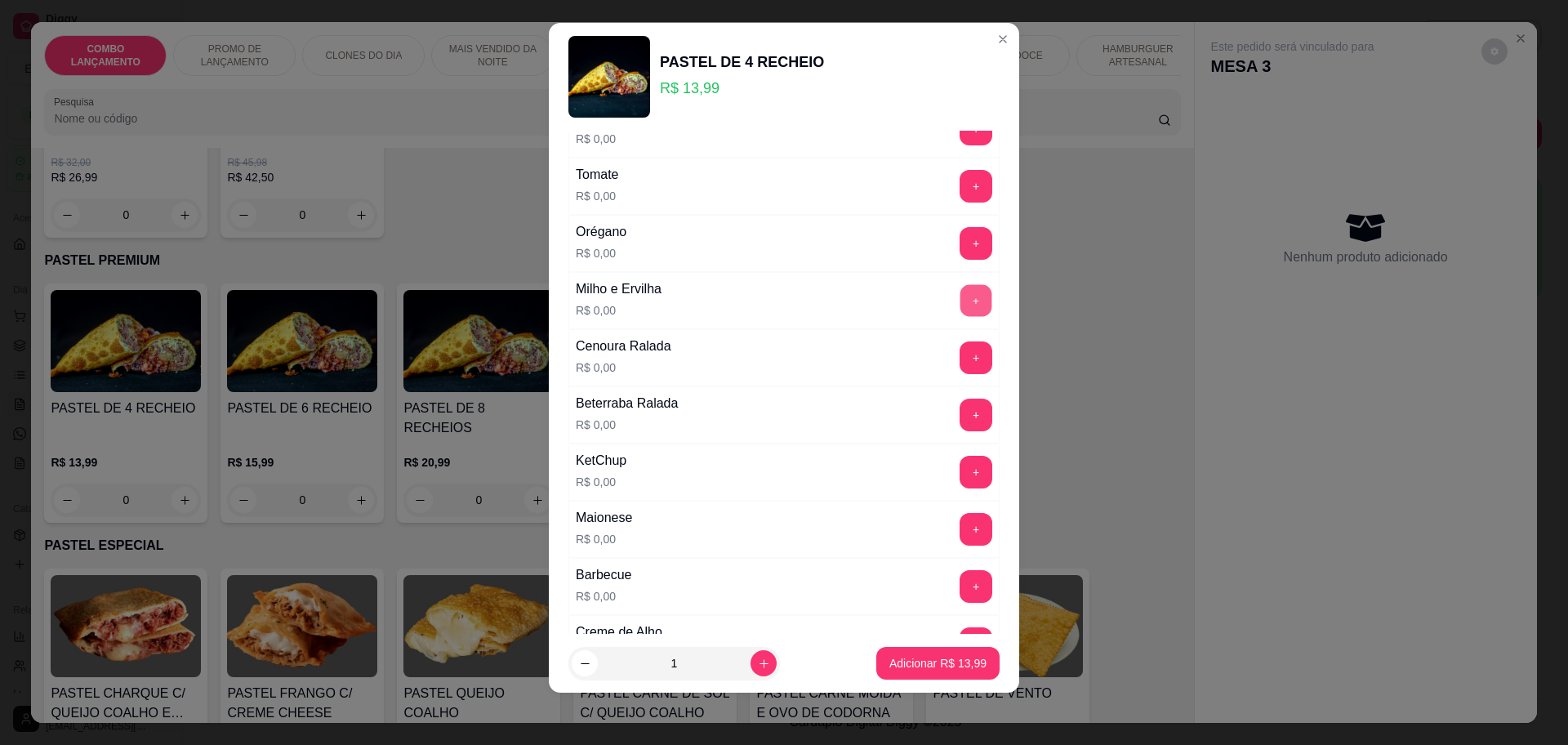
click button "+"
click div "+"
click button "+"
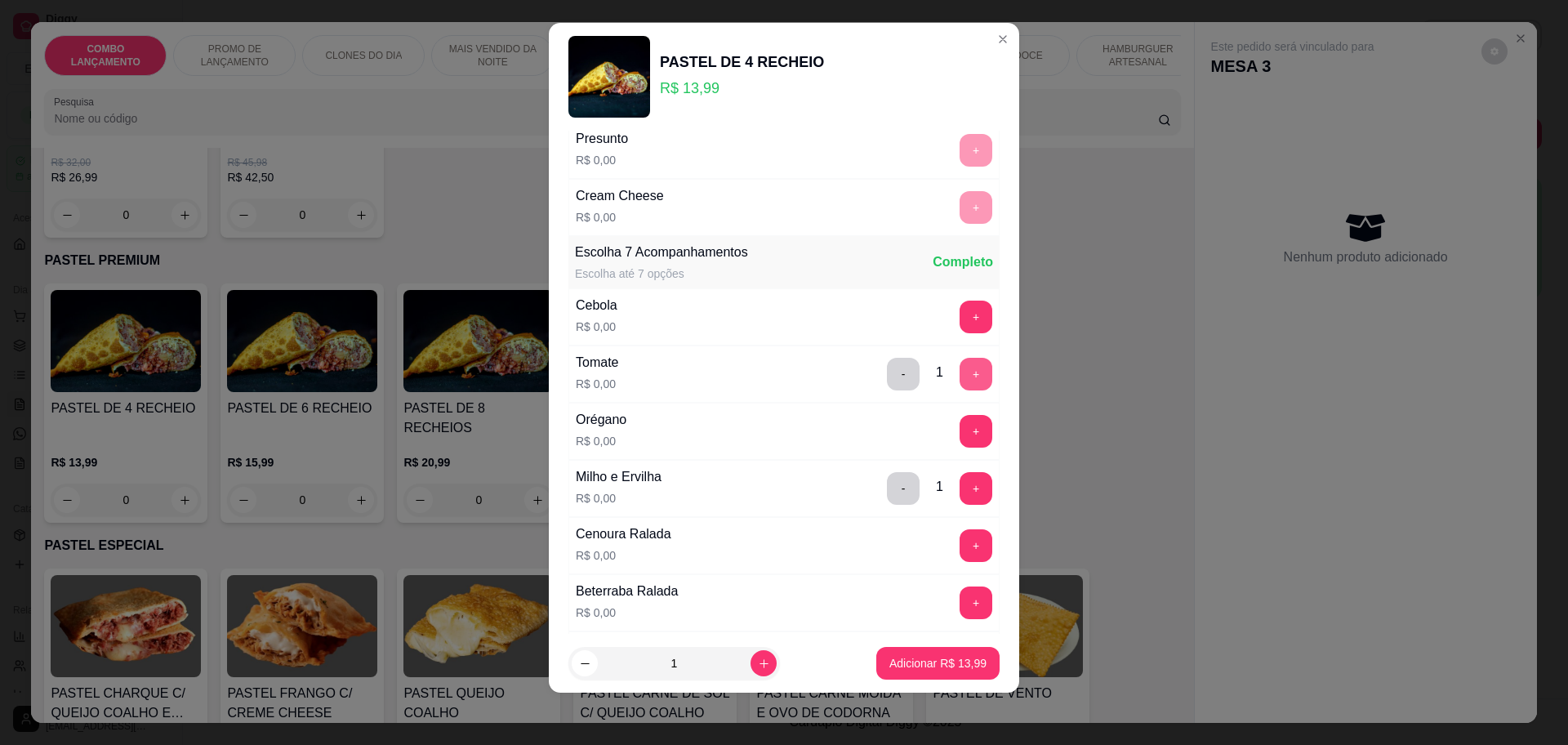
scroll to position [510, 0]
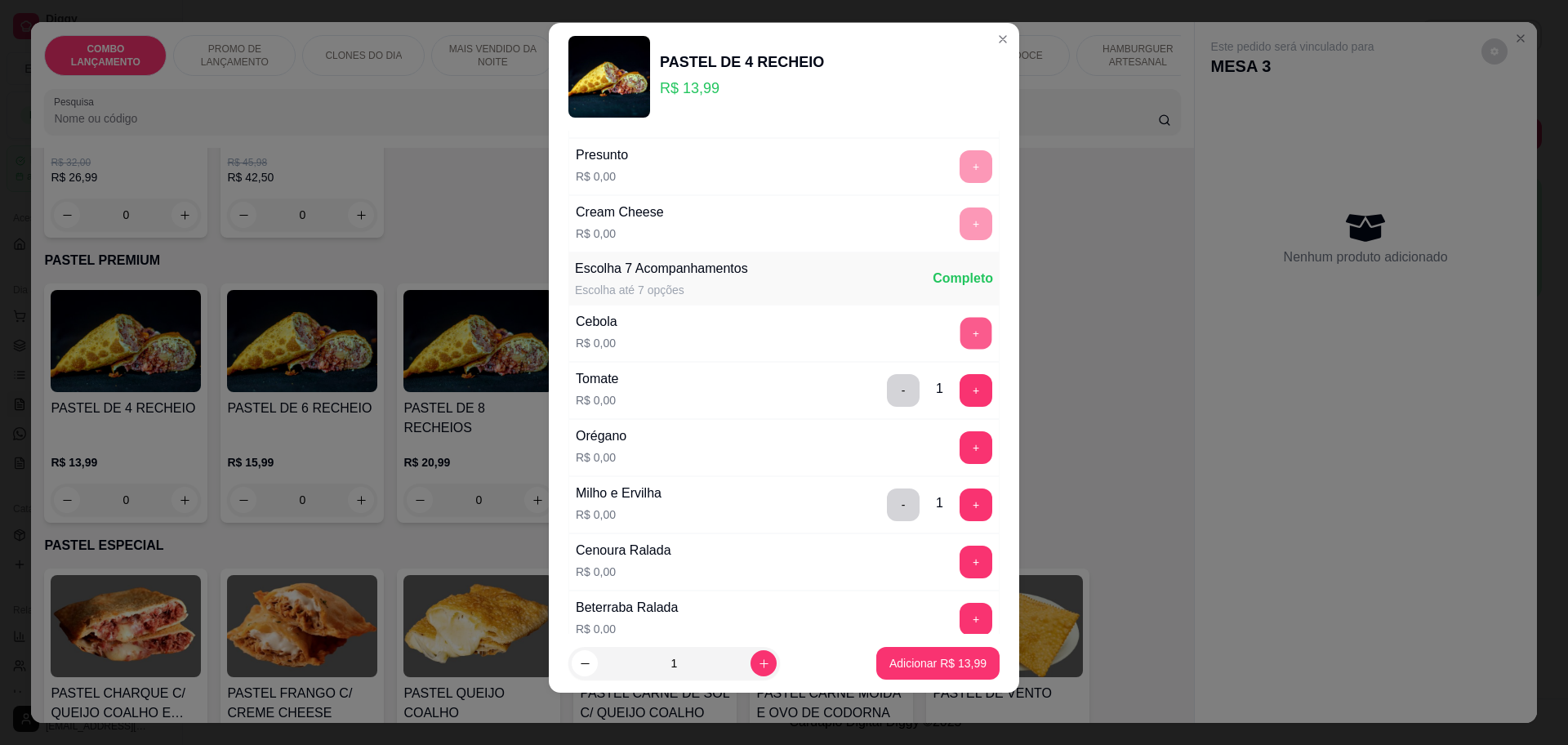
click button "+"
click p "Adicionar R$ 13,99"
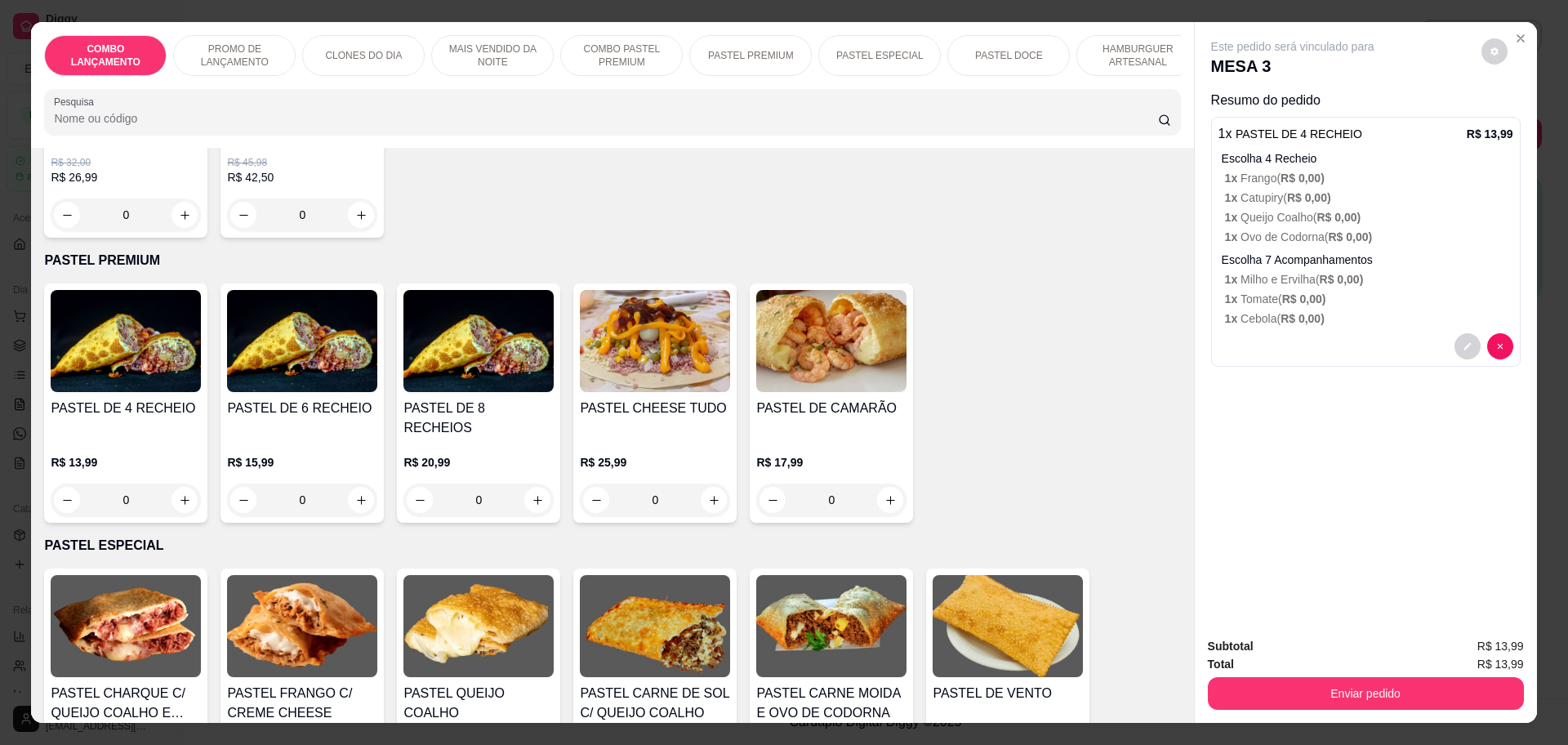
click div "0"
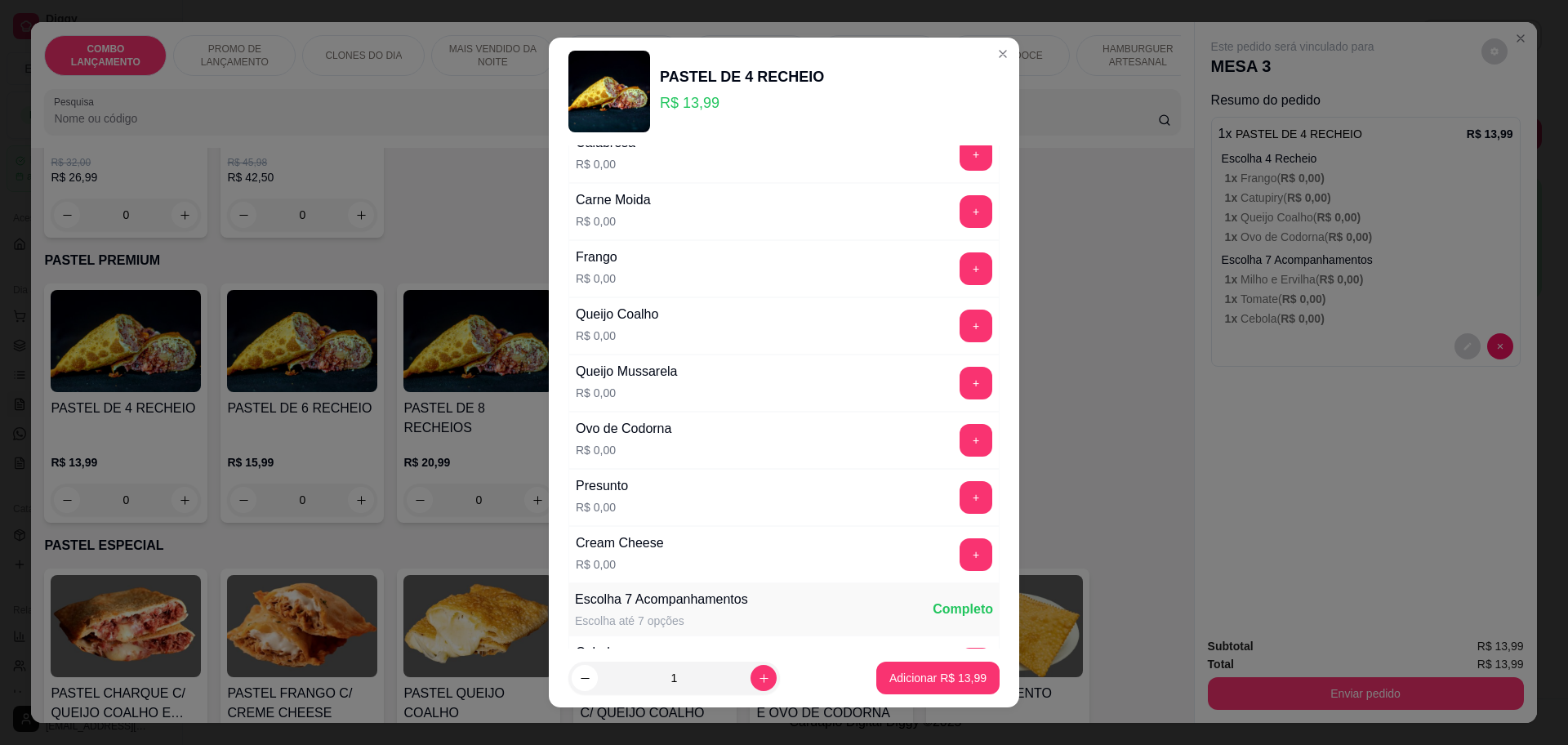
scroll to position [204, 0]
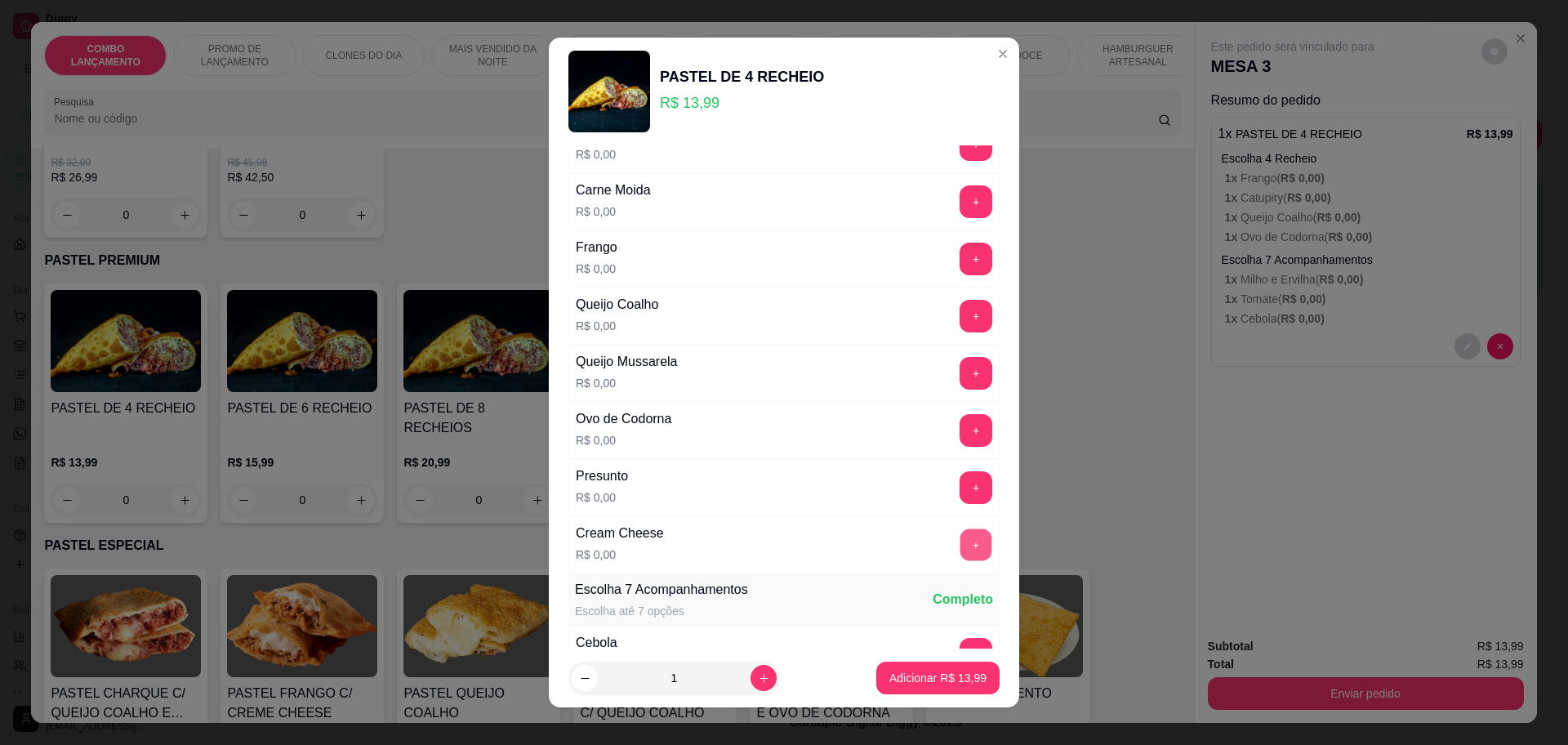
click button "+"
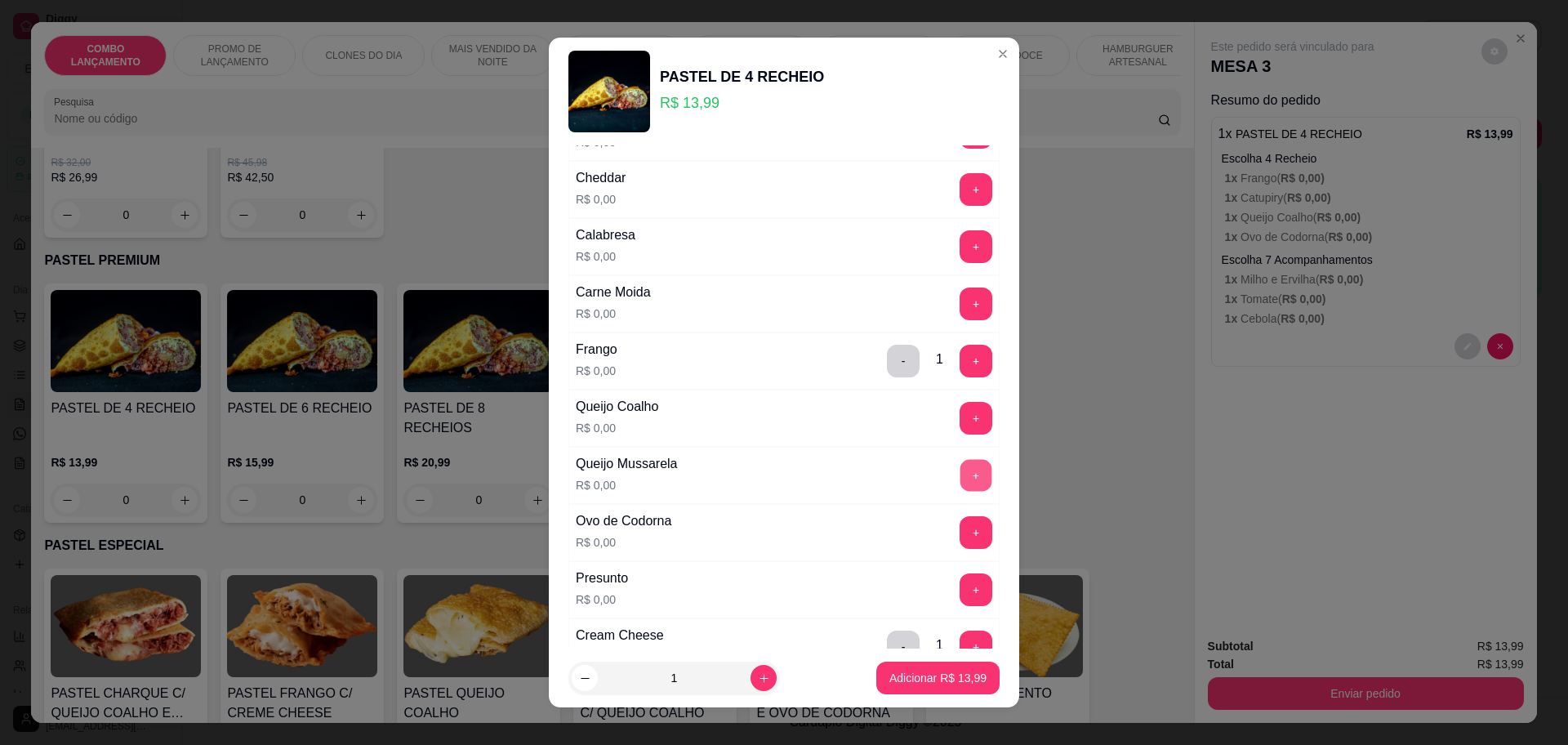
click button "+"
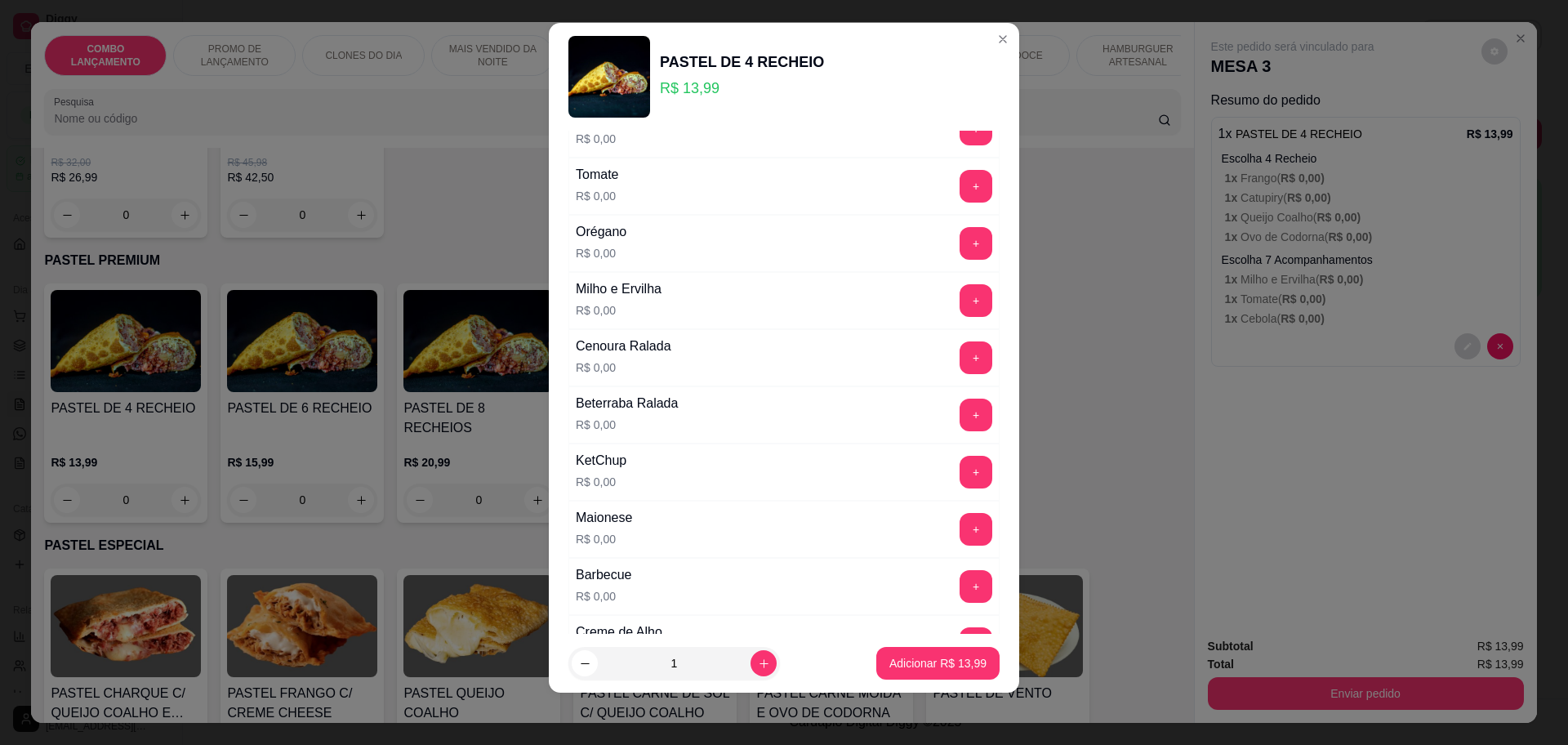
scroll to position [613, 0]
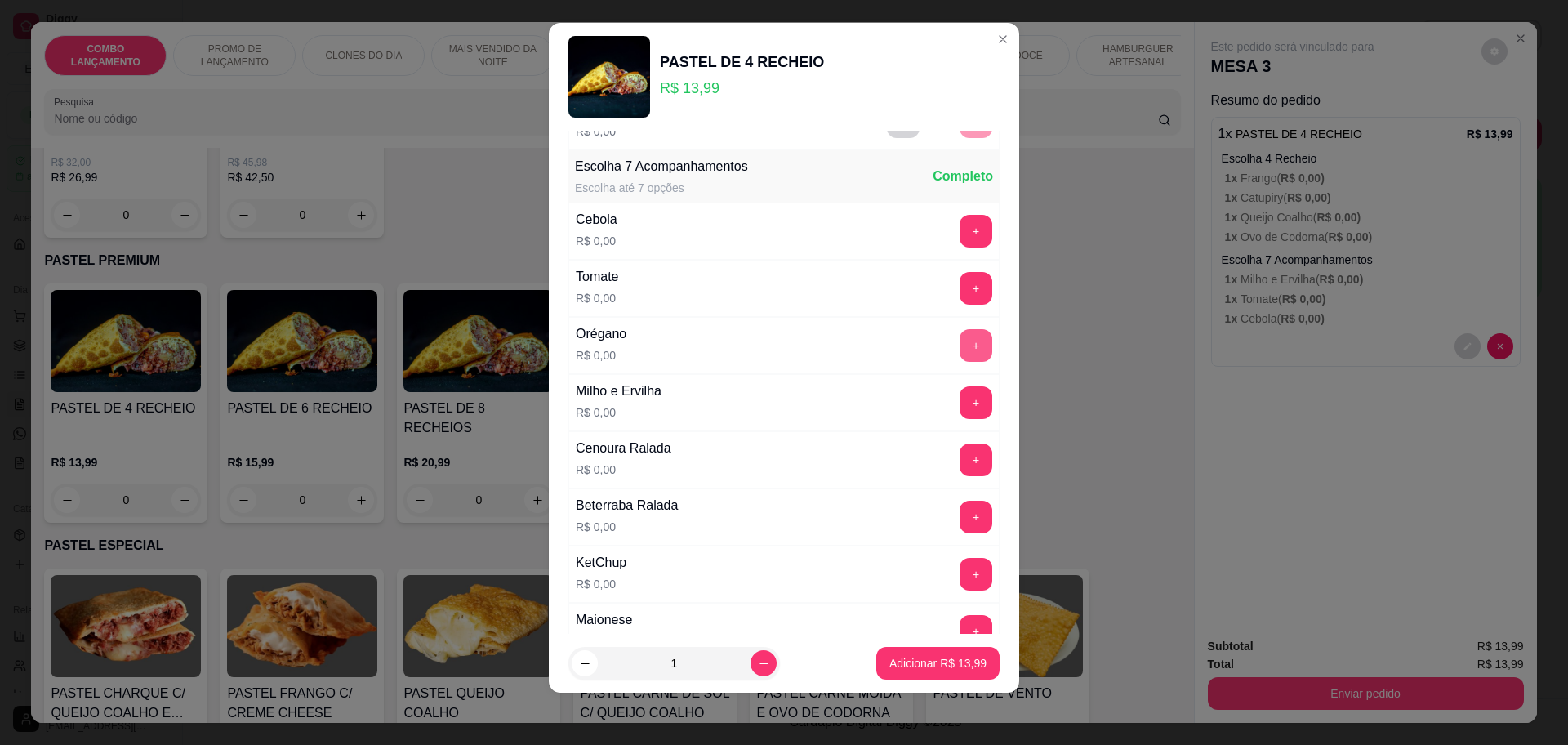
click button "+"
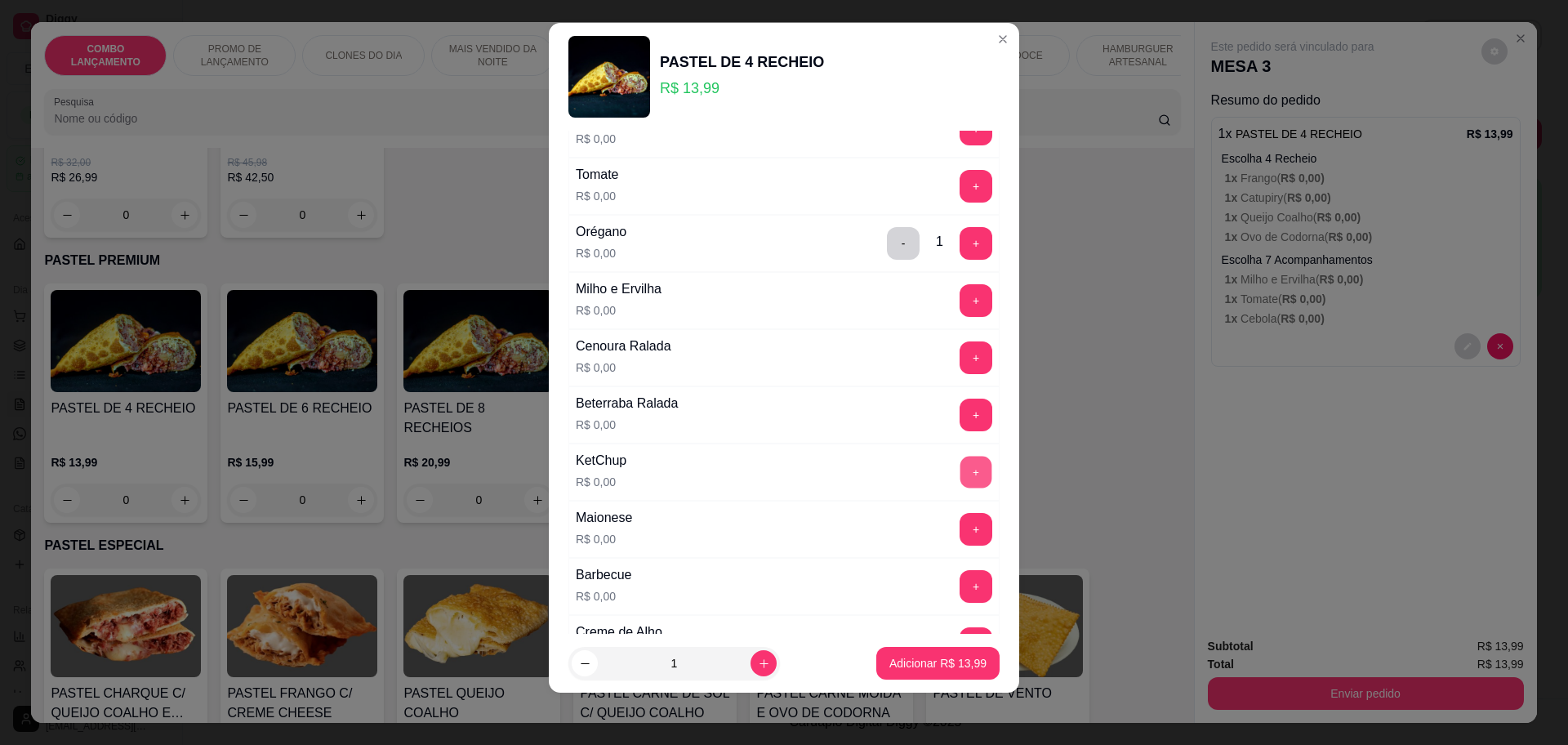
click button "+"
click p "Adicionar R$ 13,99"
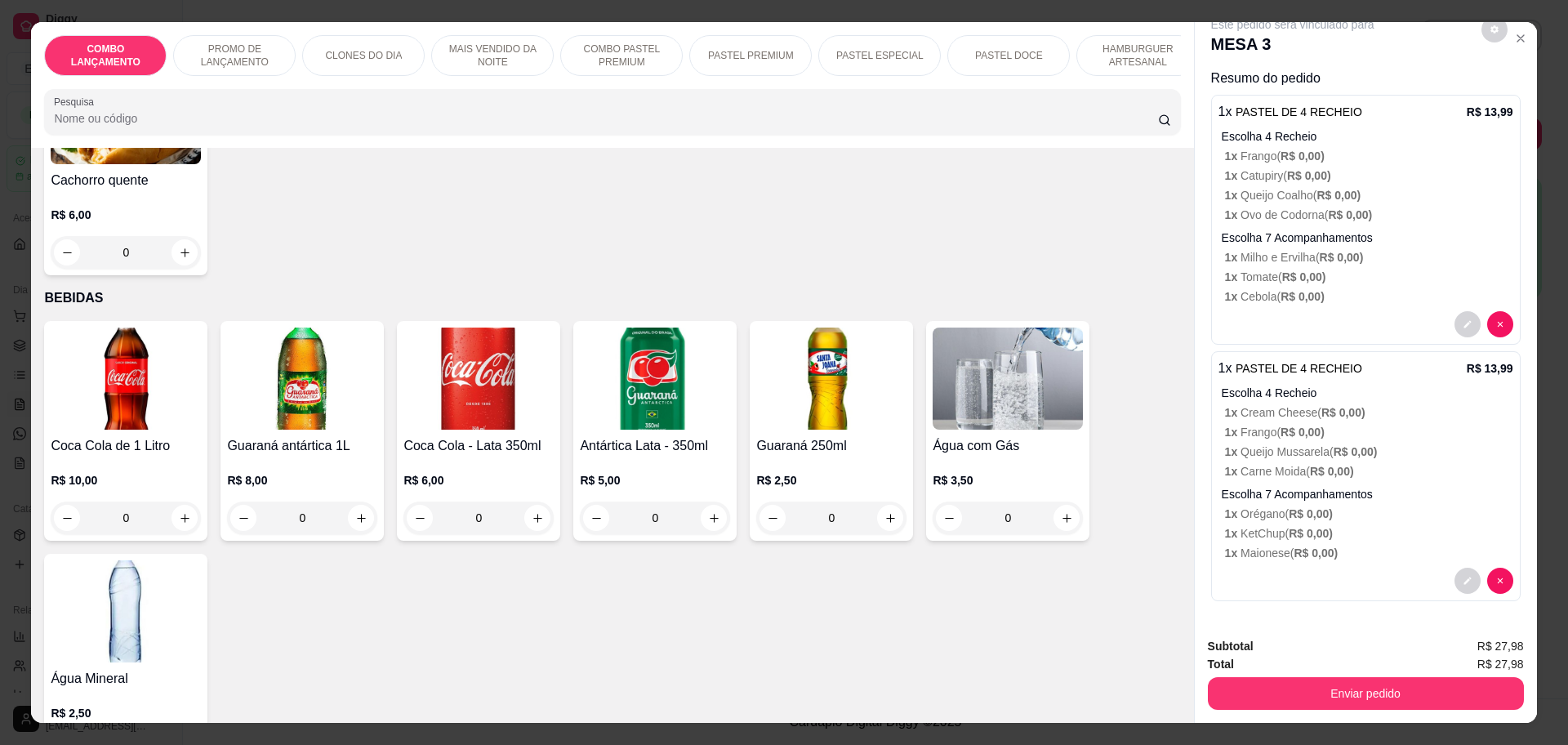
scroll to position [5337, 0]
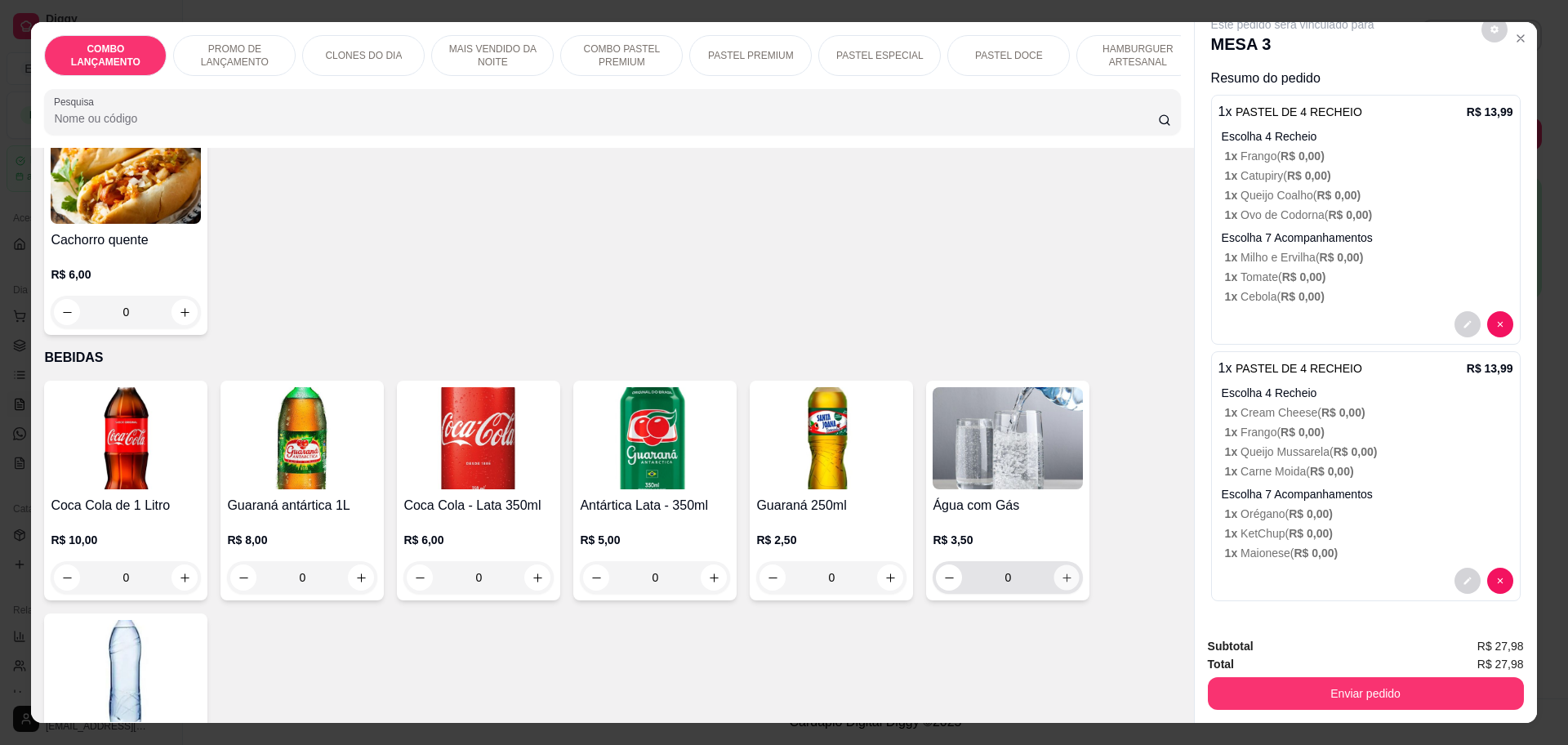
click icon "increase-product-quantity"
type input "2"
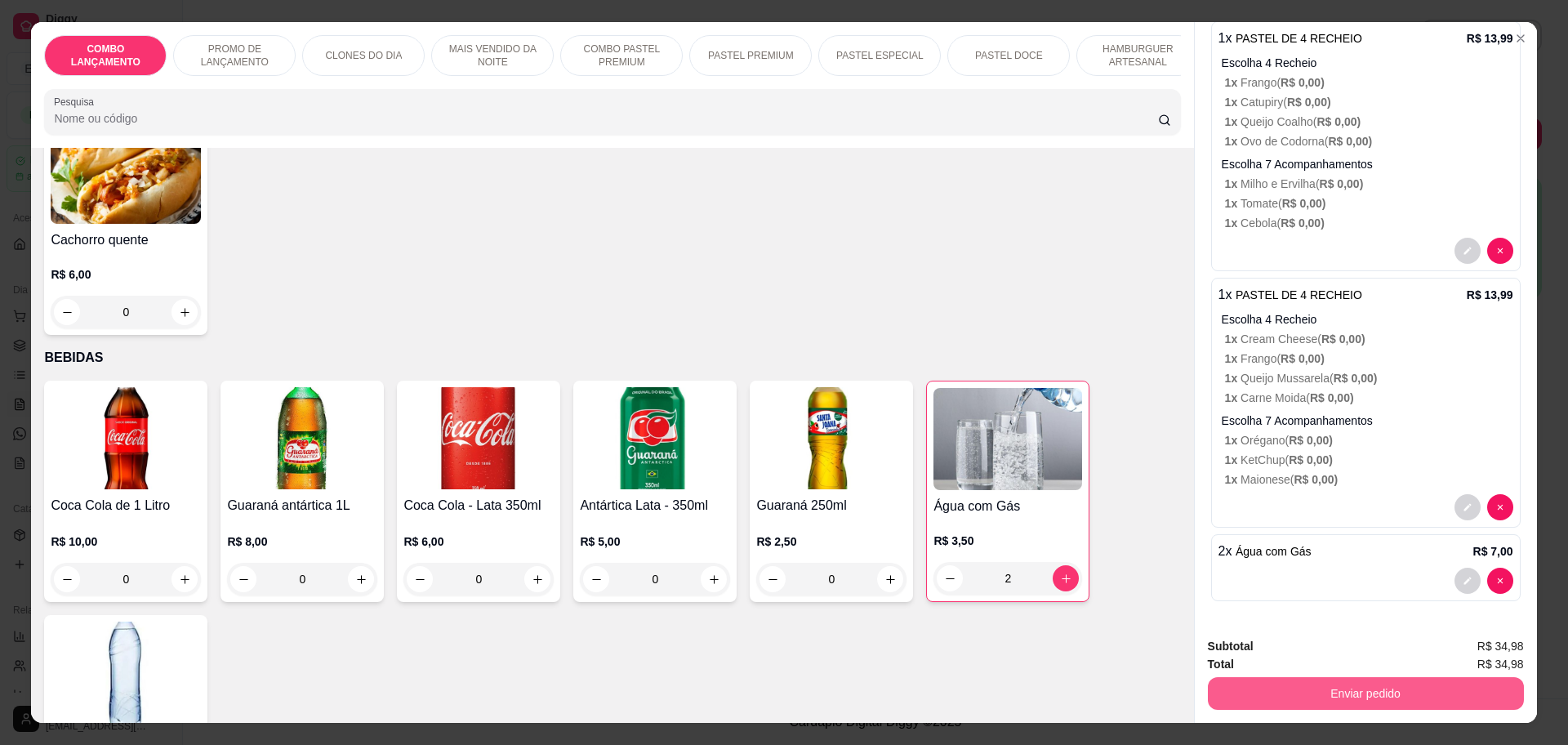
click button "Enviar pedido"
click button "Não registrar e enviar pedido"
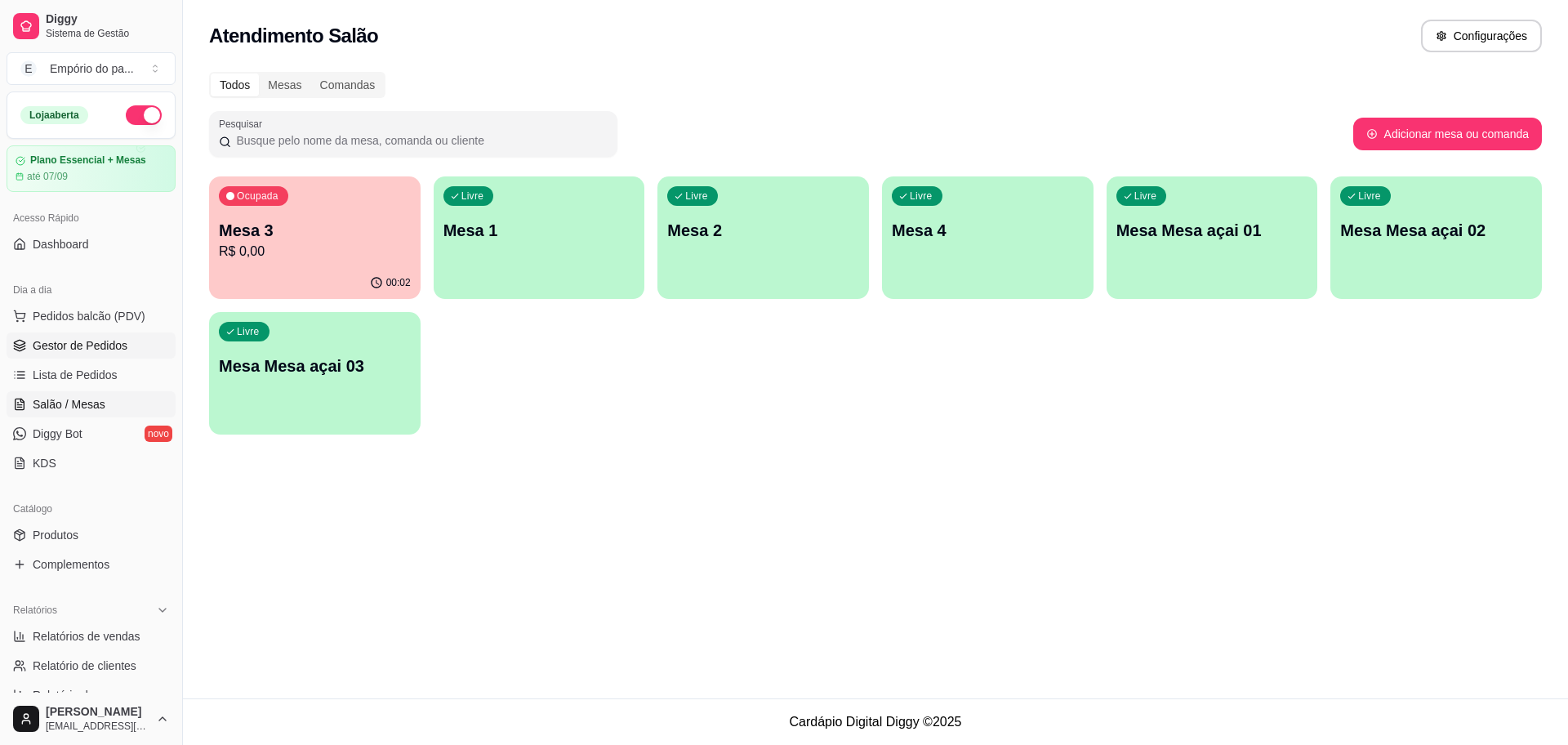
click span "Gestor de Pedidos"
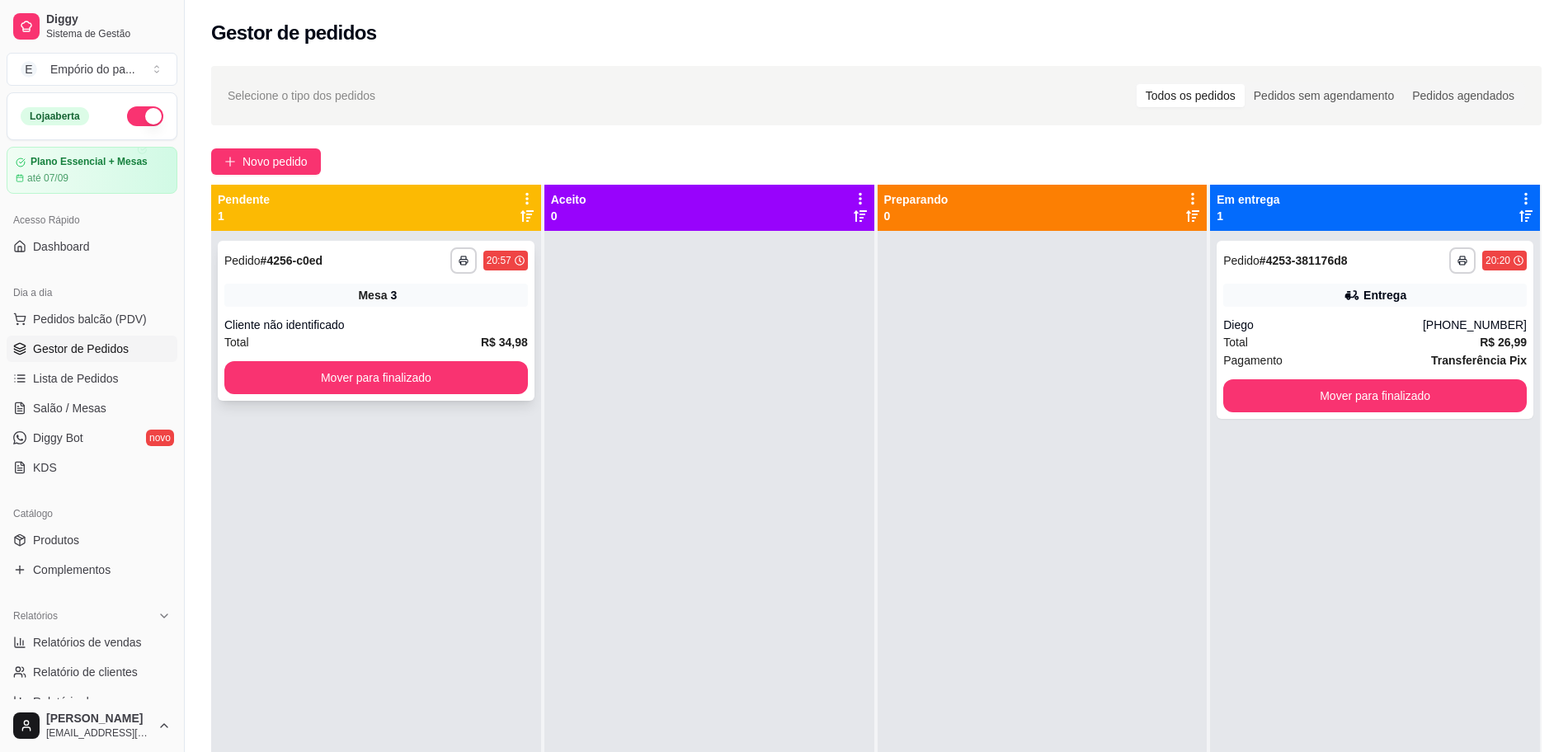
click div "Cliente não identificado"
click span "Novo pedido"
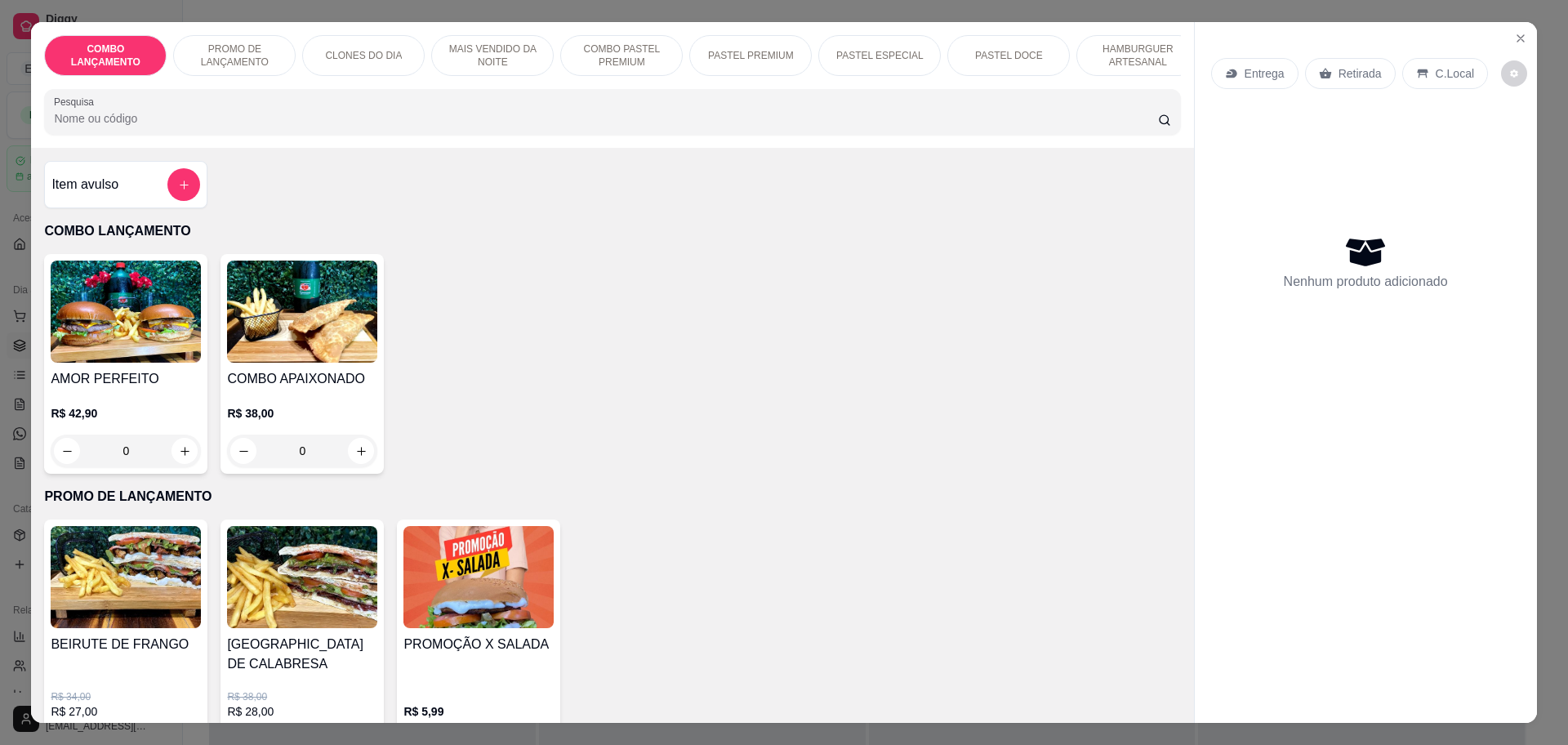
click p "Retirada"
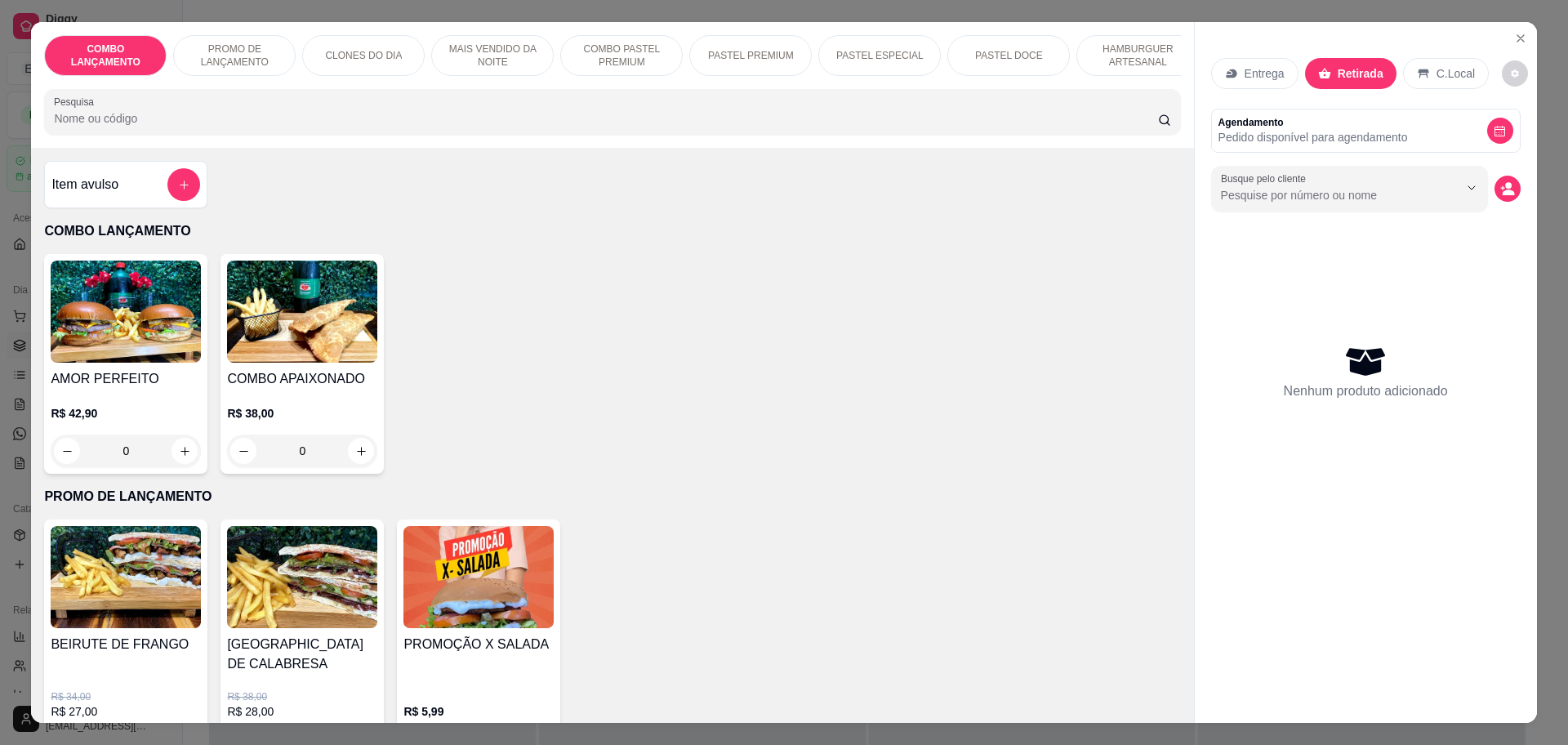
click p "Retirada"
click icon "Close"
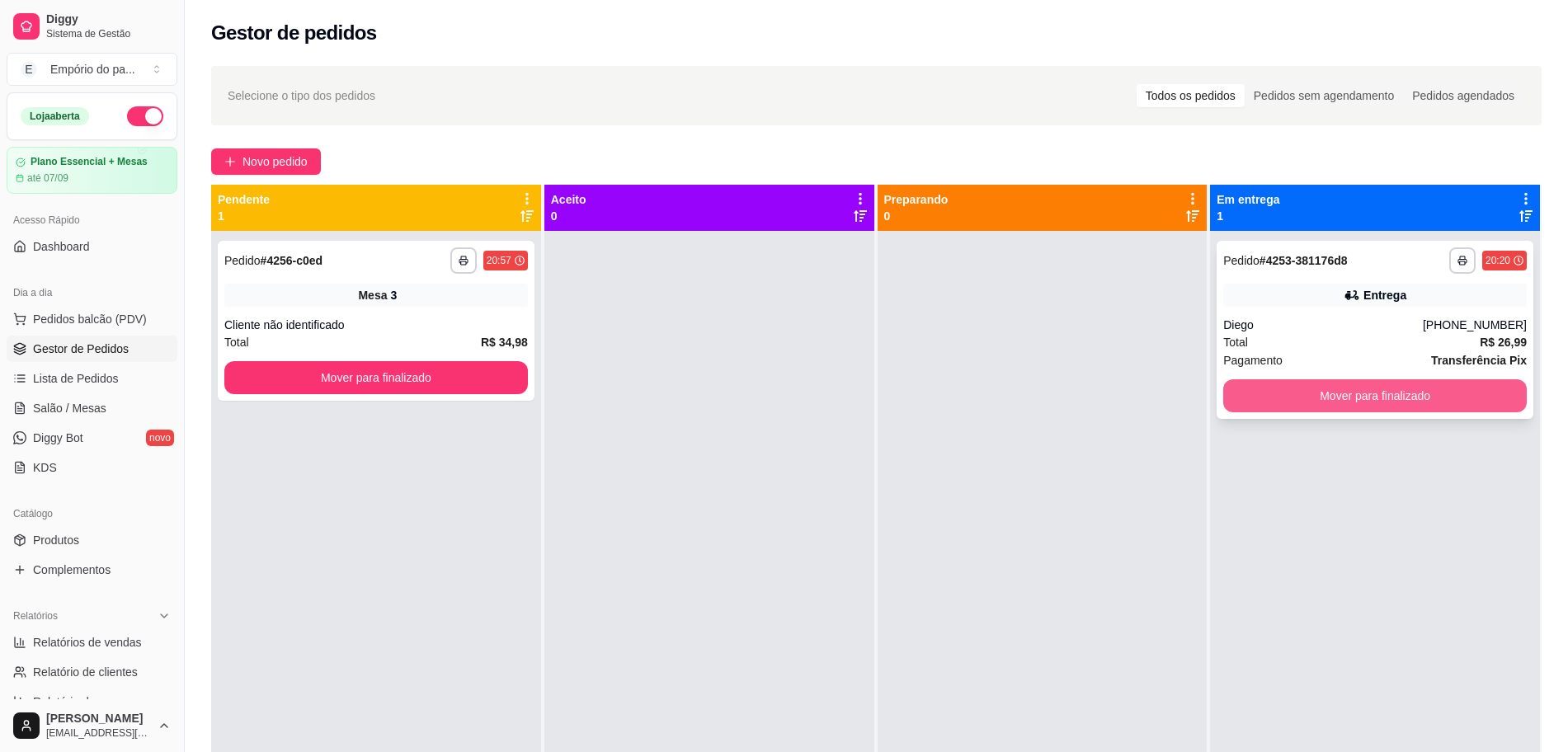
click button "Mover para finalizado"
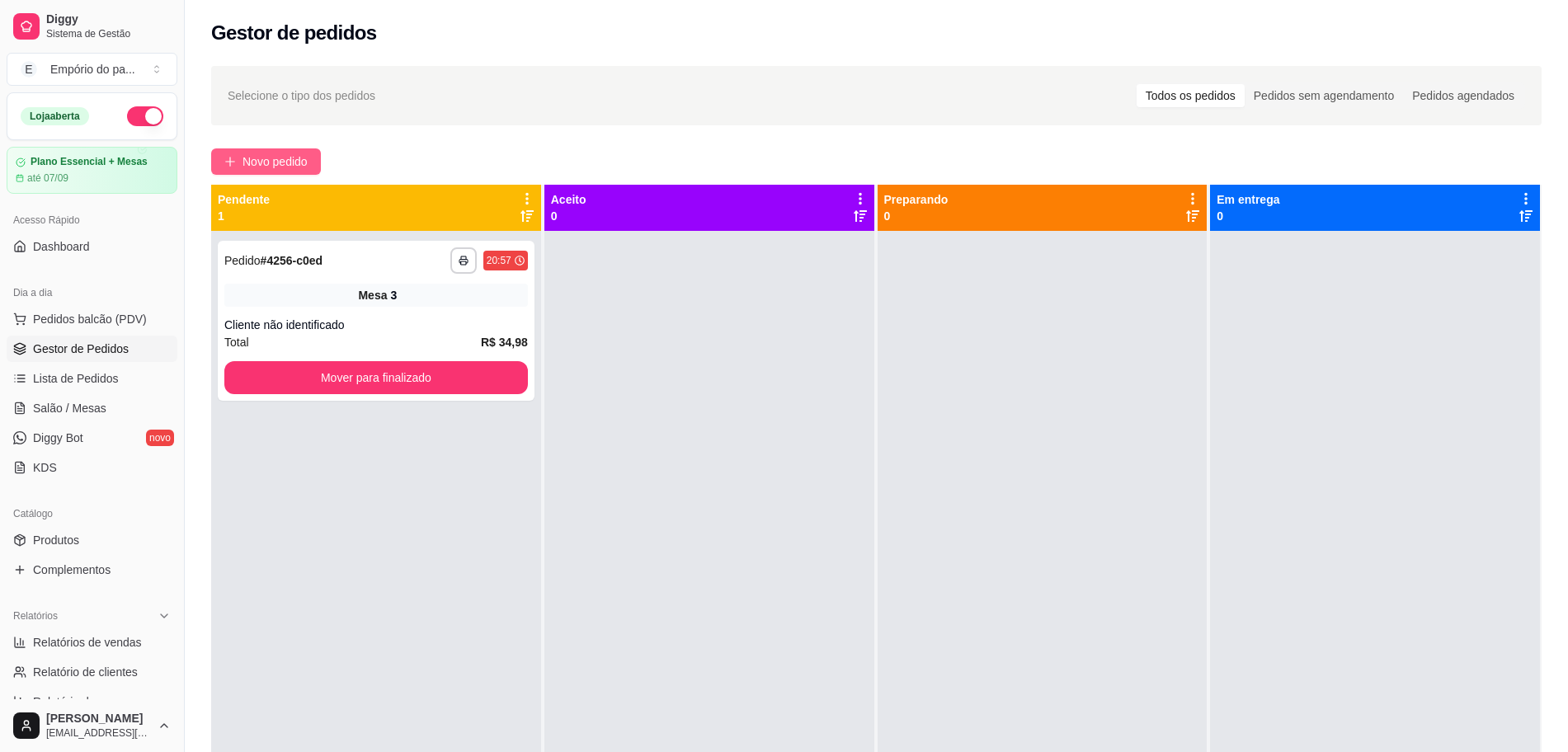
click button "Novo pedido"
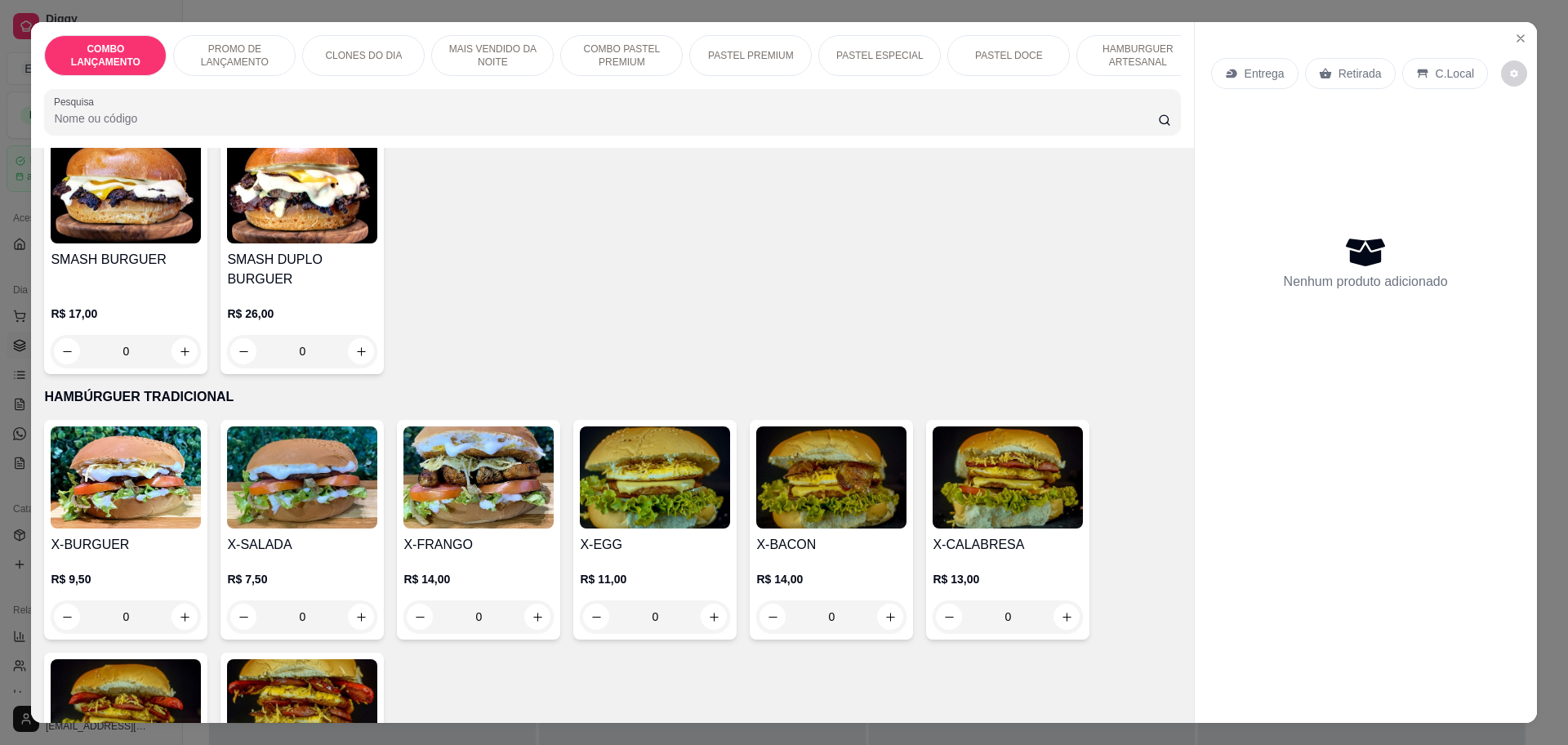
scroll to position [3470, 0]
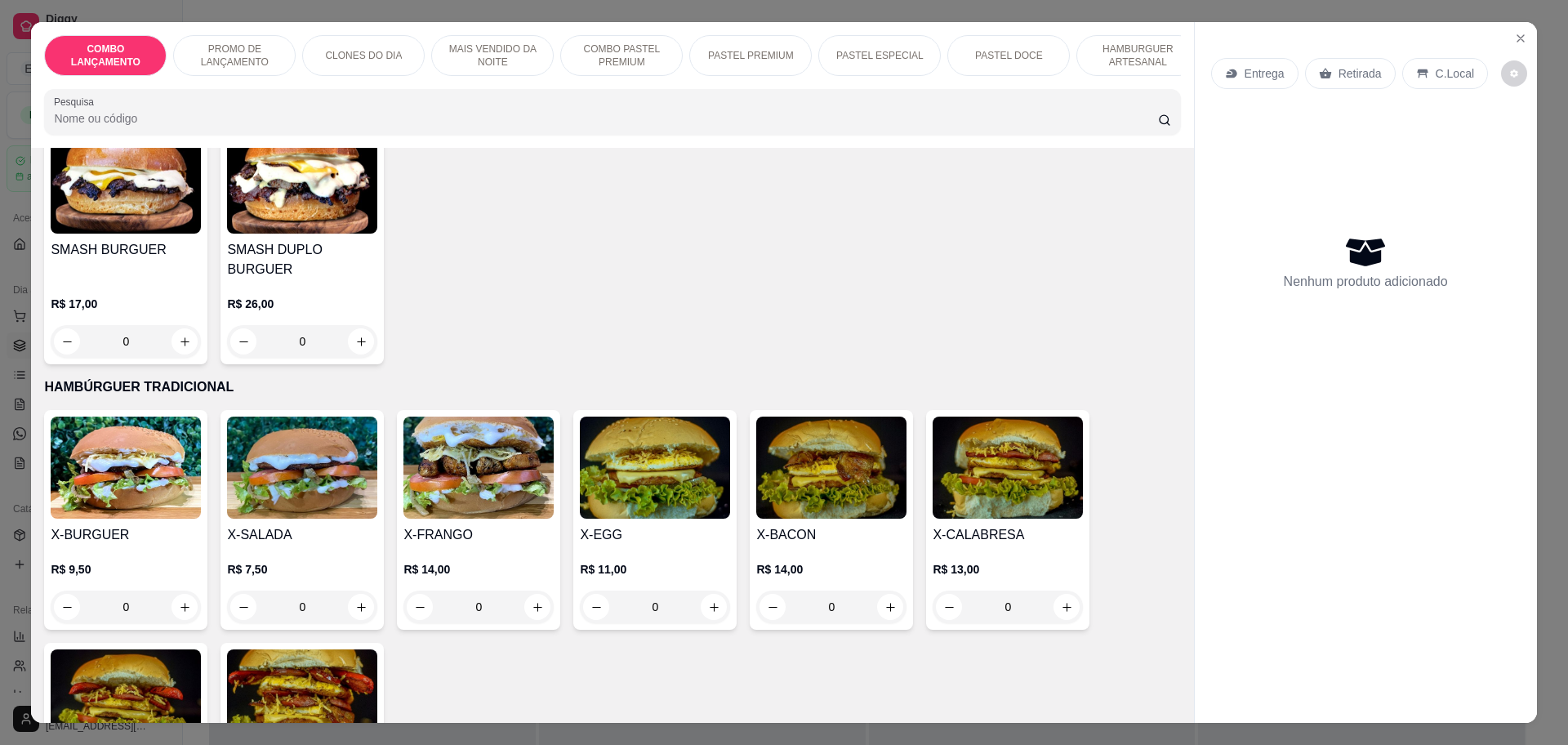
click div "0"
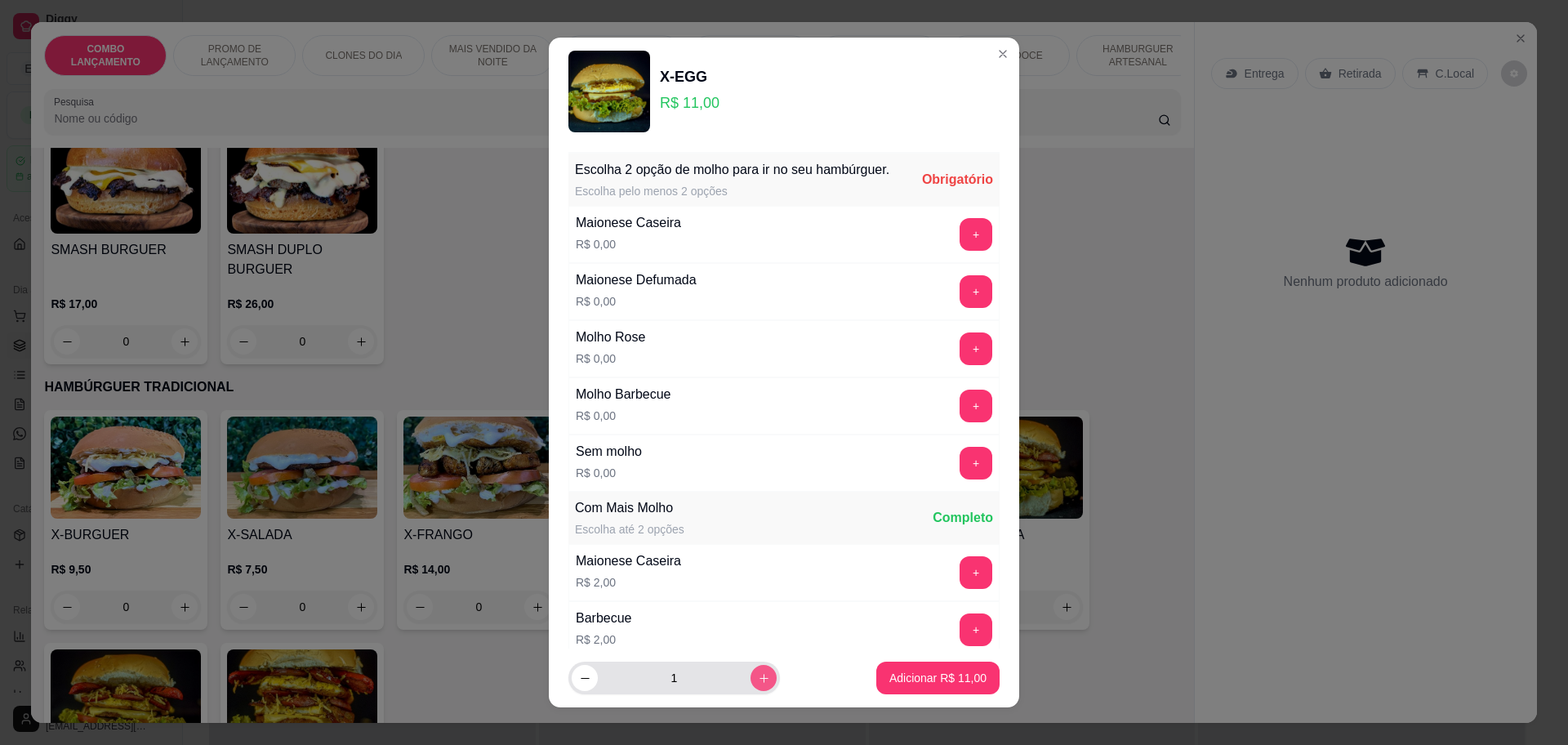
click icon "increase-product-quantity"
type input "2"
click button "+"
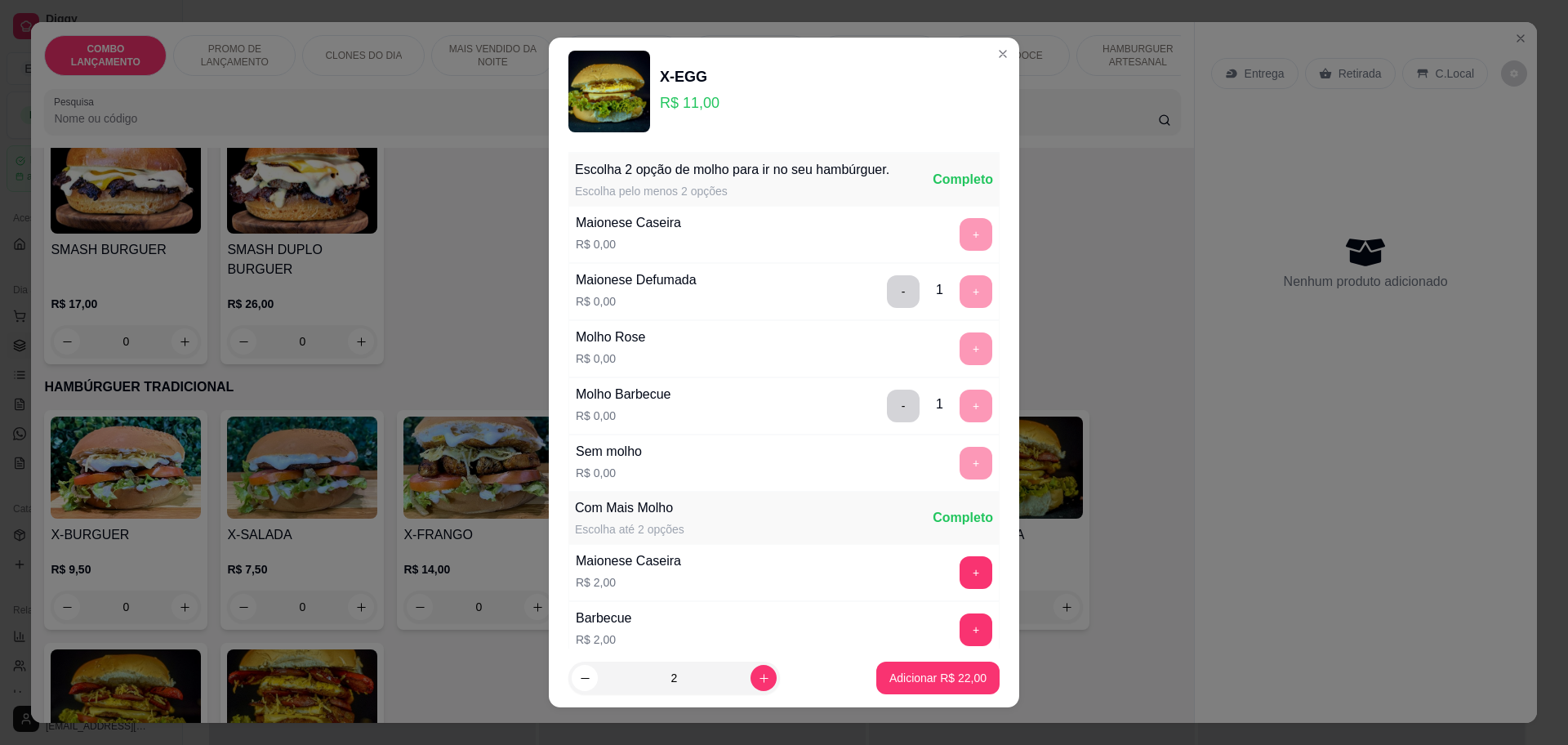
click div "Maionese Defumada R$ 0,00 - 1 +"
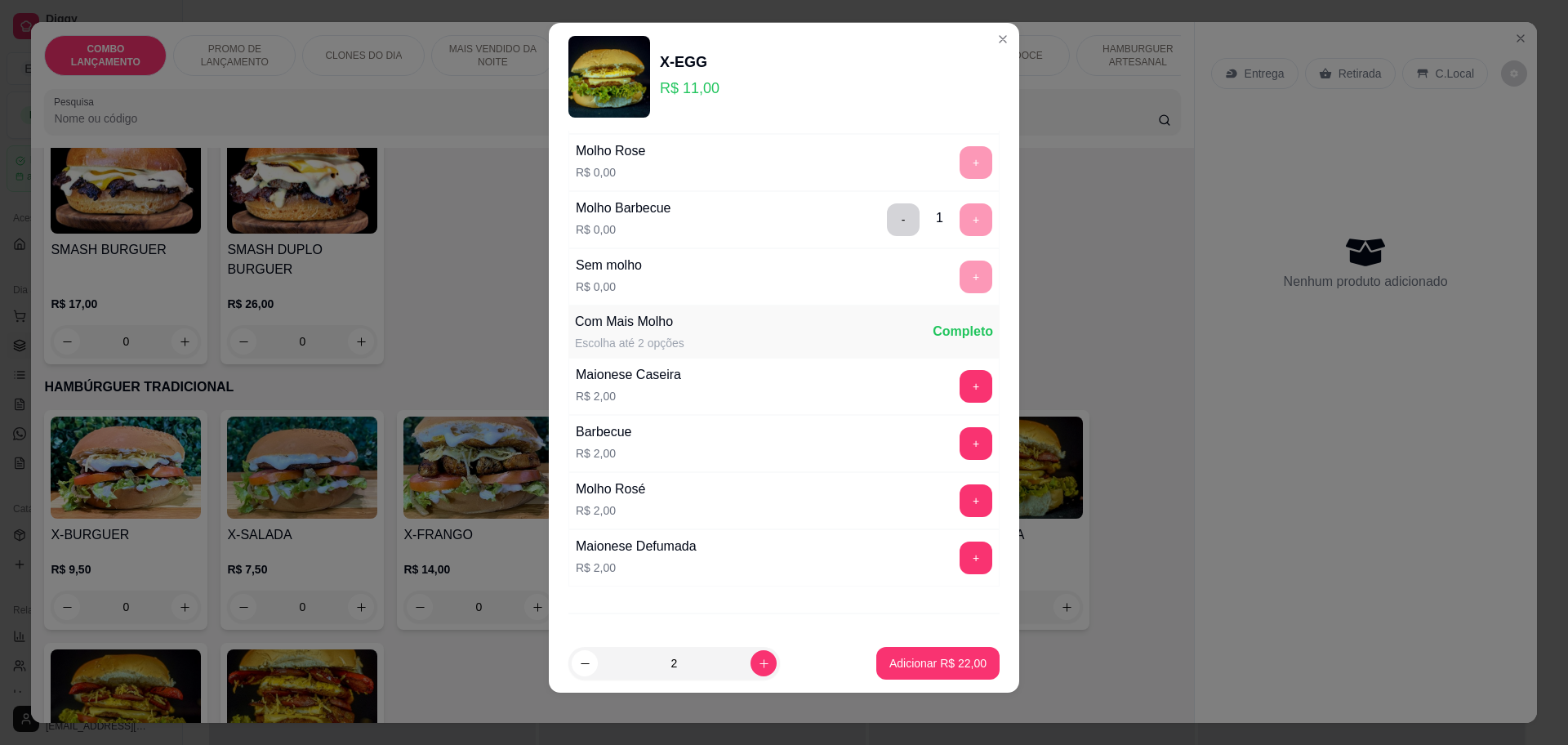
scroll to position [143, 0]
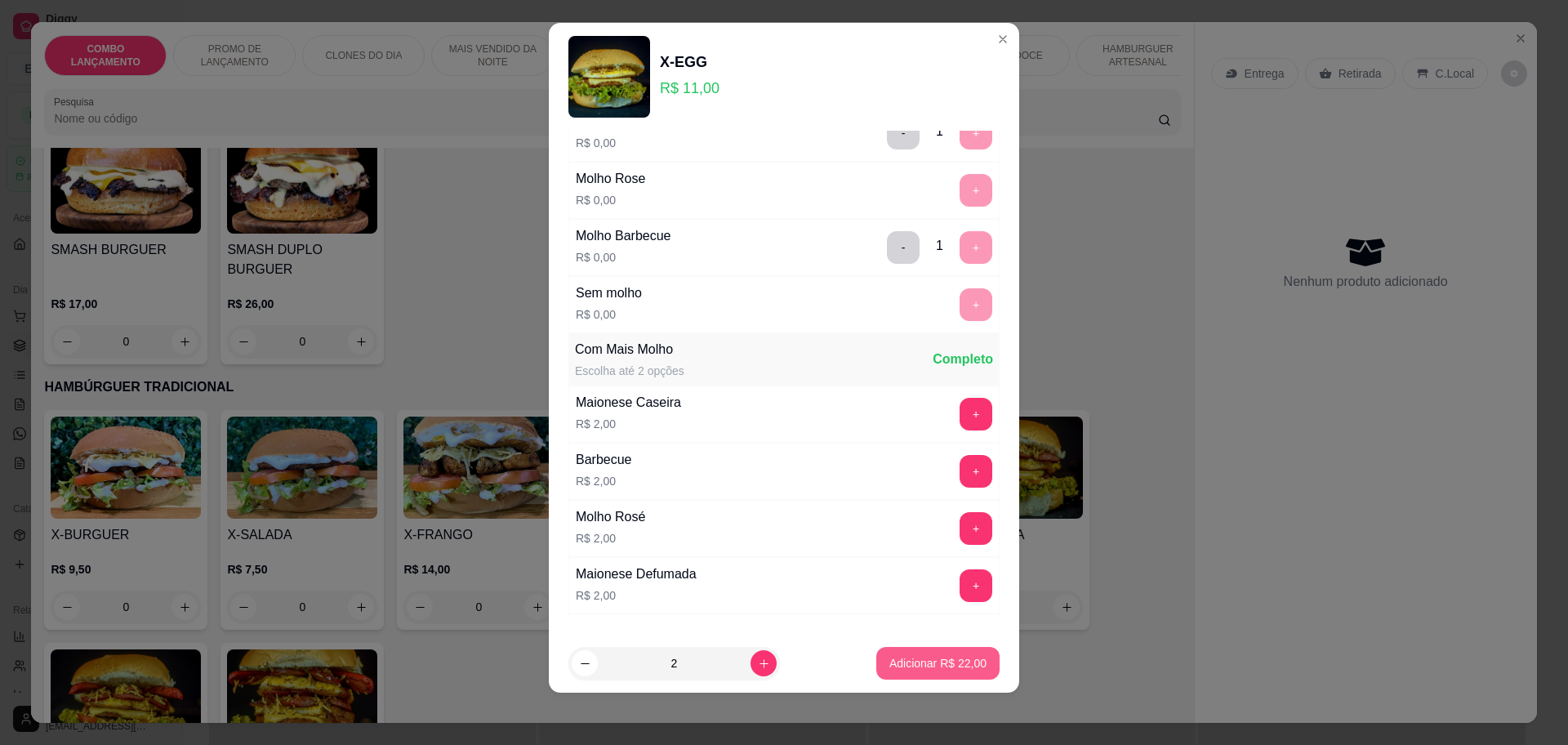
click p "Adicionar R$ 22,00"
click div "X-BURGUER R$ 9,50 0 X-SALADA R$ 7,50 0 X-FRANGO R$ 14,00 0 X-EGG R$ 11,00 0 X-B…"
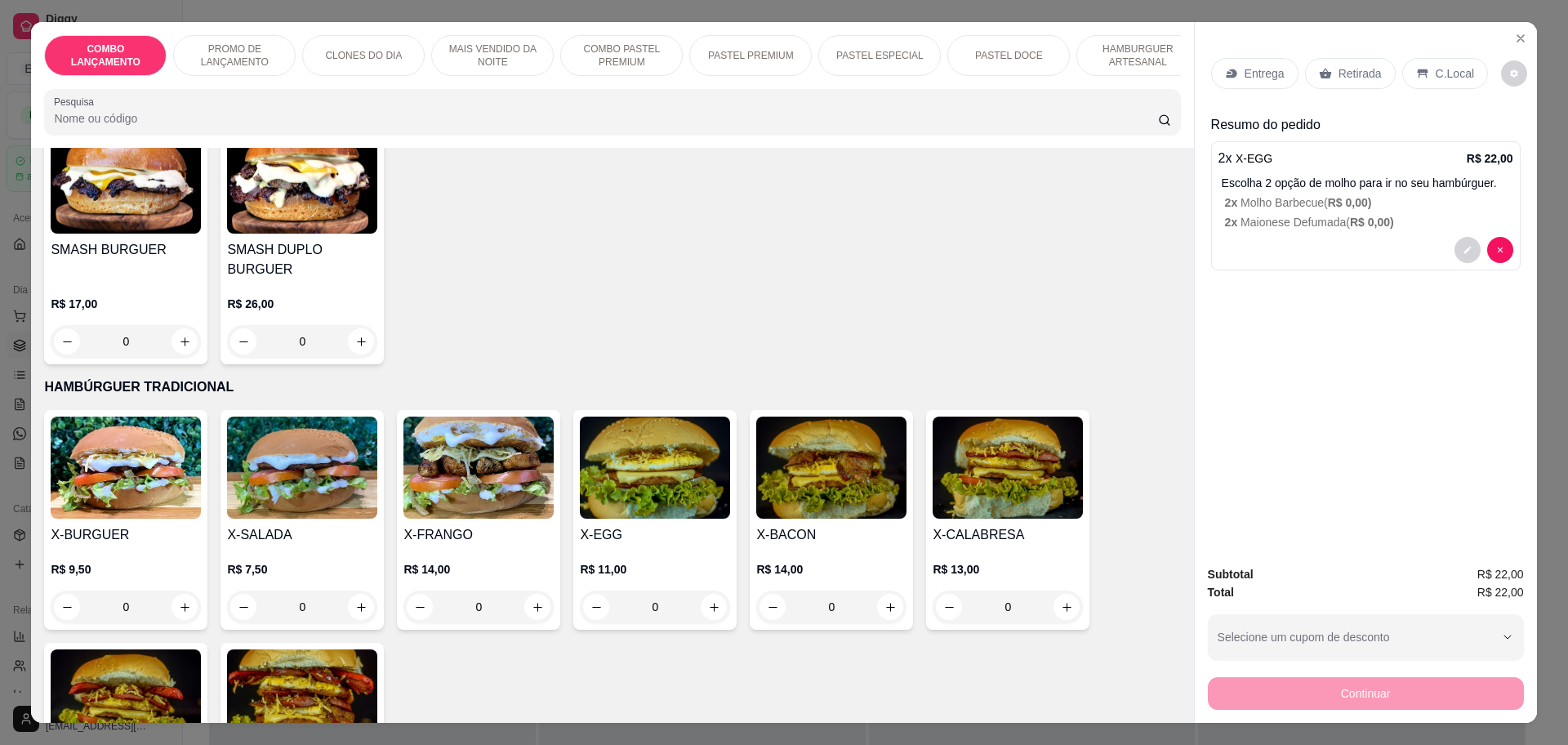
scroll to position [2347, 0]
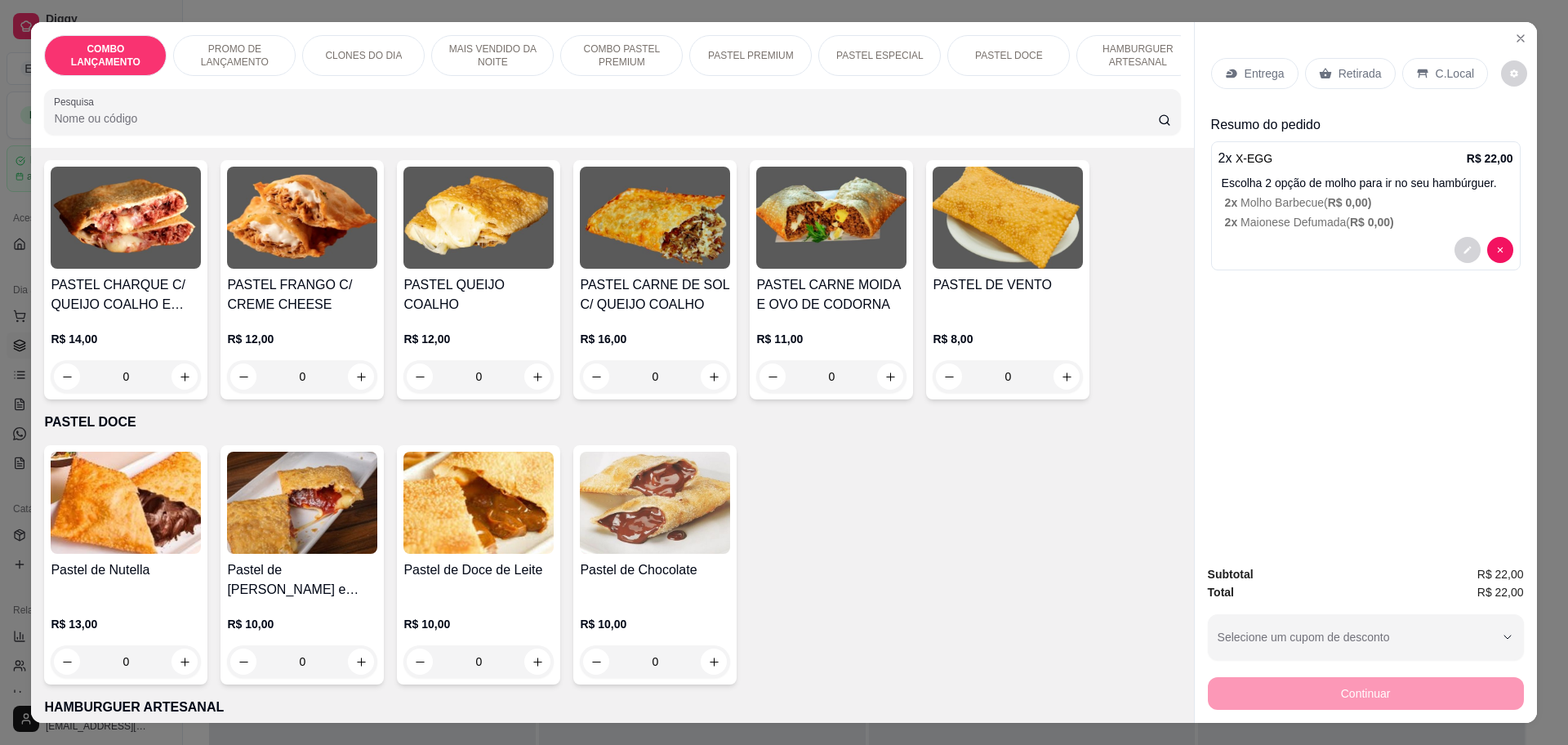
click div "Continuar"
click icon
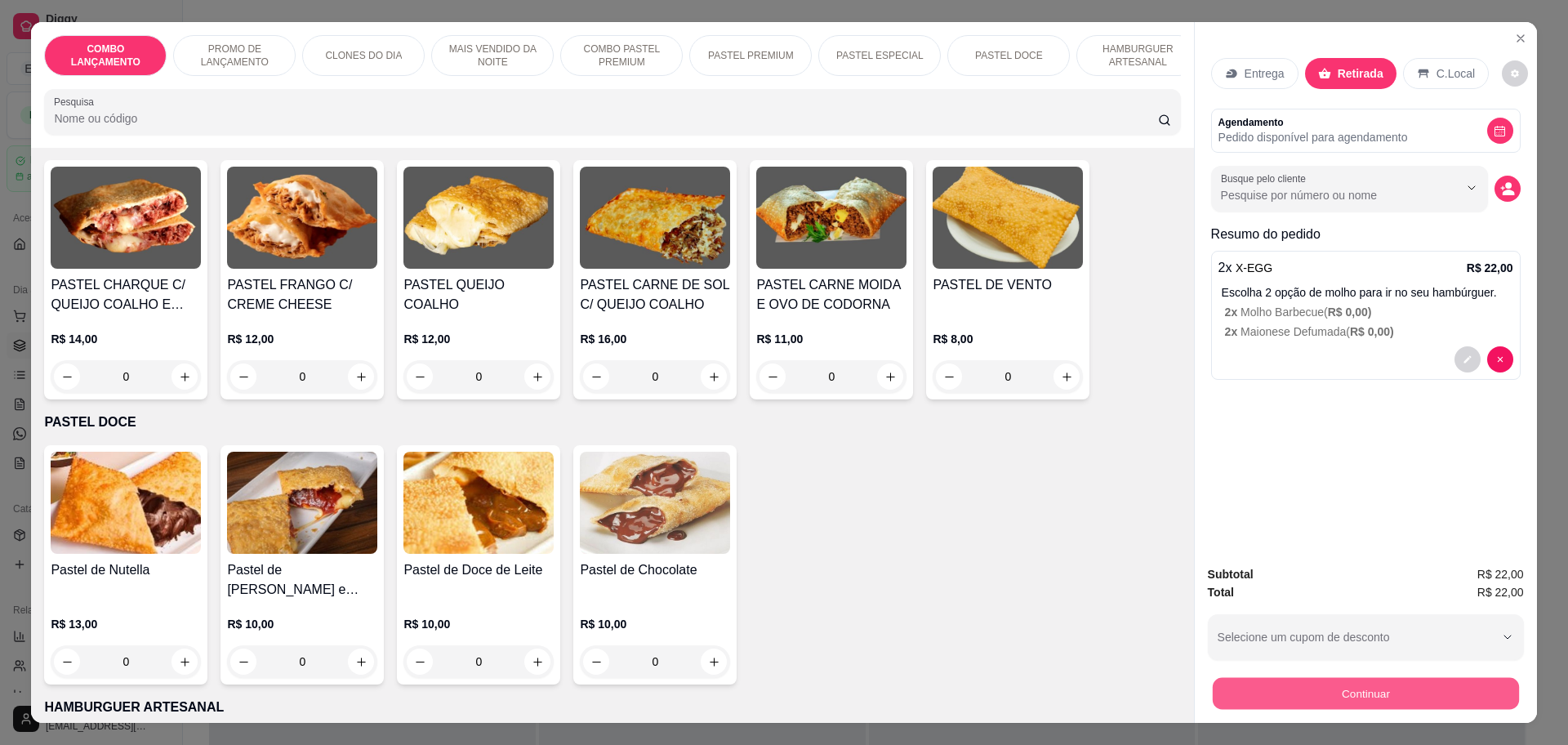
click button "Continuar"
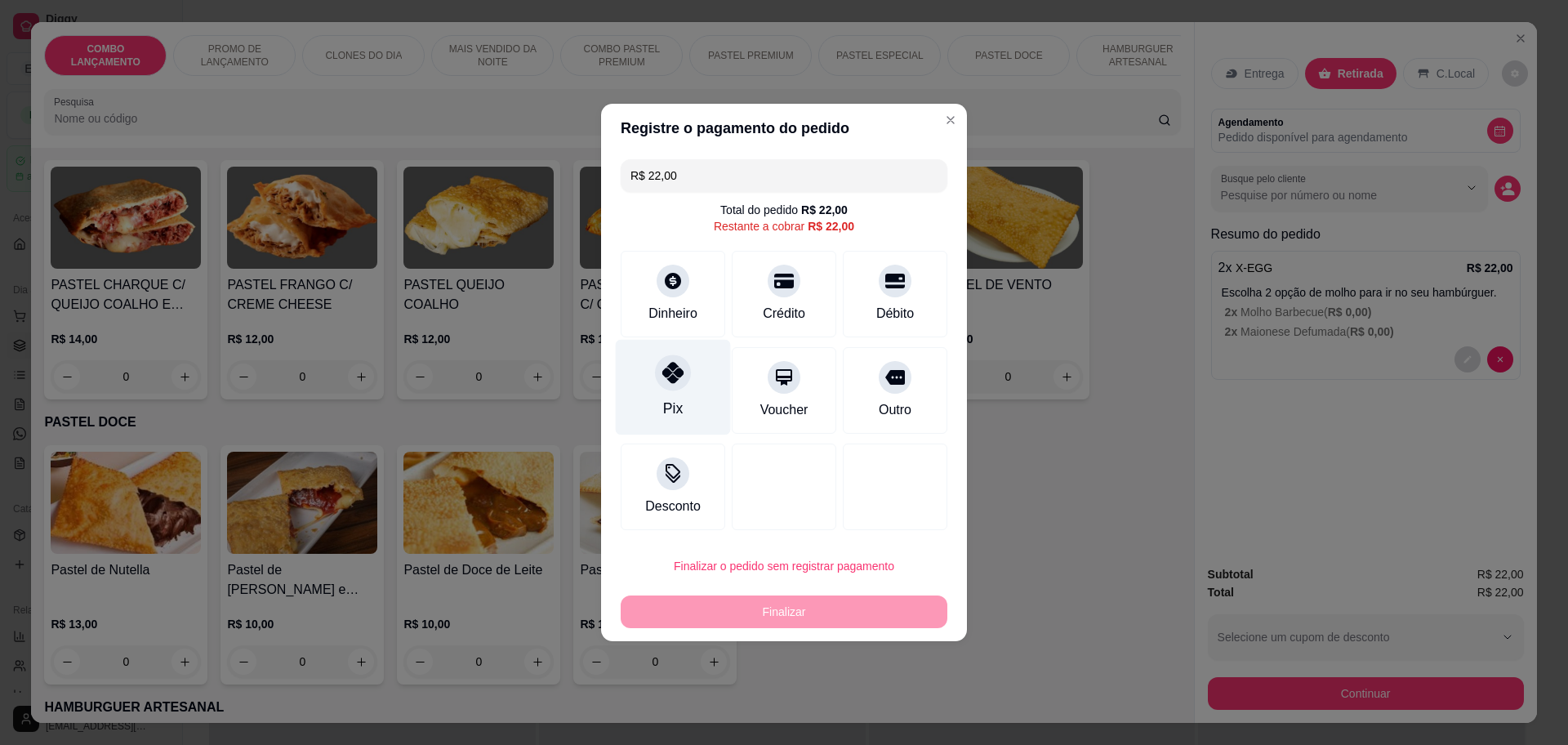
click icon
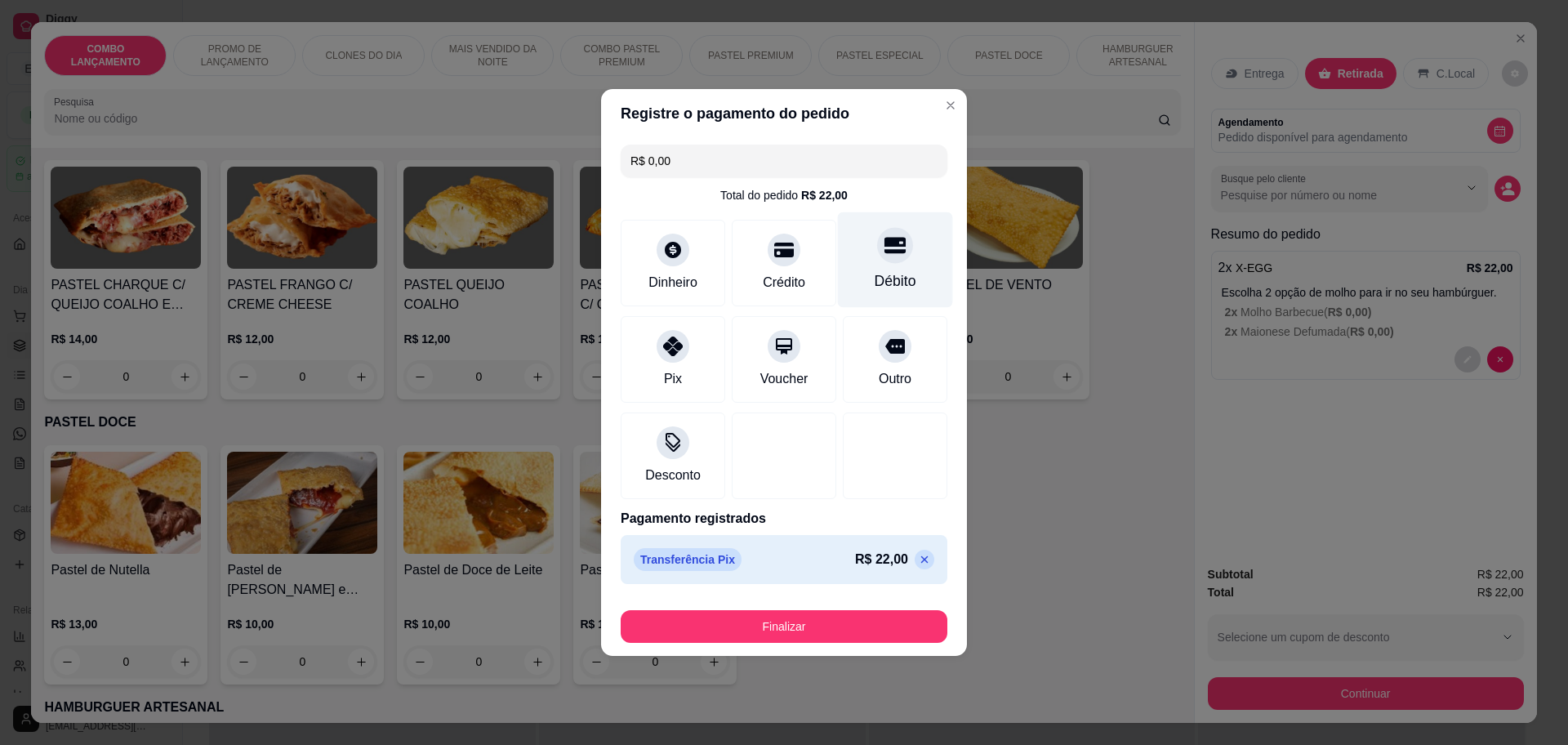
click icon
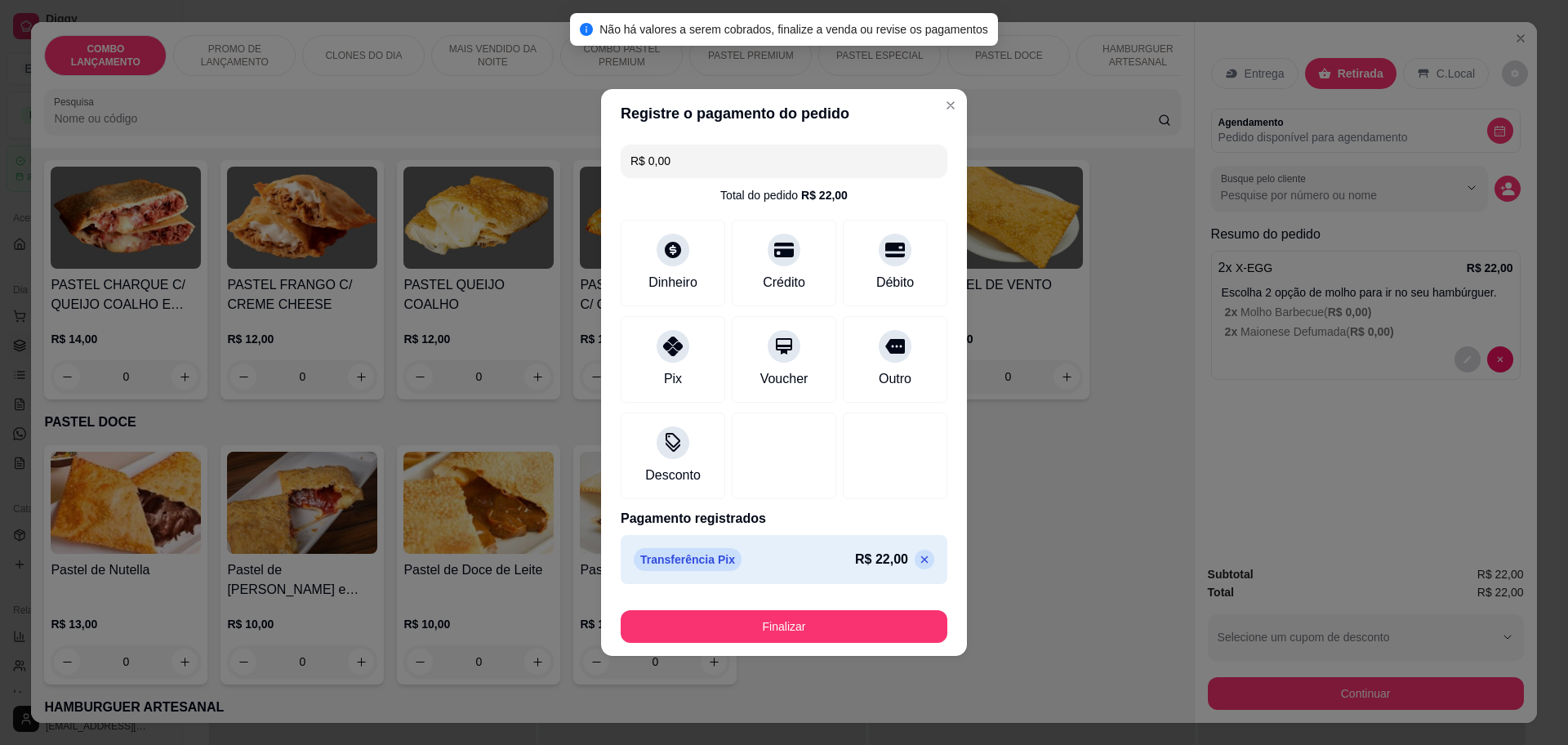
click icon
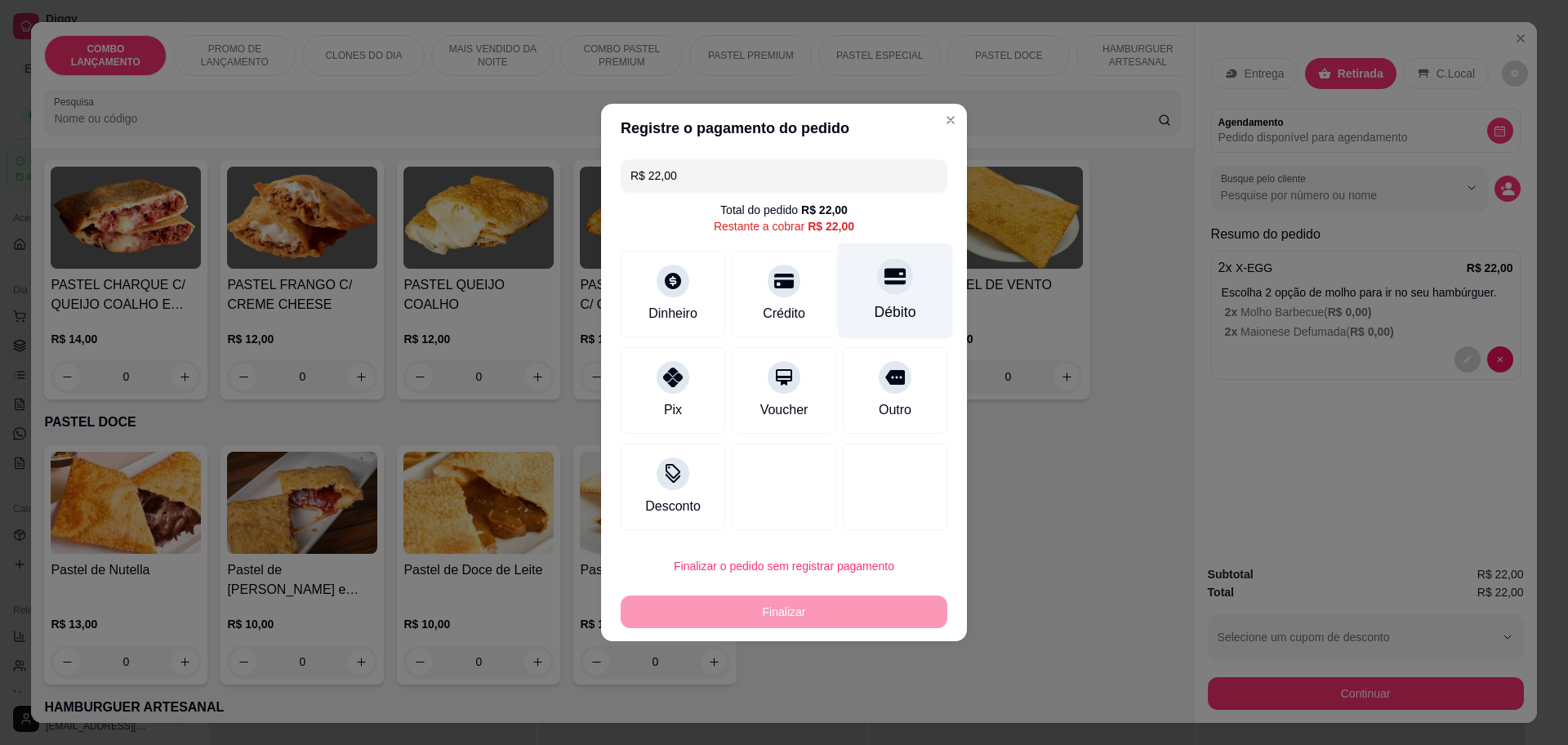
click icon
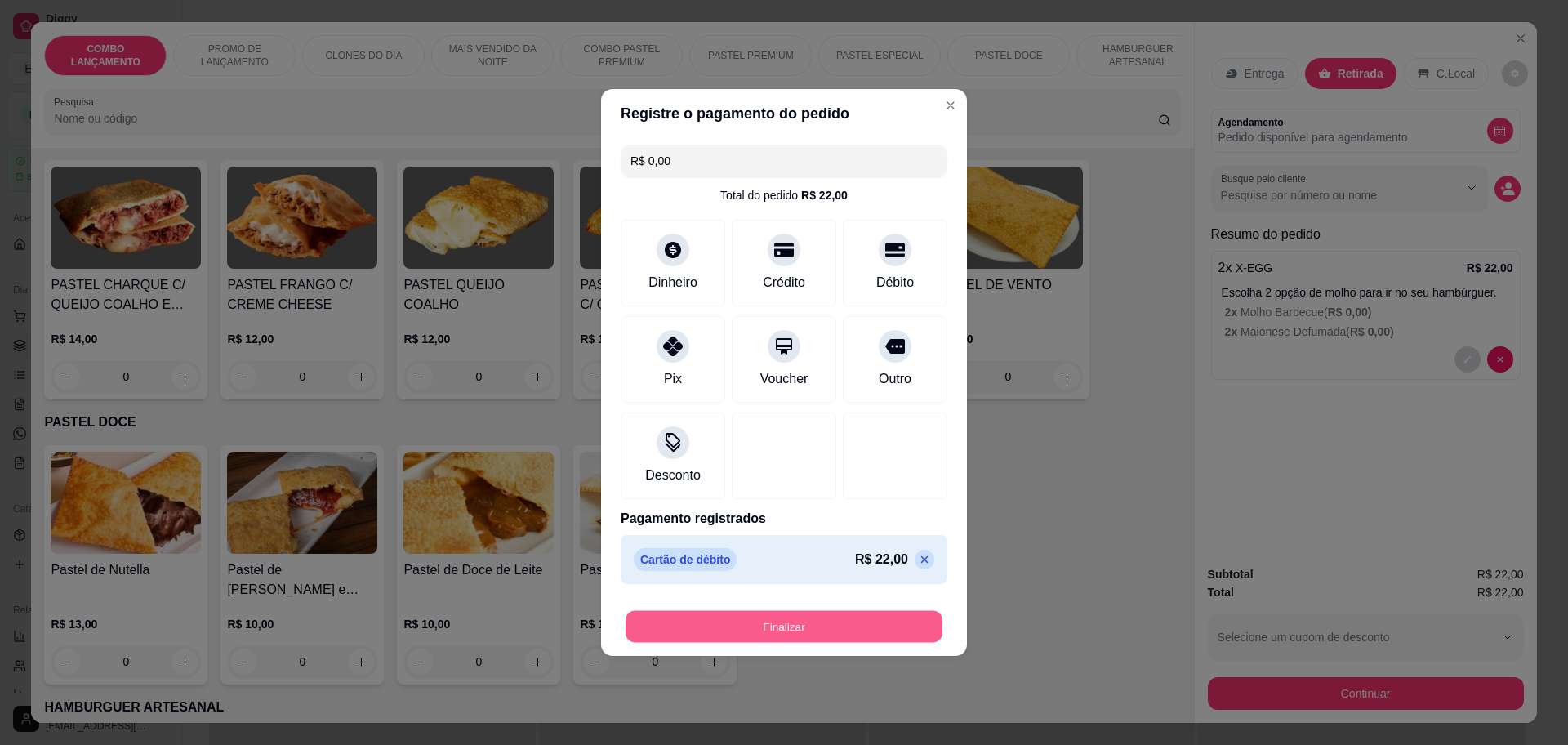
click button "Finalizar"
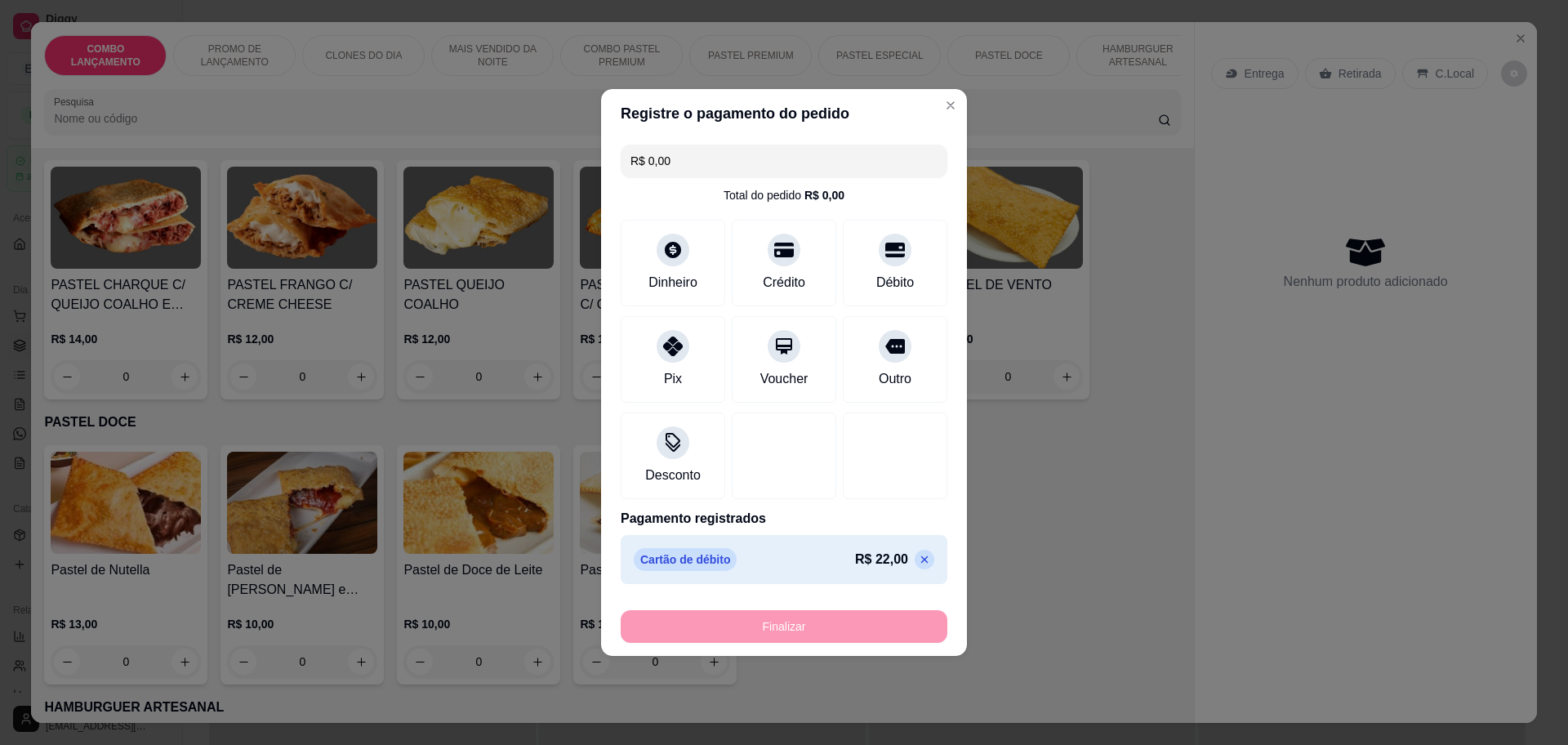
type input "-R$ 22,00"
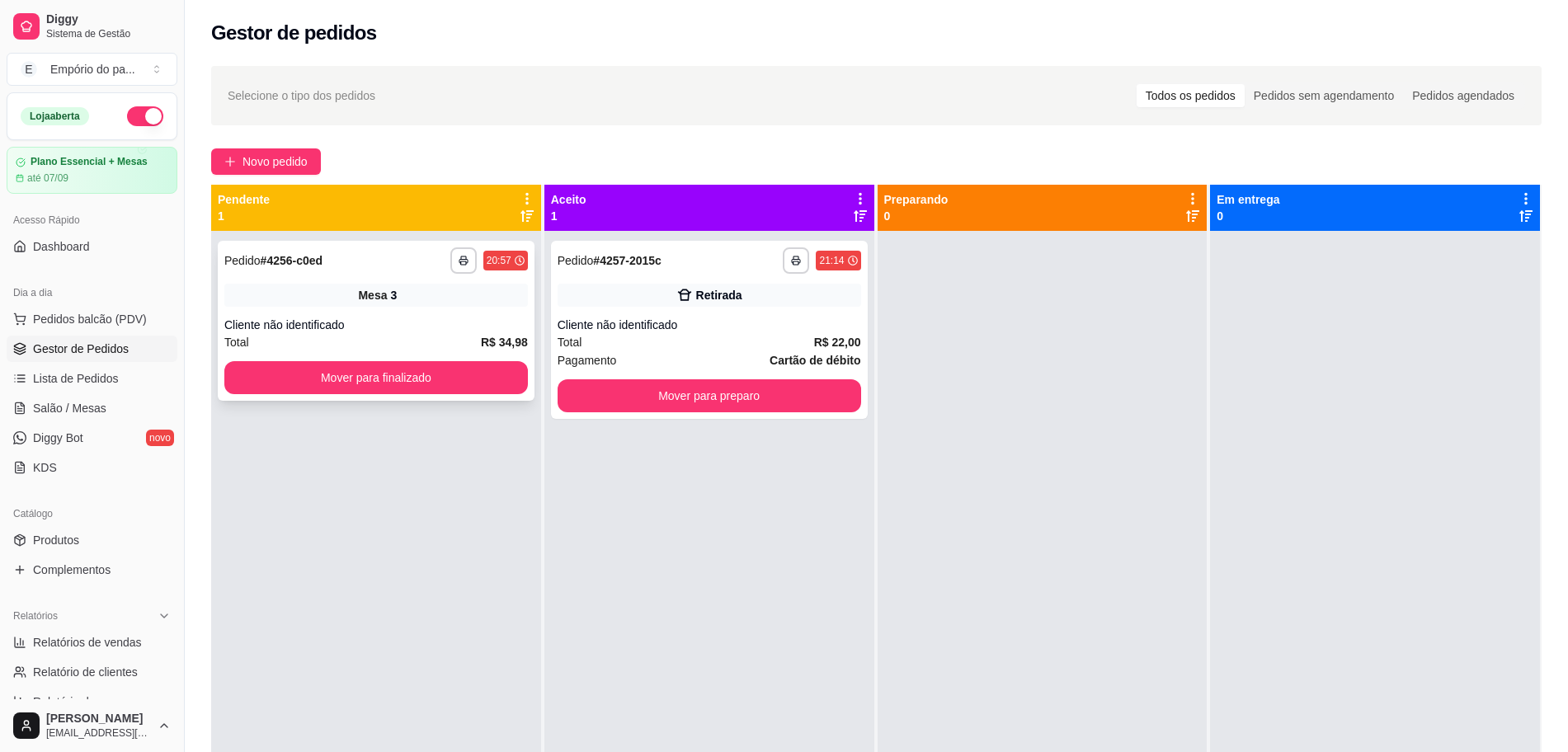
click div "Cliente não identificado"
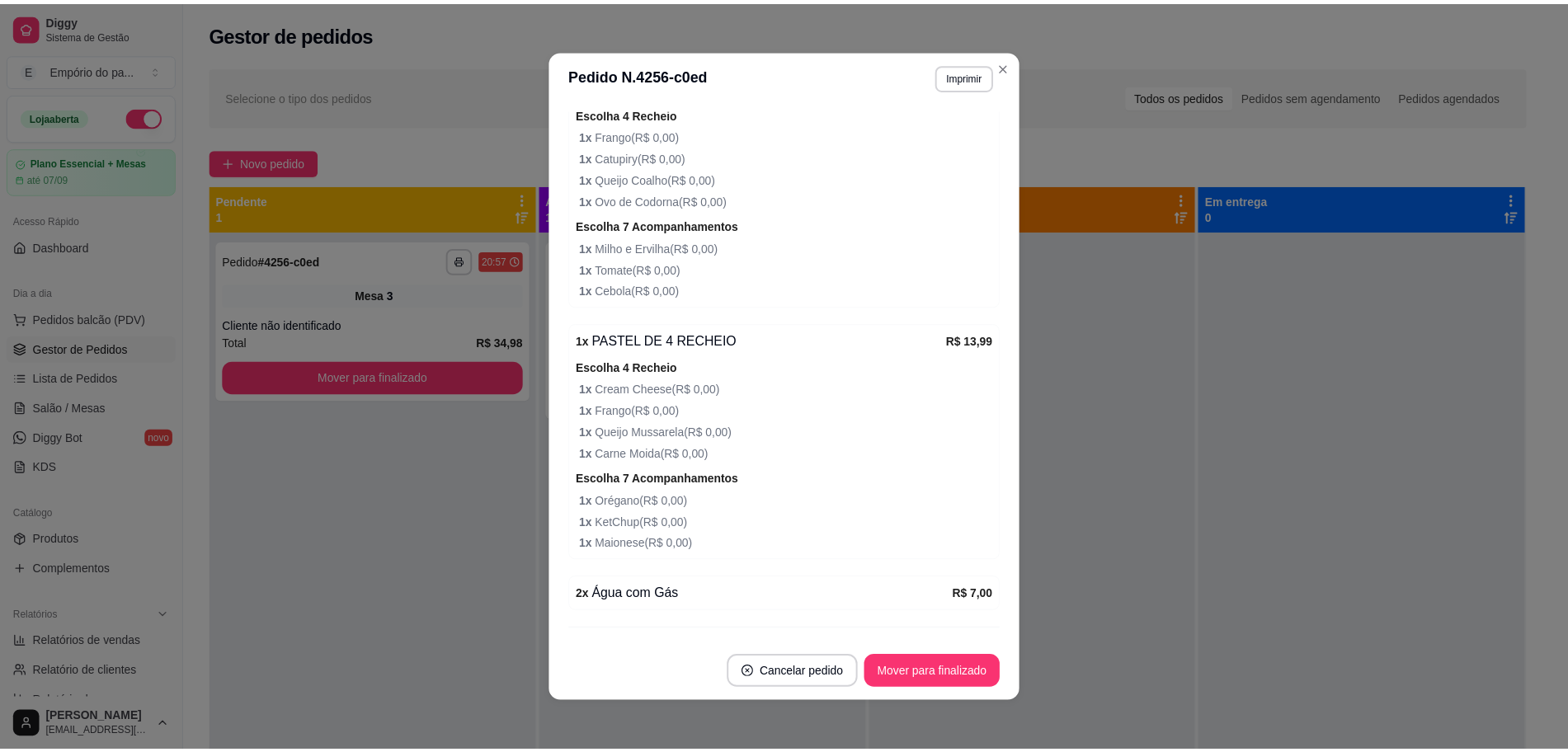
scroll to position [318, 0]
